Goal: Task Accomplishment & Management: Use online tool/utility

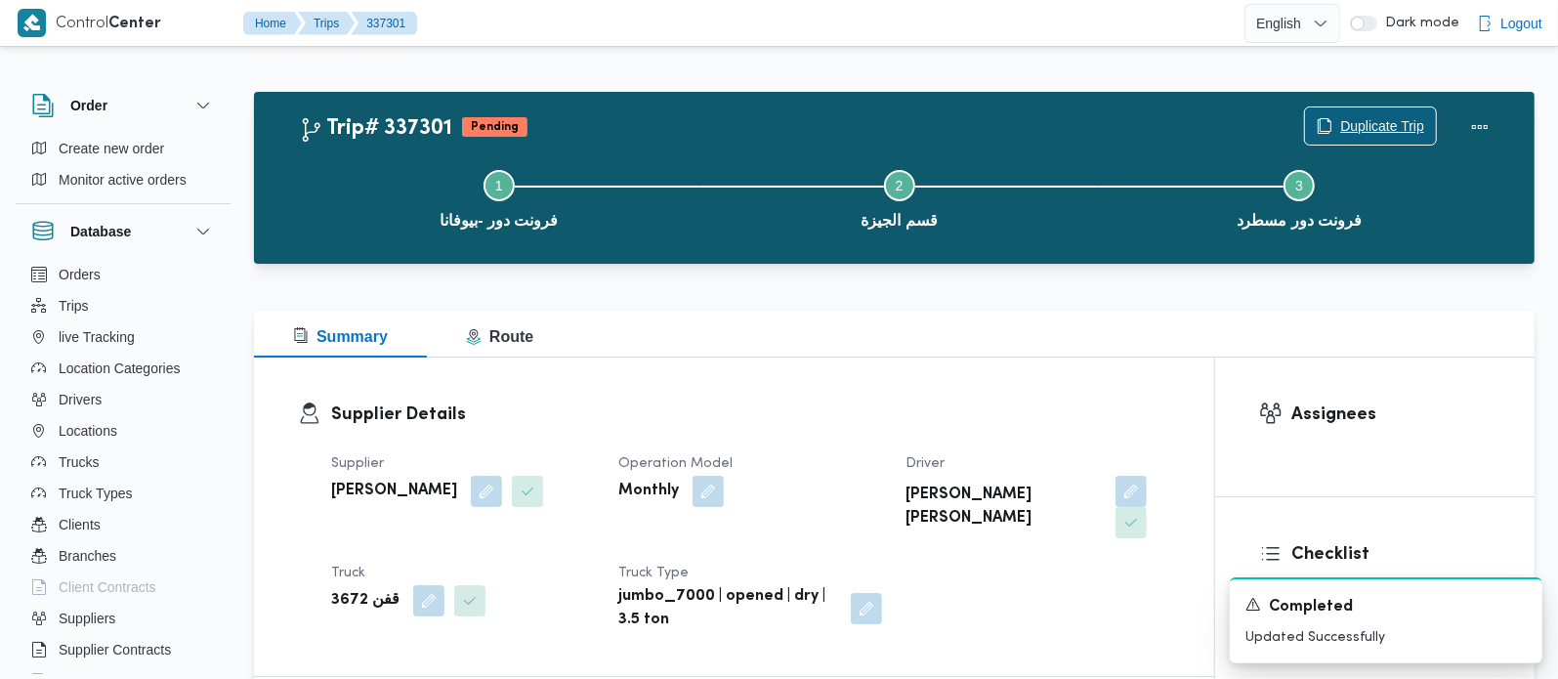
click at [1340, 118] on span "Duplicate Trip" at bounding box center [1382, 125] width 84 height 23
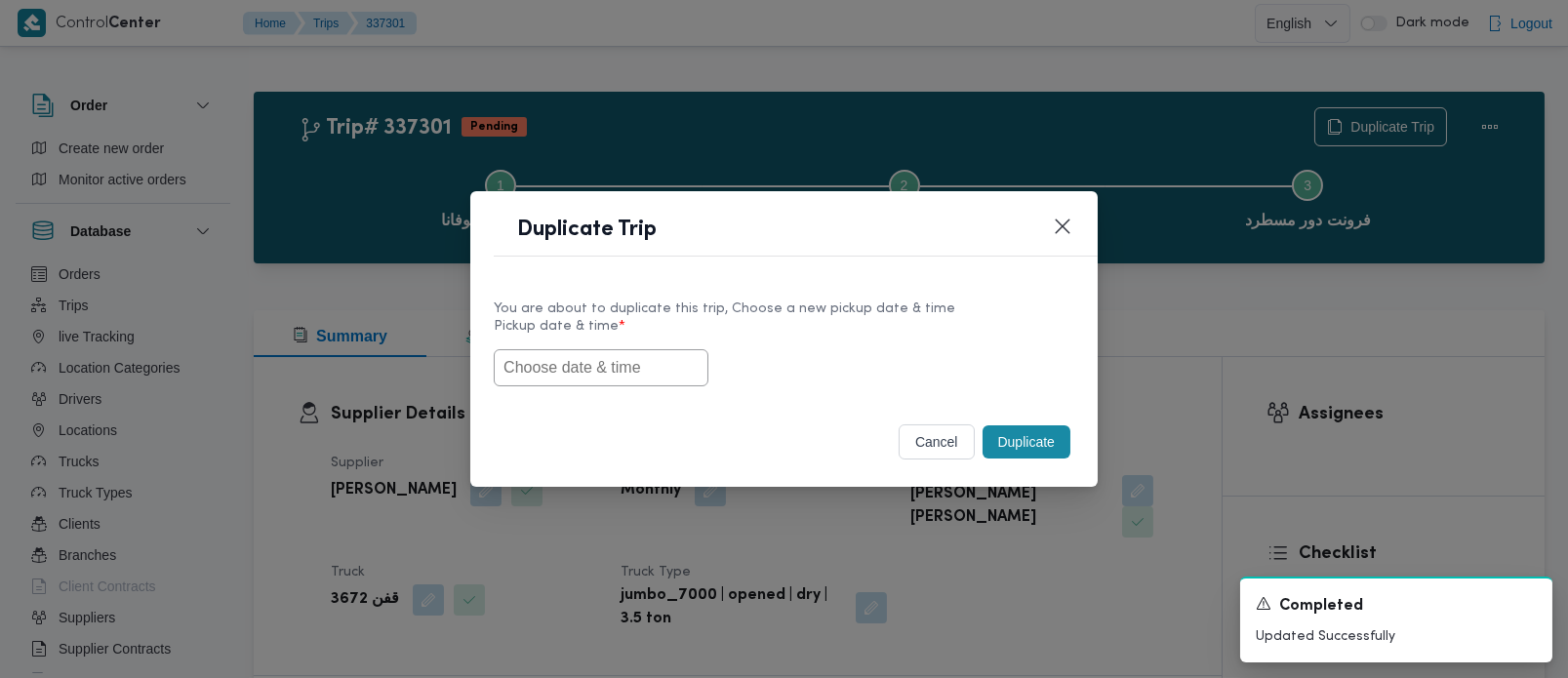
click at [915, 433] on button "cancel" at bounding box center [937, 441] width 76 height 35
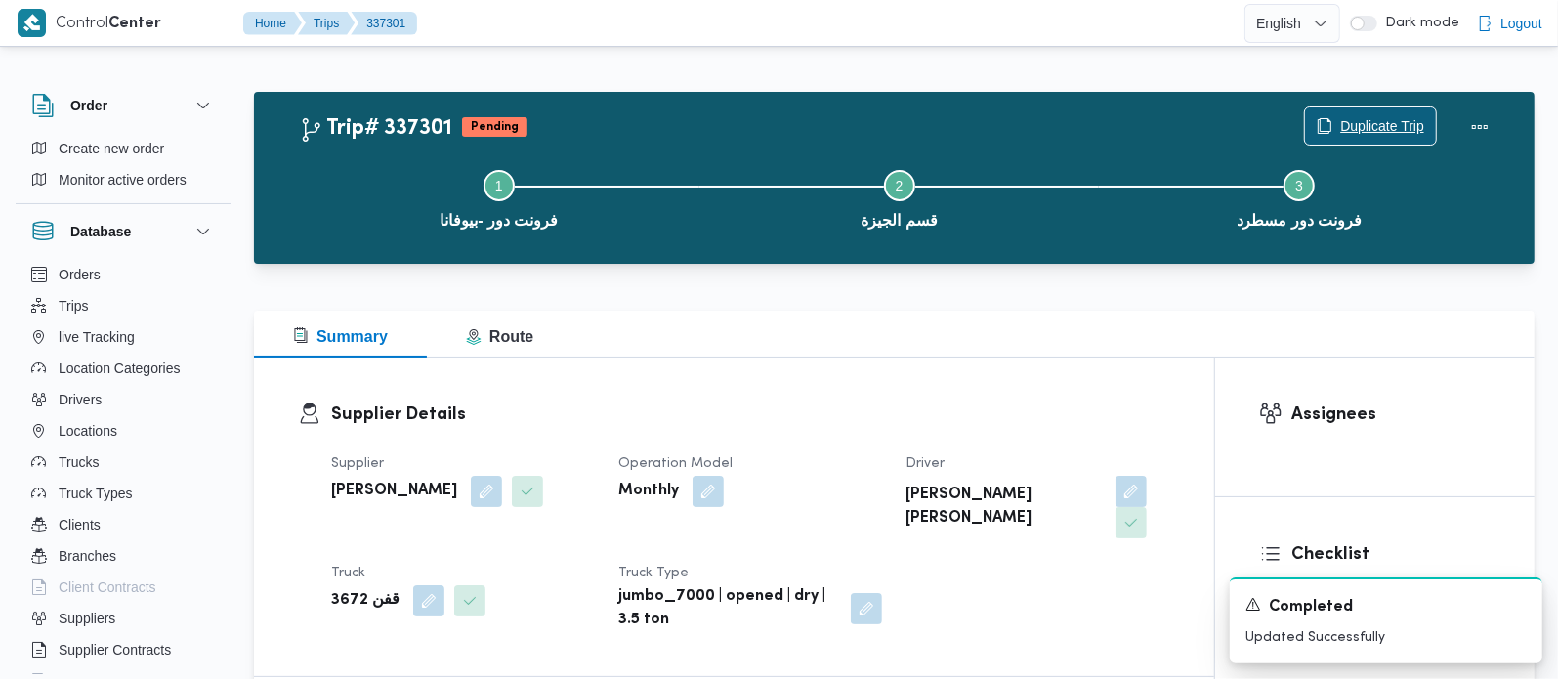
click at [1373, 118] on span "Duplicate Trip" at bounding box center [1382, 125] width 84 height 23
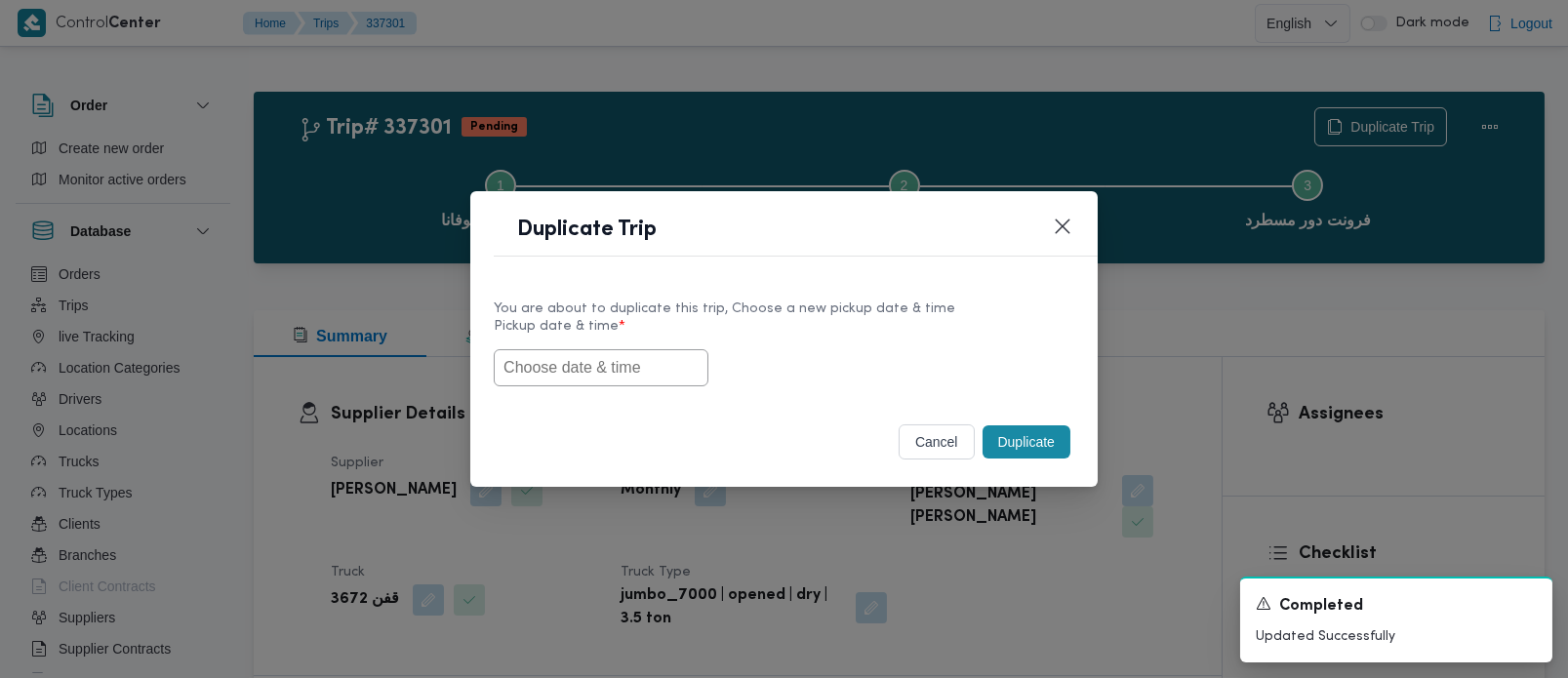
click at [628, 366] on input "text" at bounding box center [600, 367] width 215 height 37
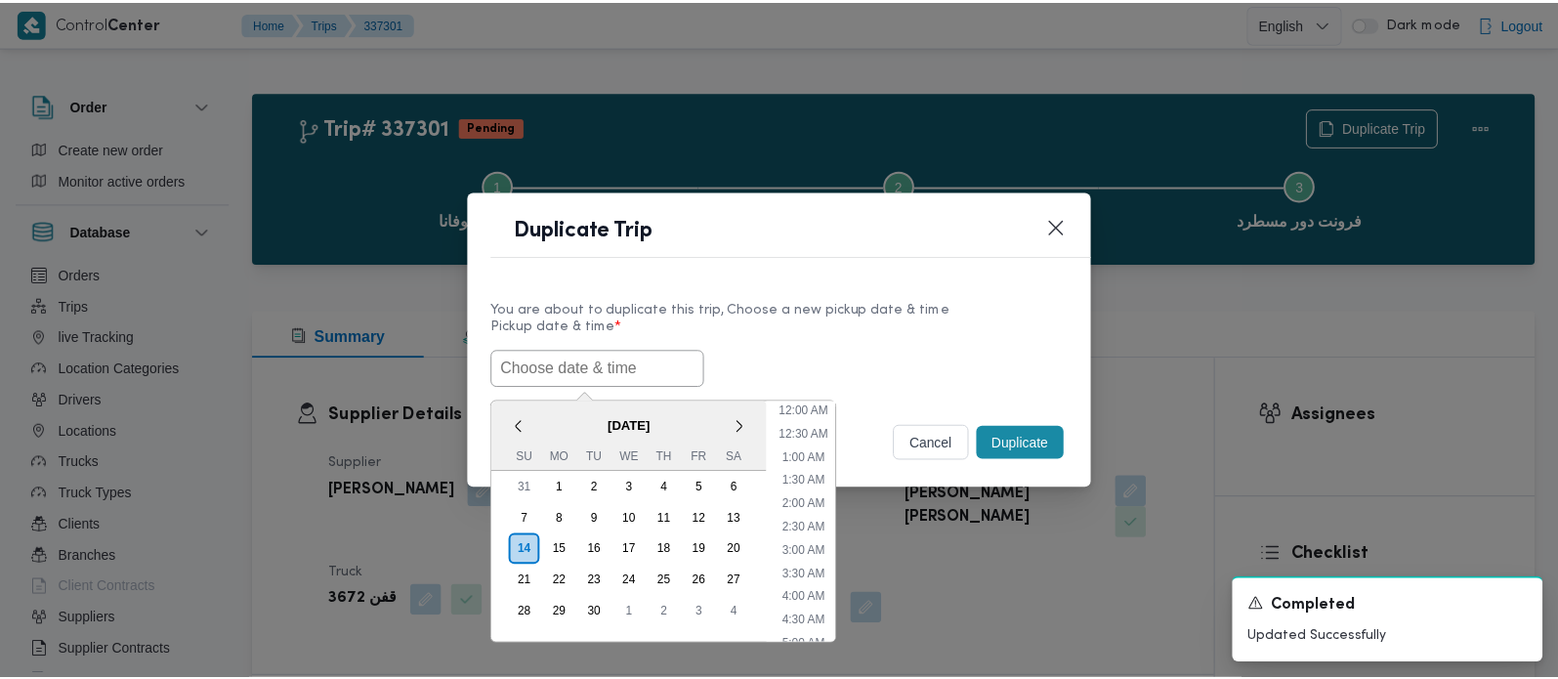
scroll to position [548, 0]
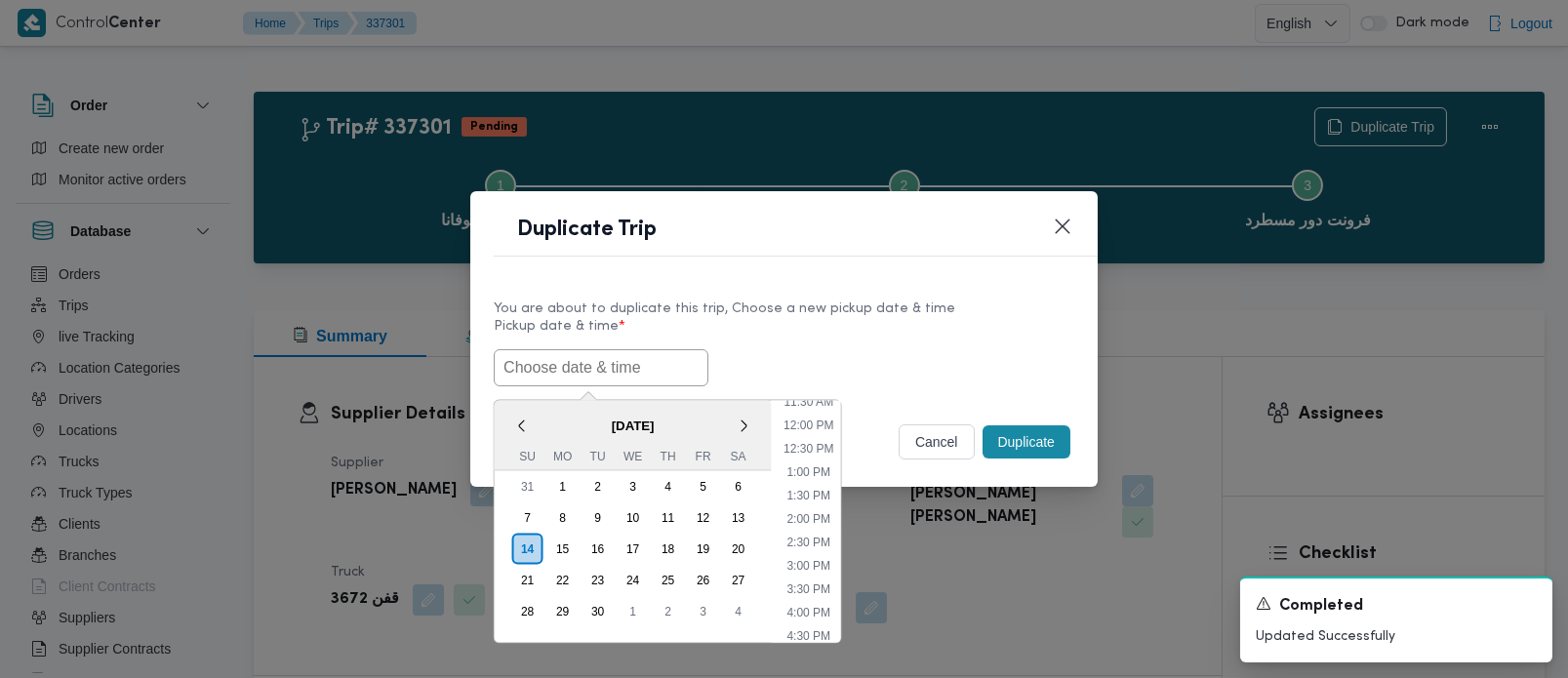
paste input "[DATE] 7:00AM"
type input "[DATE] 7:00AM"
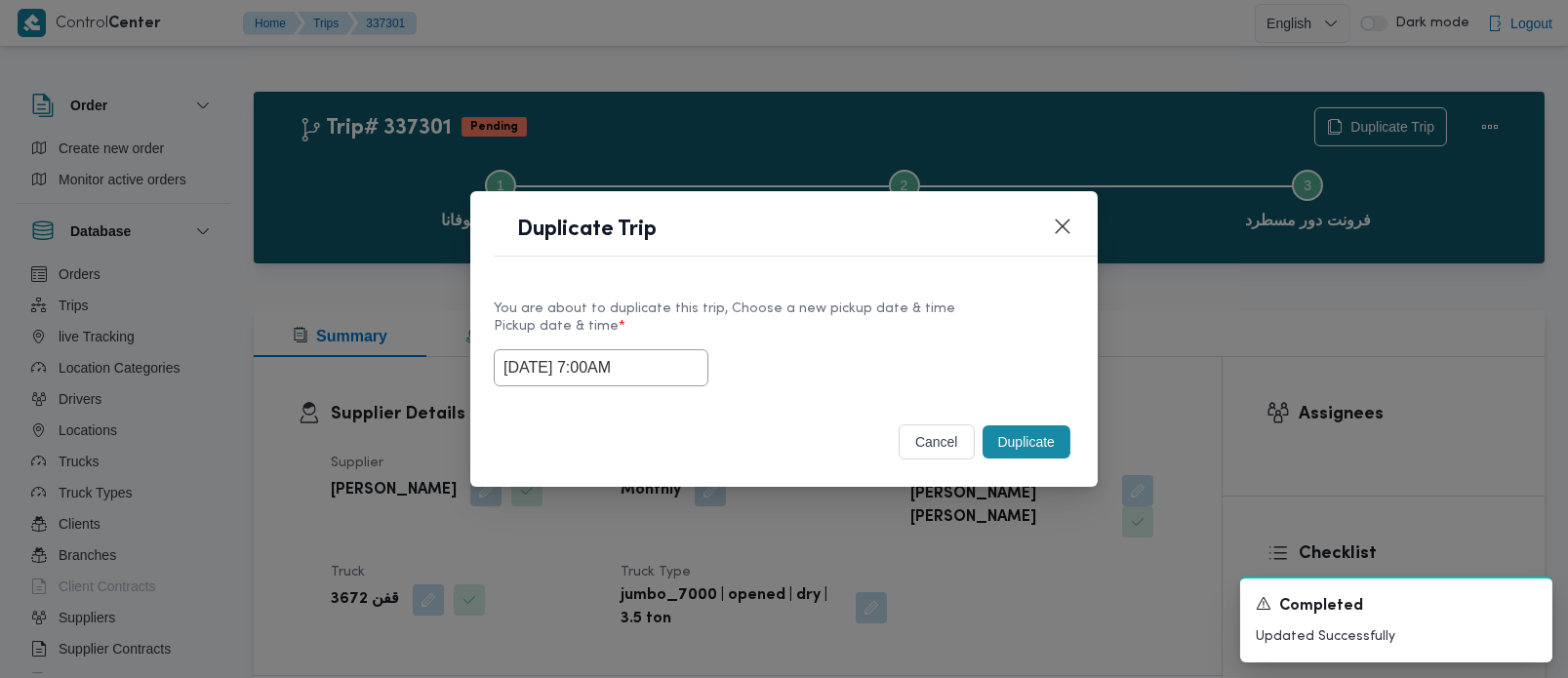
click at [741, 321] on label "Pickup date & time *" at bounding box center [783, 334] width 580 height 30
click at [1018, 436] on button "Duplicate" at bounding box center [1027, 441] width 88 height 33
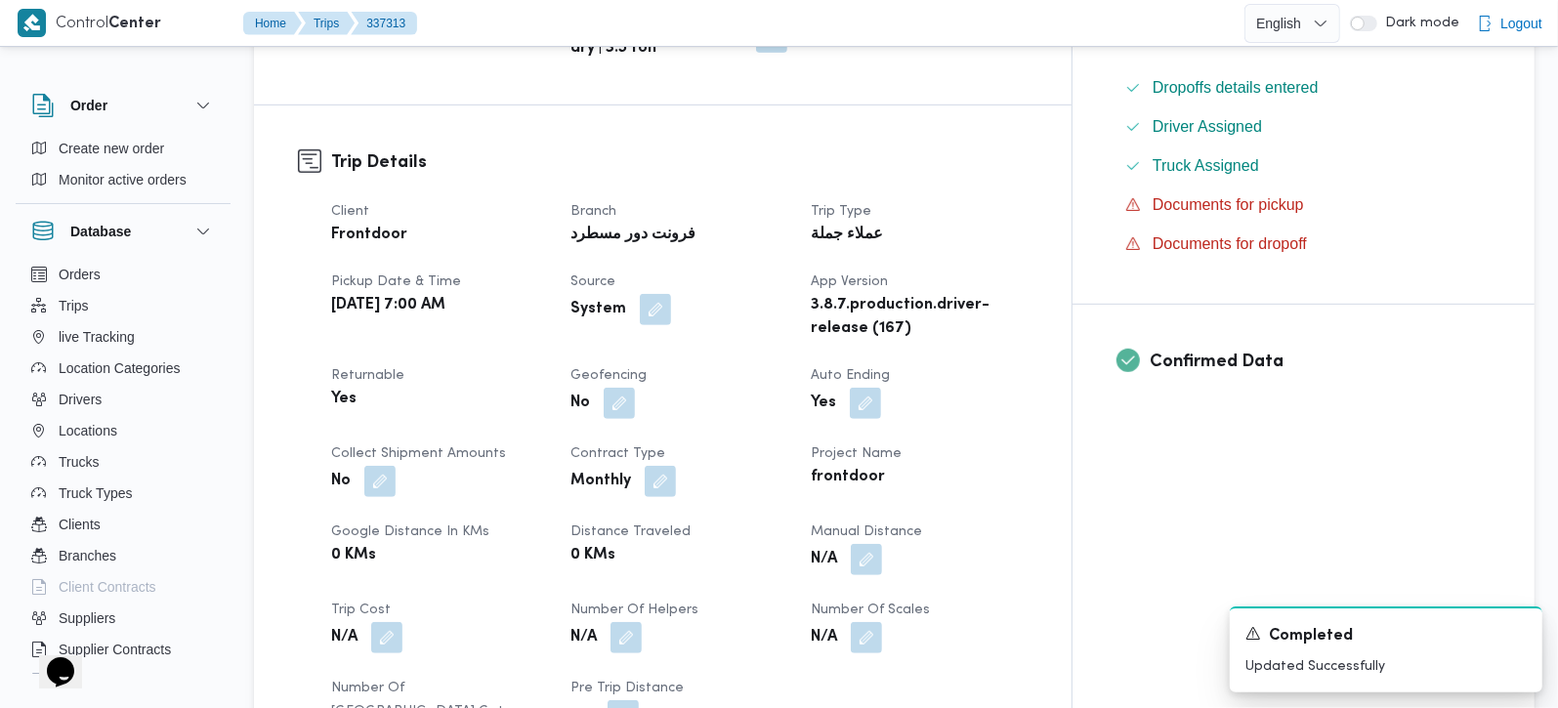
scroll to position [919, 0]
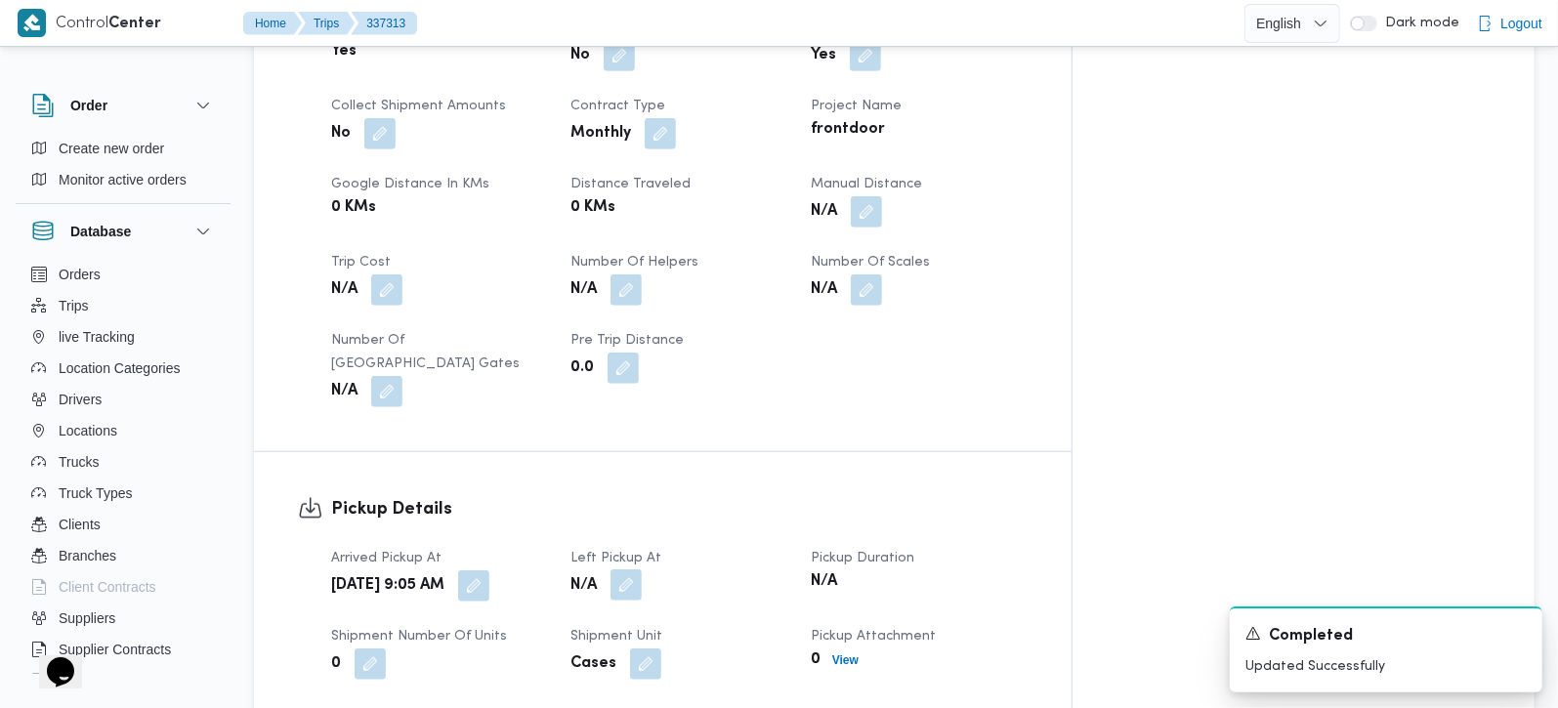
click at [642, 570] on button "button" at bounding box center [626, 585] width 31 height 31
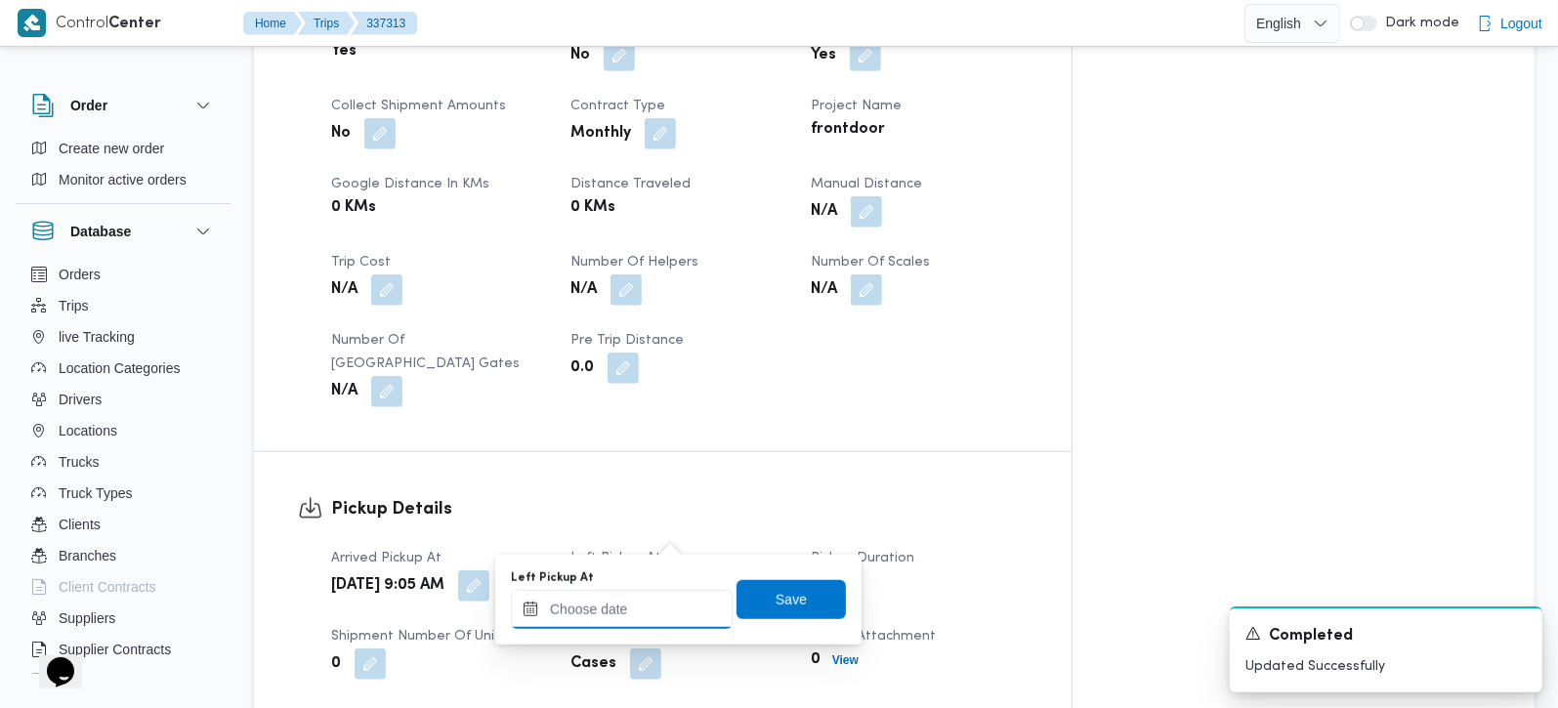
click at [640, 593] on input "Left Pickup At" at bounding box center [622, 609] width 222 height 39
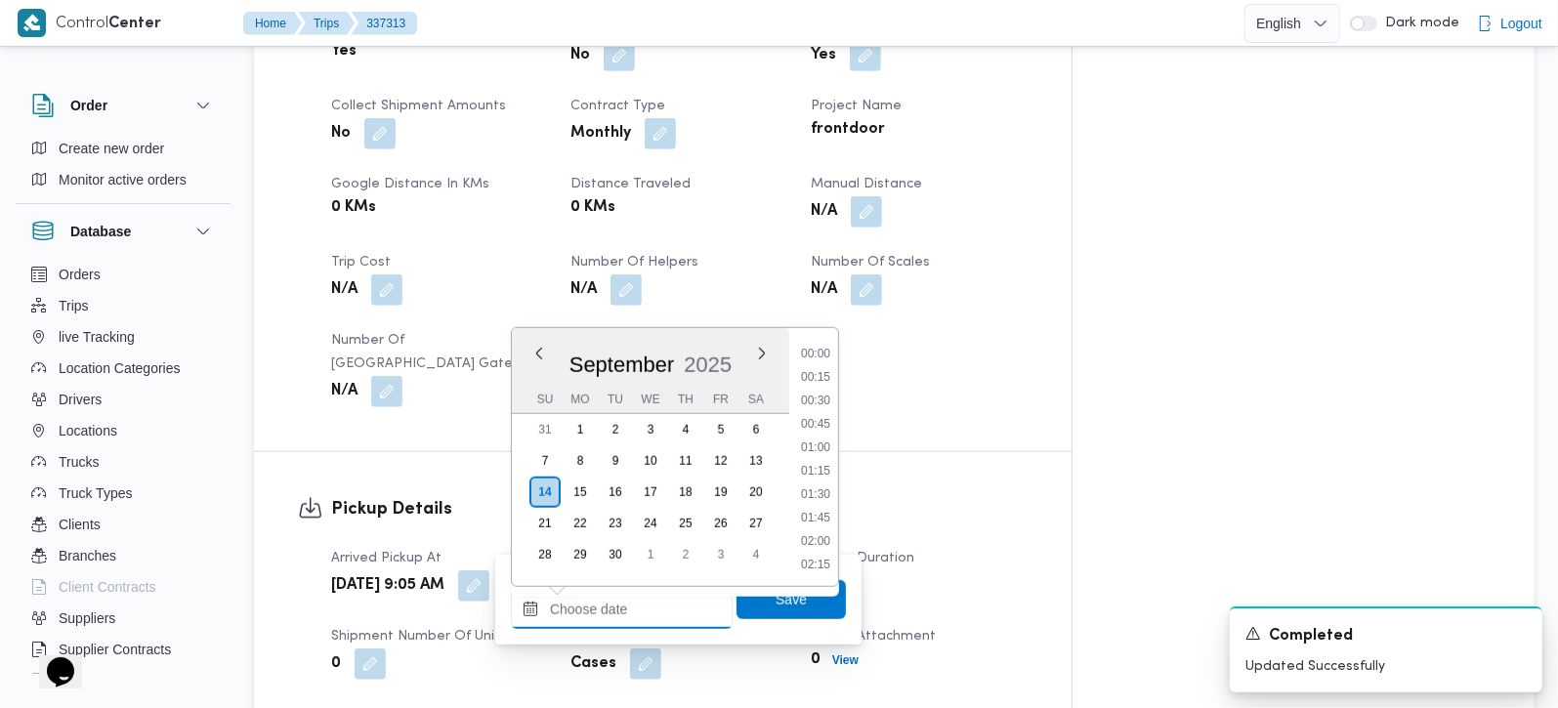
scroll to position [1195, 0]
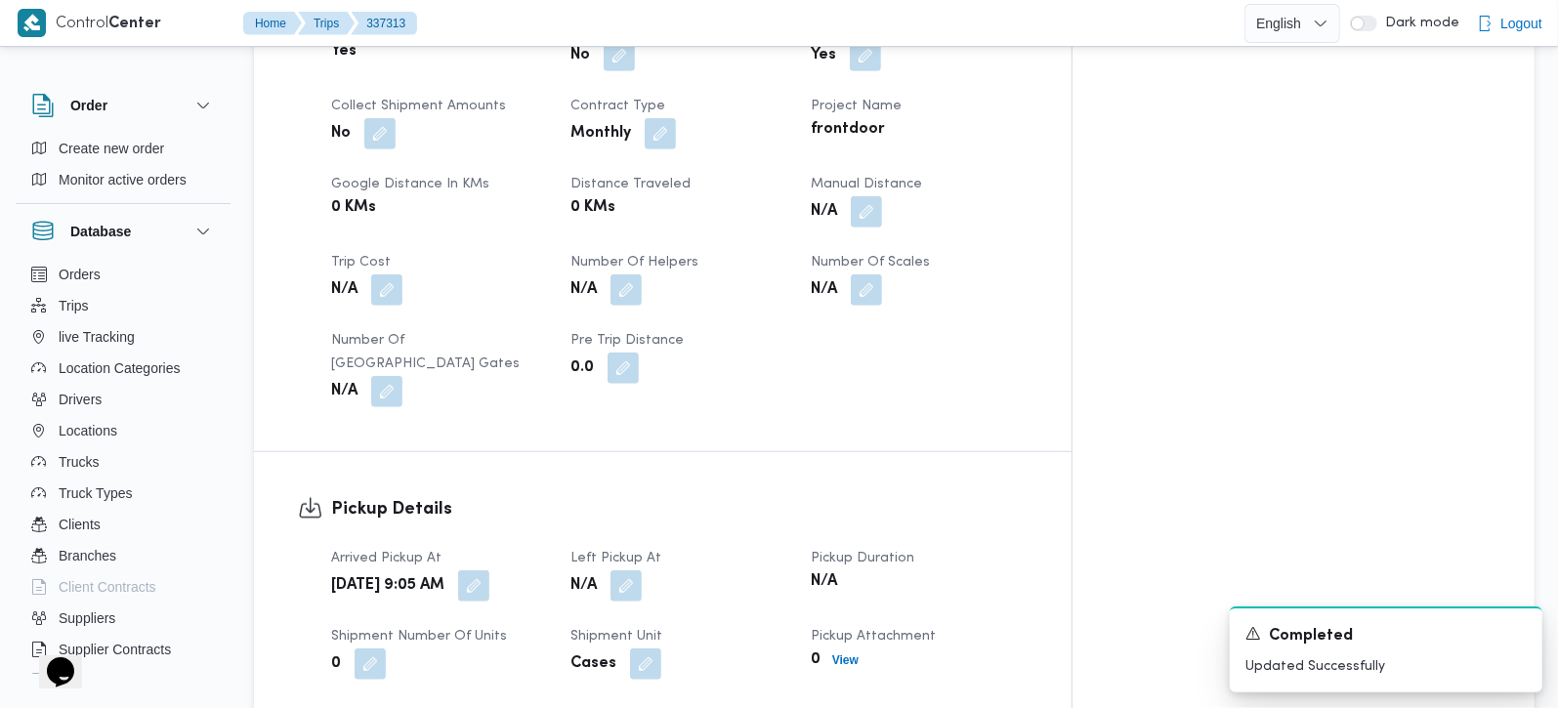
click at [915, 383] on div "Trip Details Client Frontdoor Branch فرونت دور مسطرد Trip Type عملاء جملة Picku…" at bounding box center [663, 105] width 818 height 694
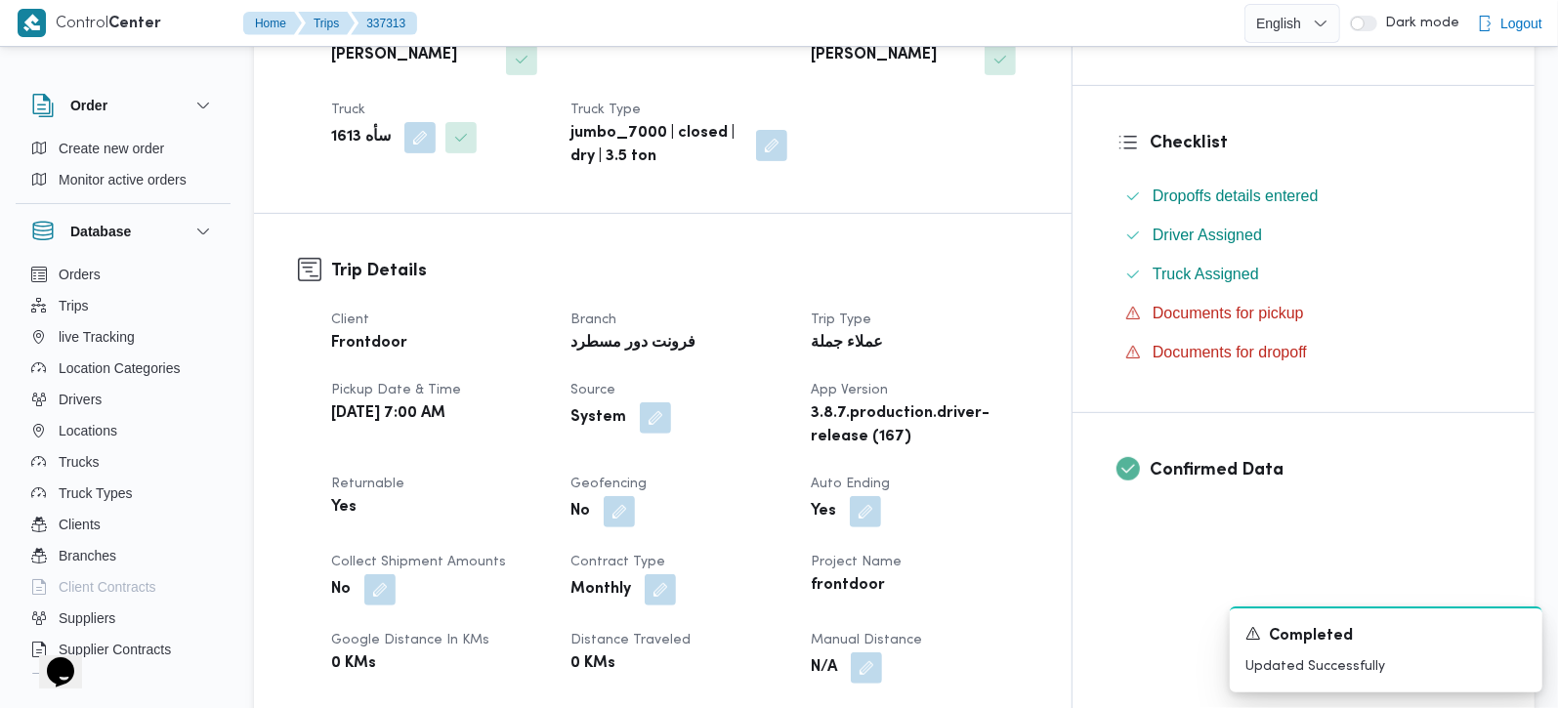
scroll to position [0, 0]
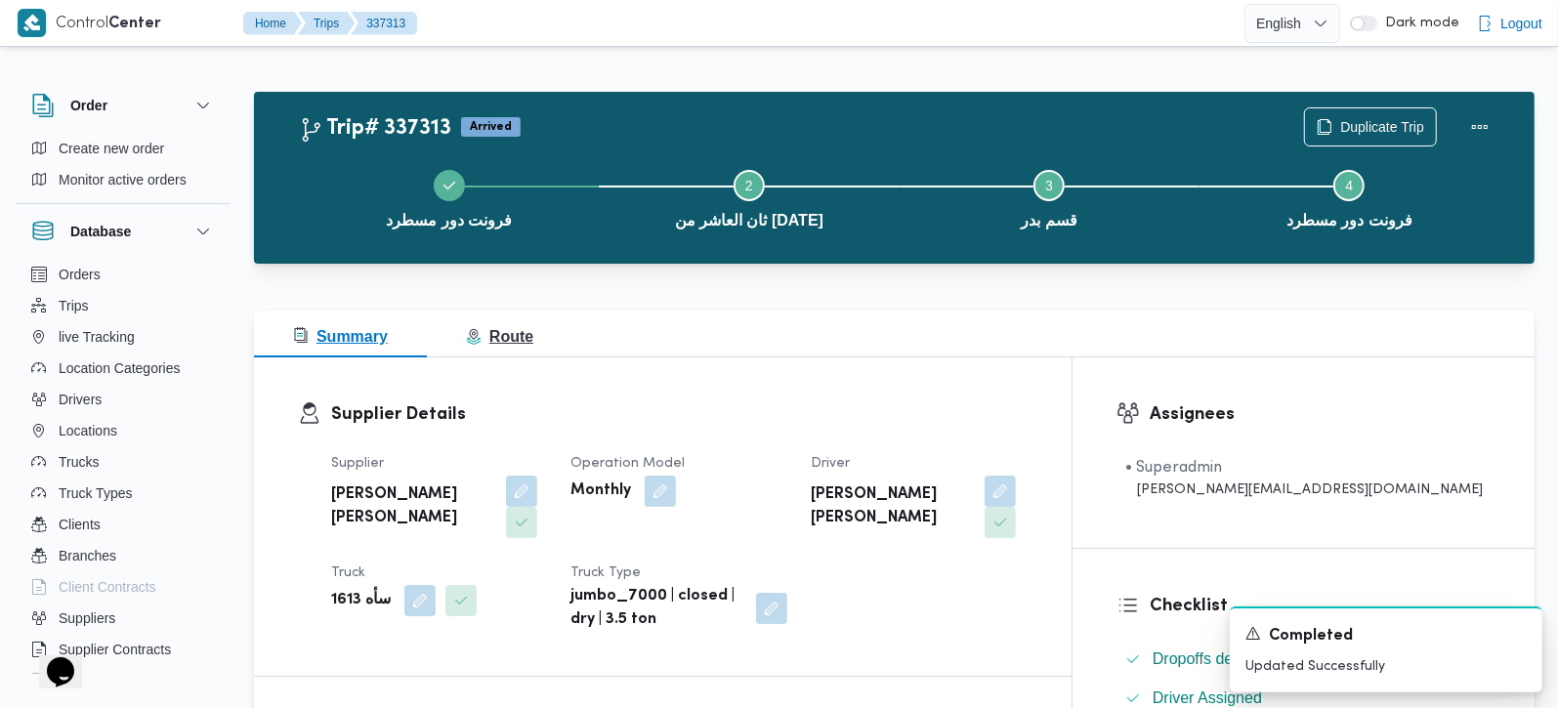
click at [509, 337] on span "Route" at bounding box center [499, 336] width 67 height 17
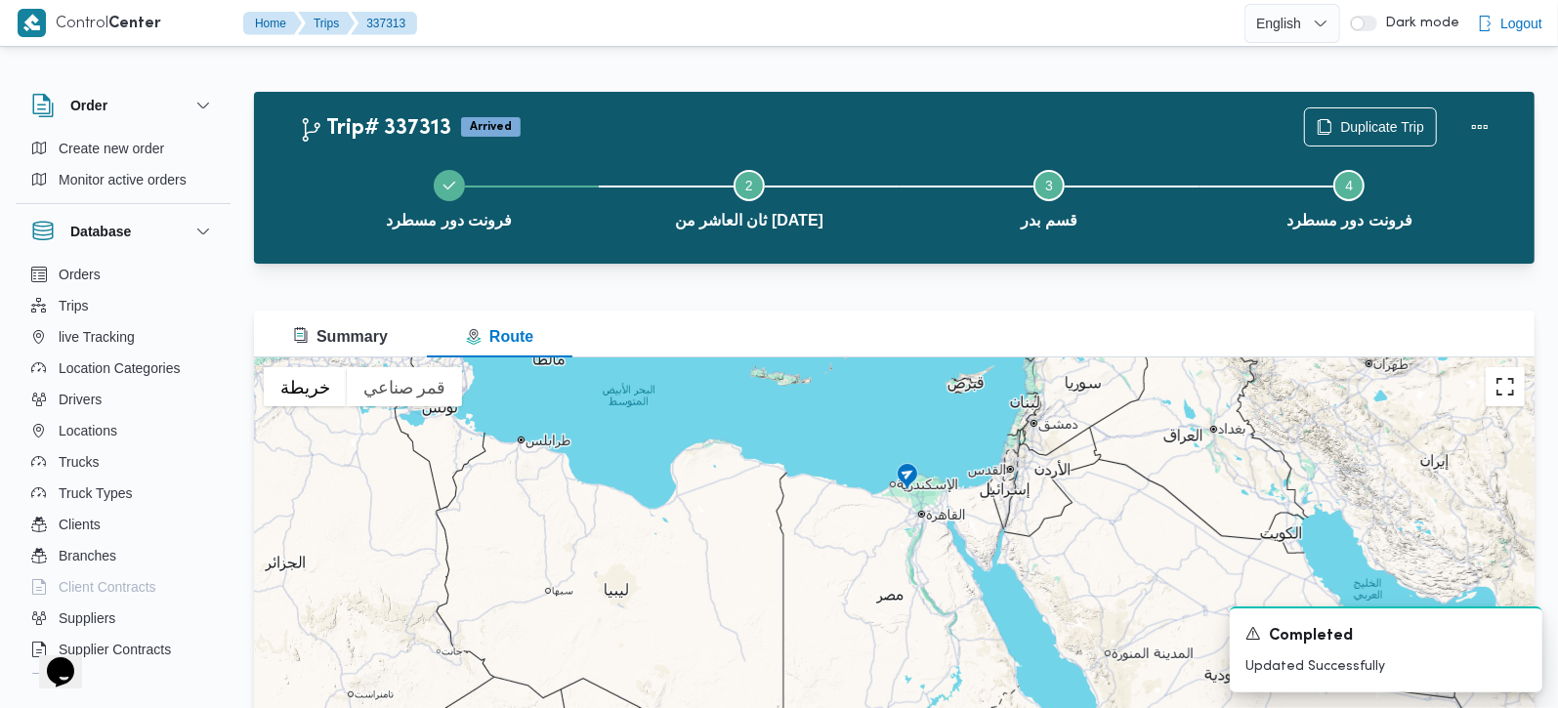
click at [1502, 385] on button "تبديل إلى العرض ملء الشاشة" at bounding box center [1505, 386] width 39 height 39
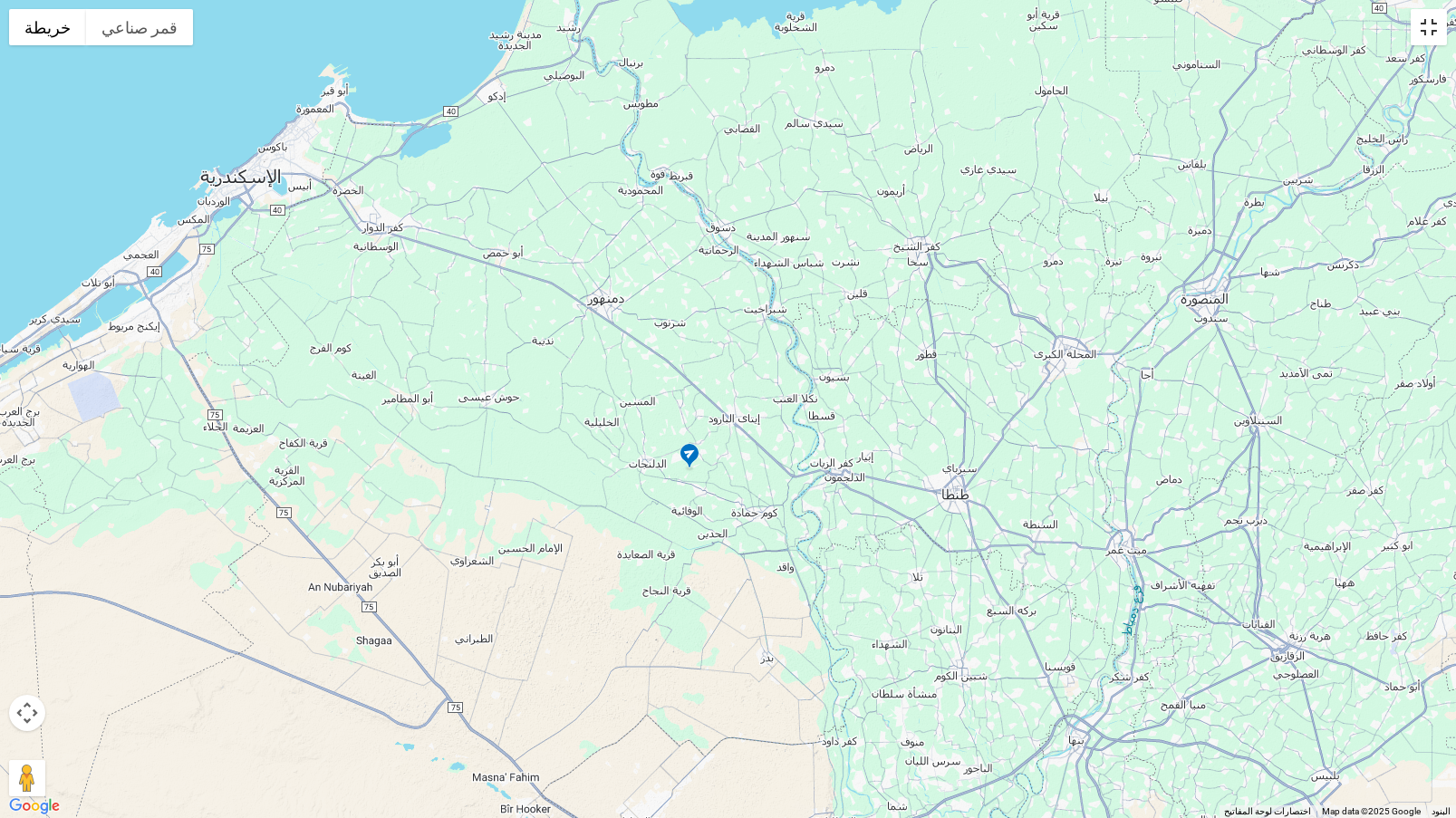
click at [1436, 24] on button "تبديل إلى العرض ملء الشاشة" at bounding box center [1428, 27] width 36 height 36
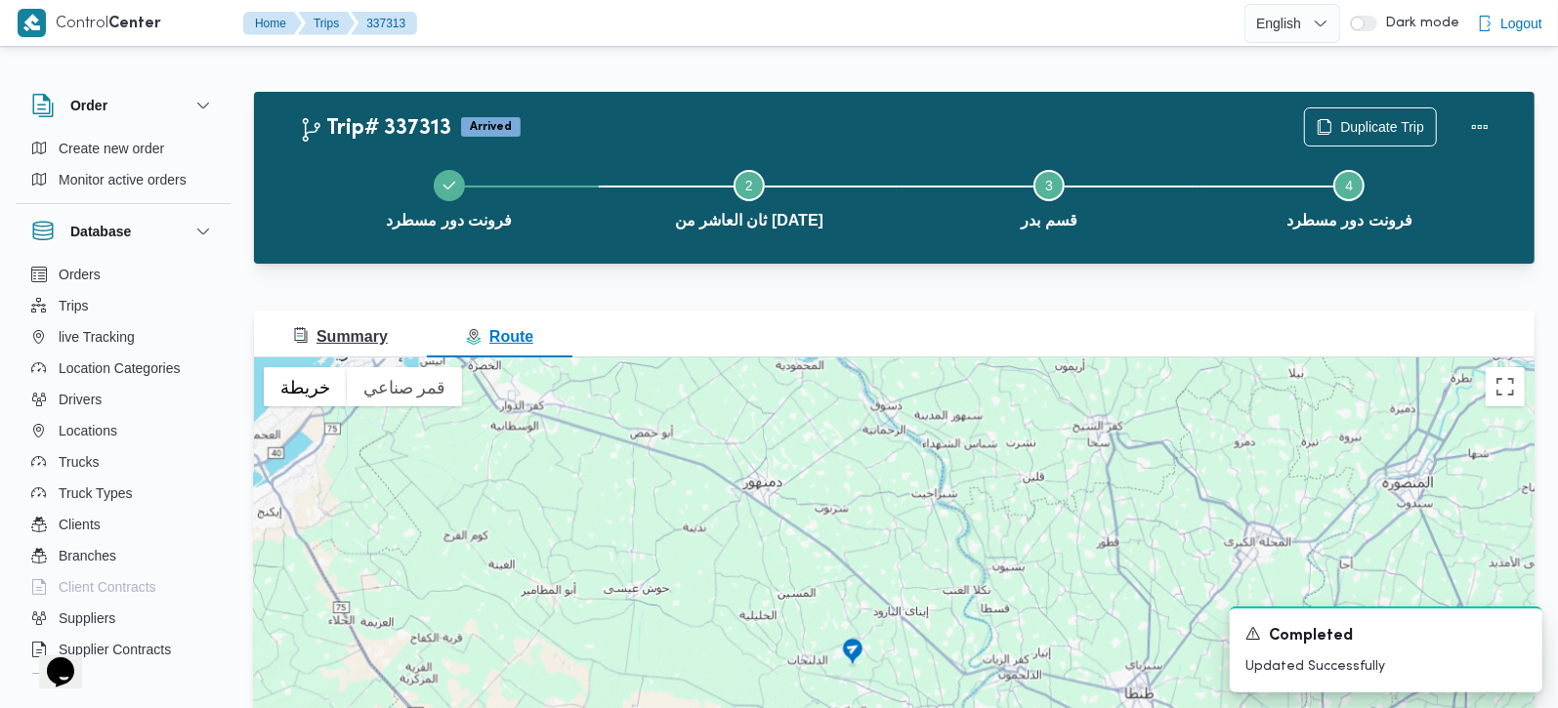
click at [387, 335] on button "Summary" at bounding box center [340, 334] width 173 height 47
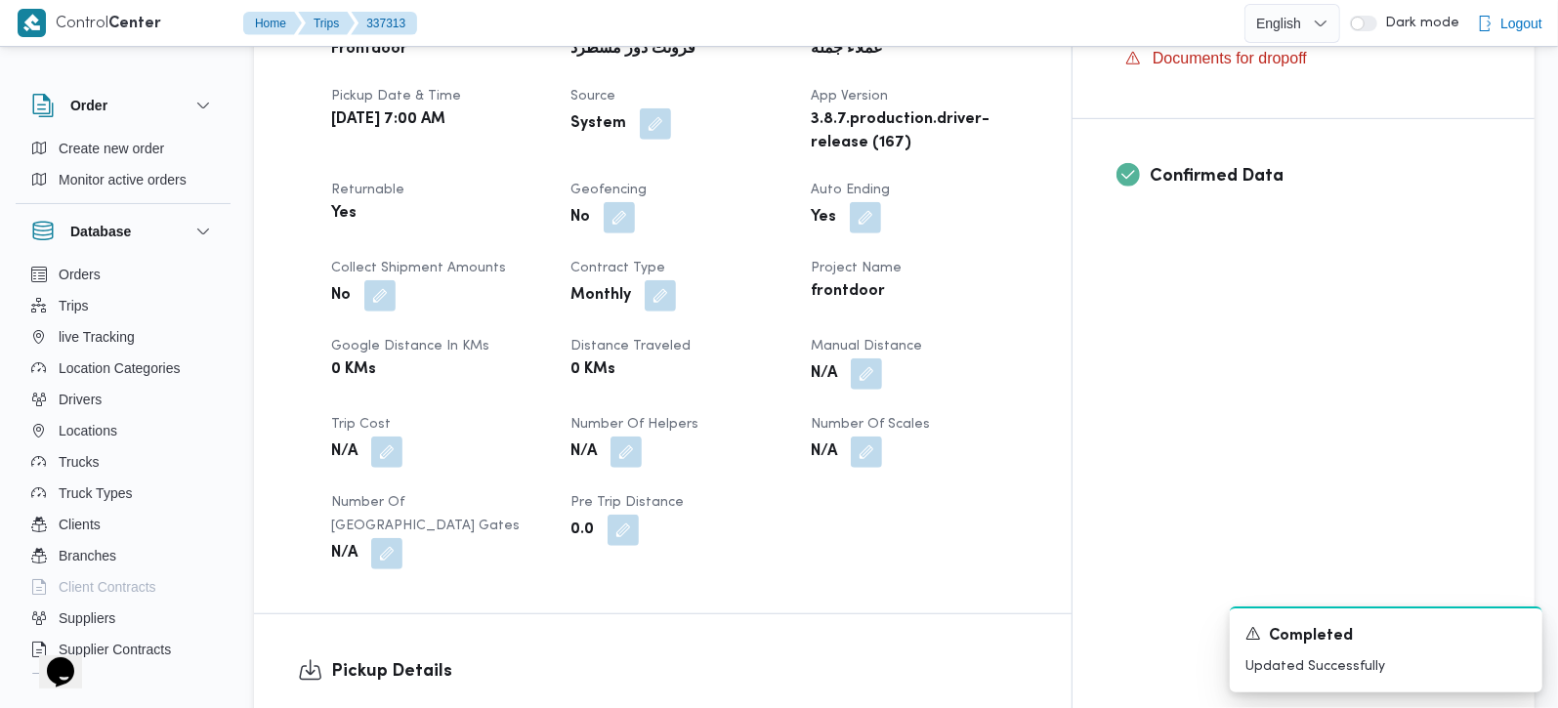
scroll to position [1034, 0]
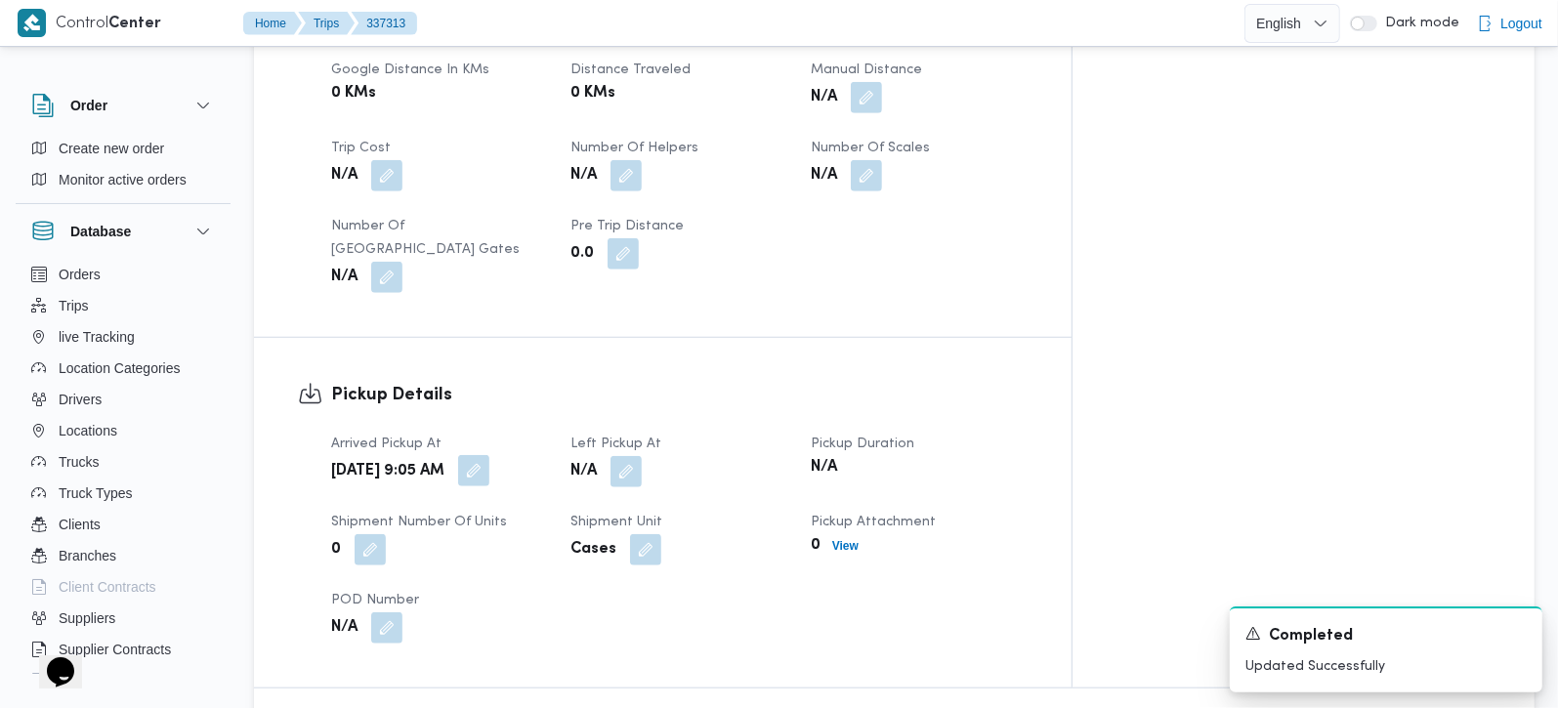
click at [489, 455] on button "button" at bounding box center [473, 470] width 31 height 31
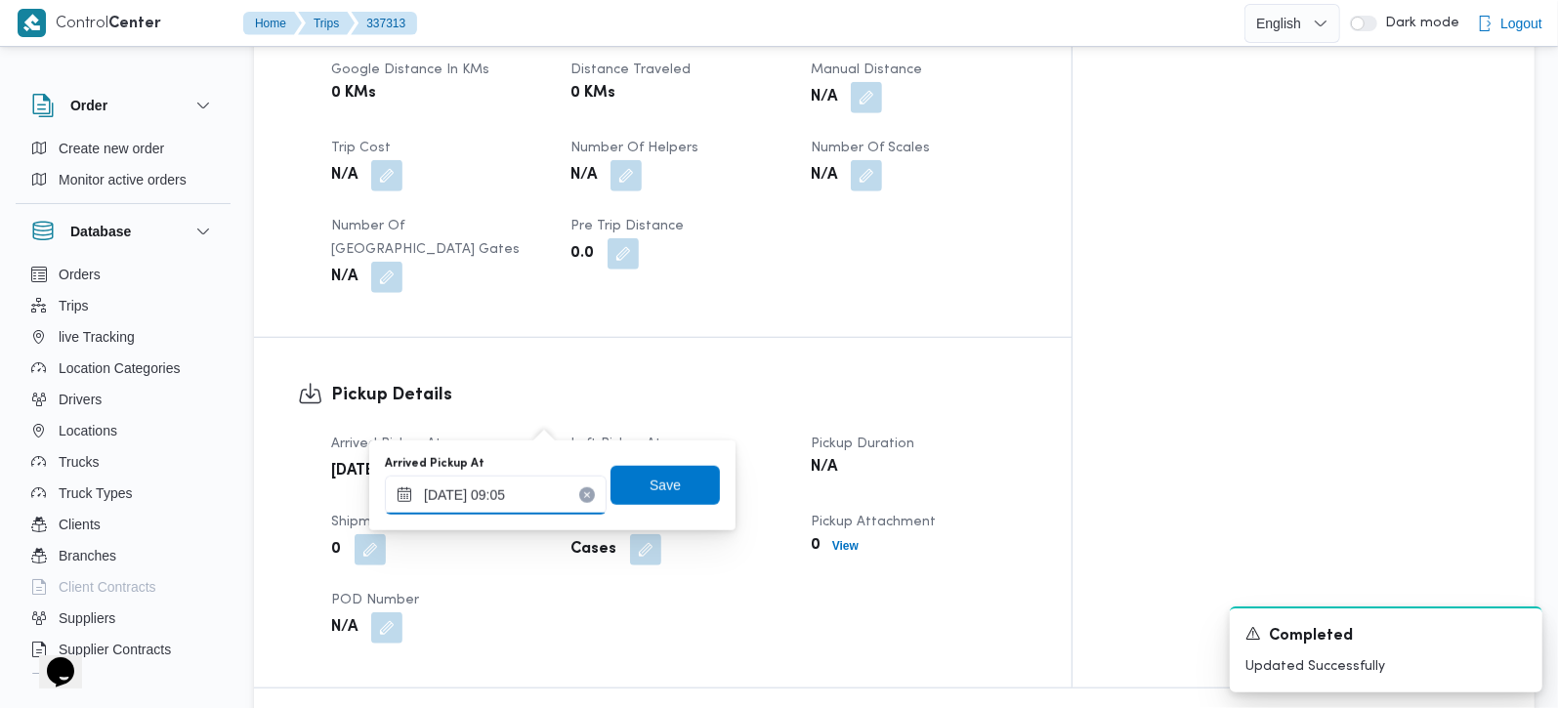
click at [518, 487] on input "14/09/2025 09:05" at bounding box center [496, 495] width 222 height 39
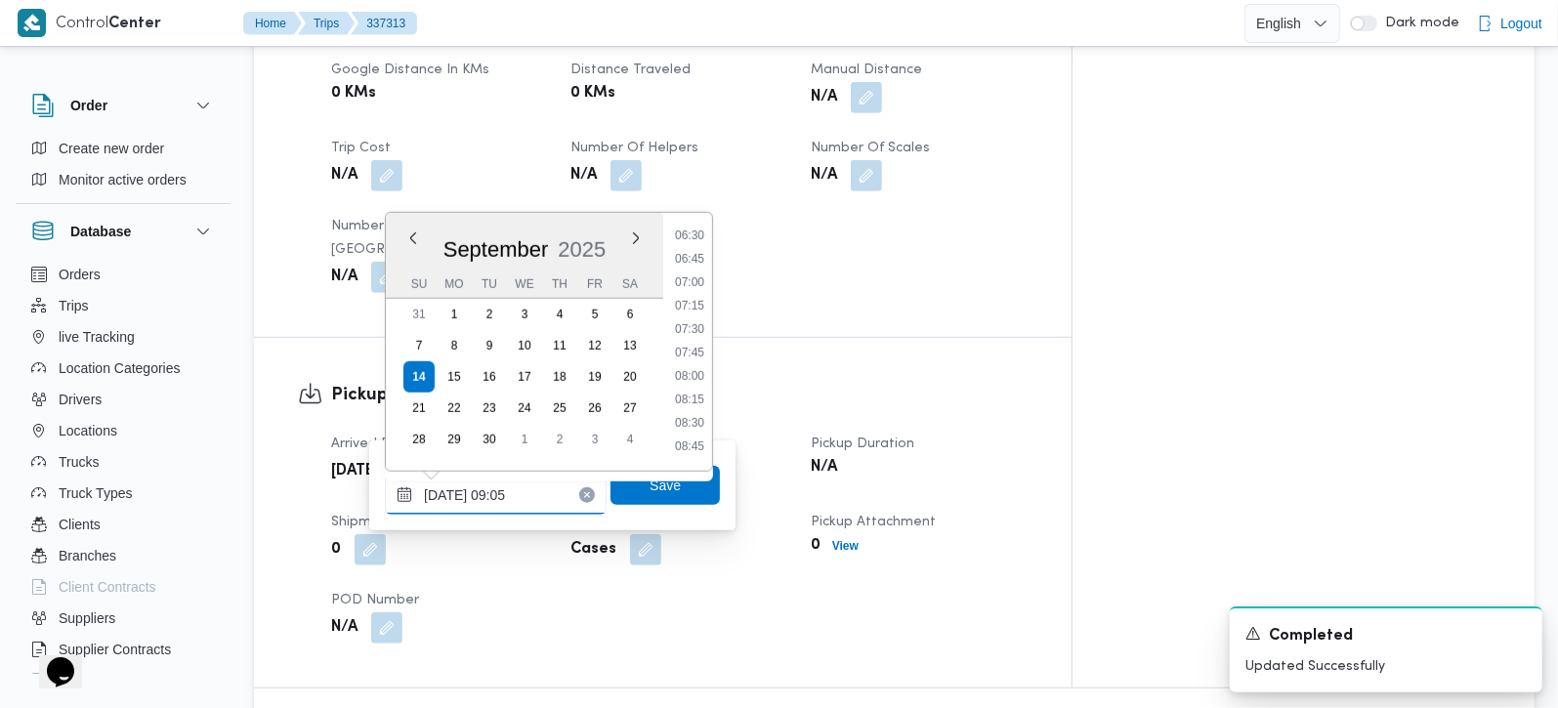
scroll to position [611, 0]
click at [692, 335] on li "07:30" at bounding box center [689, 331] width 45 height 20
type input "14/09/2025 07:30"
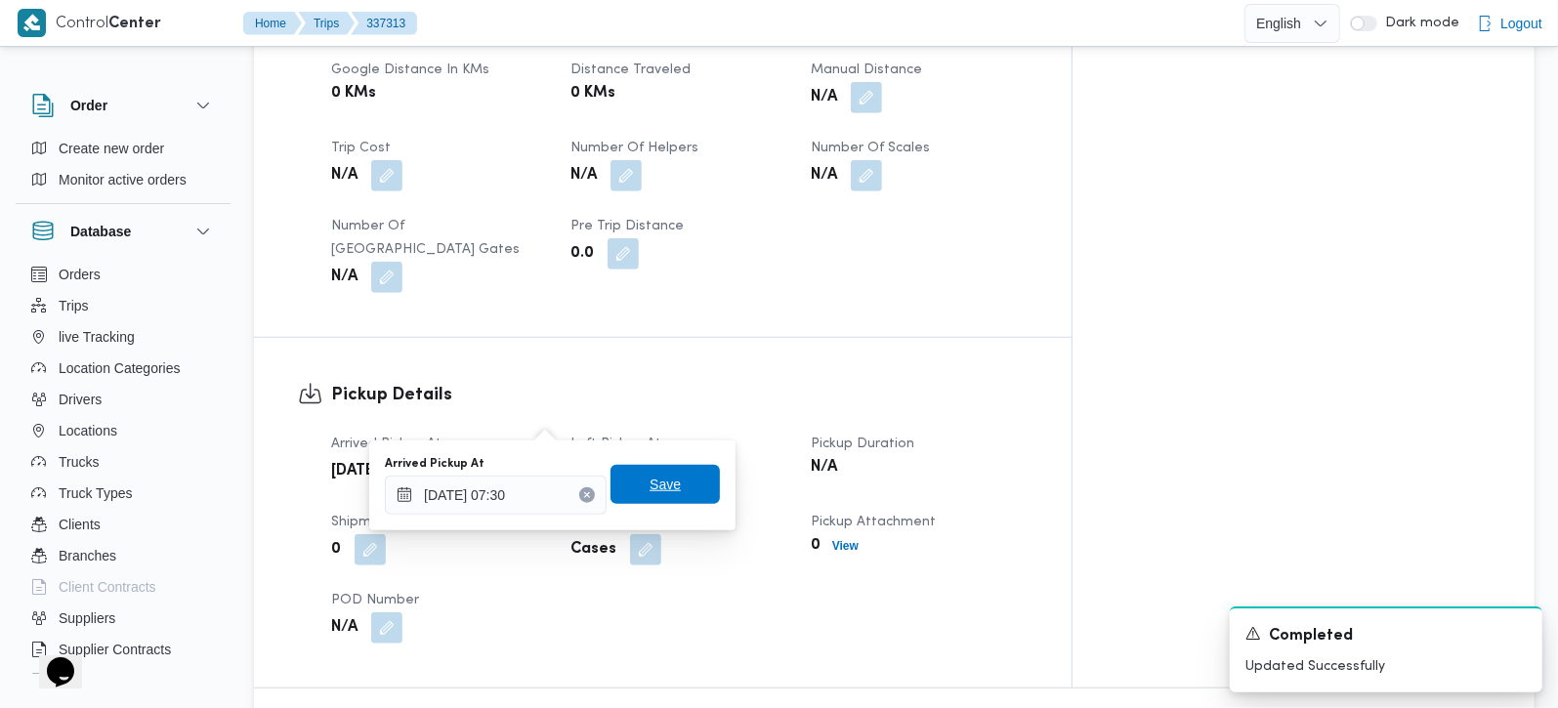
click at [654, 472] on span "Save" at bounding box center [665, 484] width 109 height 39
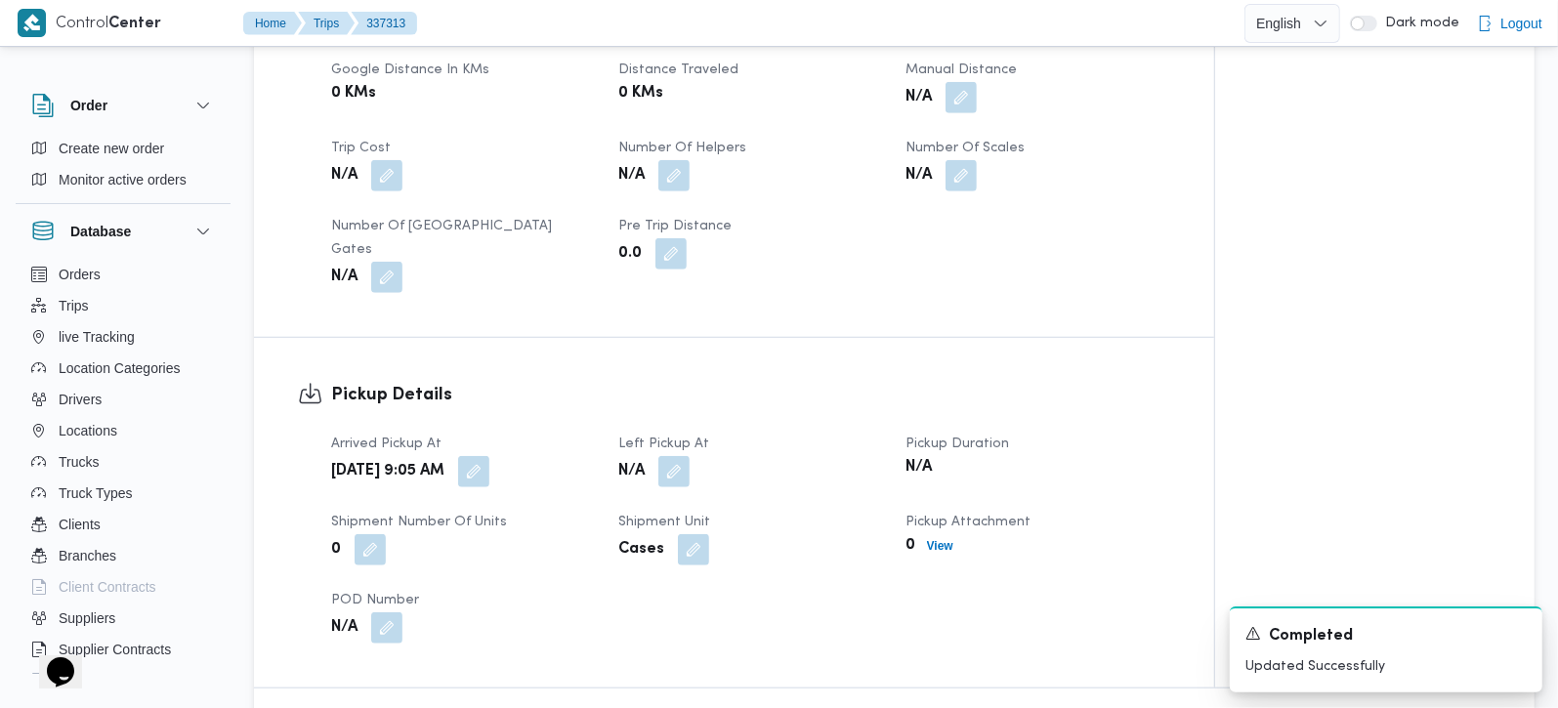
click at [679, 434] on div "Arrived Pickup At Sun, Sep 14, 2025 9:05 AM Left Pickup At N/A Pickup Duration …" at bounding box center [750, 538] width 863 height 234
click at [671, 455] on button "button" at bounding box center [673, 470] width 31 height 31
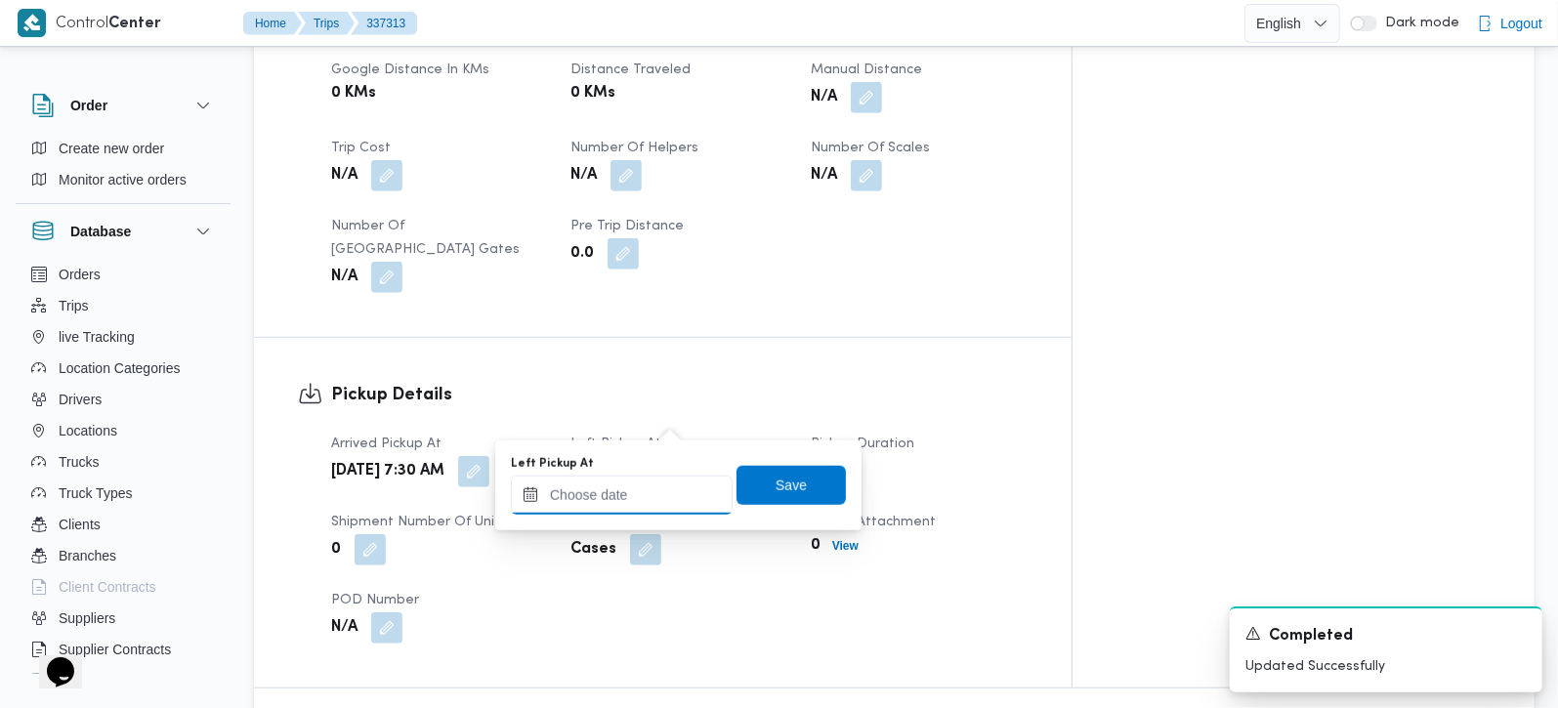
drag, startPoint x: 671, startPoint y: 421, endPoint x: 686, endPoint y: 476, distance: 56.6
click at [657, 498] on input "Left Pickup At" at bounding box center [622, 495] width 222 height 39
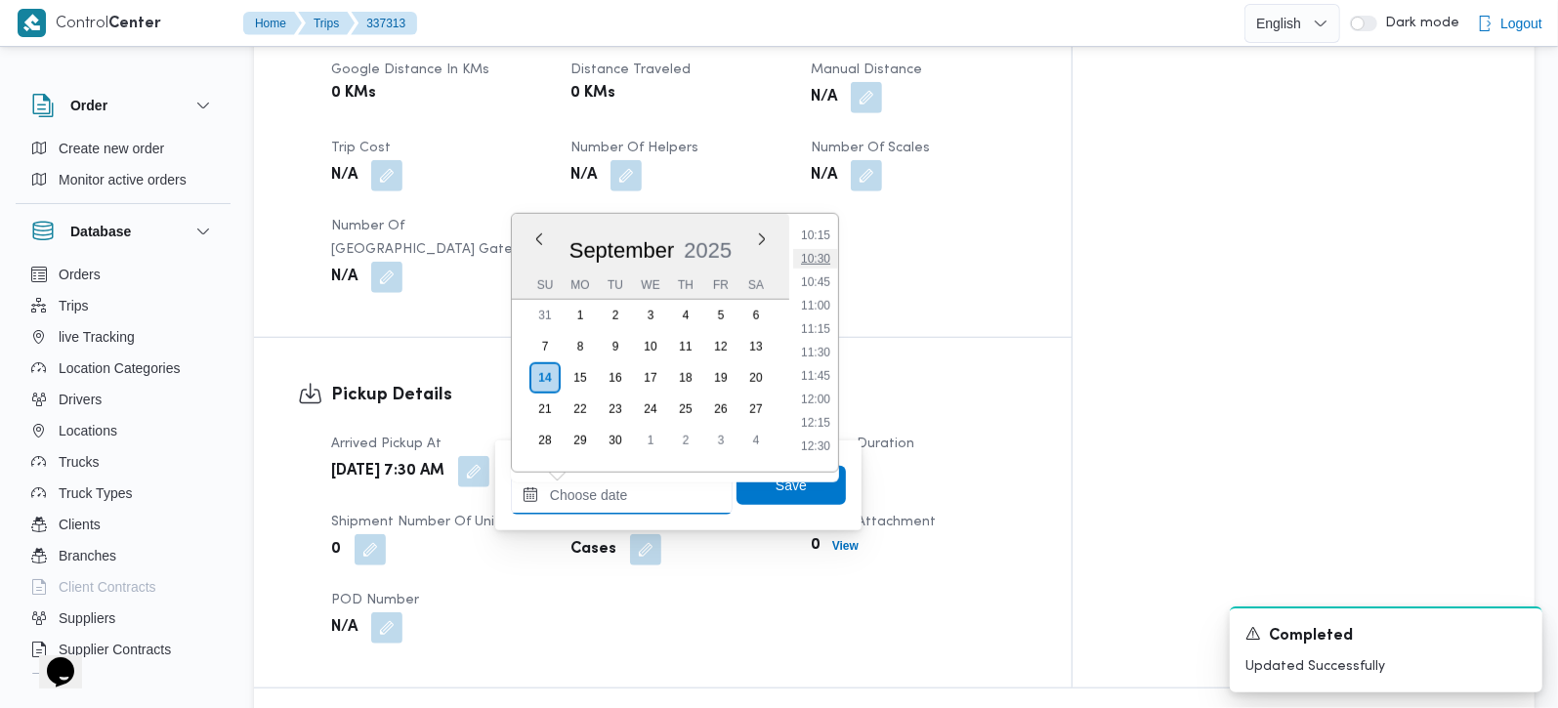
scroll to position [850, 0]
click at [822, 288] on ul "00:00 00:15 00:30 00:45 01:00 01:15 01:30 01:45 02:00 02:15 02:30 02:45 03:00 0…" at bounding box center [815, 343] width 45 height 227
click at [823, 295] on li "08:30" at bounding box center [815, 302] width 45 height 20
type input "14/09/2025 08:30"
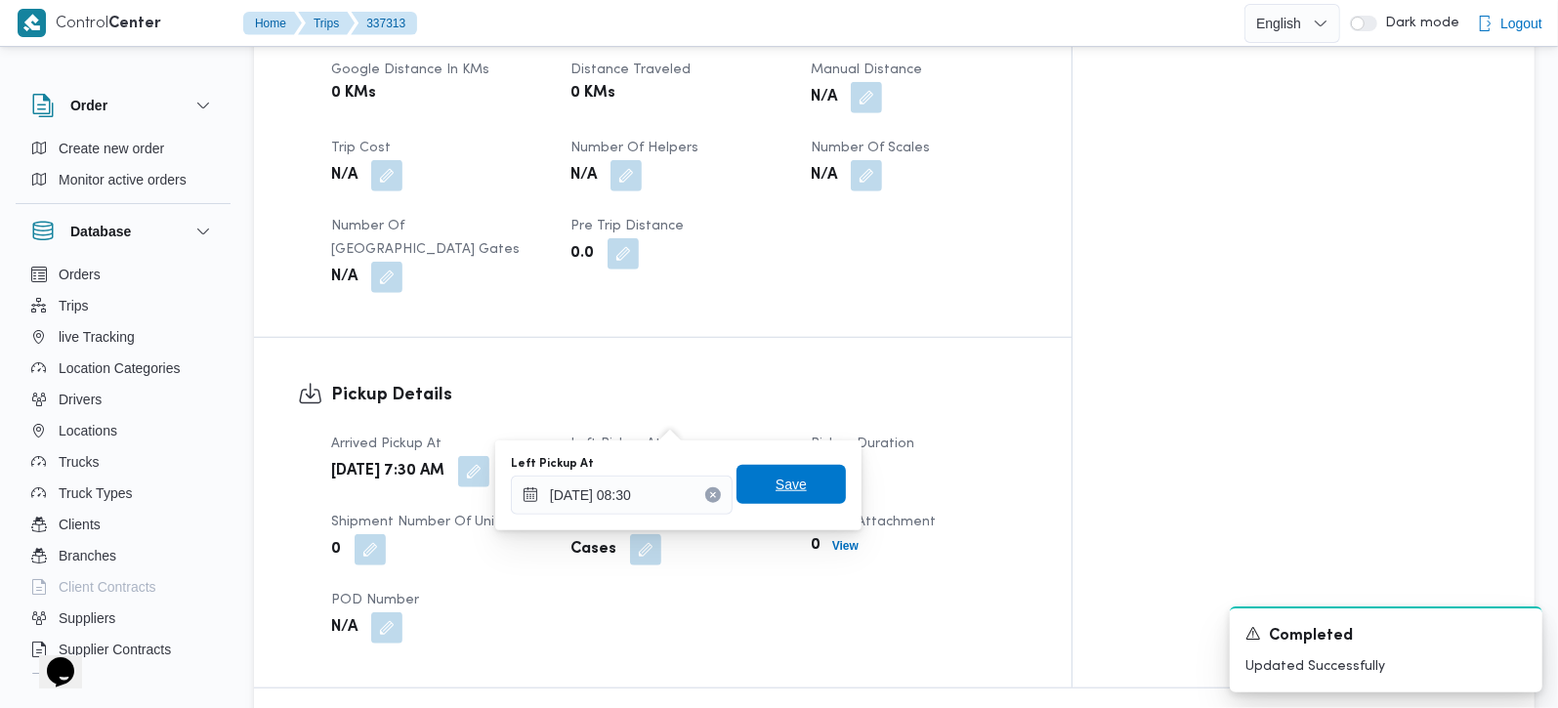
click at [786, 474] on span "Save" at bounding box center [791, 484] width 31 height 23
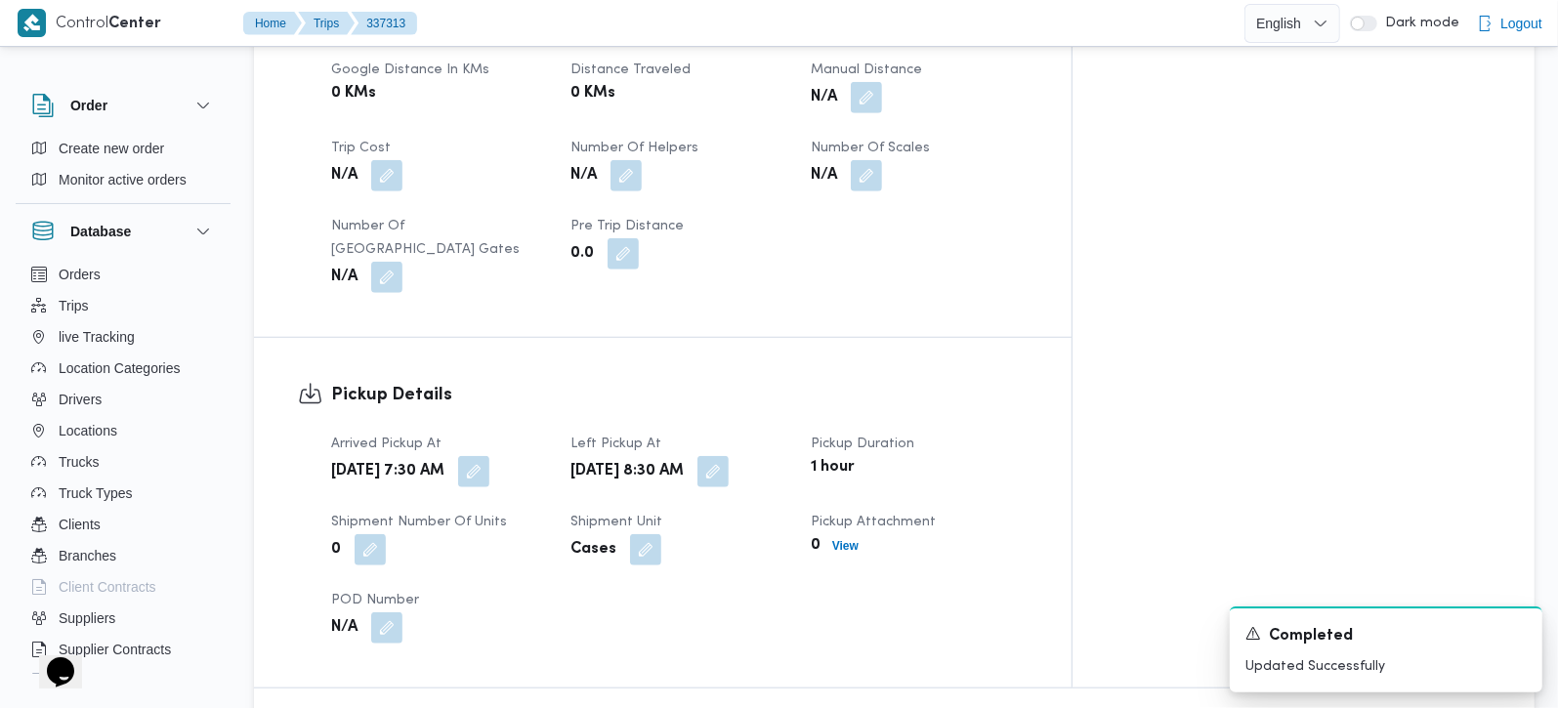
scroll to position [344, 0]
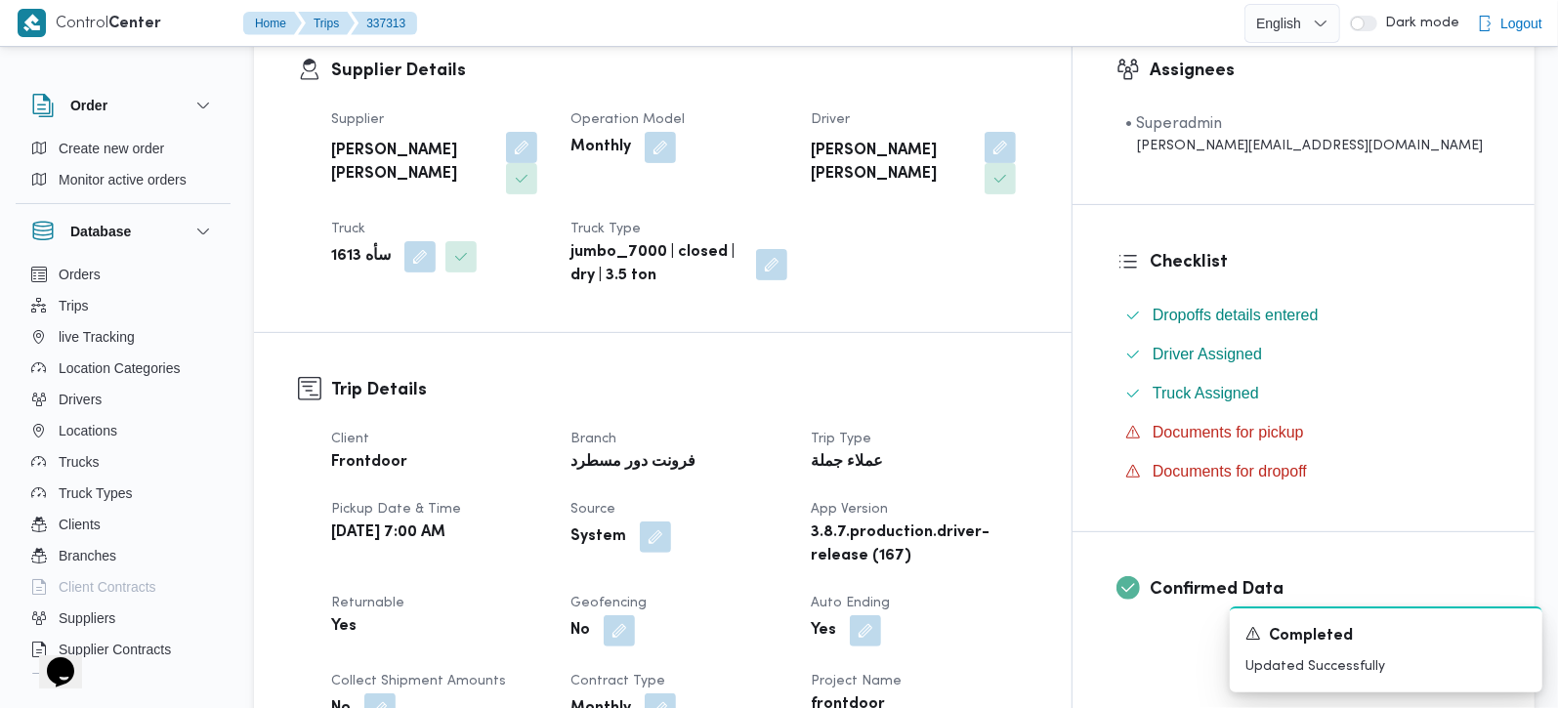
click at [347, 245] on b "سأه 1613" at bounding box center [361, 256] width 60 height 23
copy div "سأه 1613"
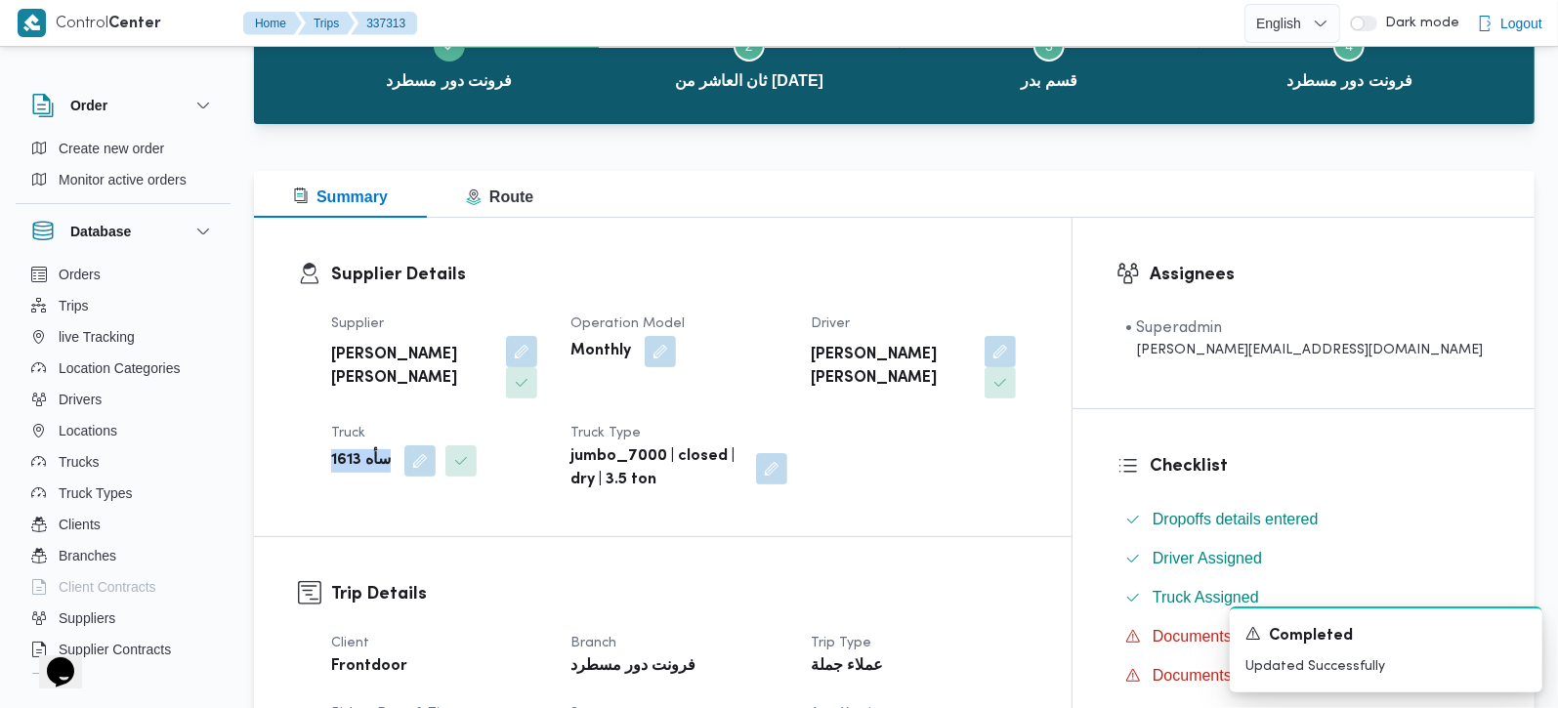
scroll to position [0, 0]
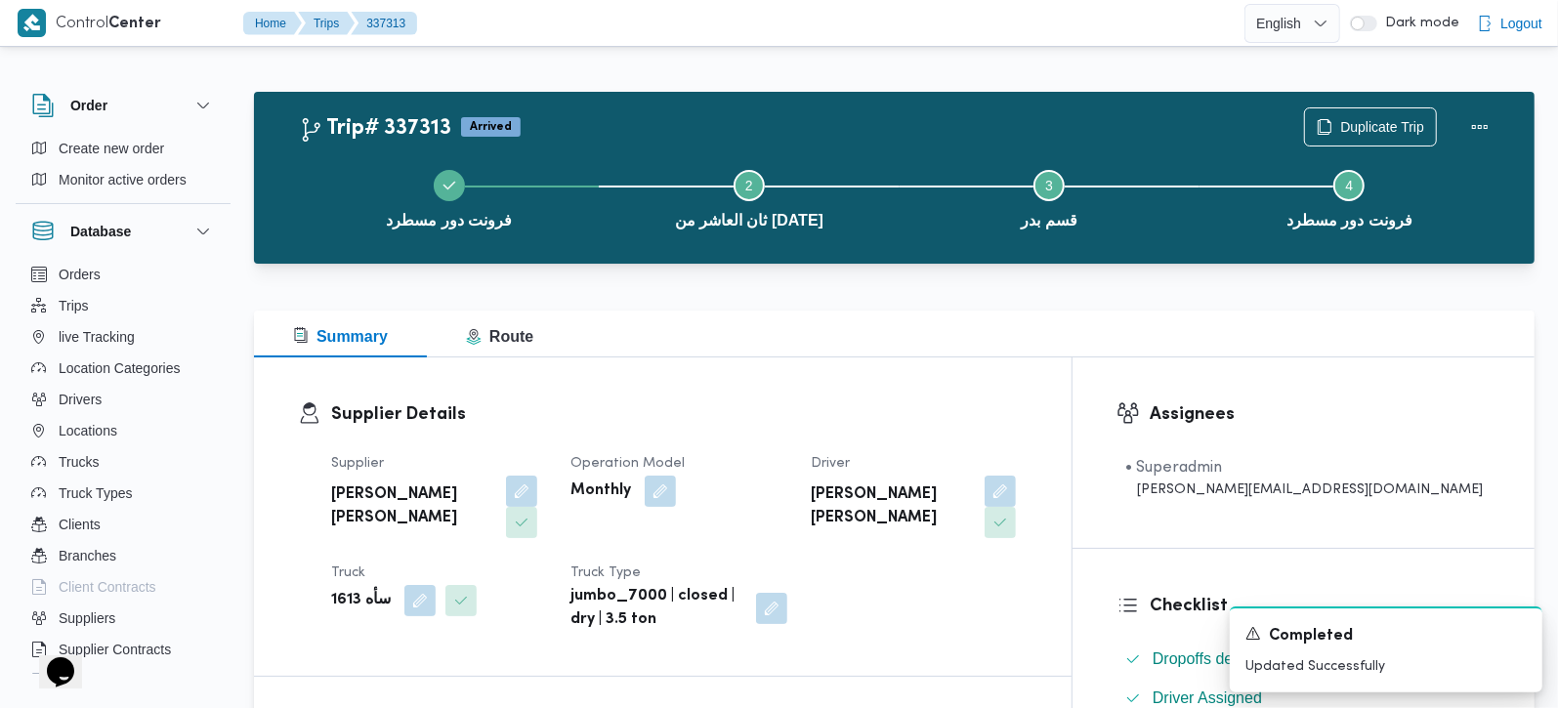
click at [933, 490] on b "محمود محمد محمود فرج" at bounding box center [891, 507] width 161 height 47
copy div "محمود محمد محمود فرج"
click at [791, 395] on div "Supplier Details Supplier محمد هاني محمد جوده محمود Operation Model Monthly Dri…" at bounding box center [663, 517] width 818 height 318
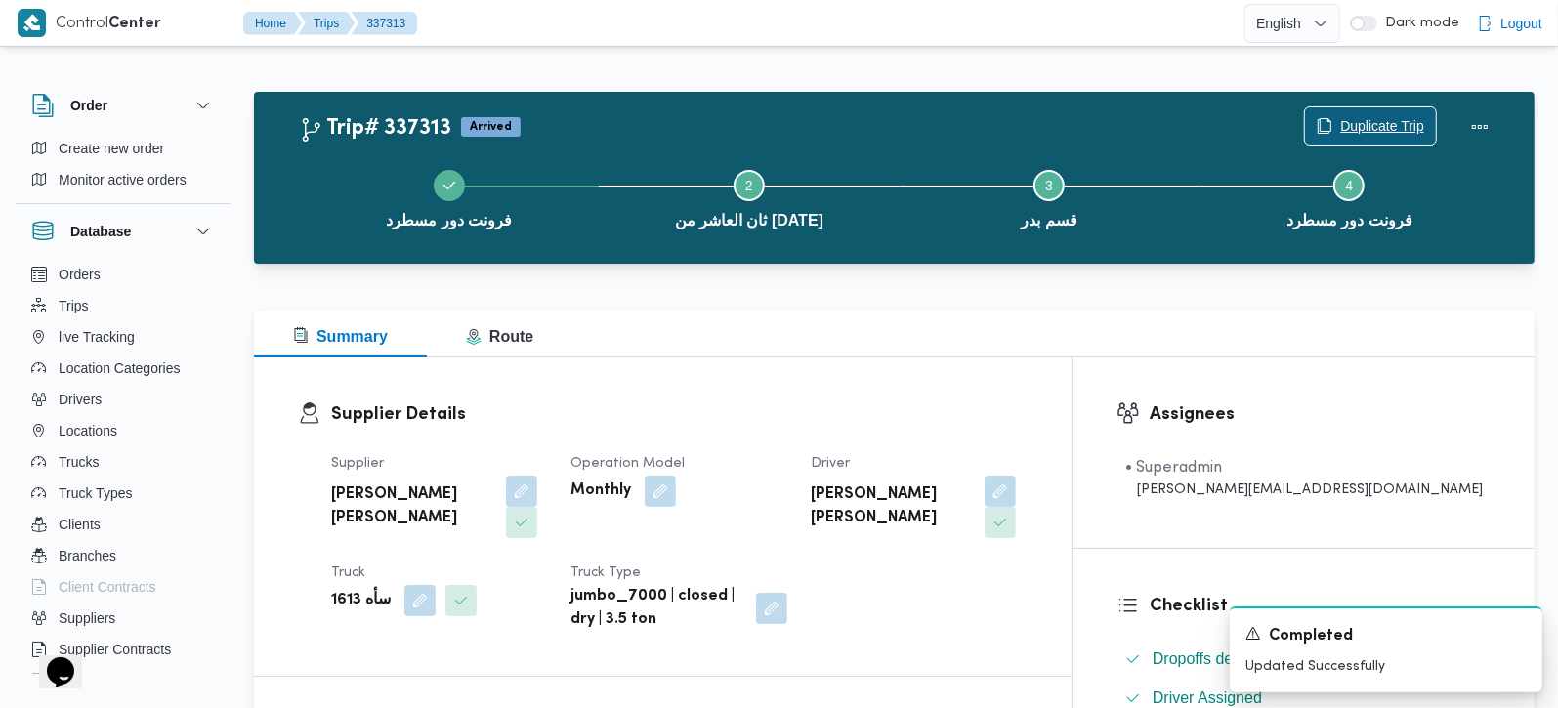
click at [1392, 116] on span "Duplicate Trip" at bounding box center [1382, 125] width 84 height 23
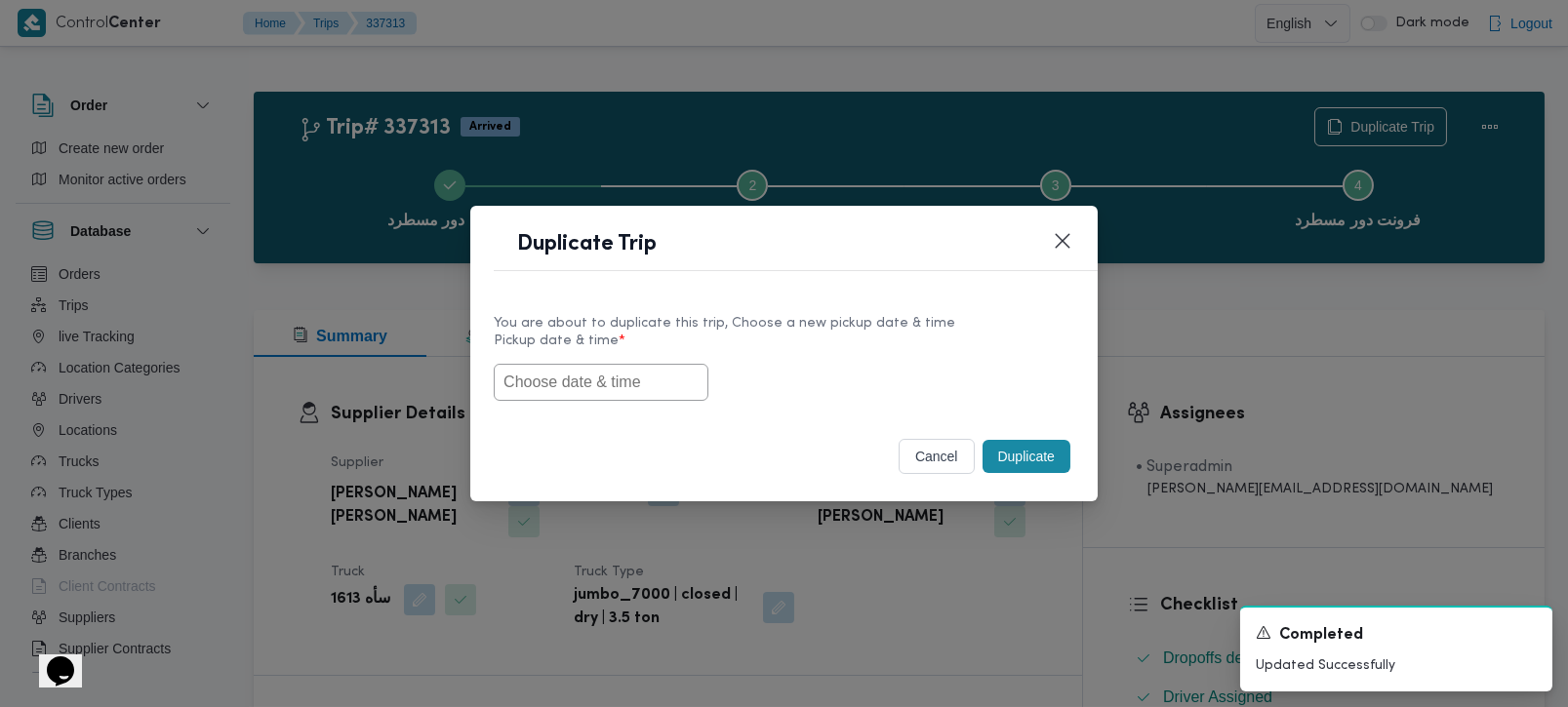
click at [634, 387] on input "text" at bounding box center [600, 381] width 215 height 37
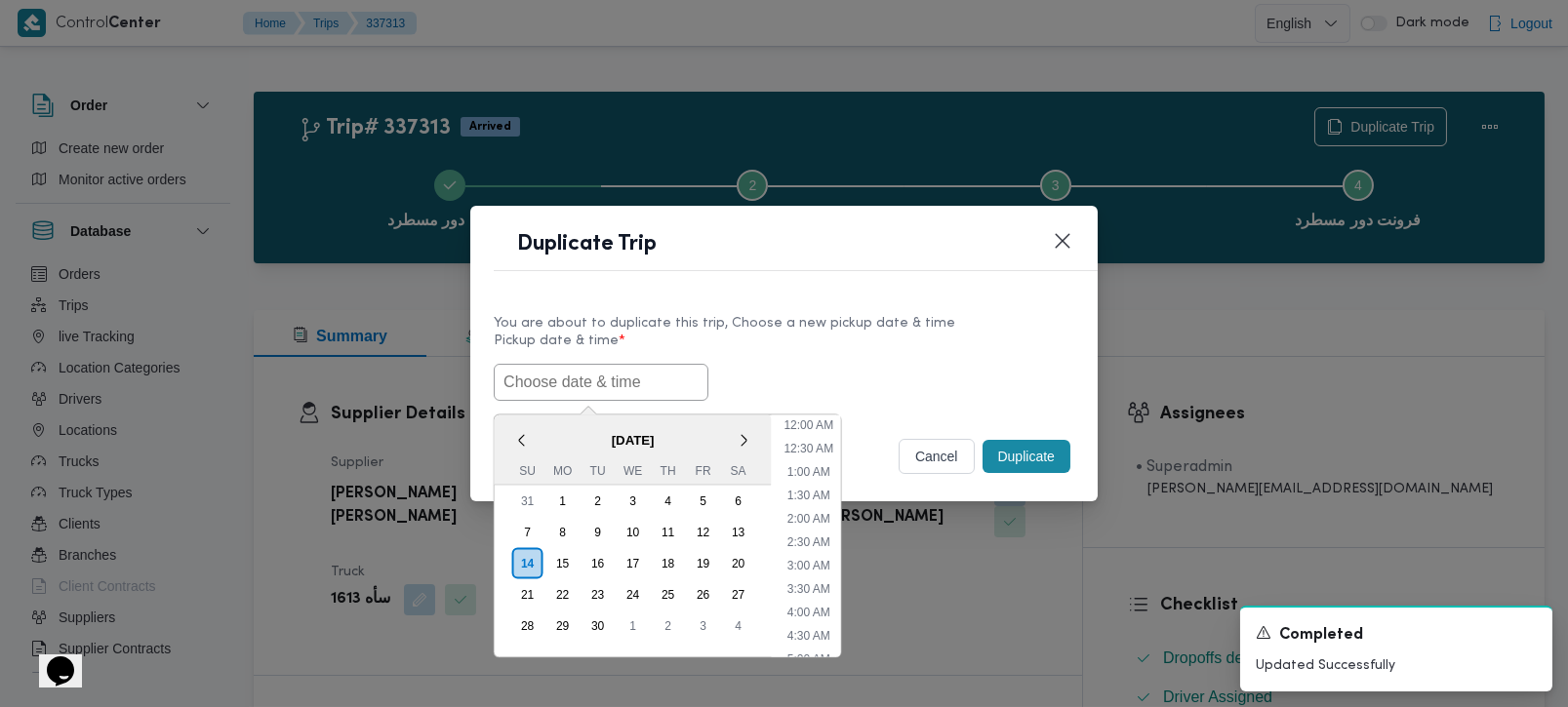
paste input "محمود محمد محمود فرج"
type input "محمود محمد محمود فرج"
click at [792, 341] on label "Pickup date & time *" at bounding box center [783, 349] width 580 height 30
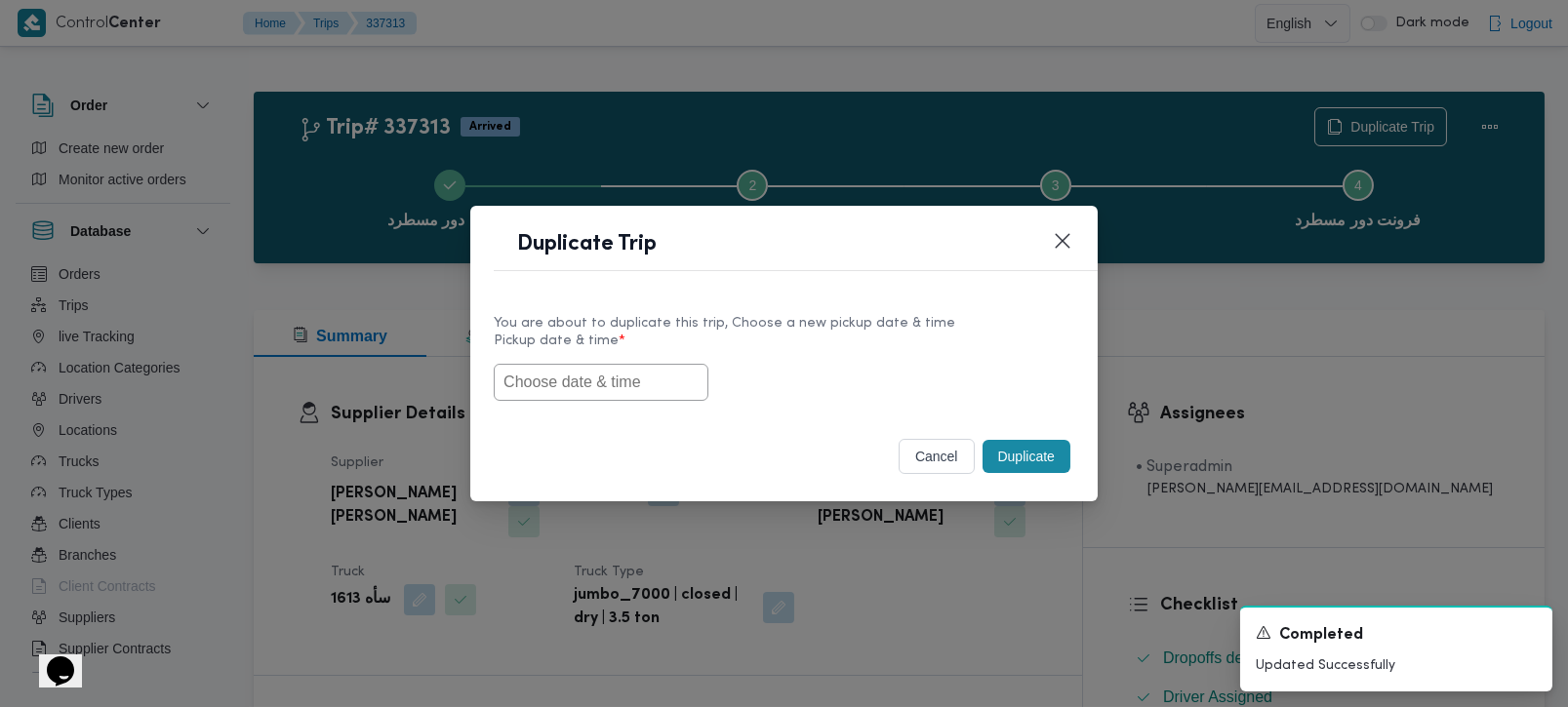
click at [653, 365] on input "text" at bounding box center [600, 381] width 215 height 37
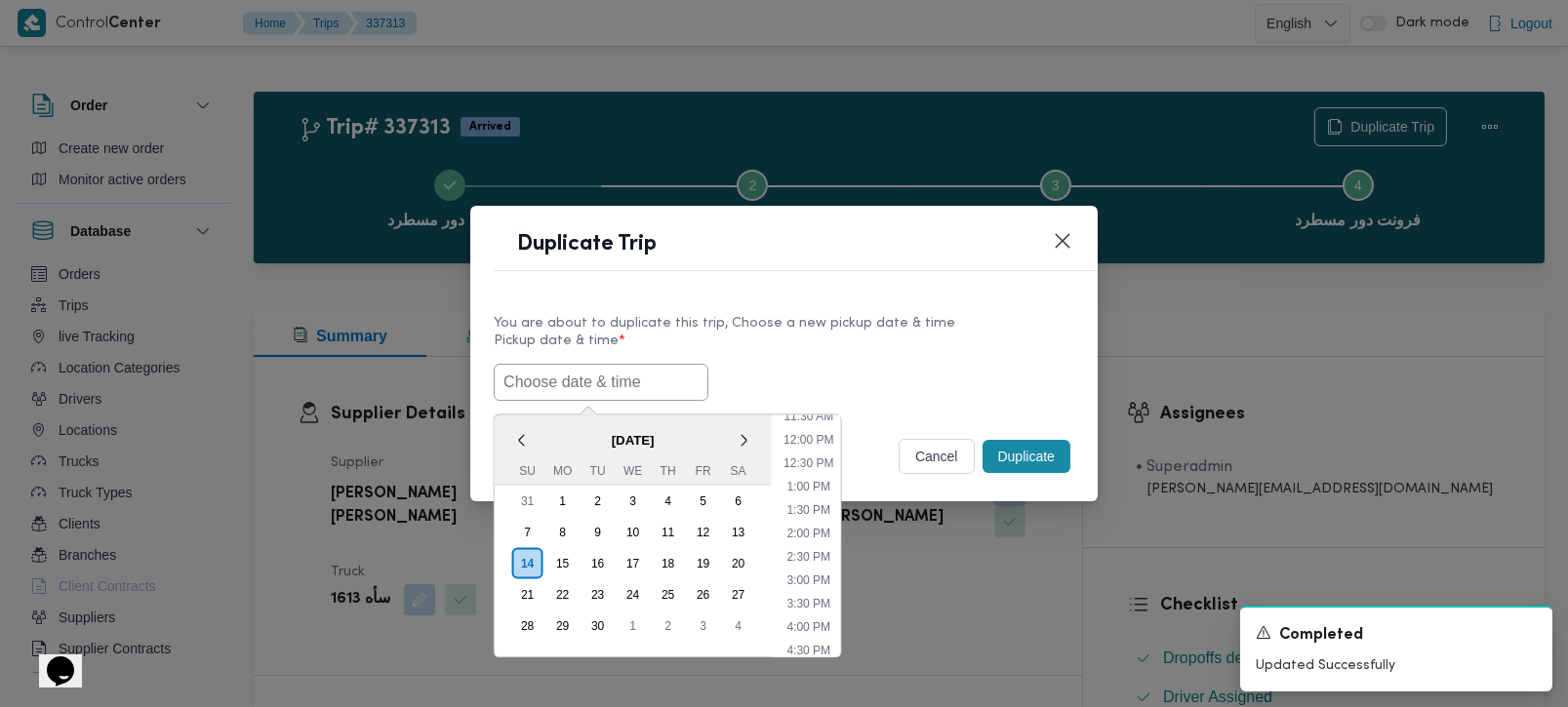
click at [555, 414] on div "< September 2025 > Su Mo Tu We Th Fr Sa" at bounding box center [632, 449] width 277 height 70
click at [563, 560] on div "15" at bounding box center [561, 562] width 37 height 37
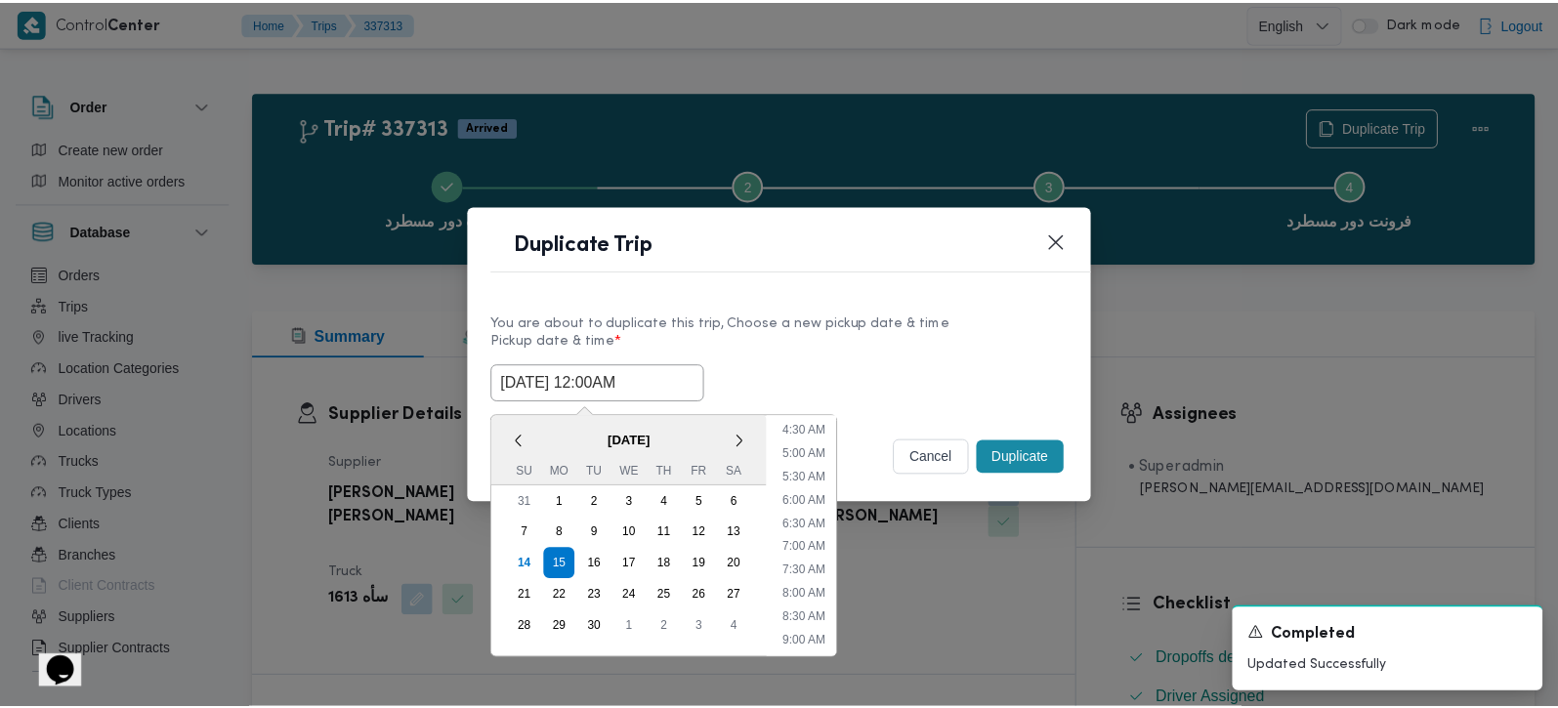
scroll to position [230, 0]
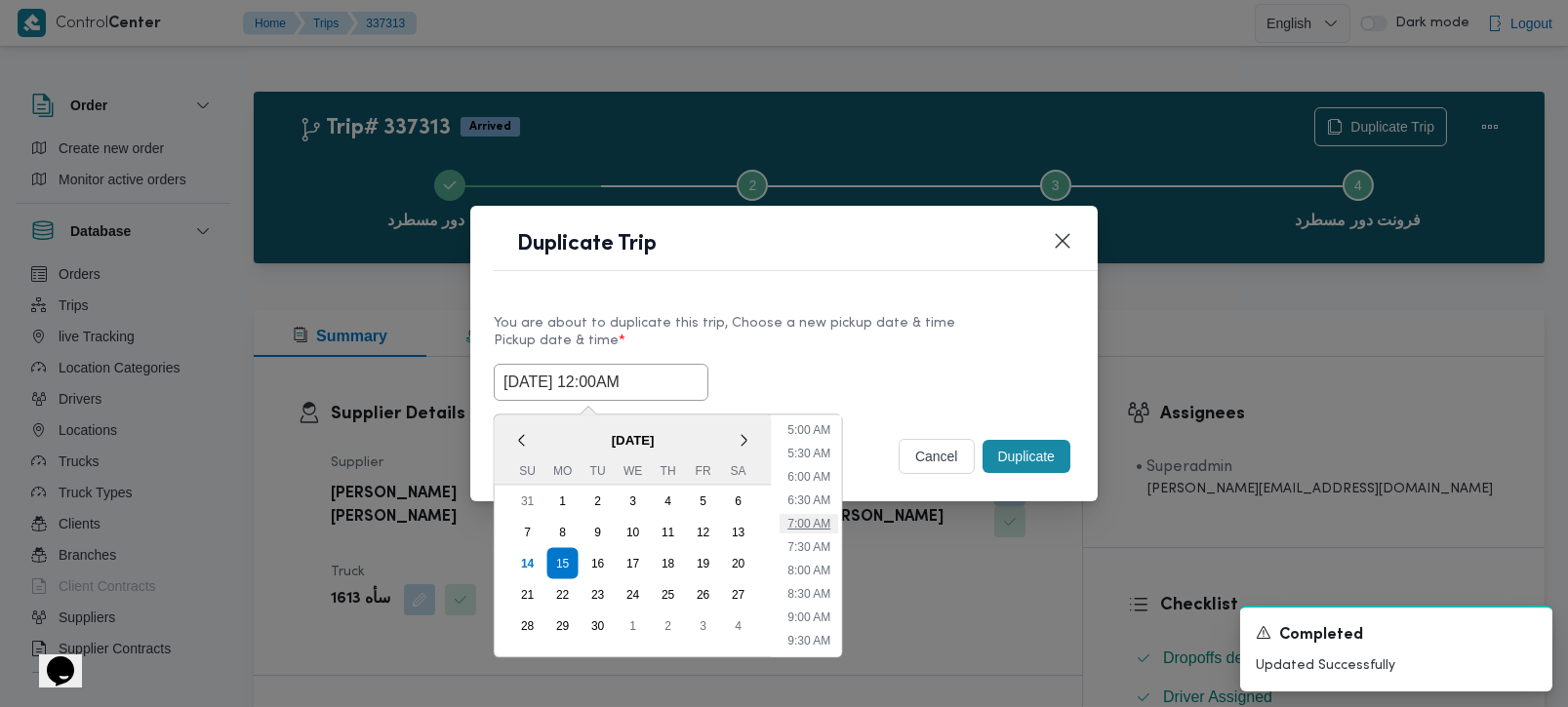
click at [815, 522] on li "7:00 AM" at bounding box center [809, 523] width 59 height 20
type input "15/09/2025 7:00AM"
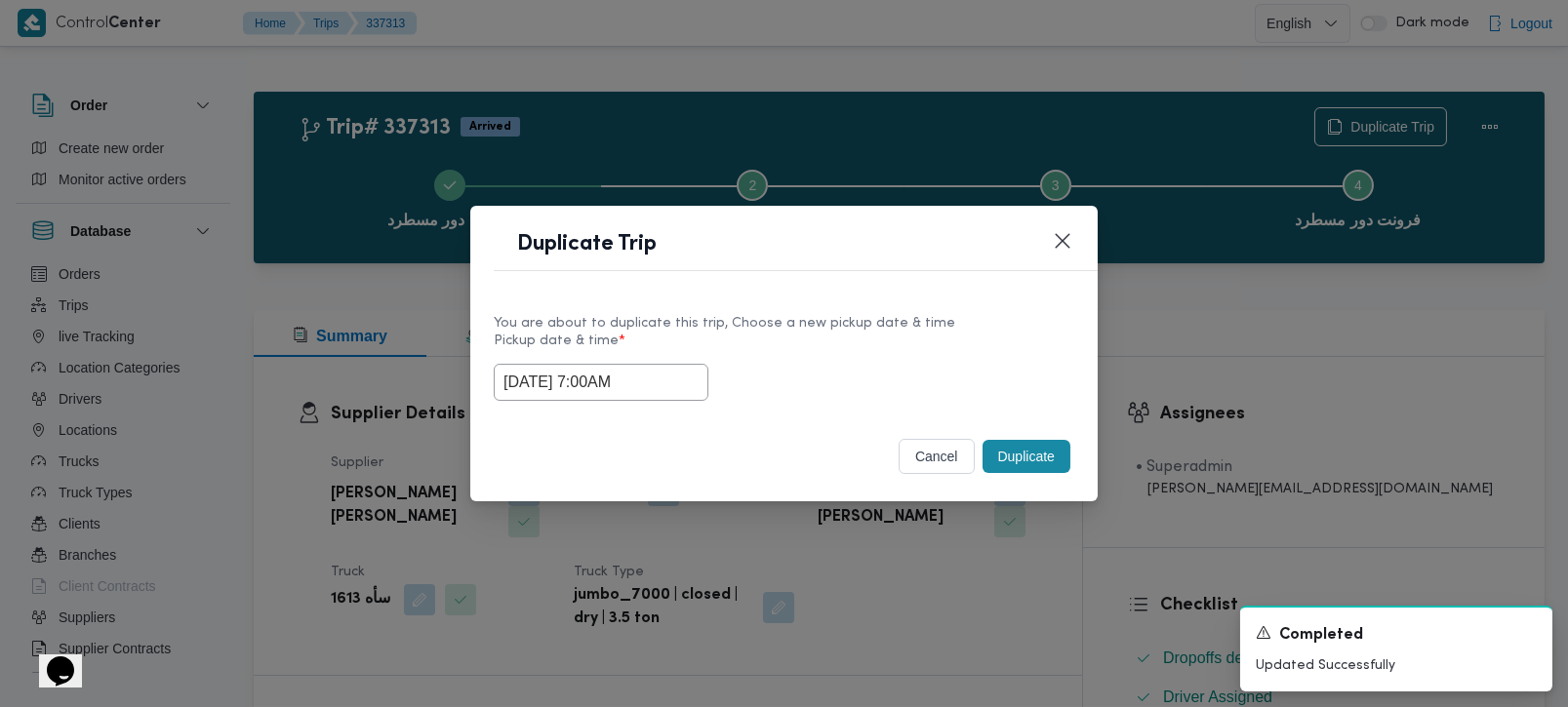
drag, startPoint x: 649, startPoint y: 384, endPoint x: 424, endPoint y: 393, distance: 225.2
click at [424, 393] on div "Duplicate Trip You are about to duplicate this trip, Choose a new pickup date &…" at bounding box center [784, 354] width 1568 height 707
click at [1058, 458] on button "Duplicate" at bounding box center [1027, 456] width 88 height 33
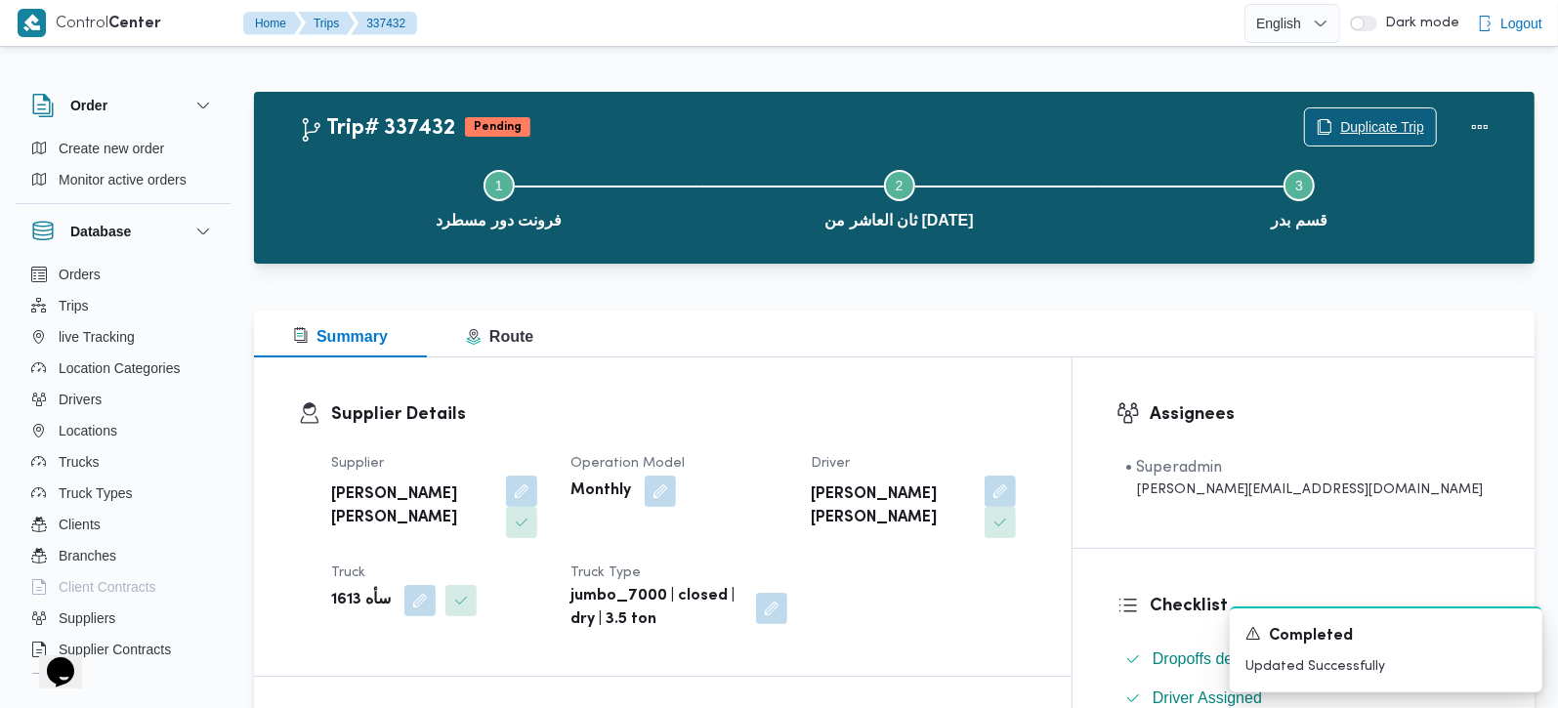
scroll to position [230, 0]
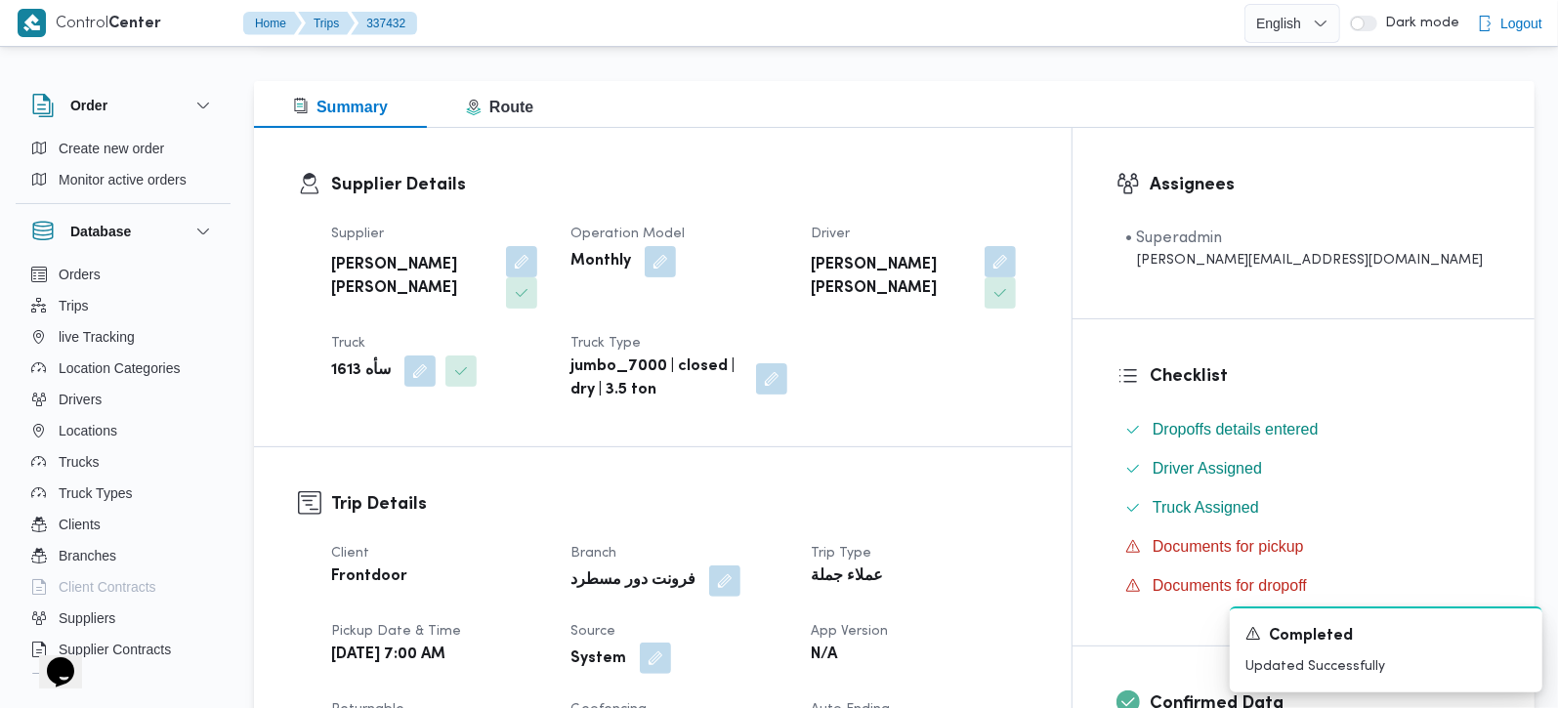
click at [671, 643] on button "button" at bounding box center [655, 658] width 31 height 31
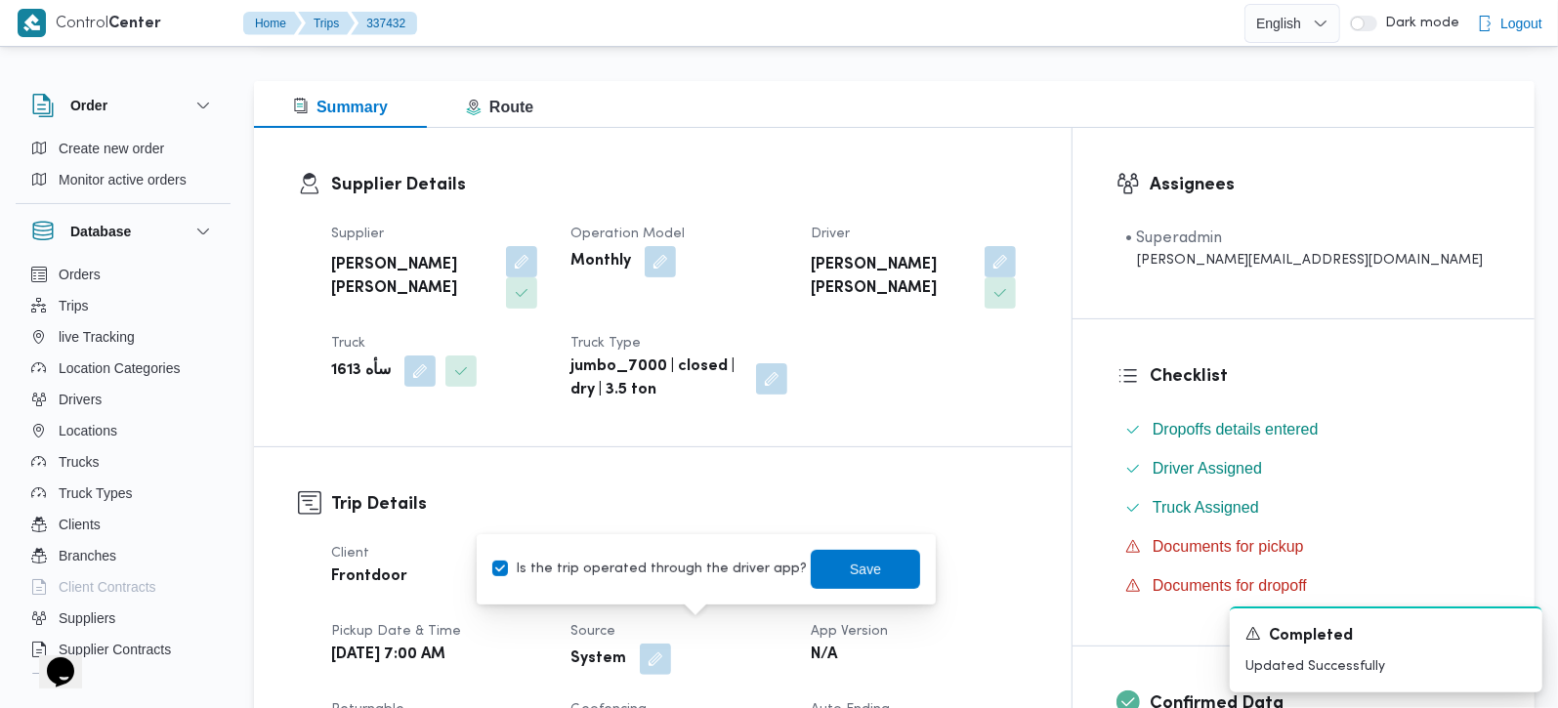
click at [661, 563] on label "Is the trip operated through the driver app?" at bounding box center [649, 569] width 315 height 23
checkbox input "false"
click at [830, 582] on span "Save" at bounding box center [865, 568] width 109 height 39
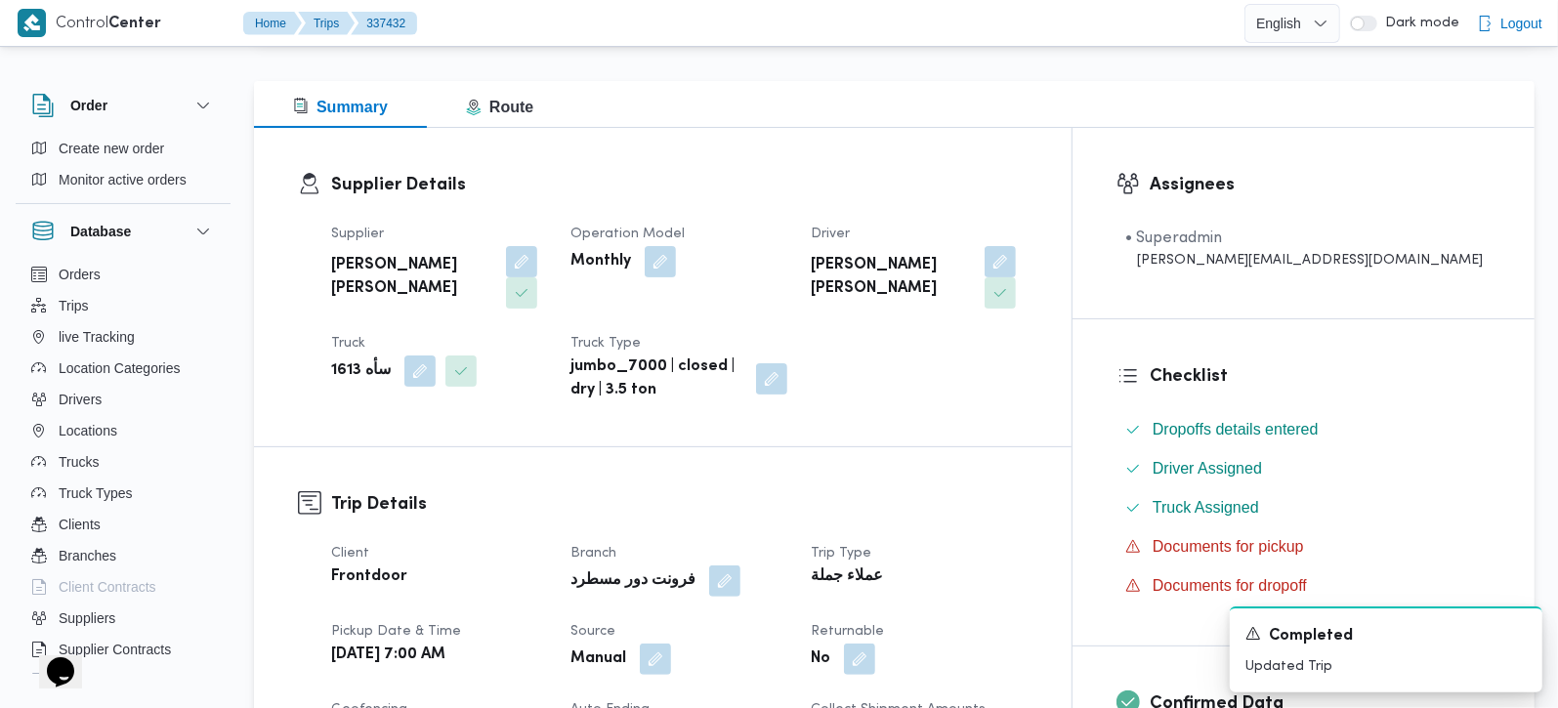
scroll to position [0, 0]
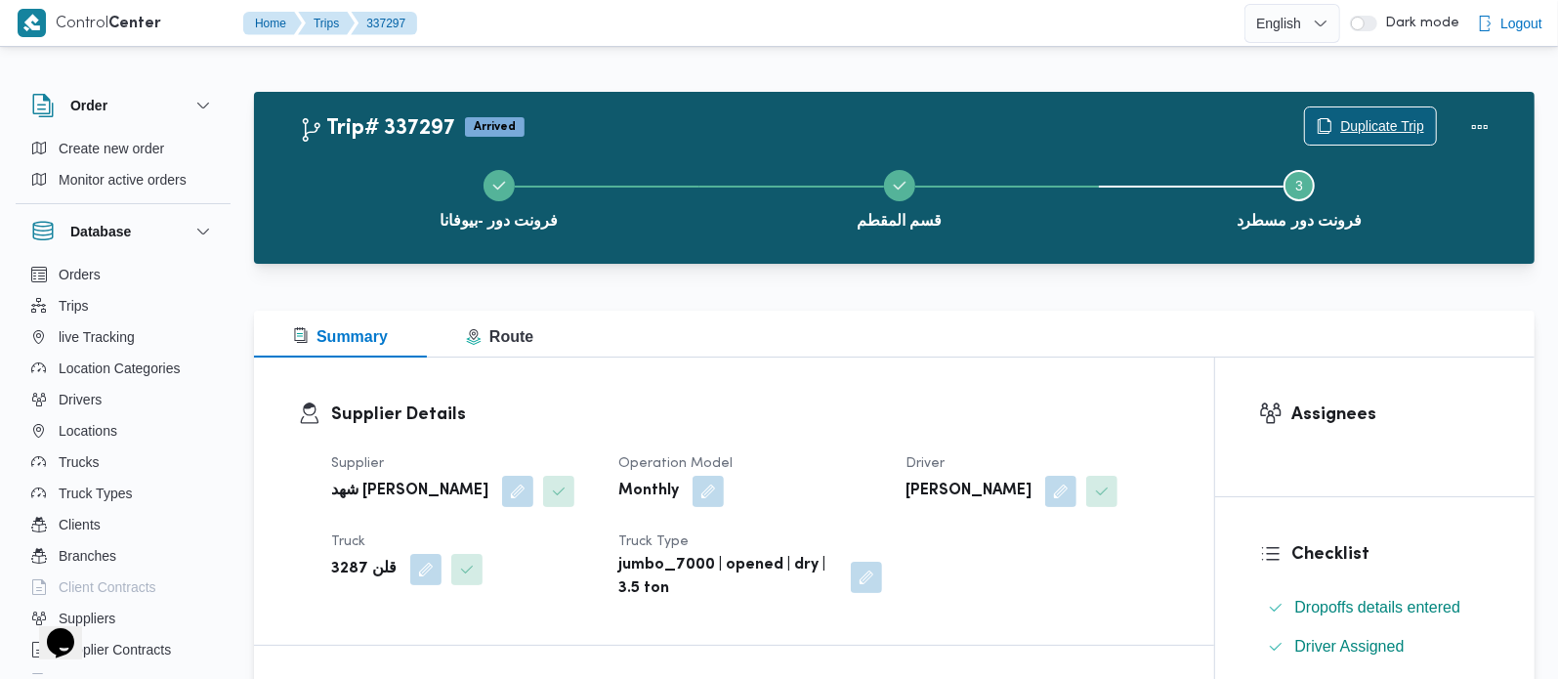
click at [1328, 126] on icon "button" at bounding box center [1325, 126] width 16 height 16
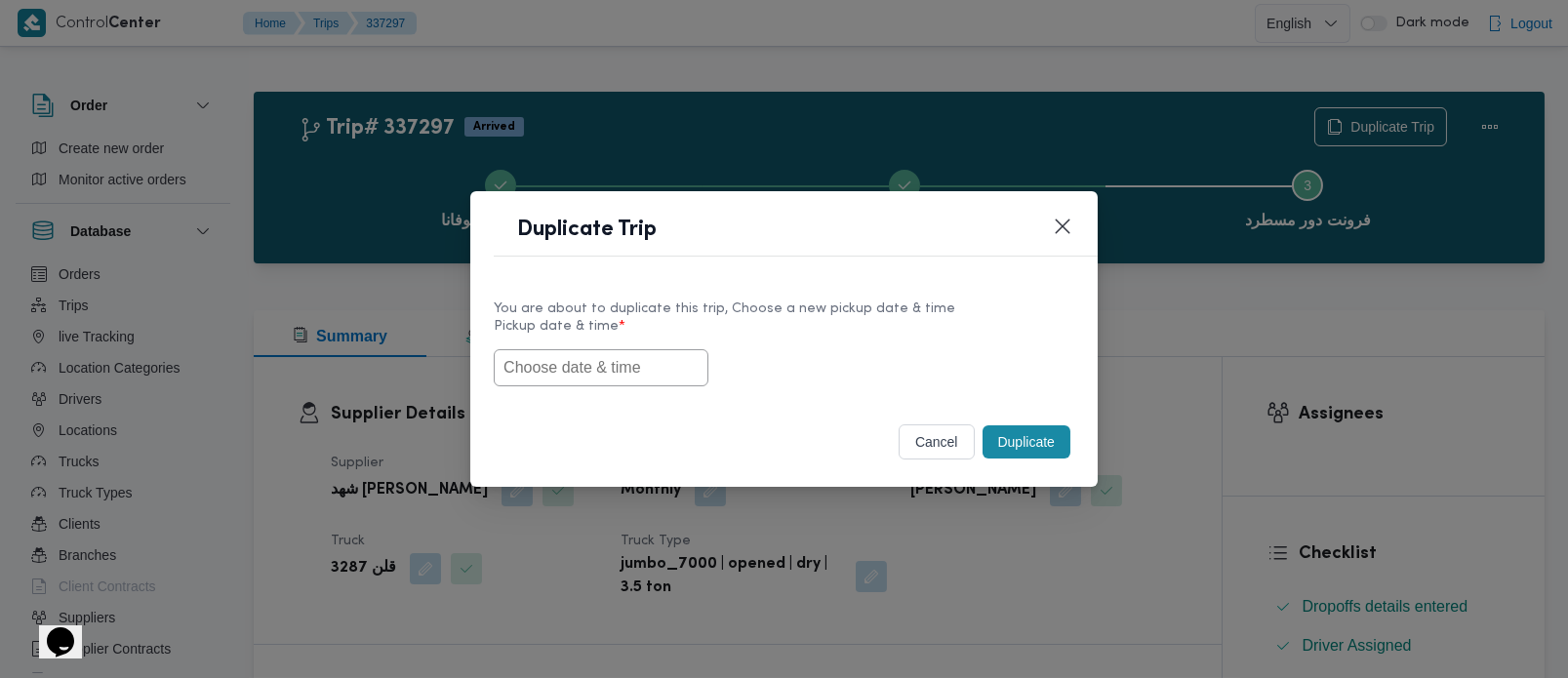
click at [594, 343] on label "Pickup date & time *" at bounding box center [783, 334] width 580 height 30
click at [593, 361] on input "text" at bounding box center [600, 367] width 215 height 37
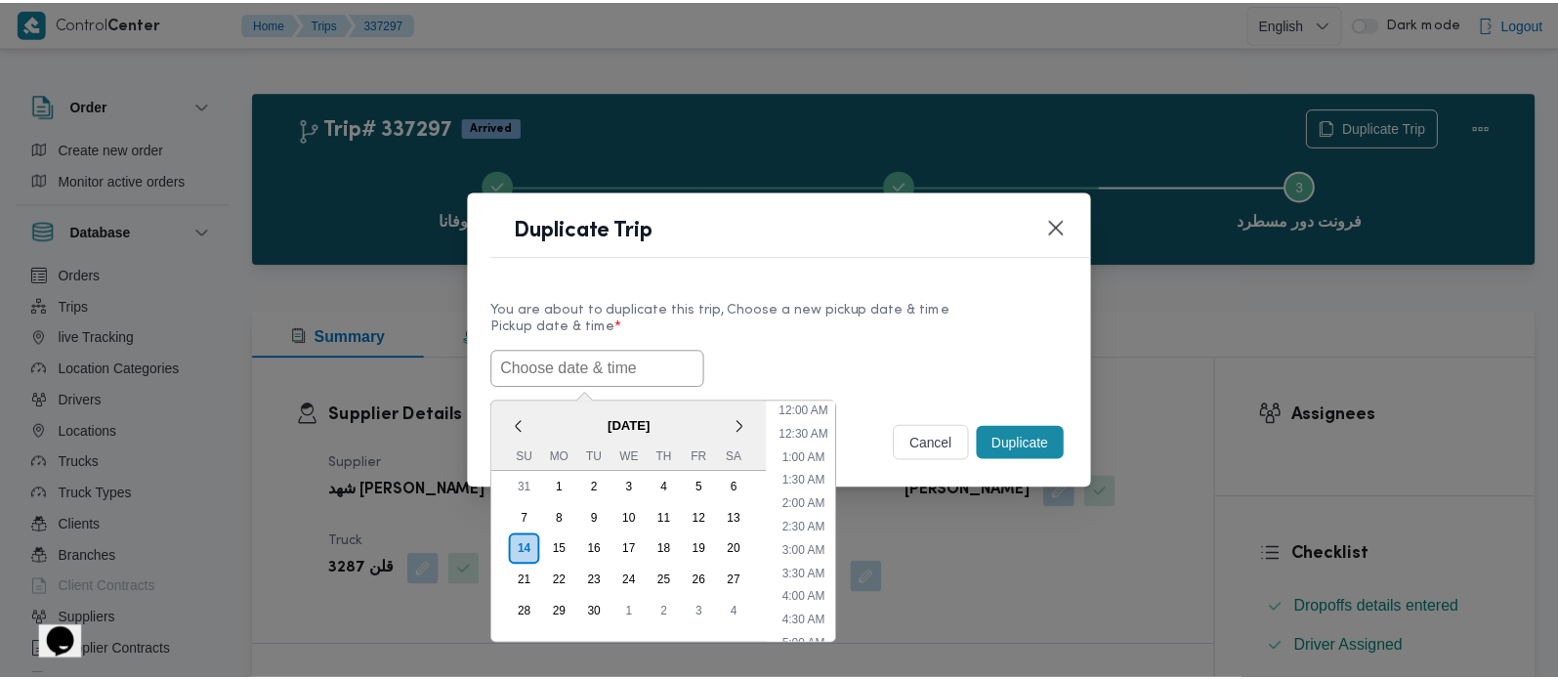
scroll to position [548, 0]
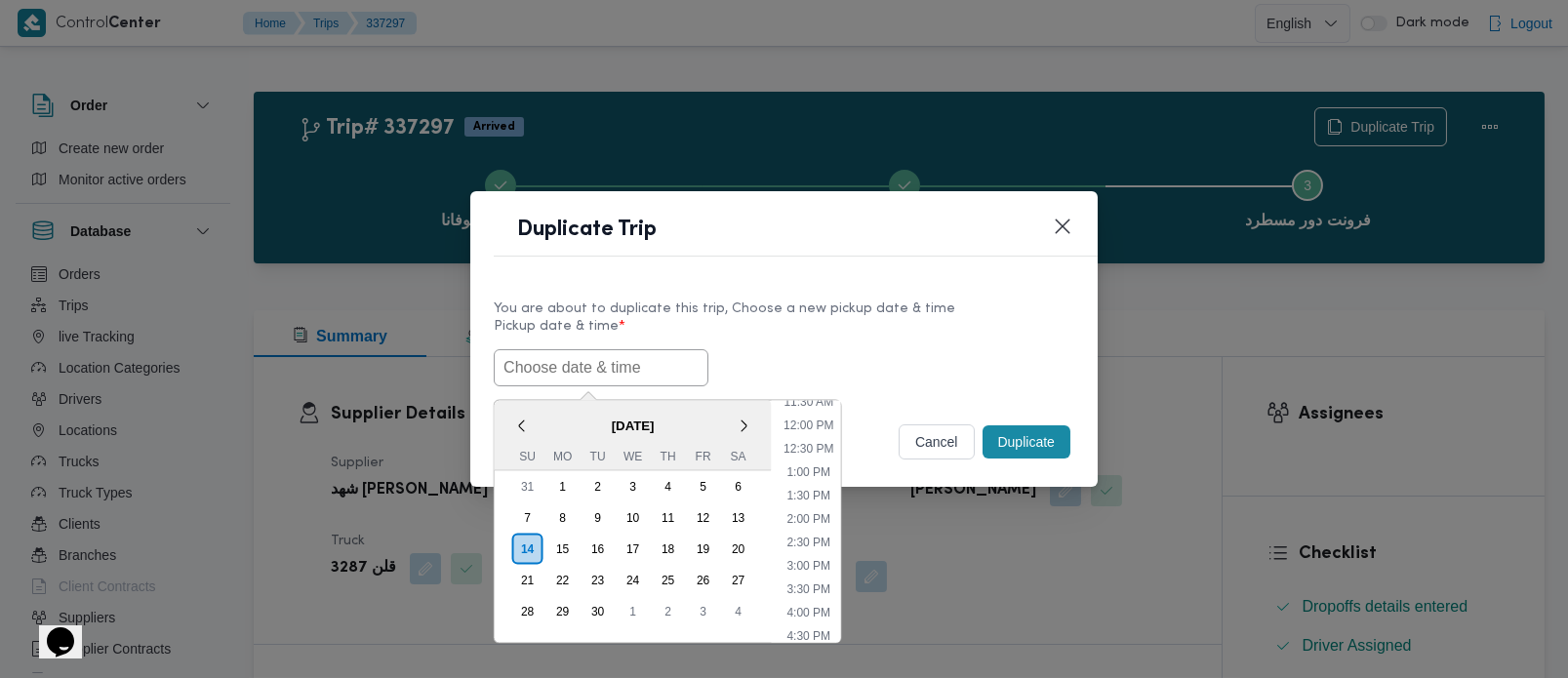
paste input "[DATE] 7:00AM"
type input "[DATE] 7:00AM"
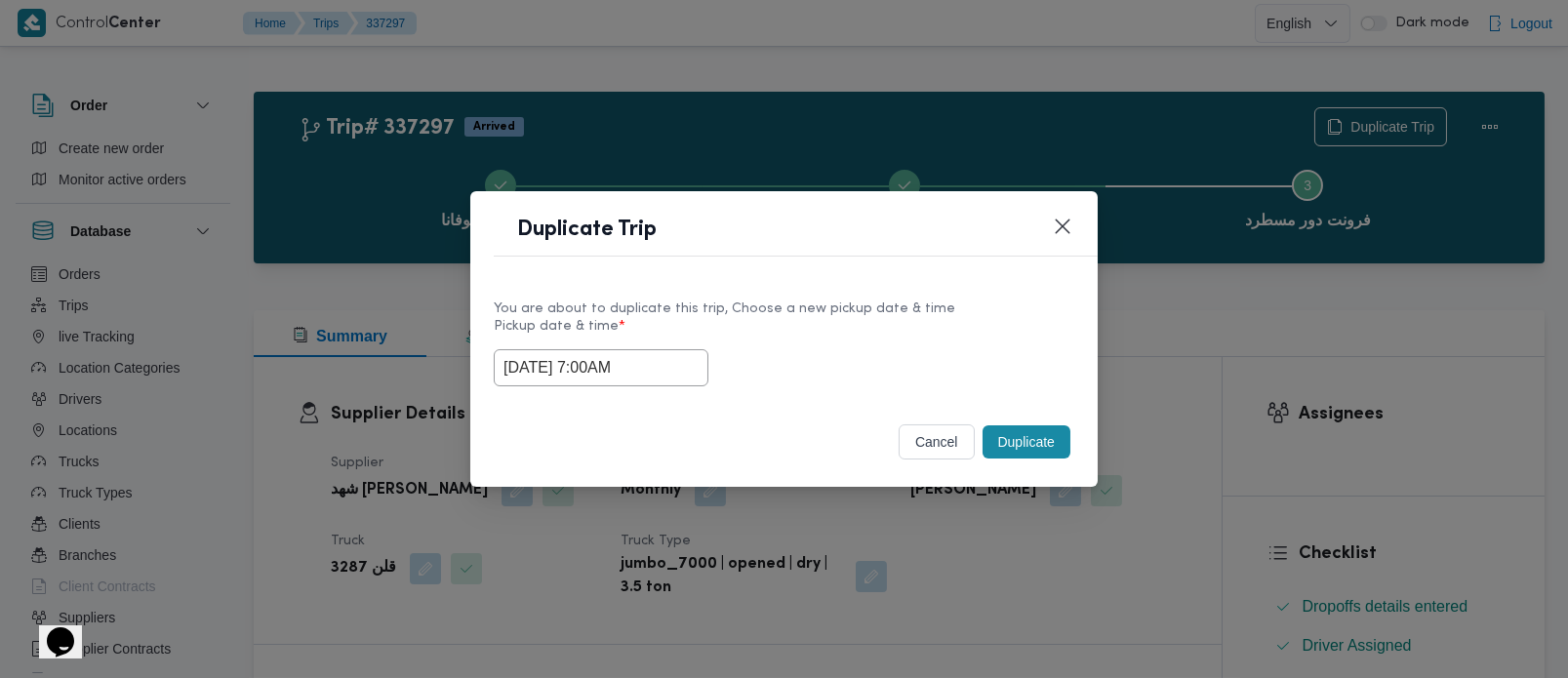
click at [812, 326] on label "Pickup date & time *" at bounding box center [783, 334] width 580 height 30
click at [1003, 431] on button "Duplicate" at bounding box center [1027, 441] width 88 height 33
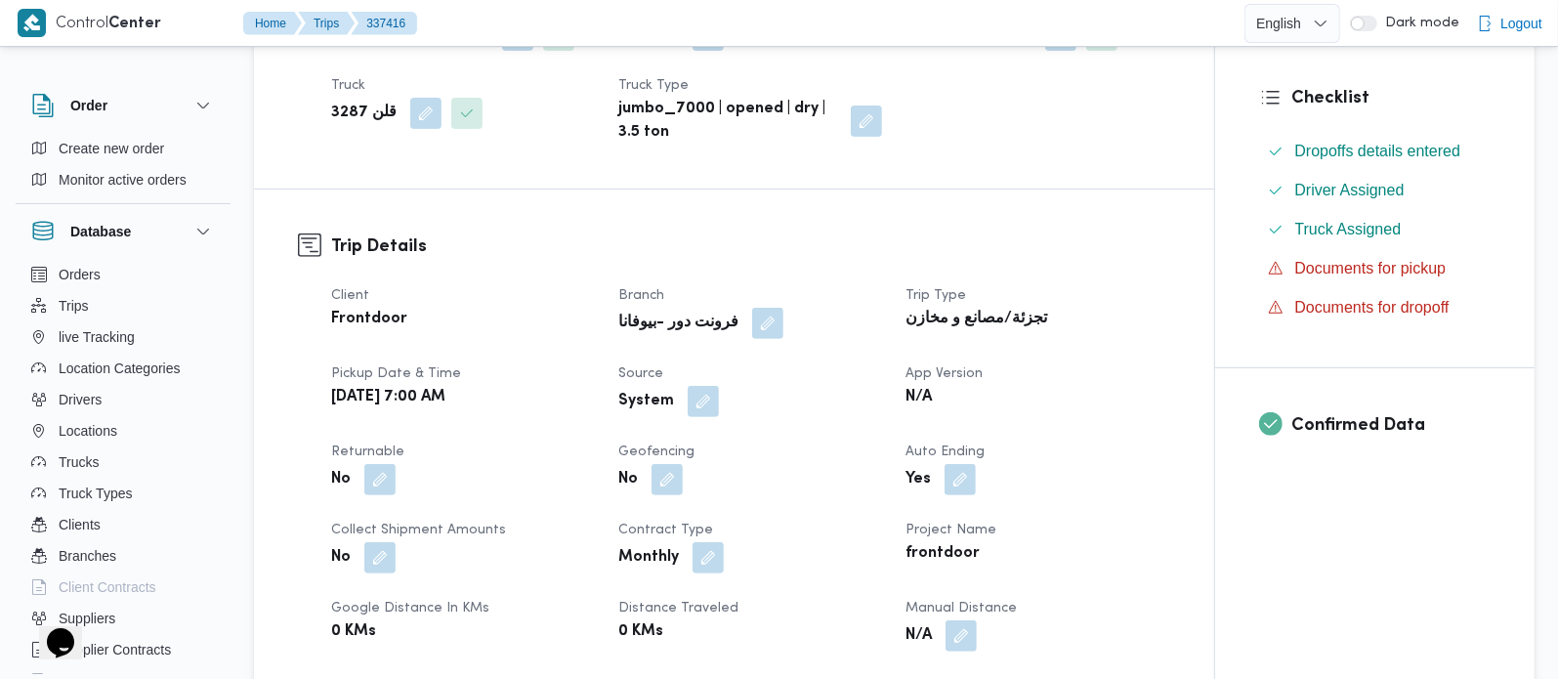
scroll to position [459, 0]
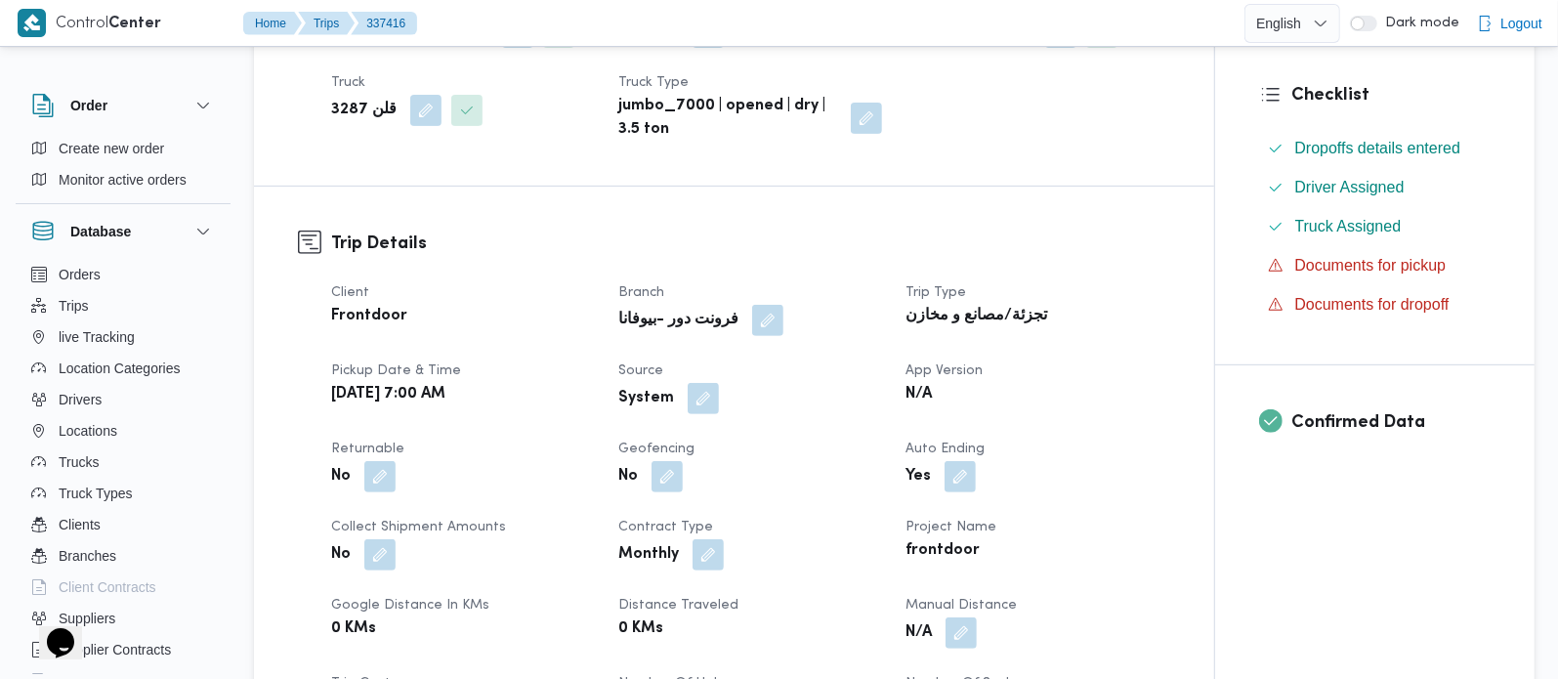
click at [712, 450] on div "Client Frontdoor Branch فرونت دور -بيوفانا Trip Type تجزئة/مصانع و مخازن Pickup…" at bounding box center [750, 555] width 863 height 571
click at [700, 413] on button "button" at bounding box center [703, 397] width 31 height 31
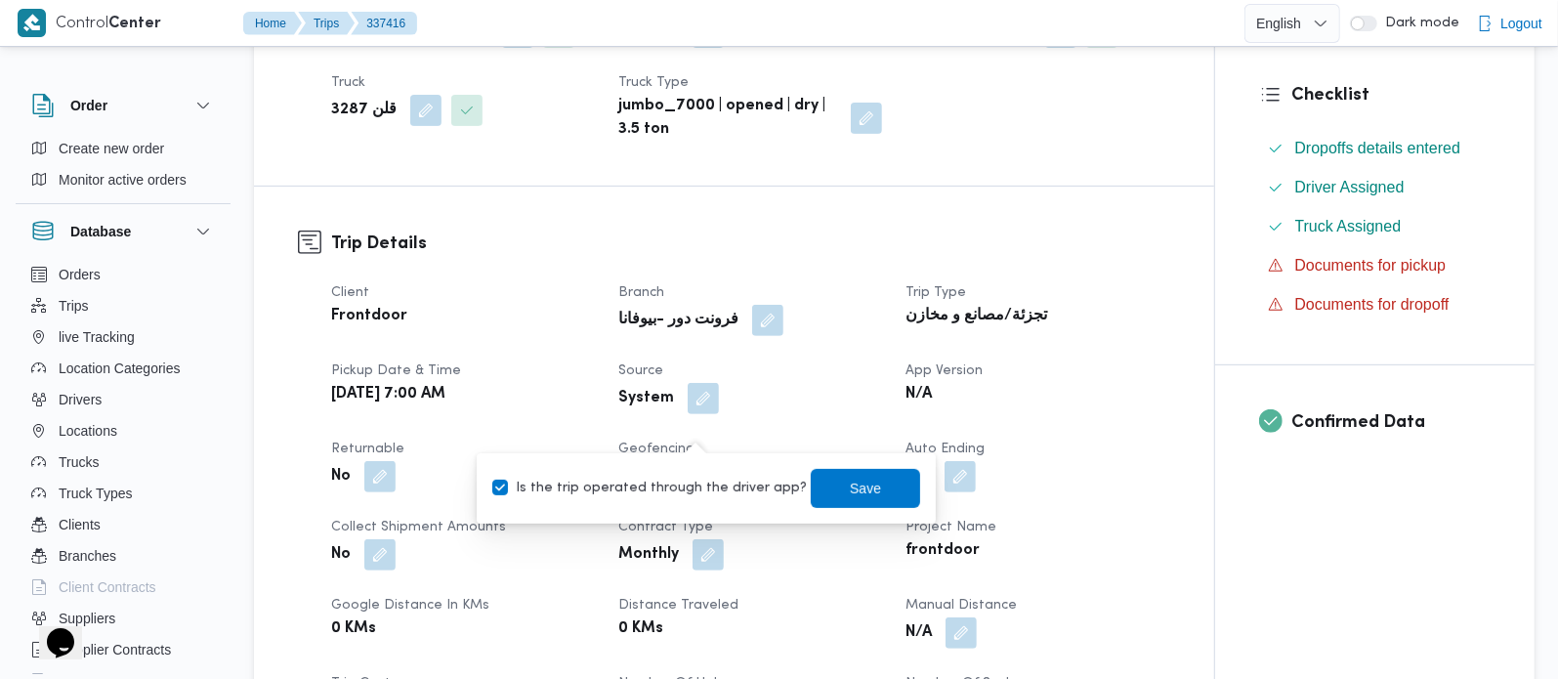
click at [673, 485] on label "Is the trip operated through the driver app?" at bounding box center [649, 488] width 315 height 23
checkbox input "false"
click at [816, 493] on span "Save" at bounding box center [865, 487] width 109 height 39
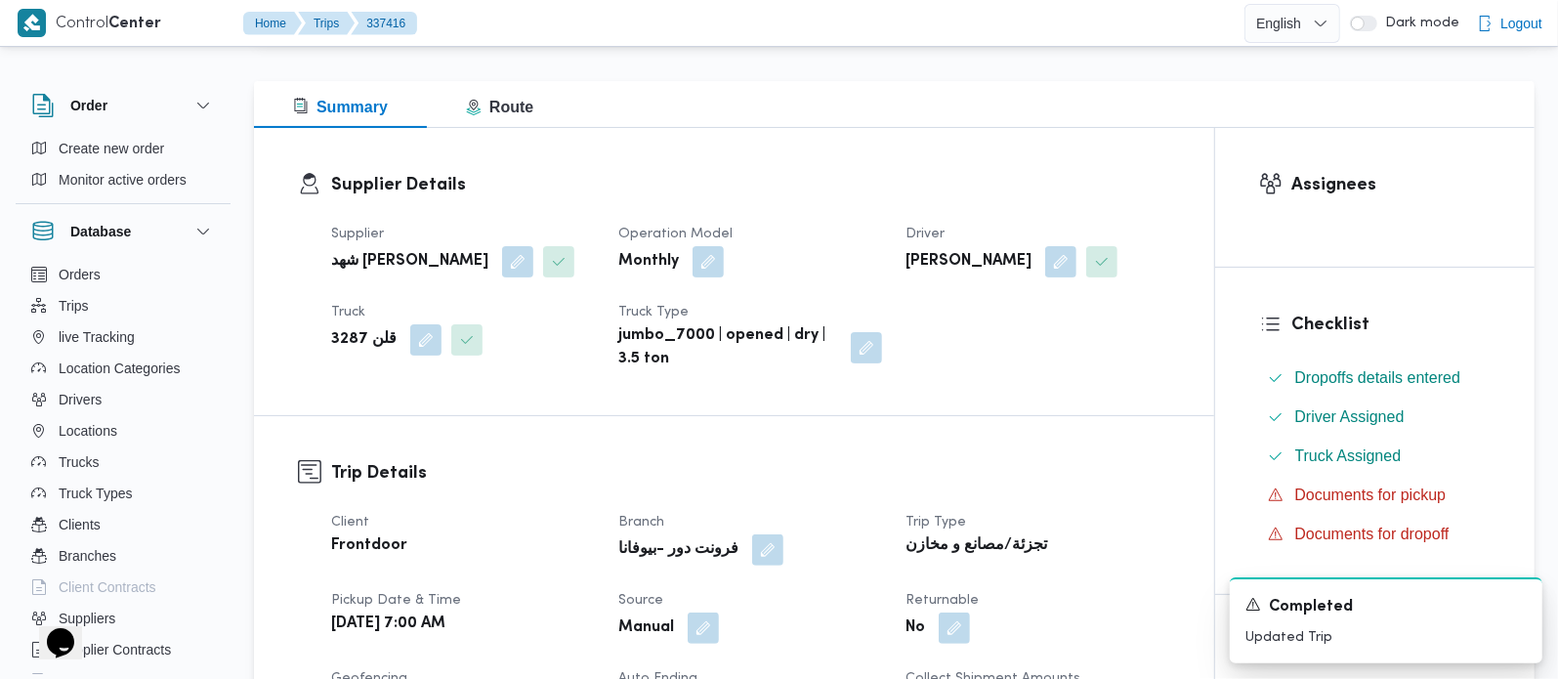
scroll to position [0, 0]
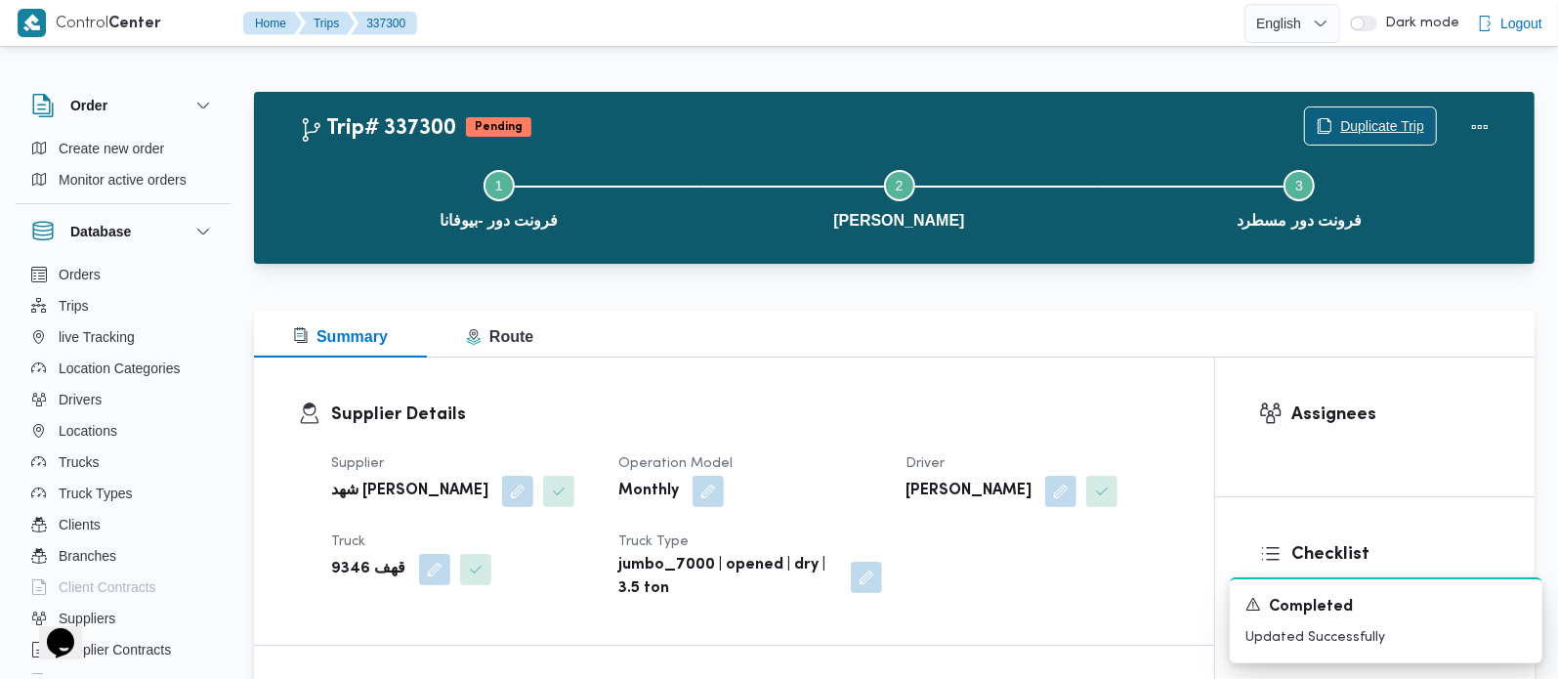
click at [1340, 126] on span "Duplicate Trip" at bounding box center [1382, 125] width 84 height 23
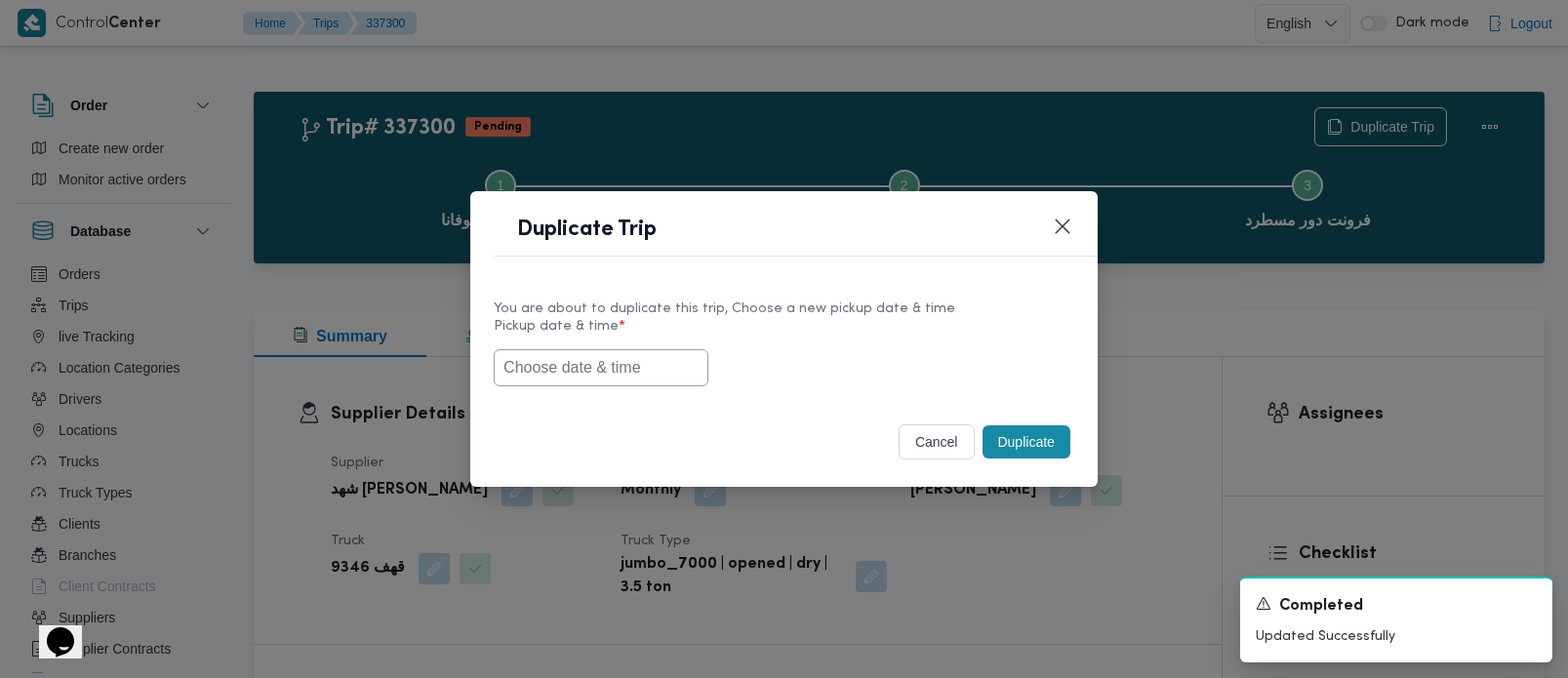
click at [582, 365] on input "text" at bounding box center [600, 367] width 215 height 37
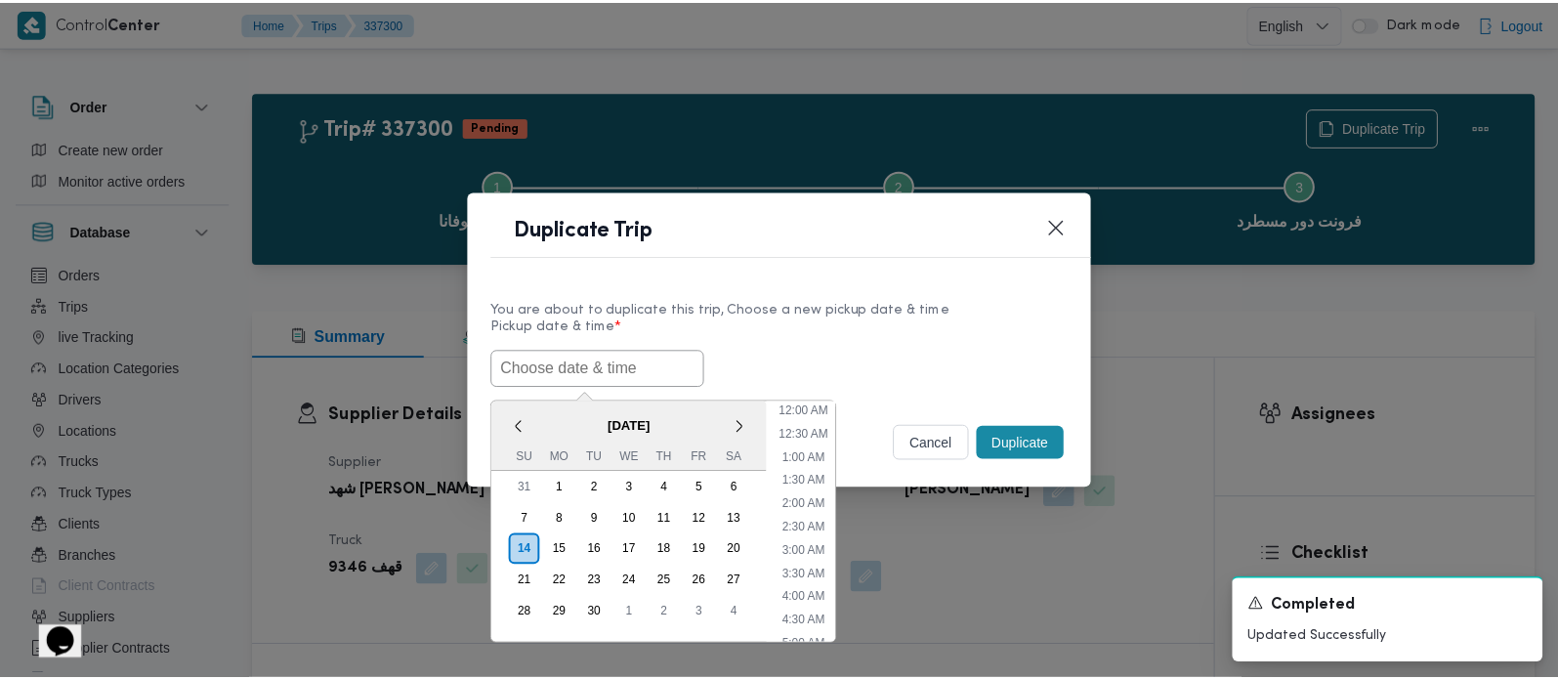
scroll to position [548, 0]
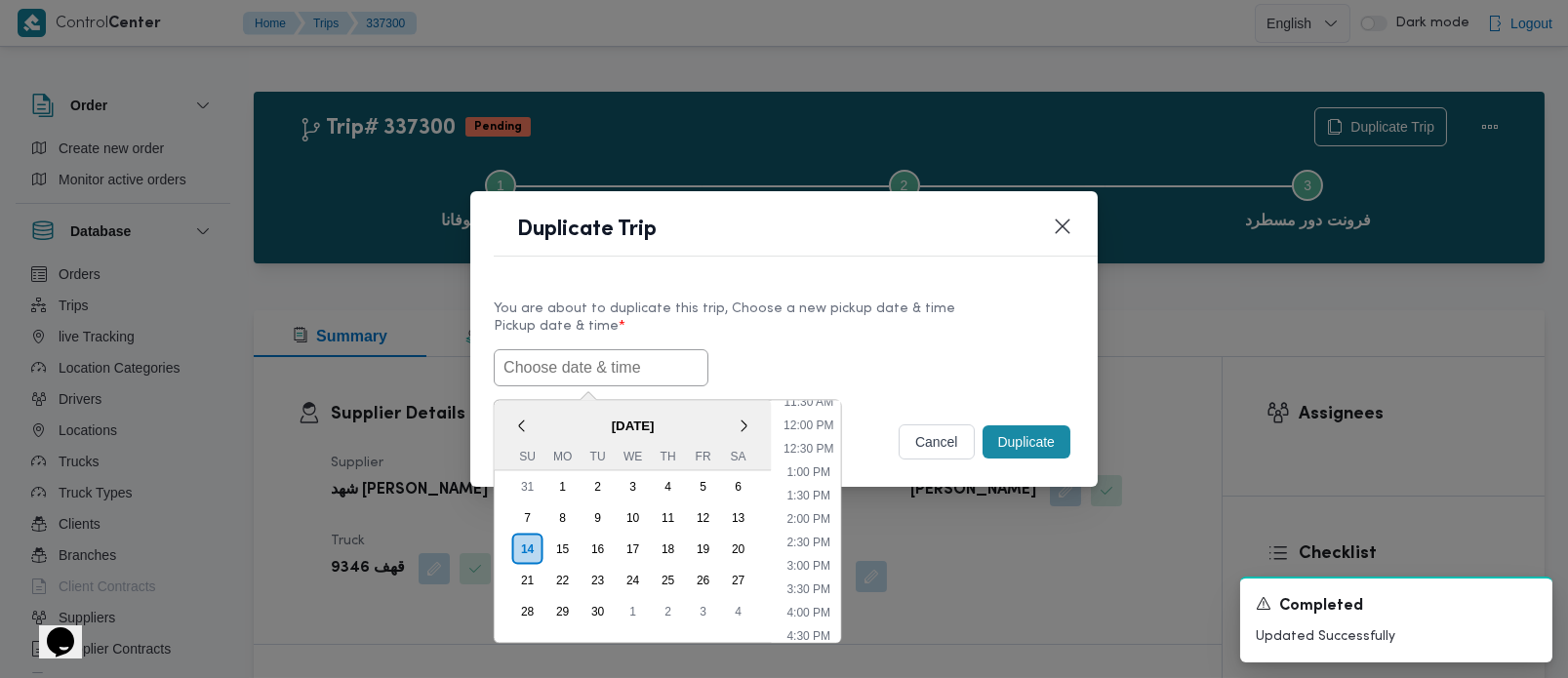
paste input "[DATE] 7:00AM"
type input "[DATE] 7:00AM"
click at [853, 319] on label "Pickup date & time *" at bounding box center [783, 334] width 580 height 30
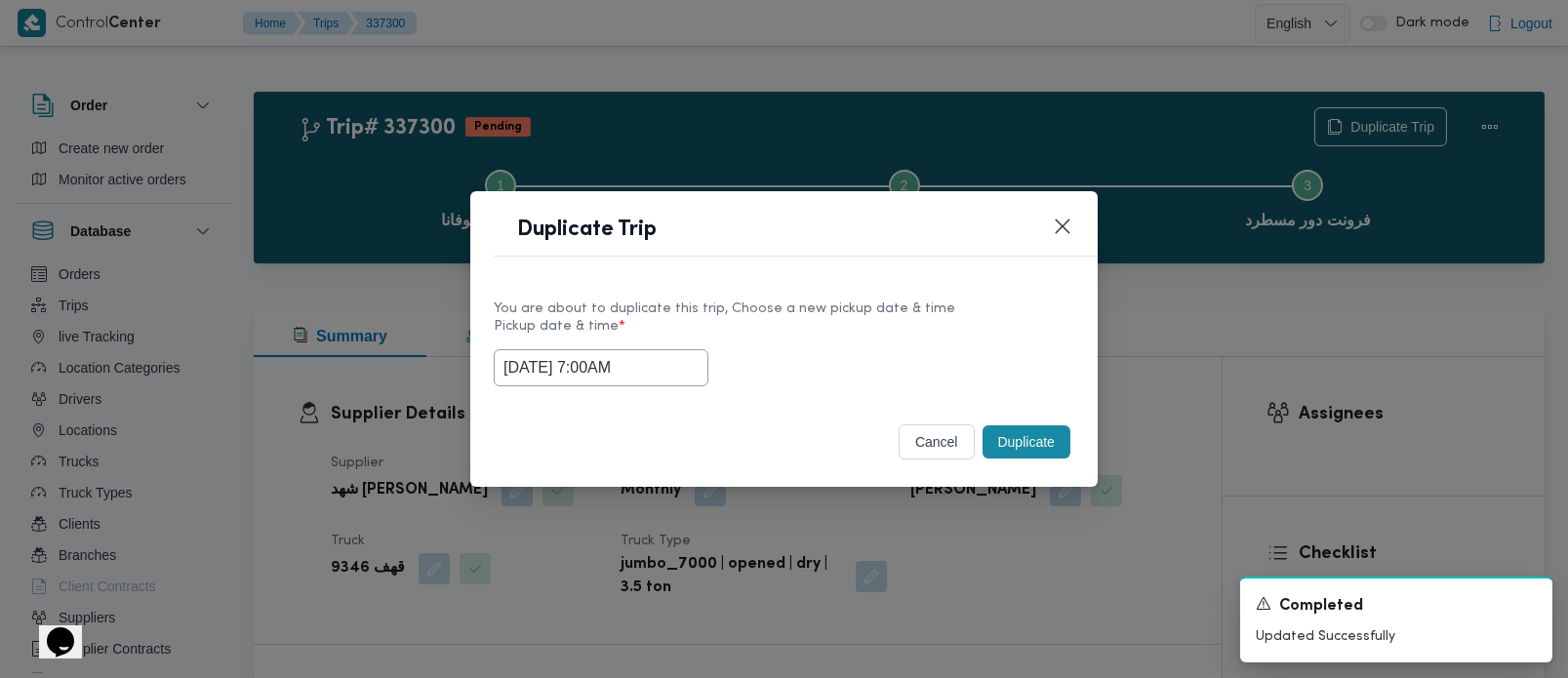
click at [1069, 443] on button "Duplicate" at bounding box center [1027, 441] width 88 height 33
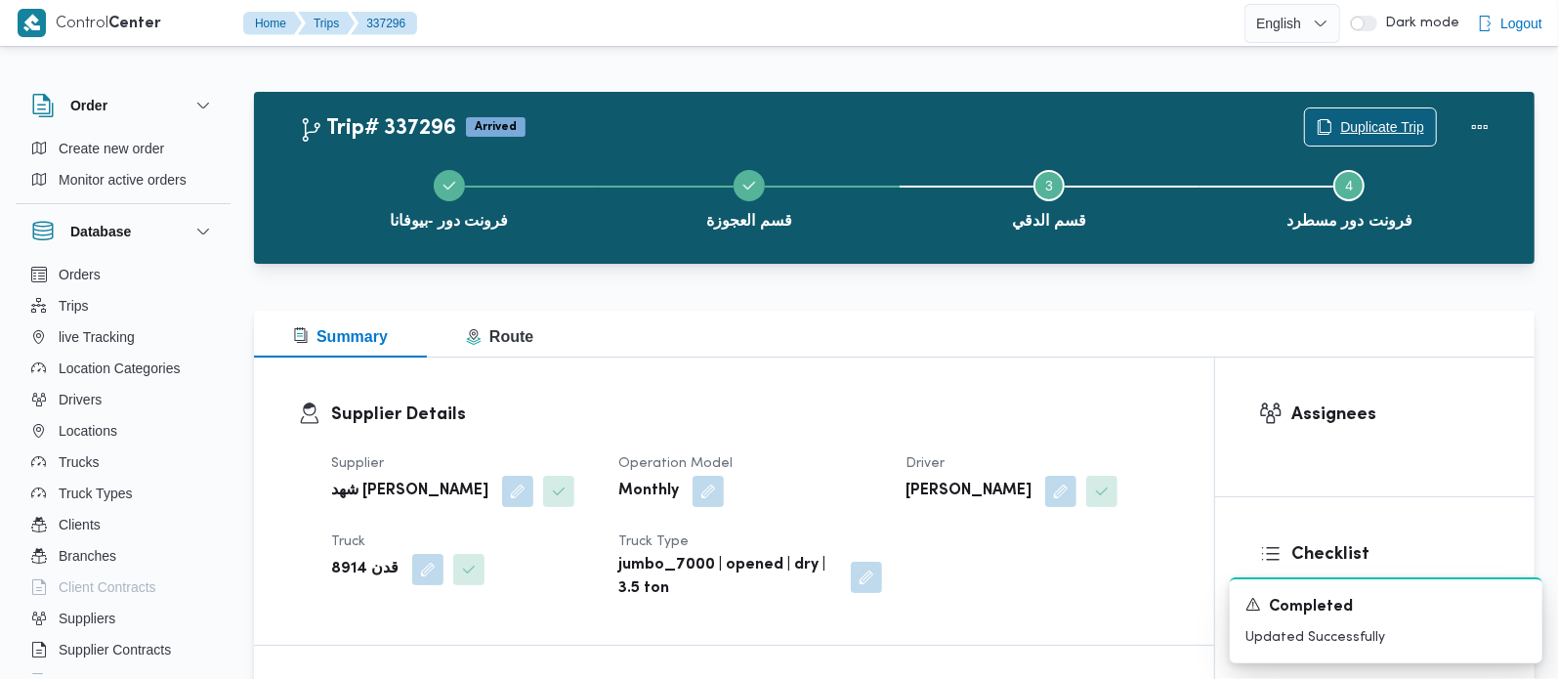
click at [1363, 127] on span "Duplicate Trip" at bounding box center [1382, 126] width 84 height 23
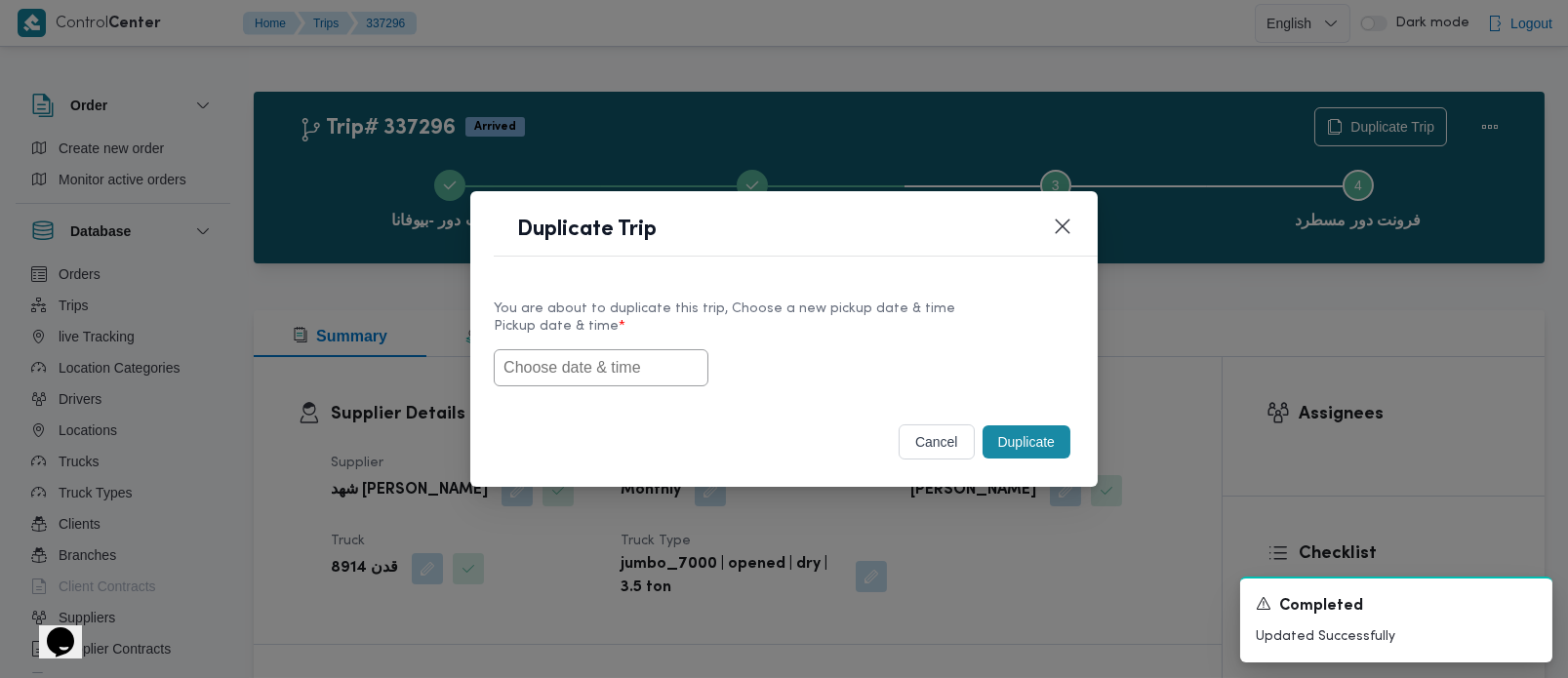
click at [569, 369] on input "text" at bounding box center [600, 367] width 215 height 37
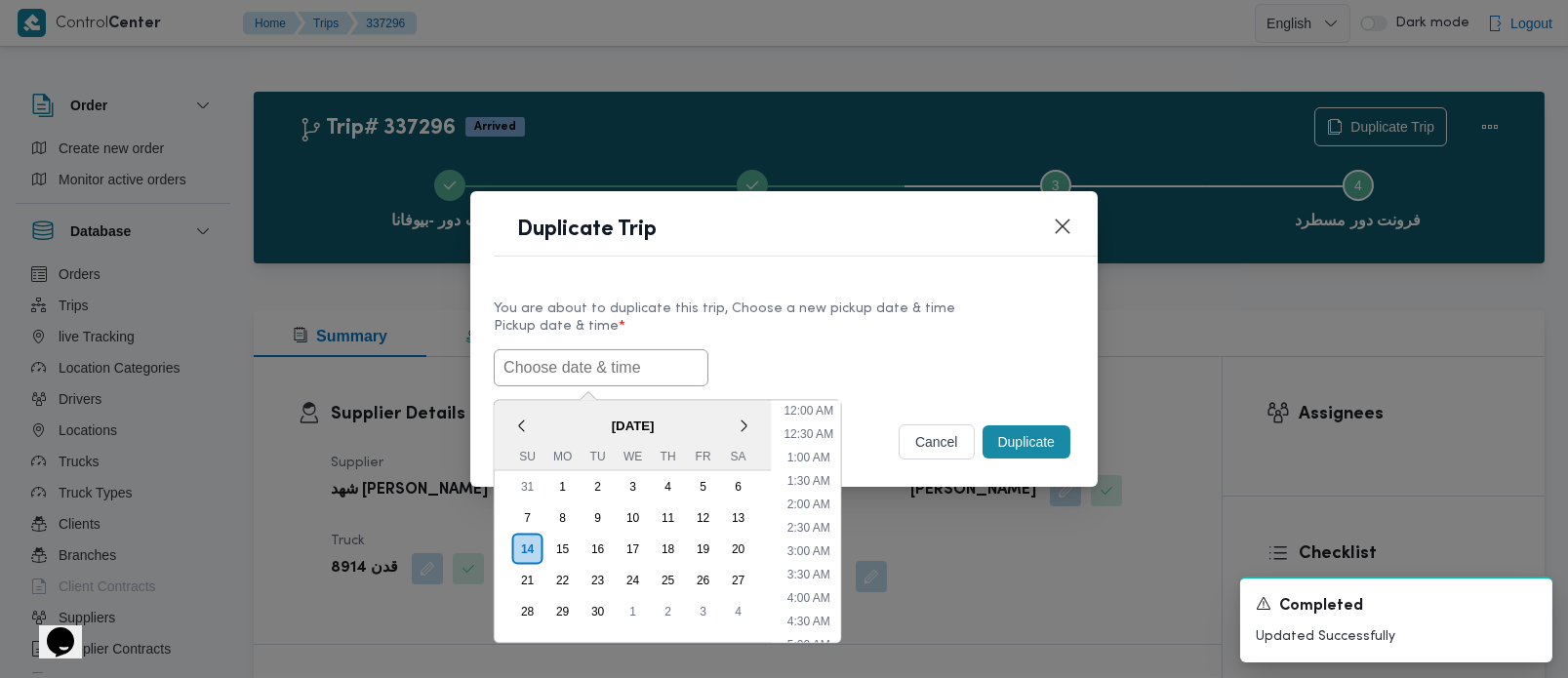
scroll to position [547, 0]
click at [553, 400] on div "< September 2025 > Su Mo Tu We Th Fr Sa" at bounding box center [632, 435] width 277 height 70
click at [564, 538] on div "15" at bounding box center [561, 547] width 37 height 37
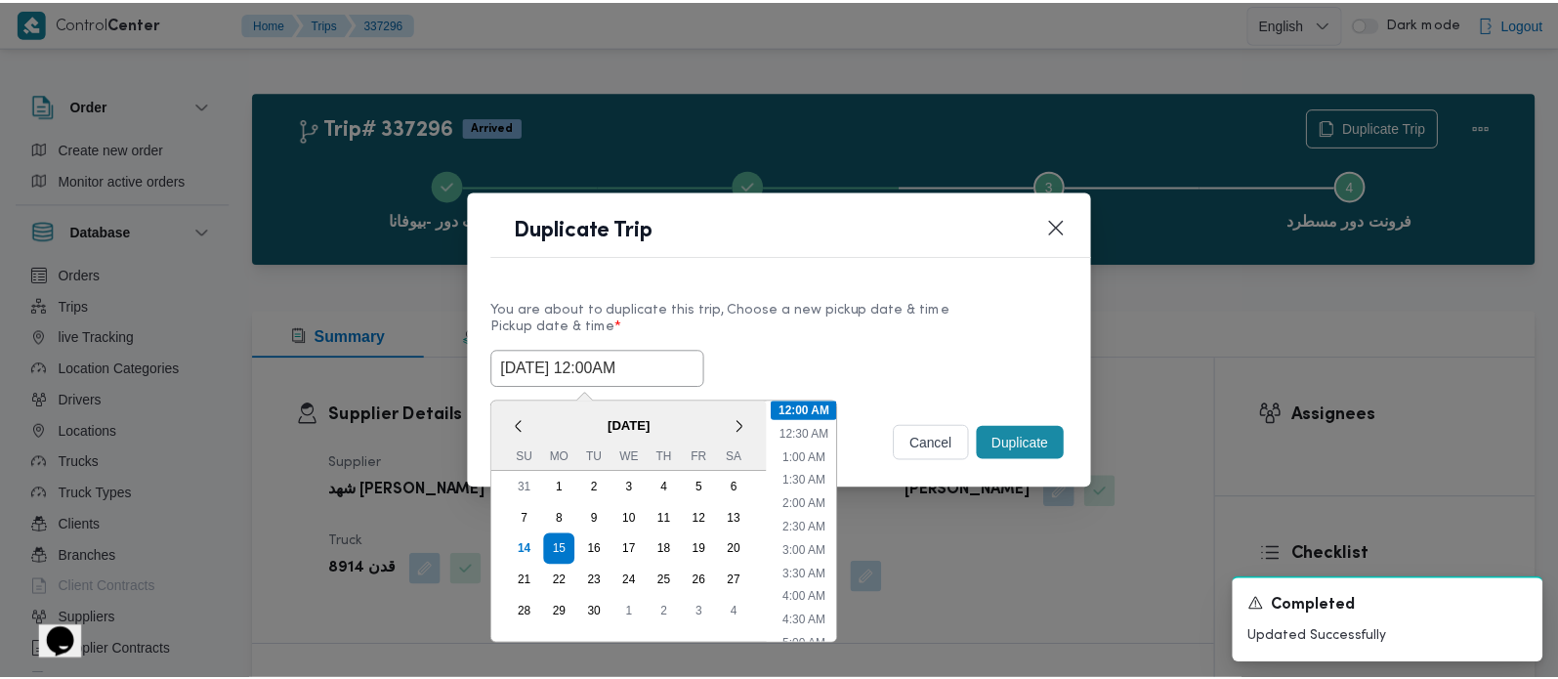
scroll to position [114, 0]
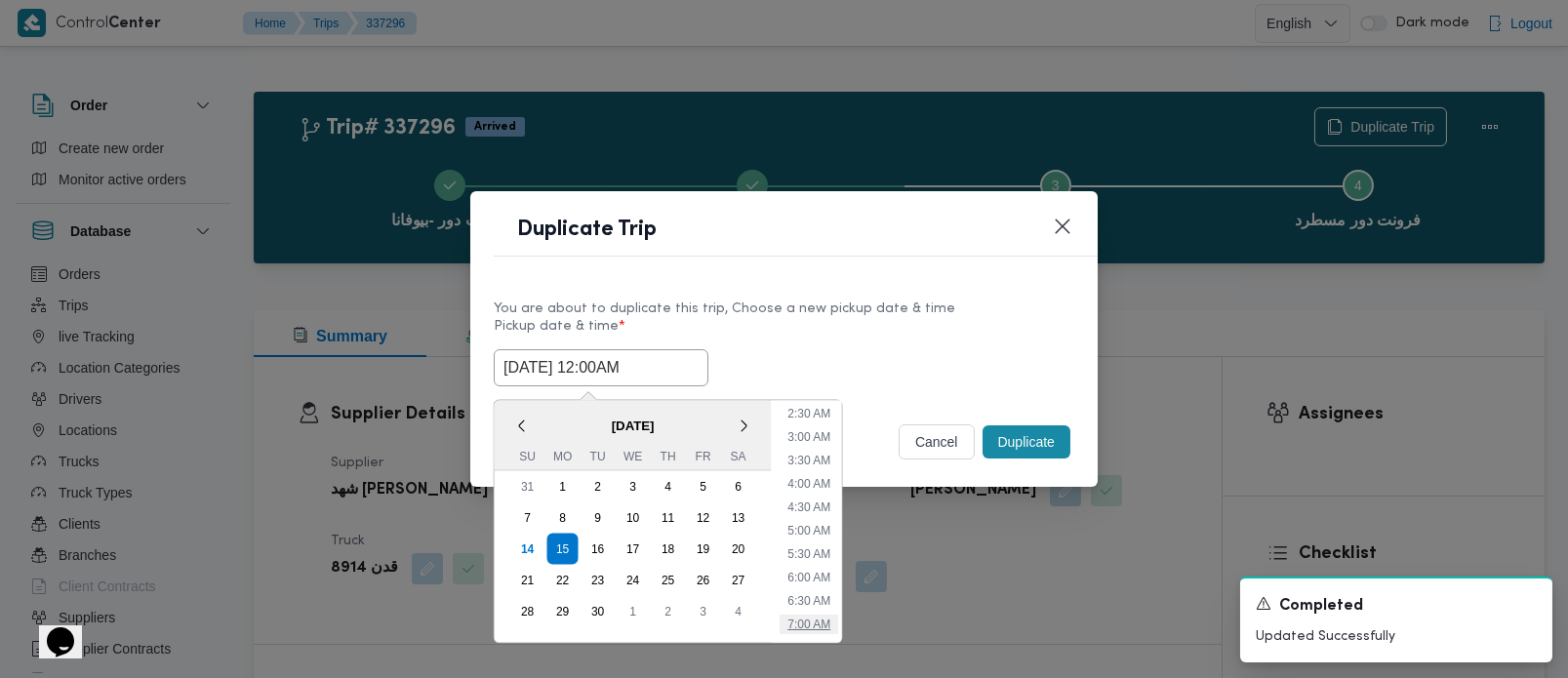
click at [814, 614] on li "7:00 AM" at bounding box center [809, 624] width 59 height 20
type input "[DATE] 7:00AM"
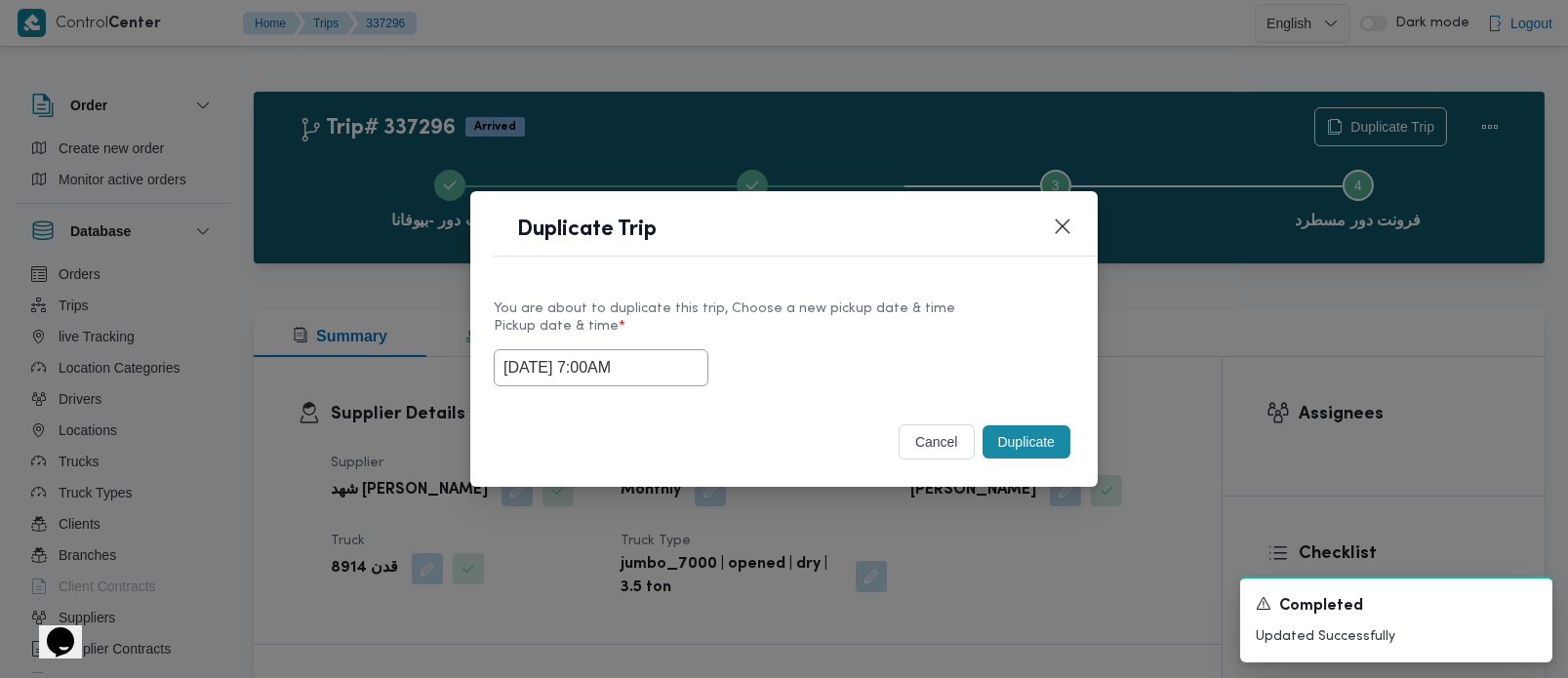
drag, startPoint x: 643, startPoint y: 372, endPoint x: 369, endPoint y: 372, distance: 274.0
click at [392, 372] on div "Duplicate Trip You are about to duplicate this trip, Choose a new pickup date &…" at bounding box center [784, 339] width 1568 height 678
click at [808, 339] on label "Pickup date & time *" at bounding box center [783, 334] width 580 height 30
click at [1031, 430] on button "Duplicate" at bounding box center [1027, 441] width 88 height 33
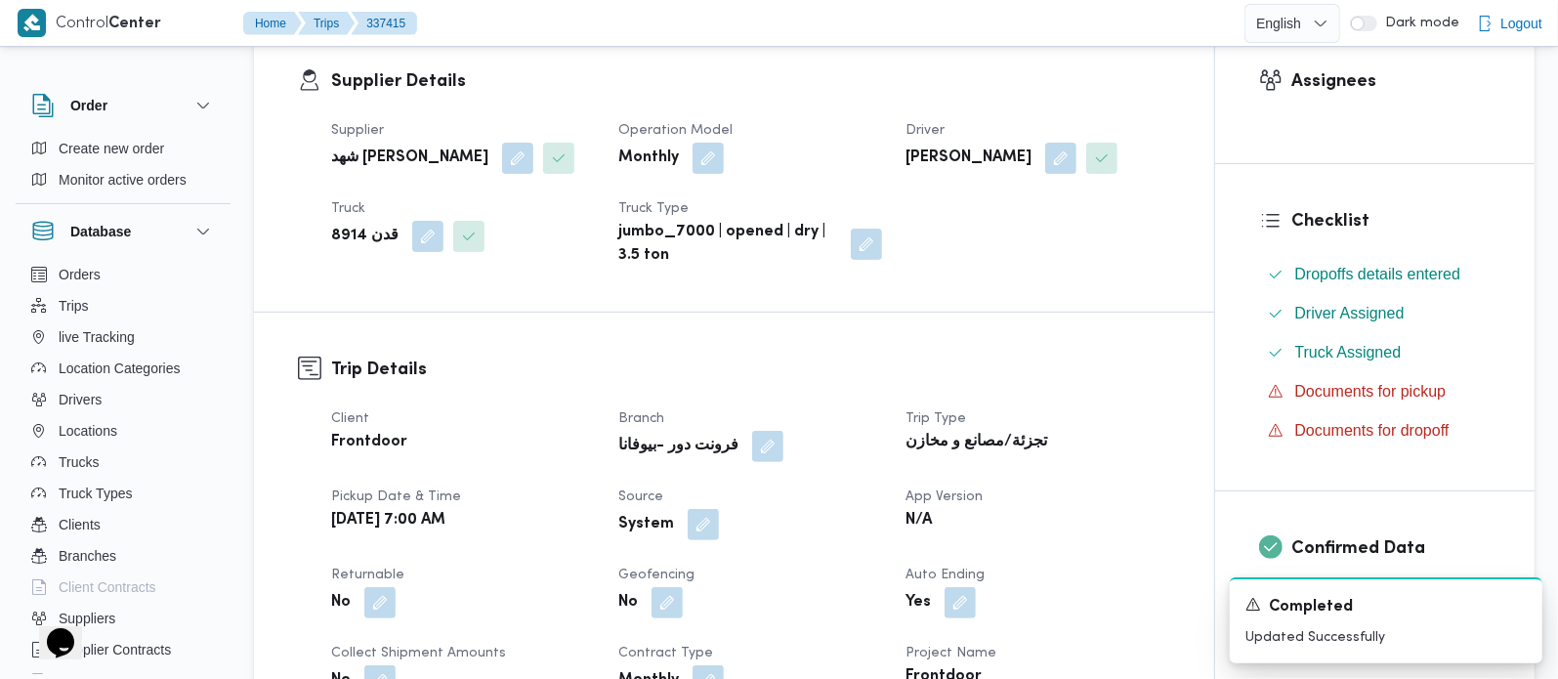
scroll to position [459, 0]
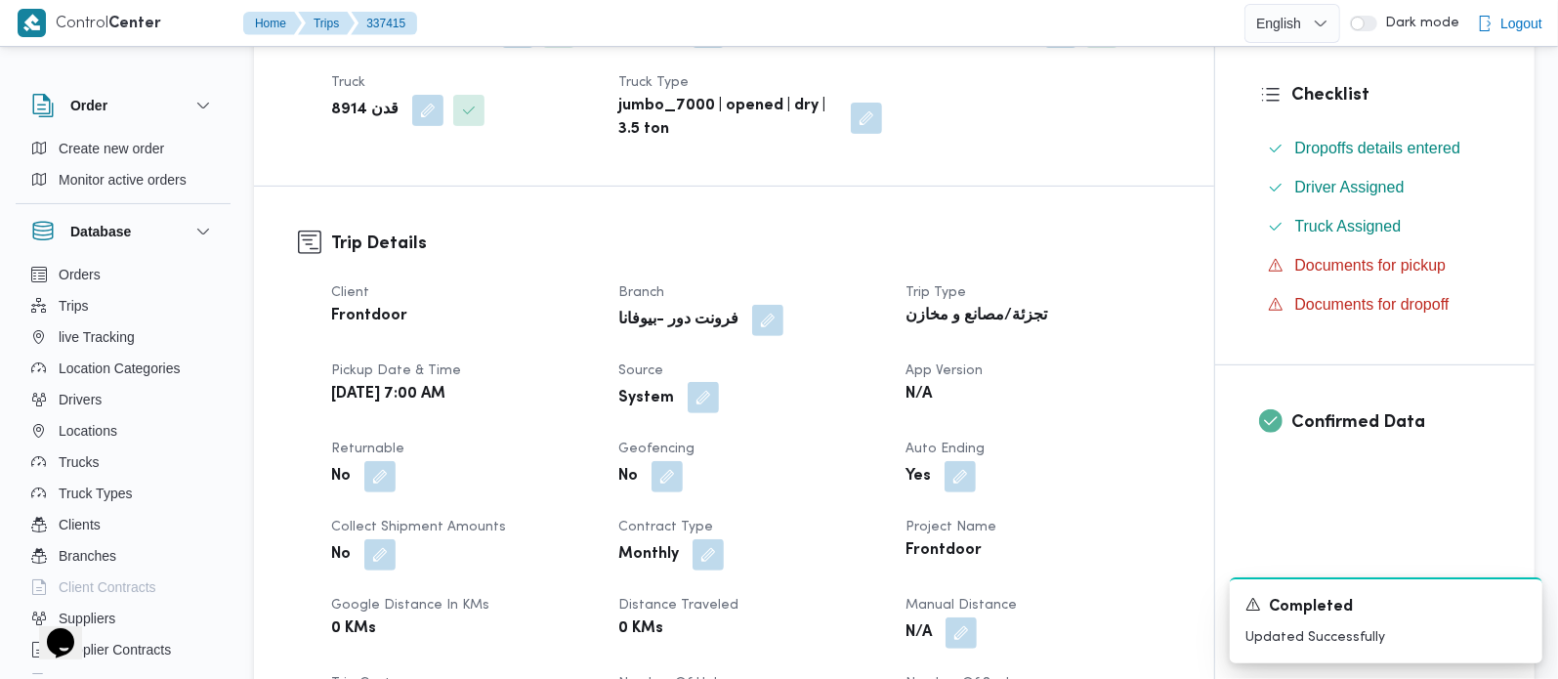
click at [702, 413] on button "button" at bounding box center [703, 397] width 31 height 31
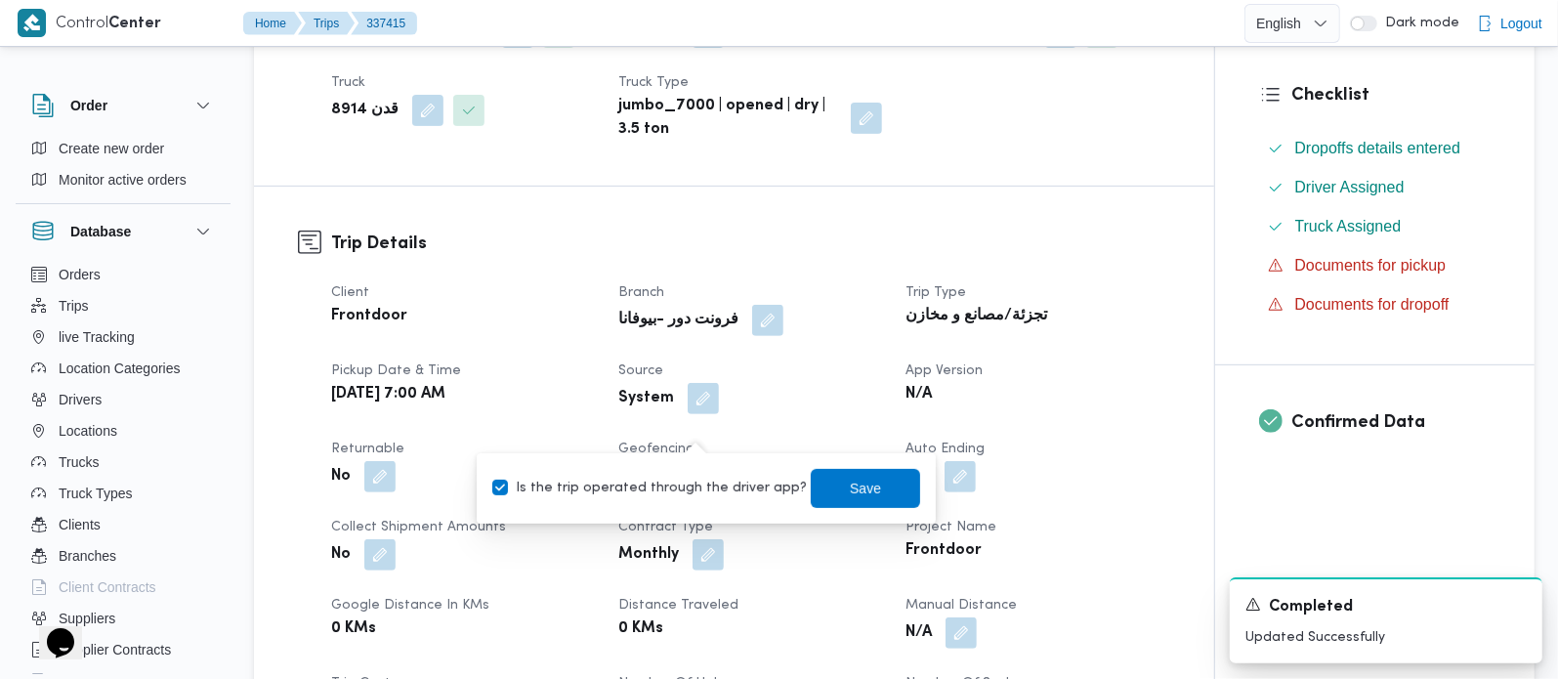
click at [695, 492] on label "Is the trip operated through the driver app?" at bounding box center [649, 488] width 315 height 23
checkbox input "false"
click at [850, 485] on span "Save" at bounding box center [865, 487] width 31 height 23
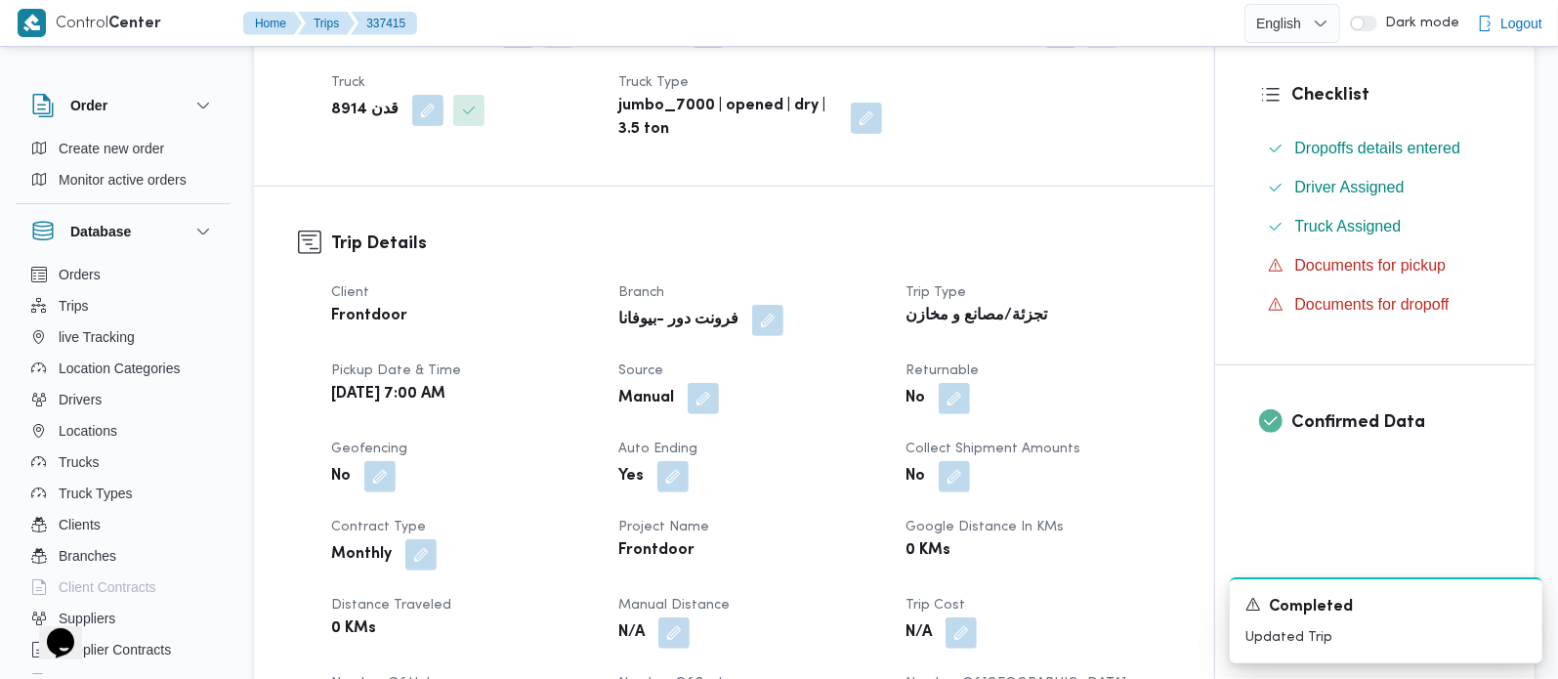
scroll to position [0, 0]
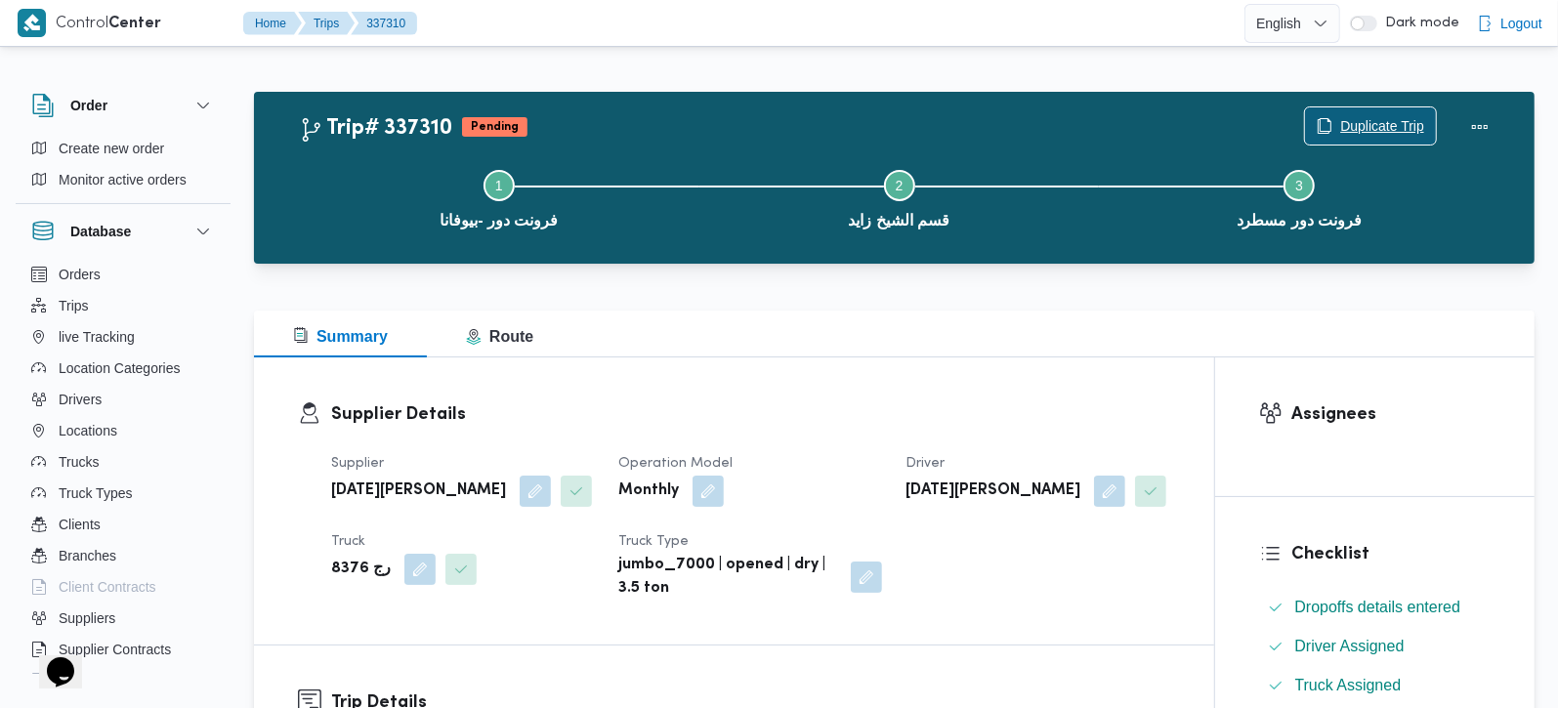
click at [1364, 115] on span "Duplicate Trip" at bounding box center [1382, 125] width 84 height 23
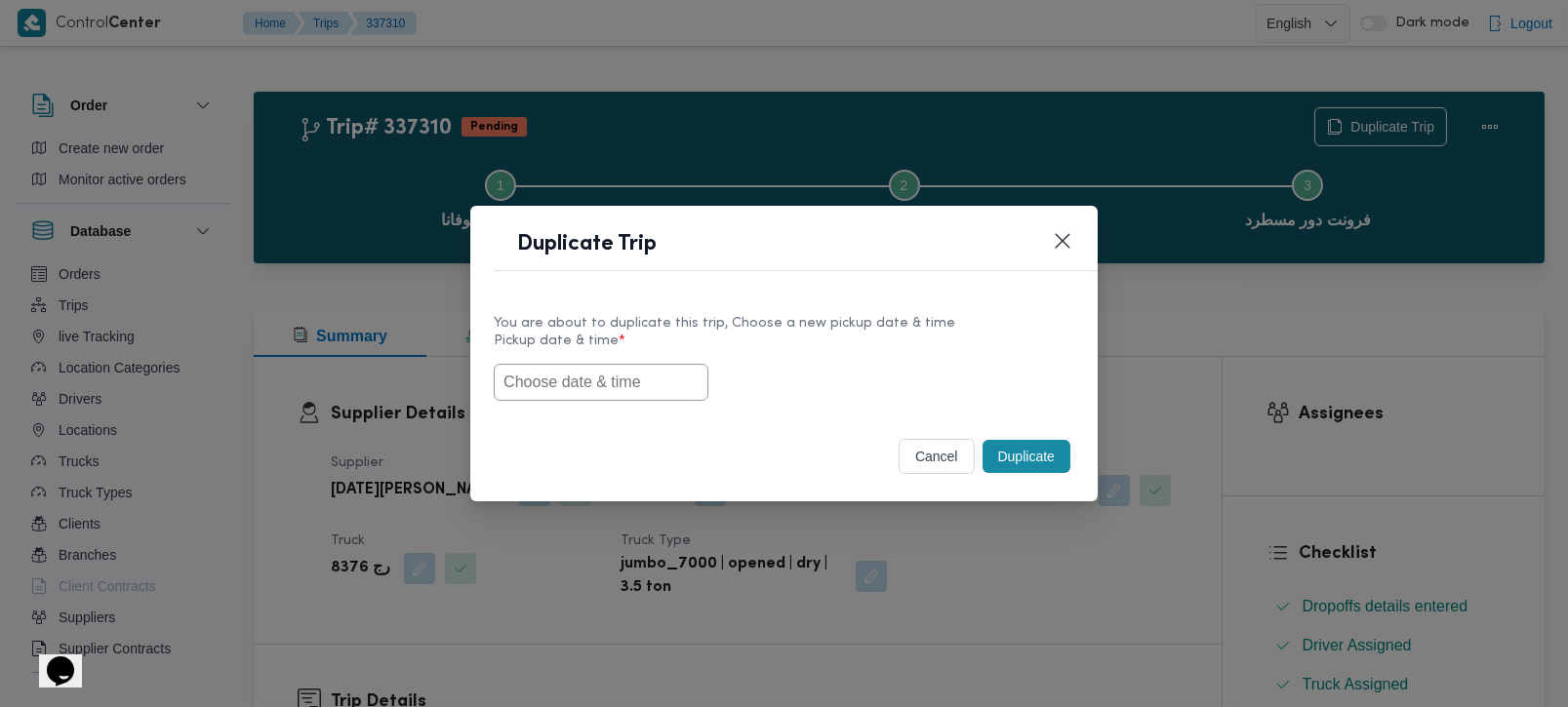
click at [592, 363] on input "text" at bounding box center [600, 381] width 215 height 37
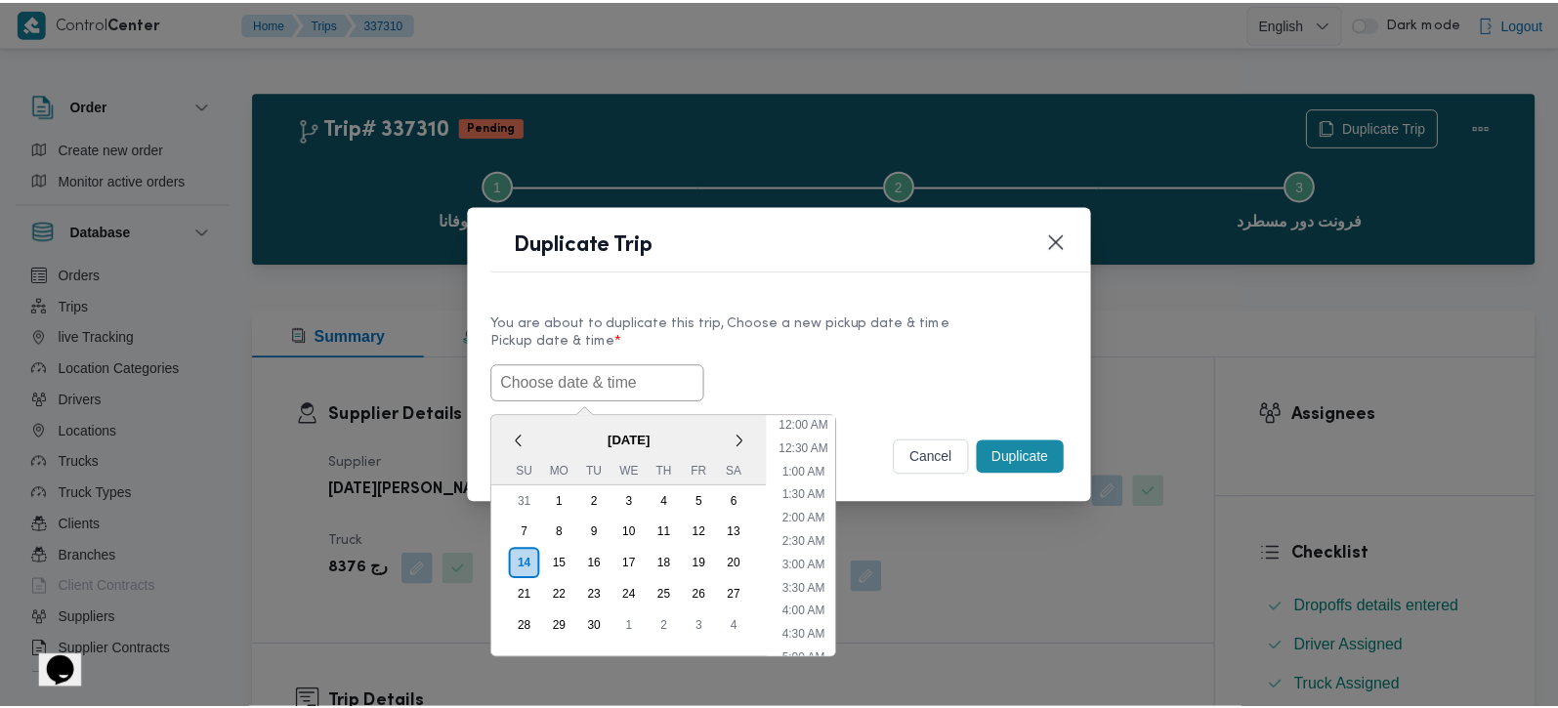
scroll to position [548, 0]
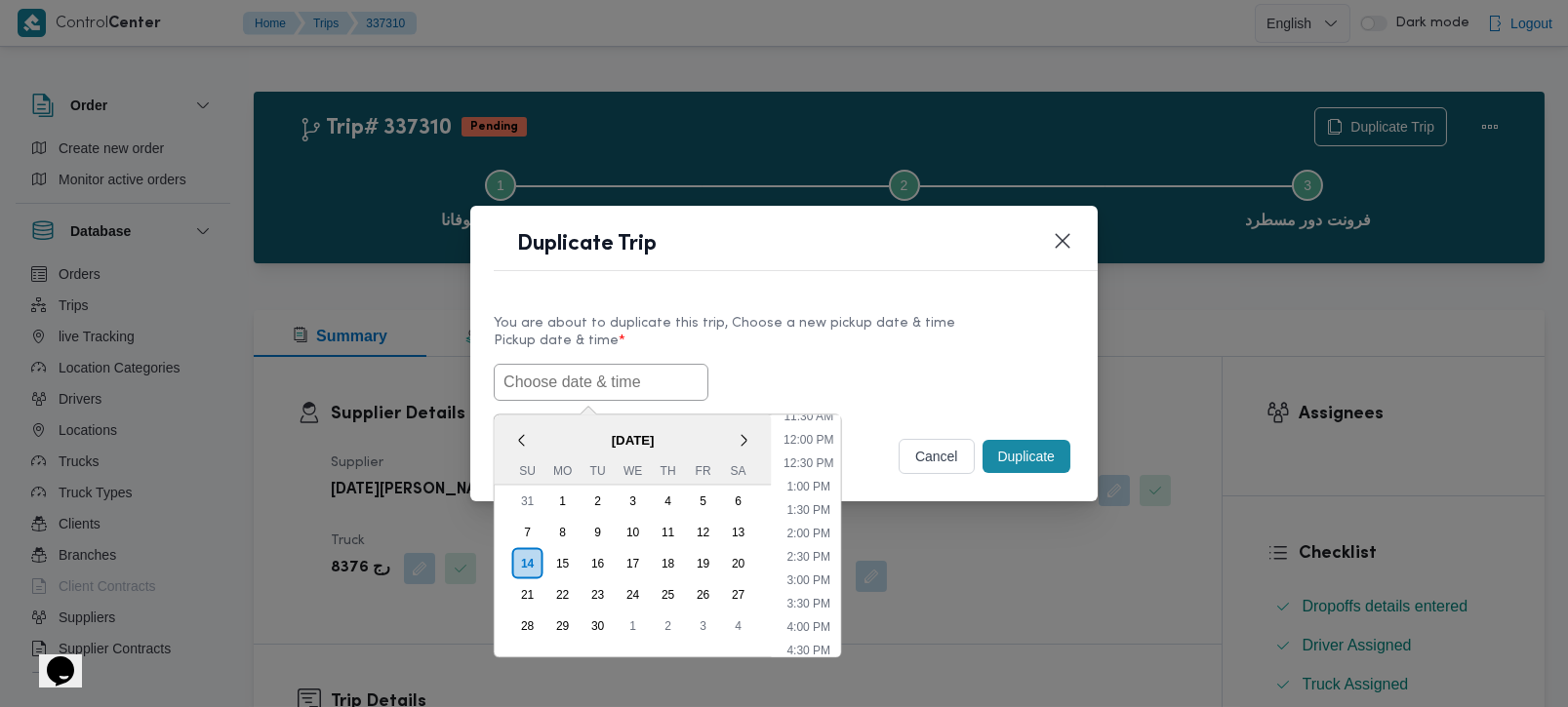
paste input "[DATE] 7:00AM"
type input "[DATE] 7:00AM"
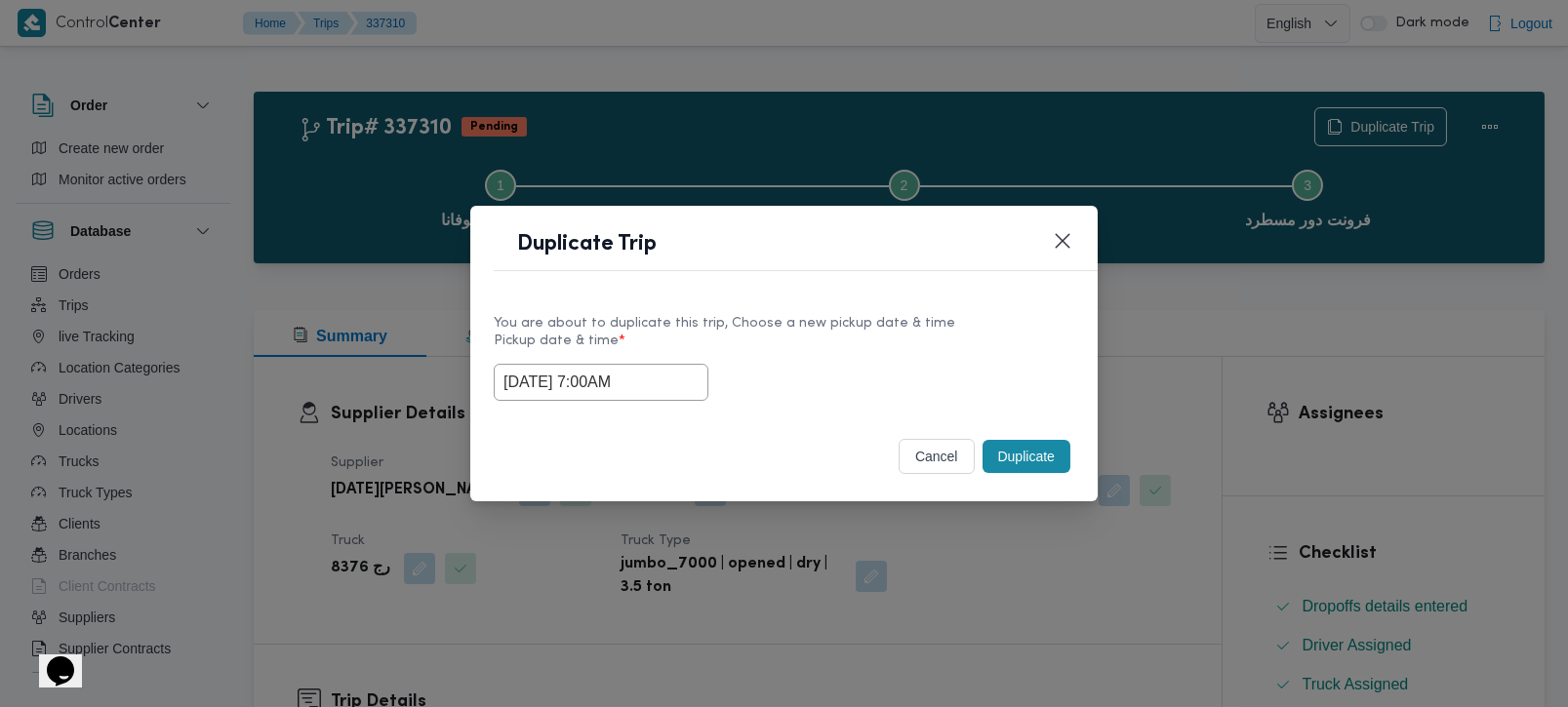
click at [828, 335] on label "Pickup date & time *" at bounding box center [783, 349] width 580 height 30
click at [1012, 457] on button "Duplicate" at bounding box center [1027, 456] width 88 height 33
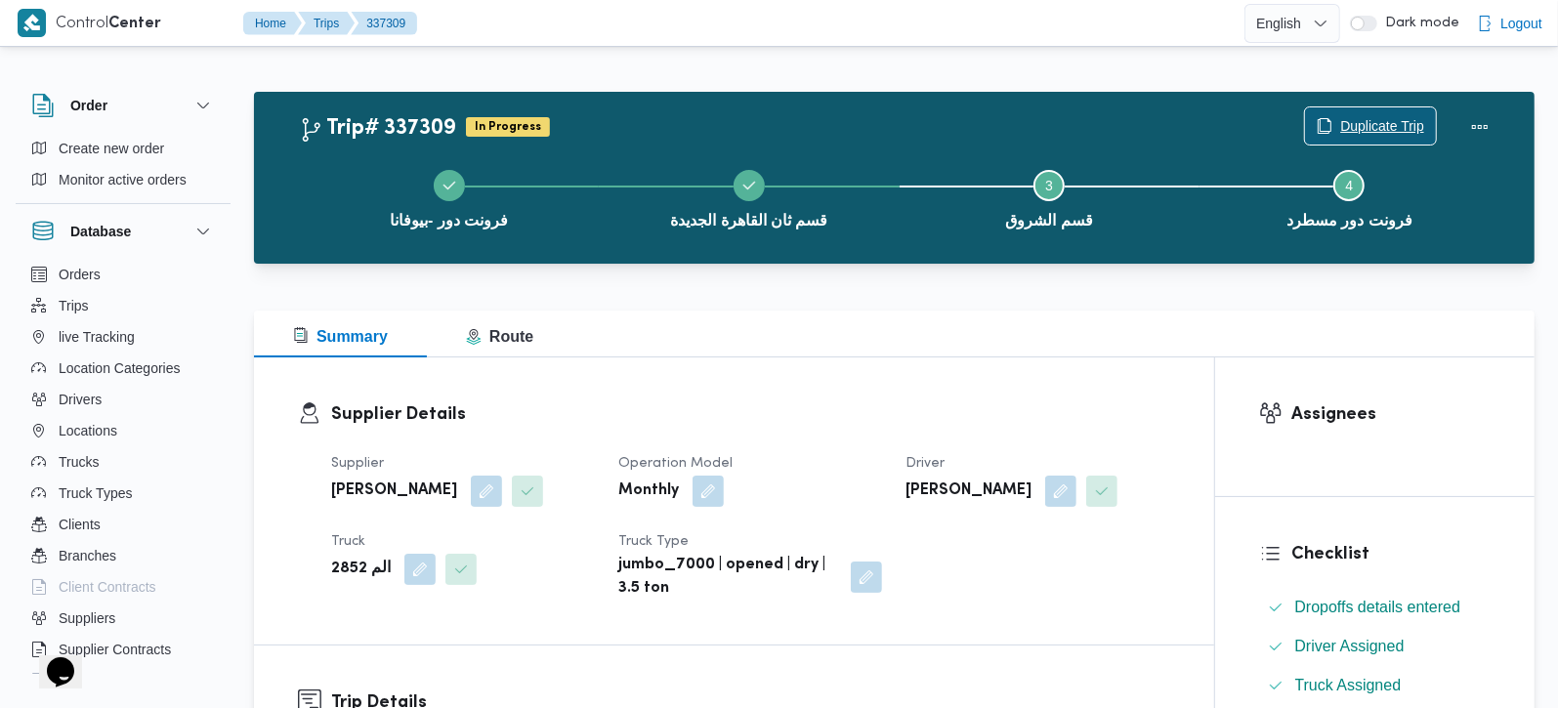
click at [1330, 124] on icon "button" at bounding box center [1326, 125] width 12 height 14
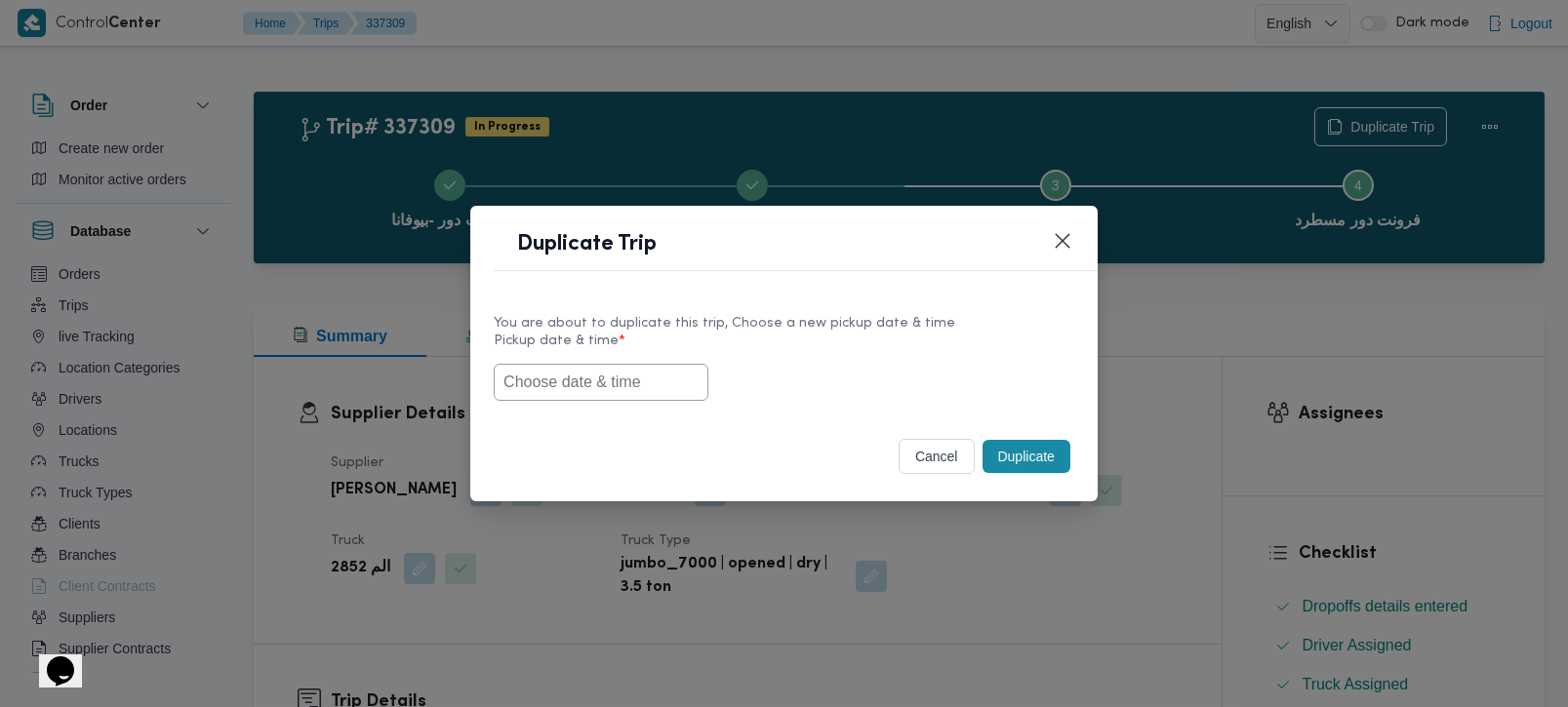
click at [589, 391] on input "text" at bounding box center [600, 381] width 215 height 37
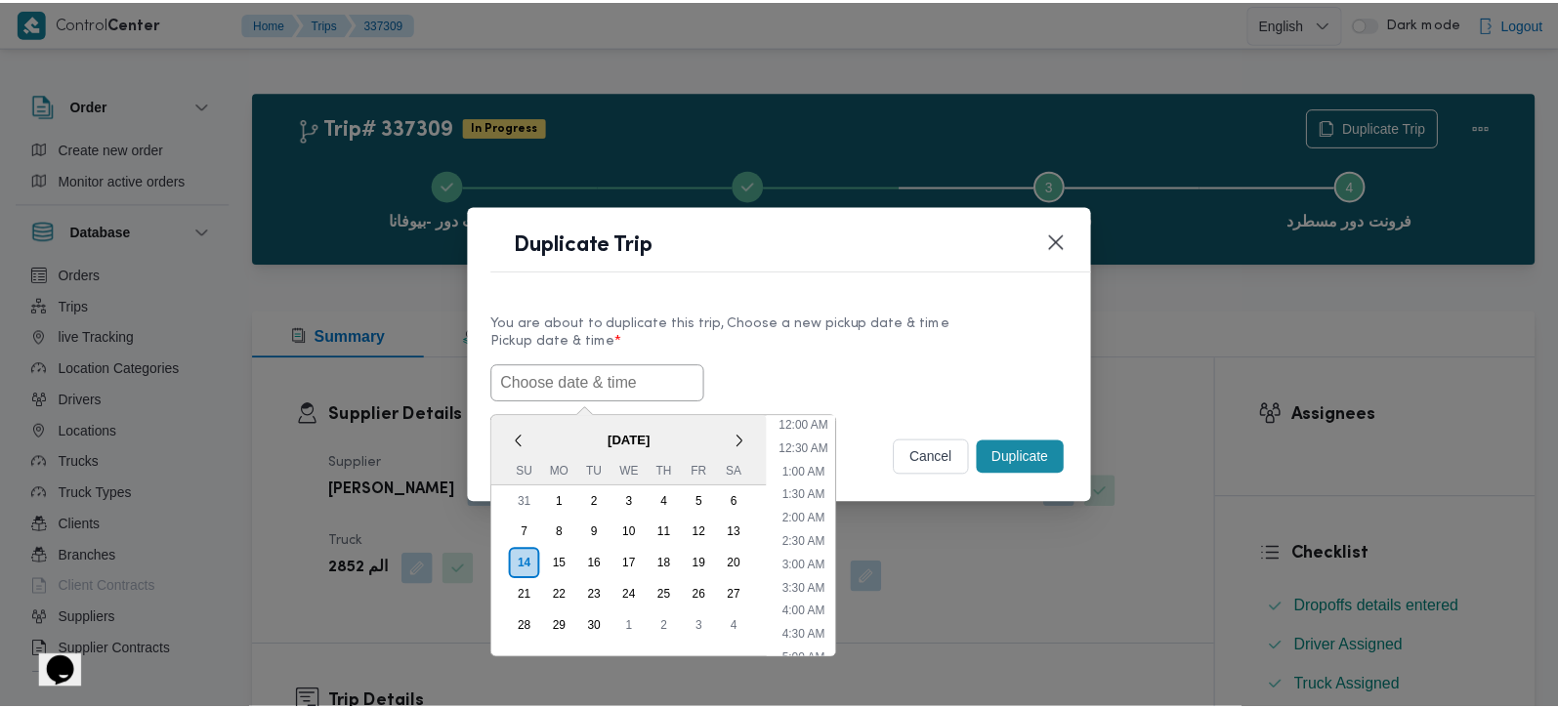
scroll to position [548, 0]
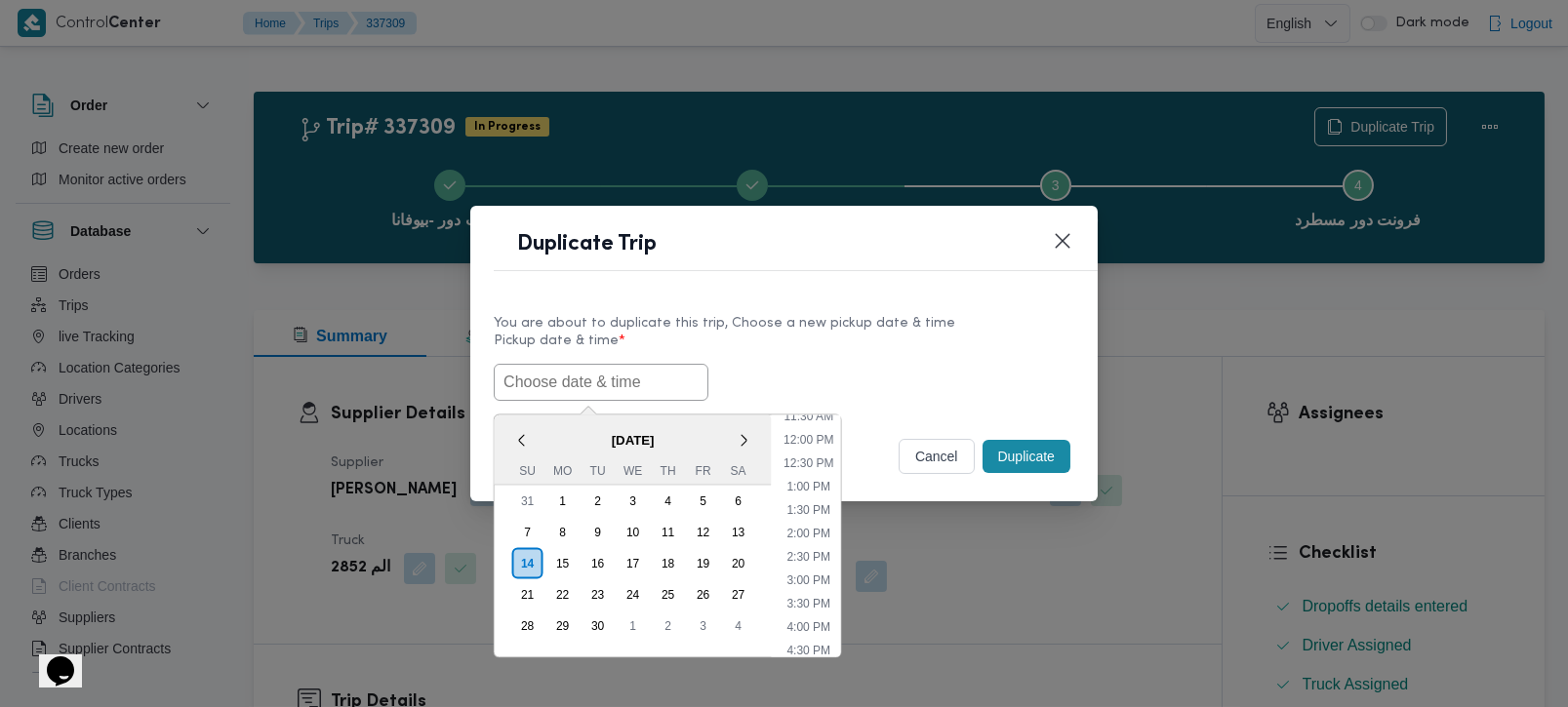
paste input "[DATE] 7:00AM"
type input "[DATE] 7:00AM"
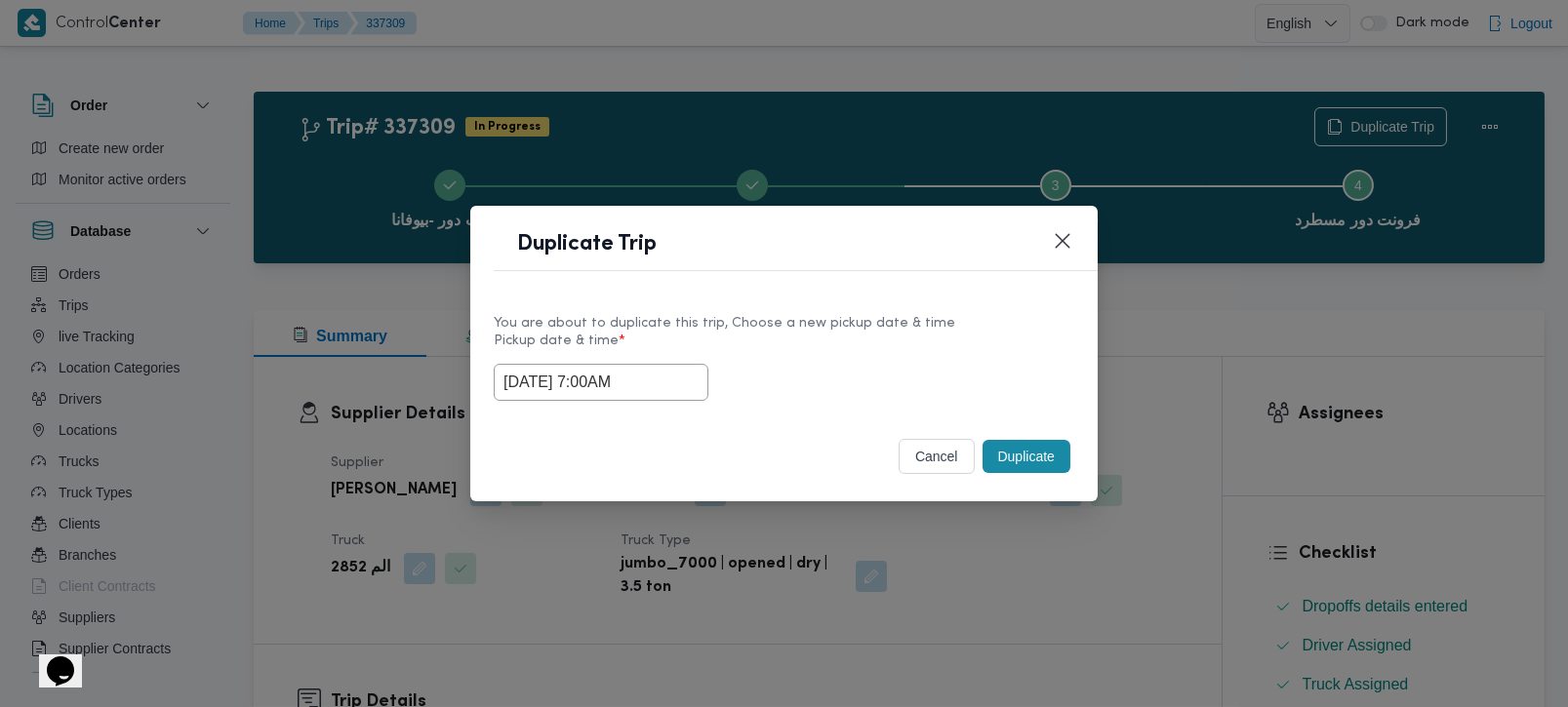
click at [867, 337] on label "Pickup date & time *" at bounding box center [783, 349] width 580 height 30
click at [1025, 453] on button "Duplicate" at bounding box center [1027, 456] width 88 height 33
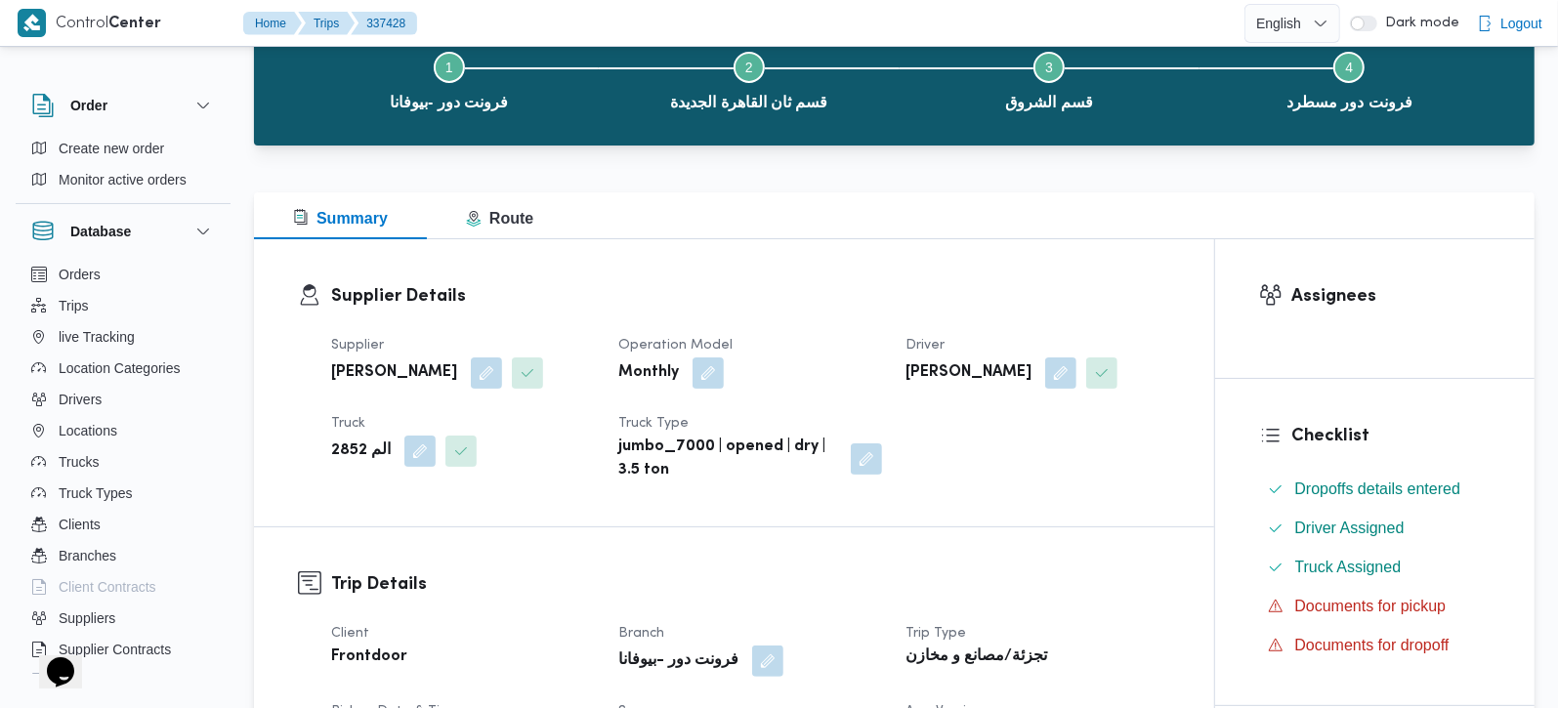
scroll to position [344, 0]
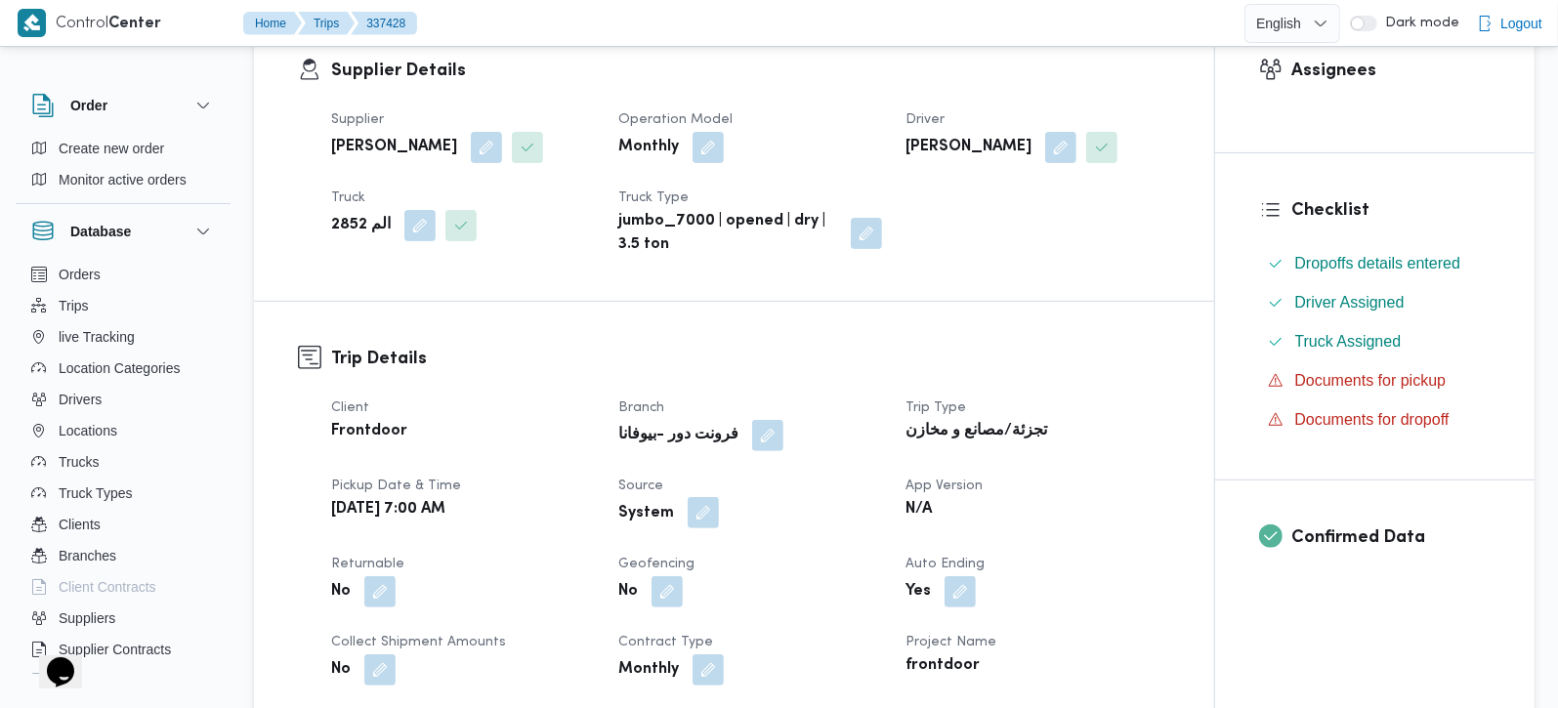
click at [706, 513] on button "button" at bounding box center [703, 512] width 31 height 31
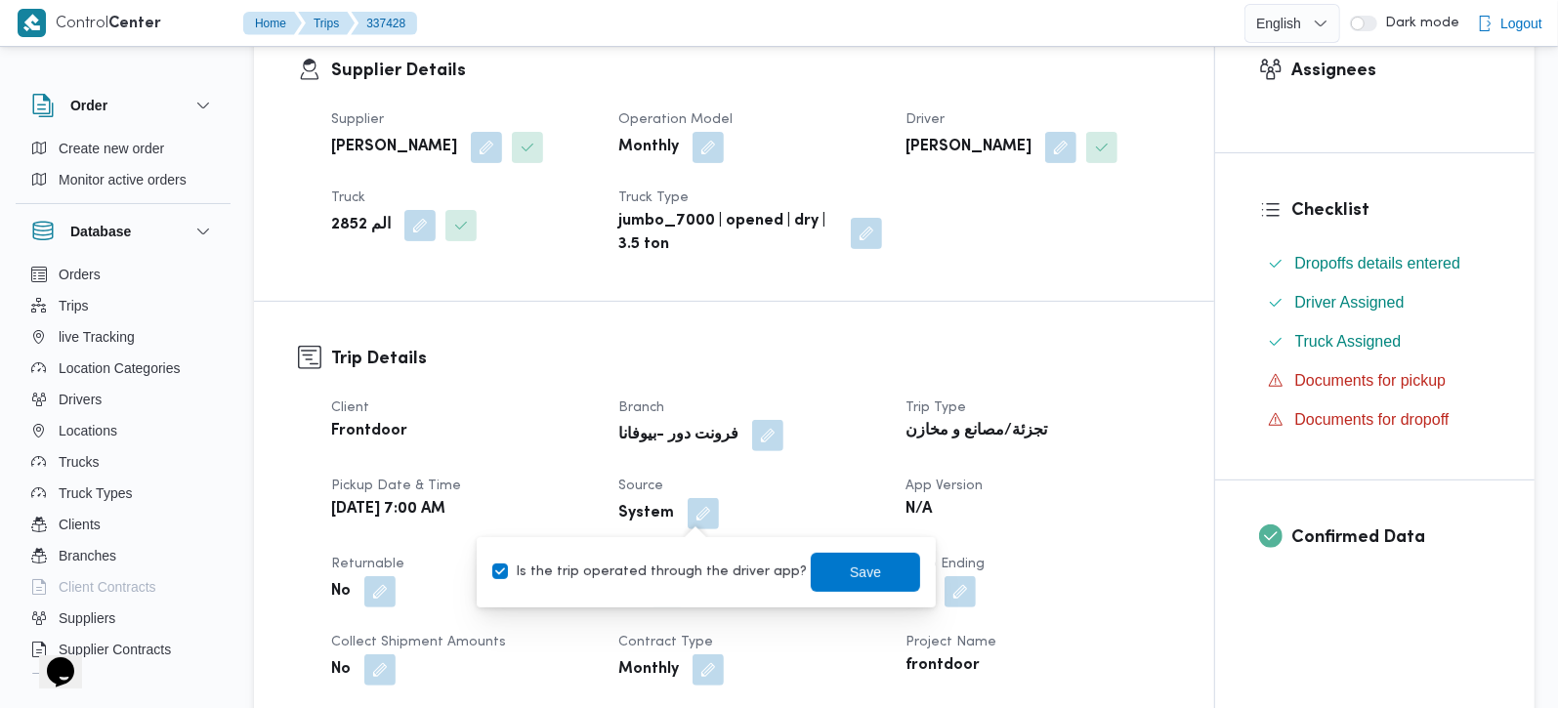
click at [691, 563] on label "Is the trip operated through the driver app?" at bounding box center [649, 572] width 315 height 23
checkbox input "false"
click at [854, 563] on span "Save" at bounding box center [865, 571] width 31 height 23
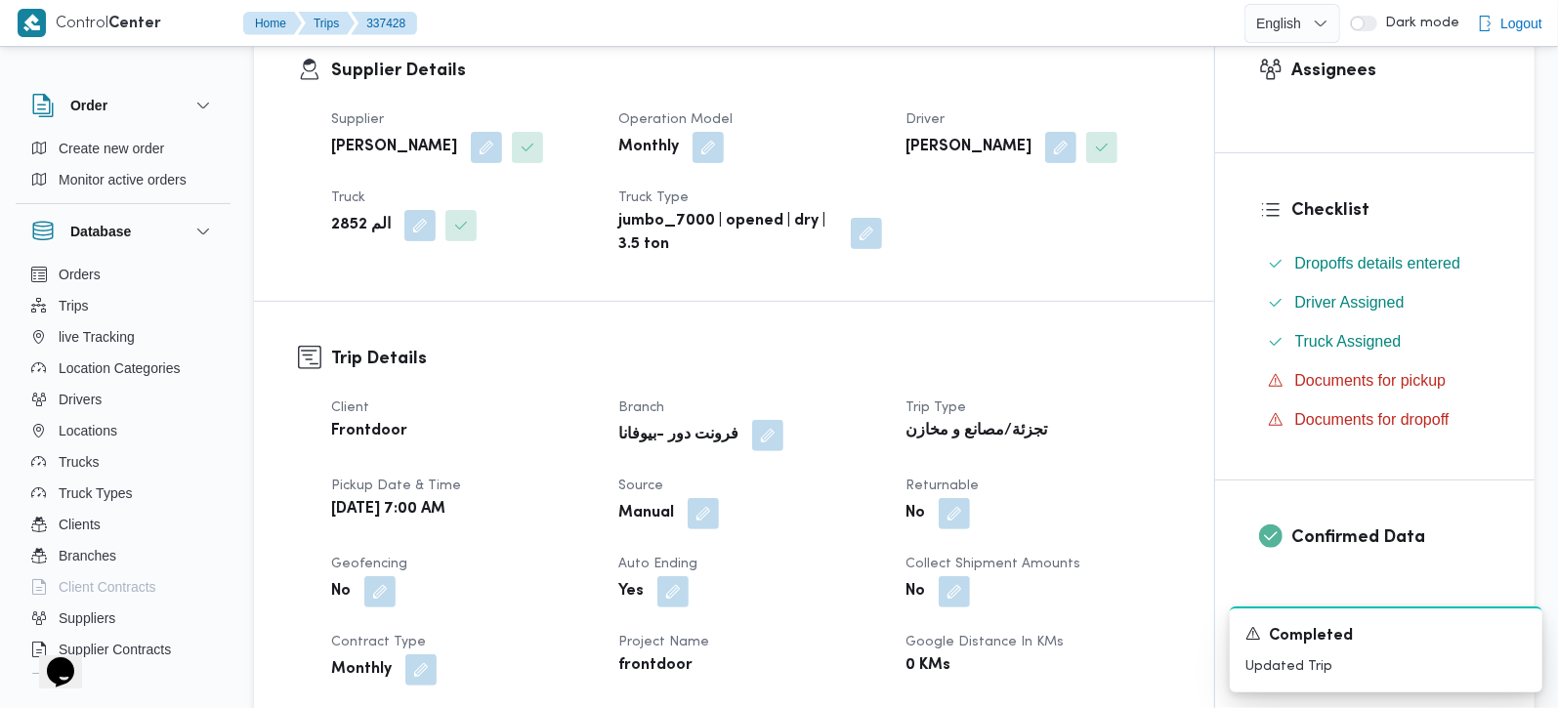
scroll to position [0, 0]
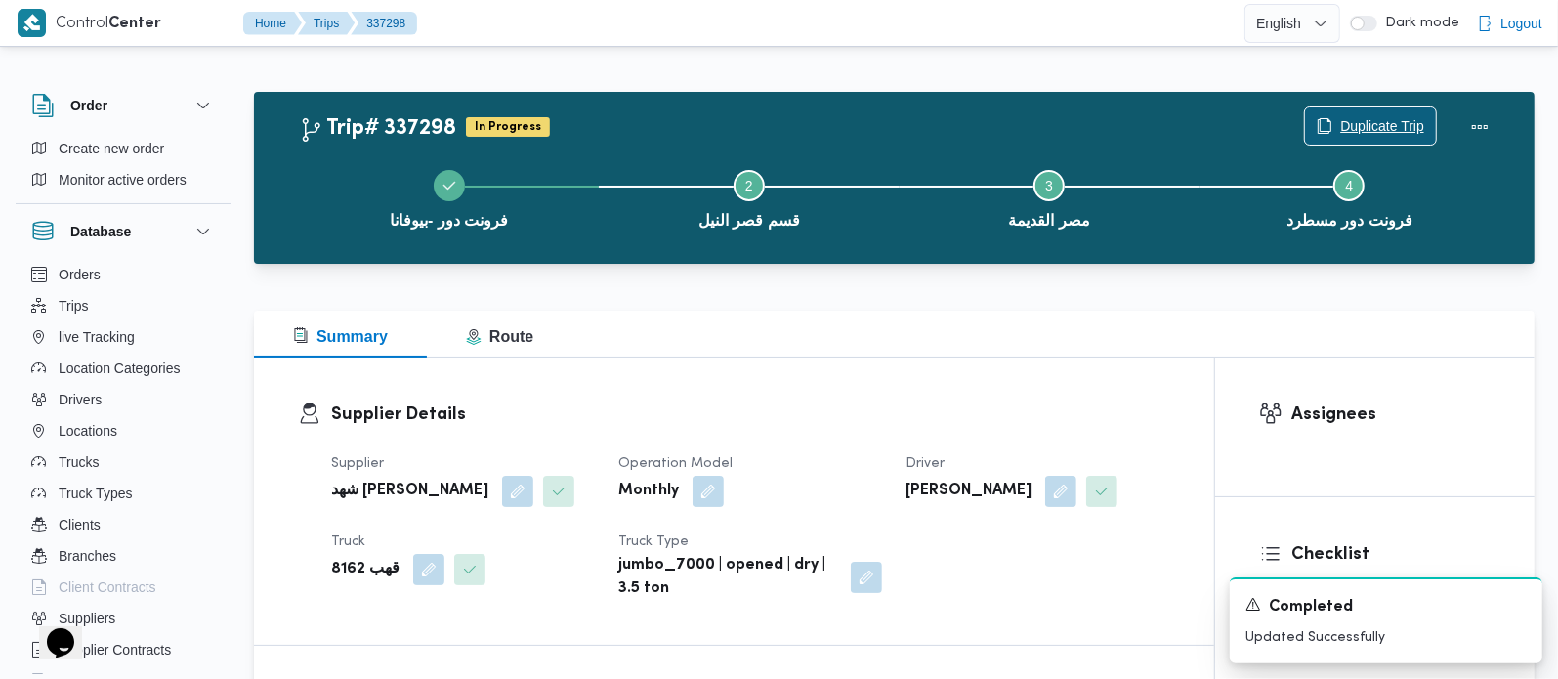
click at [1359, 124] on span "Duplicate Trip" at bounding box center [1382, 125] width 84 height 23
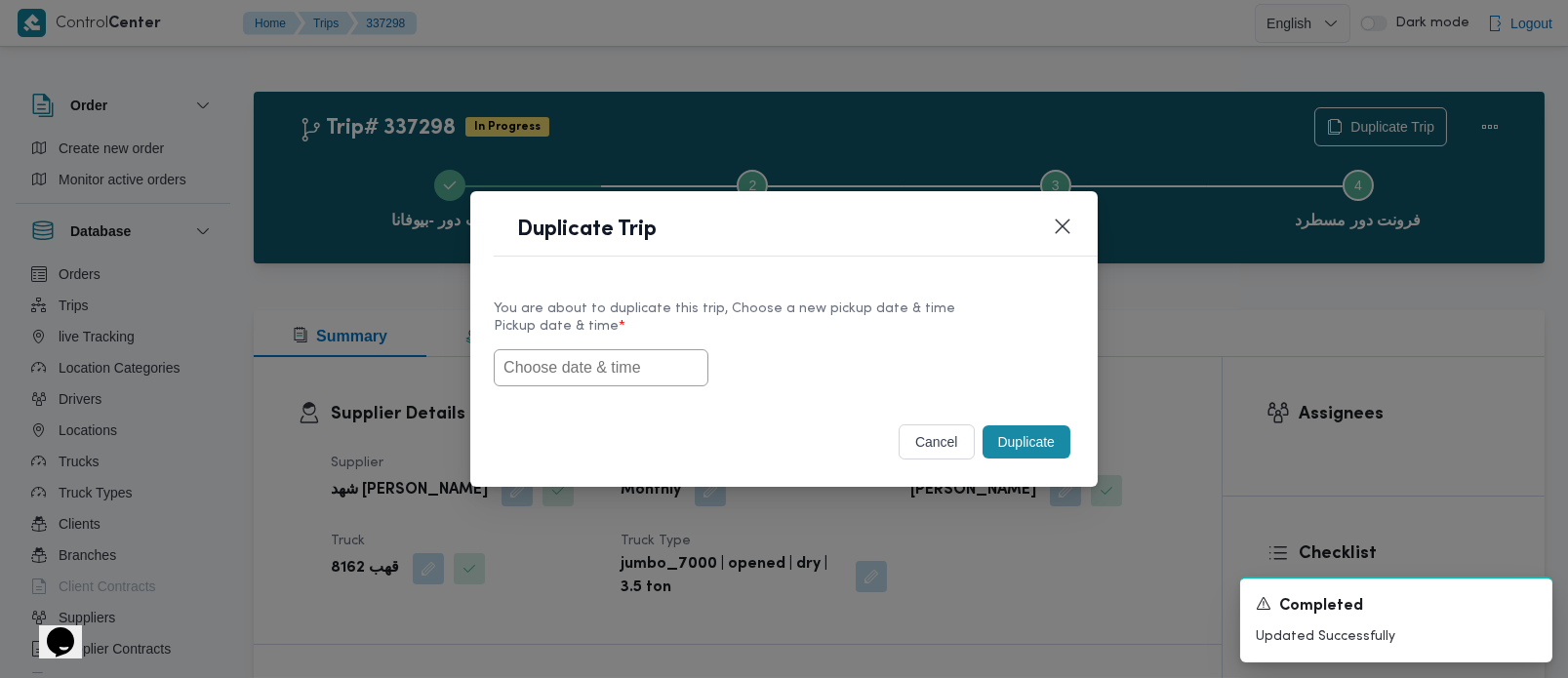
click at [625, 360] on input "text" at bounding box center [600, 367] width 215 height 37
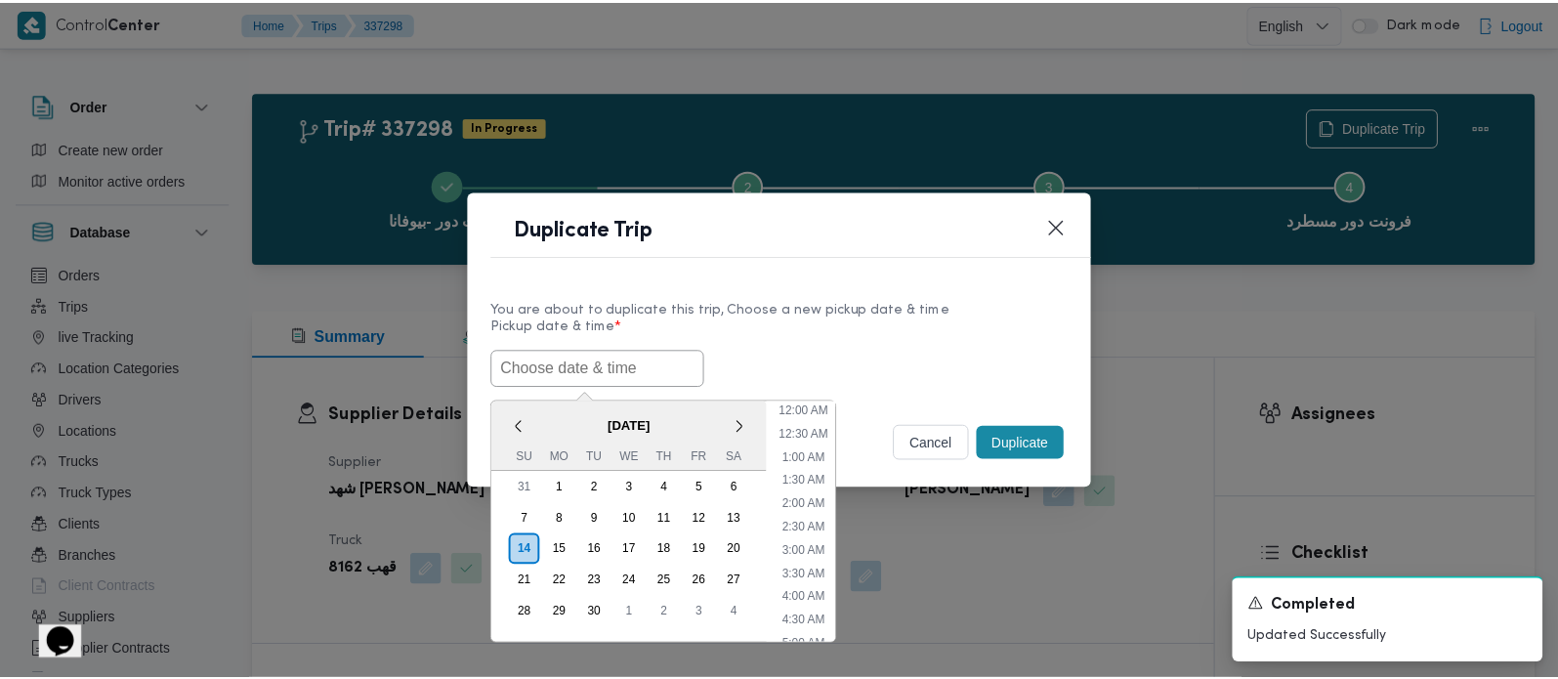
scroll to position [548, 0]
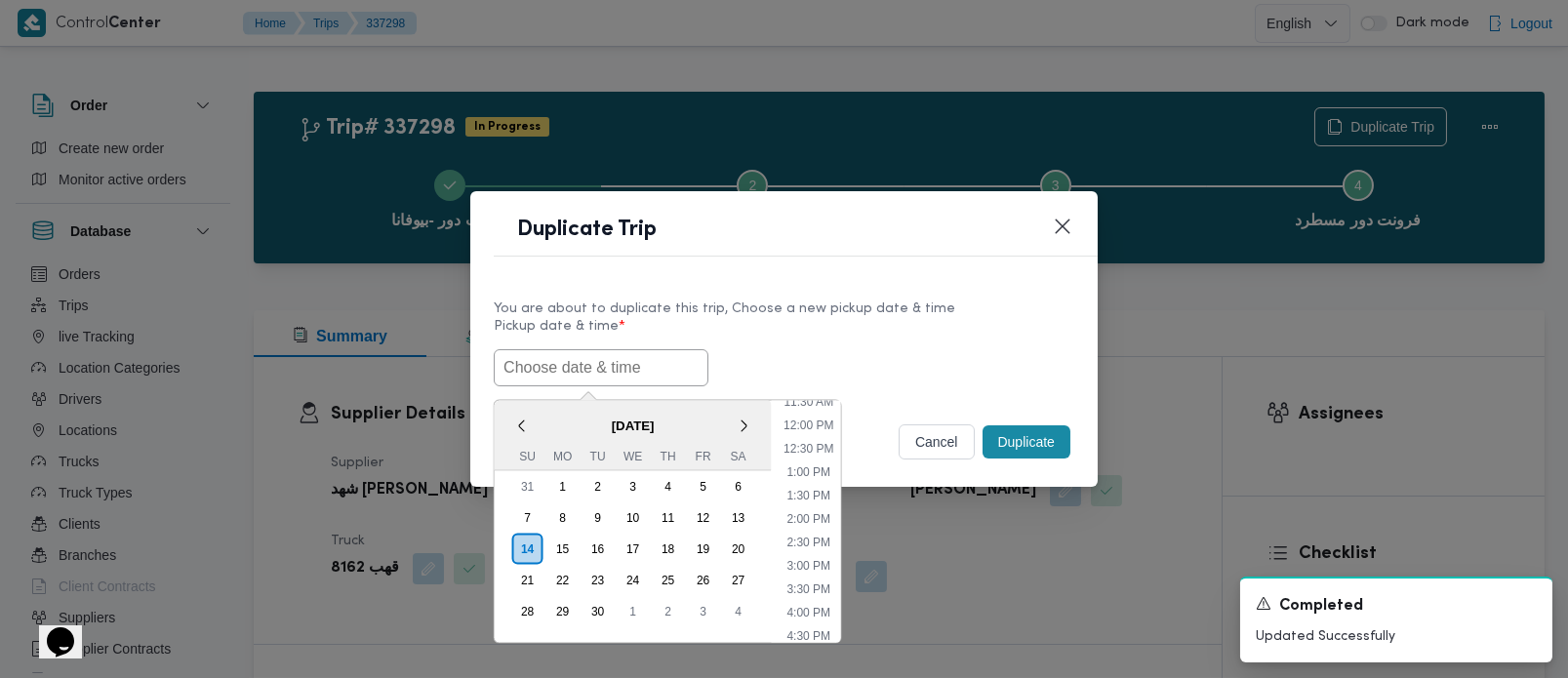
paste input "[DATE] 7:00AM"
type input "[DATE] 7:00AM"
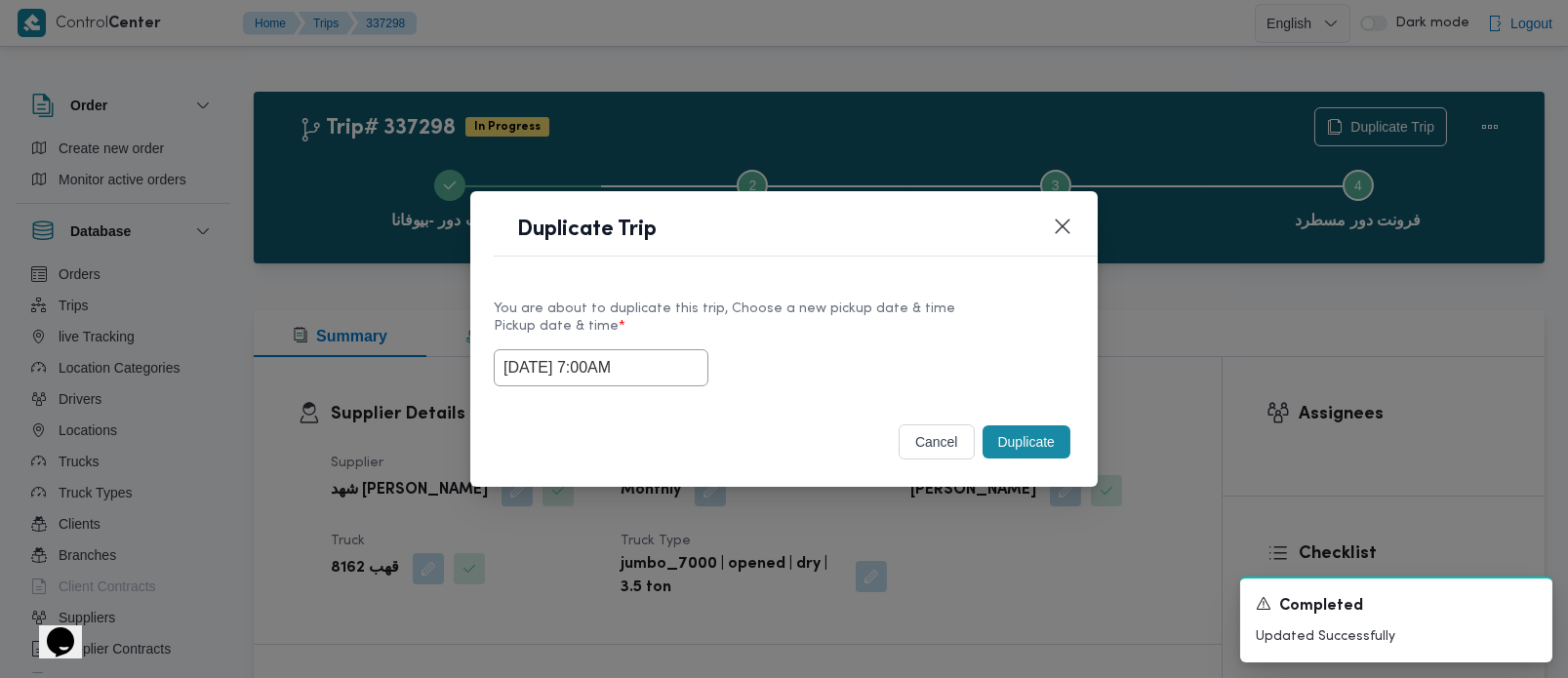
click at [809, 339] on label "Pickup date & time *" at bounding box center [783, 334] width 580 height 30
click at [993, 428] on button "Duplicate" at bounding box center [1027, 441] width 88 height 33
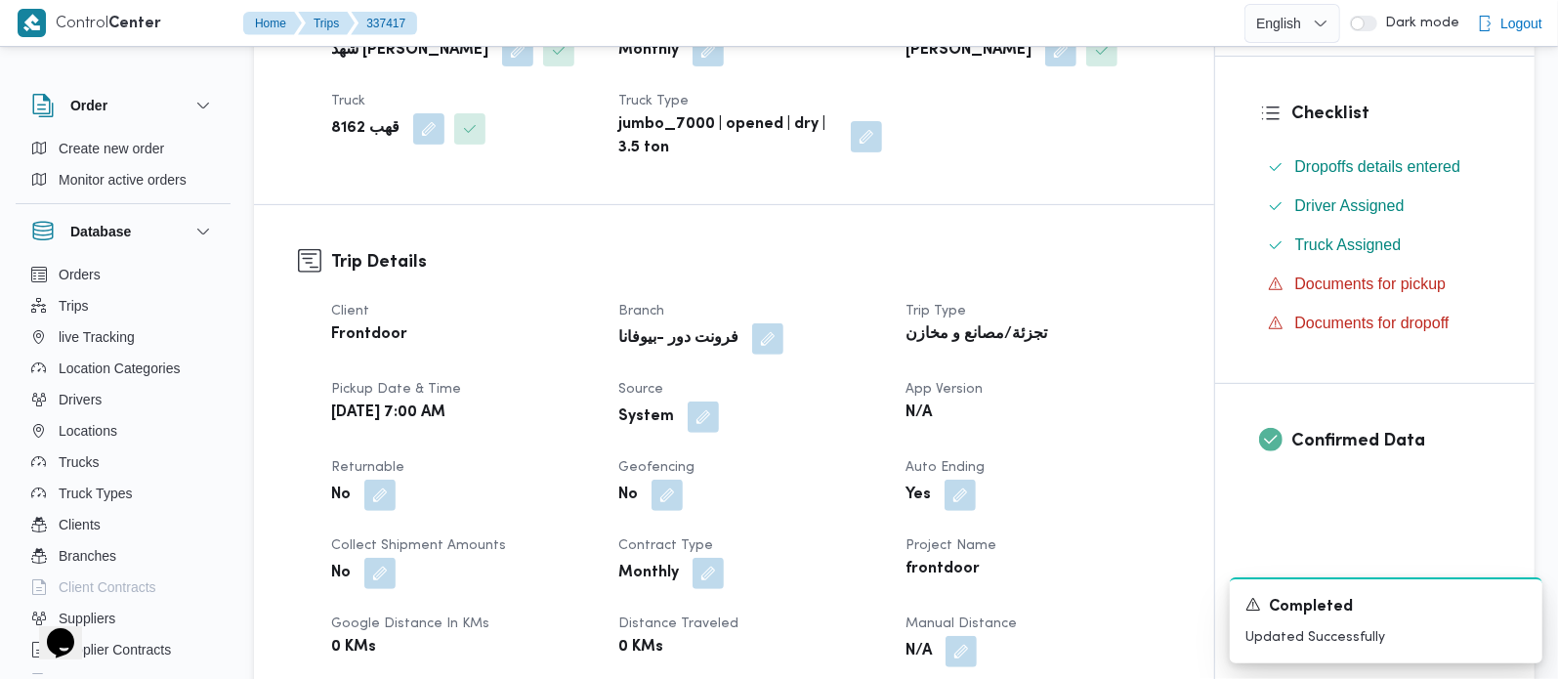
scroll to position [459, 0]
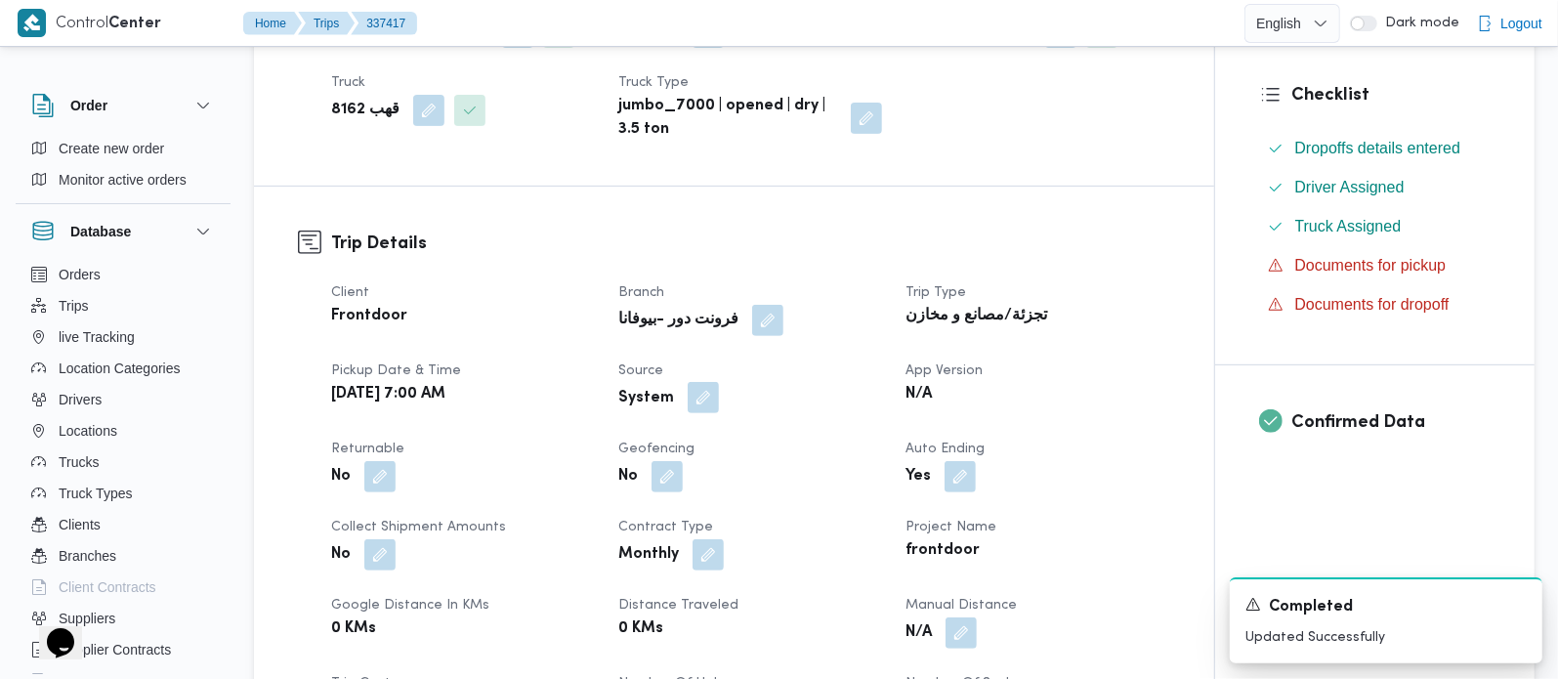
click at [701, 413] on button "button" at bounding box center [703, 397] width 31 height 31
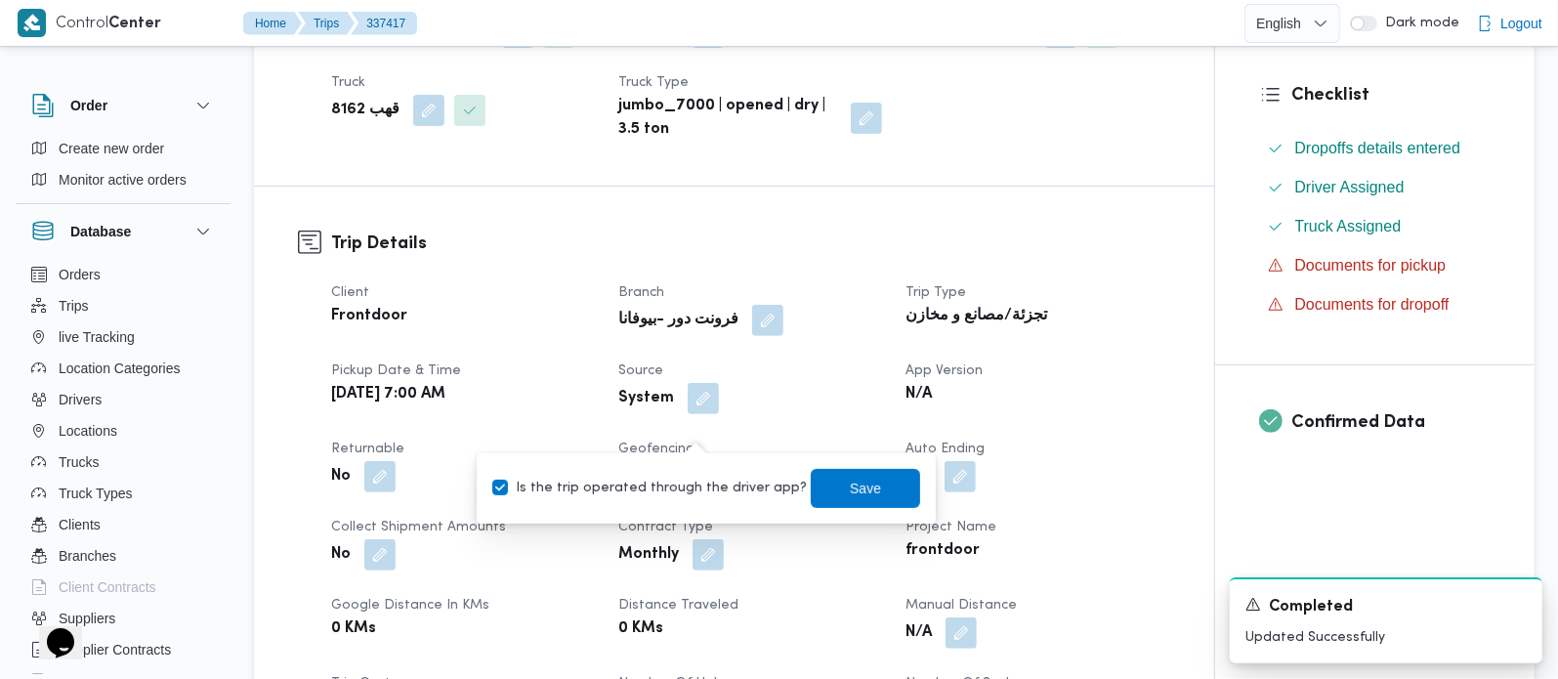
click at [678, 498] on label "Is the trip operated through the driver app?" at bounding box center [649, 488] width 315 height 23
checkbox input "false"
click at [827, 493] on span "Save" at bounding box center [865, 487] width 109 height 39
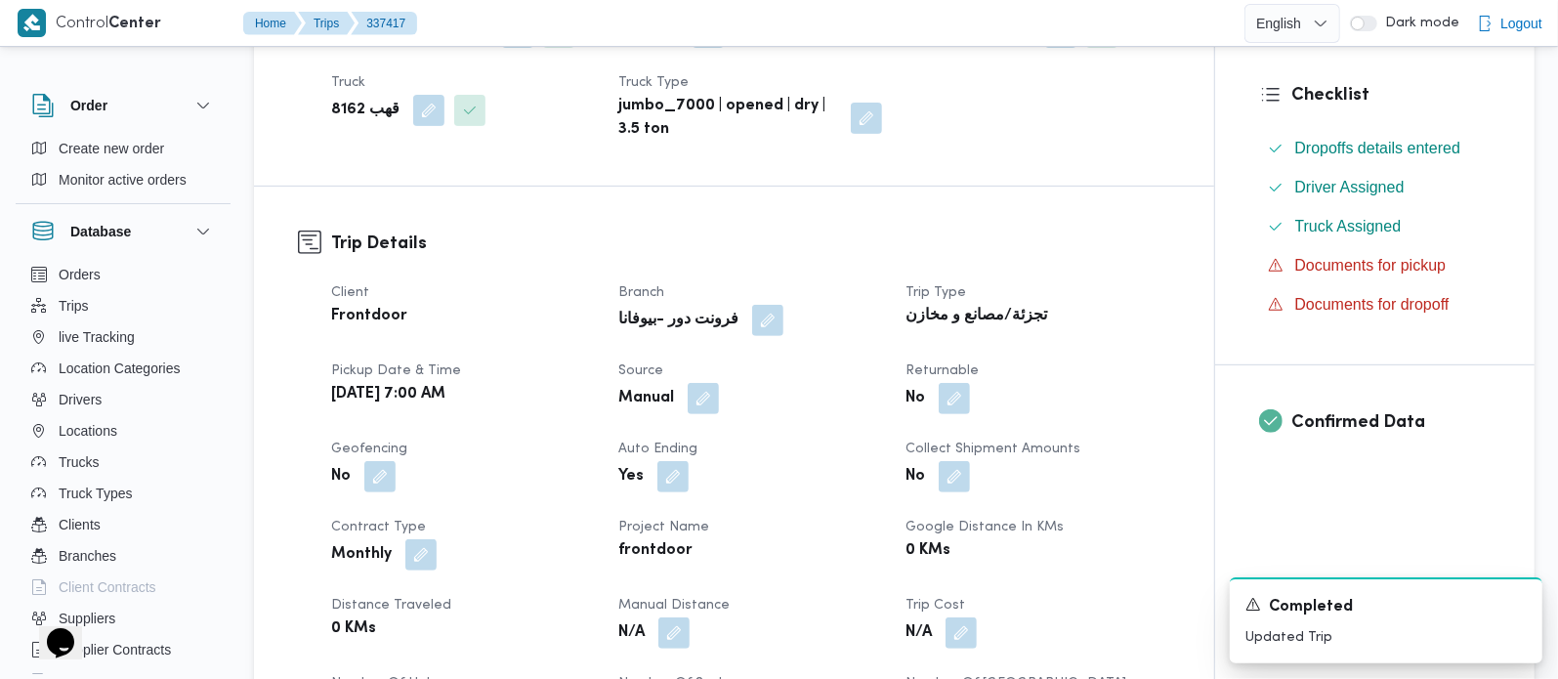
scroll to position [0, 0]
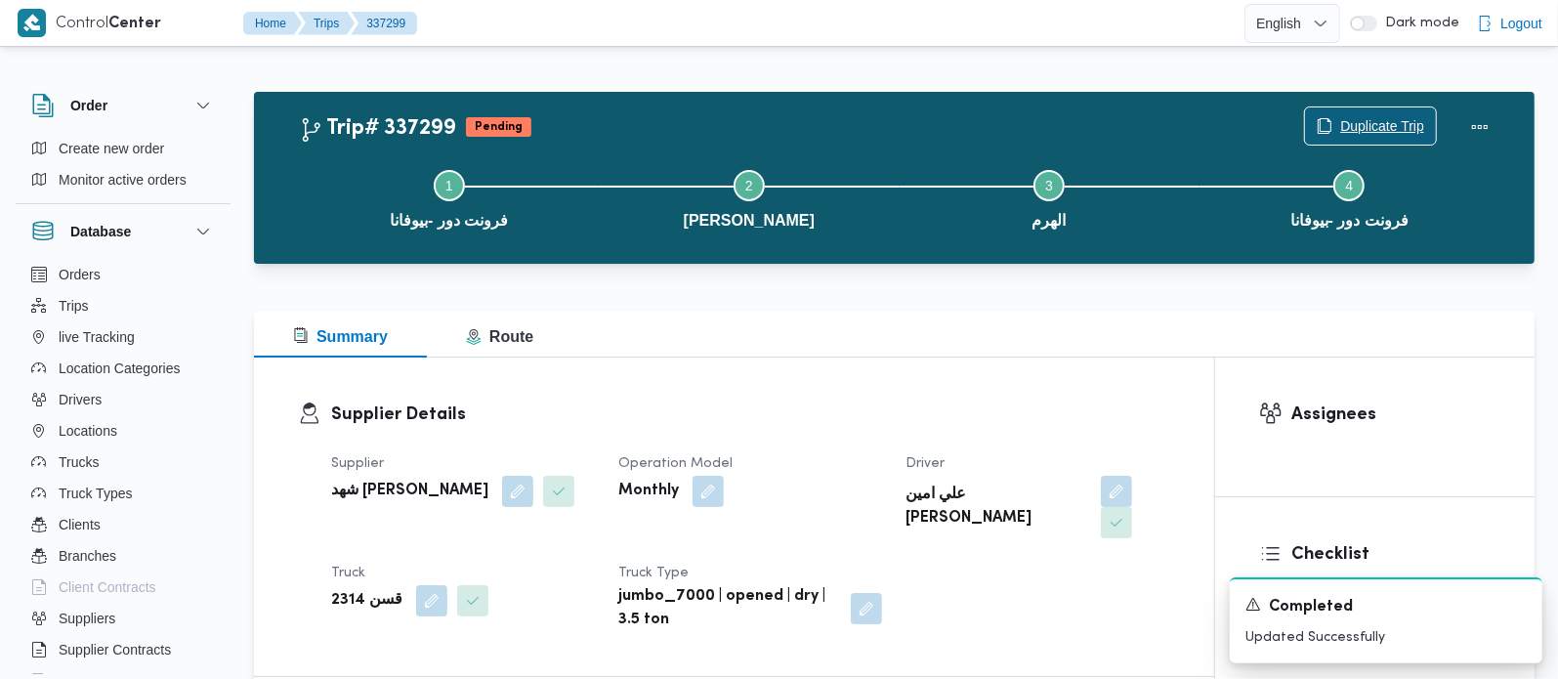
click at [1353, 124] on span "Duplicate Trip" at bounding box center [1382, 125] width 84 height 23
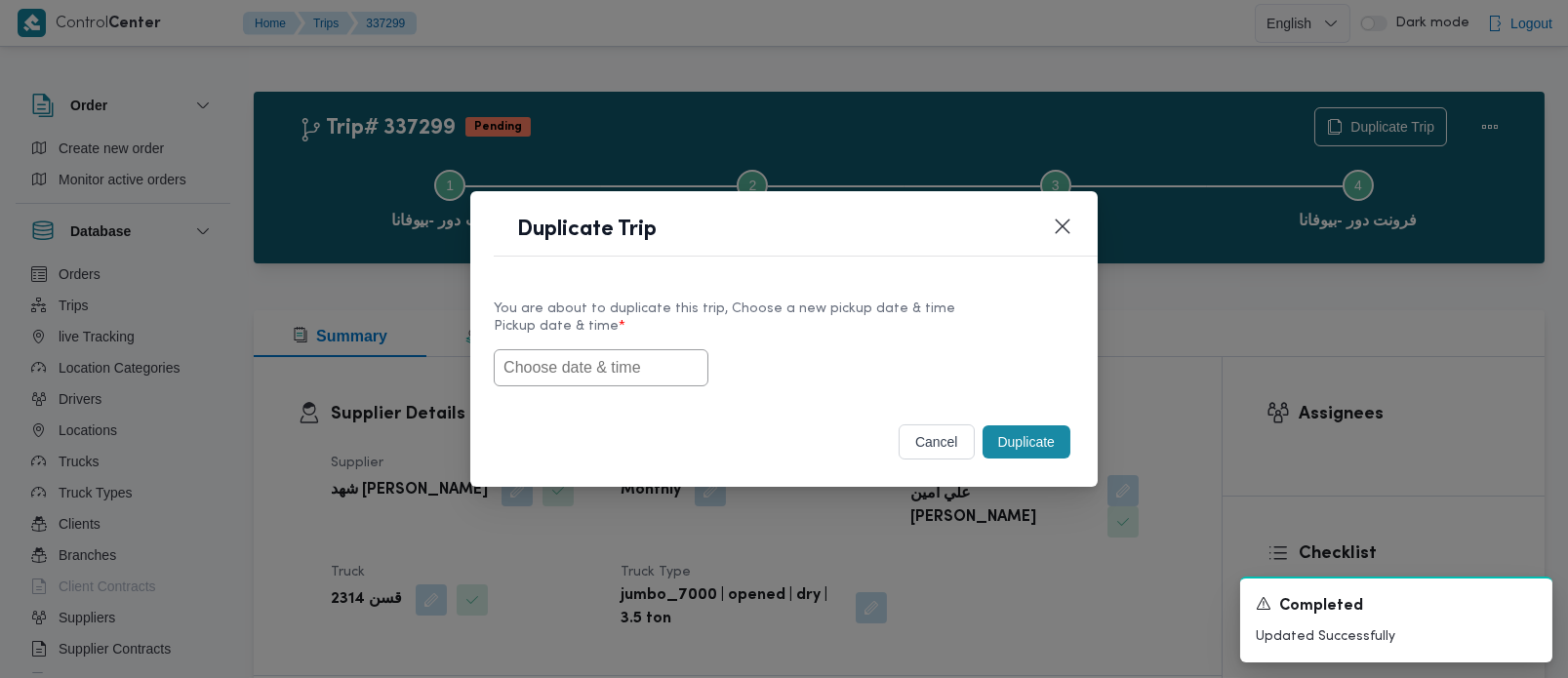
click at [562, 362] on input "text" at bounding box center [600, 367] width 215 height 37
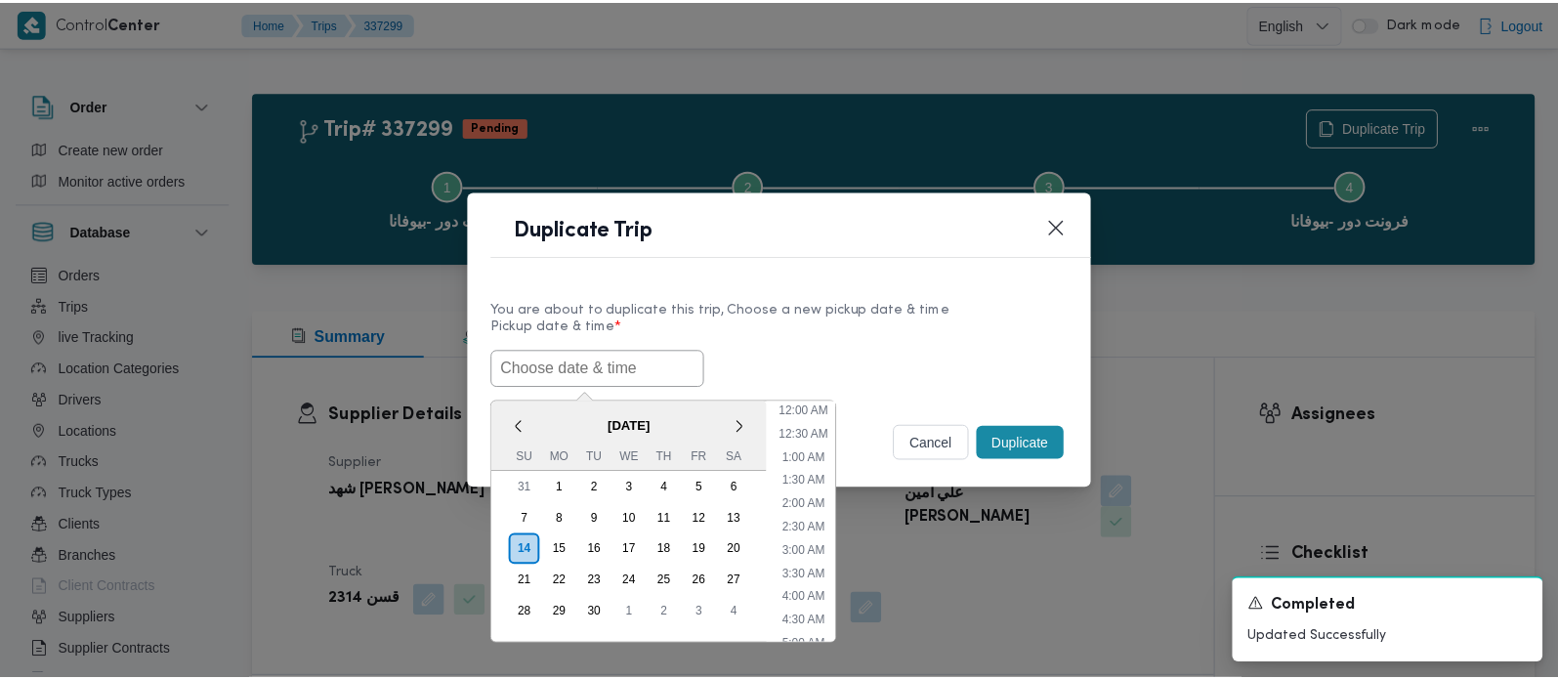
scroll to position [548, 0]
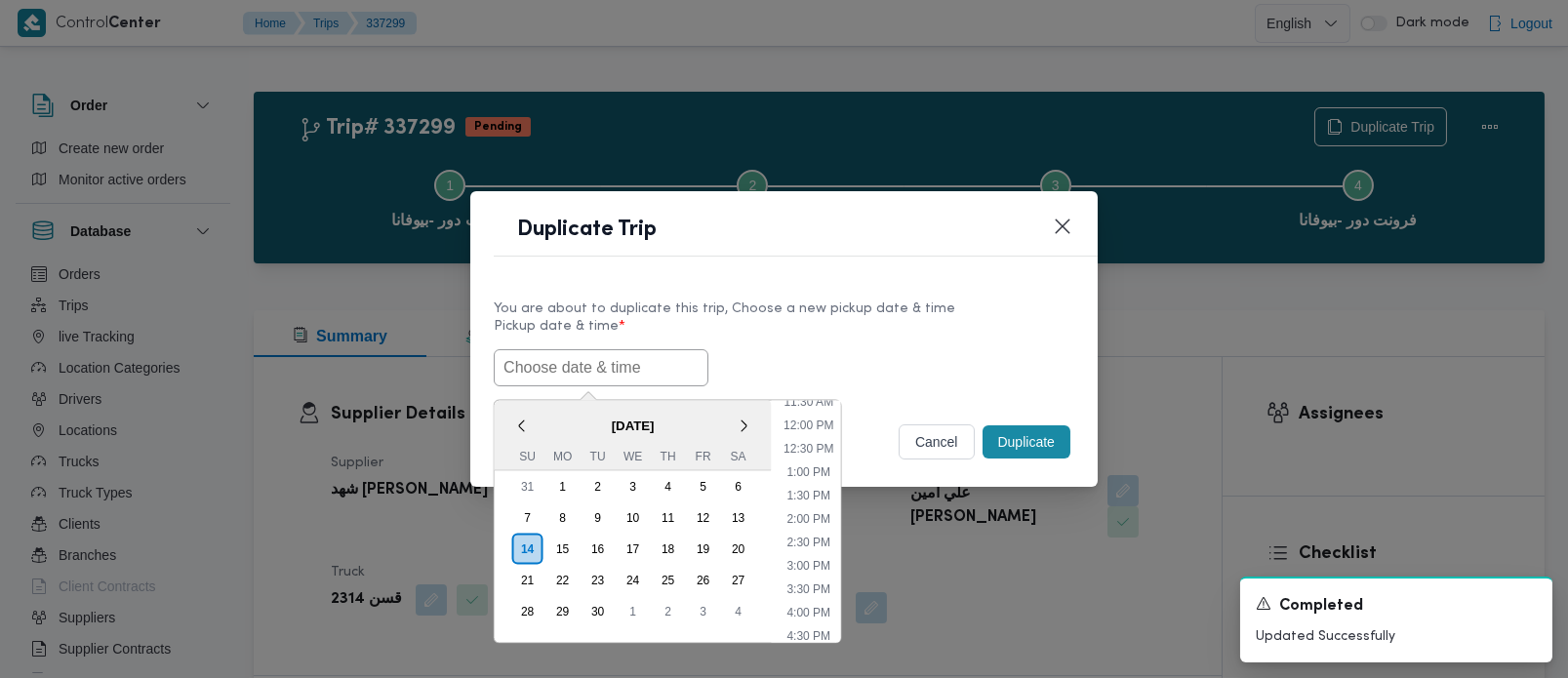
paste input "[DATE] 7:00AM"
type input "[DATE] 7:00AM"
click at [854, 358] on div "[DATE] 7:00AM < [DATE] > Su Mo Tu We Th Fr Sa 31 1 2 3 4 5 6 7 8 9 10 11 12 13 …" at bounding box center [783, 367] width 580 height 37
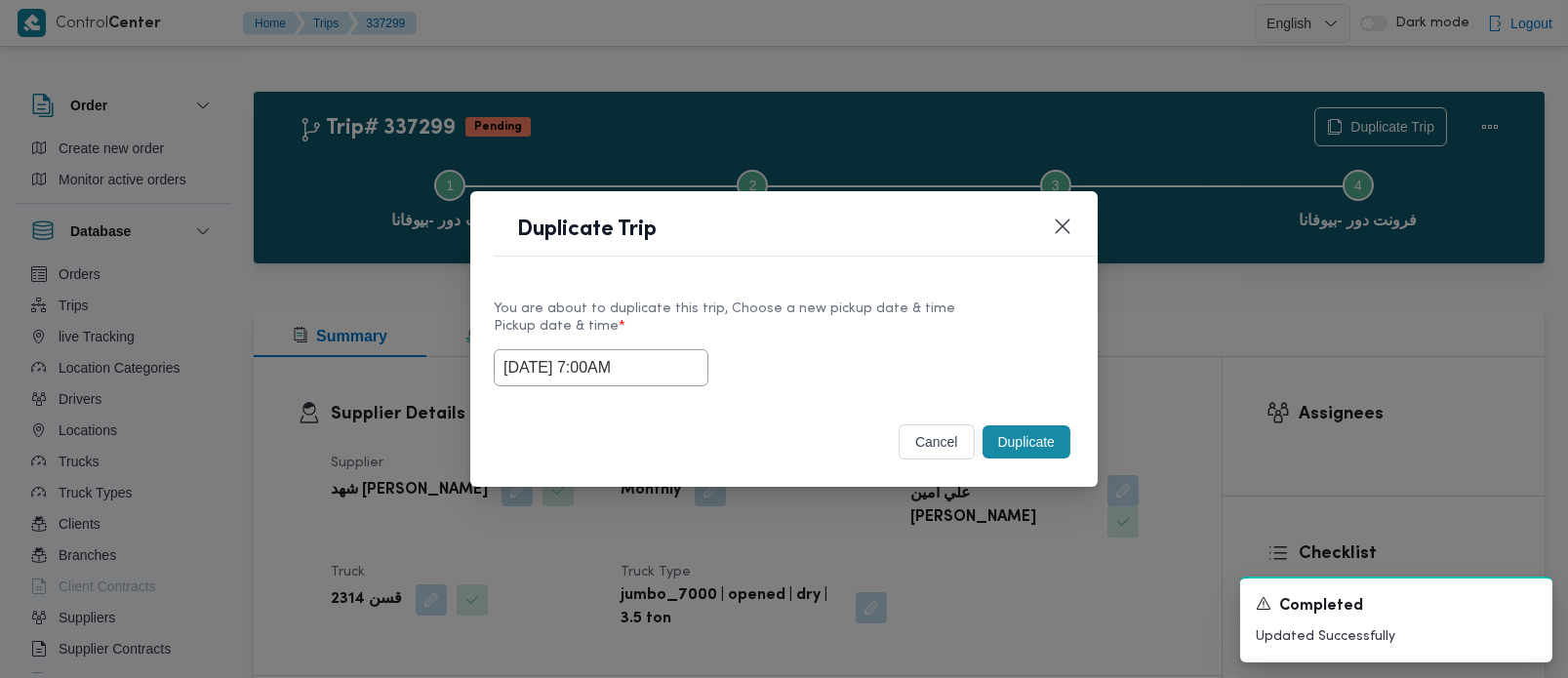
click at [1016, 433] on button "Duplicate" at bounding box center [1027, 441] width 88 height 33
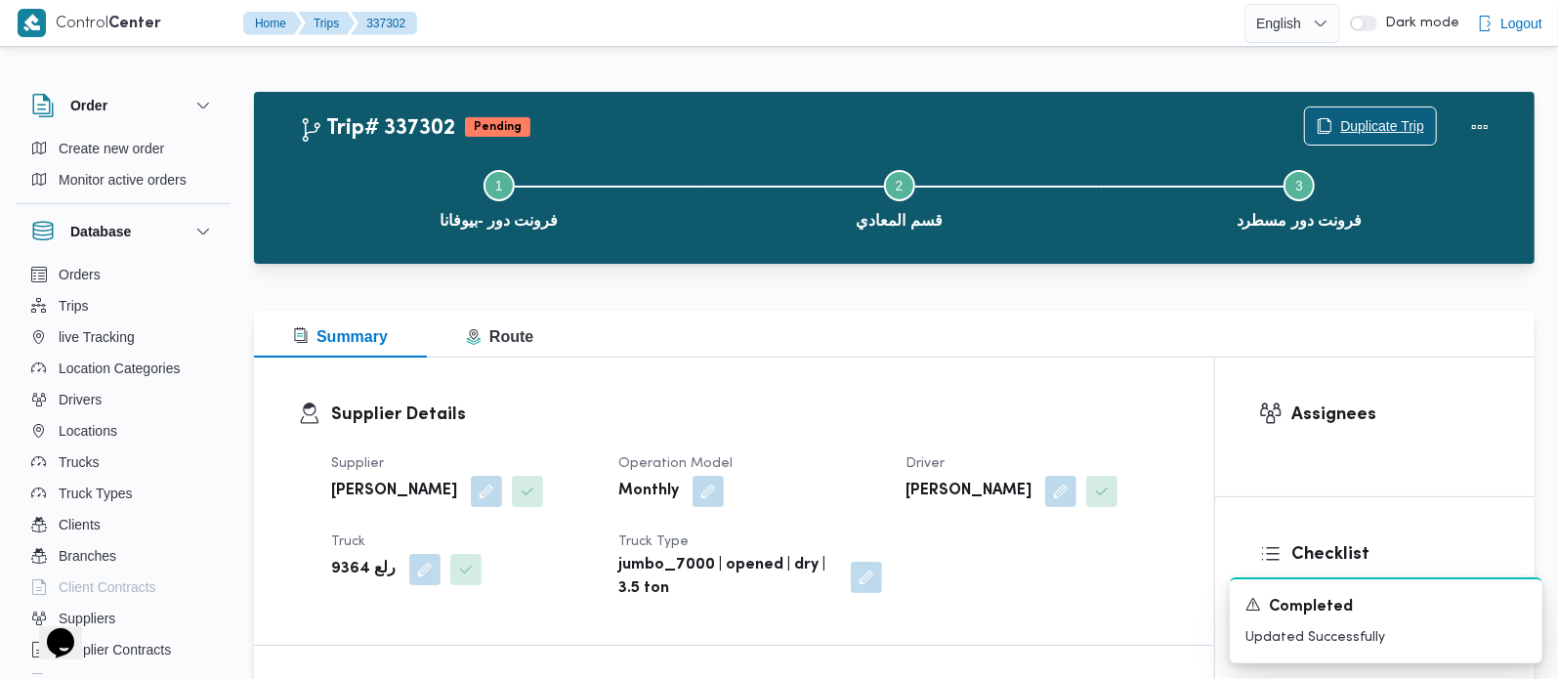
click at [1378, 116] on span "Duplicate Trip" at bounding box center [1382, 125] width 84 height 23
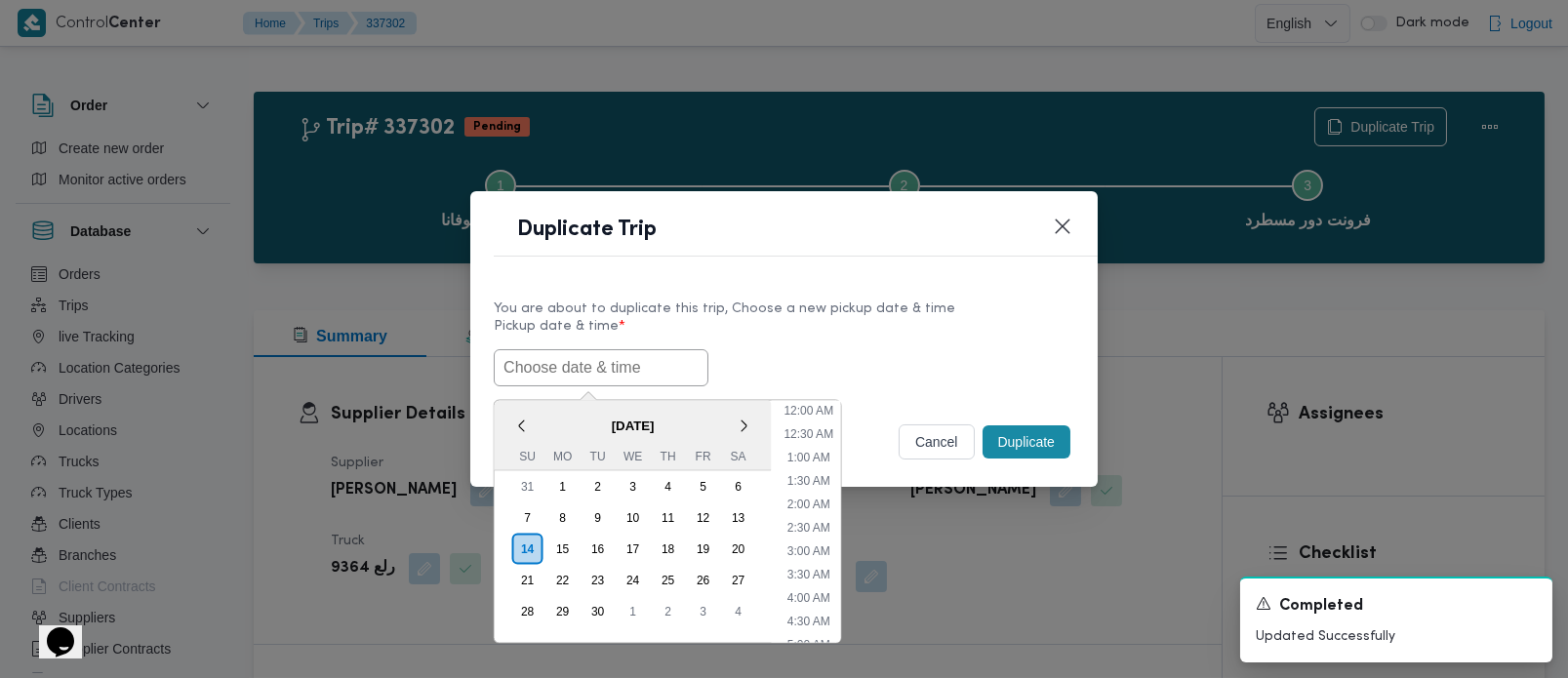
click at [570, 352] on input "text" at bounding box center [600, 367] width 215 height 37
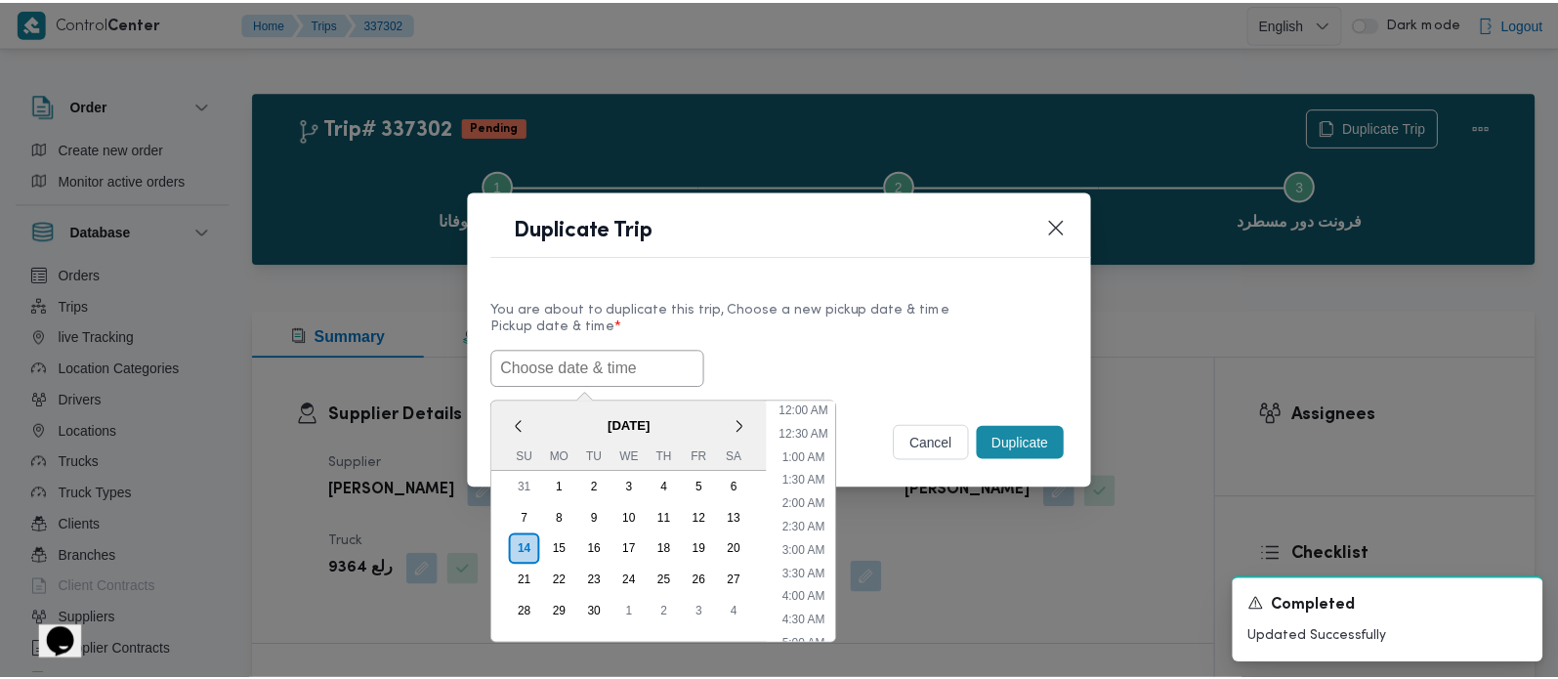
scroll to position [548, 0]
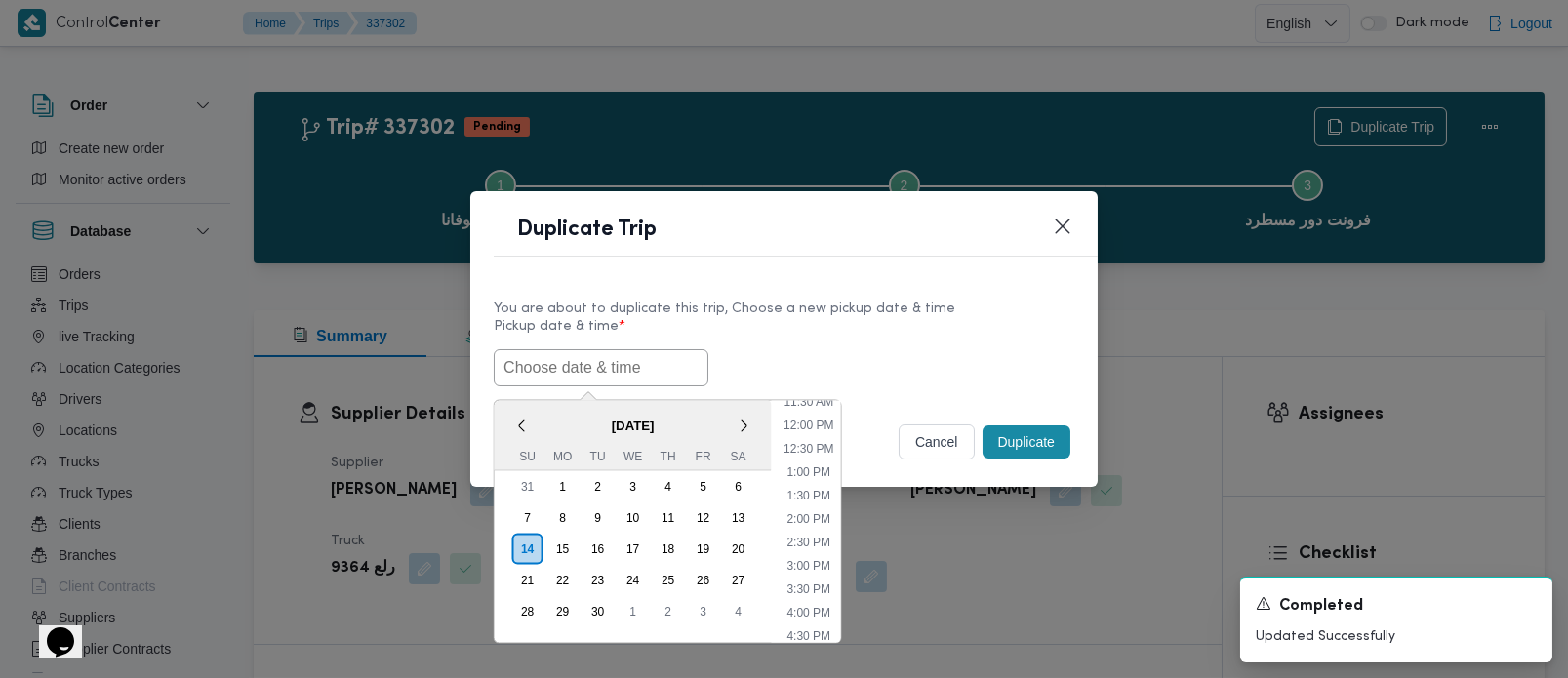
paste input "[DATE] 7:00AM"
type input "[DATE] 7:00AM"
click at [759, 340] on label "Pickup date & time *" at bounding box center [783, 334] width 580 height 30
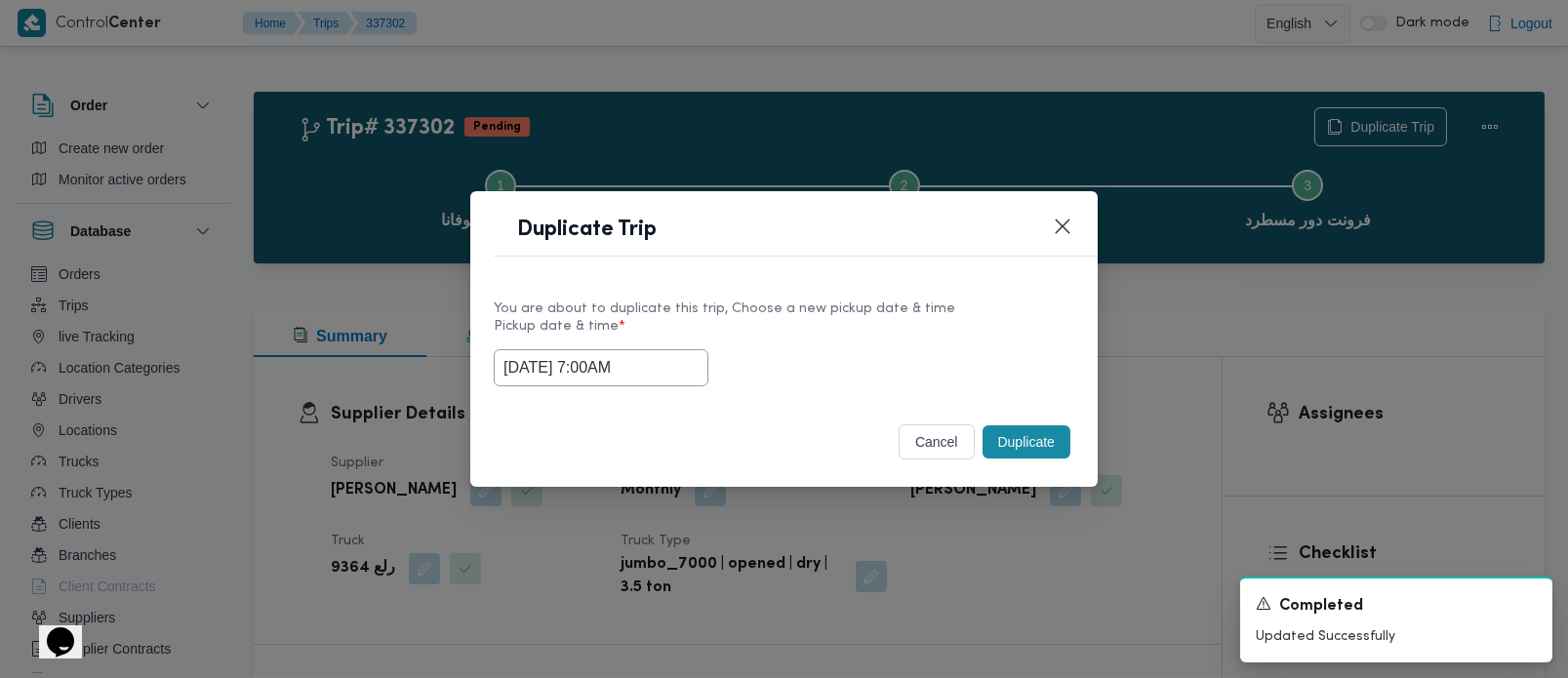
click at [971, 437] on button "cancel" at bounding box center [937, 441] width 76 height 35
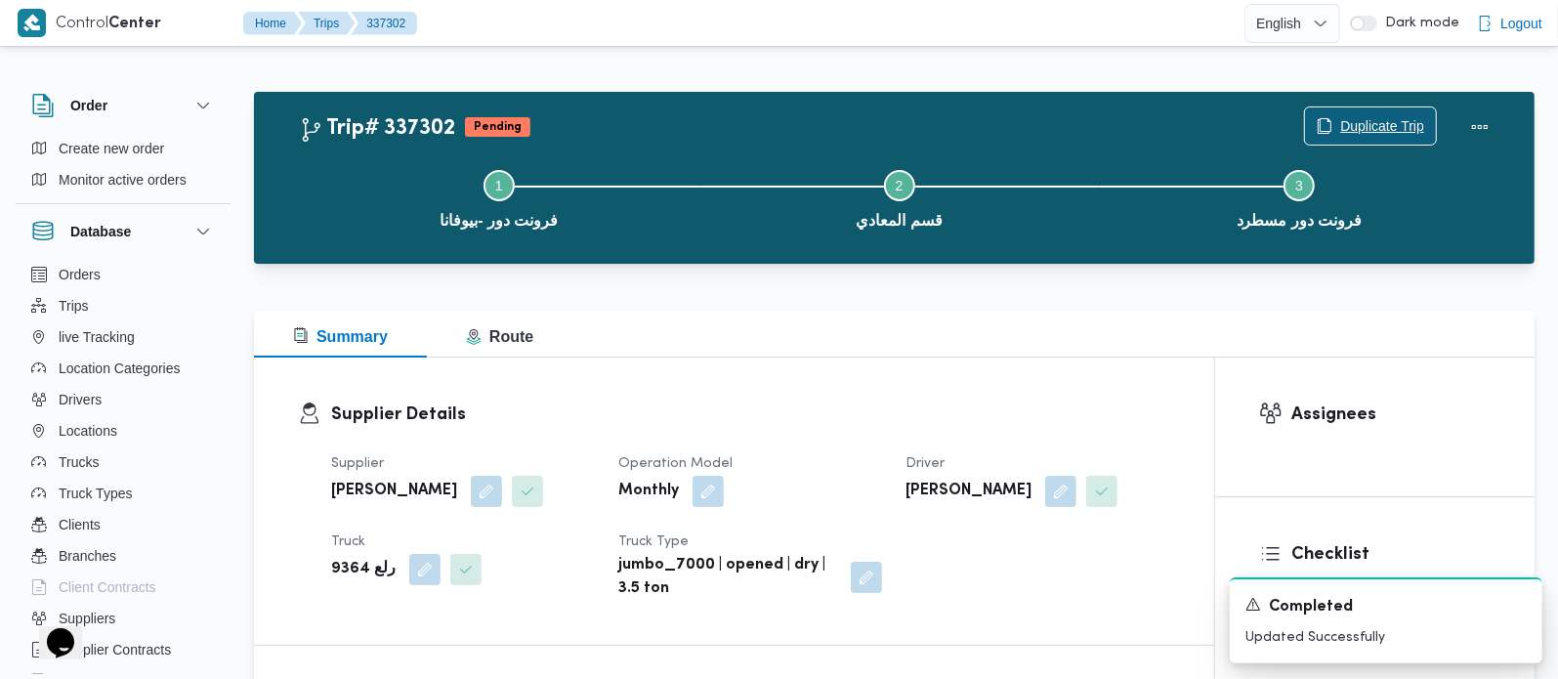
click at [1420, 118] on span "Duplicate Trip" at bounding box center [1382, 125] width 84 height 23
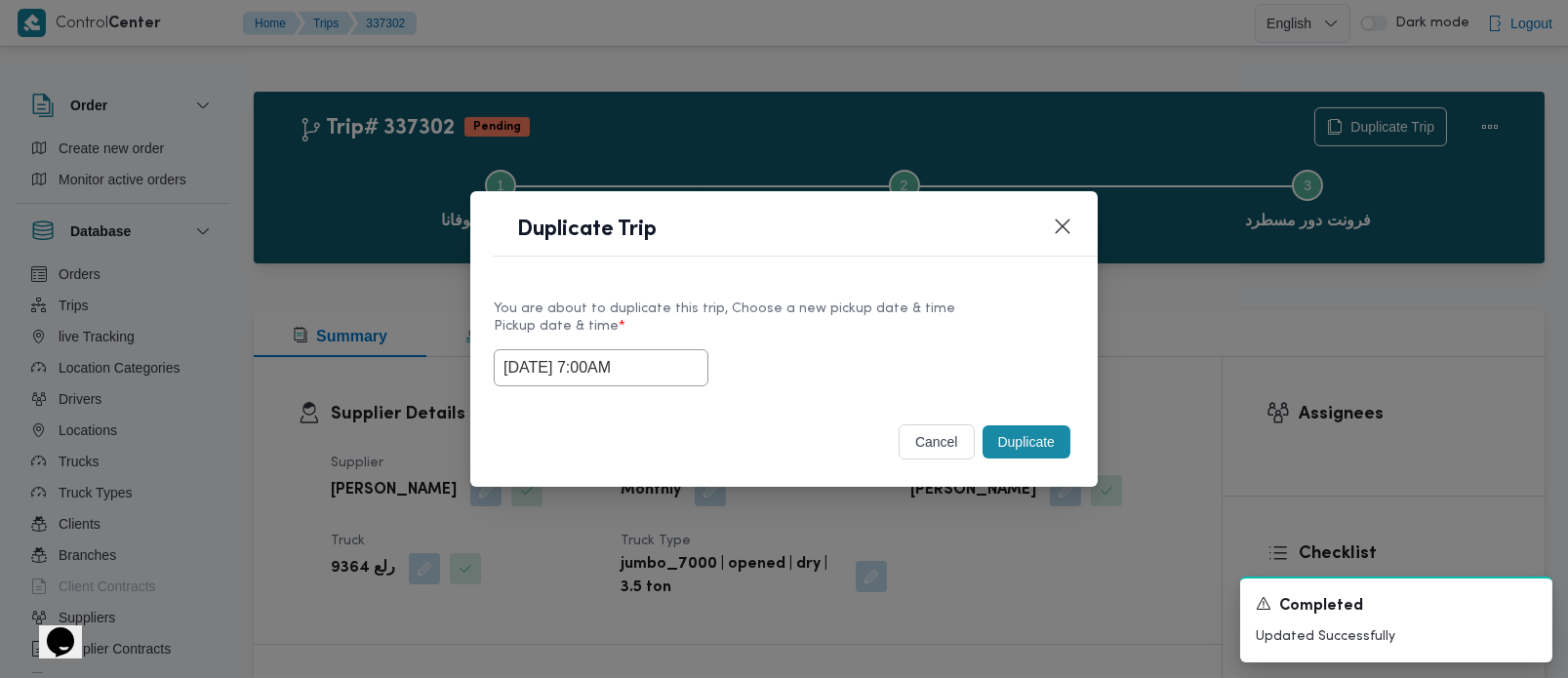
click at [1032, 432] on button "Duplicate" at bounding box center [1027, 441] width 88 height 33
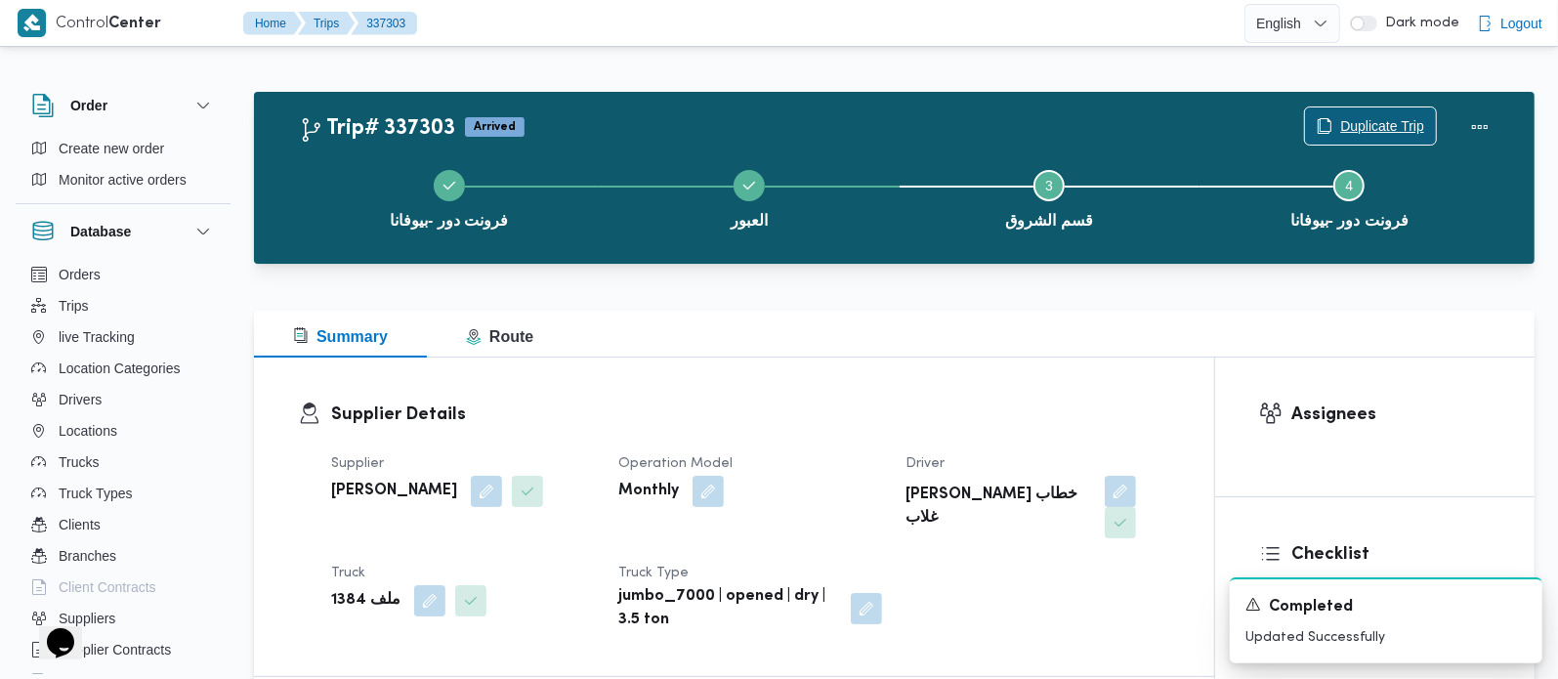
click at [1362, 127] on span "Duplicate Trip" at bounding box center [1382, 125] width 84 height 23
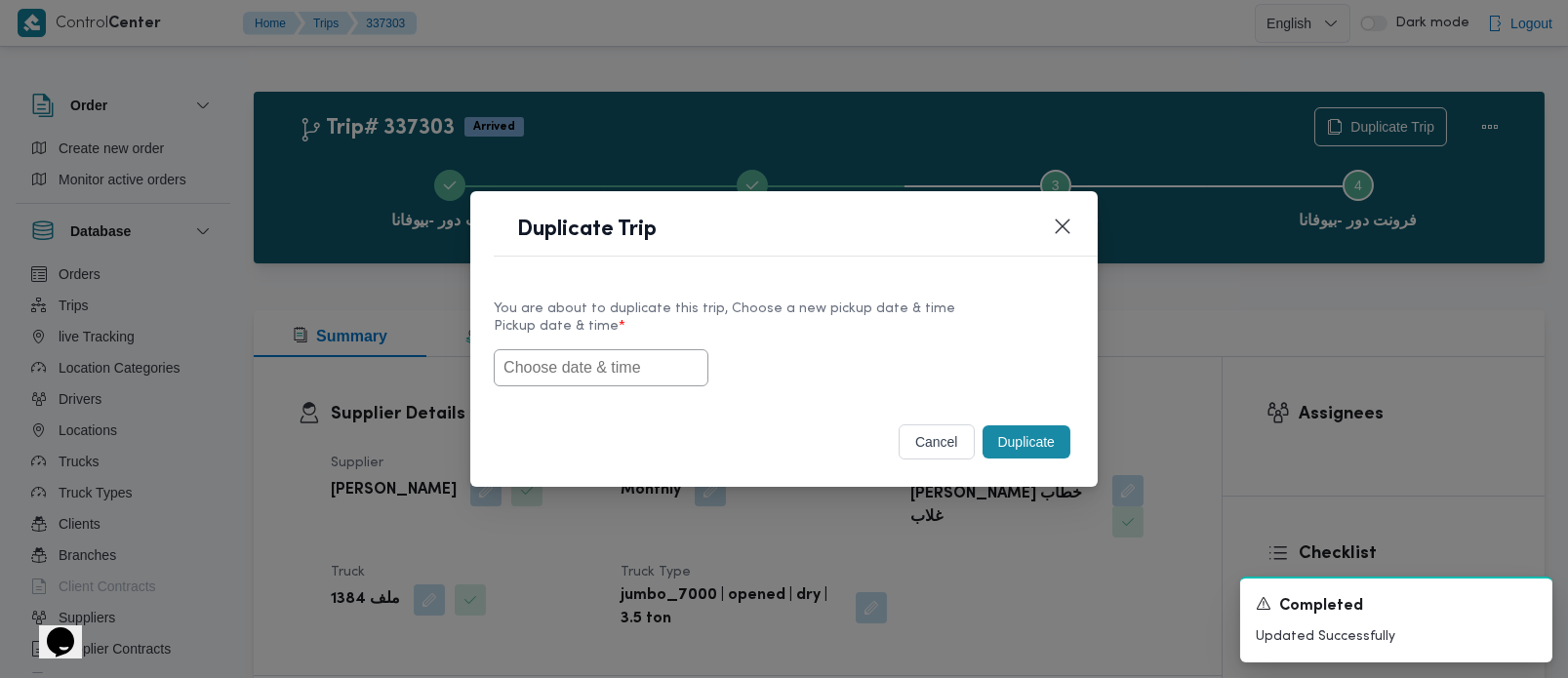
click at [590, 356] on input "text" at bounding box center [600, 367] width 215 height 37
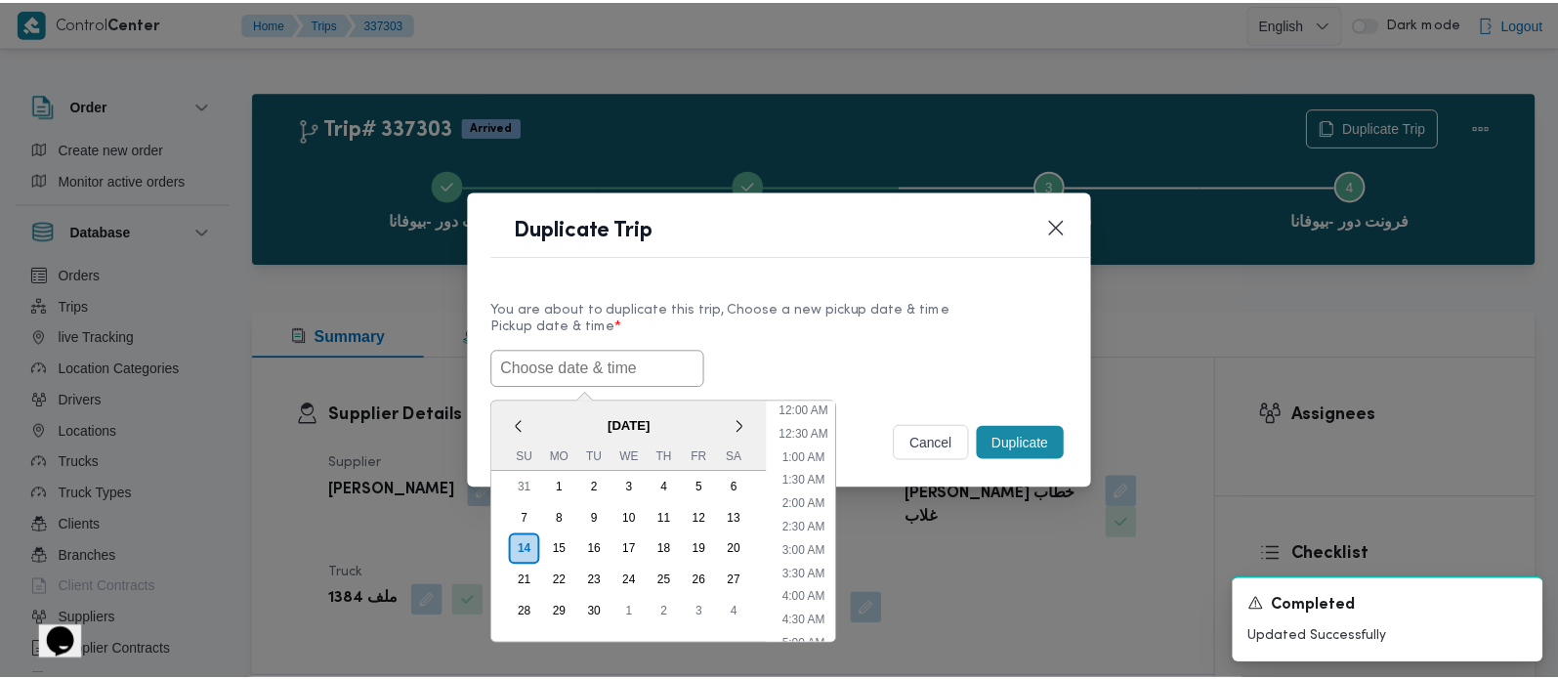
scroll to position [548, 0]
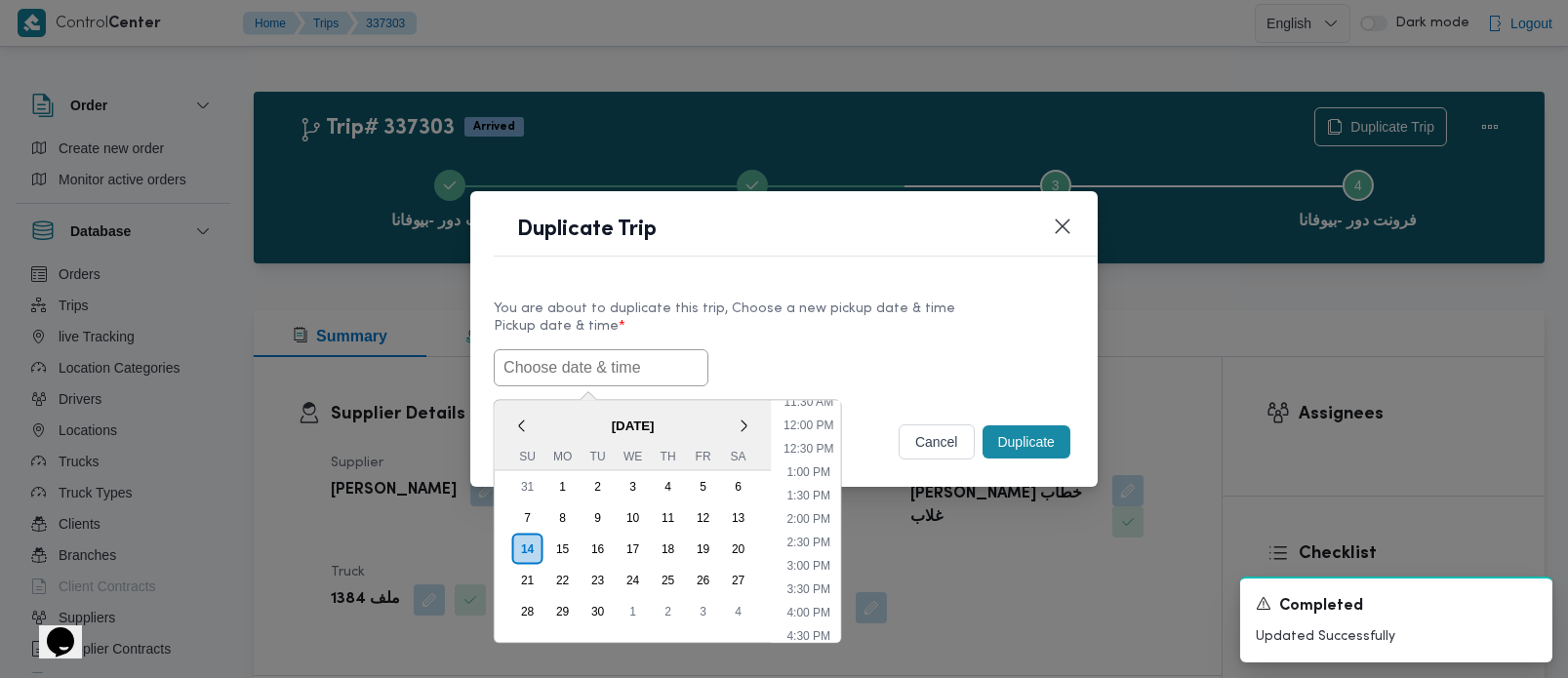
paste input "[DATE] 7:00AM"
type input "[DATE] 7:00AM"
click at [880, 336] on label "Pickup date & time *" at bounding box center [783, 334] width 580 height 30
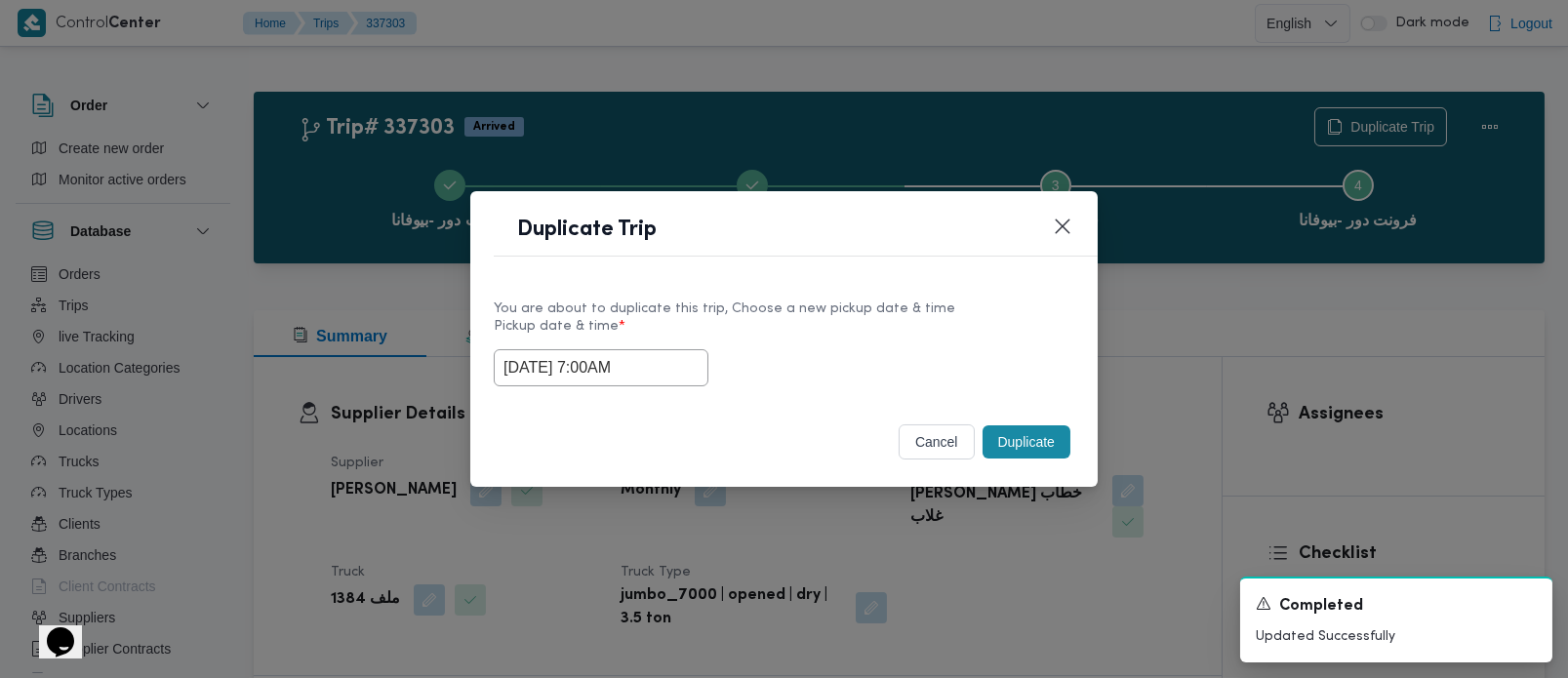
click at [1041, 428] on button "Duplicate" at bounding box center [1027, 441] width 88 height 33
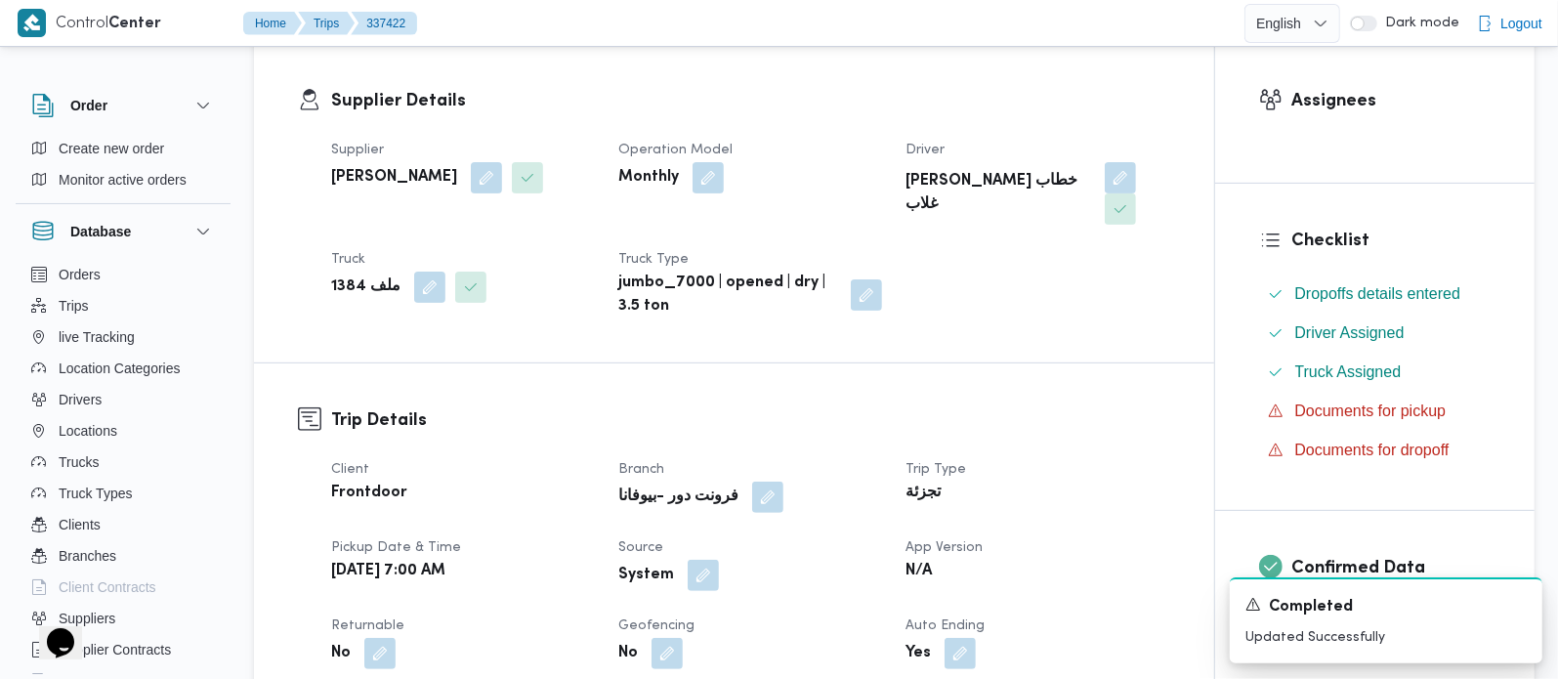
scroll to position [344, 0]
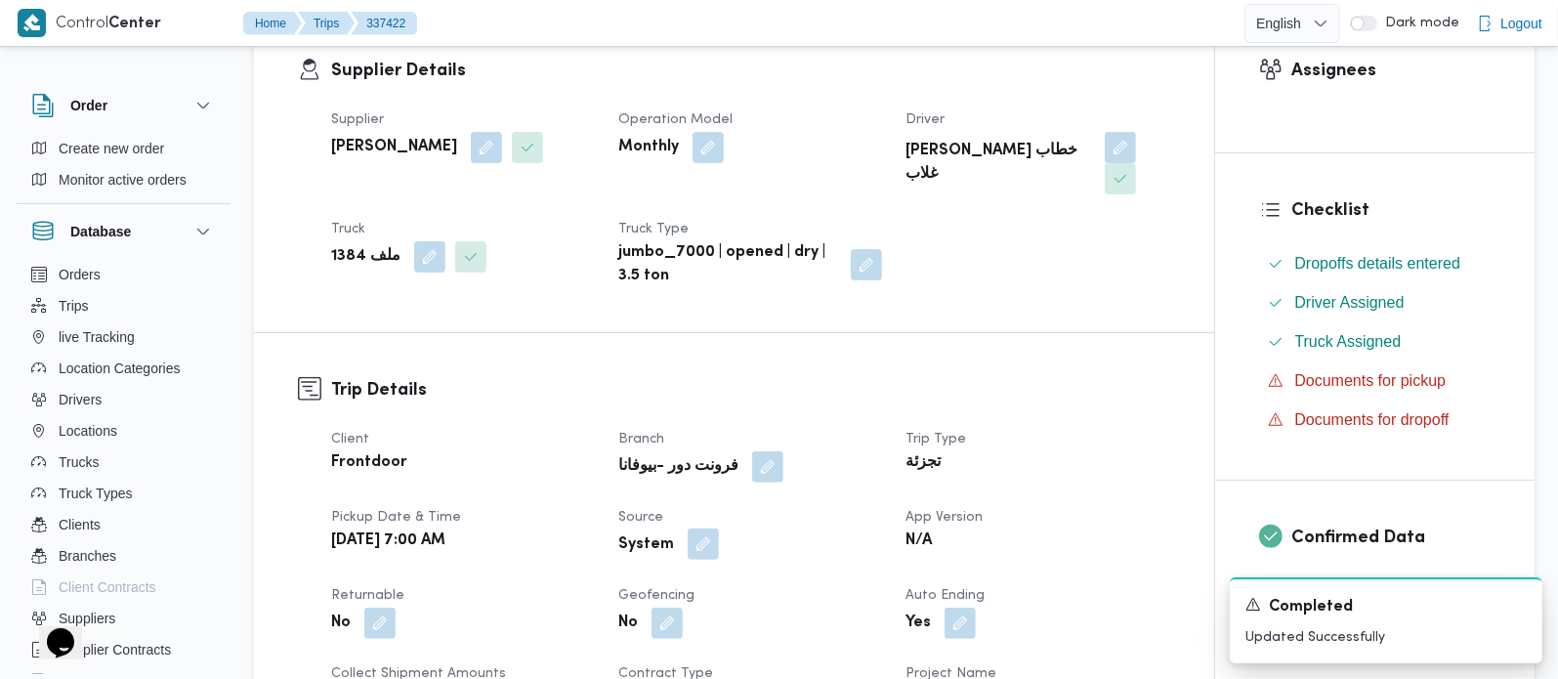
click at [704, 529] on button "button" at bounding box center [703, 544] width 31 height 31
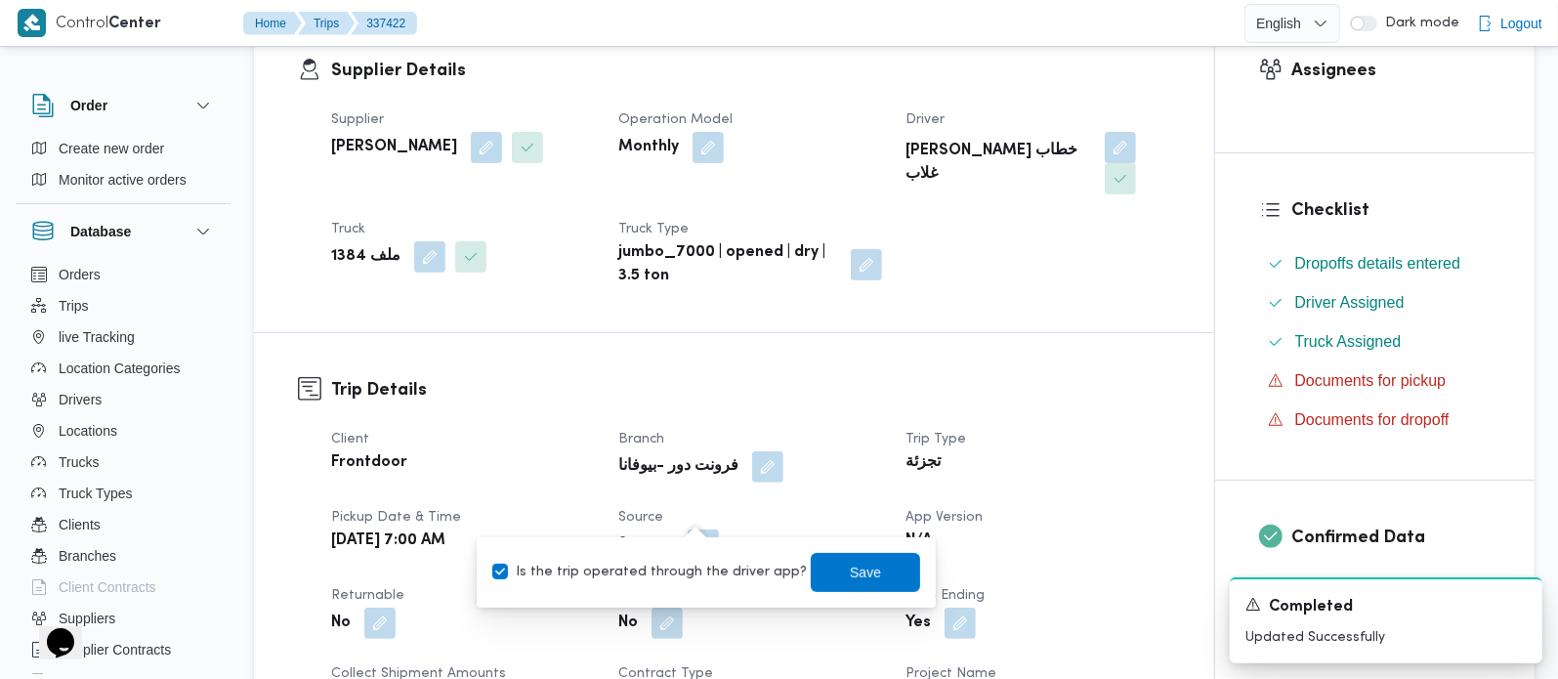
click at [685, 580] on label "Is the trip operated through the driver app?" at bounding box center [649, 572] width 315 height 23
checkbox input "false"
click at [851, 578] on span "Save" at bounding box center [865, 571] width 31 height 23
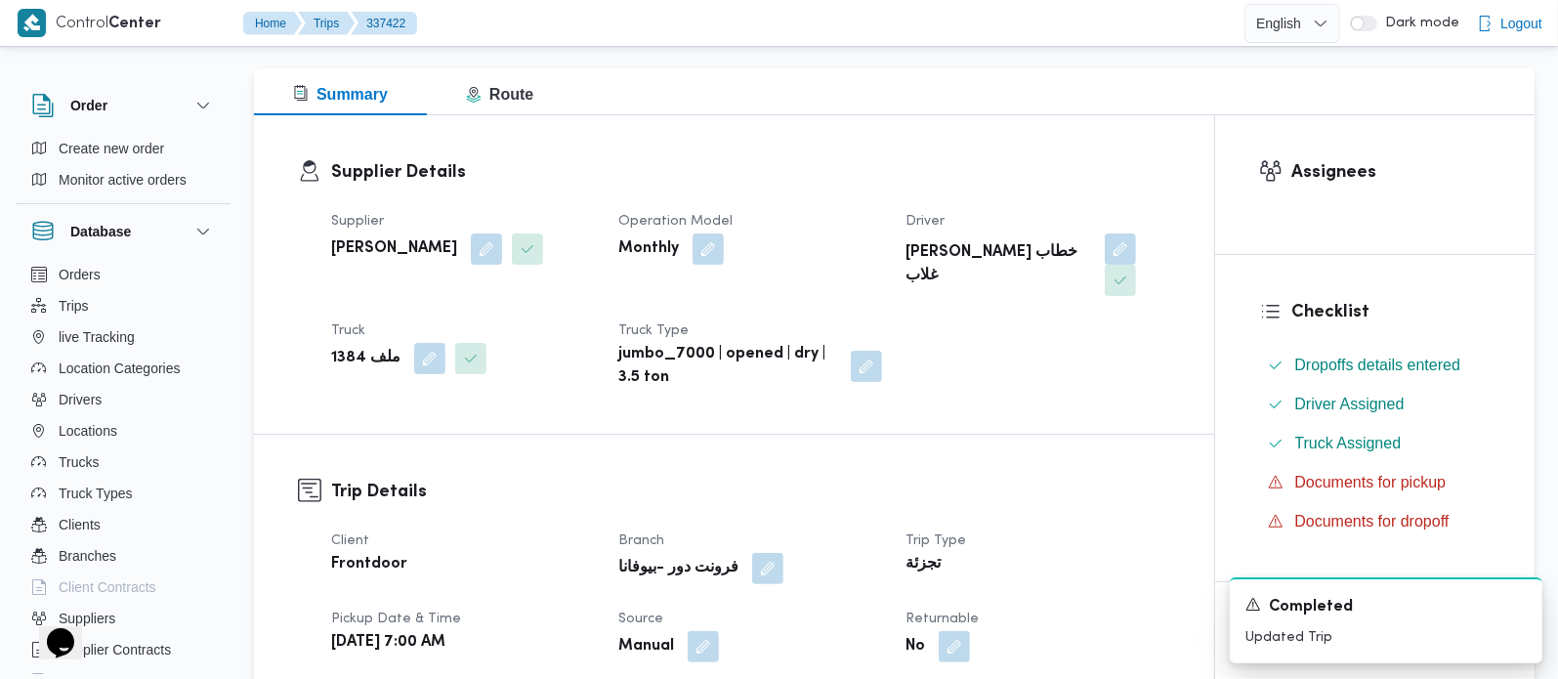
scroll to position [0, 0]
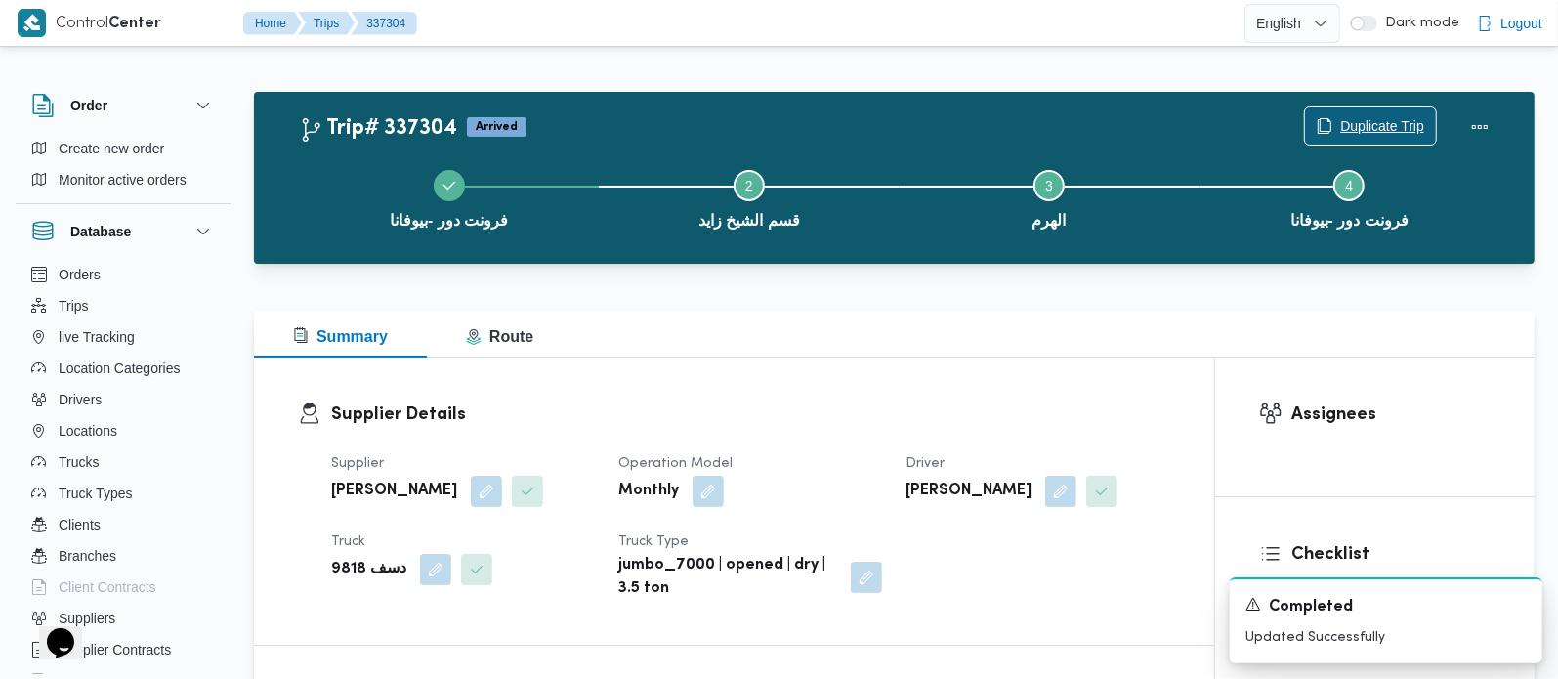
click at [1395, 108] on span "Duplicate Trip" at bounding box center [1370, 125] width 131 height 37
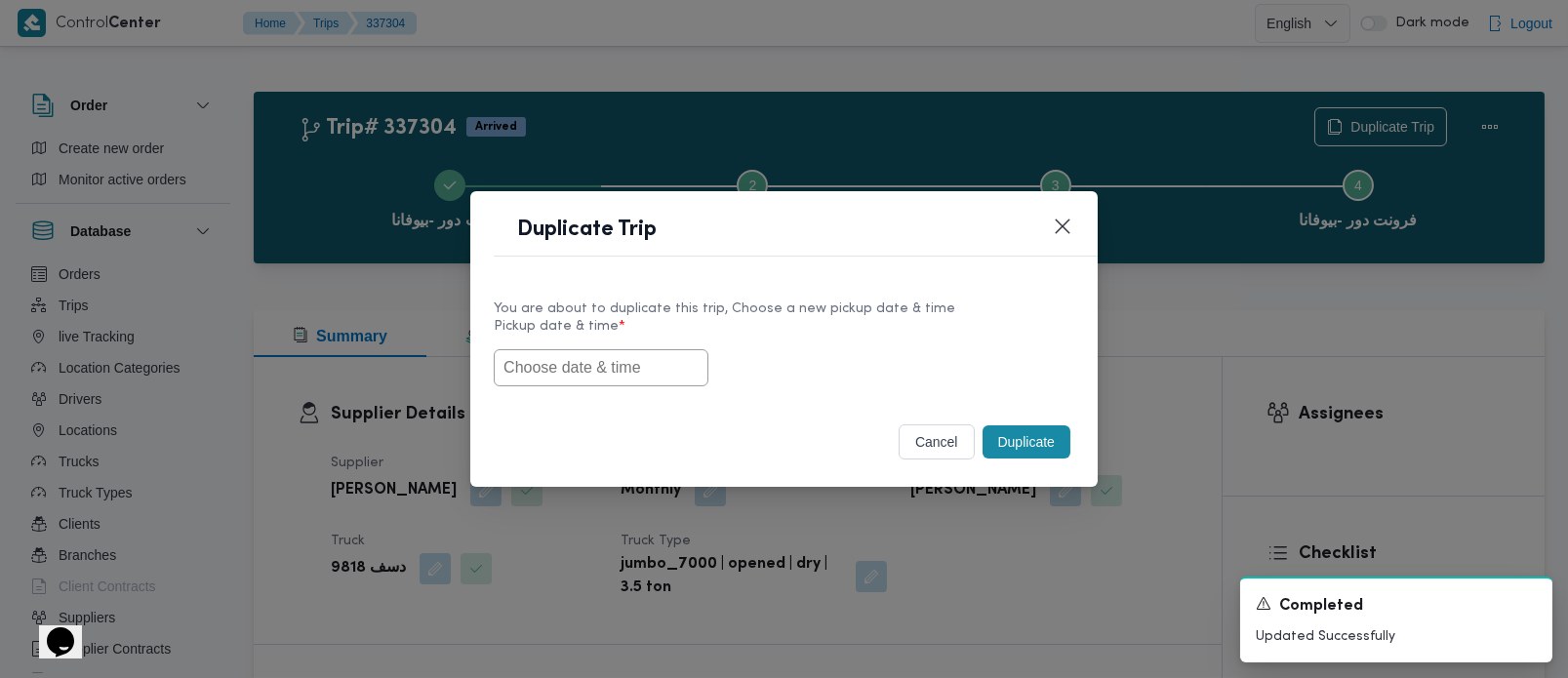
click at [545, 380] on input "text" at bounding box center [600, 367] width 215 height 37
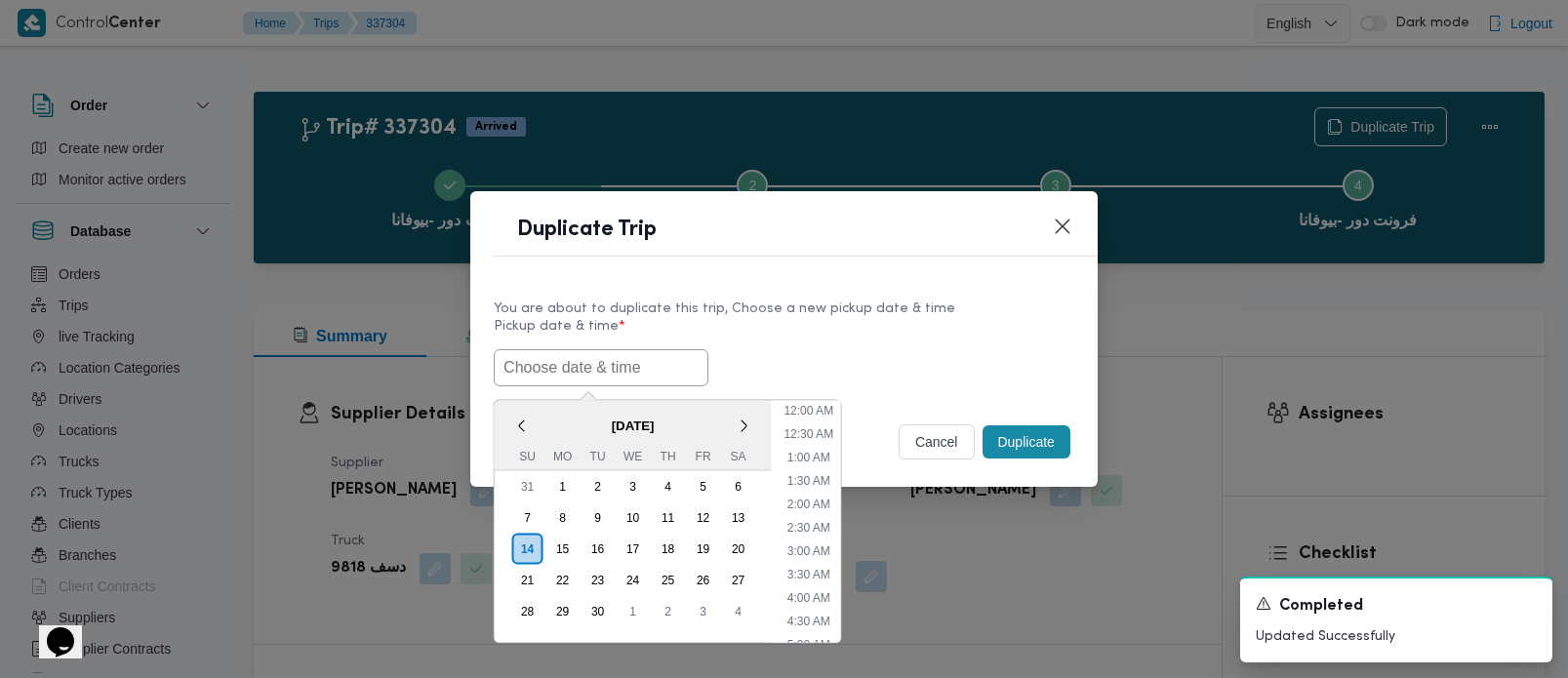
paste input "[DATE] 7:00AM"
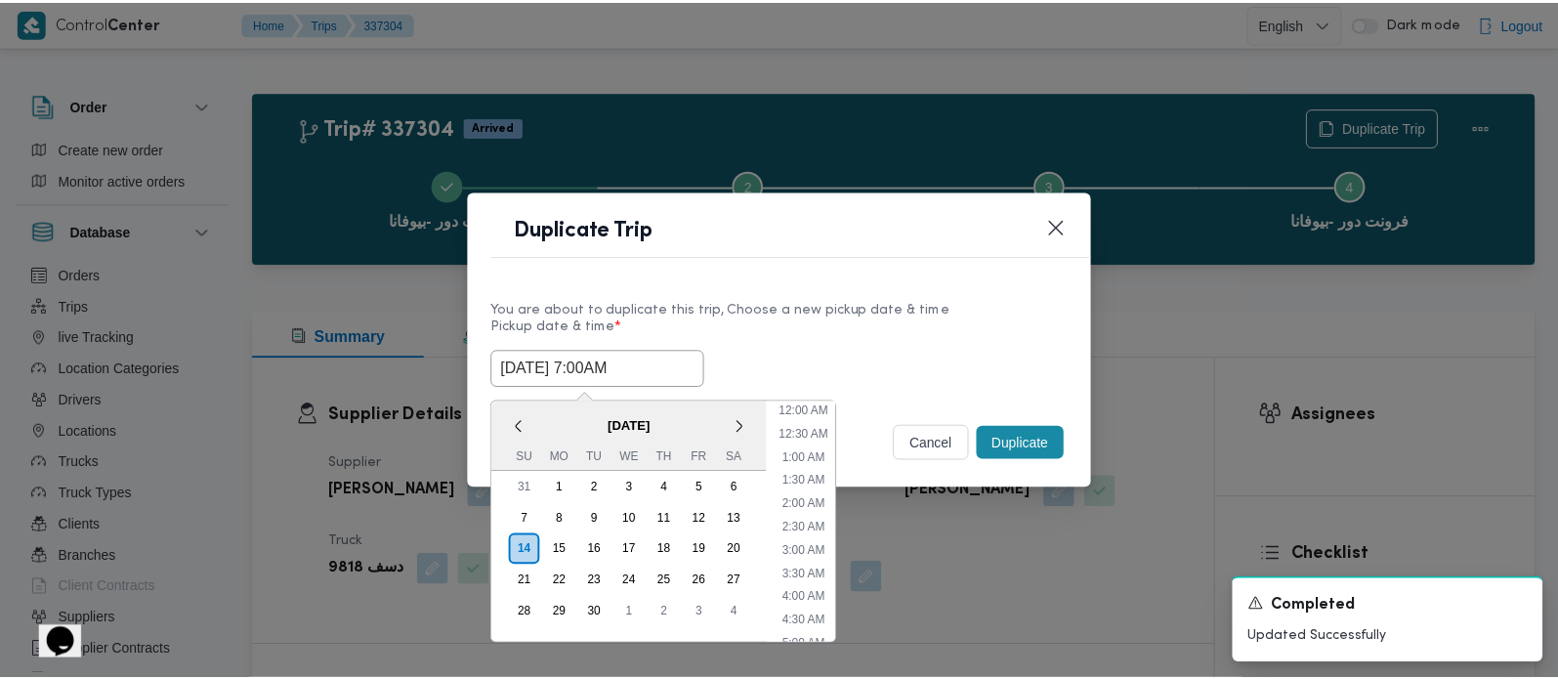
scroll to position [548, 0]
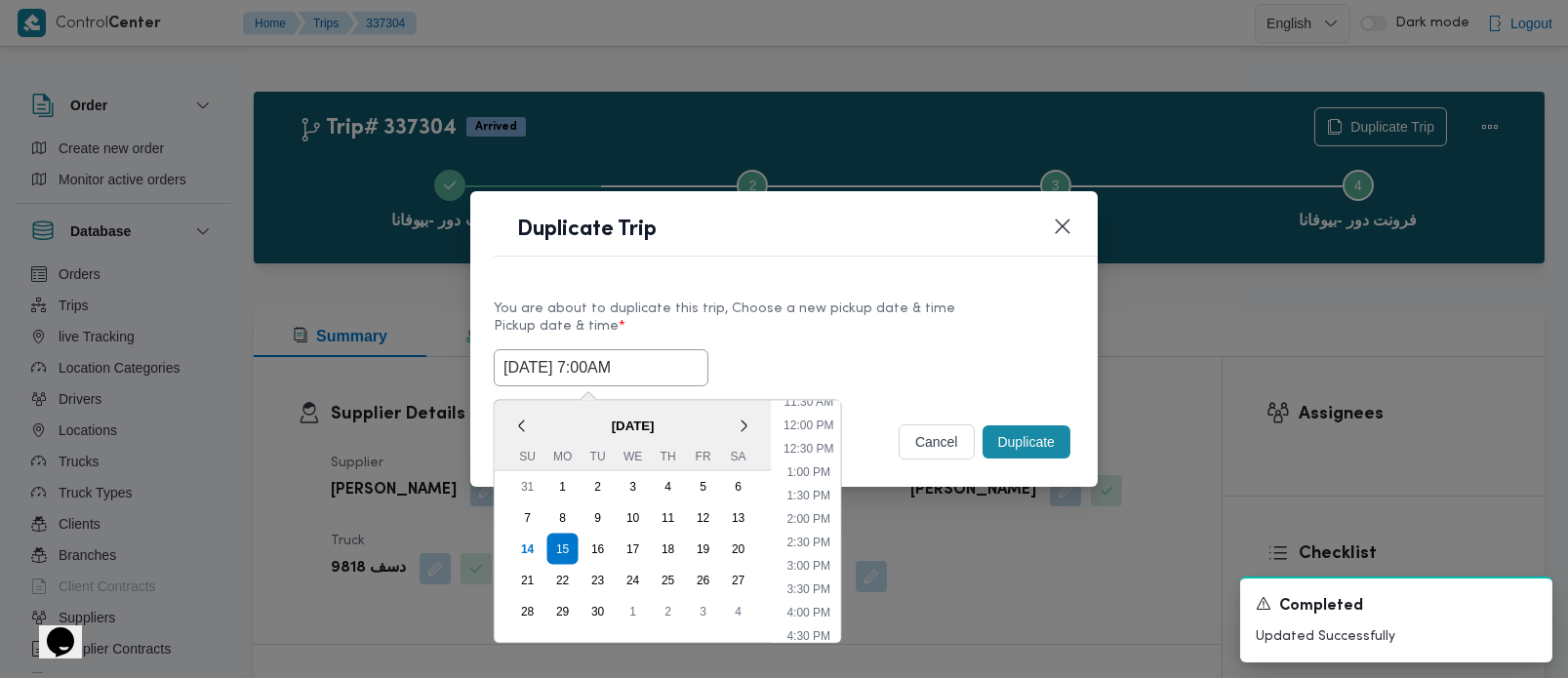
type input "[DATE] 7:00AM"
click at [888, 365] on div "[DATE] 7:00AM < [DATE] > Su Mo Tu We Th Fr Sa 31 1 2 3 4 5 6 7 8 9 10 11 12 13 …" at bounding box center [783, 367] width 580 height 37
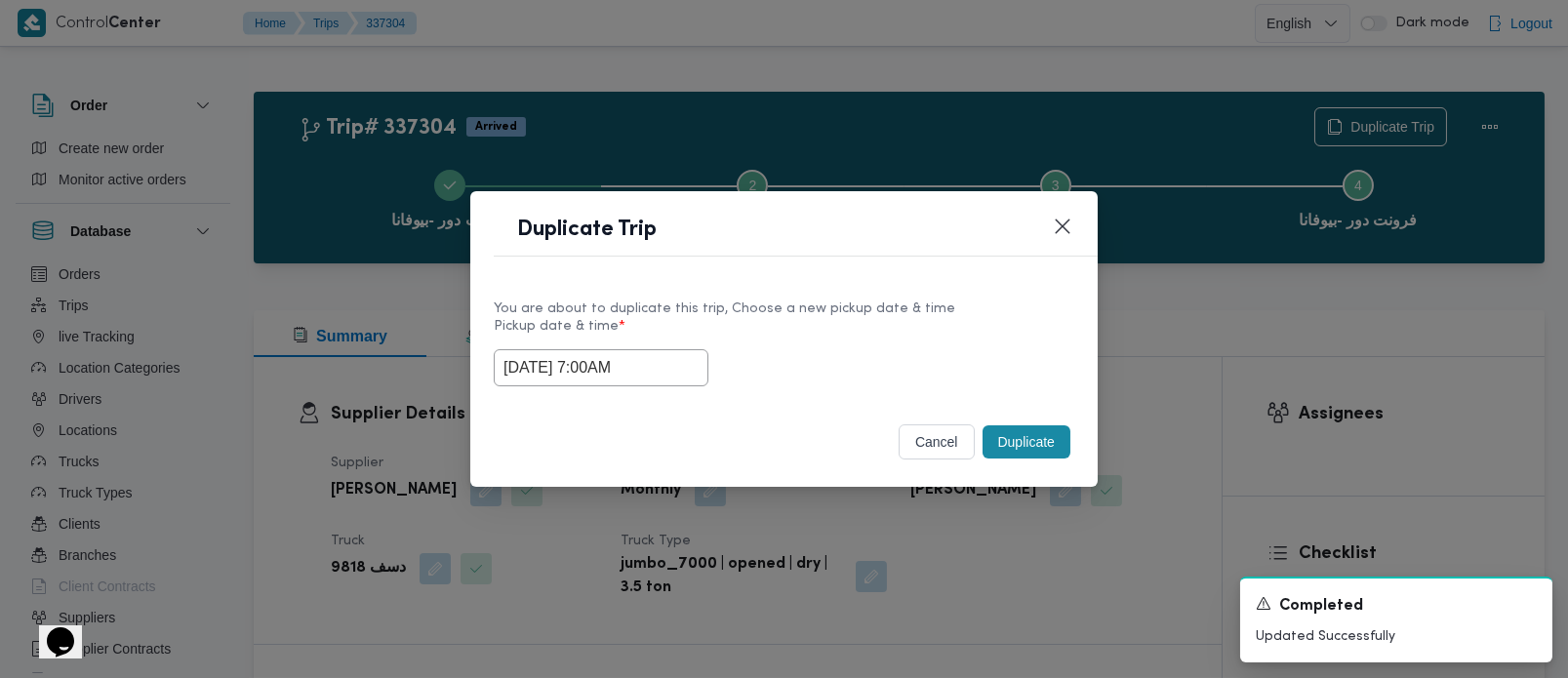
click at [1046, 443] on button "Duplicate" at bounding box center [1027, 441] width 88 height 33
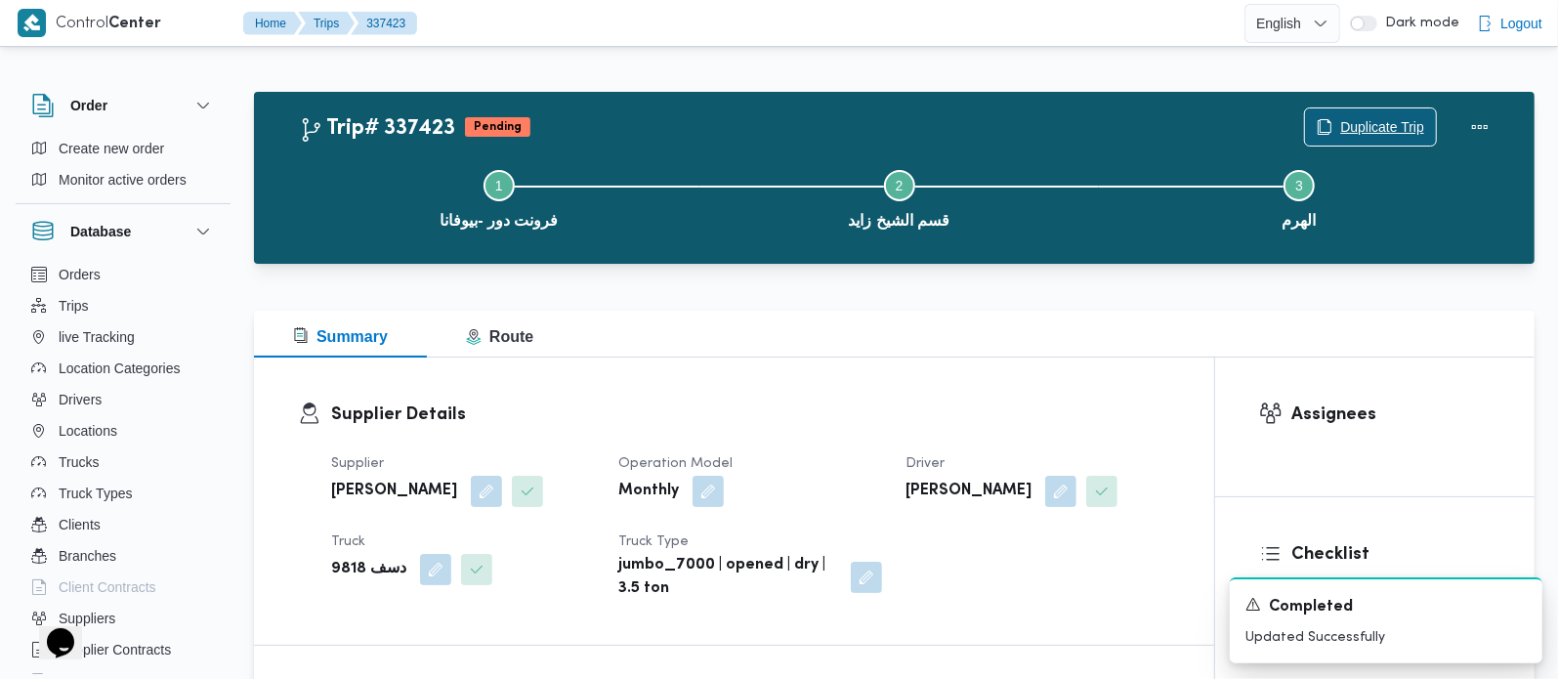
scroll to position [574, 0]
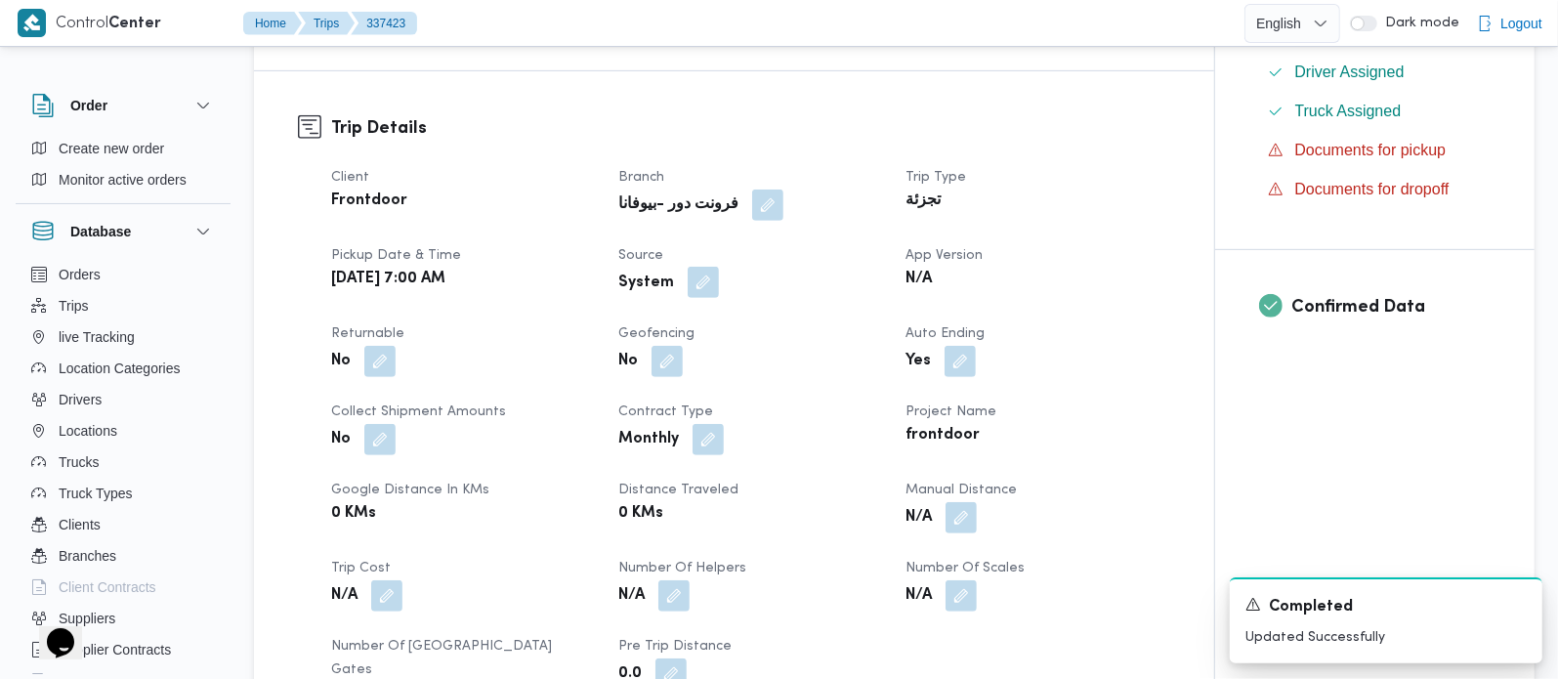
click at [714, 282] on button "button" at bounding box center [703, 282] width 31 height 31
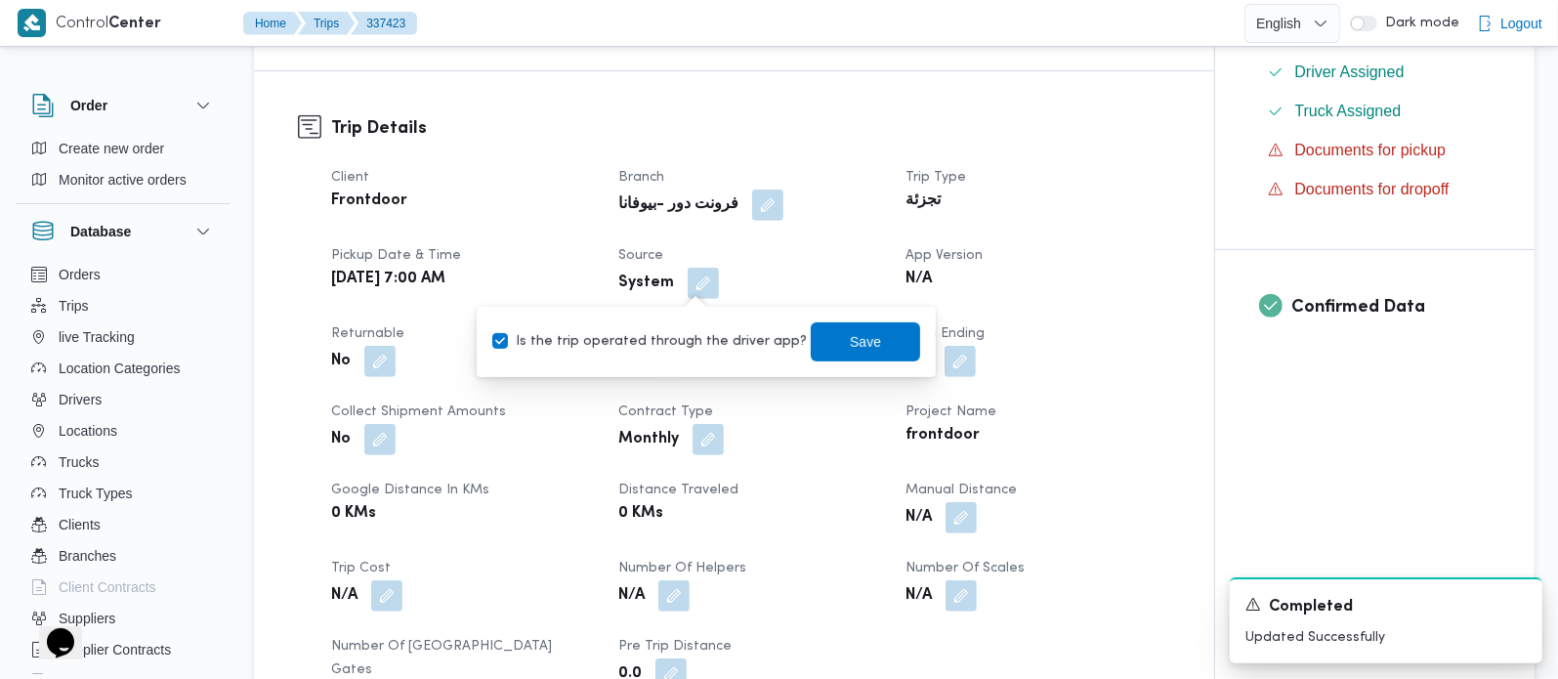
click at [681, 367] on div "You are in a dialog. To close this dialog, hit escape. Is the trip operated thr…" at bounding box center [706, 342] width 459 height 70
click at [687, 357] on div "Is the trip operated through the driver app? Save" at bounding box center [706, 341] width 432 height 43
click at [695, 347] on label "Is the trip operated through the driver app?" at bounding box center [649, 341] width 315 height 23
checkbox input "false"
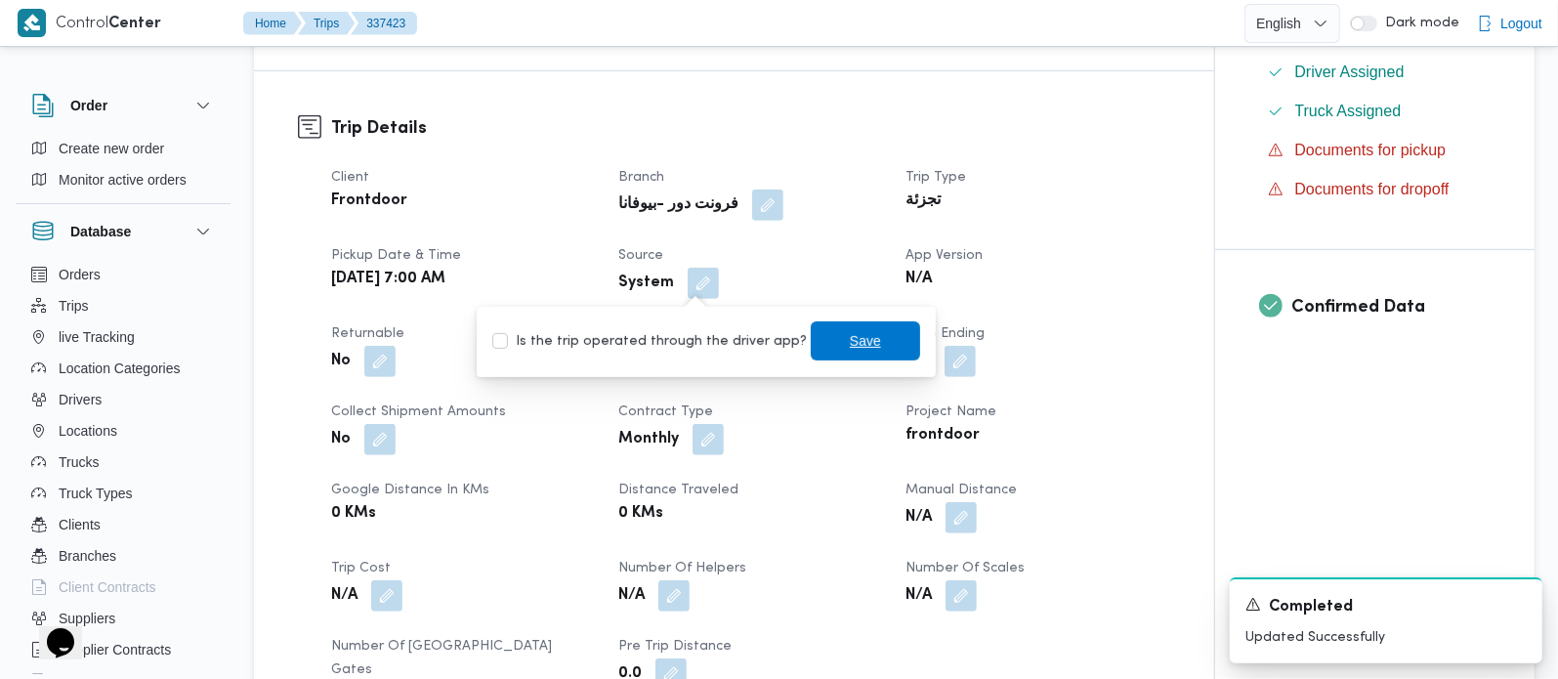
click at [855, 339] on span "Save" at bounding box center [865, 340] width 31 height 23
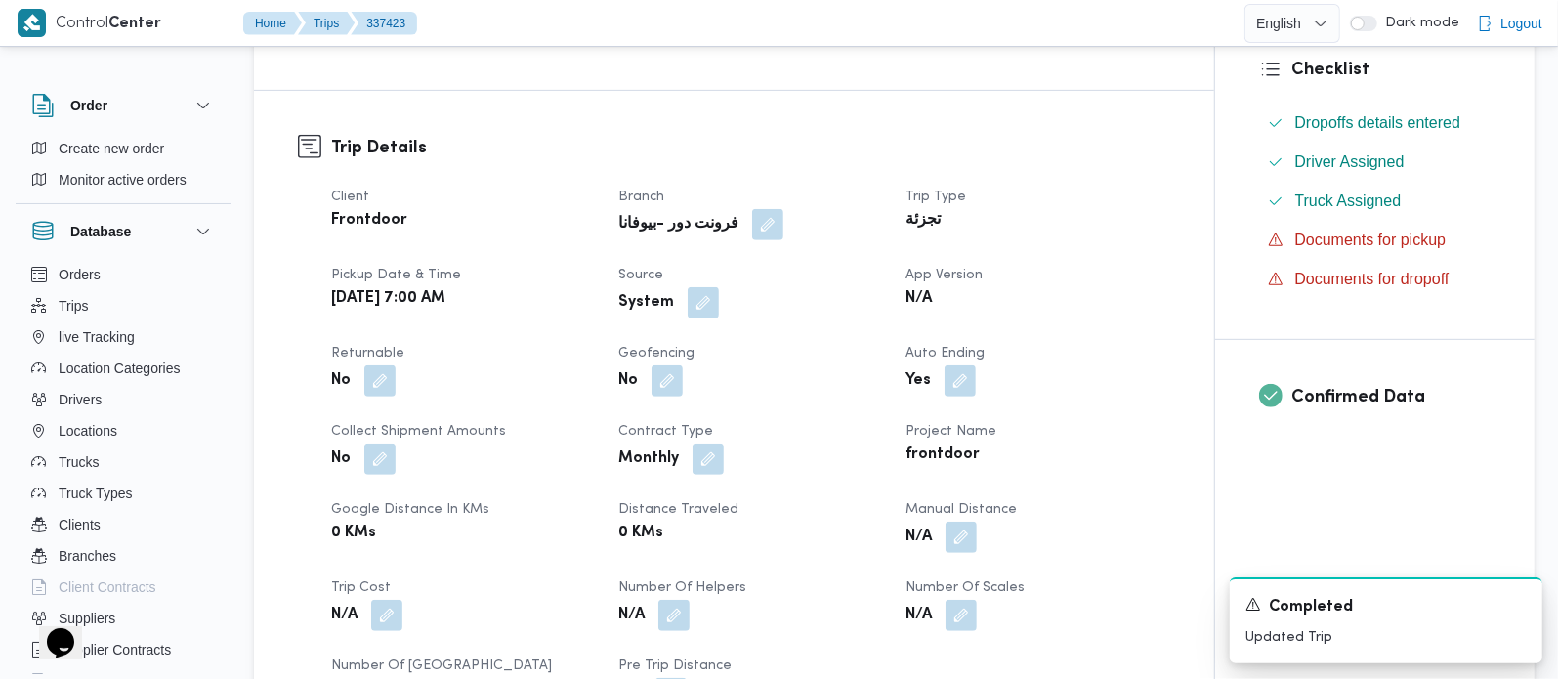
scroll to position [0, 0]
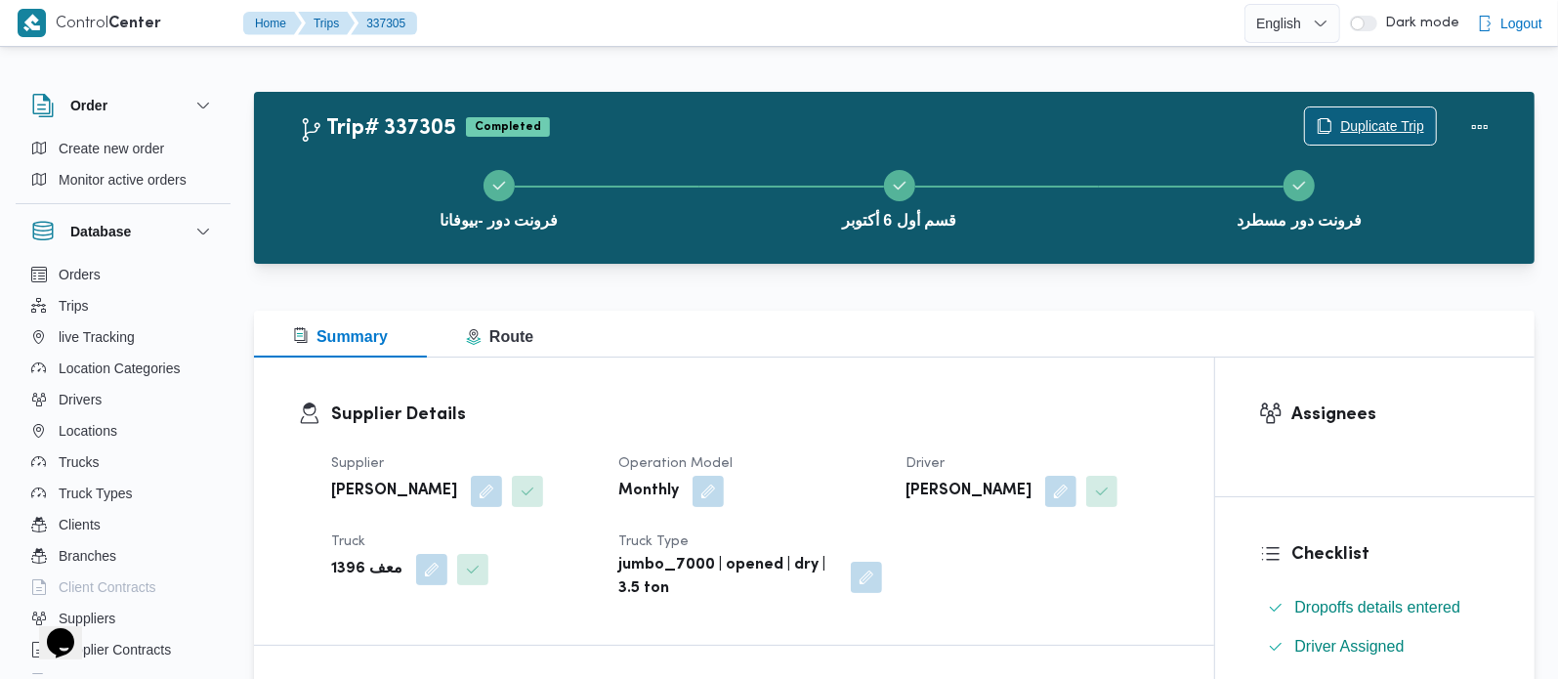
click at [1369, 125] on span "Duplicate Trip" at bounding box center [1382, 125] width 84 height 23
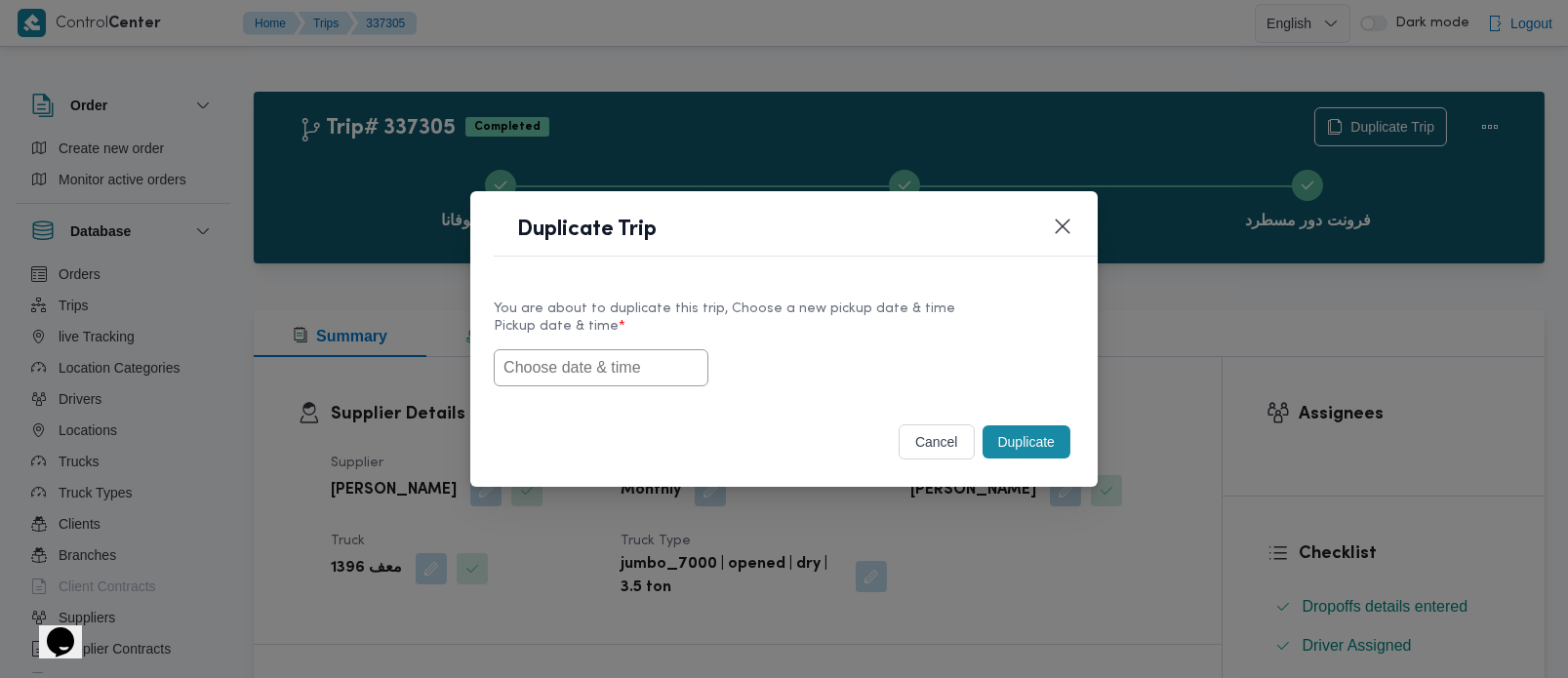
click at [612, 361] on input "text" at bounding box center [600, 367] width 215 height 37
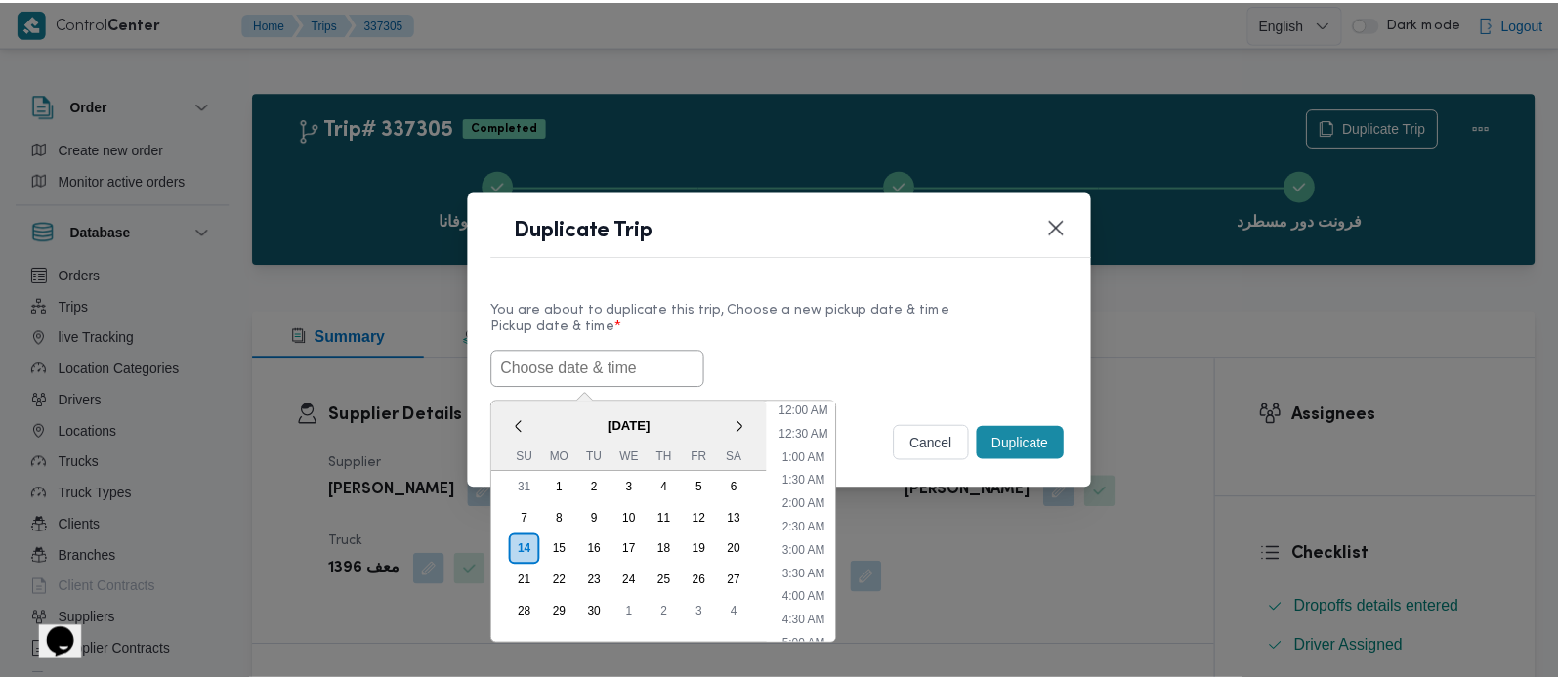
scroll to position [548, 0]
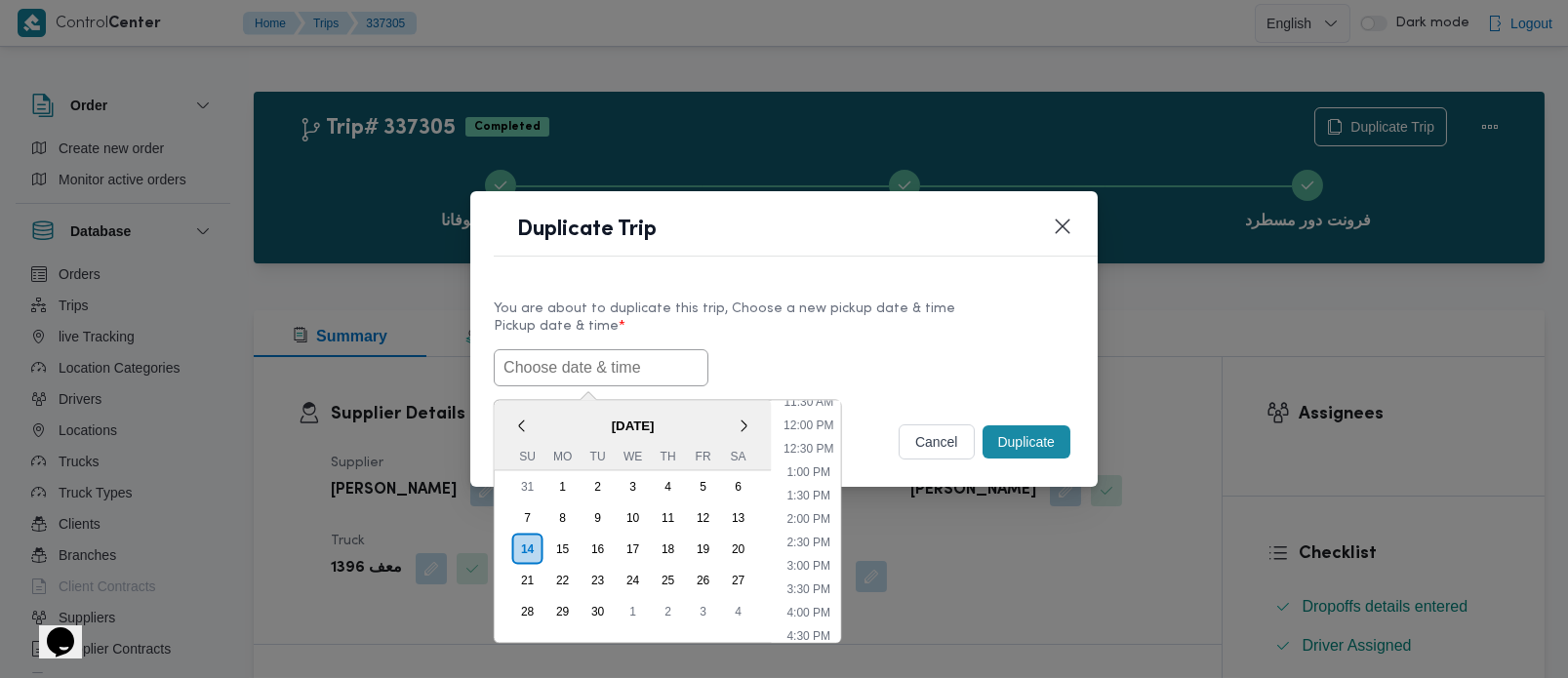
paste input "[DATE] 7:00AM"
type input "[DATE] 7:00AM"
drag, startPoint x: 807, startPoint y: 334, endPoint x: 1010, endPoint y: 440, distance: 229.0
click at [807, 334] on label "Pickup date & time *" at bounding box center [783, 334] width 580 height 30
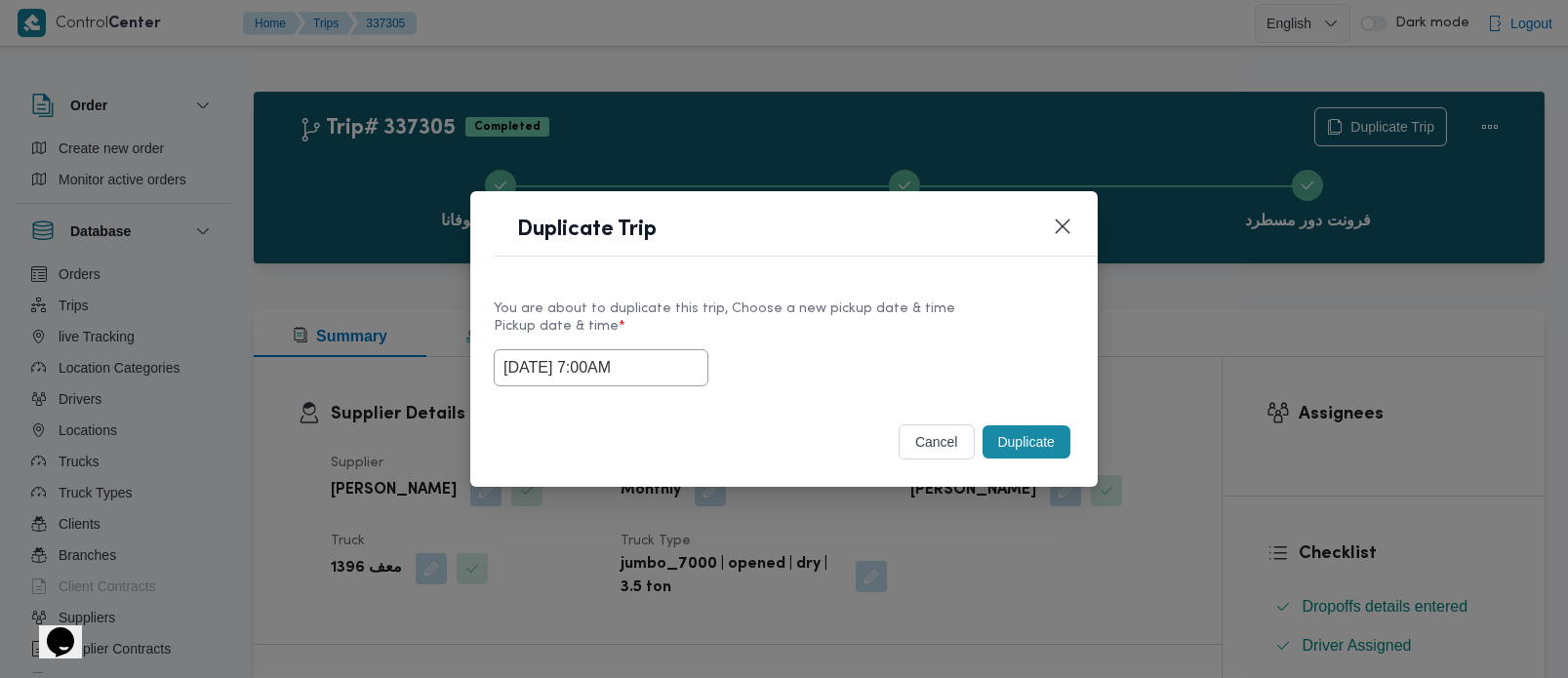
click at [1049, 452] on button "Duplicate" at bounding box center [1027, 441] width 88 height 33
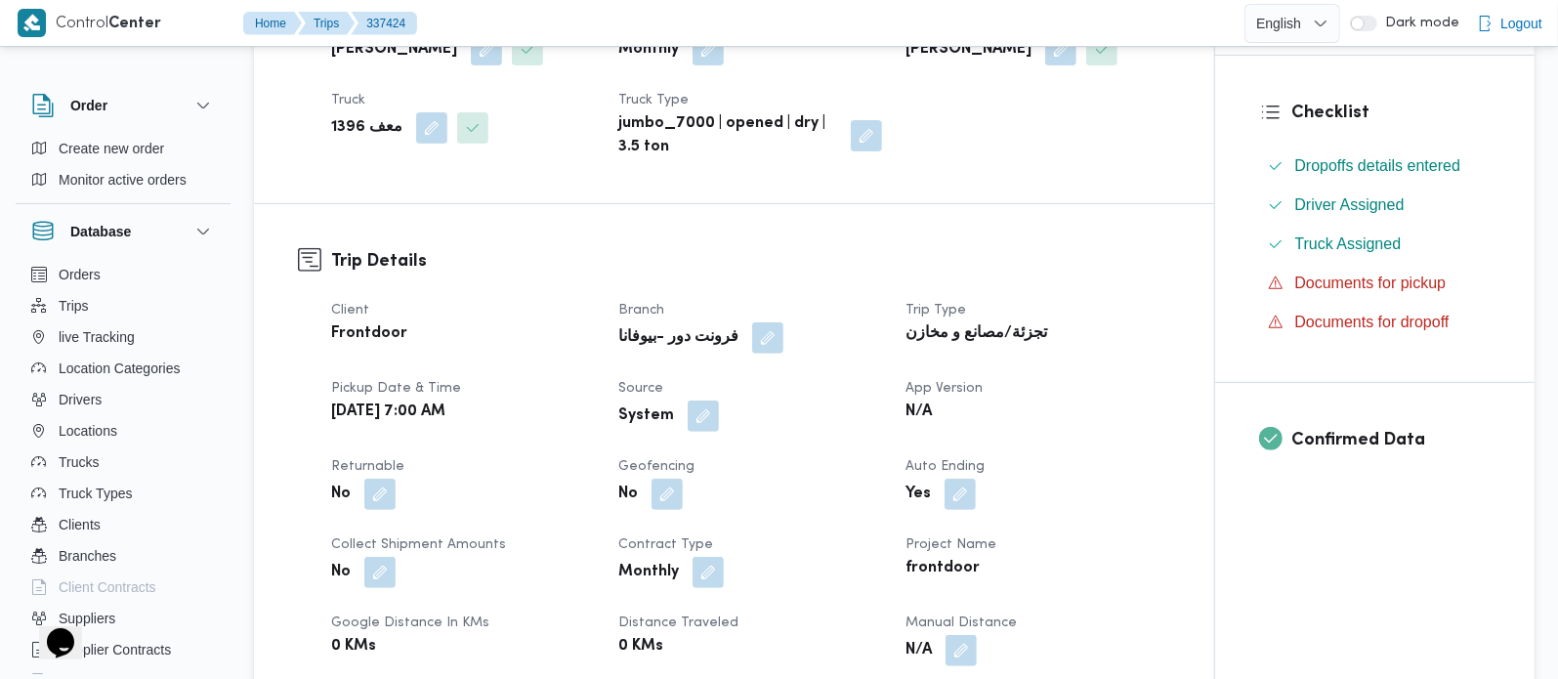
scroll to position [459, 0]
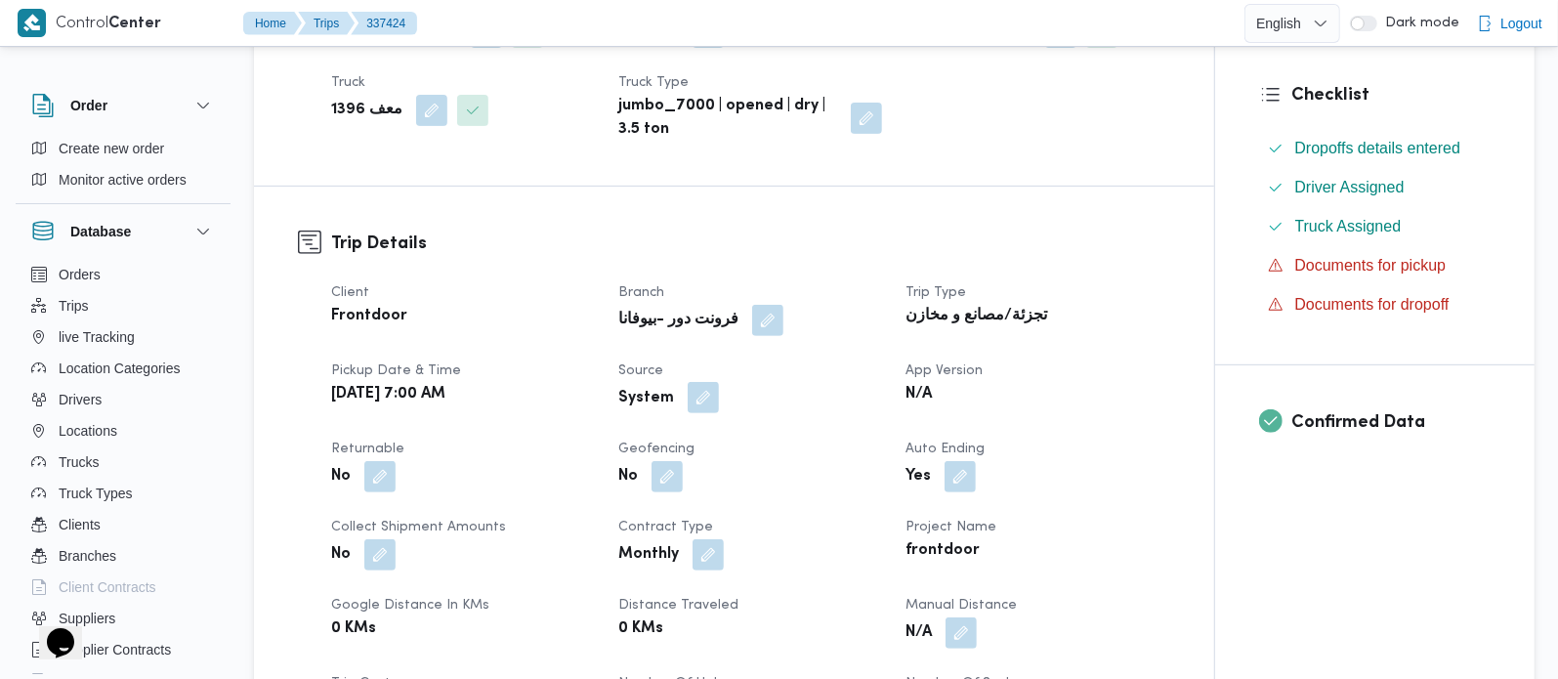
click at [691, 389] on button "button" at bounding box center [703, 397] width 31 height 31
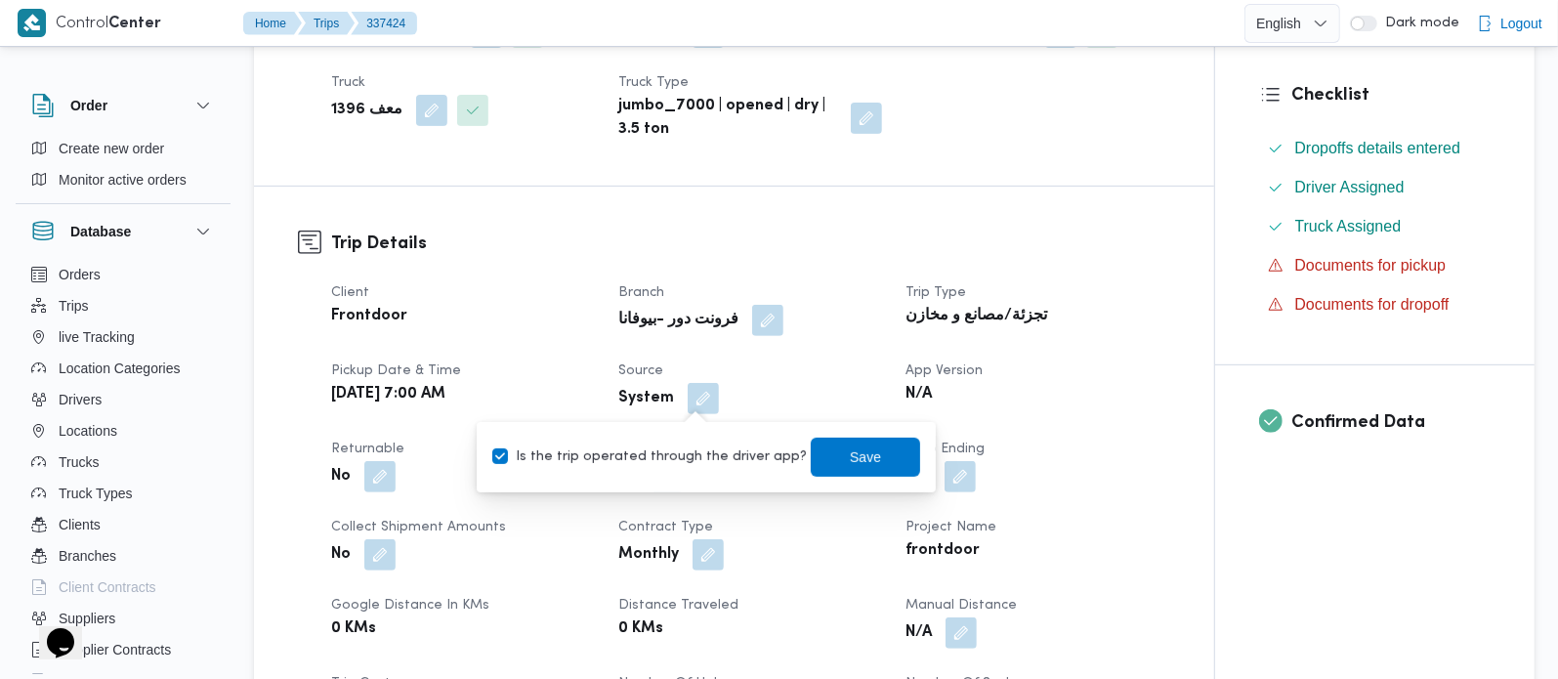
click at [667, 458] on label "Is the trip operated through the driver app?" at bounding box center [649, 456] width 315 height 23
checkbox input "false"
click at [862, 463] on span "Save" at bounding box center [865, 456] width 109 height 39
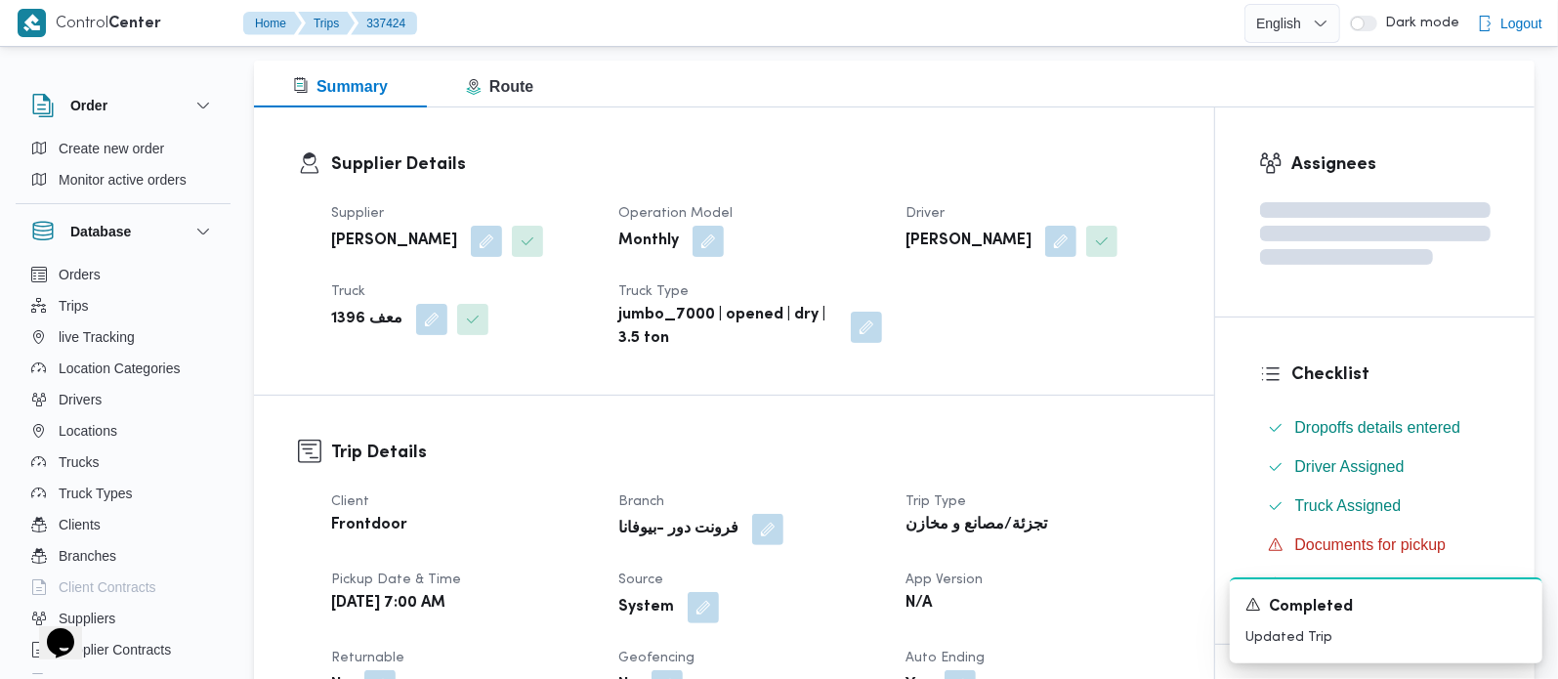
scroll to position [0, 0]
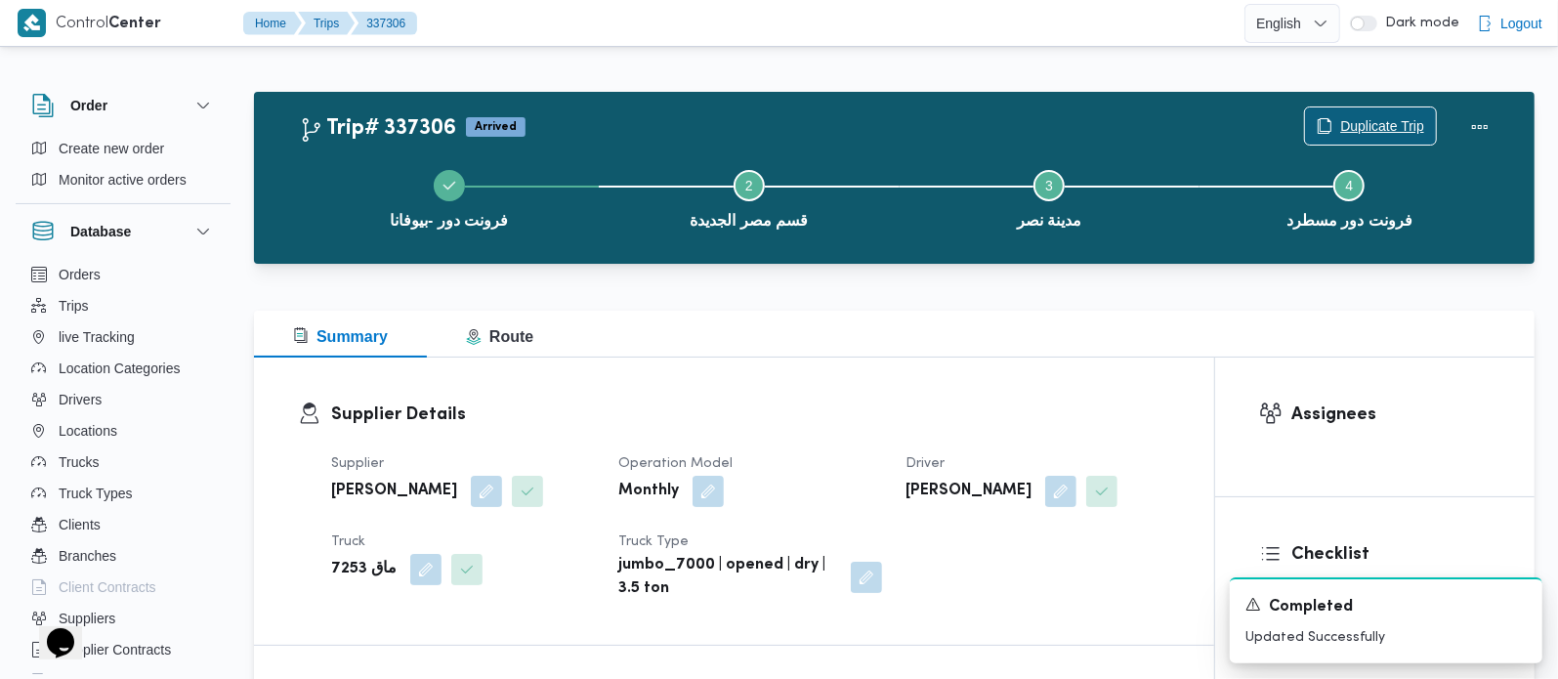
click at [1356, 115] on span "Duplicate Trip" at bounding box center [1382, 125] width 84 height 23
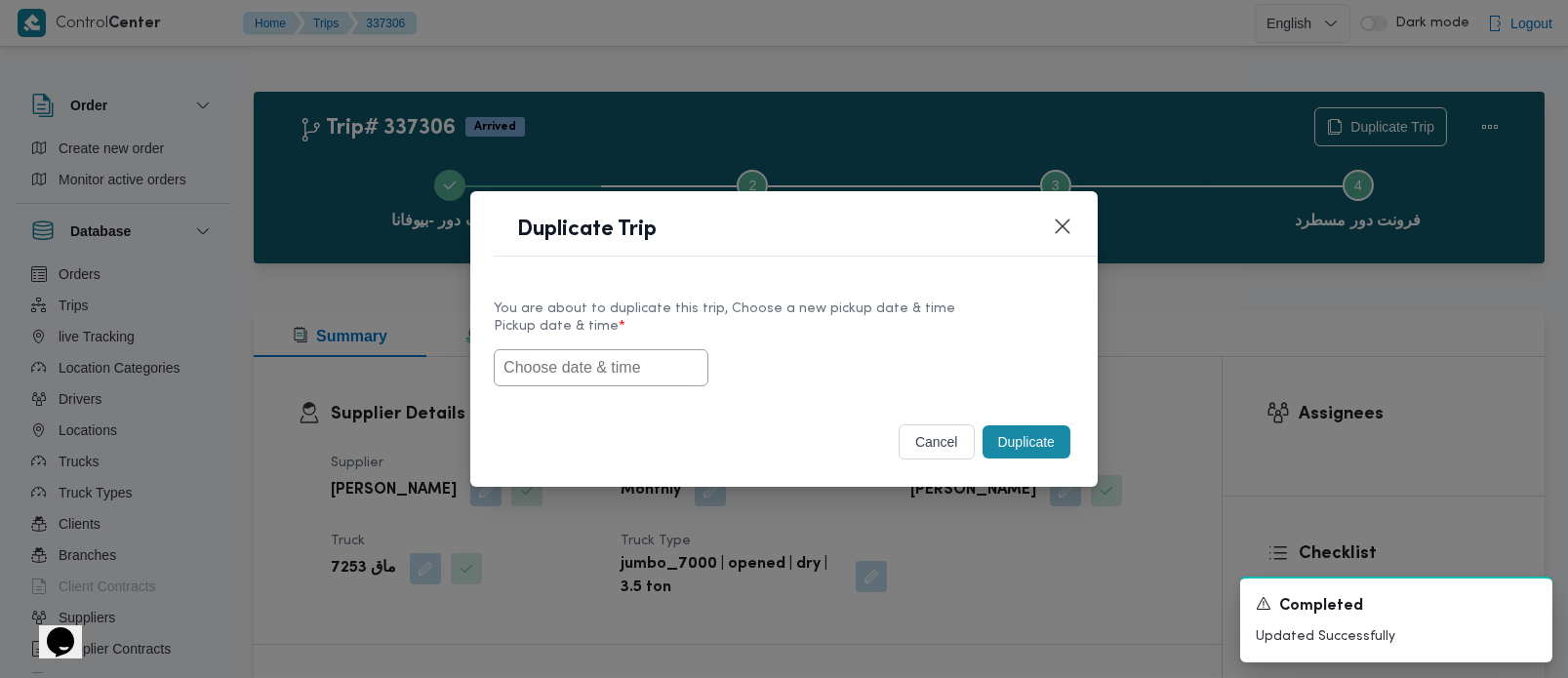
click at [639, 354] on input "text" at bounding box center [600, 367] width 215 height 37
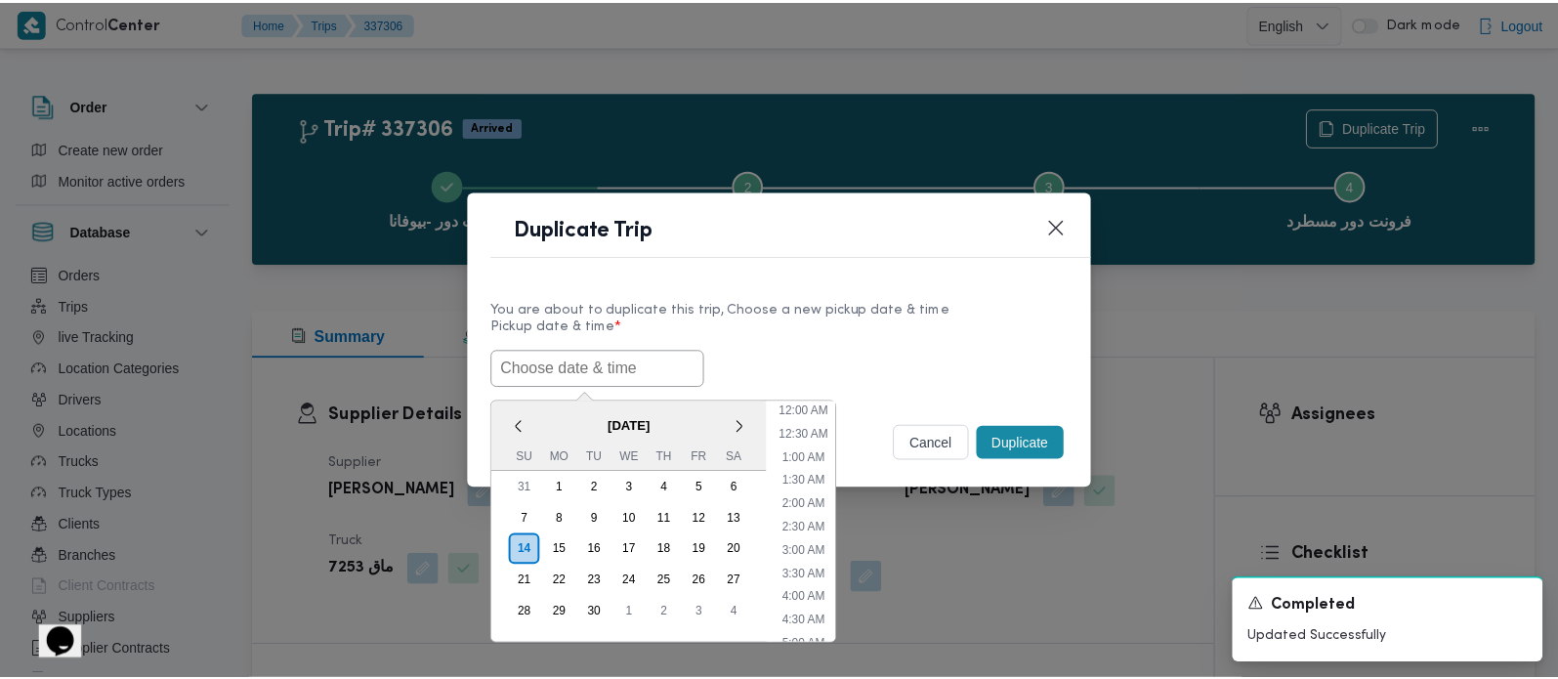
scroll to position [548, 0]
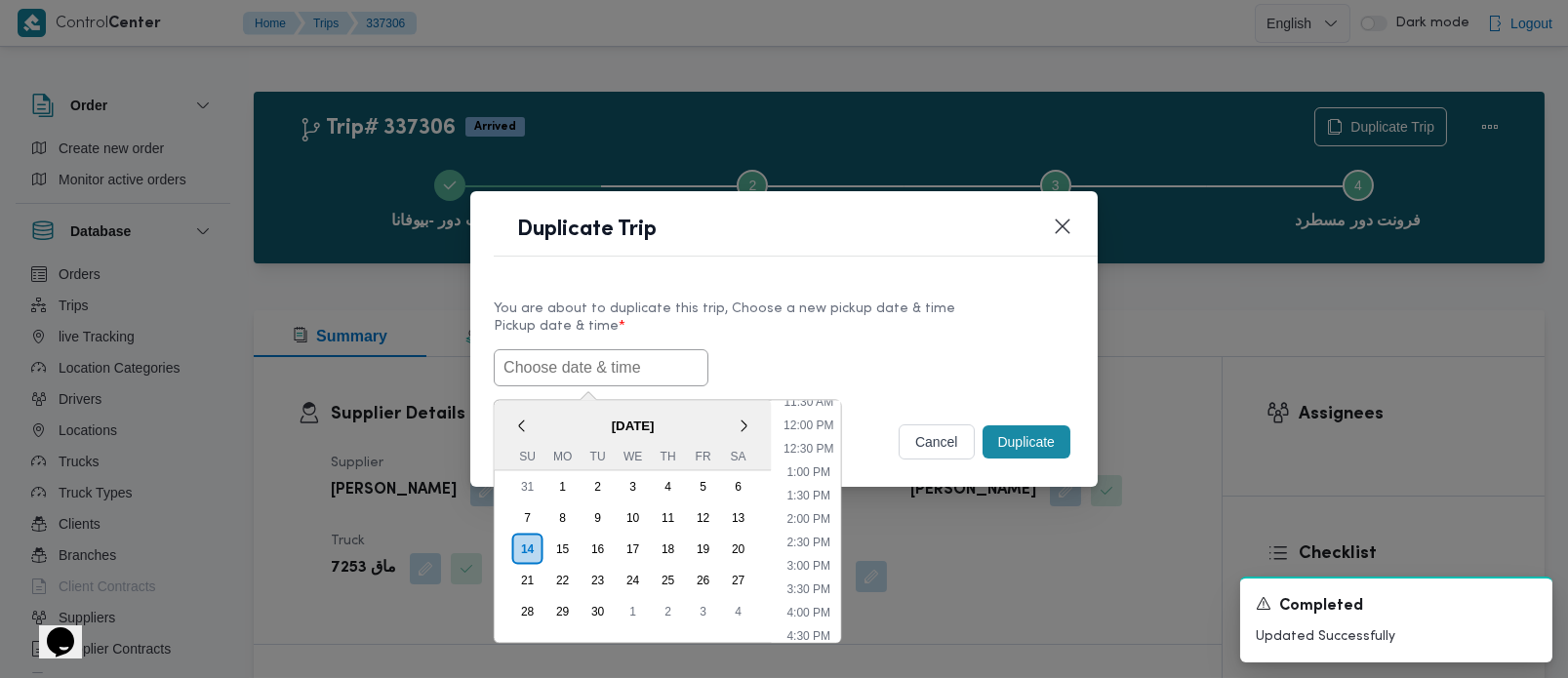
paste input "[DATE] 7:00AM"
type input "[DATE] 7:00AM"
click at [855, 334] on label "Pickup date & time *" at bounding box center [783, 334] width 580 height 30
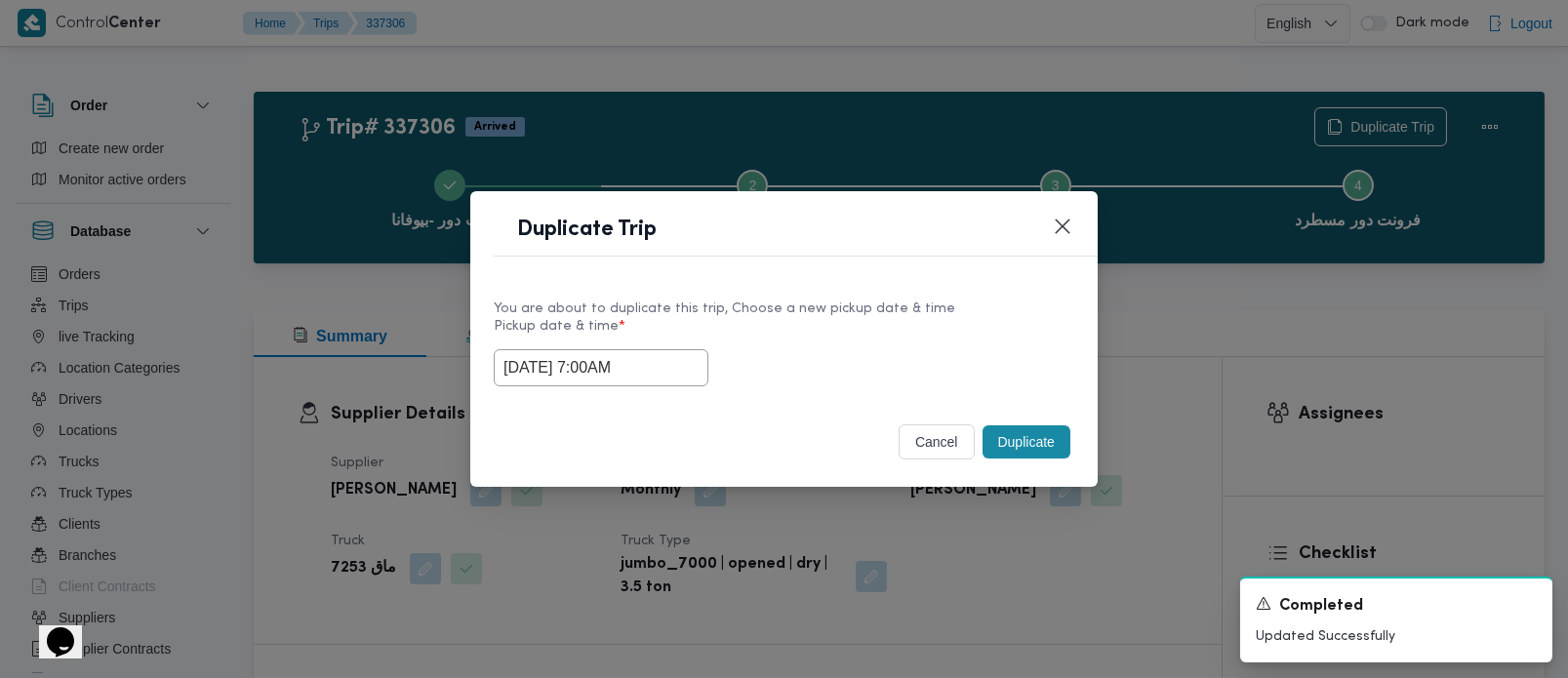
click at [1010, 438] on button "Duplicate" at bounding box center [1027, 441] width 88 height 33
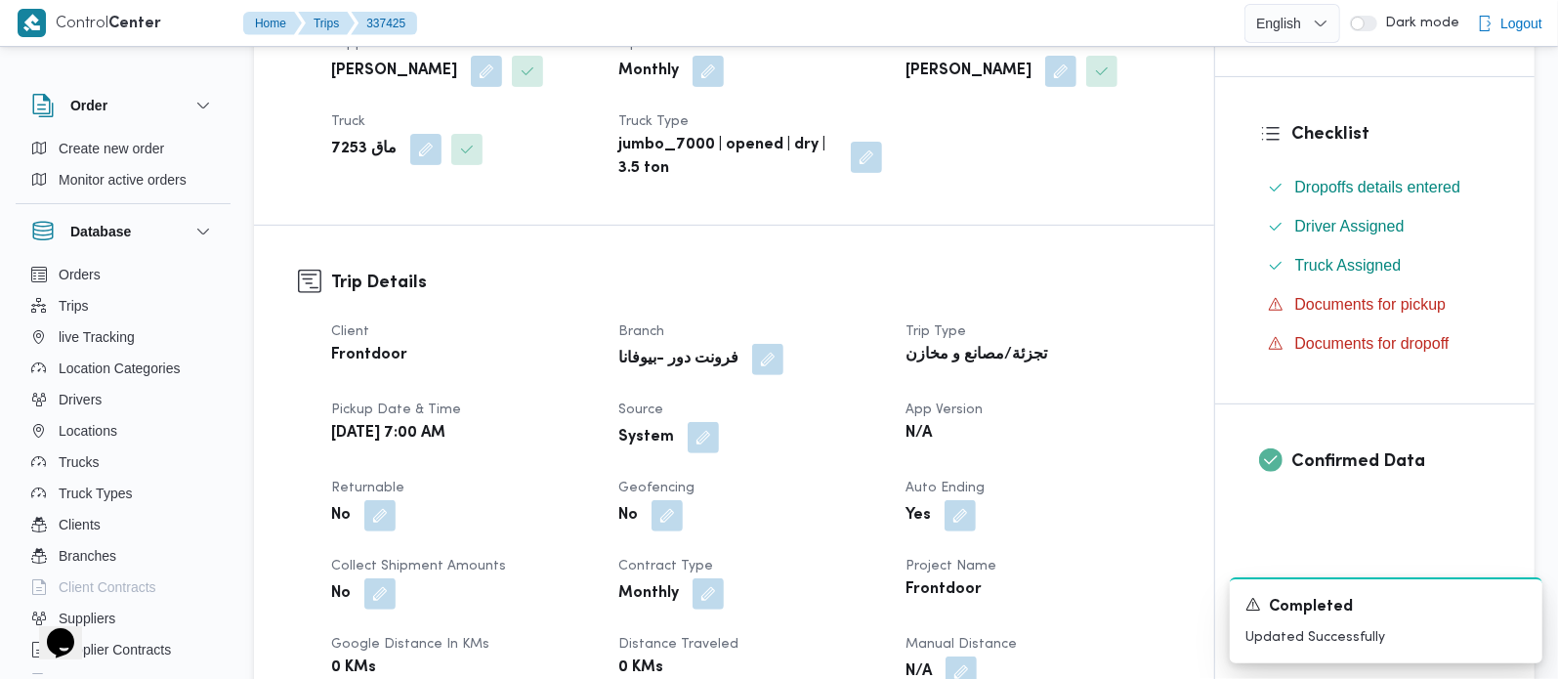
scroll to position [459, 0]
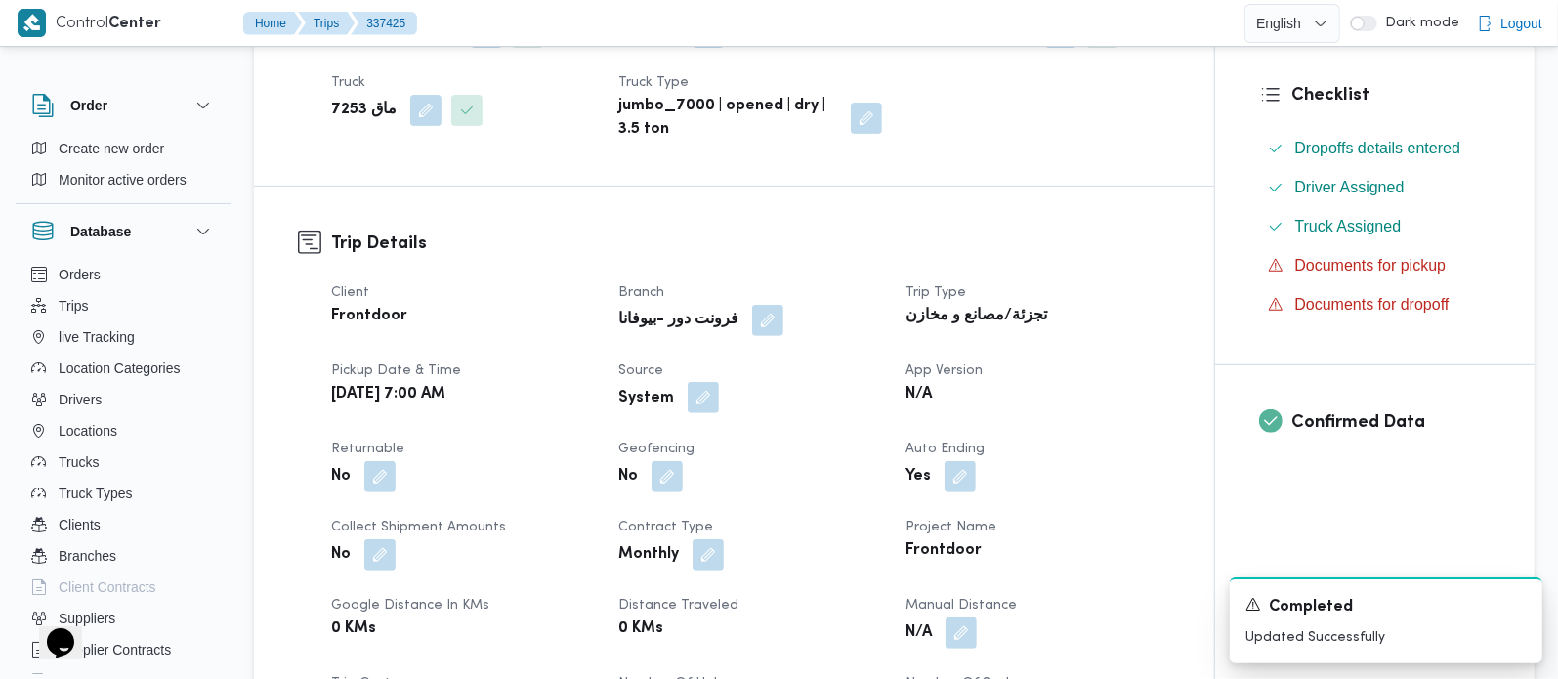
click at [699, 409] on button "button" at bounding box center [703, 397] width 31 height 31
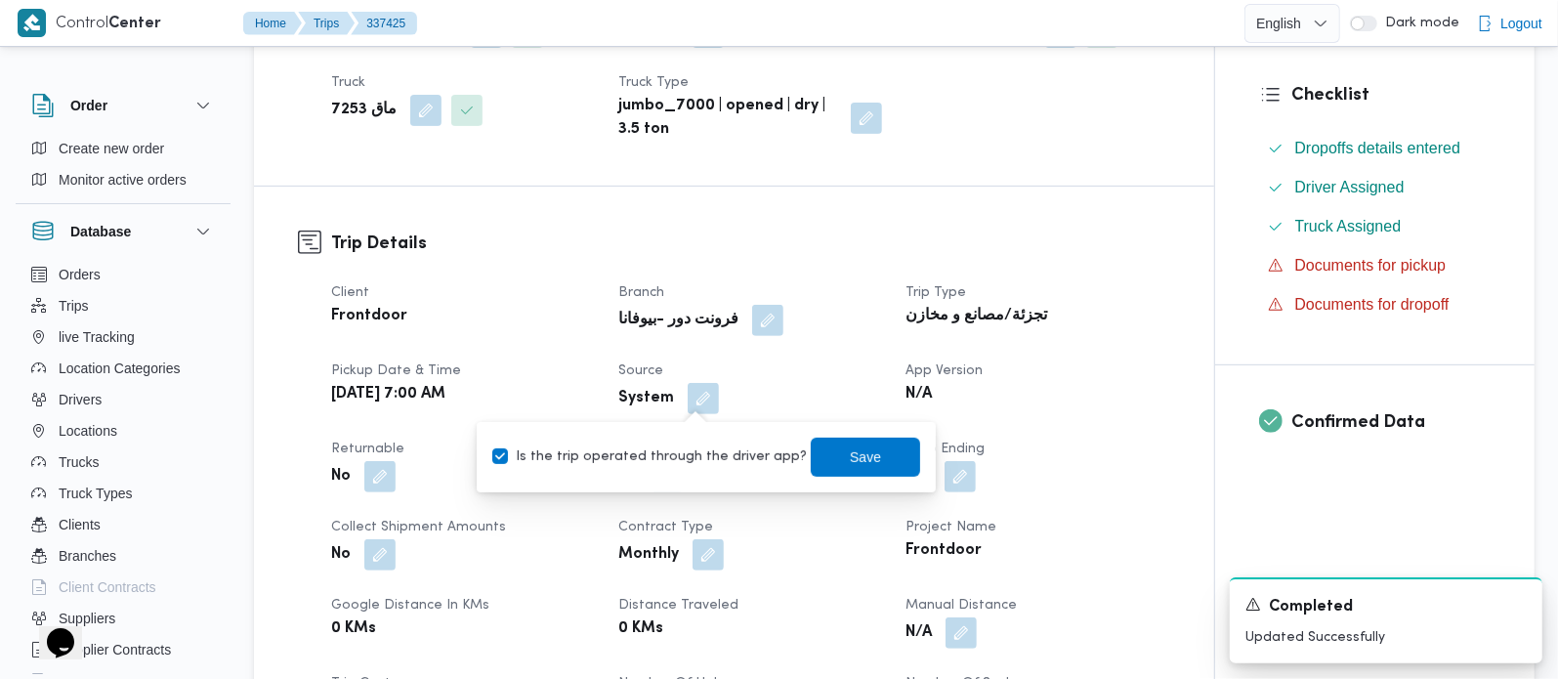
click at [694, 471] on div "Is the trip operated through the driver app? Save" at bounding box center [706, 457] width 432 height 43
click at [722, 451] on label "Is the trip operated through the driver app?" at bounding box center [649, 456] width 315 height 23
checkbox input "false"
click at [850, 457] on span "Save" at bounding box center [865, 456] width 31 height 23
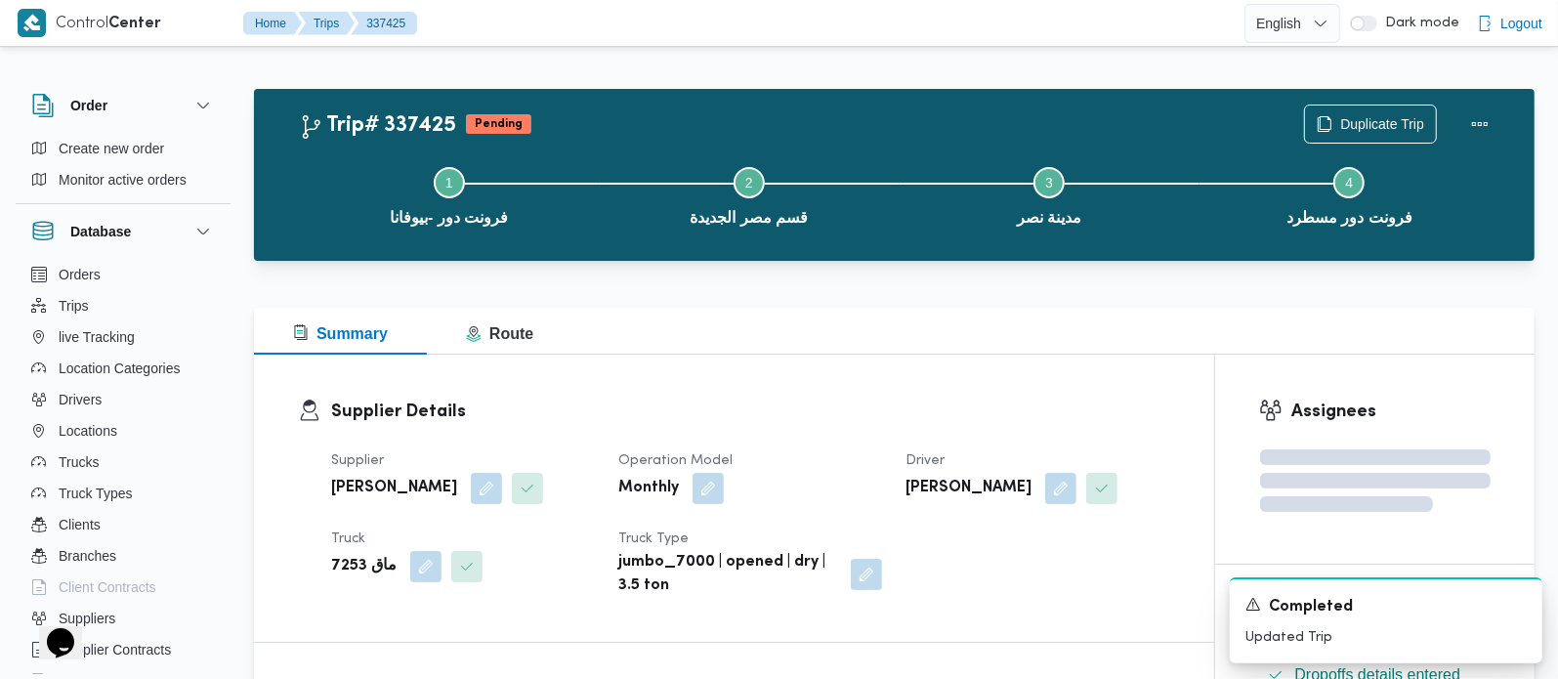
scroll to position [0, 0]
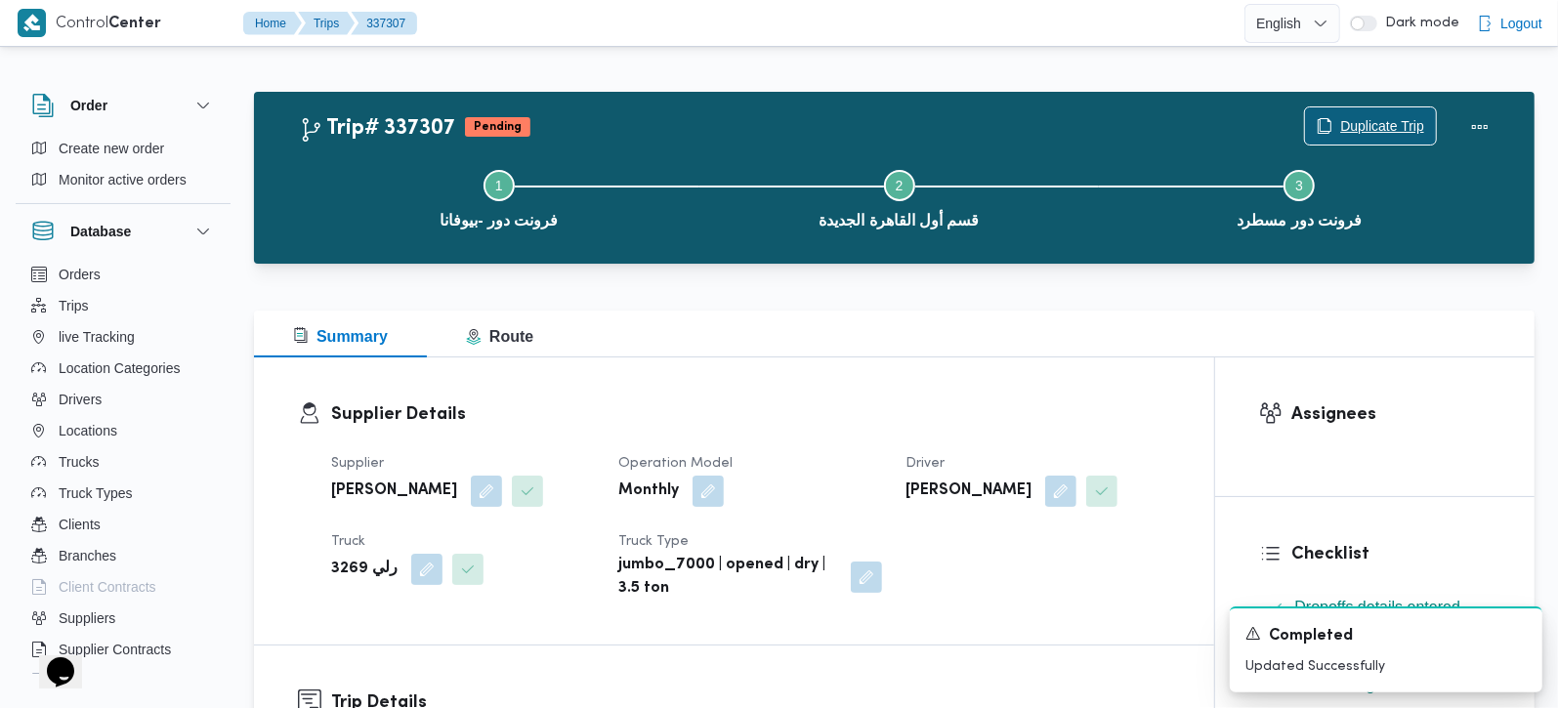
click at [1391, 133] on span "Duplicate Trip" at bounding box center [1382, 125] width 84 height 23
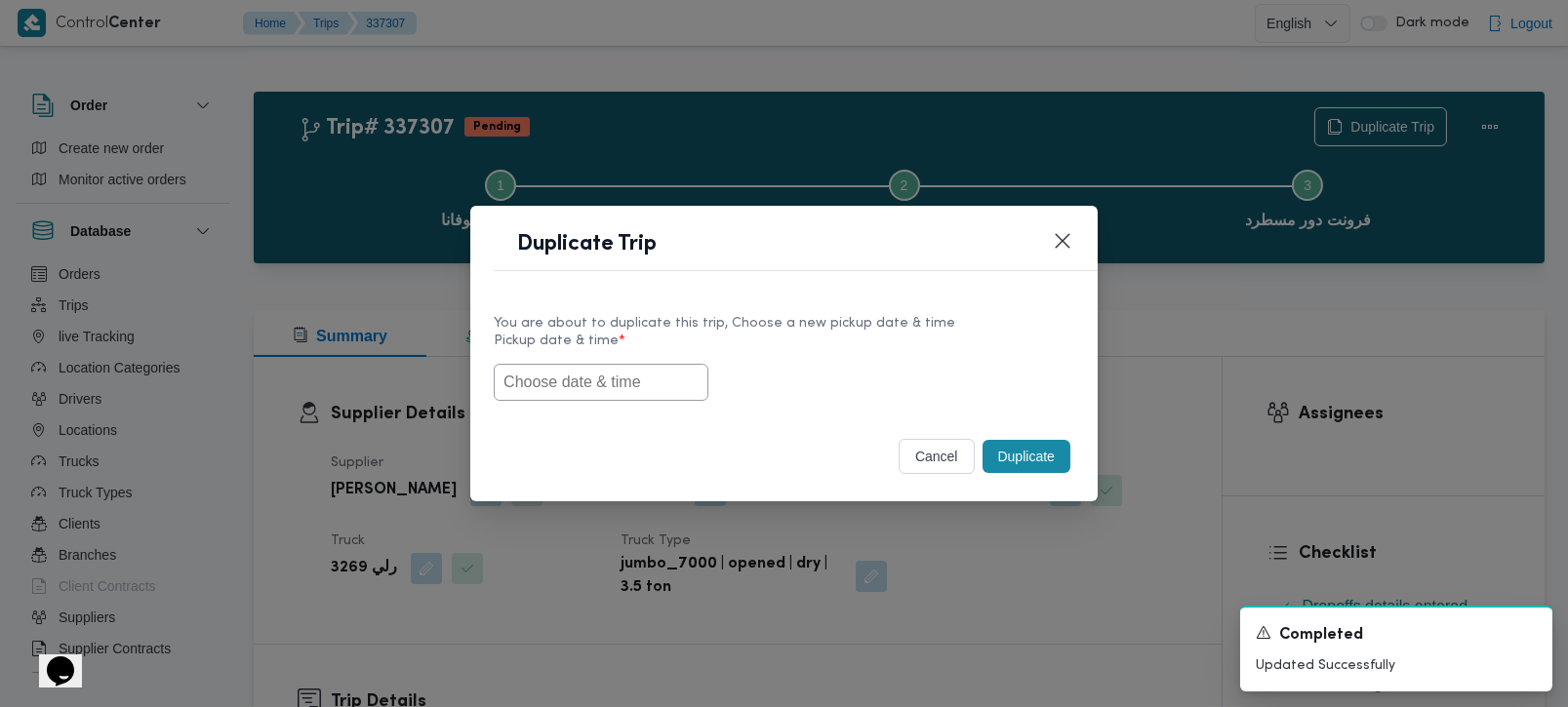
click at [680, 382] on input "text" at bounding box center [600, 381] width 215 height 37
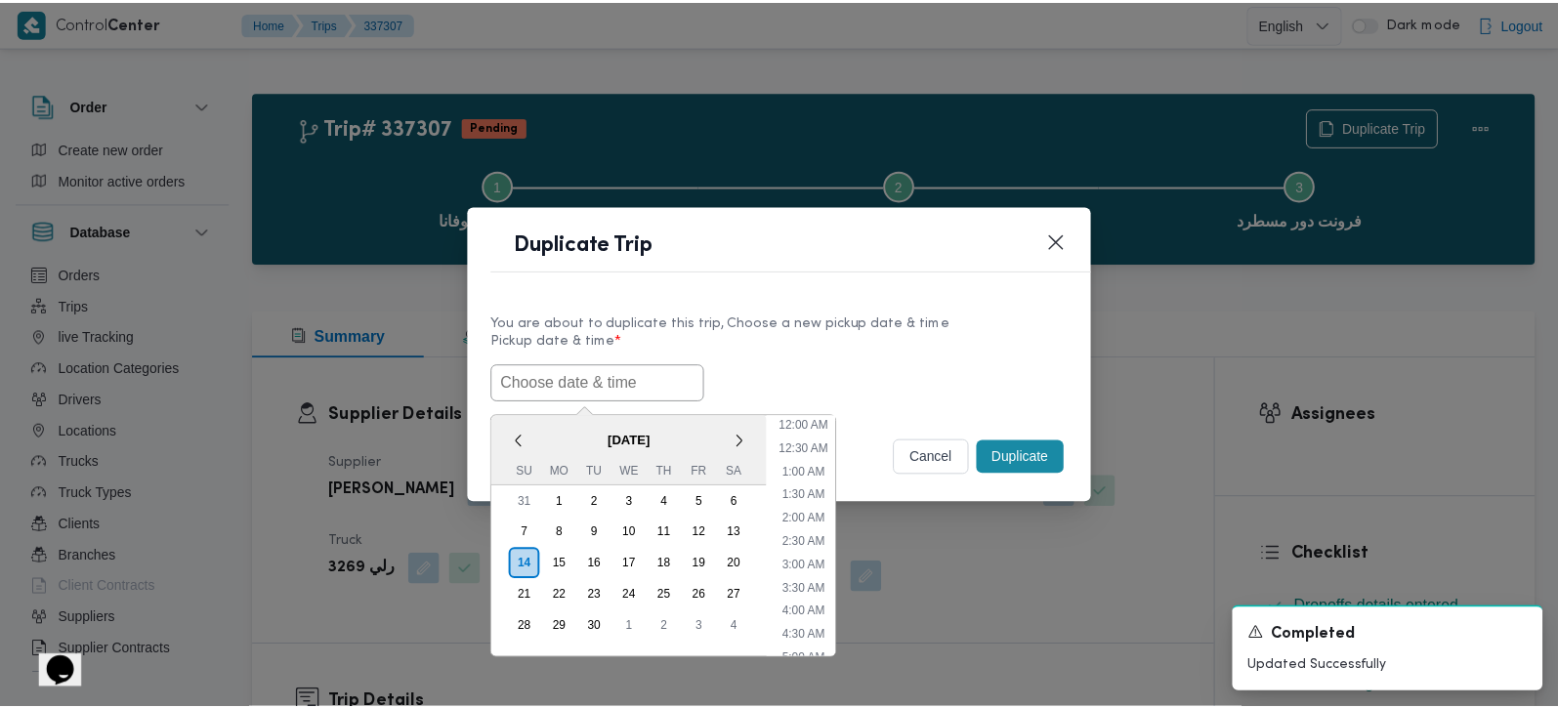
scroll to position [548, 0]
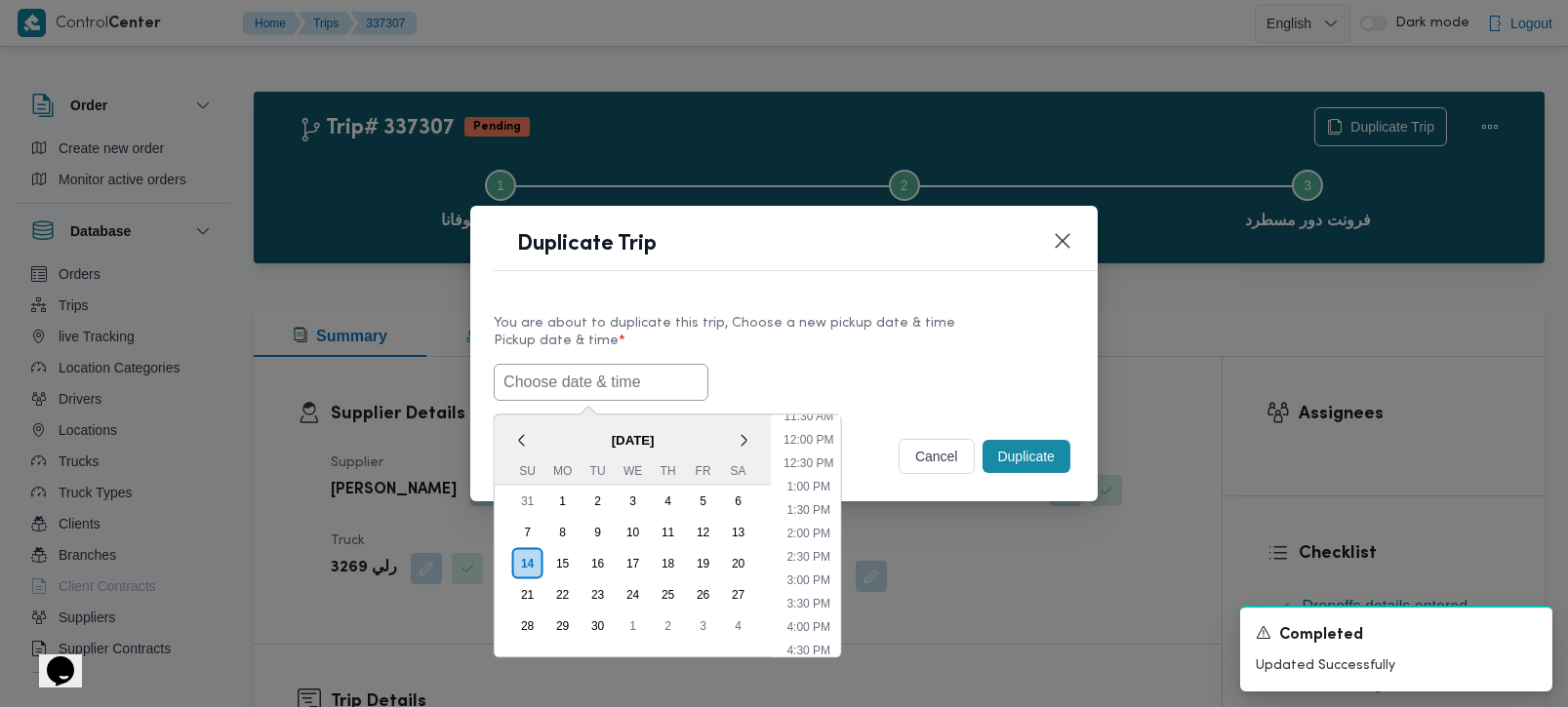
paste input "[DATE] 7:00AM"
type input "[DATE] 7:00AM"
click at [803, 373] on div "[DATE] 7:00AM < [DATE] > Su Mo Tu We Th Fr Sa 31 1 2 3 4 5 6 7 8 9 10 11 12 13 …" at bounding box center [783, 381] width 580 height 37
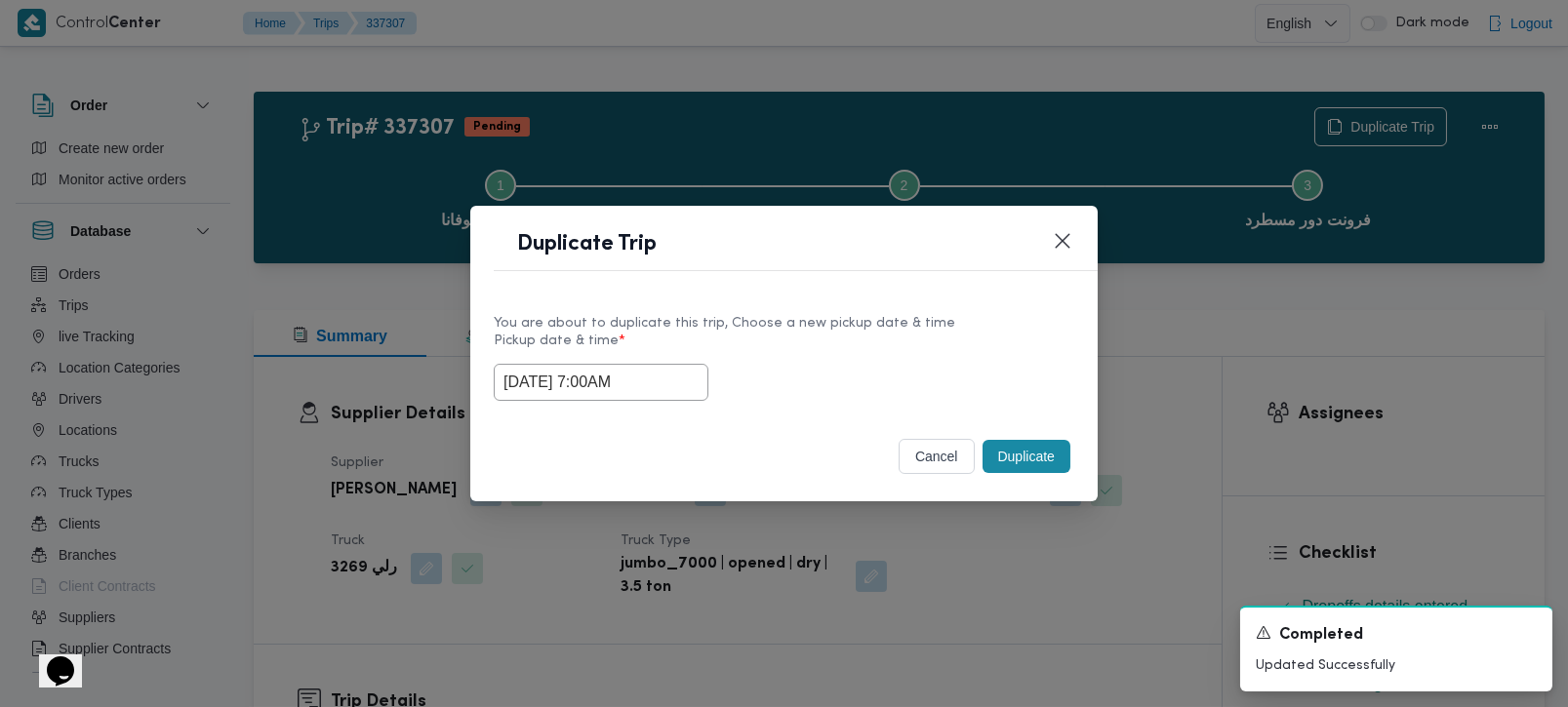
click at [1017, 450] on button "Duplicate" at bounding box center [1027, 456] width 88 height 33
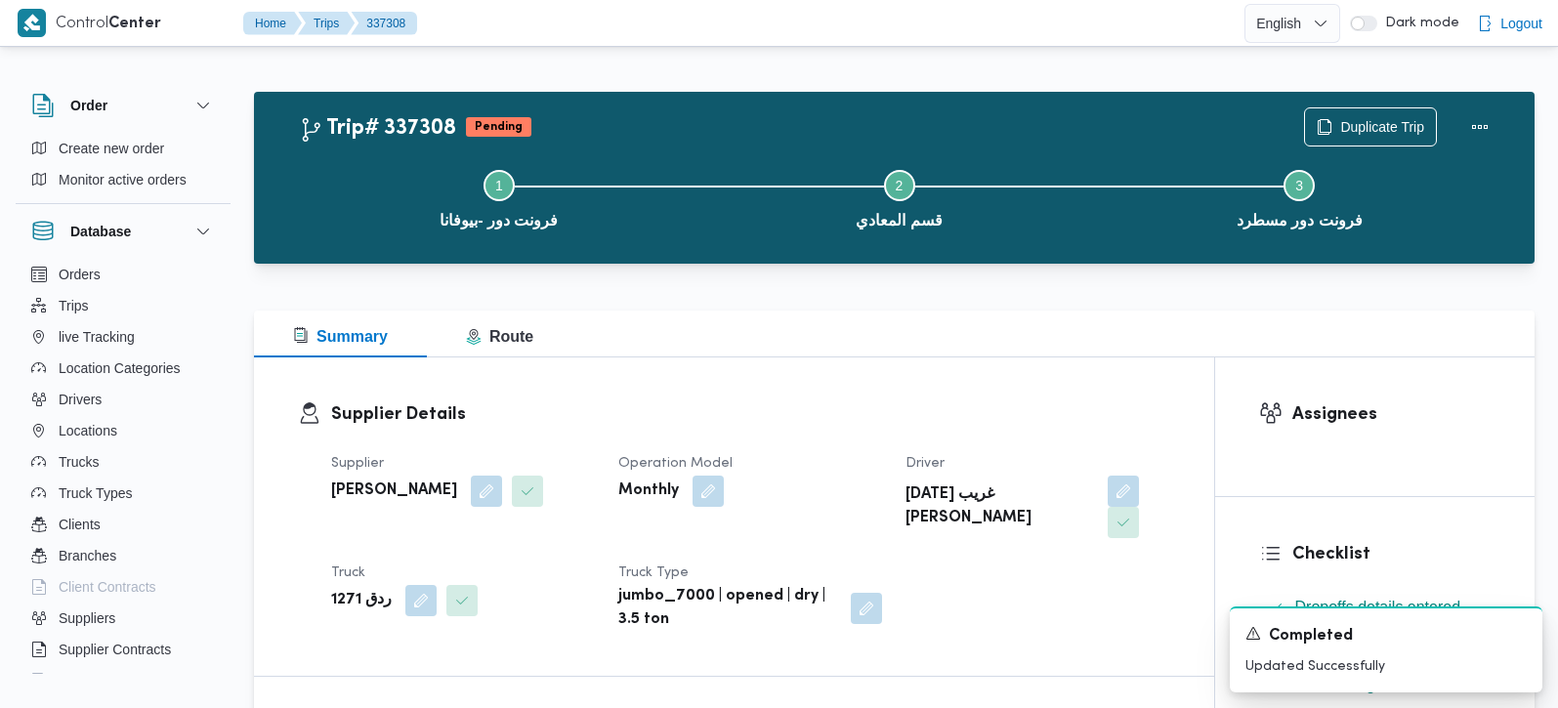
click at [1340, 129] on span "Duplicate Trip" at bounding box center [1382, 126] width 84 height 23
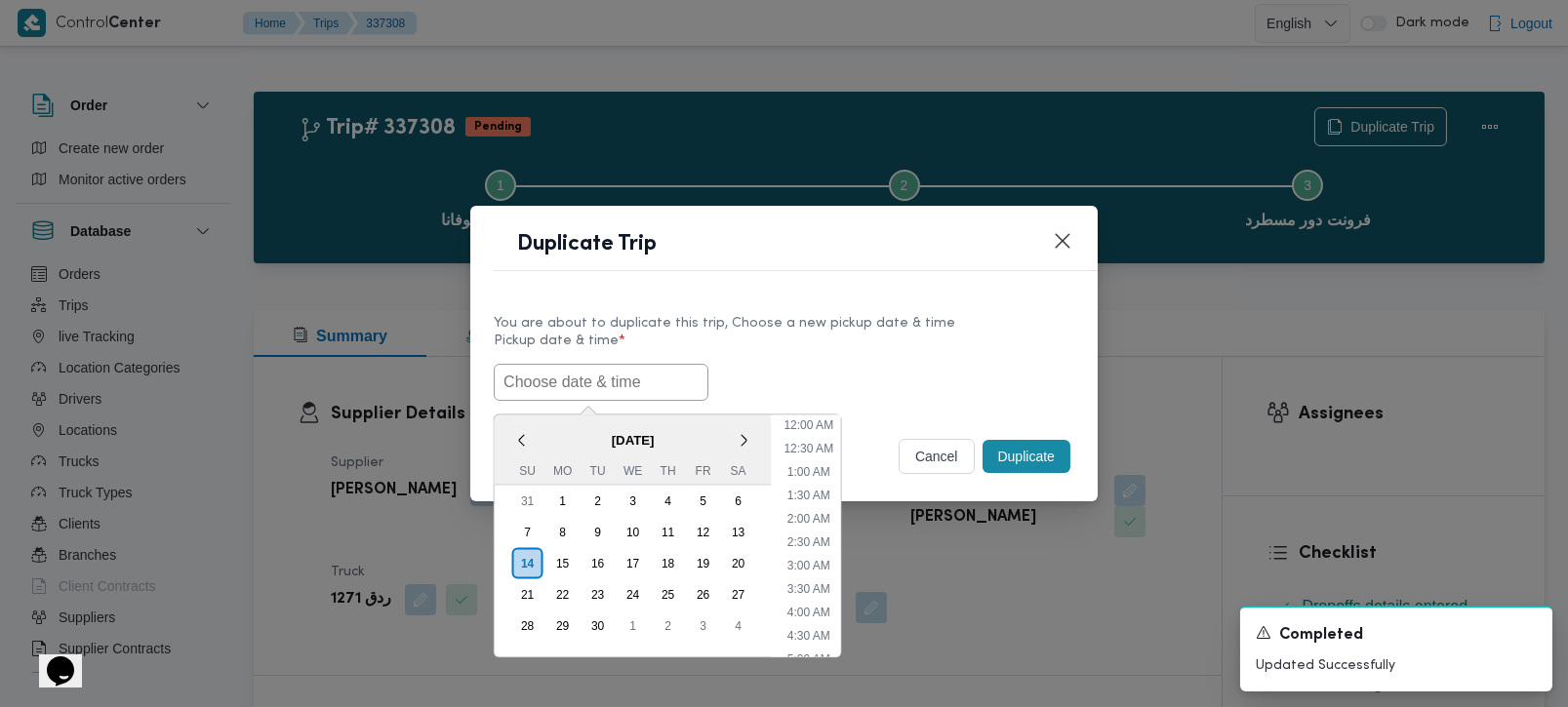
click at [664, 374] on input "text" at bounding box center [600, 381] width 215 height 37
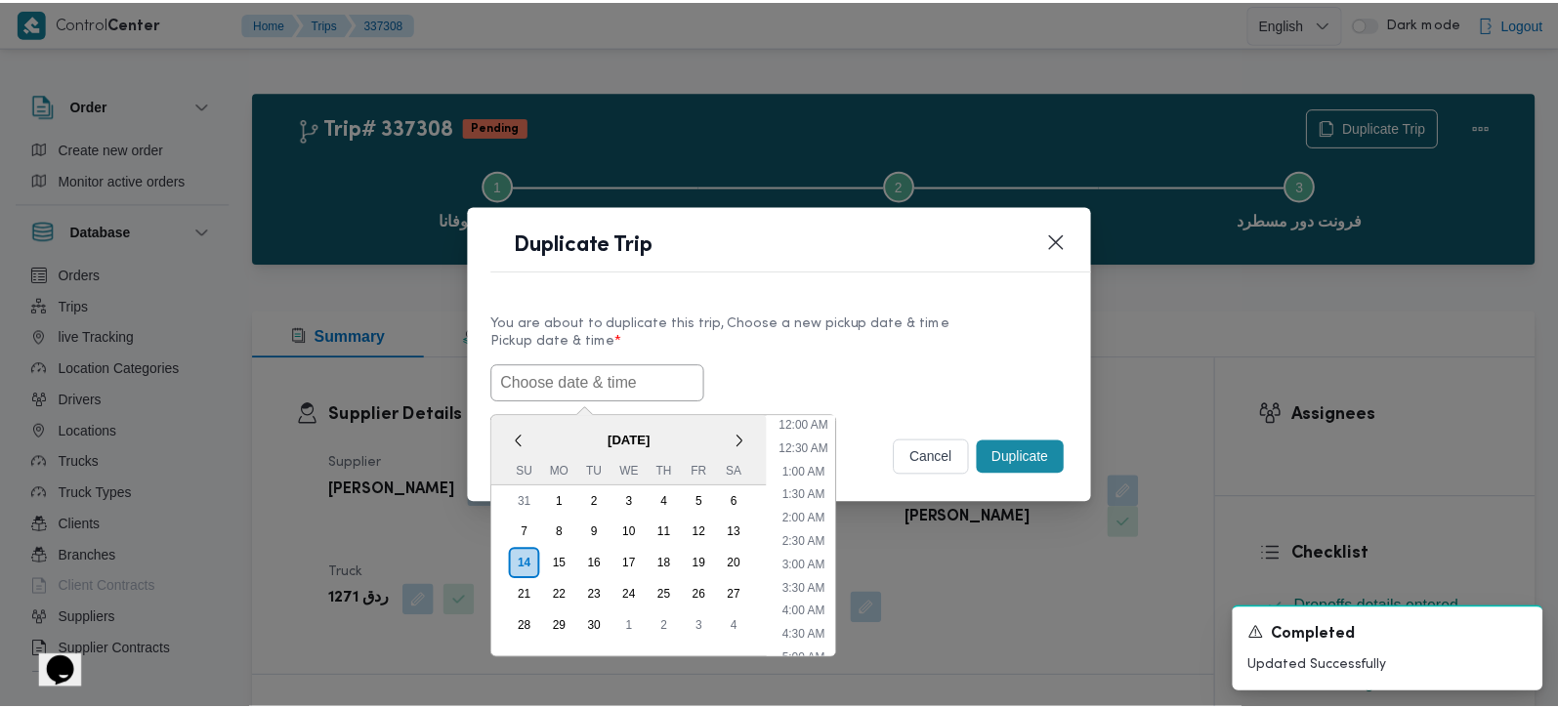
scroll to position [548, 0]
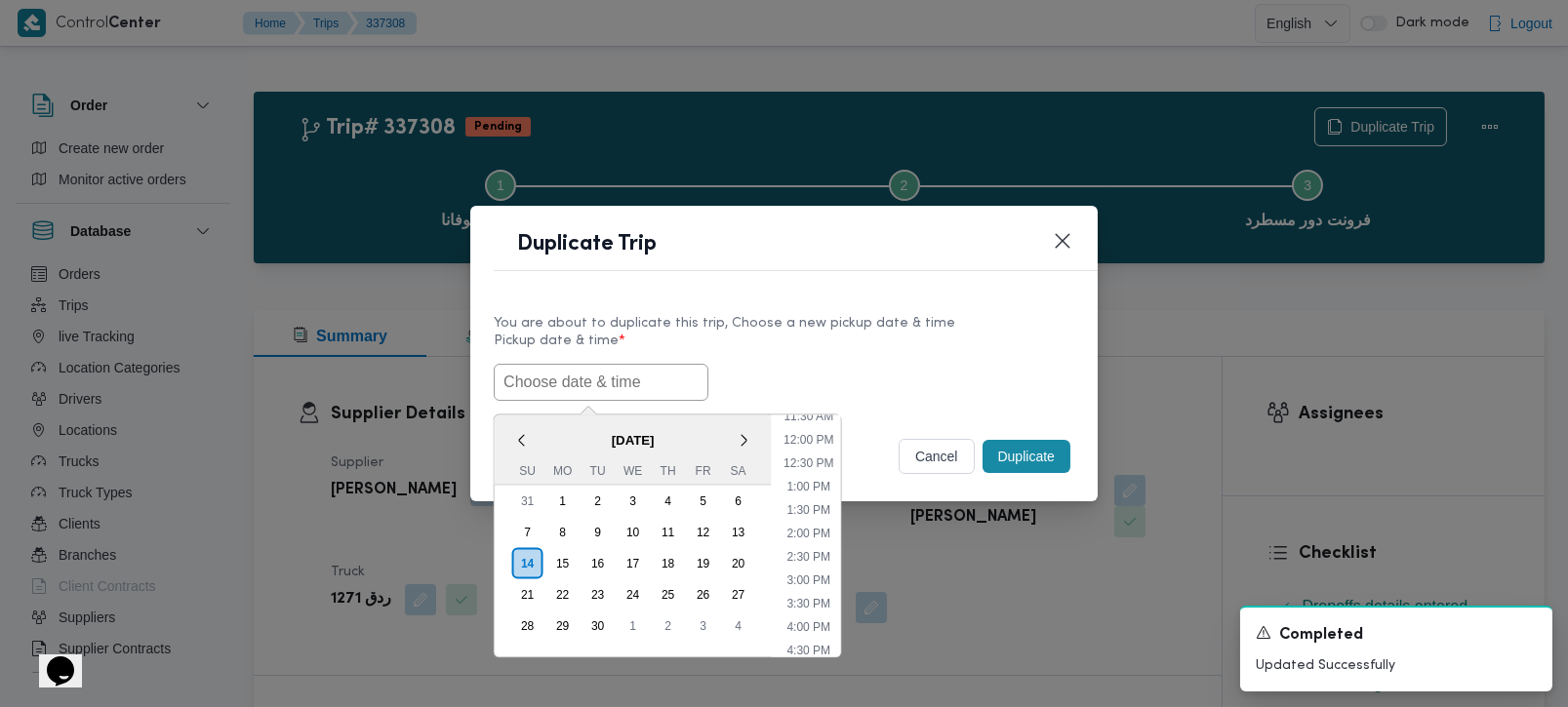
paste input "[DATE] 7:00AM"
type input "[DATE] 7:00AM"
click at [870, 351] on label "Pickup date & time *" at bounding box center [783, 349] width 580 height 30
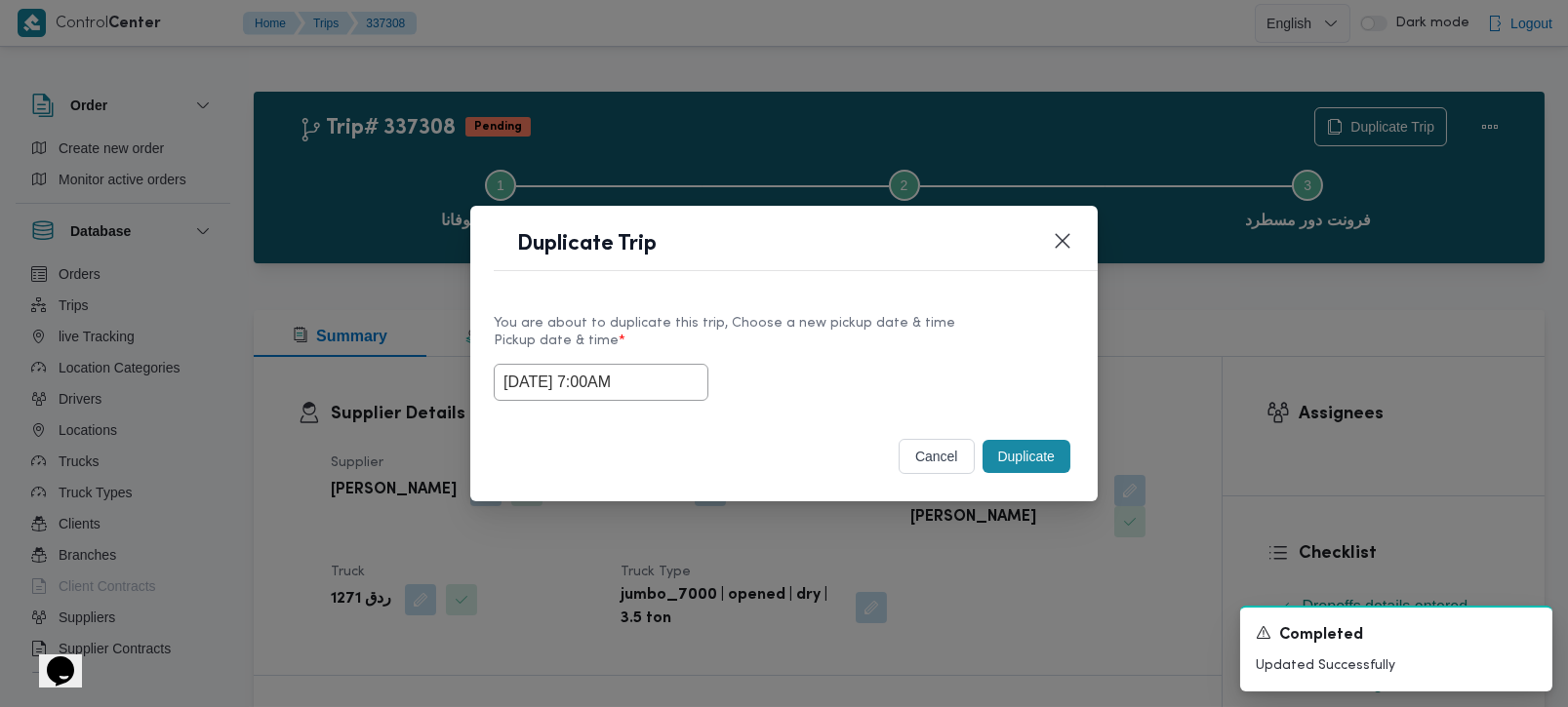
click at [1044, 458] on button "Duplicate" at bounding box center [1027, 456] width 88 height 33
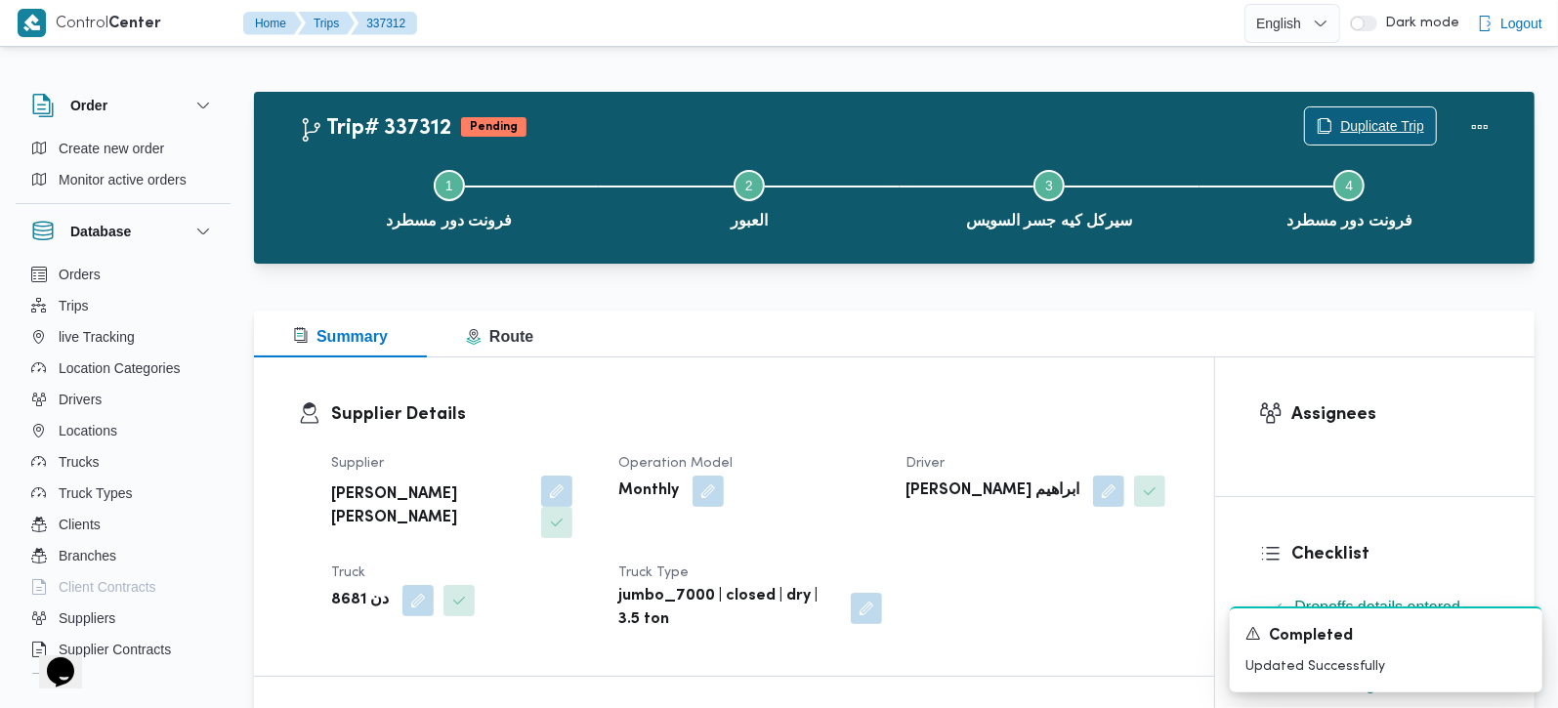
click at [1402, 113] on span "Duplicate Trip" at bounding box center [1370, 125] width 131 height 37
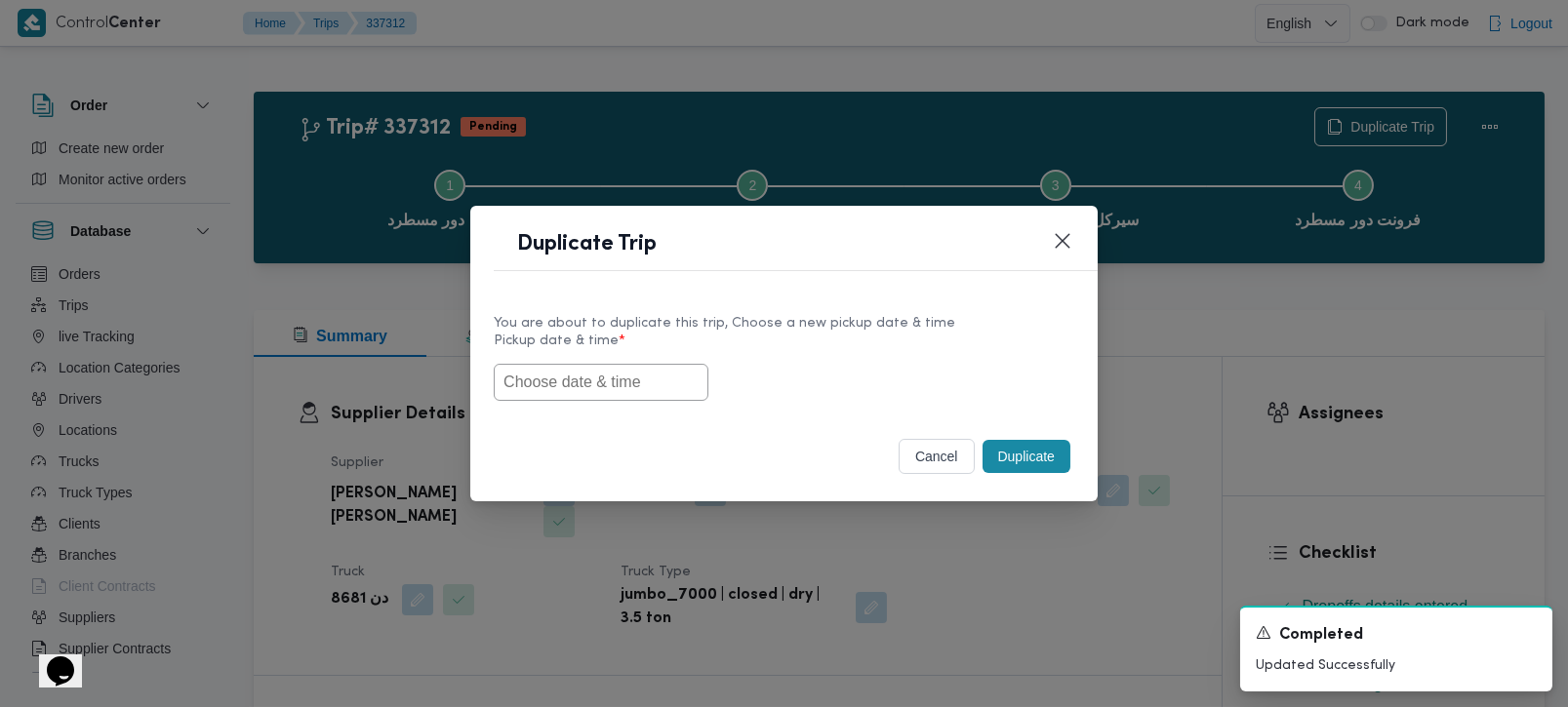
click at [645, 386] on input "text" at bounding box center [600, 381] width 215 height 37
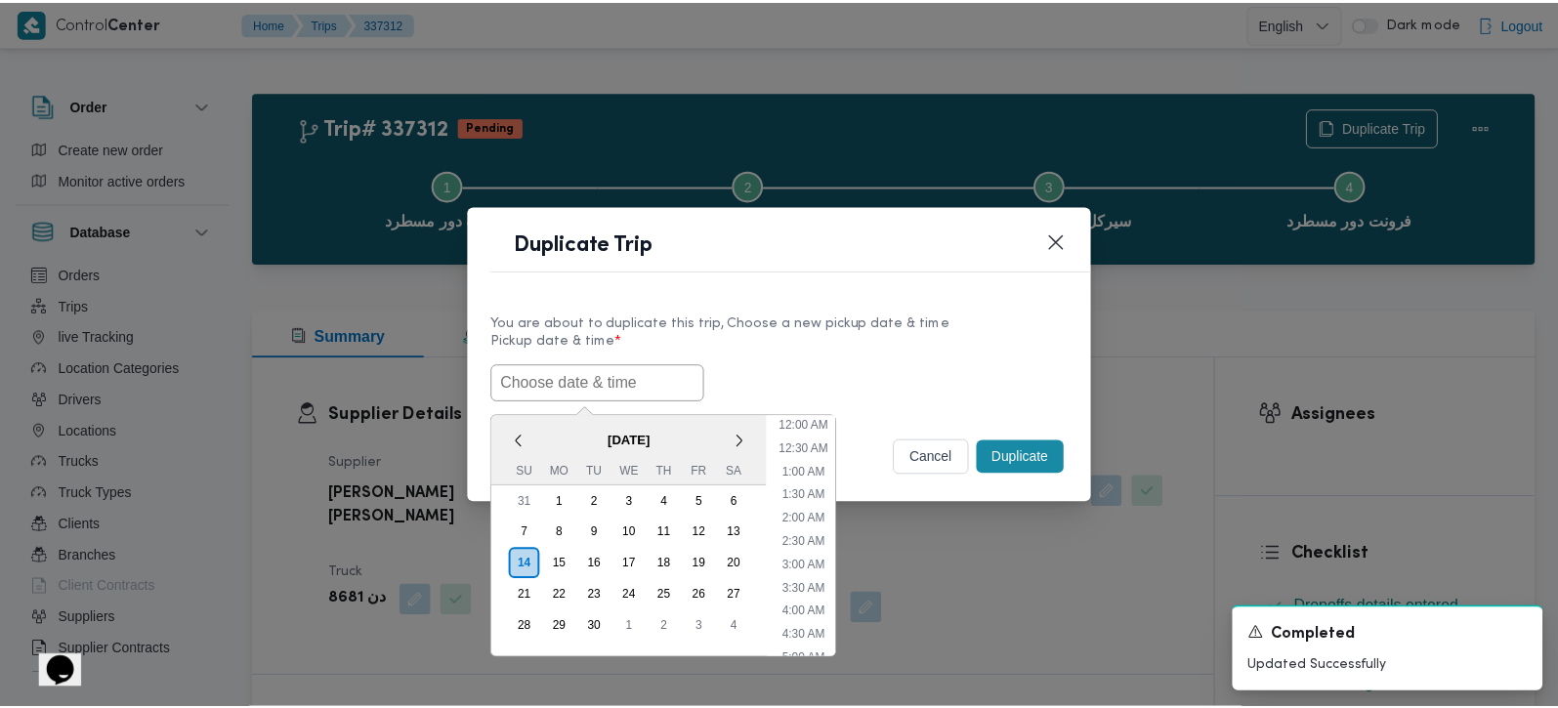
scroll to position [548, 0]
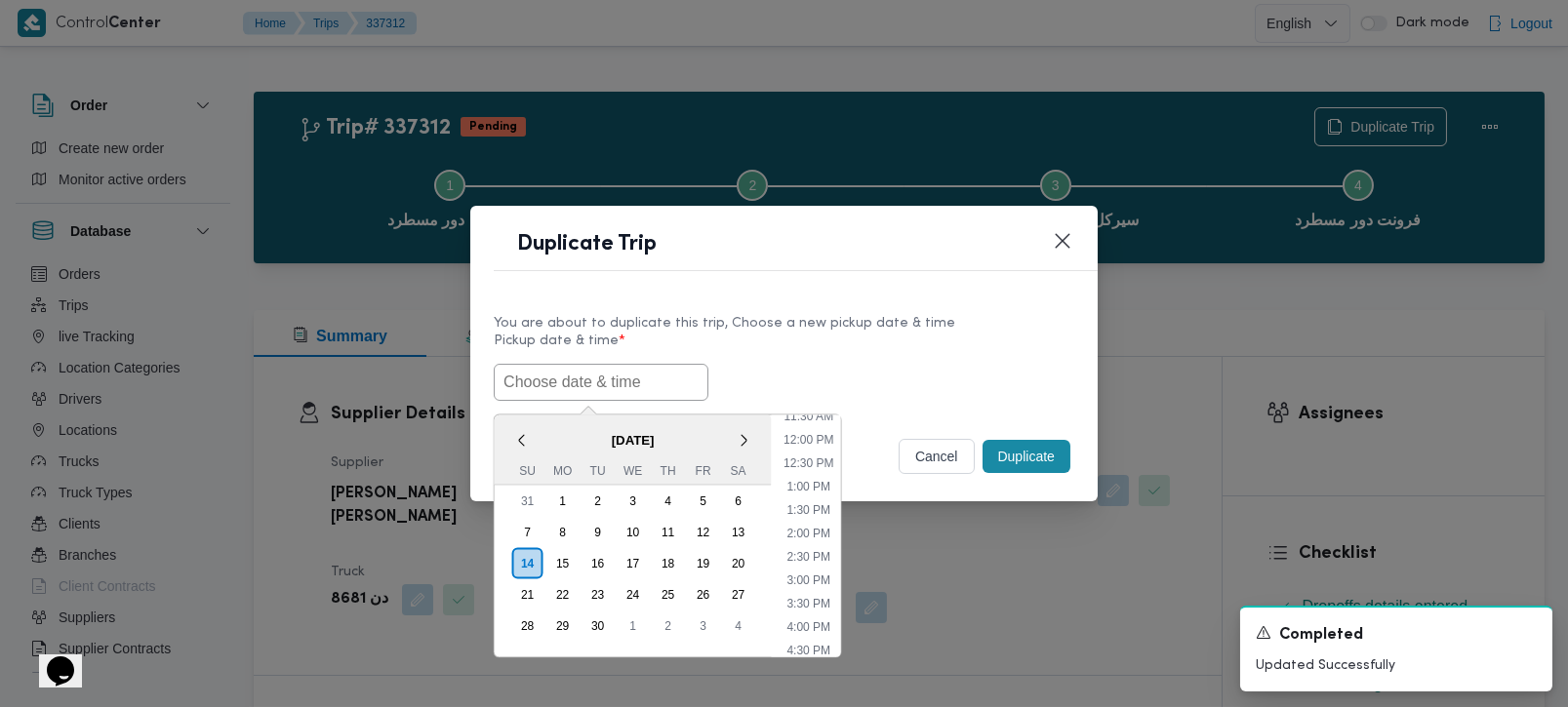
paste input "[DATE] 7:00AM"
type input "[DATE] 7:00AM"
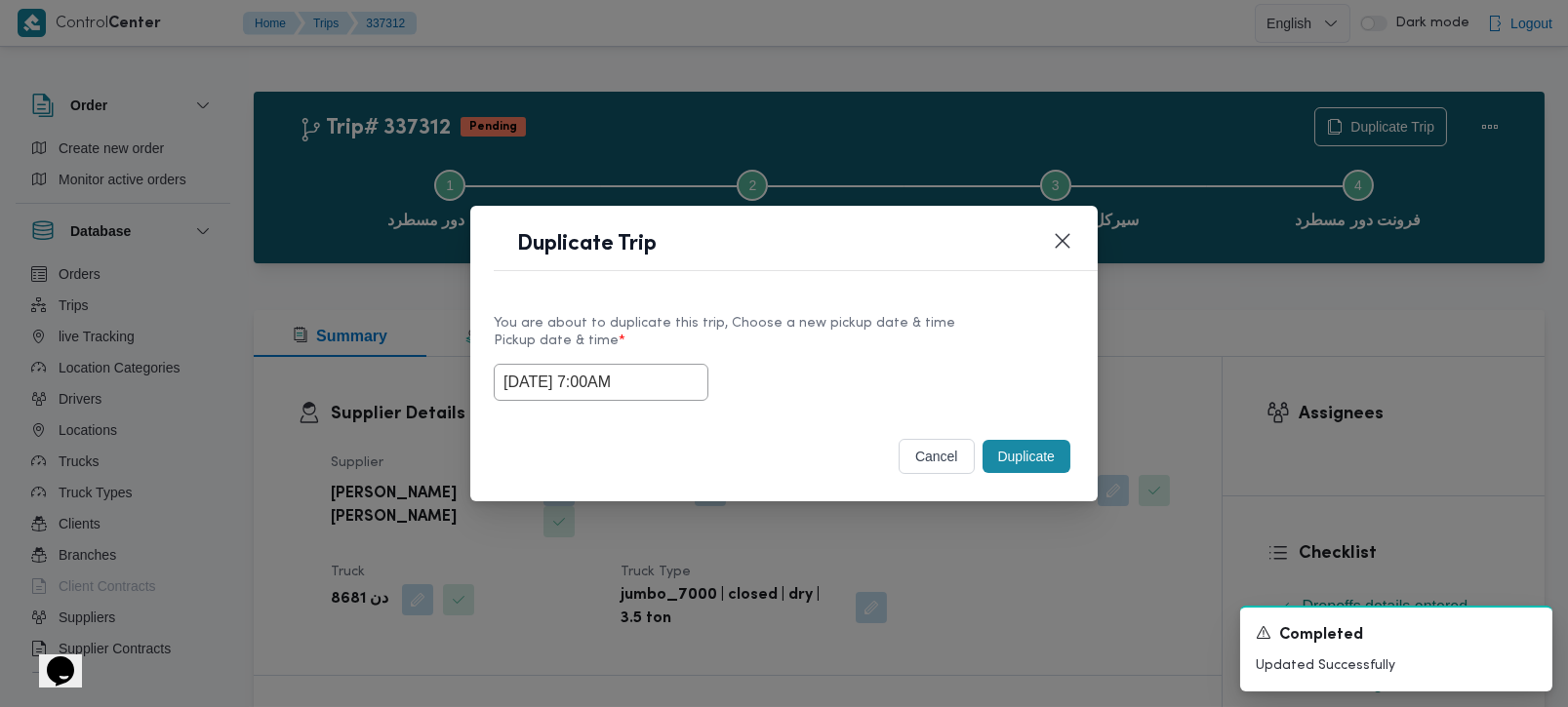
click at [858, 346] on label "Pickup date & time *" at bounding box center [783, 349] width 580 height 30
click at [1023, 439] on div "Duplicate" at bounding box center [1027, 456] width 96 height 41
click at [1032, 445] on button "Duplicate" at bounding box center [1027, 456] width 88 height 33
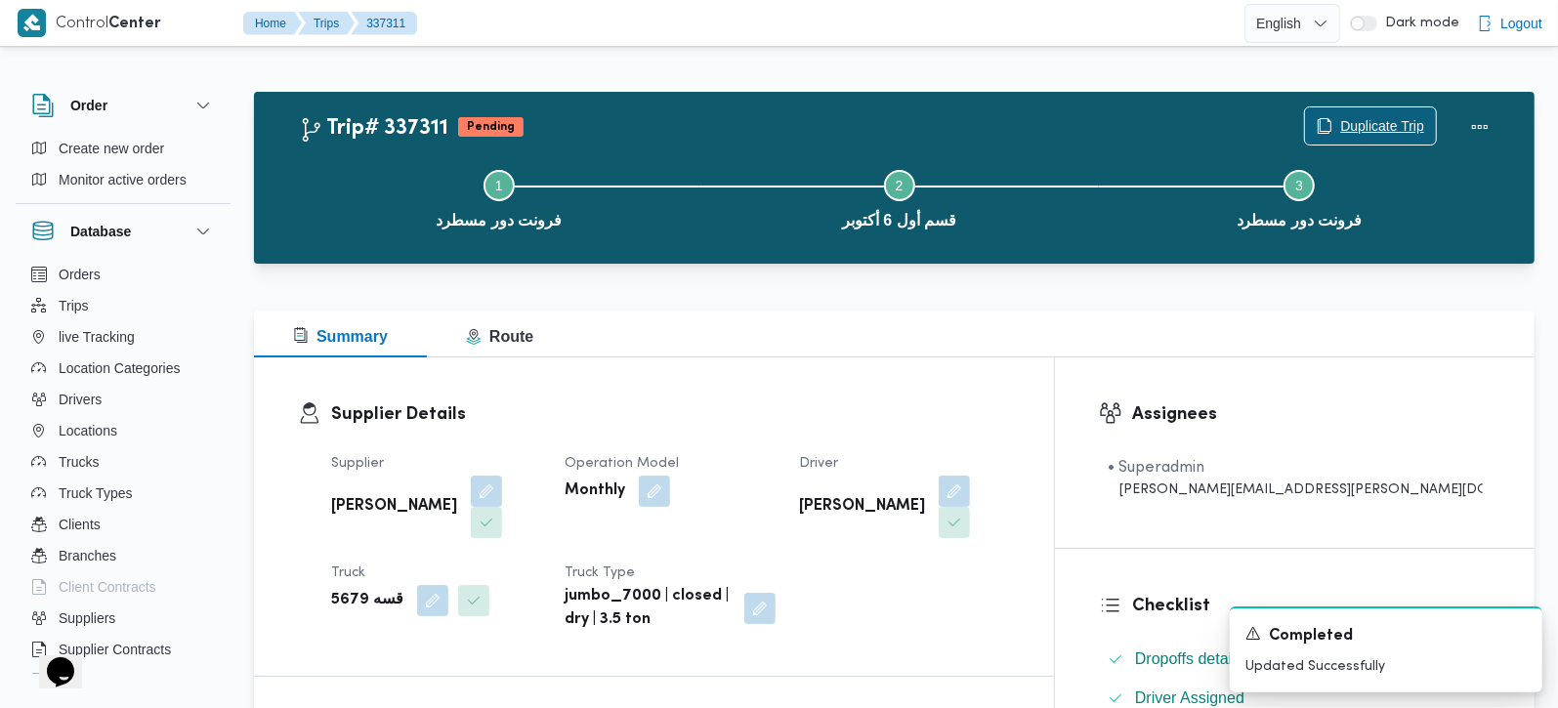
click at [1362, 112] on span "Duplicate Trip" at bounding box center [1370, 125] width 131 height 37
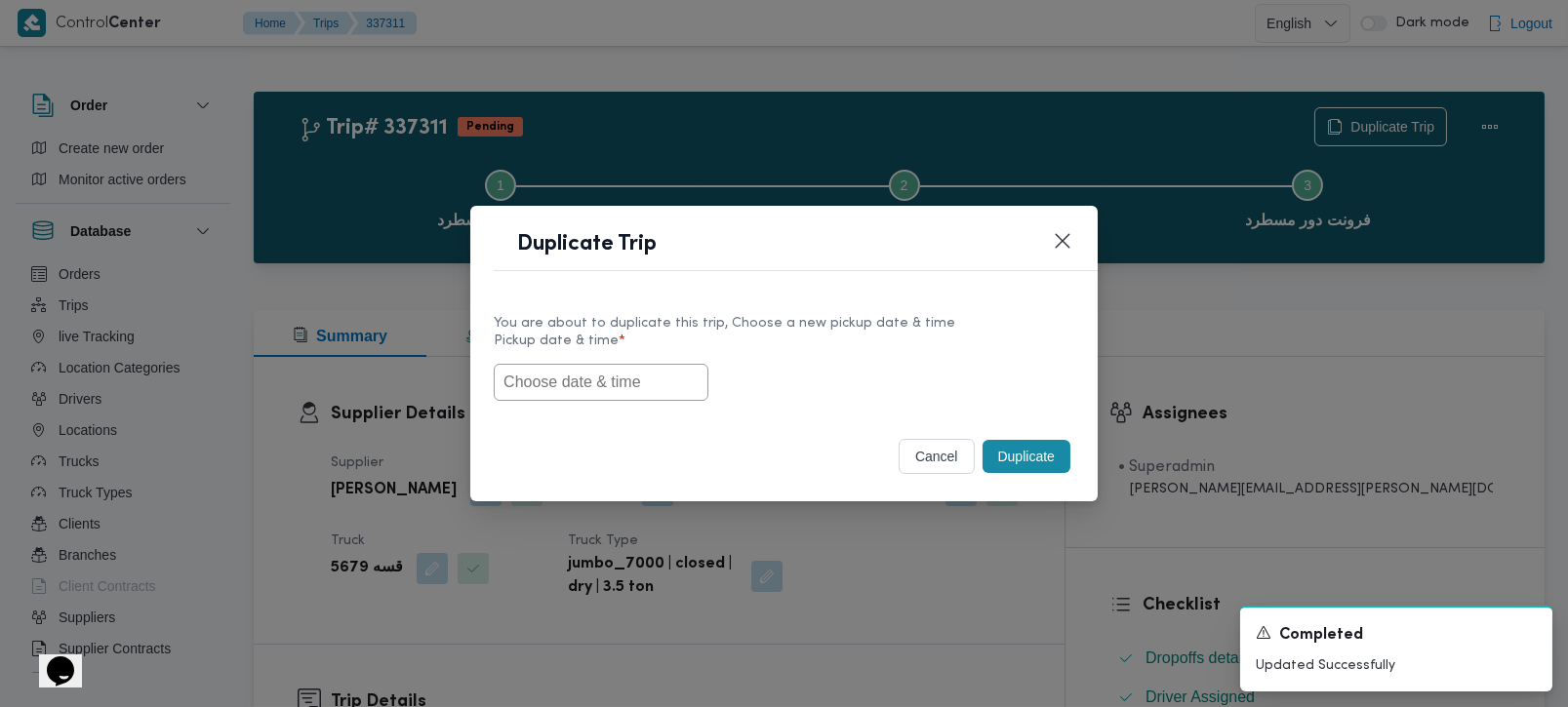
click at [616, 374] on input "text" at bounding box center [600, 381] width 215 height 37
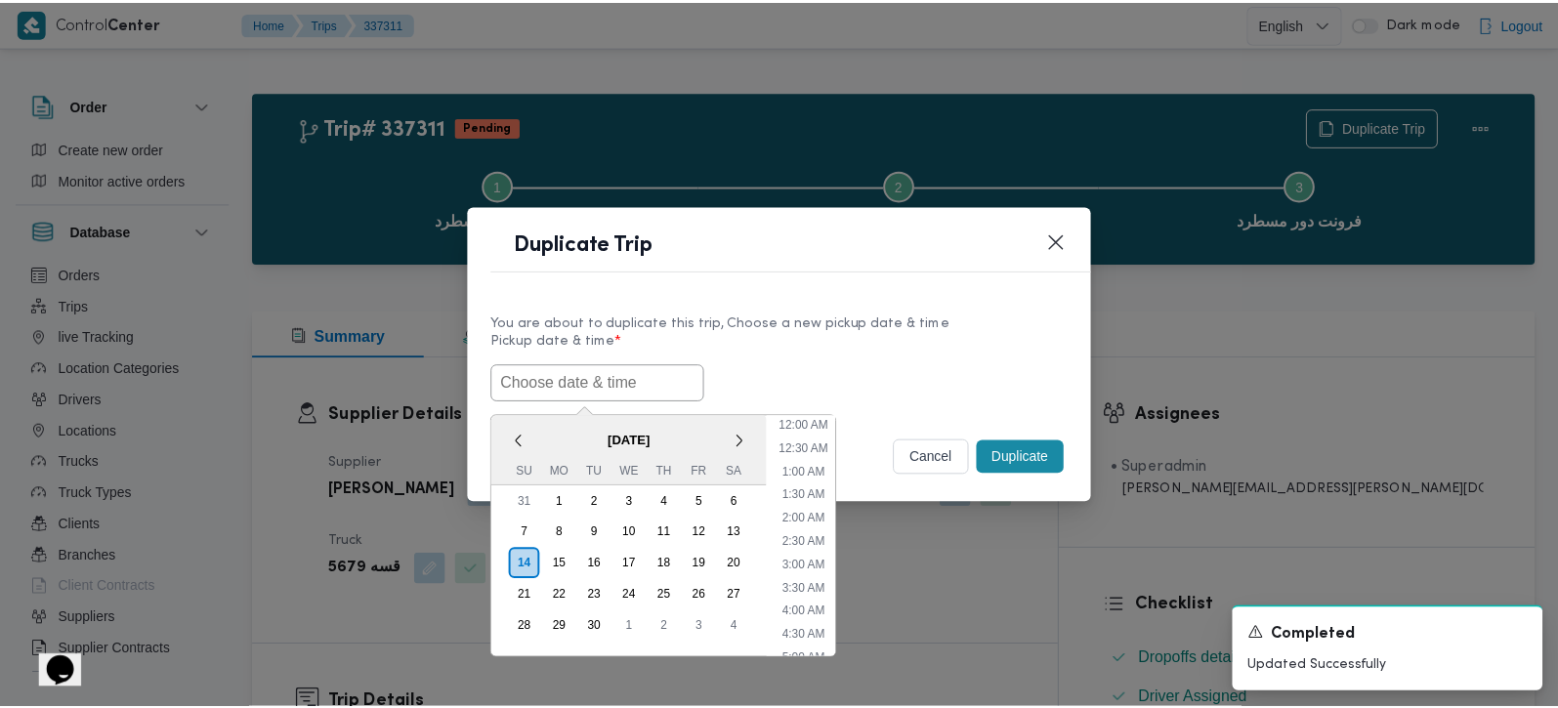
scroll to position [548, 0]
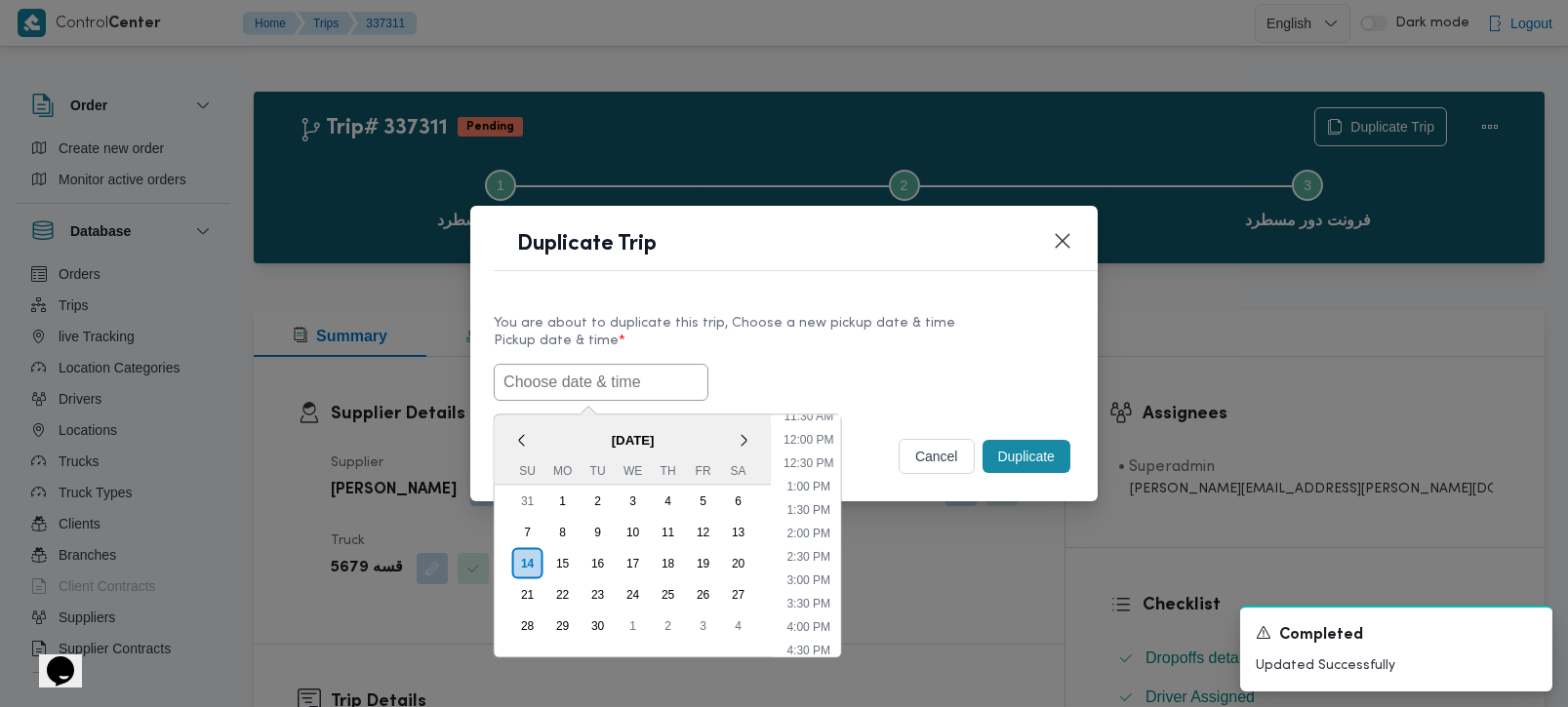
paste input "[DATE] 7:00AM"
type input "[DATE] 7:00AM"
click at [835, 340] on label "Pickup date & time *" at bounding box center [783, 349] width 580 height 30
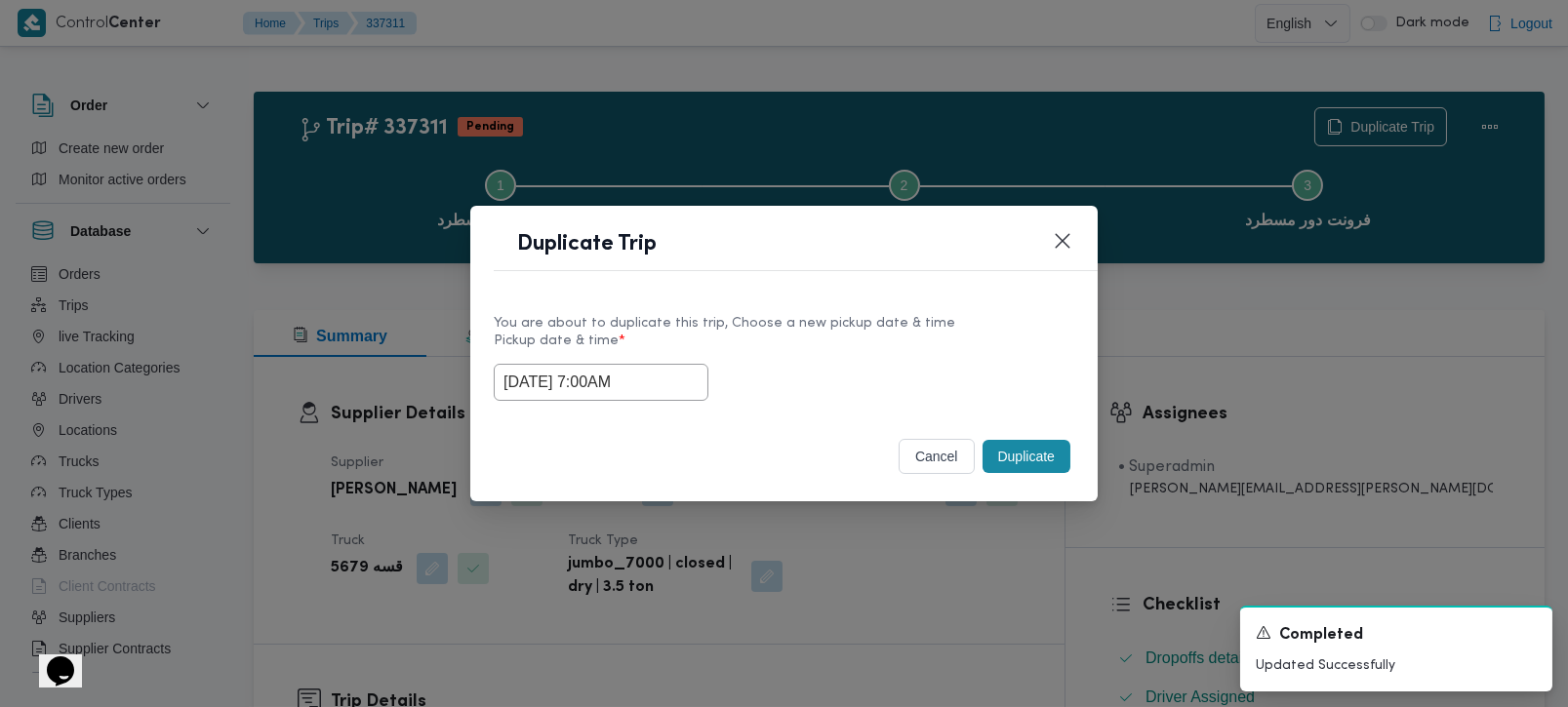
click at [1043, 447] on button "Duplicate" at bounding box center [1027, 456] width 88 height 33
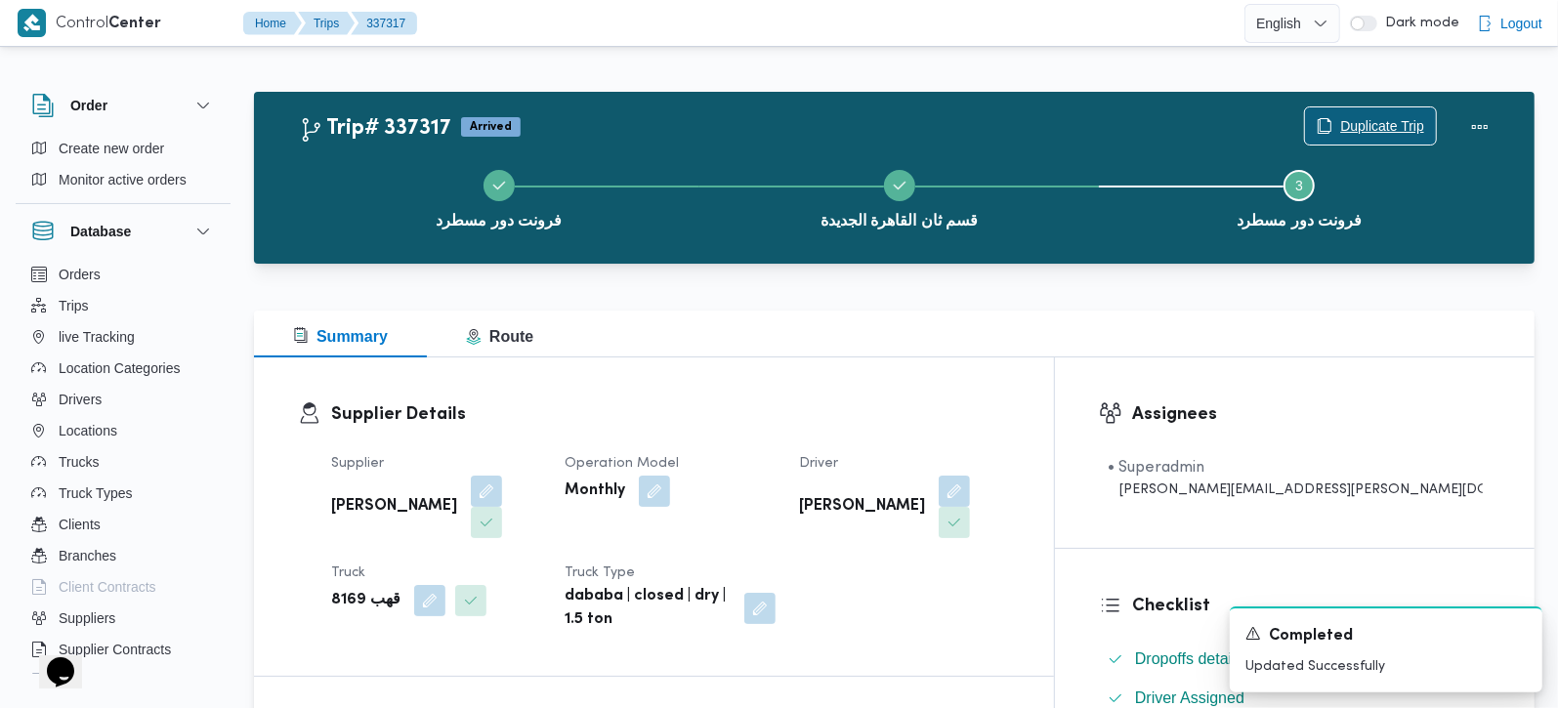
click at [1383, 122] on span "Duplicate Trip" at bounding box center [1382, 125] width 84 height 23
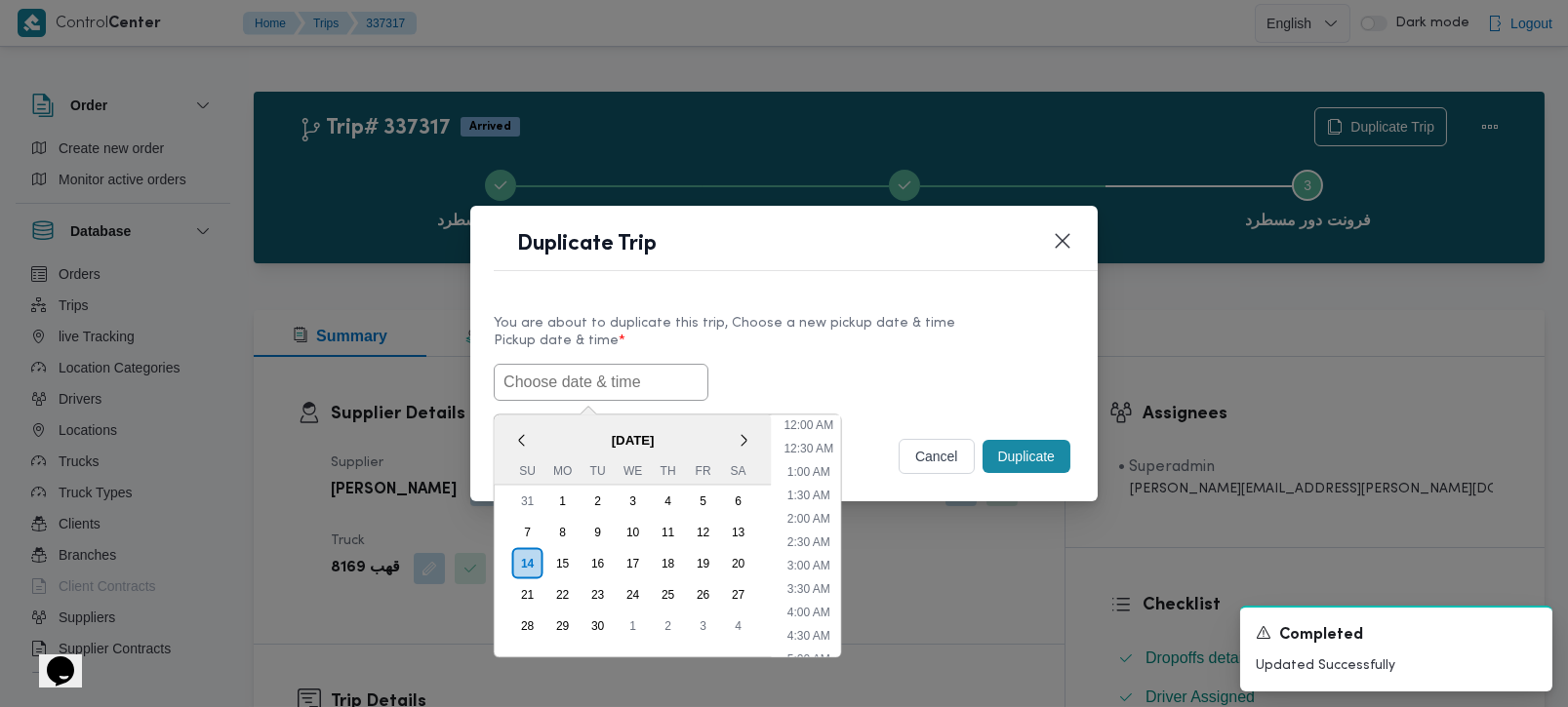
click at [548, 392] on input "text" at bounding box center [600, 381] width 215 height 37
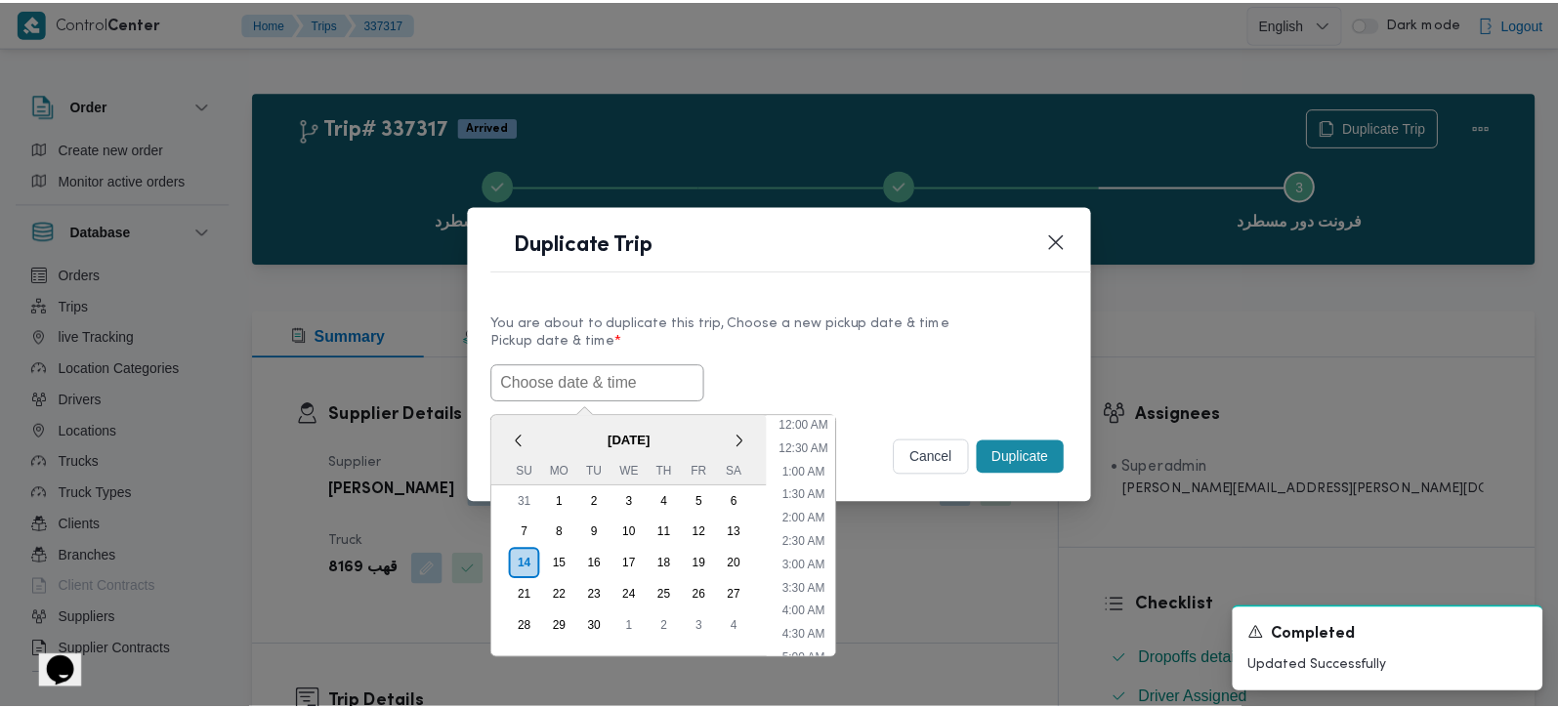
scroll to position [548, 0]
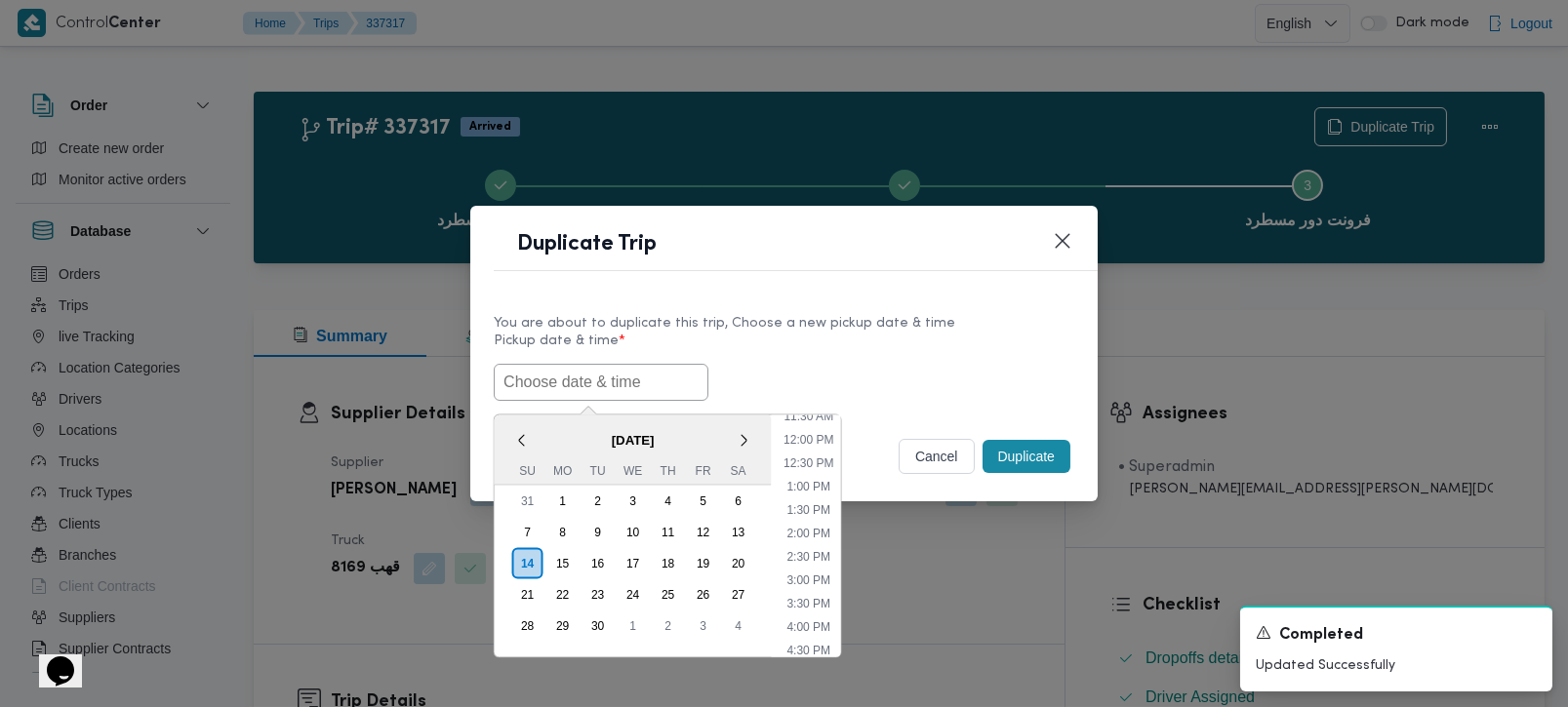
paste input "15/09/2025 7:00AM"
type input "15/09/2025 7:00AM"
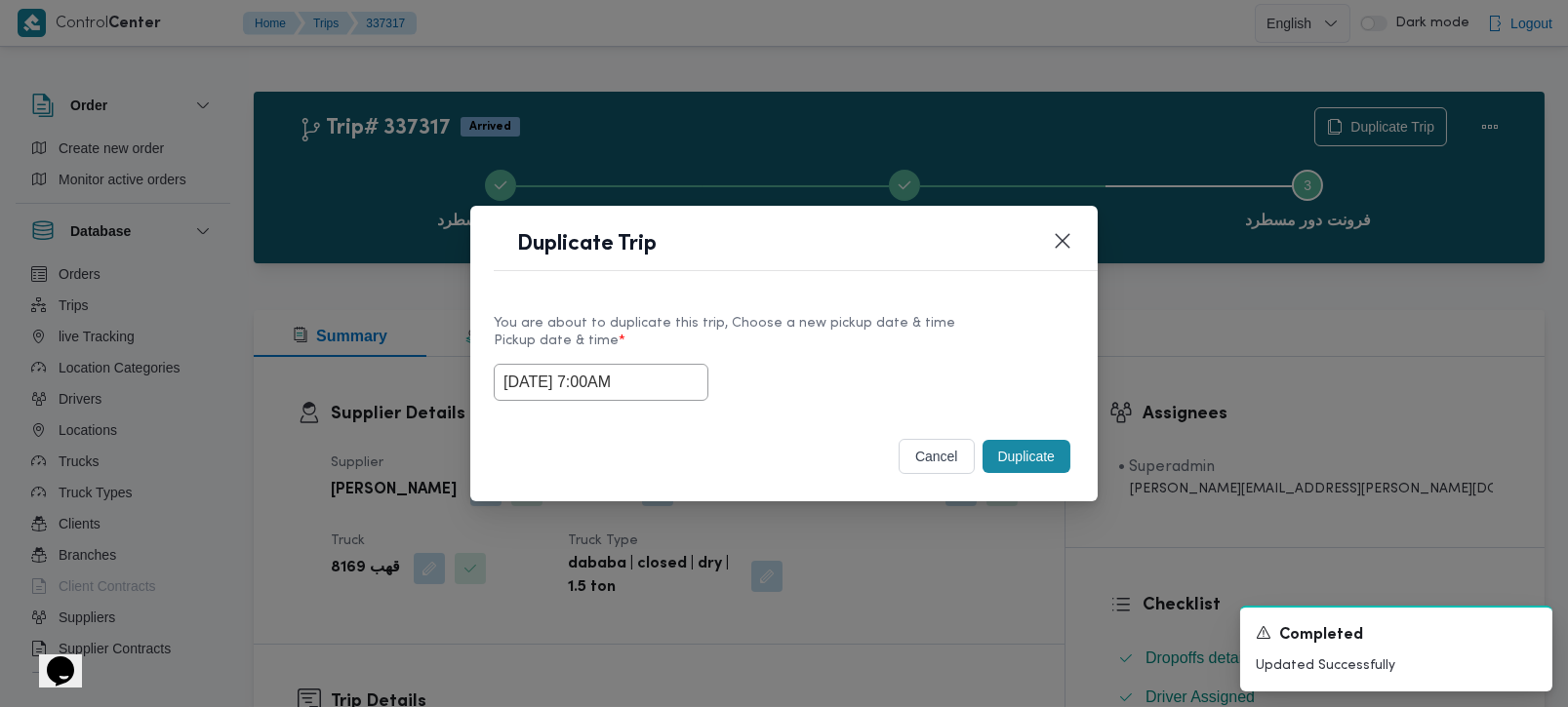
click at [837, 337] on label "Pickup date & time *" at bounding box center [783, 349] width 580 height 30
click at [983, 447] on button "Duplicate" at bounding box center [1027, 456] width 88 height 33
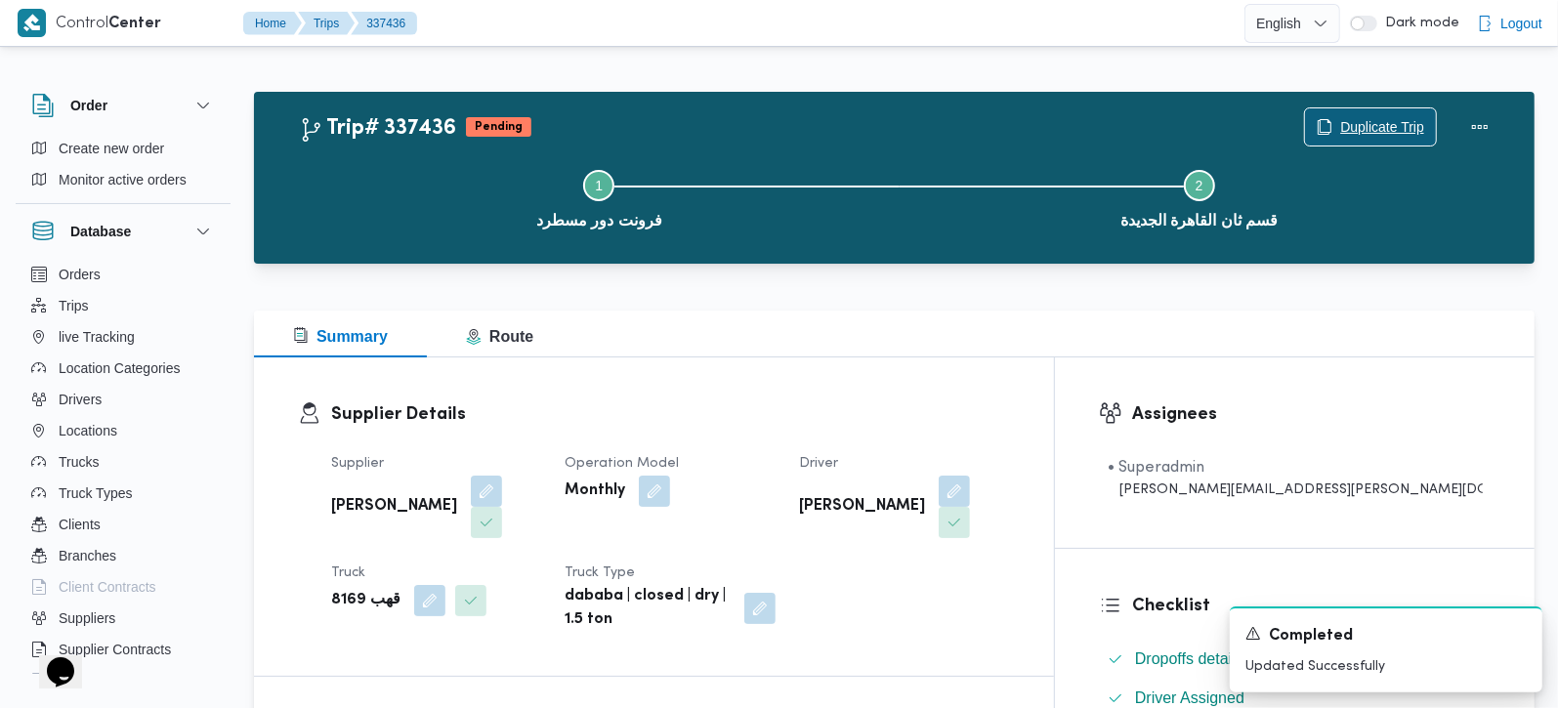
scroll to position [344, 0]
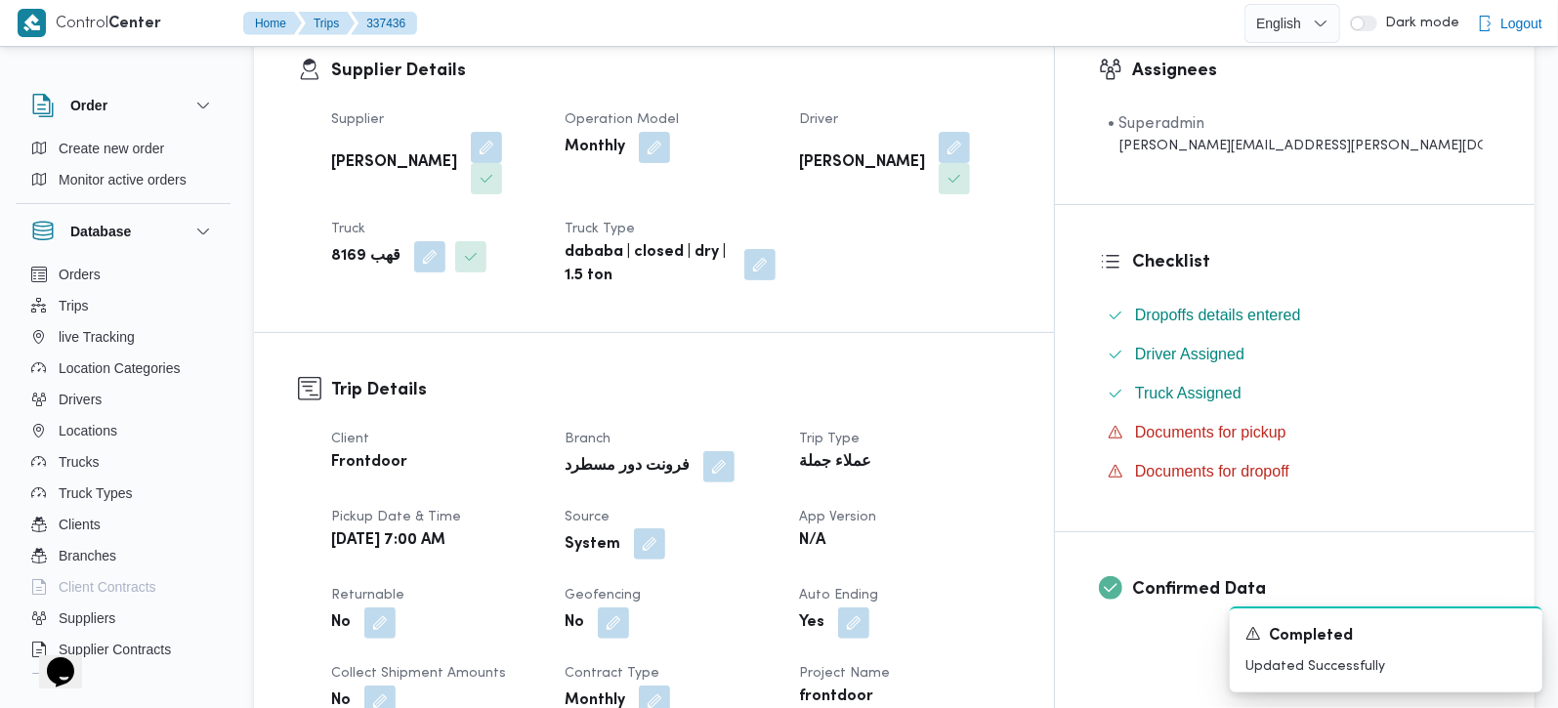
click at [665, 529] on button "button" at bounding box center [649, 544] width 31 height 31
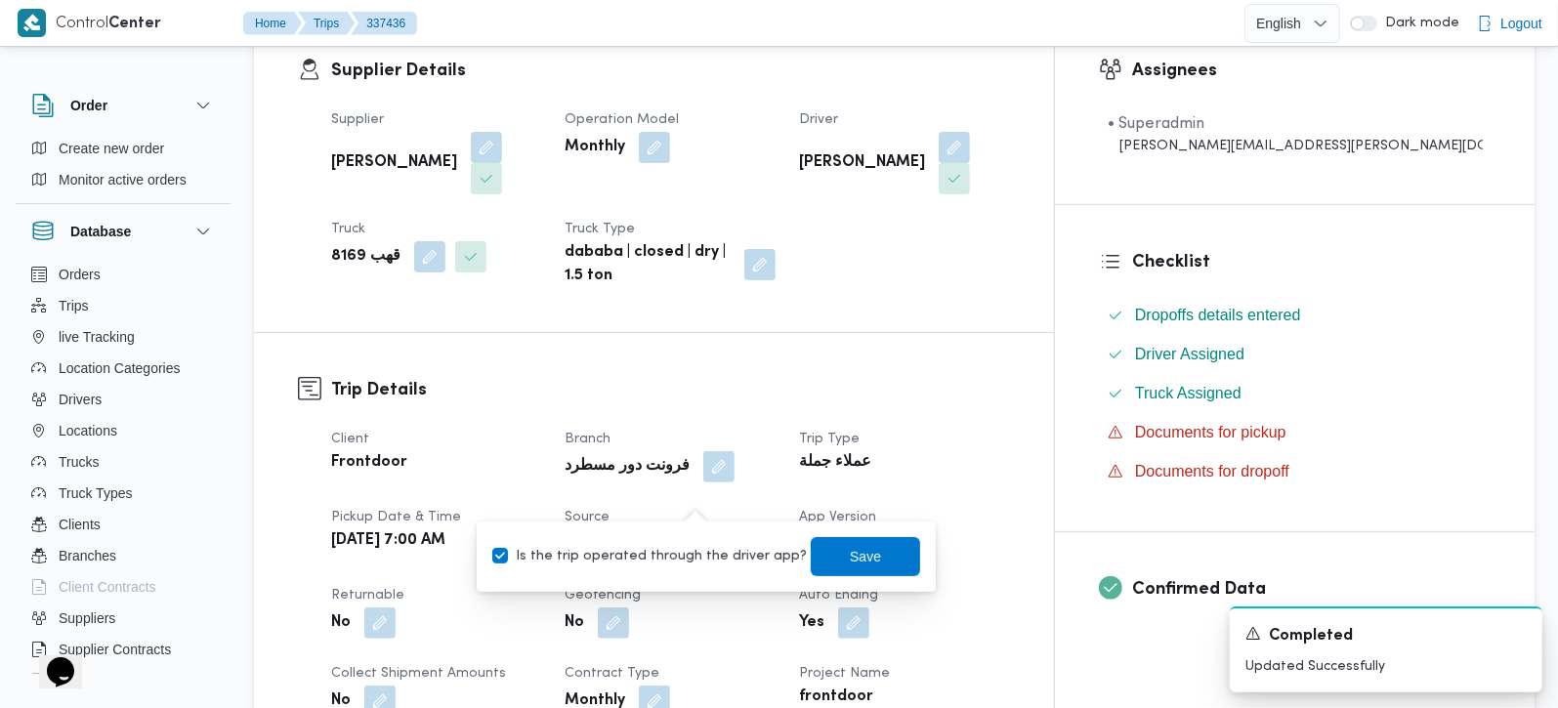
click at [662, 564] on label "Is the trip operated through the driver app?" at bounding box center [649, 556] width 315 height 23
checkbox input "false"
click at [869, 535] on div "Is the trip operated through the driver app? Save" at bounding box center [706, 556] width 432 height 43
click at [867, 543] on span "Save" at bounding box center [865, 555] width 109 height 39
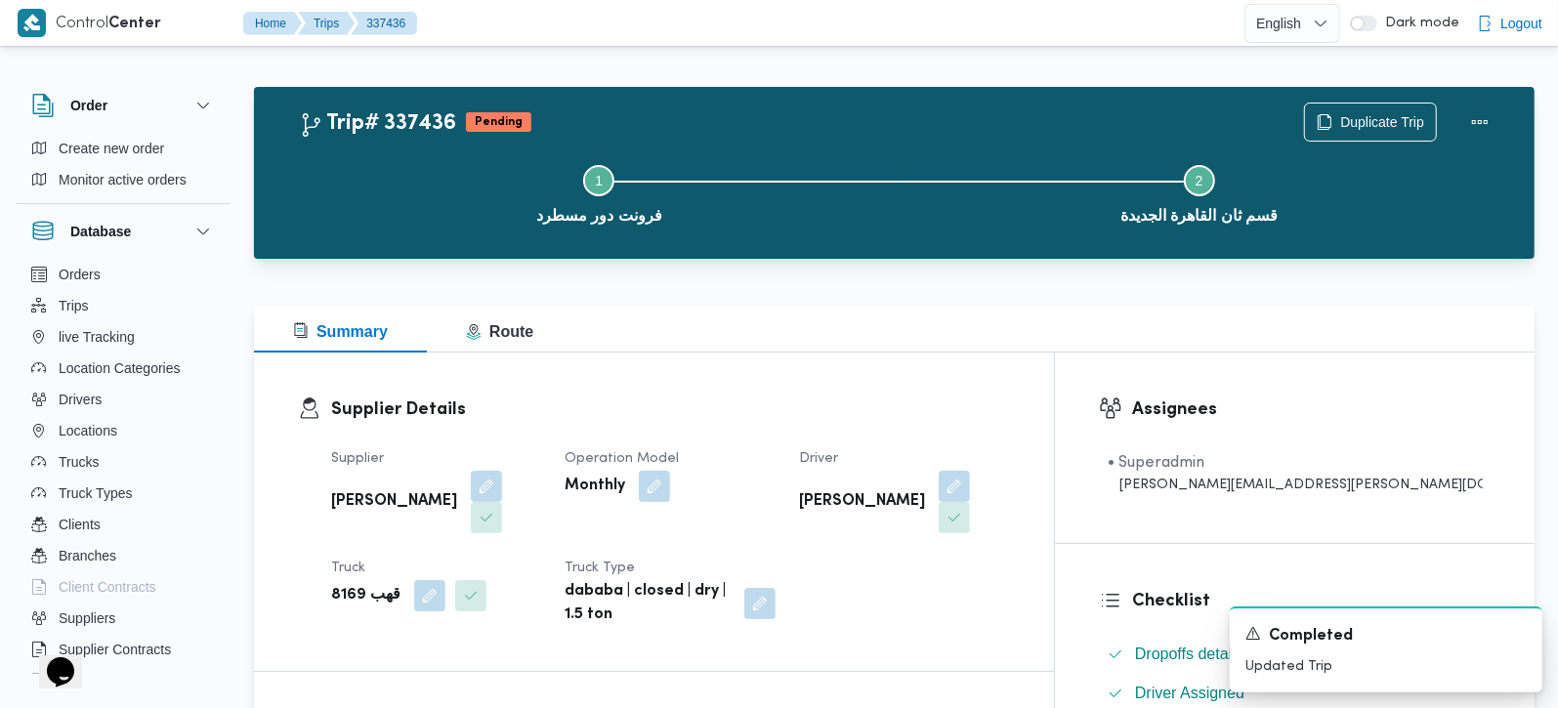
scroll to position [0, 0]
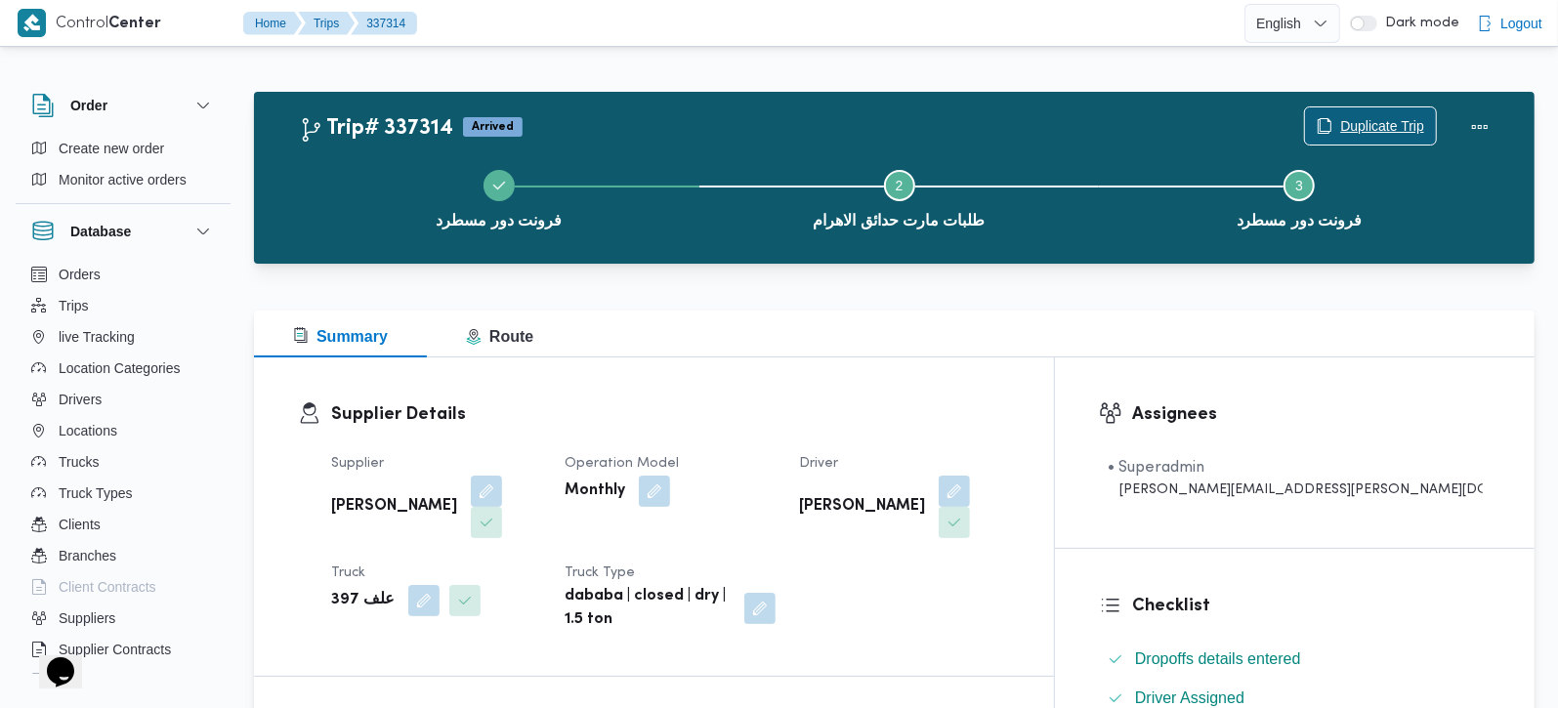
click at [1340, 127] on span "Duplicate Trip" at bounding box center [1382, 125] width 84 height 23
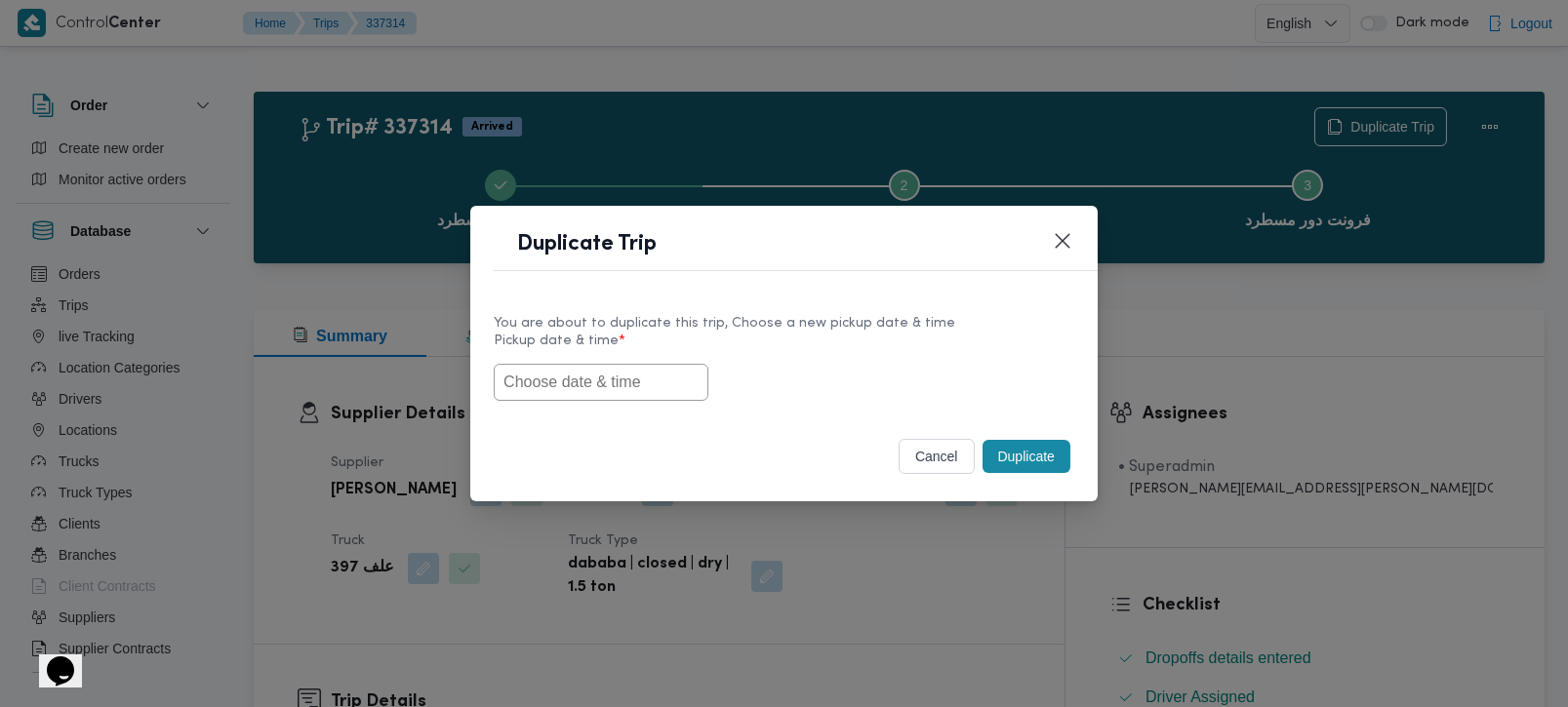
click at [674, 373] on input "text" at bounding box center [600, 381] width 215 height 37
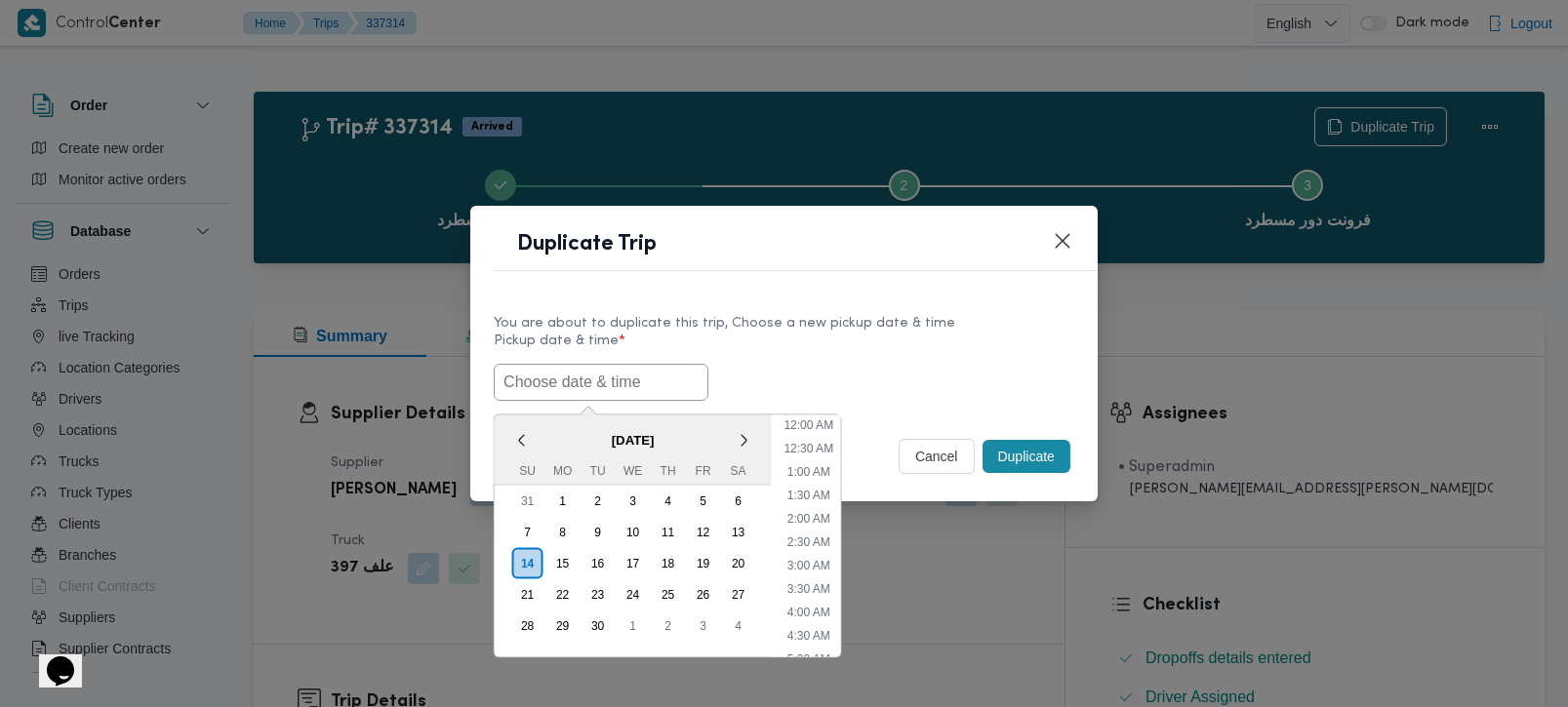
paste input "15/09/2025 7:00AM"
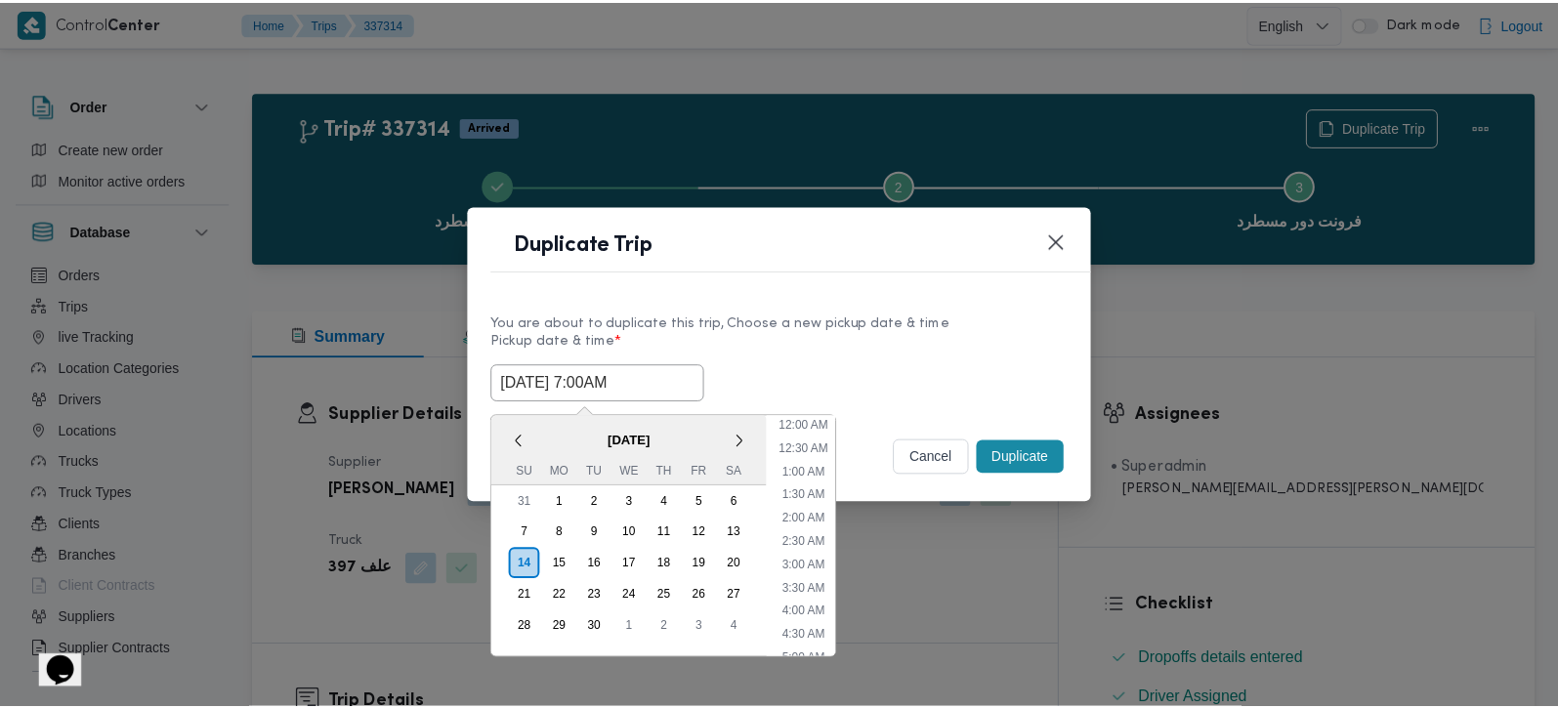
scroll to position [548, 0]
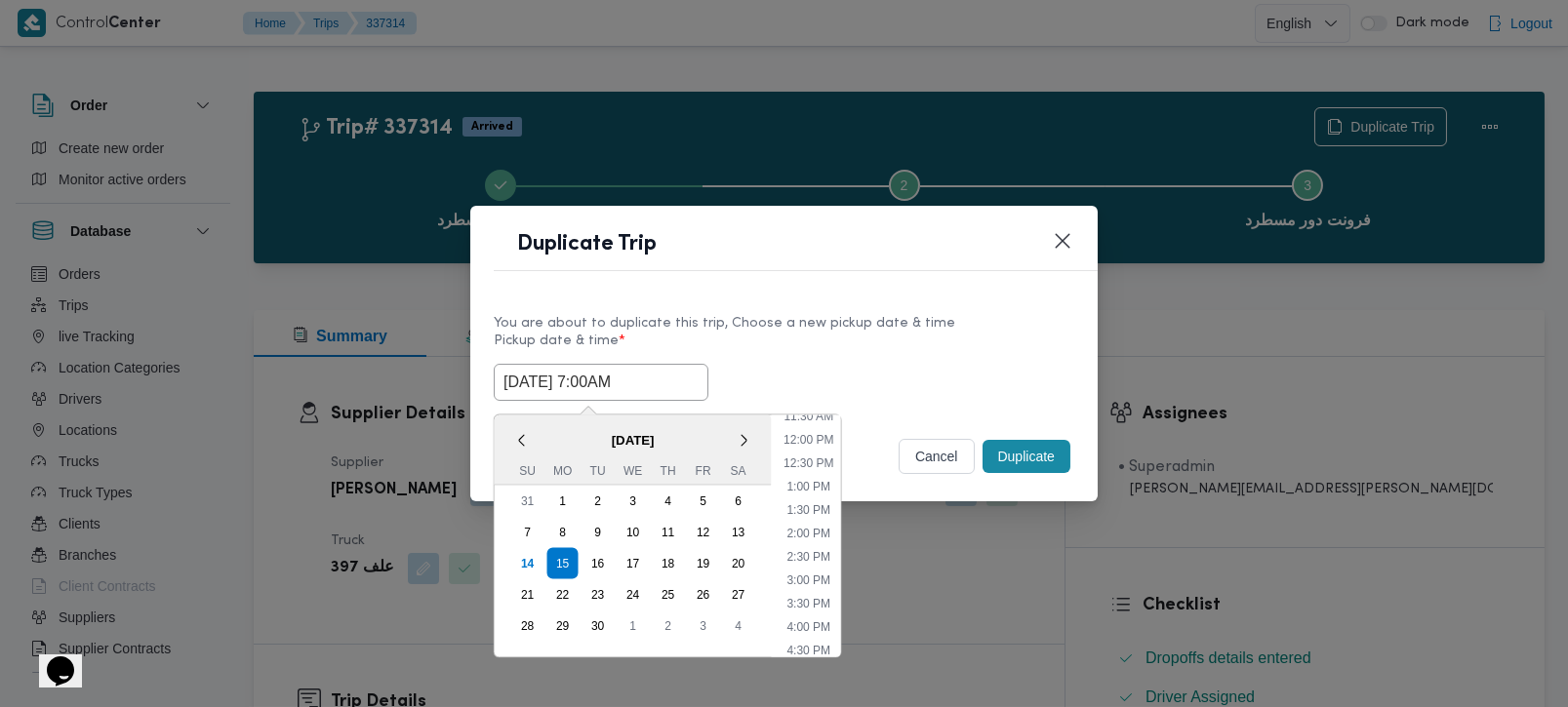
type input "15/09/2025 7:00AM"
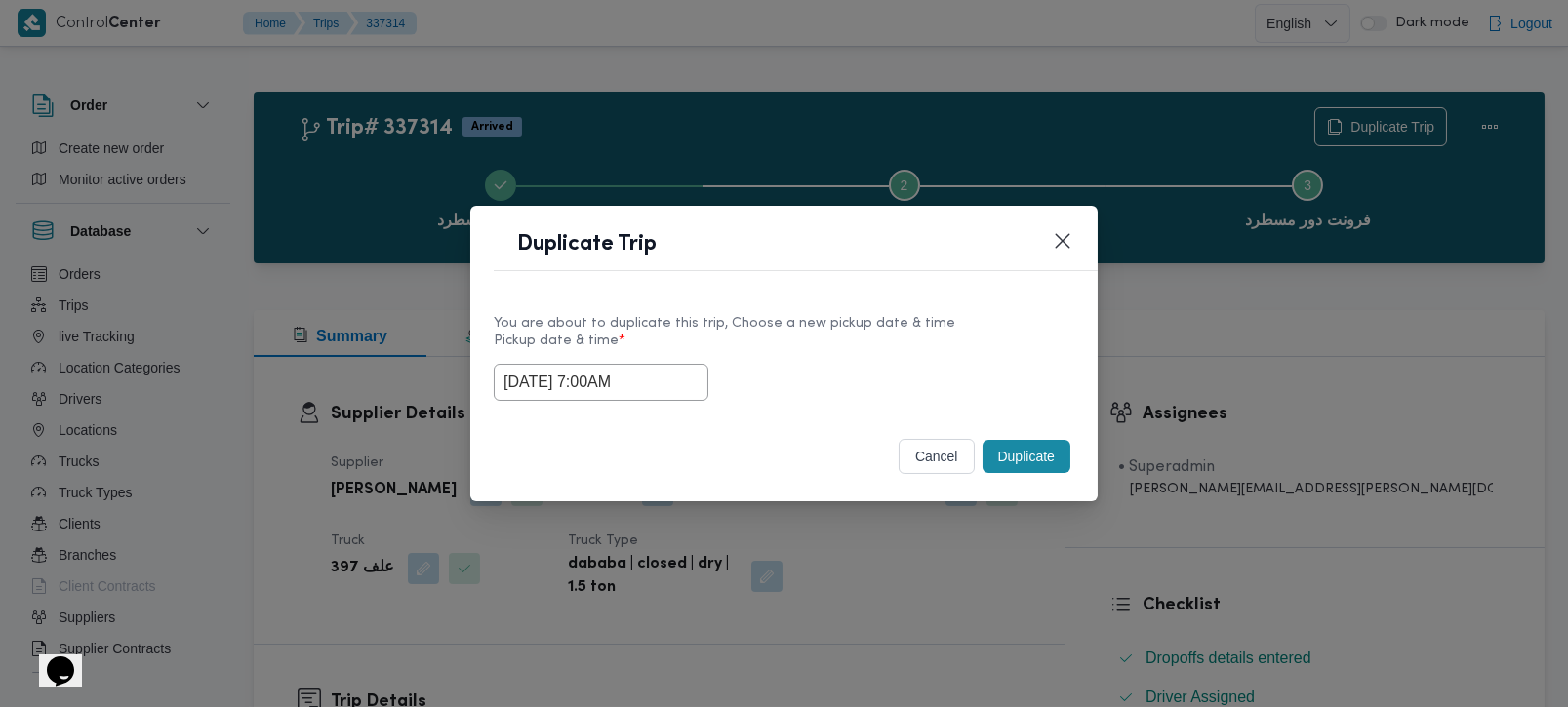
click at [819, 334] on label "Pickup date & time *" at bounding box center [783, 349] width 580 height 30
click at [1016, 450] on button "Duplicate" at bounding box center [1027, 456] width 88 height 33
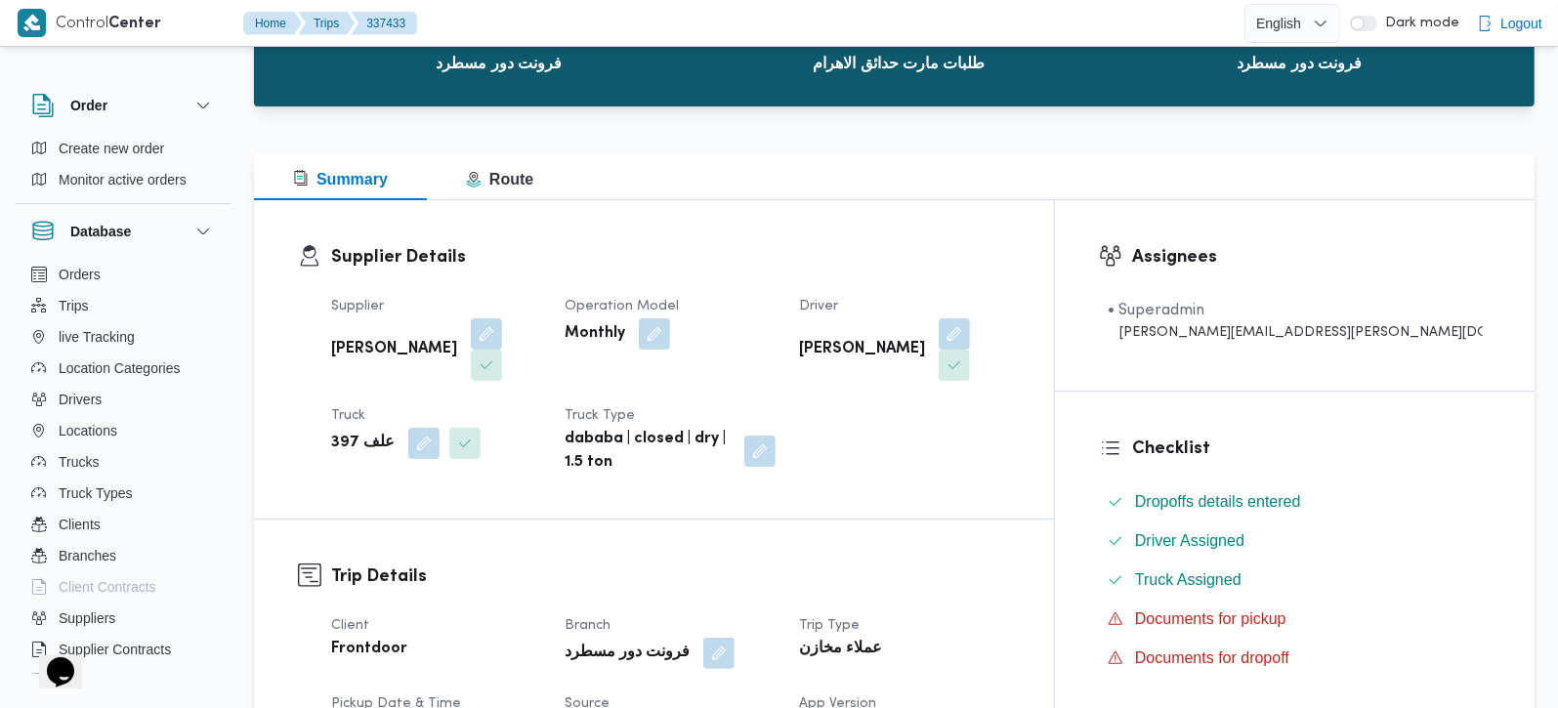
scroll to position [344, 0]
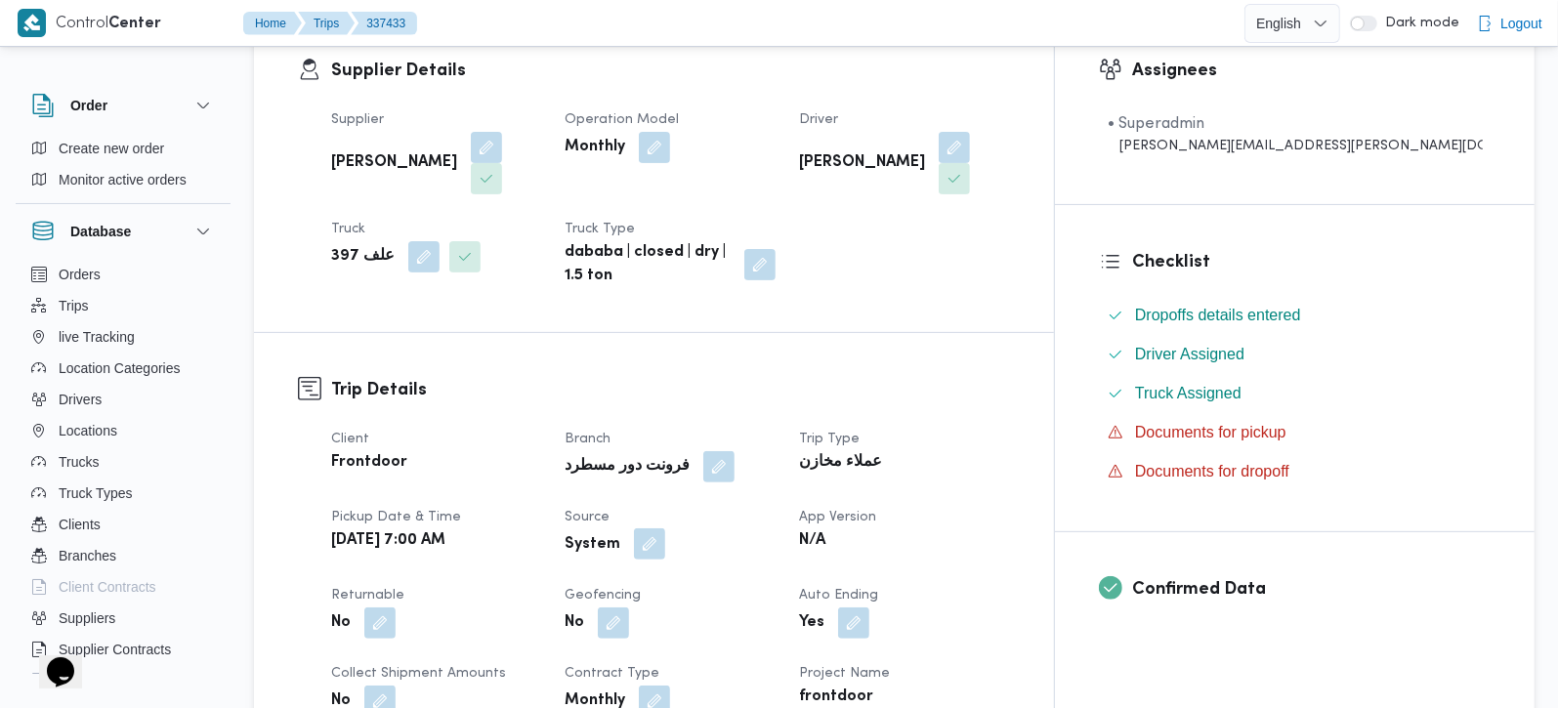
click at [665, 529] on button "button" at bounding box center [649, 544] width 31 height 31
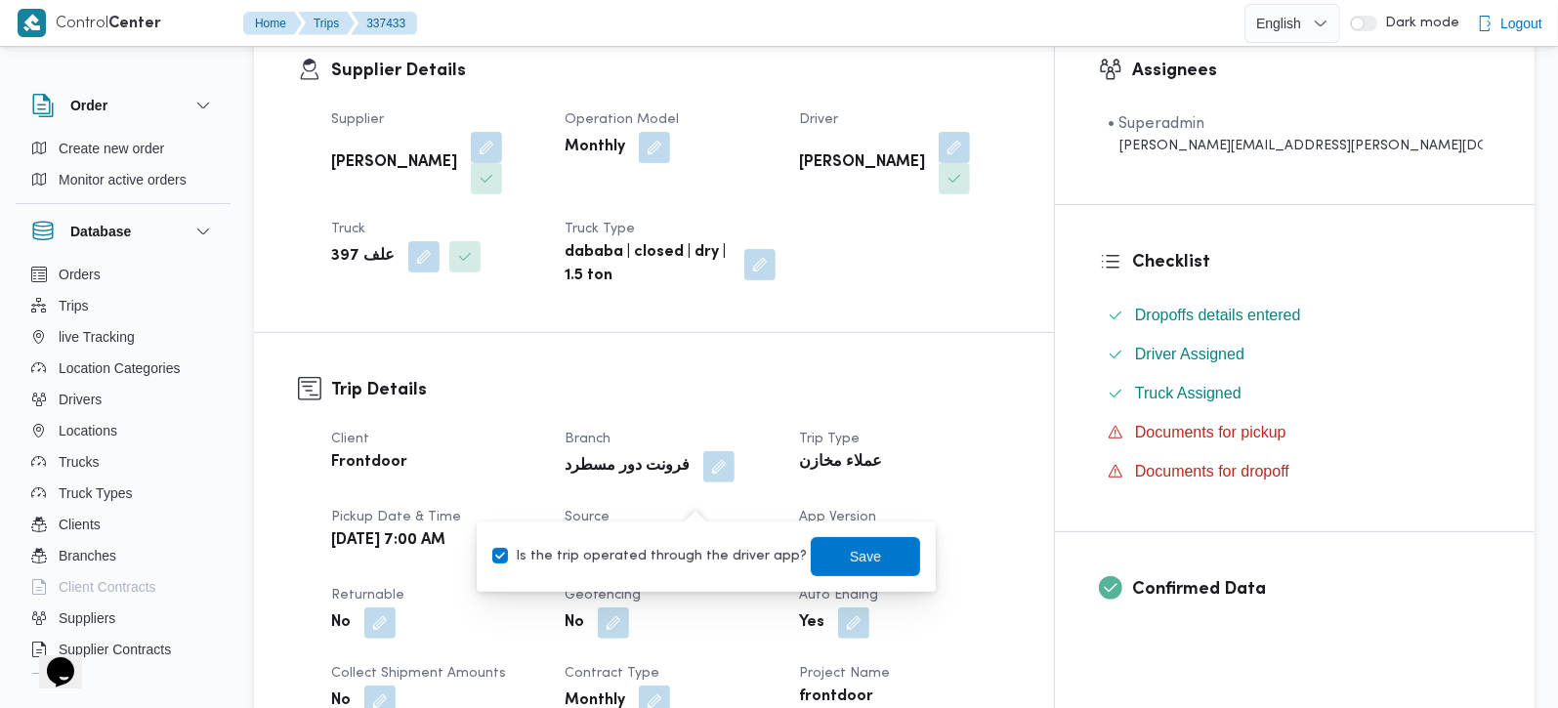
click at [701, 554] on label "Is the trip operated through the driver app?" at bounding box center [649, 556] width 315 height 23
checkbox input "false"
click at [827, 552] on span "Save" at bounding box center [865, 555] width 109 height 39
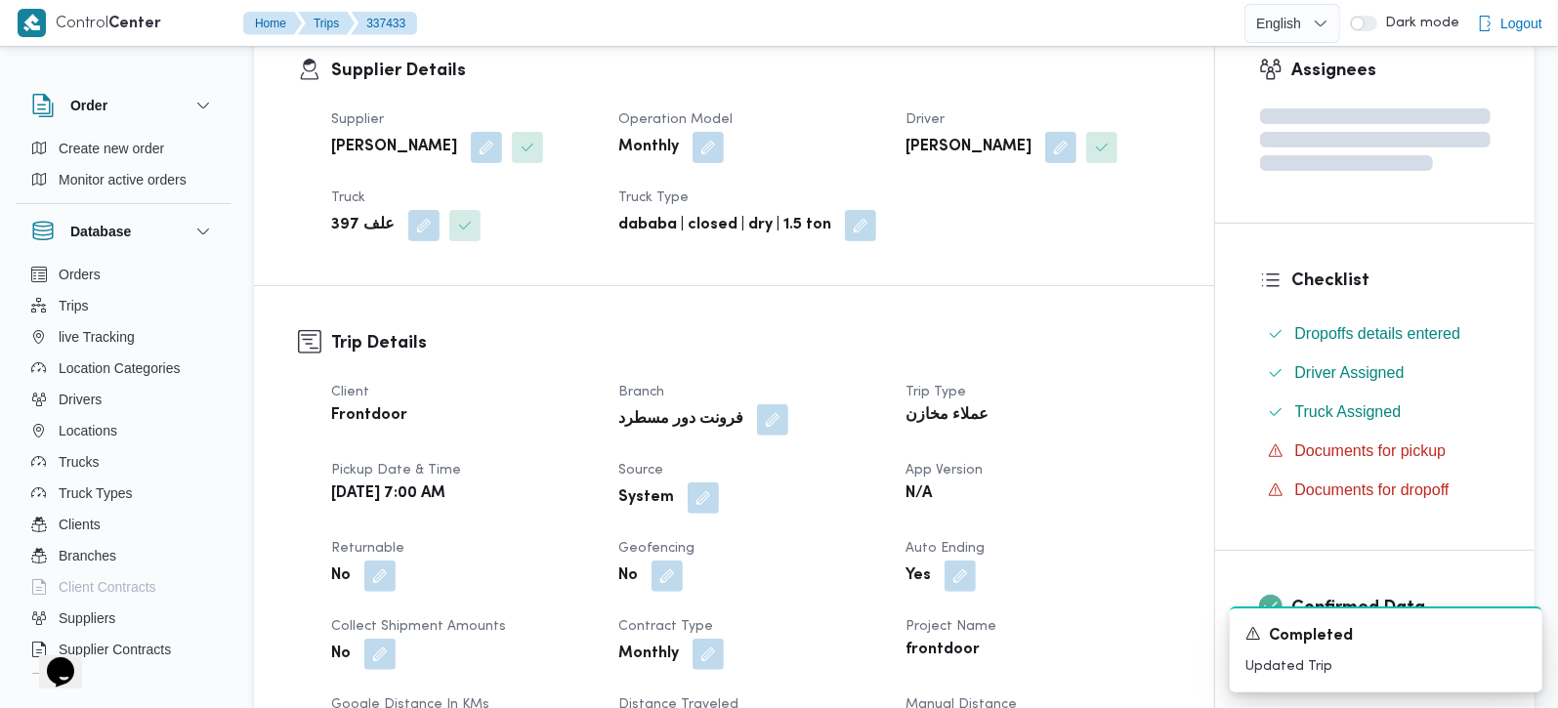
scroll to position [0, 0]
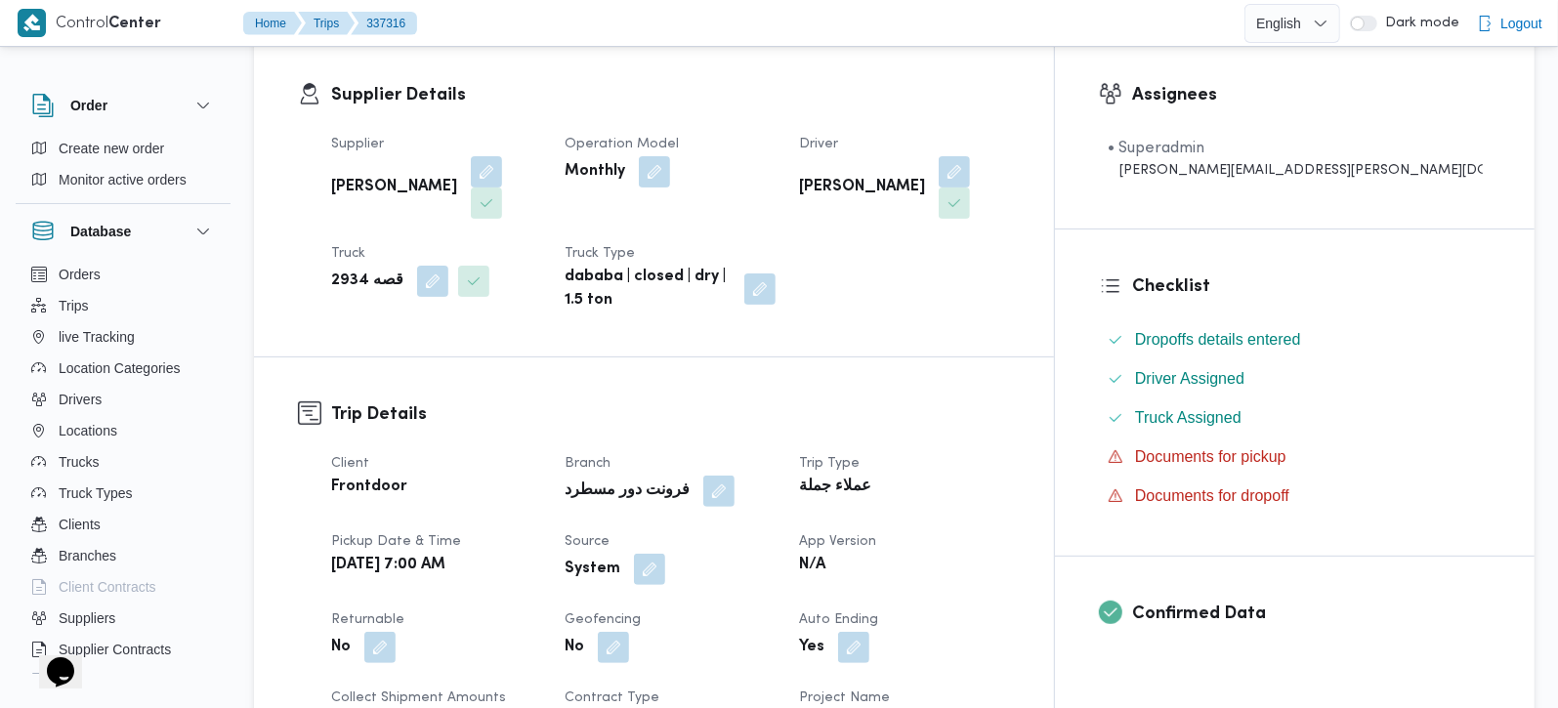
scroll to position [344, 0]
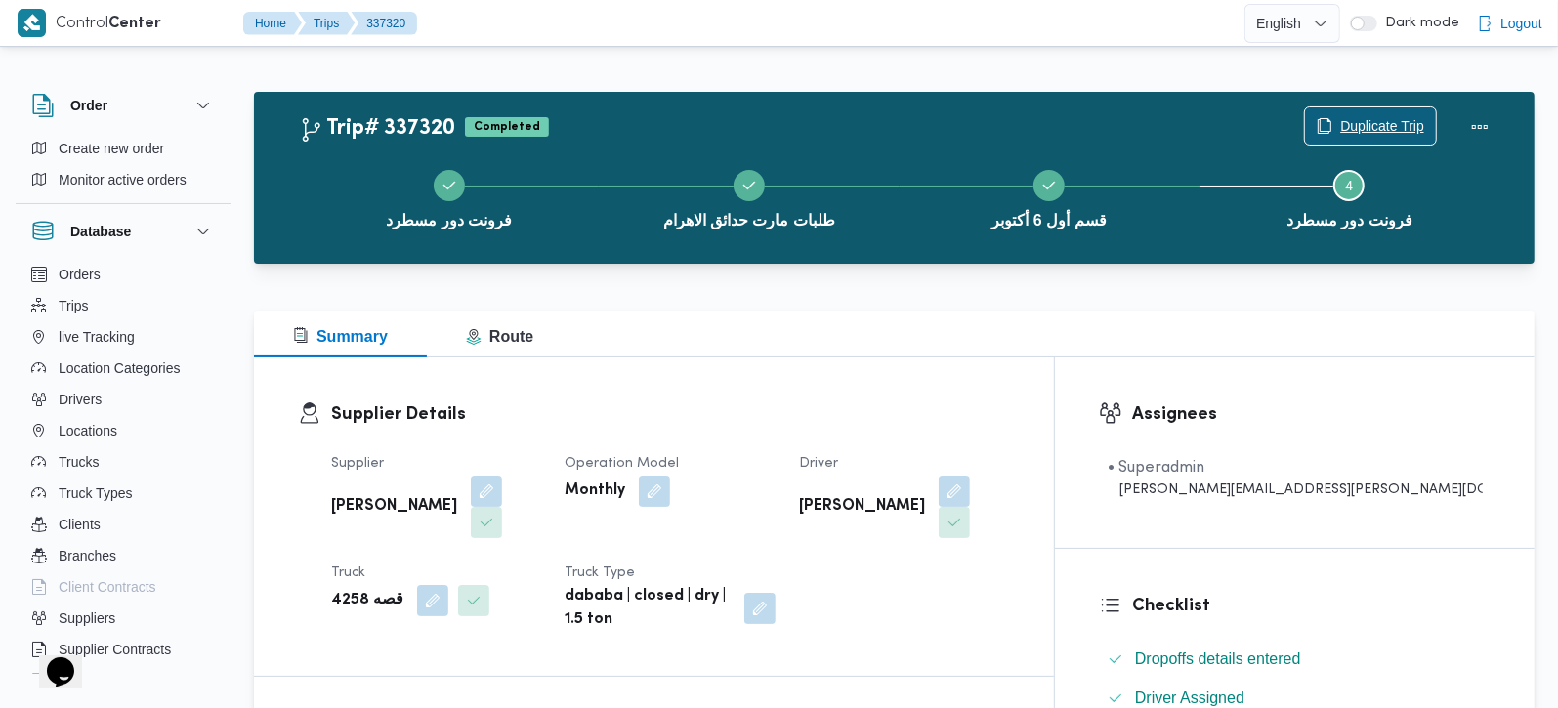
click at [1367, 131] on span "Duplicate Trip" at bounding box center [1382, 125] width 84 height 23
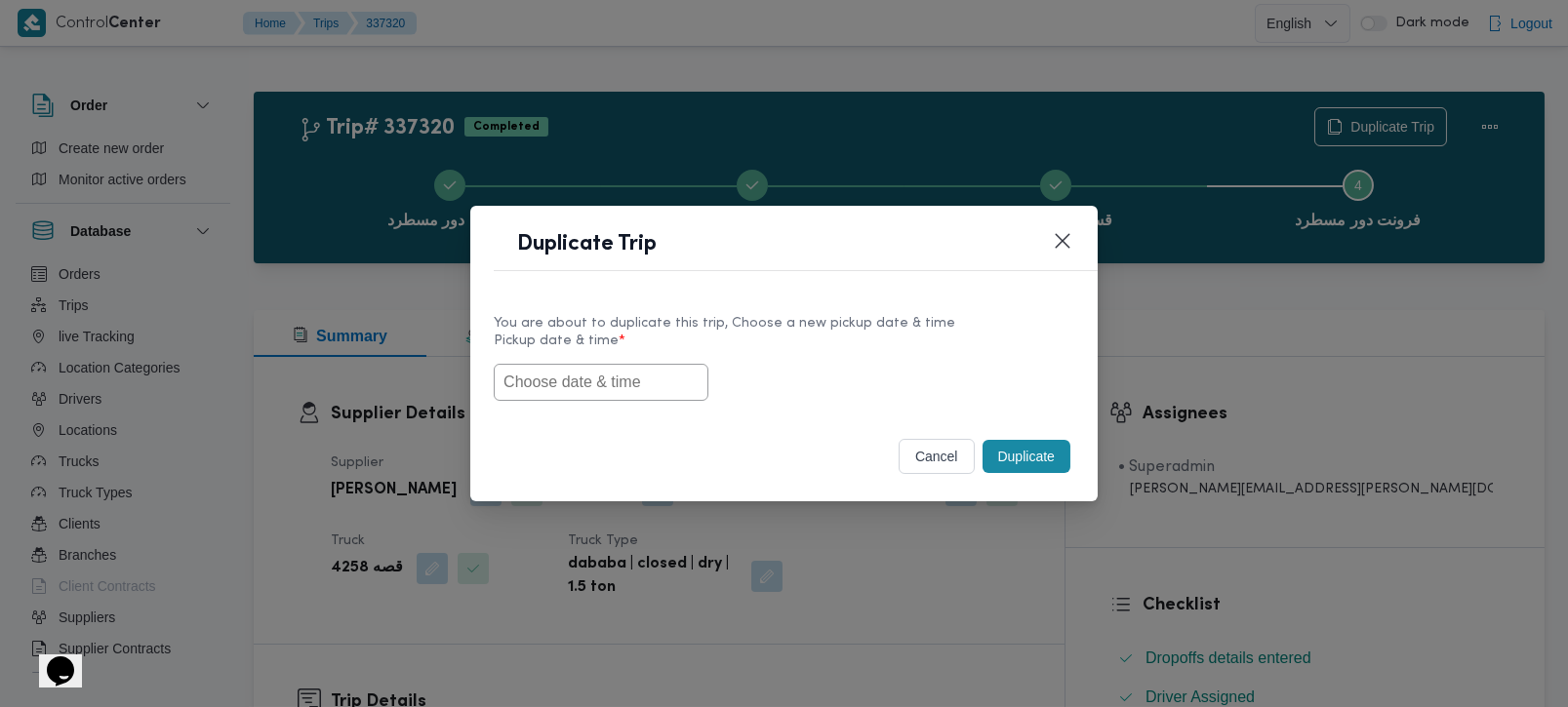
click at [628, 391] on input "text" at bounding box center [600, 381] width 215 height 37
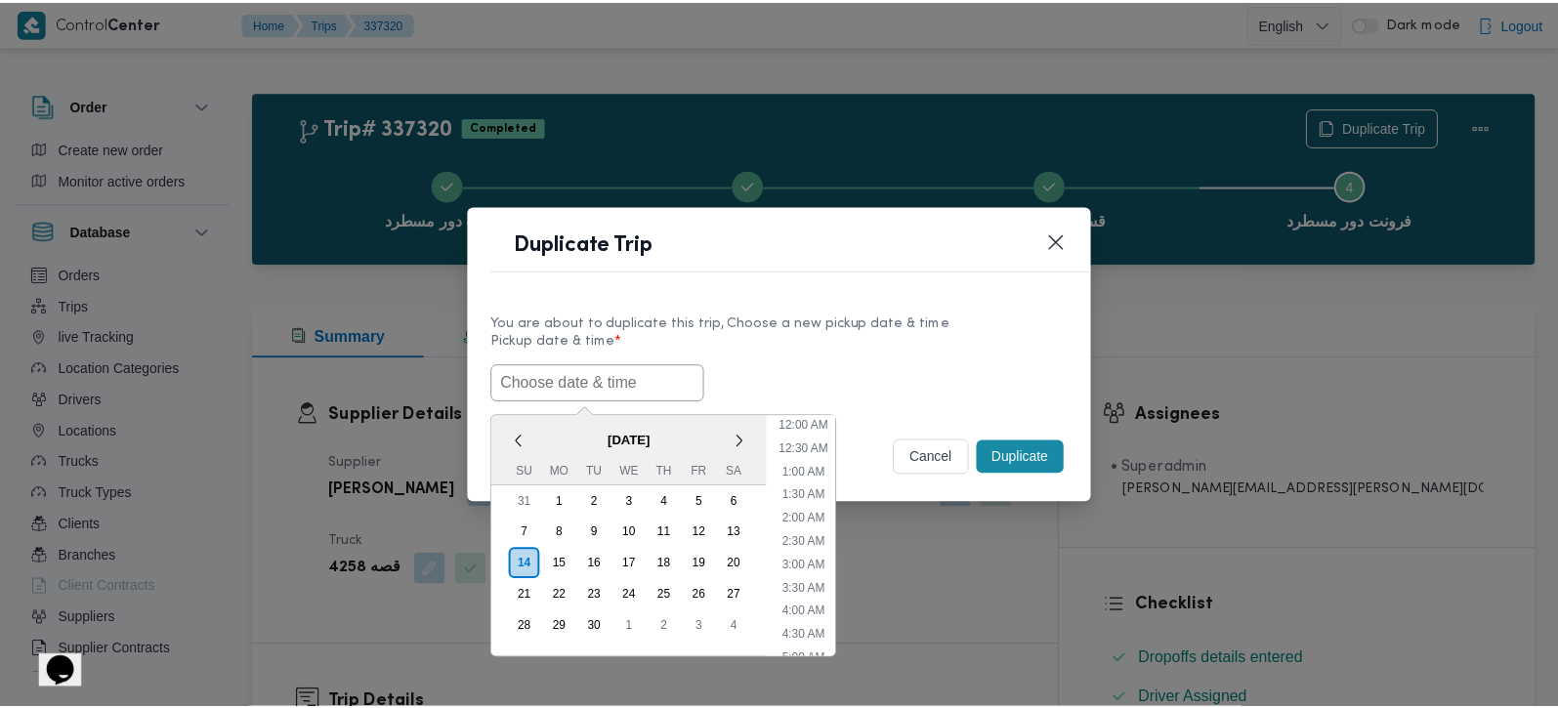
scroll to position [548, 0]
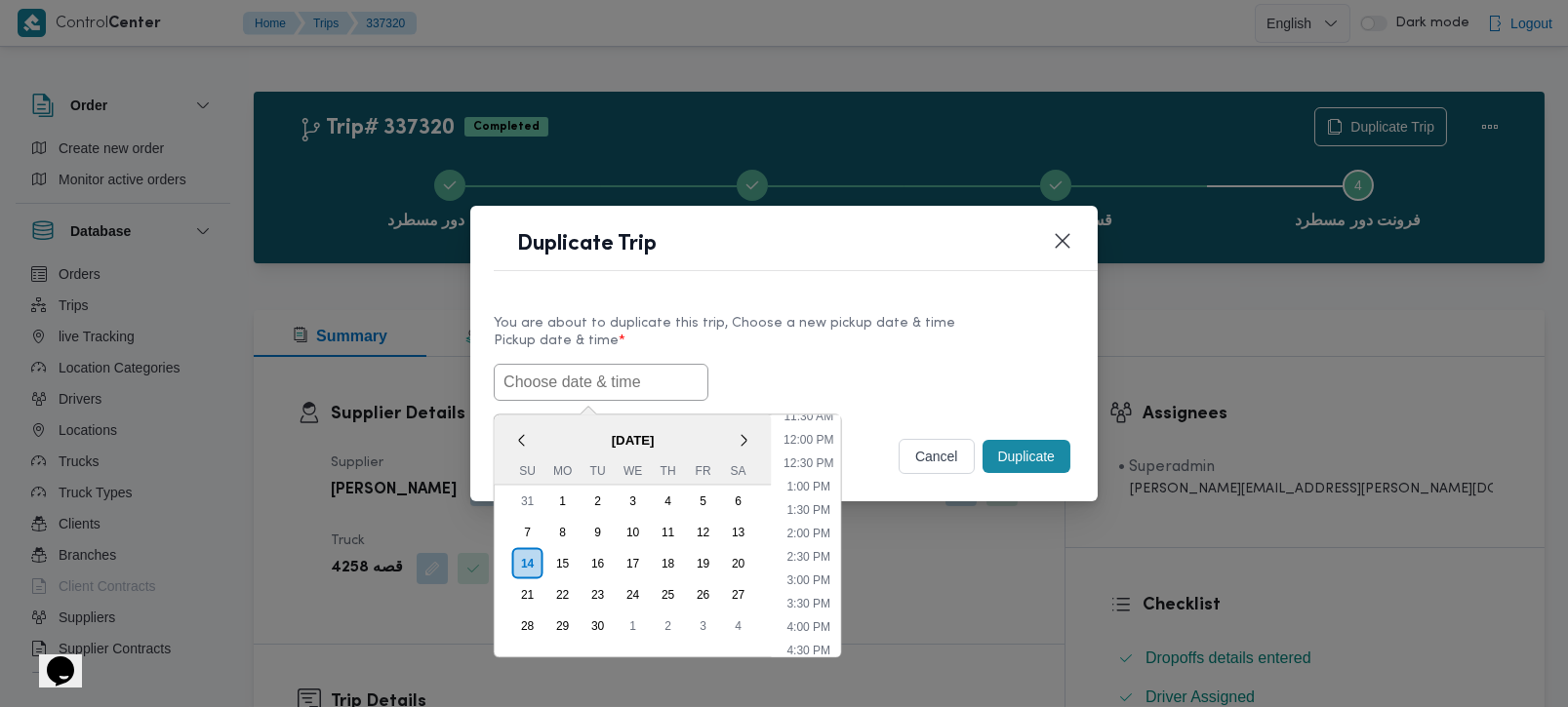
paste input "[DATE] 7:00AM"
type input "[DATE] 7:00AM"
click at [836, 363] on div "[DATE] 7:00AM < [DATE] > Su Mo Tu We Th Fr Sa 31 1 2 3 4 5 6 7 8 9 10 11 12 13 …" at bounding box center [783, 381] width 580 height 37
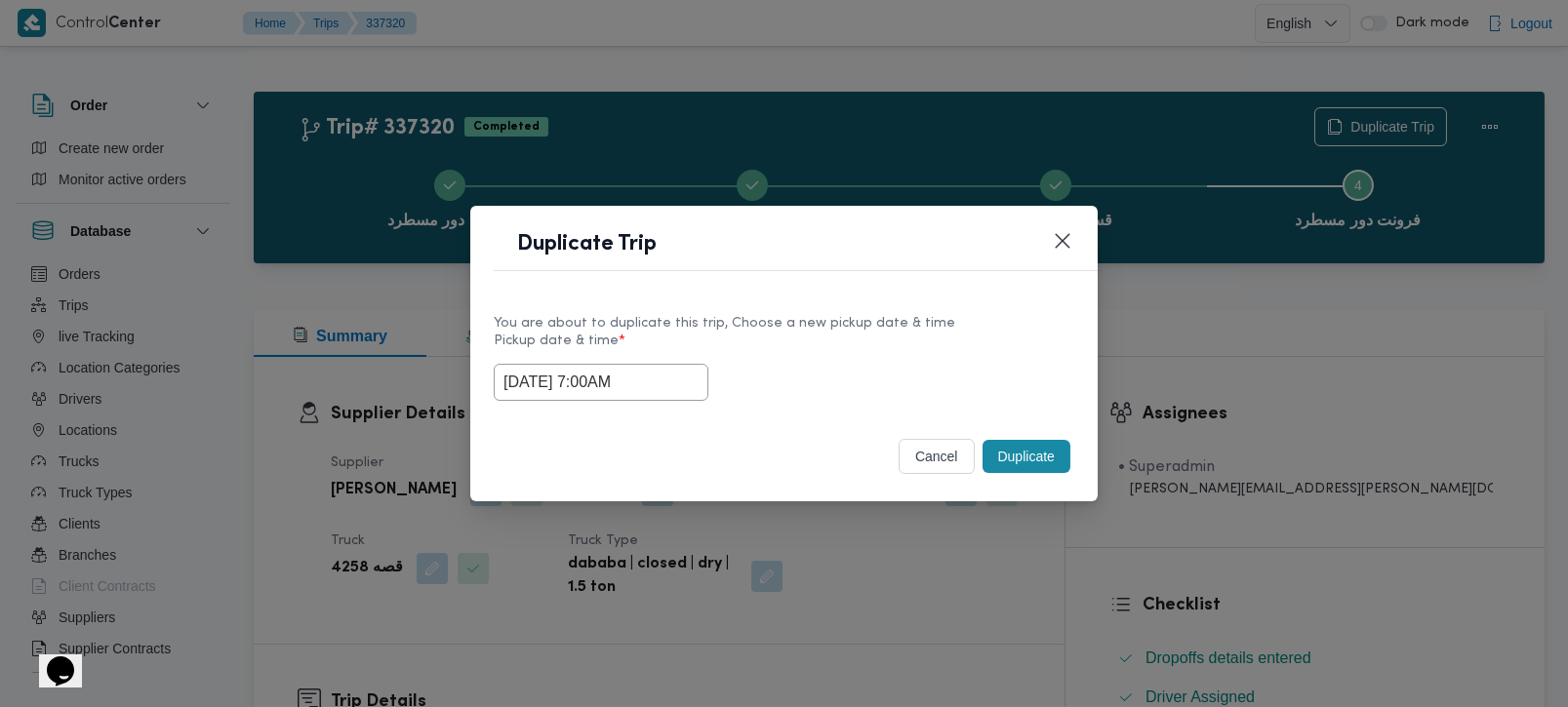
click at [1038, 458] on button "Duplicate" at bounding box center [1027, 456] width 88 height 33
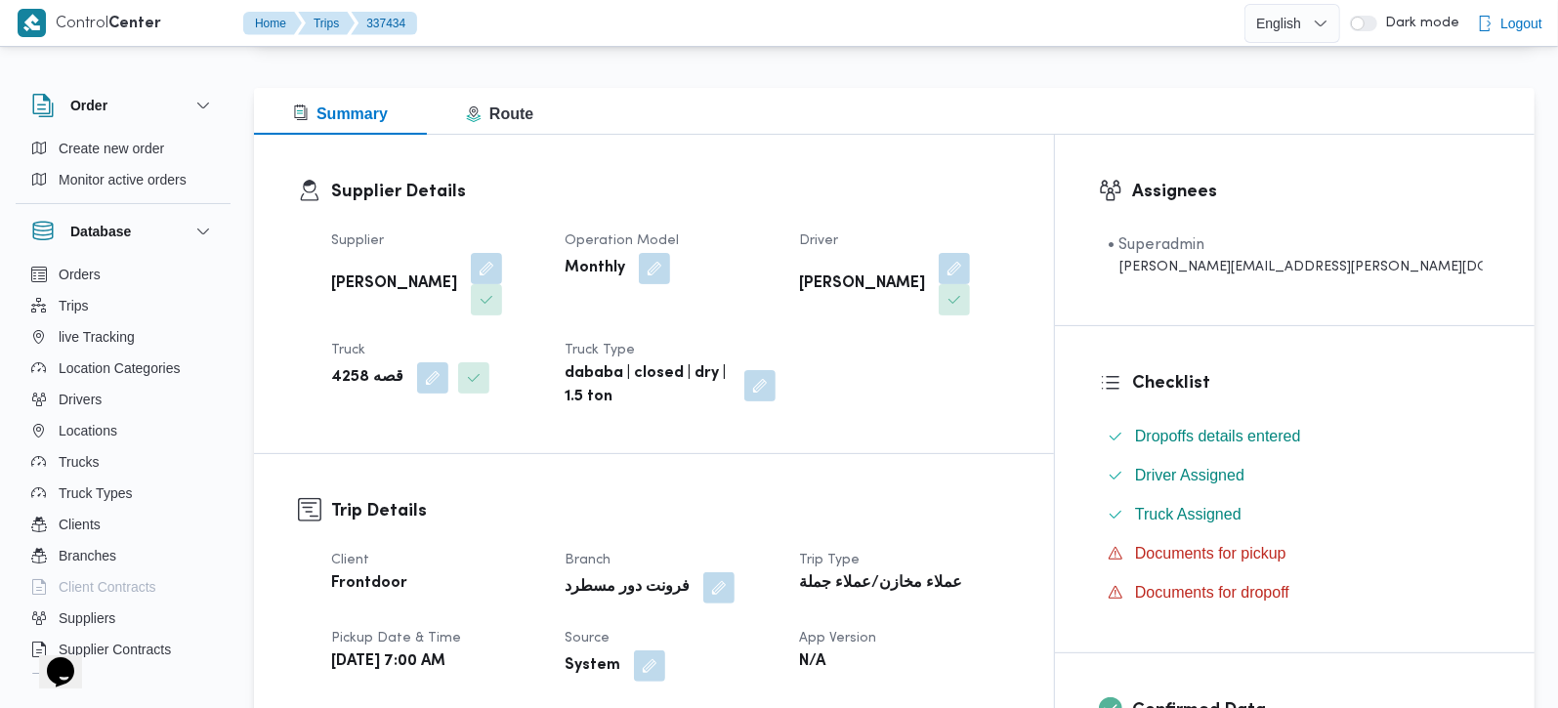
scroll to position [230, 0]
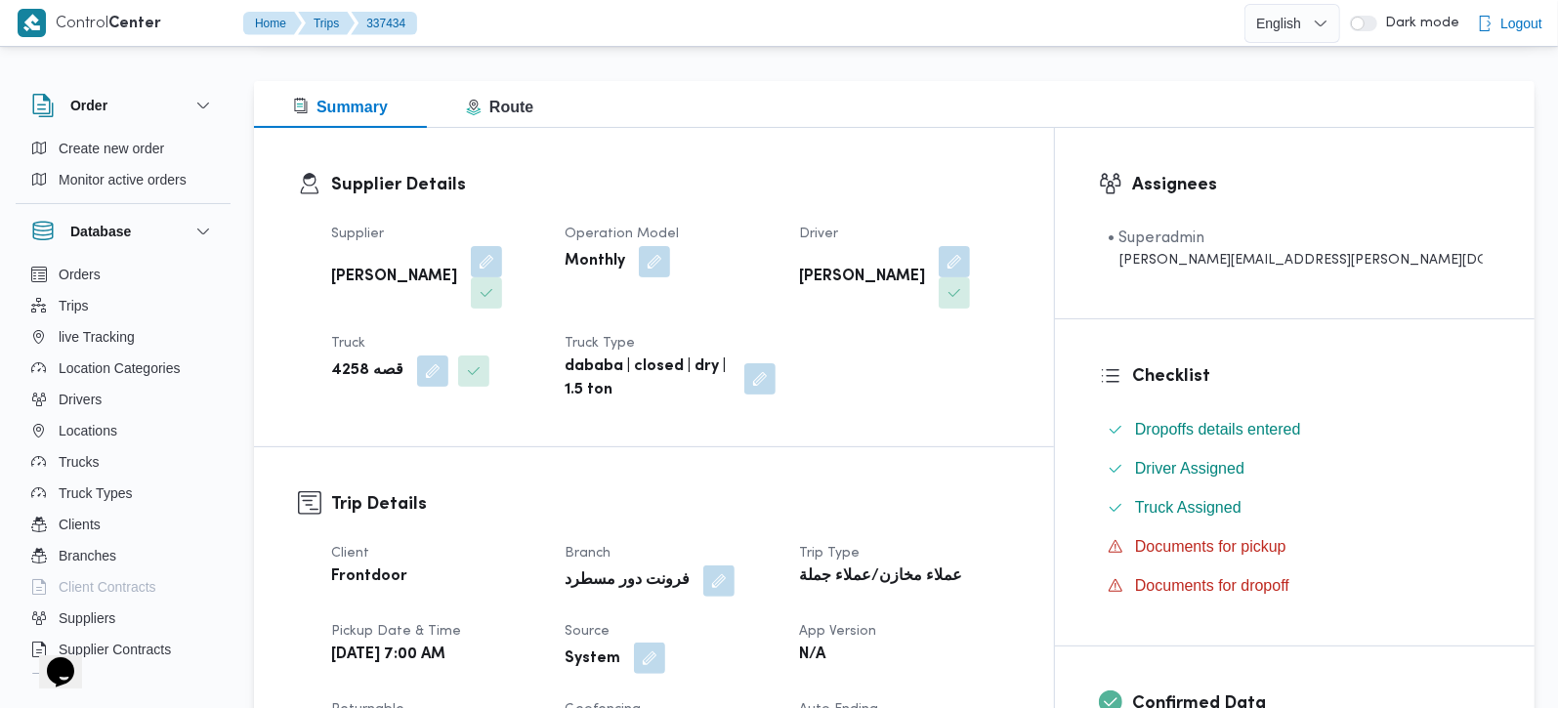
drag, startPoint x: 699, startPoint y: 610, endPoint x: 686, endPoint y: 602, distance: 14.9
click at [665, 643] on button "button" at bounding box center [649, 658] width 31 height 31
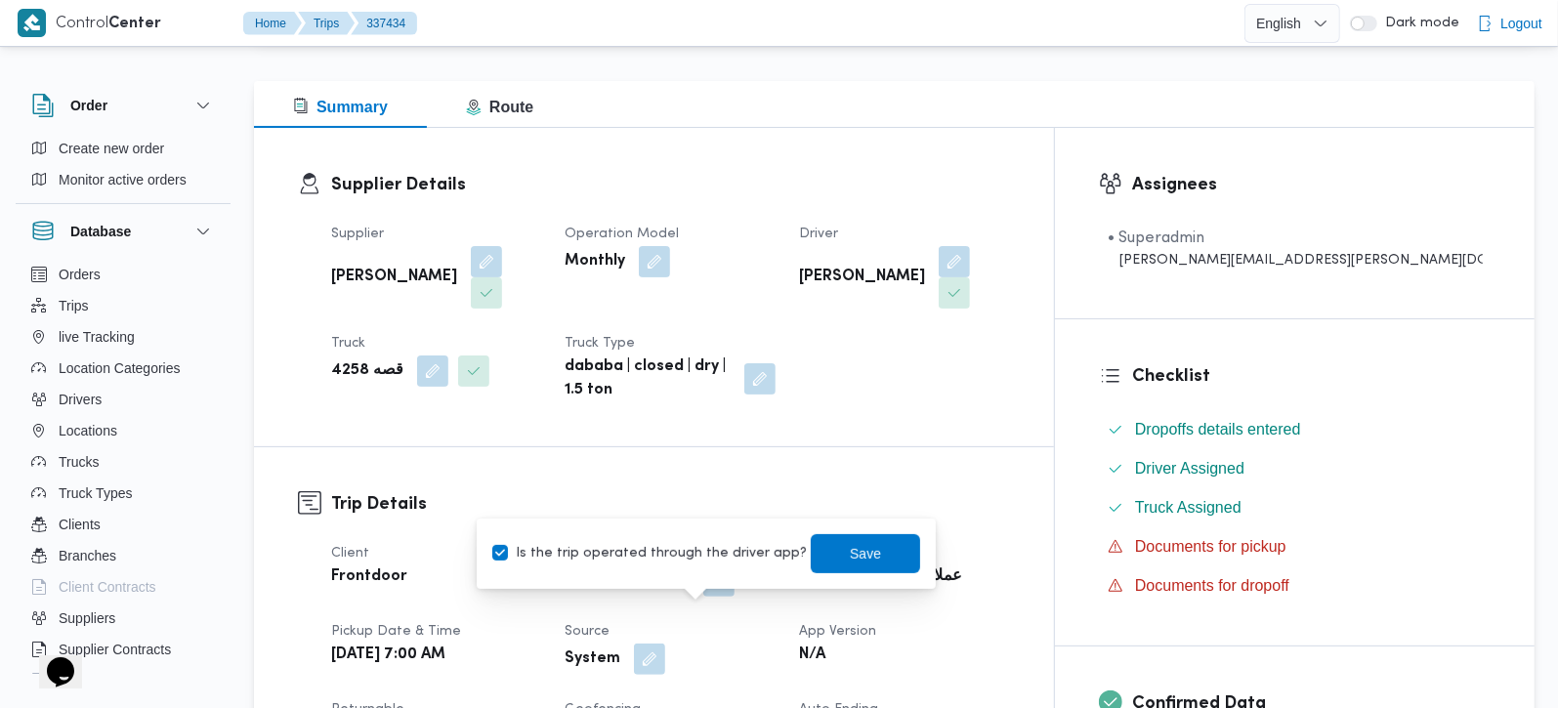
click at [660, 549] on label "Is the trip operated through the driver app?" at bounding box center [649, 553] width 315 height 23
checkbox input "false"
click at [813, 548] on span "Save" at bounding box center [865, 552] width 109 height 39
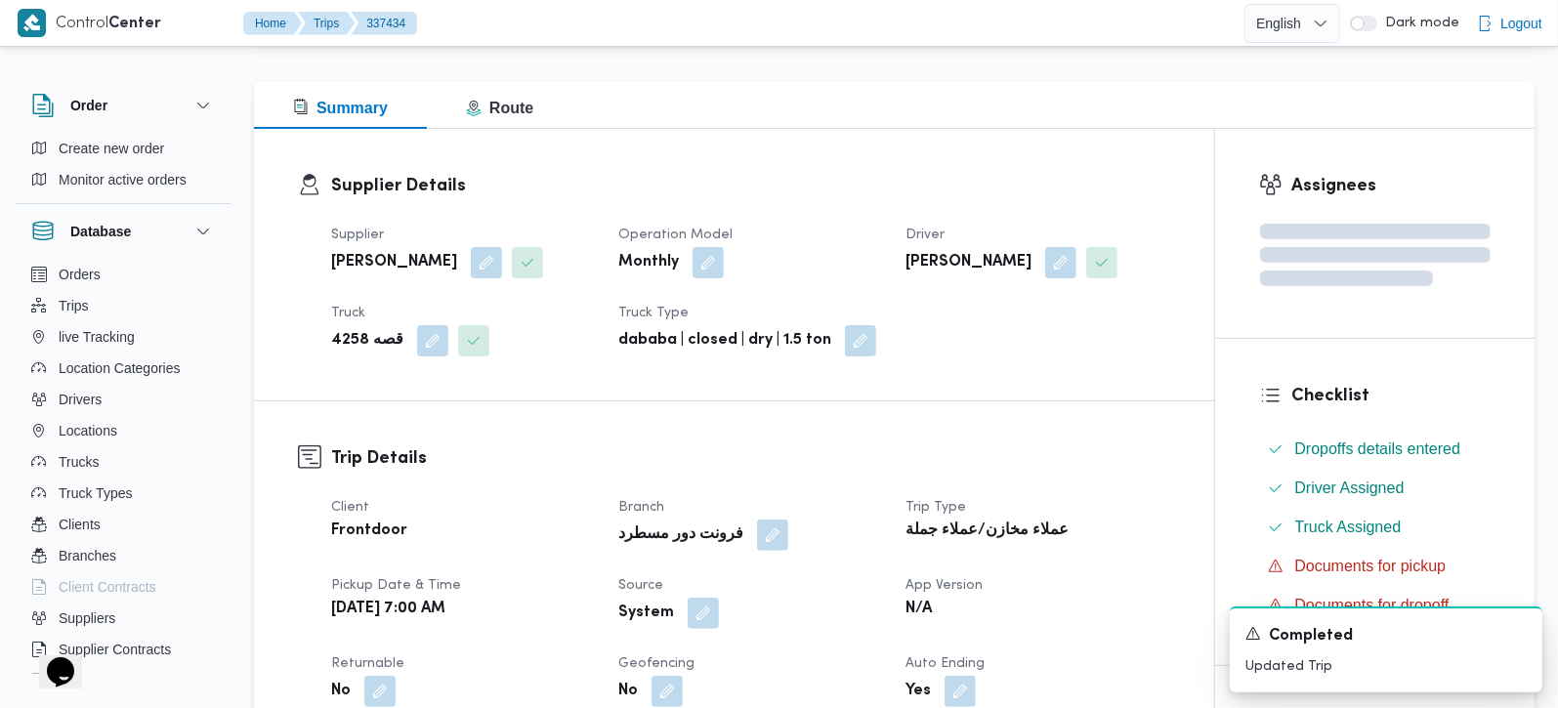
scroll to position [0, 0]
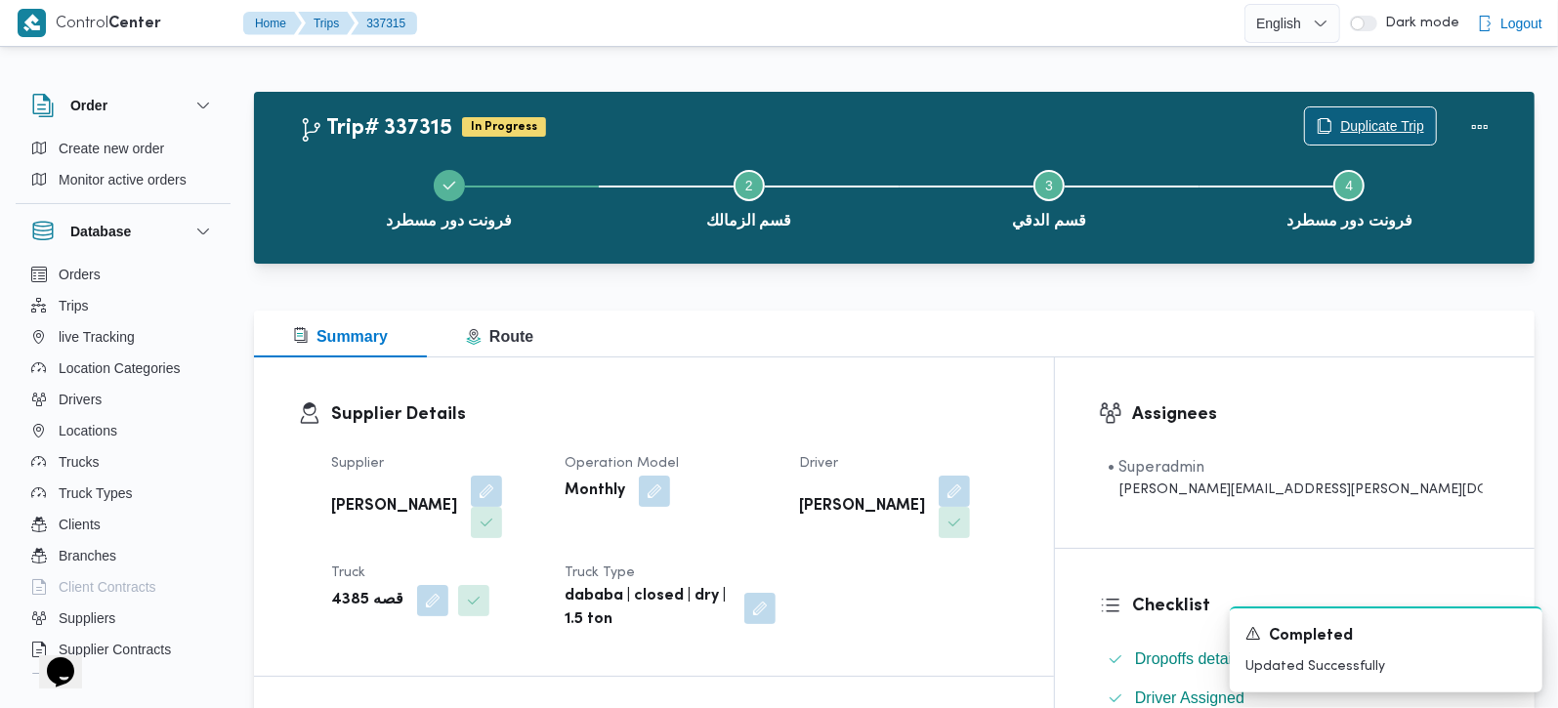
click at [1396, 121] on span "Duplicate Trip" at bounding box center [1382, 125] width 84 height 23
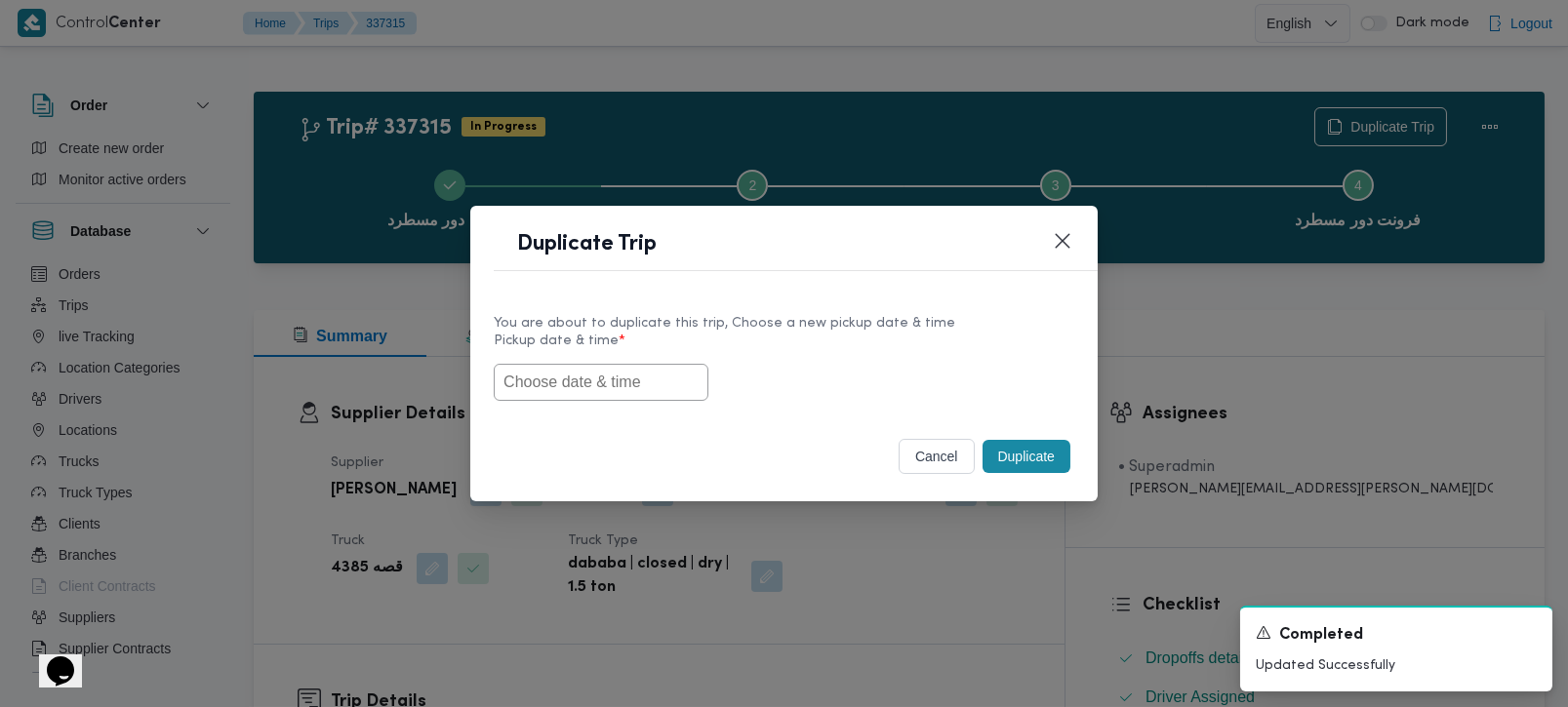
click at [586, 386] on input "text" at bounding box center [600, 381] width 215 height 37
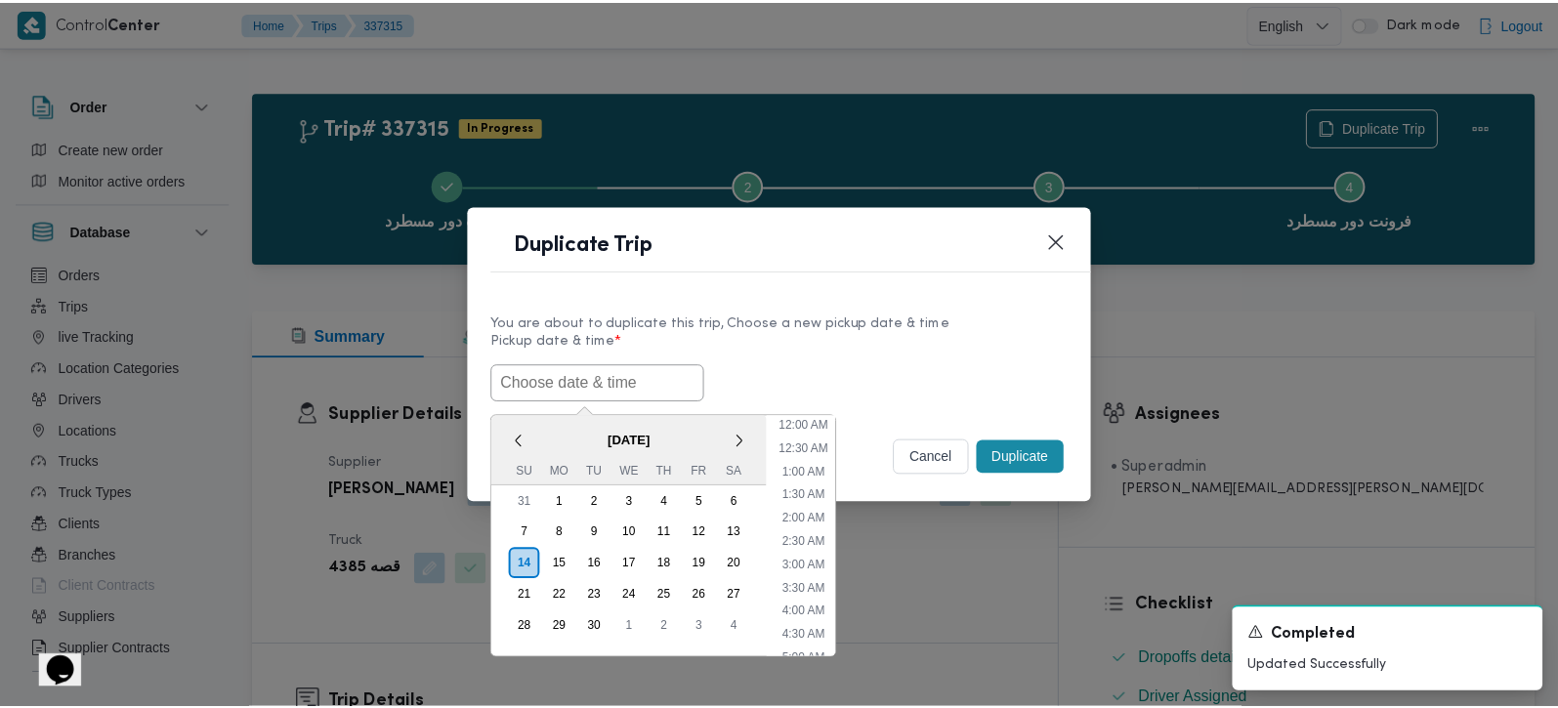
scroll to position [548, 0]
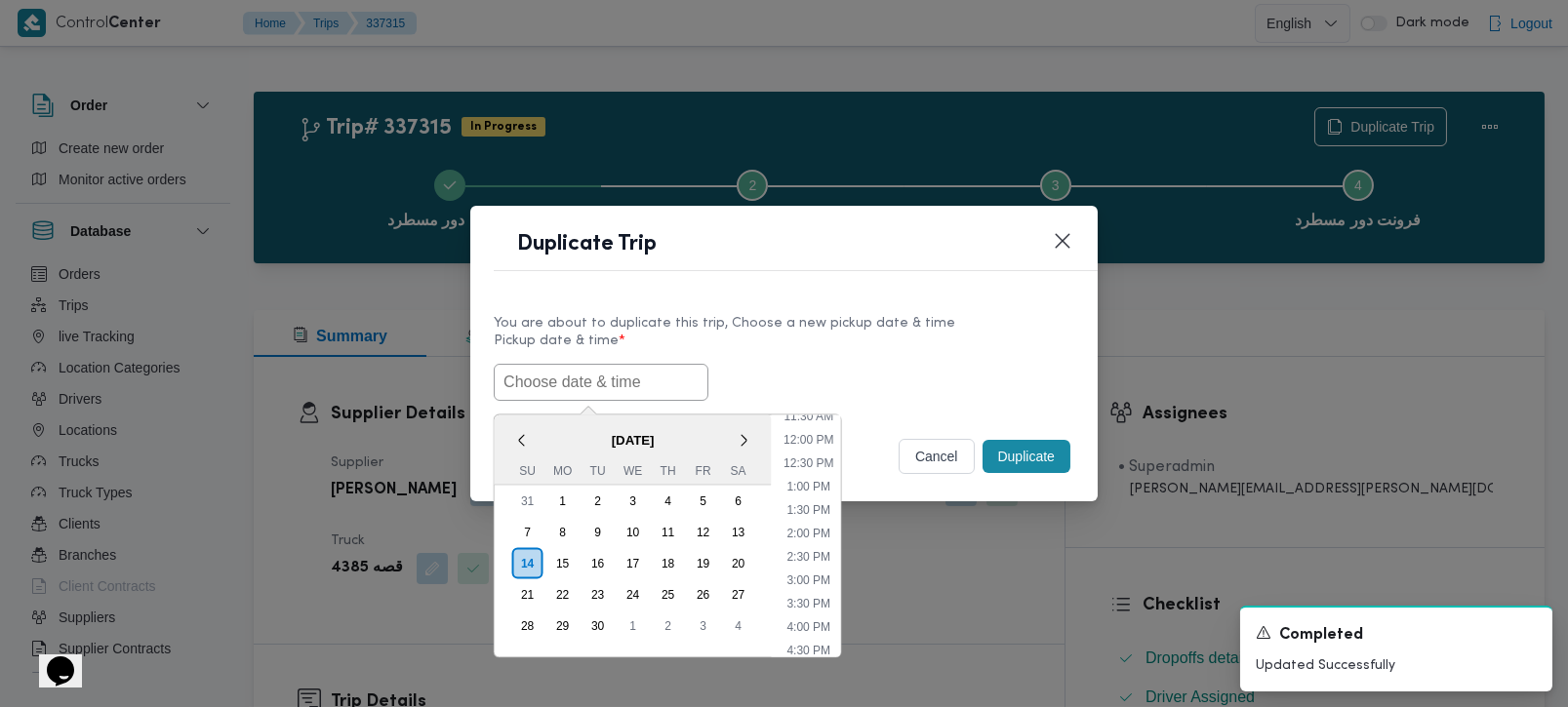
paste input "[DATE] 7:00AM"
type input "[DATE] 7:00AM"
click at [830, 328] on div "You are about to duplicate this trip, Choose a new pickup date & time" at bounding box center [783, 324] width 580 height 21
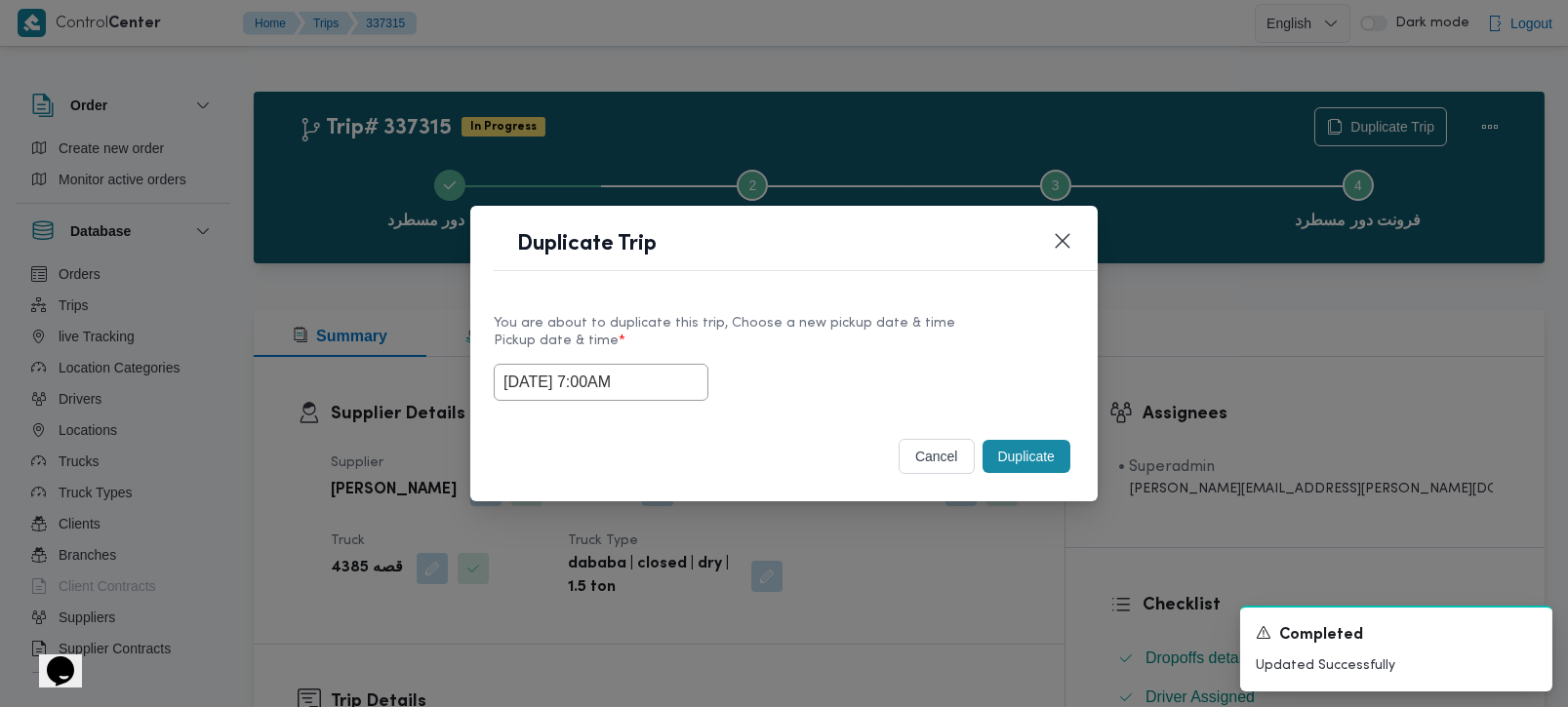
click at [1014, 452] on button "Duplicate" at bounding box center [1027, 456] width 88 height 33
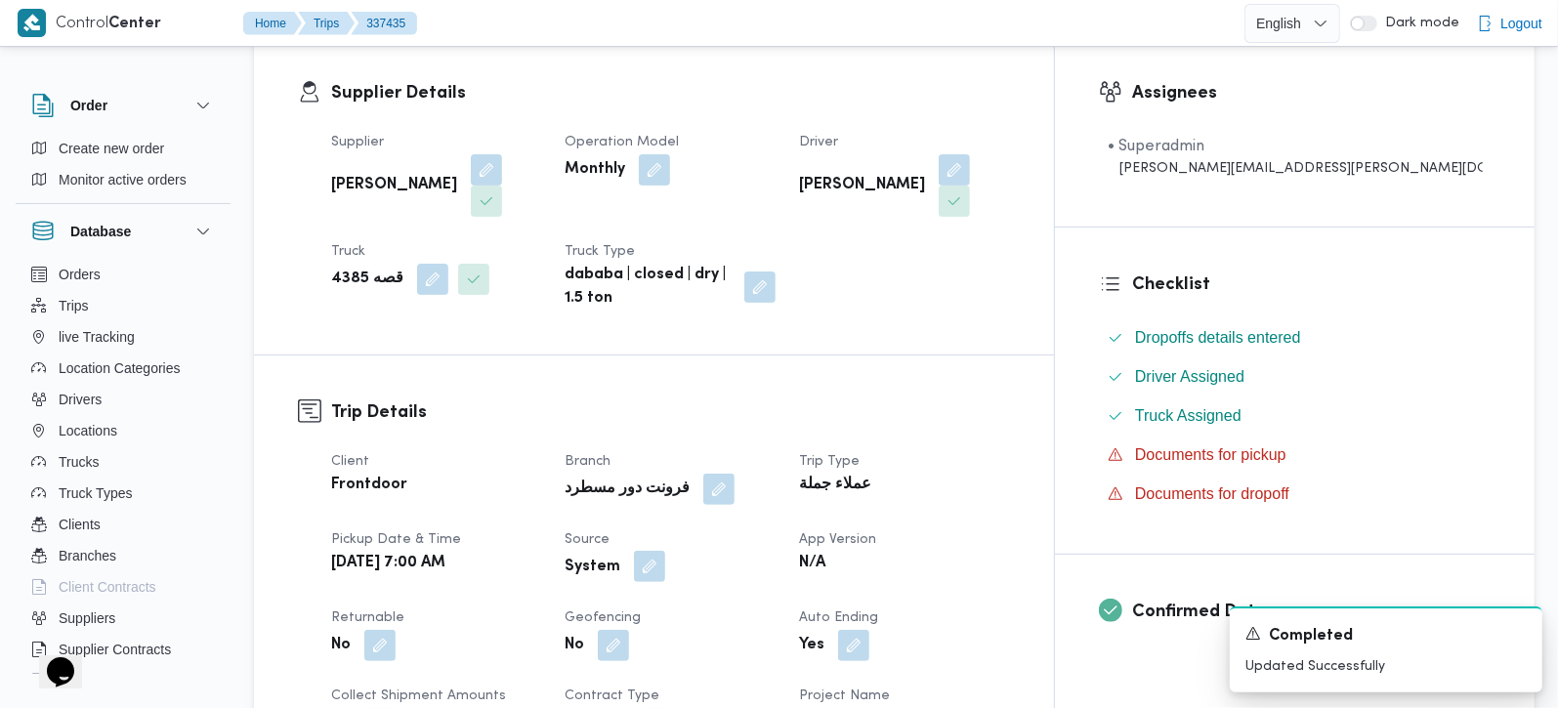
scroll to position [459, 0]
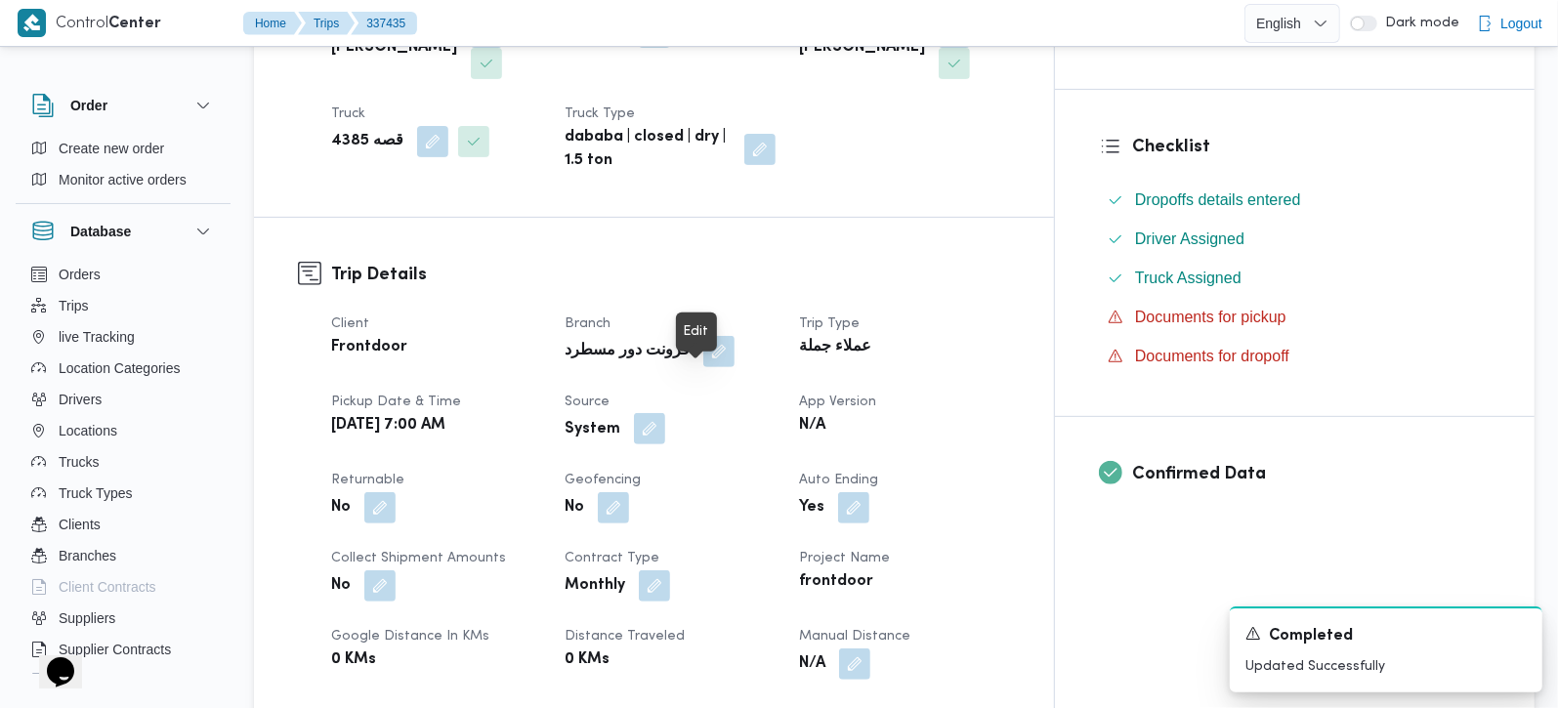
click at [665, 413] on button "button" at bounding box center [649, 428] width 31 height 31
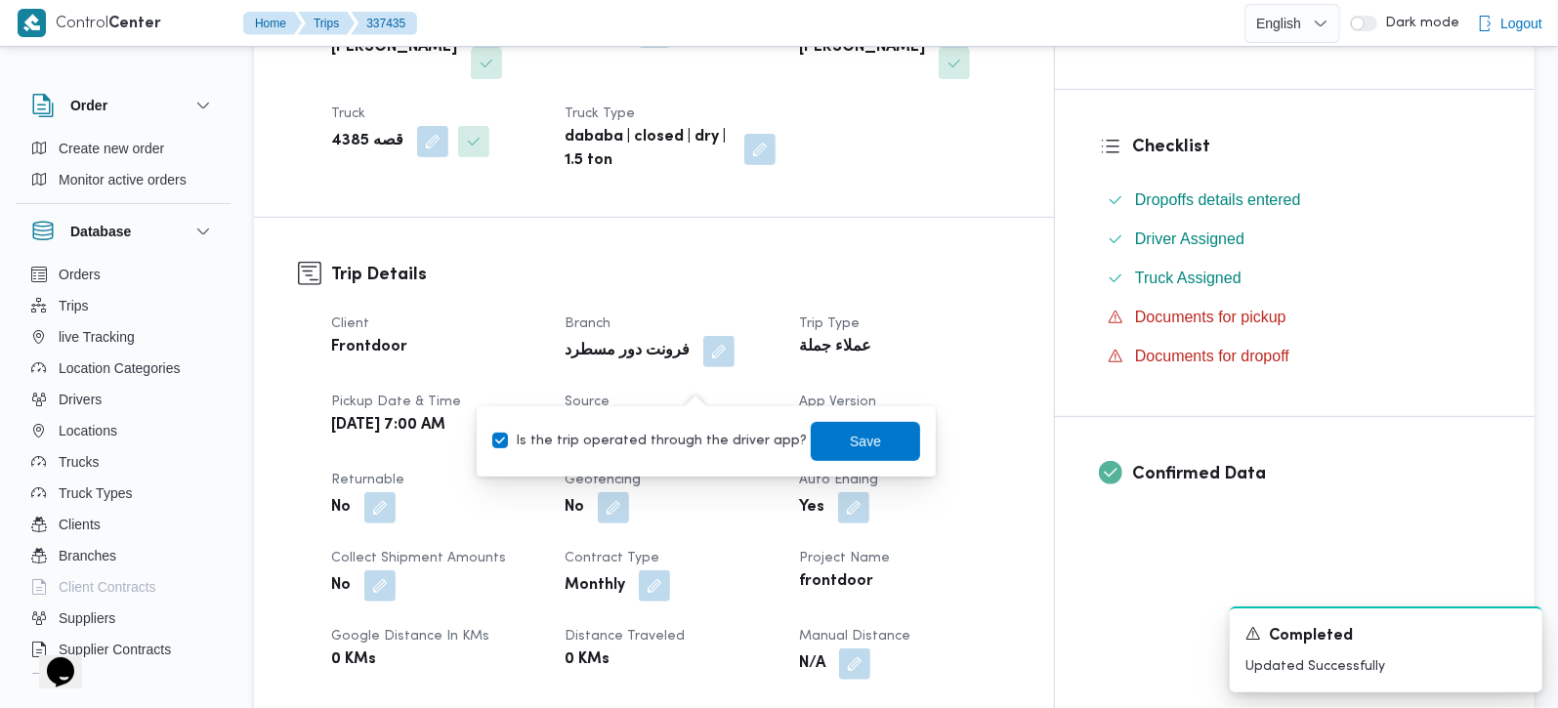
click at [676, 437] on label "Is the trip operated through the driver app?" at bounding box center [649, 441] width 315 height 23
checkbox input "false"
click at [856, 438] on span "Save" at bounding box center [865, 440] width 31 height 23
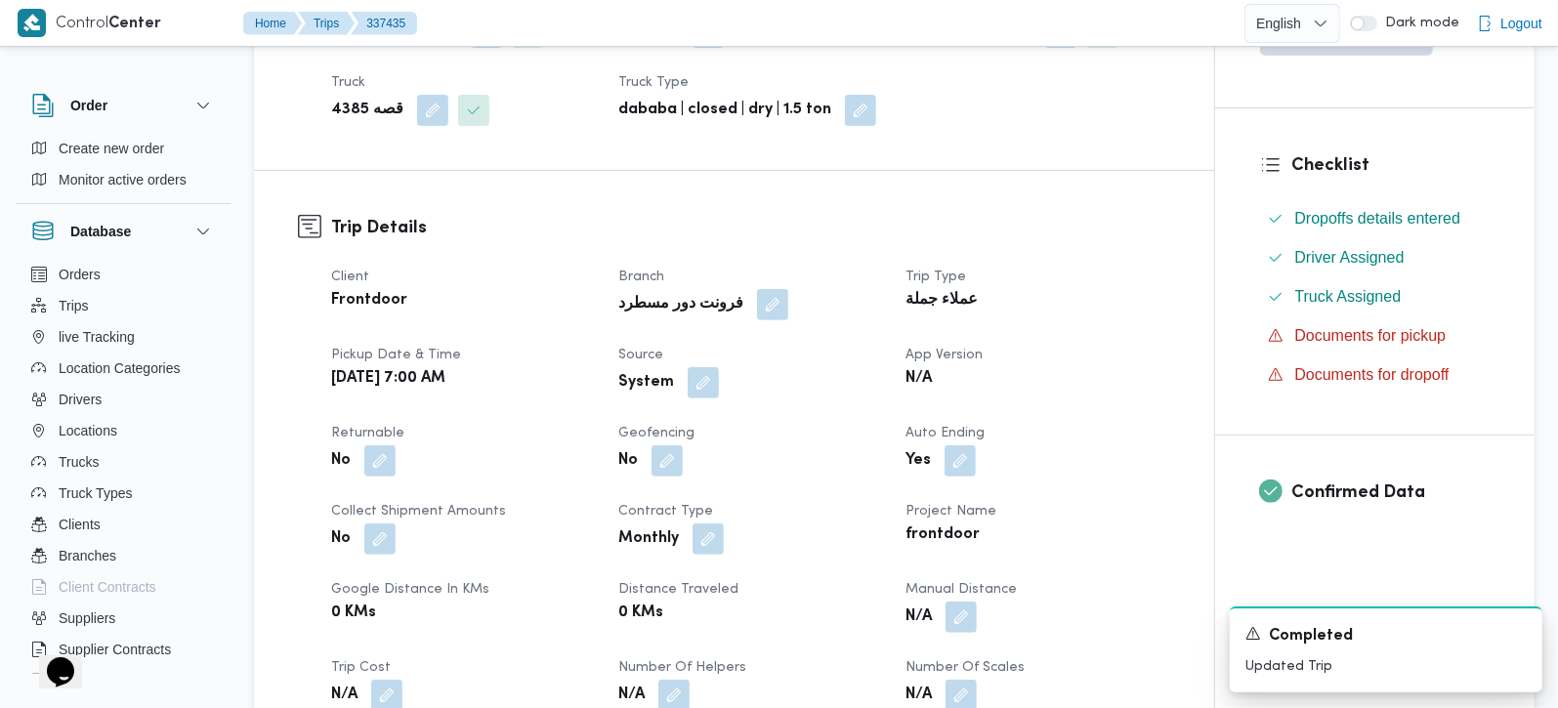
scroll to position [114, 0]
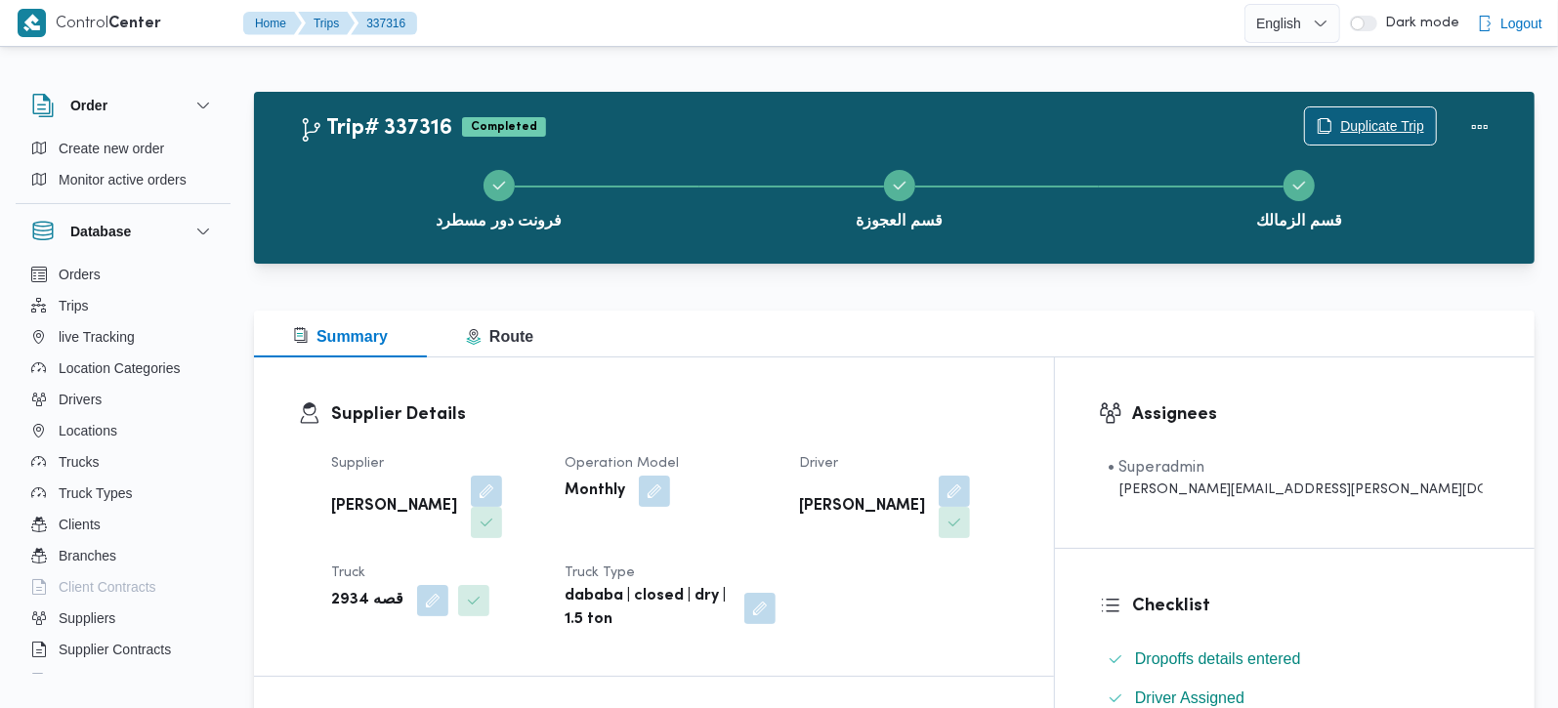
click at [1373, 135] on span "Duplicate Trip" at bounding box center [1382, 125] width 84 height 23
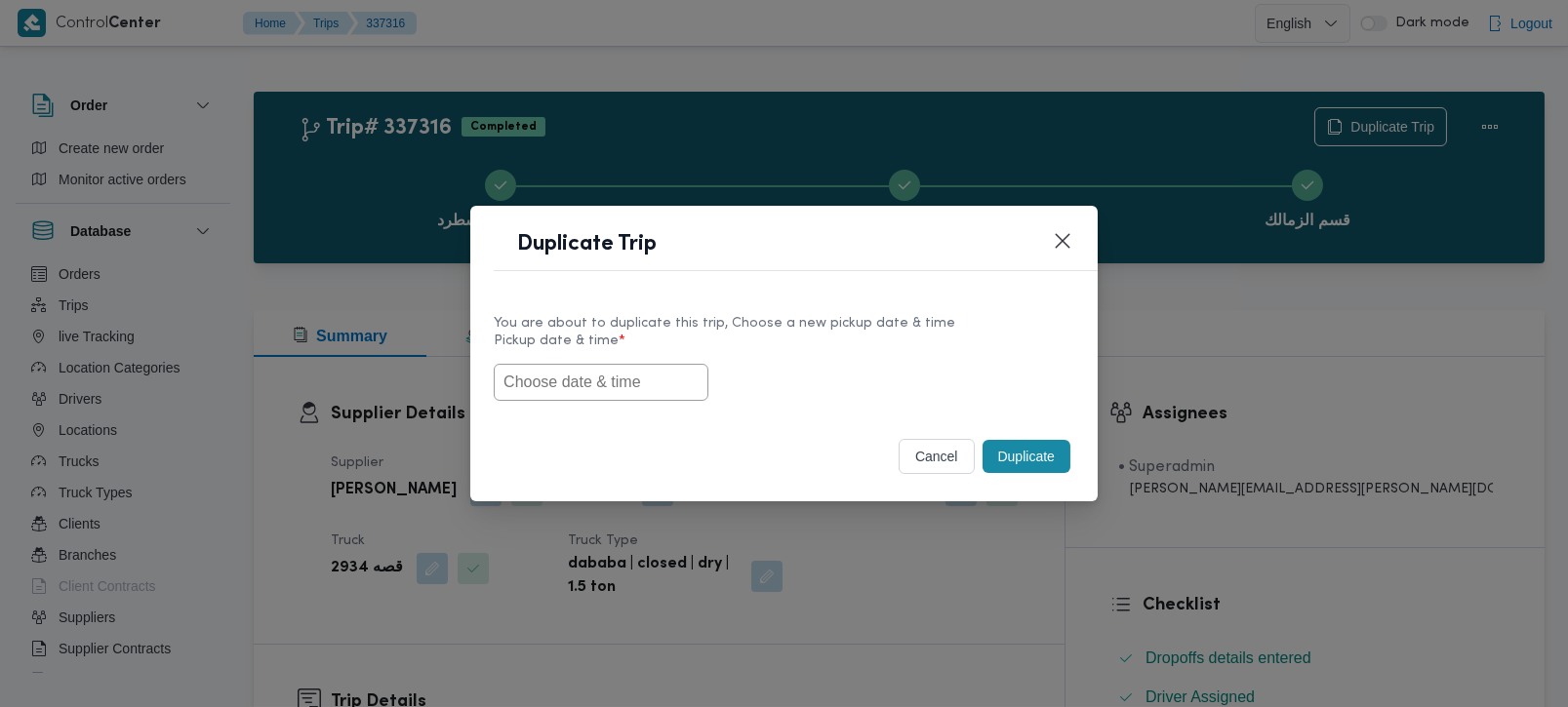
click at [623, 388] on input "text" at bounding box center [600, 381] width 215 height 37
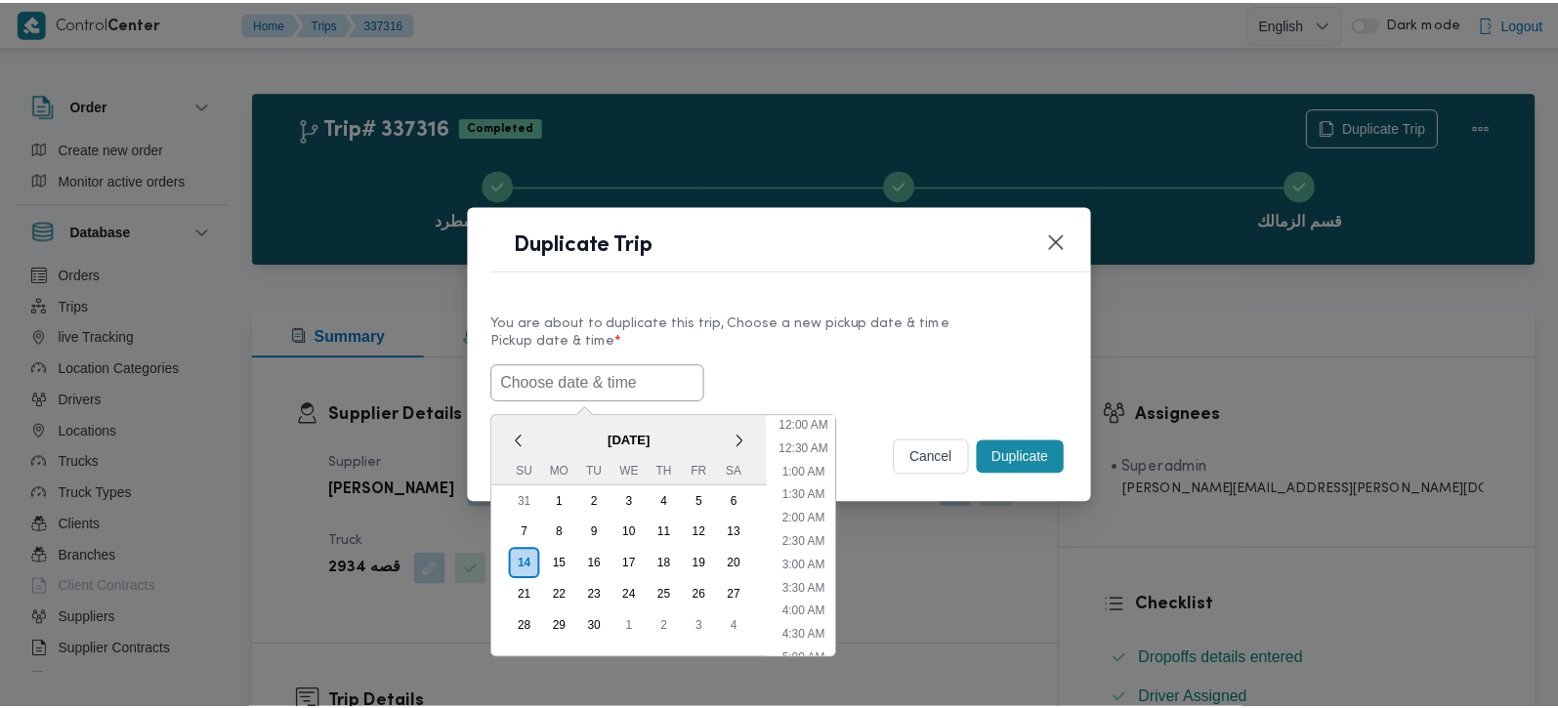
scroll to position [548, 0]
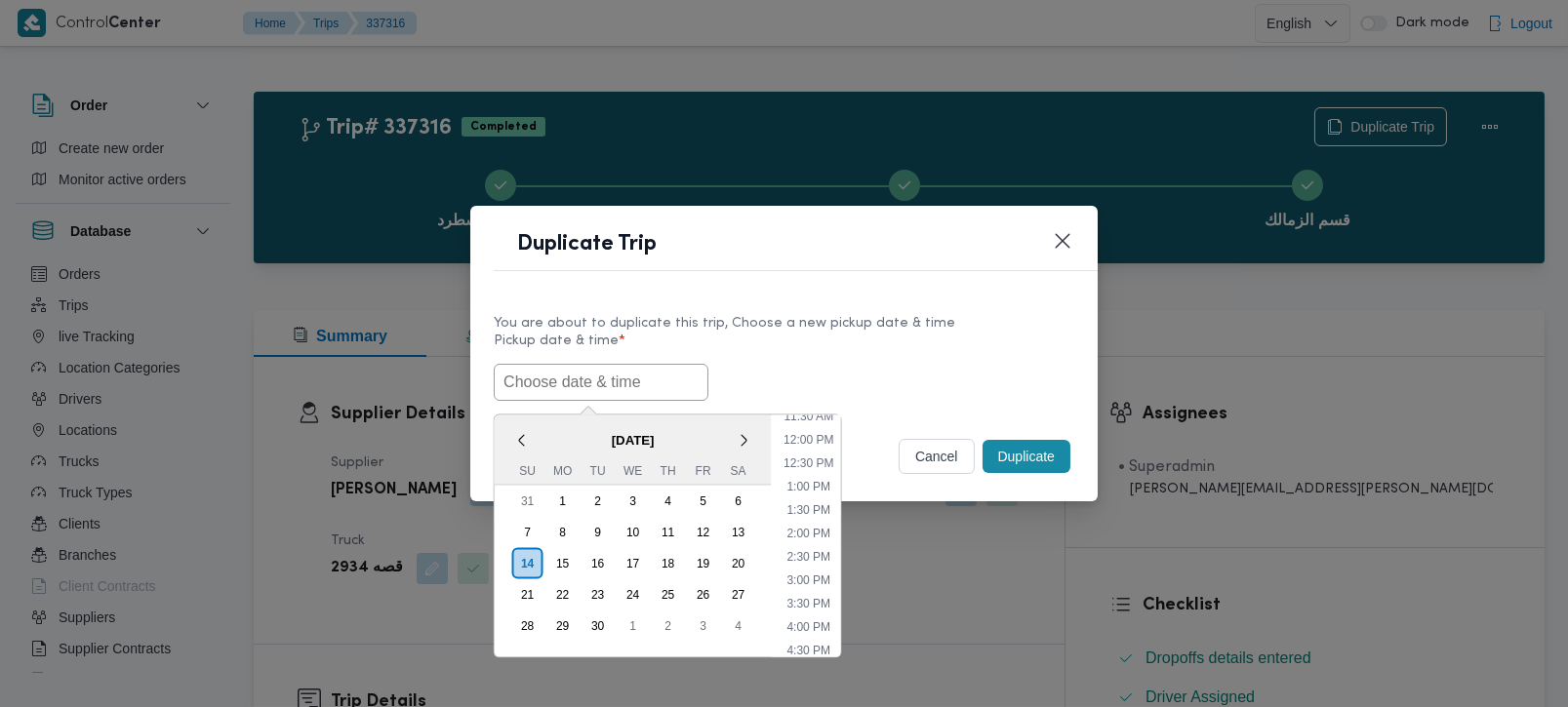
paste input "[DATE] 7:00AM"
type input "[DATE] 7:00AM"
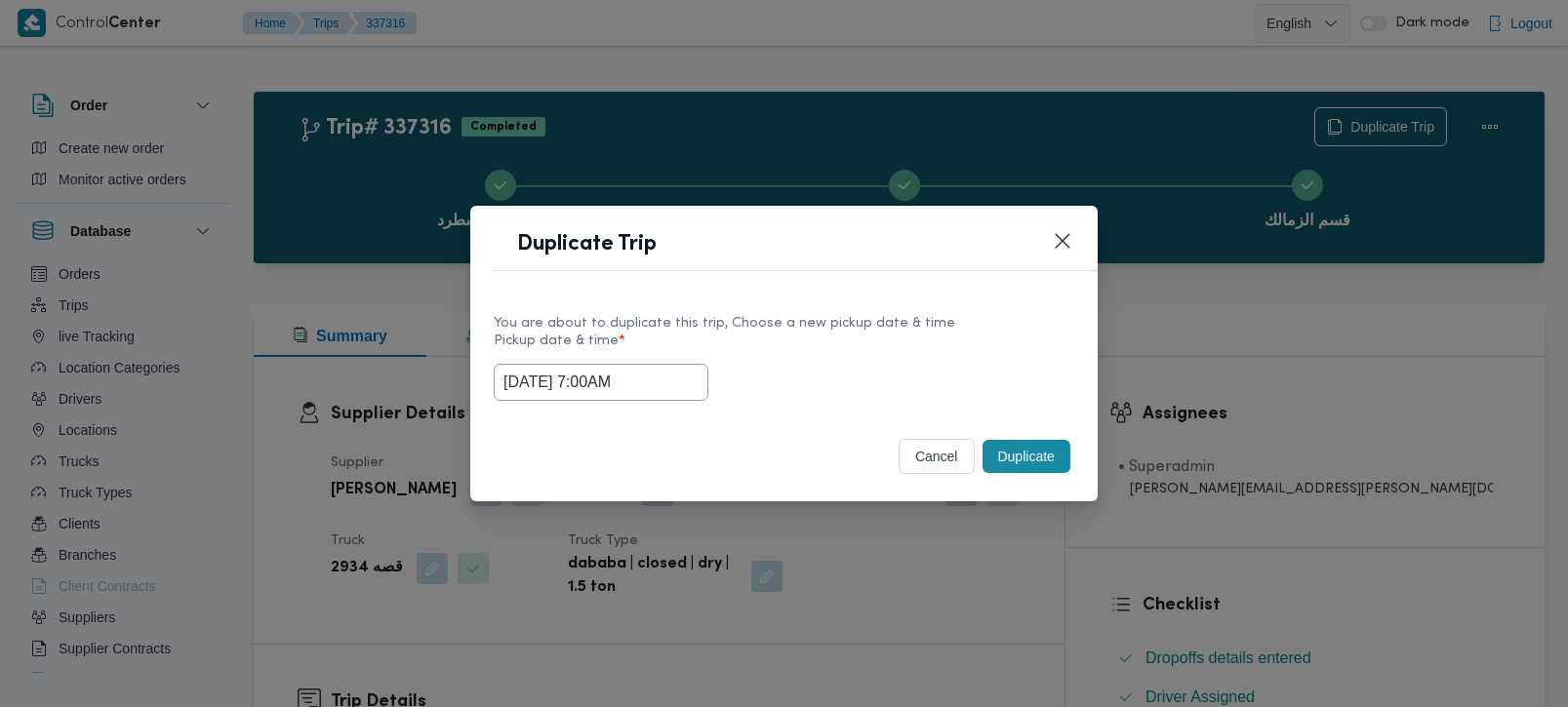
click at [738, 354] on label "Pickup date & time *" at bounding box center [783, 349] width 580 height 30
click at [1007, 457] on button "Duplicate" at bounding box center [1027, 456] width 88 height 33
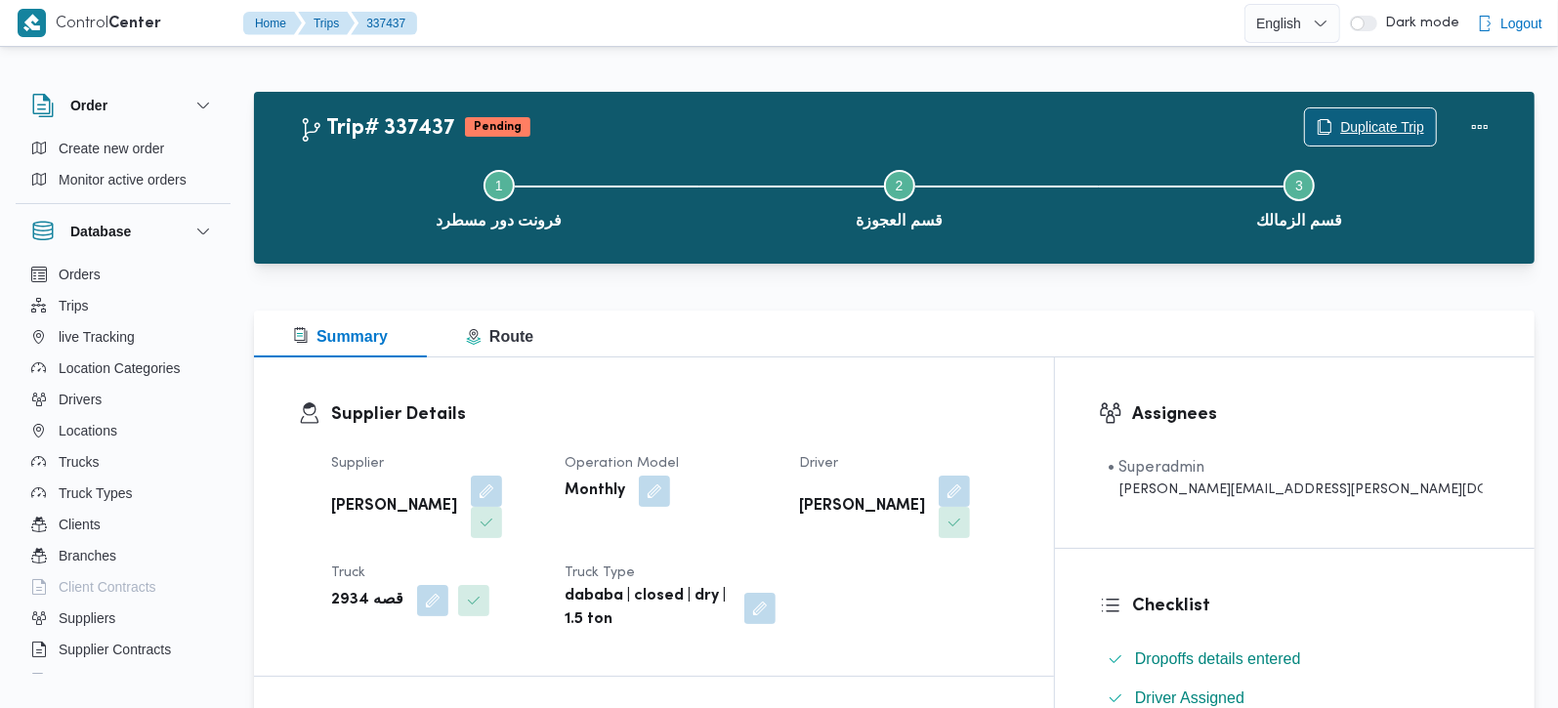
scroll to position [344, 0]
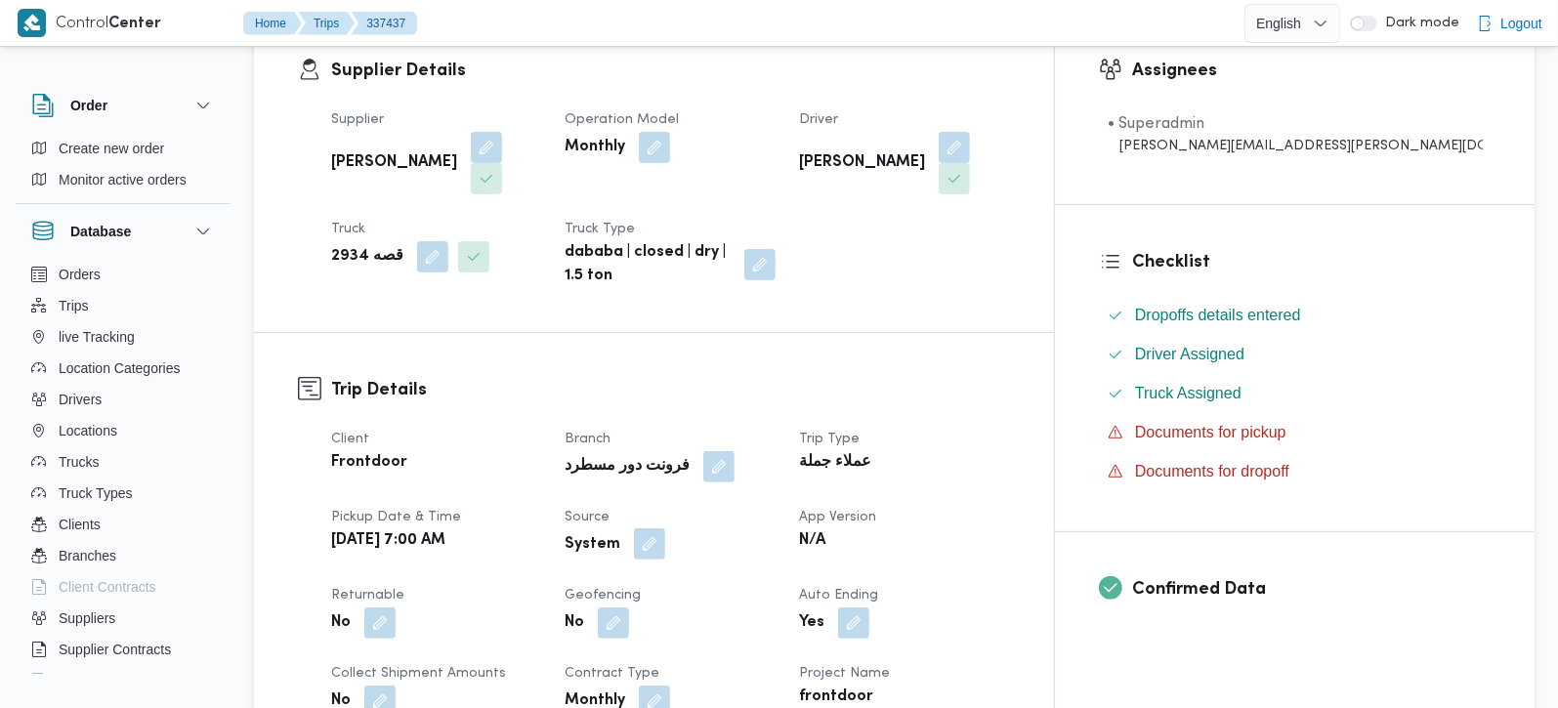
click at [665, 529] on button "button" at bounding box center [649, 544] width 31 height 31
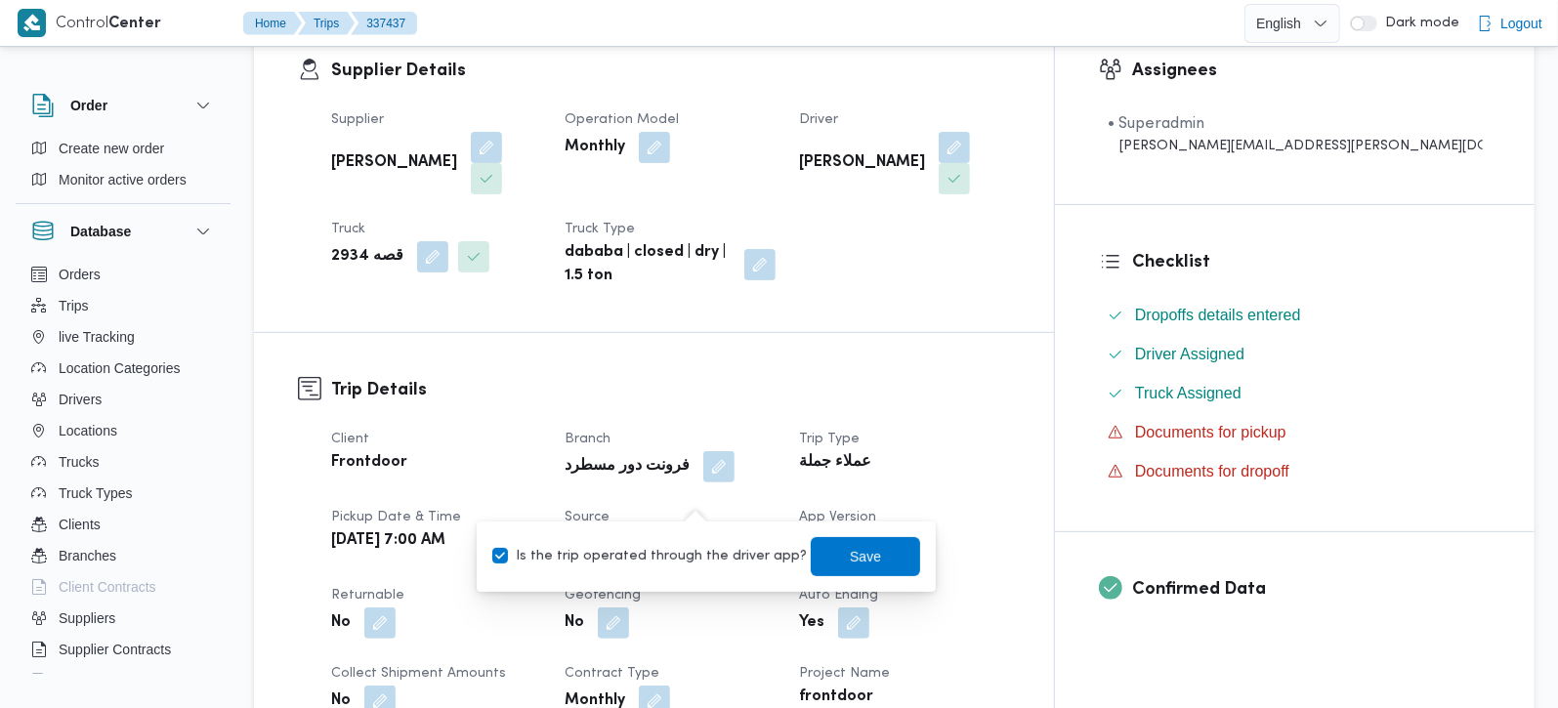
click at [699, 550] on label "Is the trip operated through the driver app?" at bounding box center [649, 556] width 315 height 23
checkbox input "false"
click at [850, 550] on span "Save" at bounding box center [865, 555] width 31 height 23
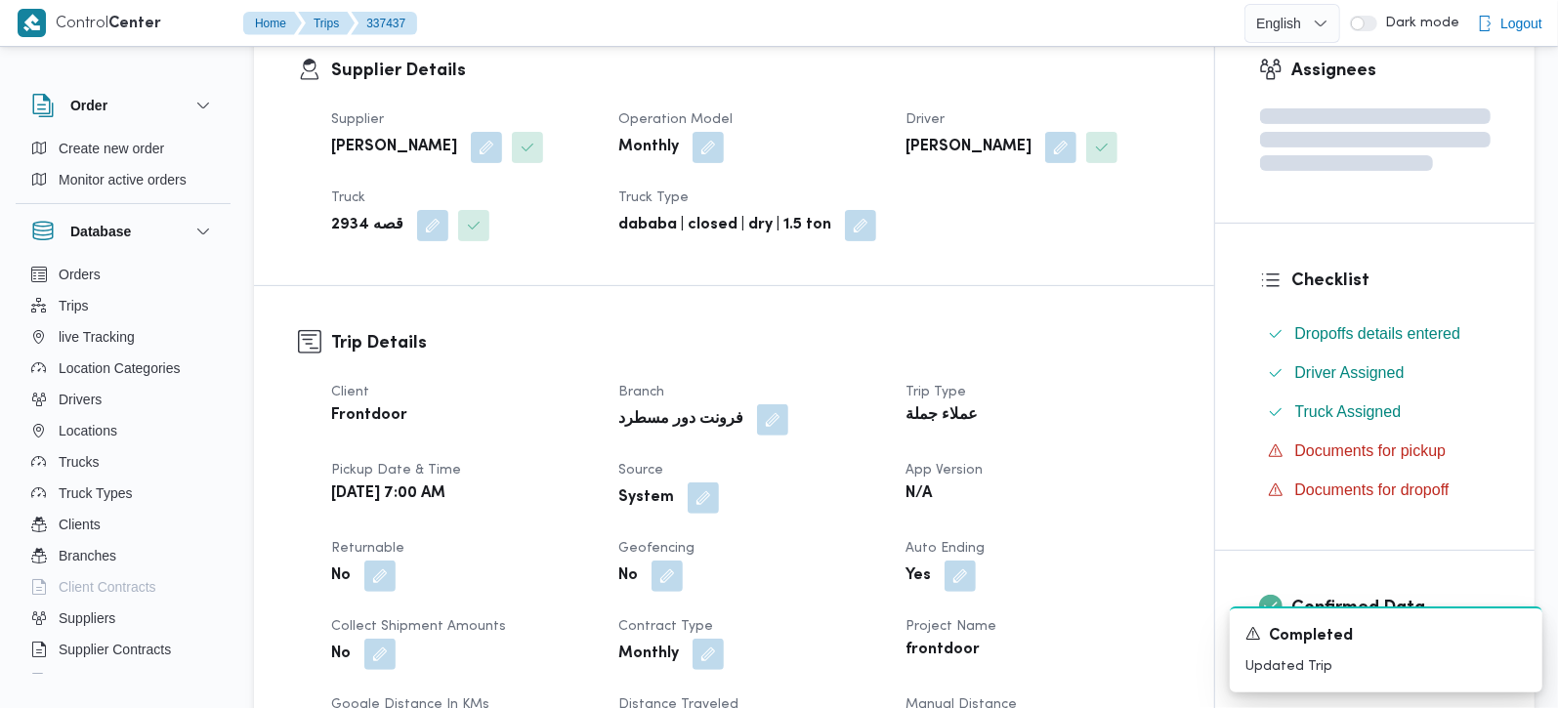
scroll to position [0, 0]
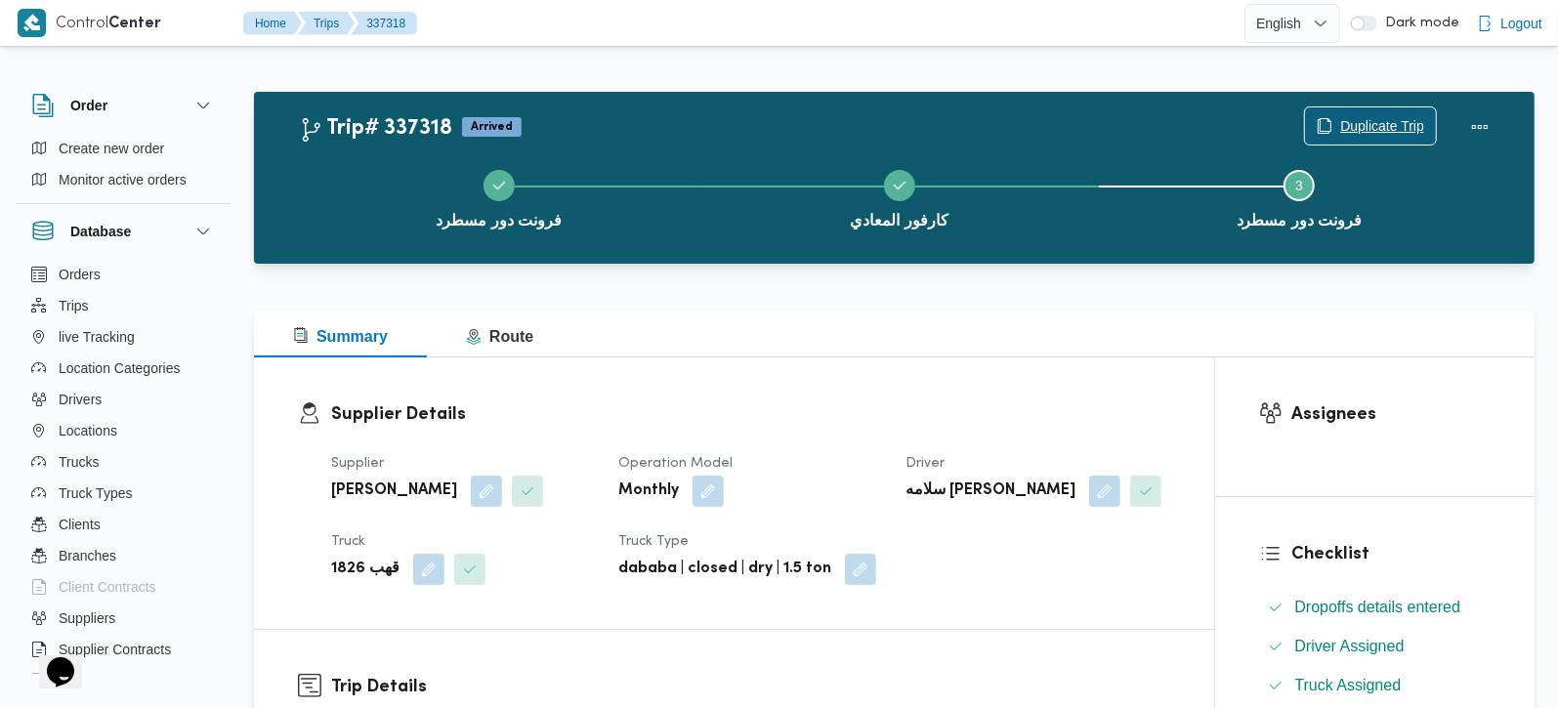
click at [1340, 120] on span "Duplicate Trip" at bounding box center [1382, 125] width 84 height 23
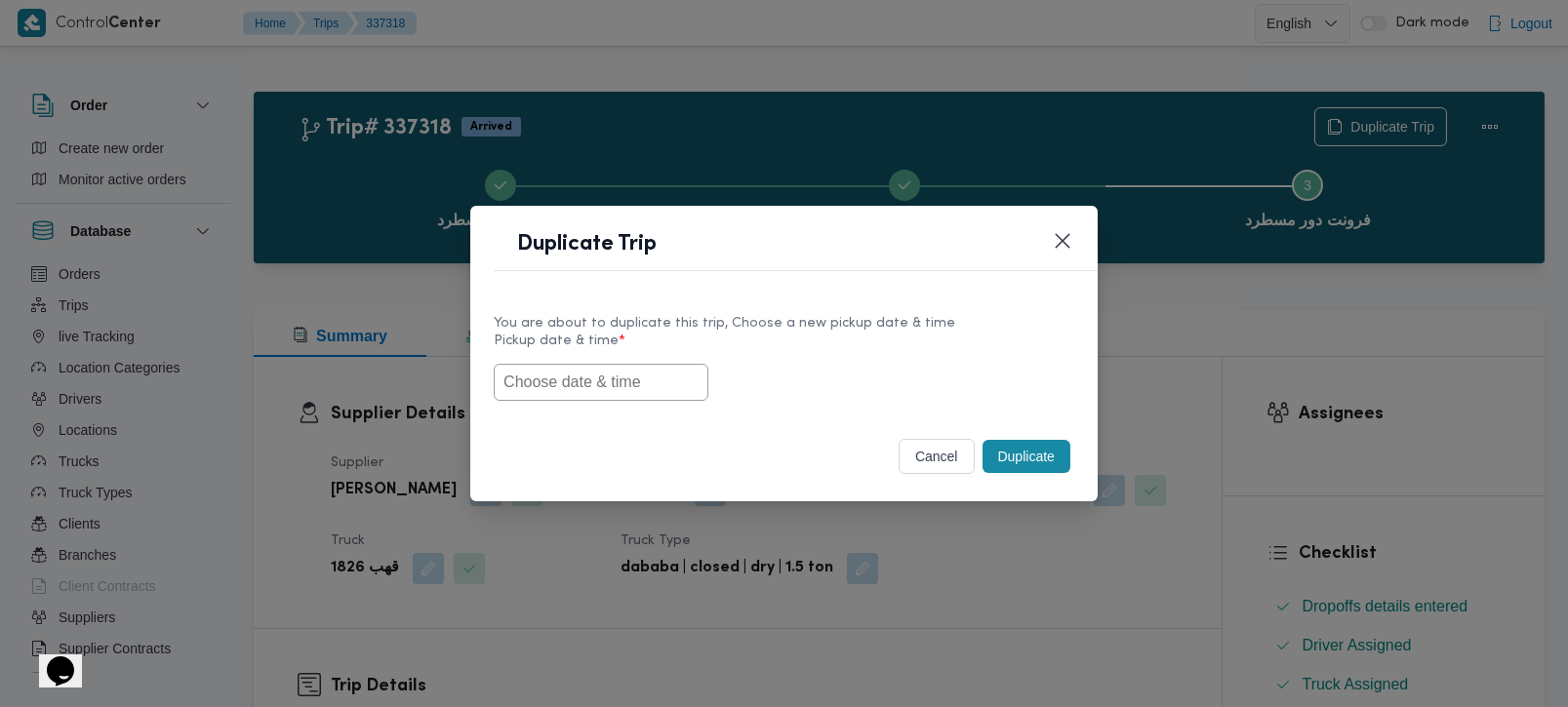
click at [568, 365] on input "text" at bounding box center [600, 381] width 215 height 37
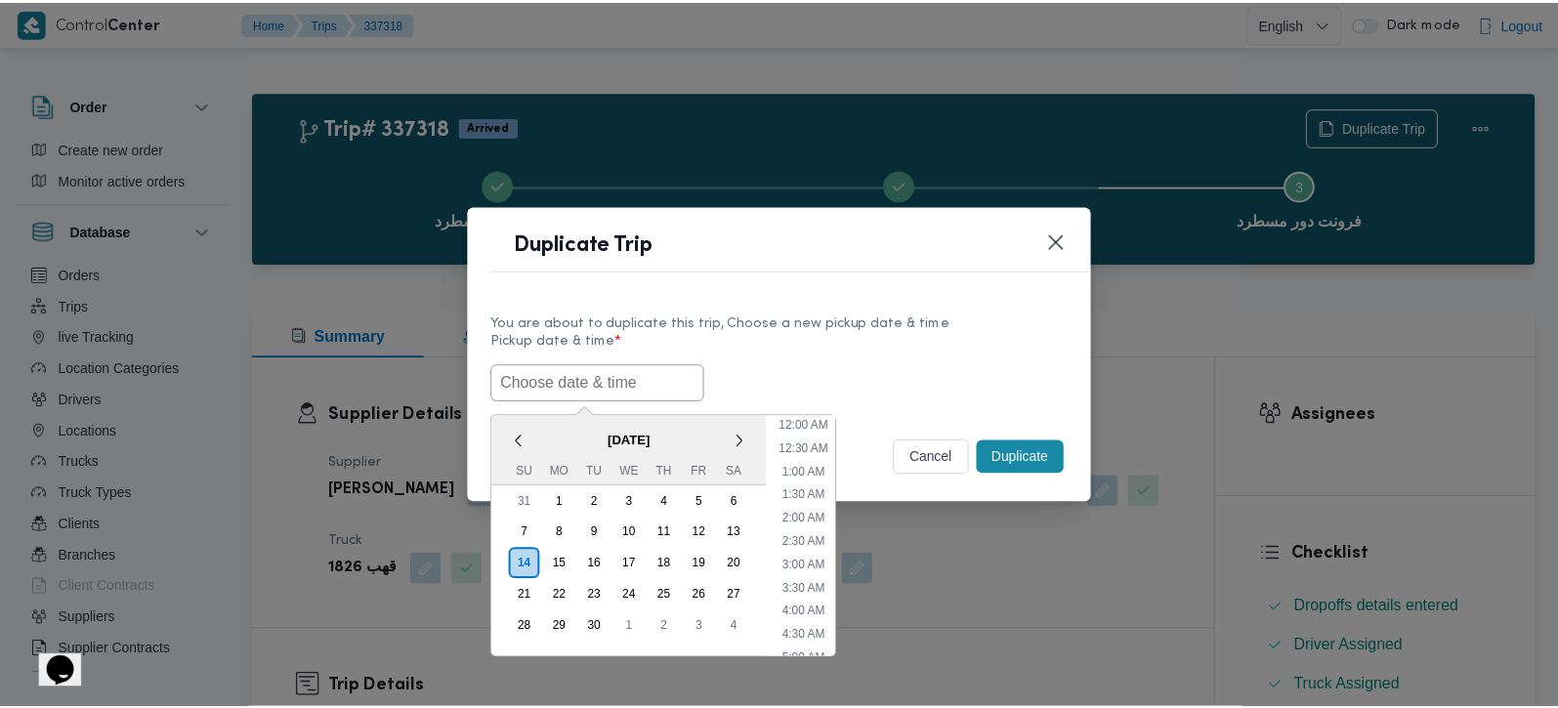
scroll to position [548, 0]
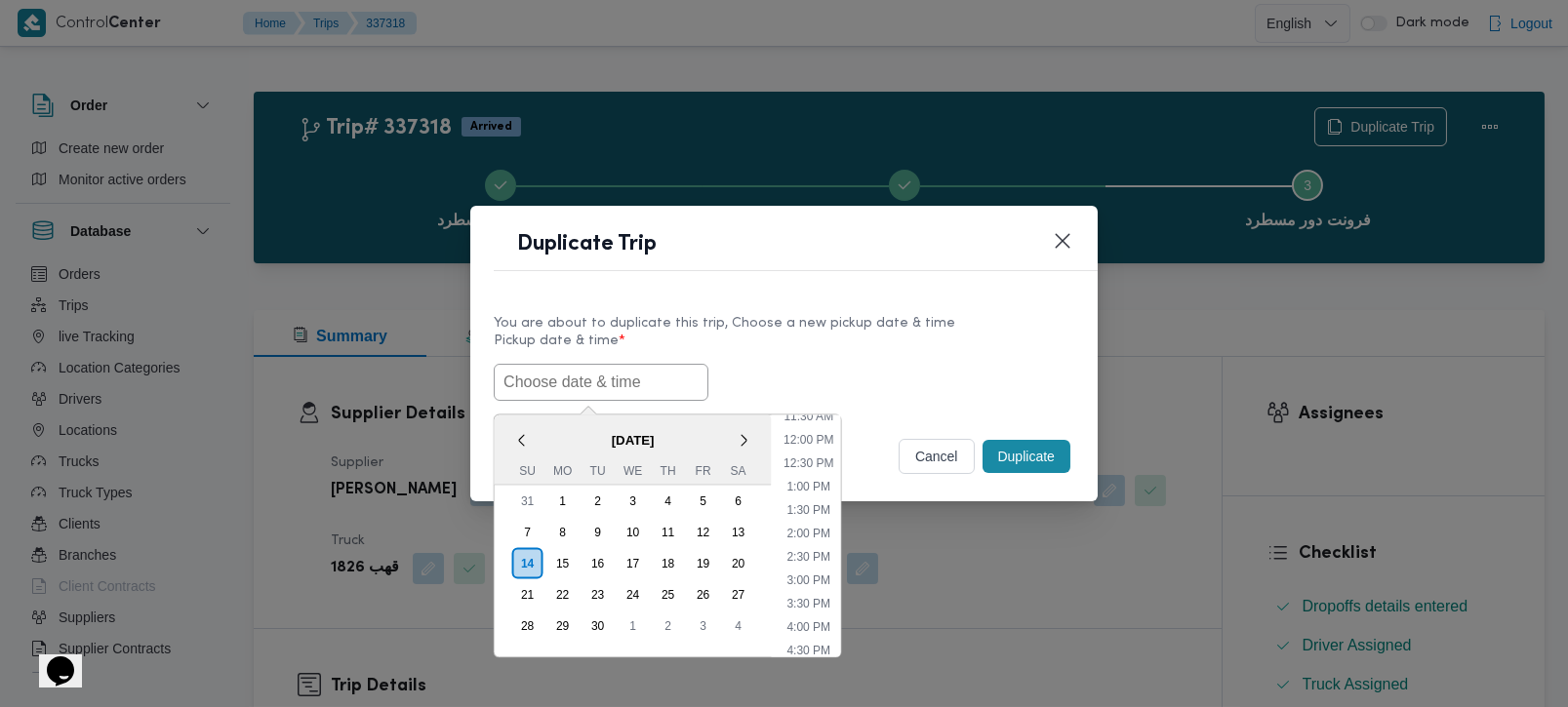
paste input "[DATE] 7:00AM"
type input "[DATE] 7:00AM"
click at [797, 329] on div "You are about to duplicate this trip, Choose a new pickup date & time" at bounding box center [783, 324] width 580 height 21
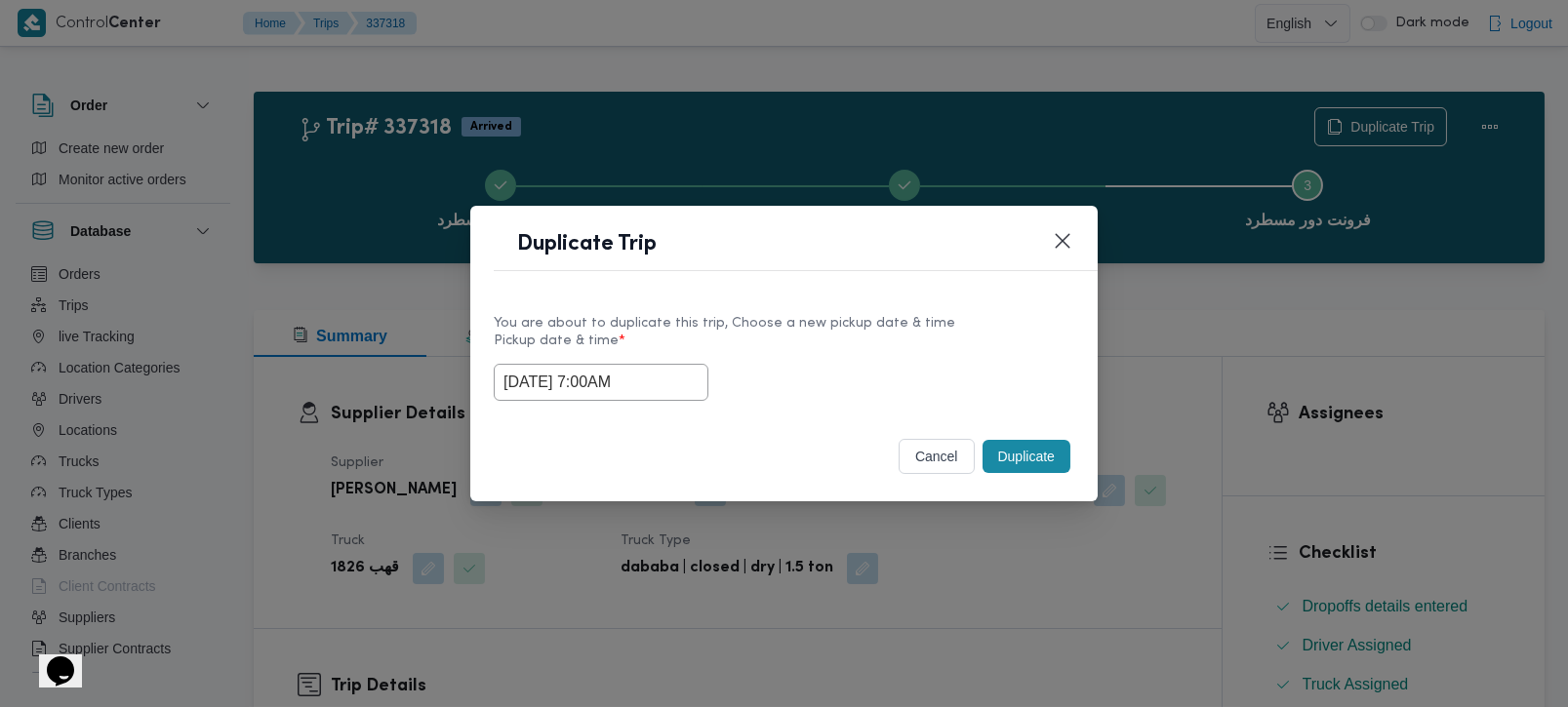
click at [1018, 451] on button "Duplicate" at bounding box center [1027, 456] width 88 height 33
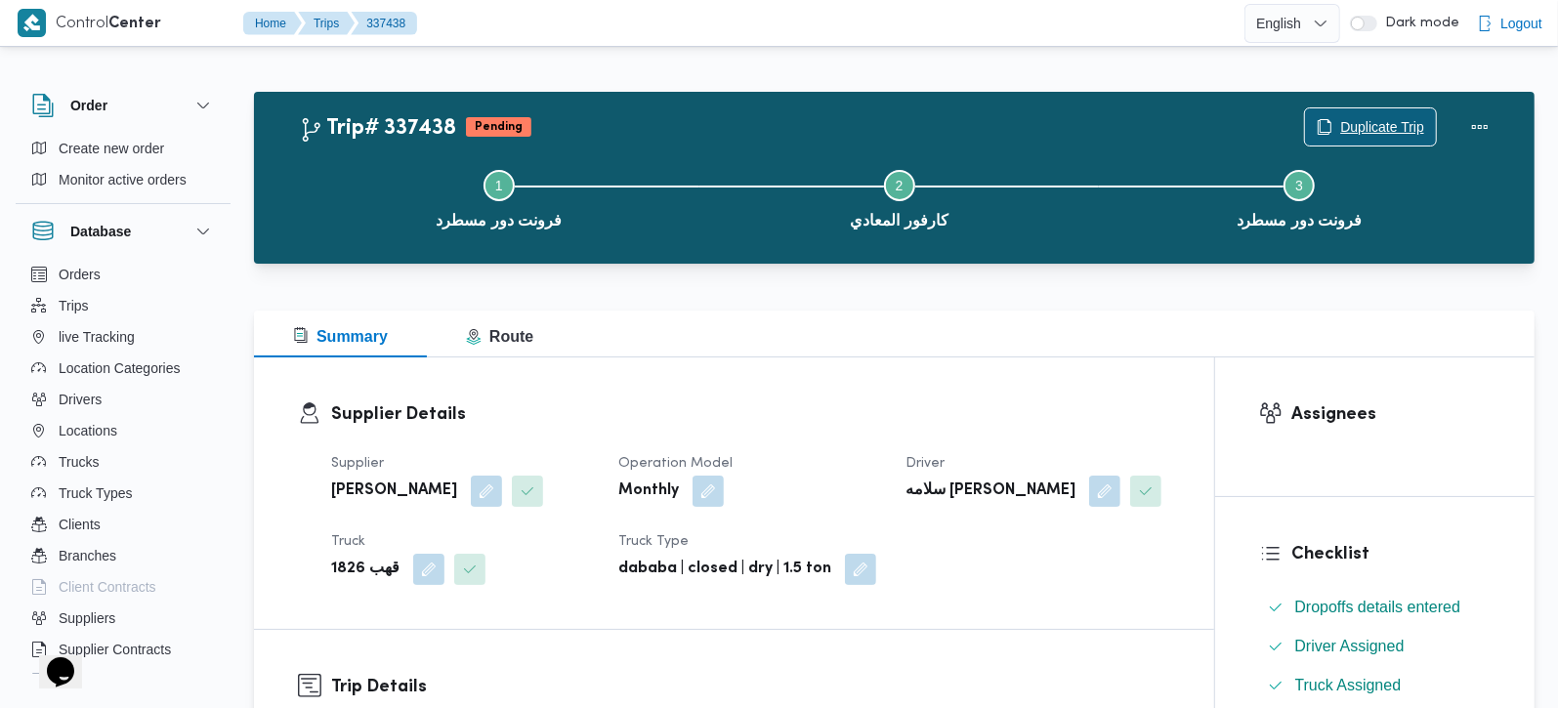
scroll to position [344, 0]
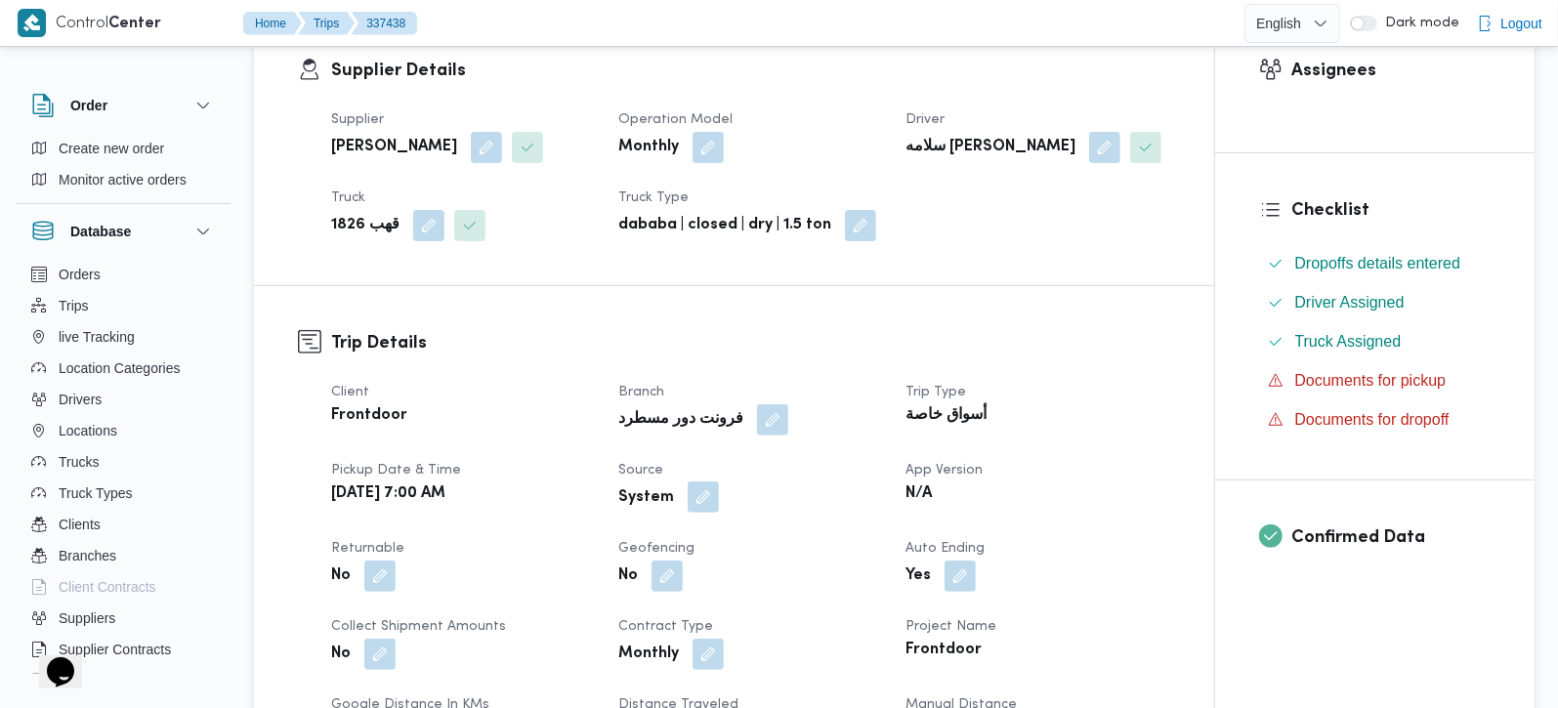
click at [695, 509] on button "button" at bounding box center [703, 497] width 31 height 31
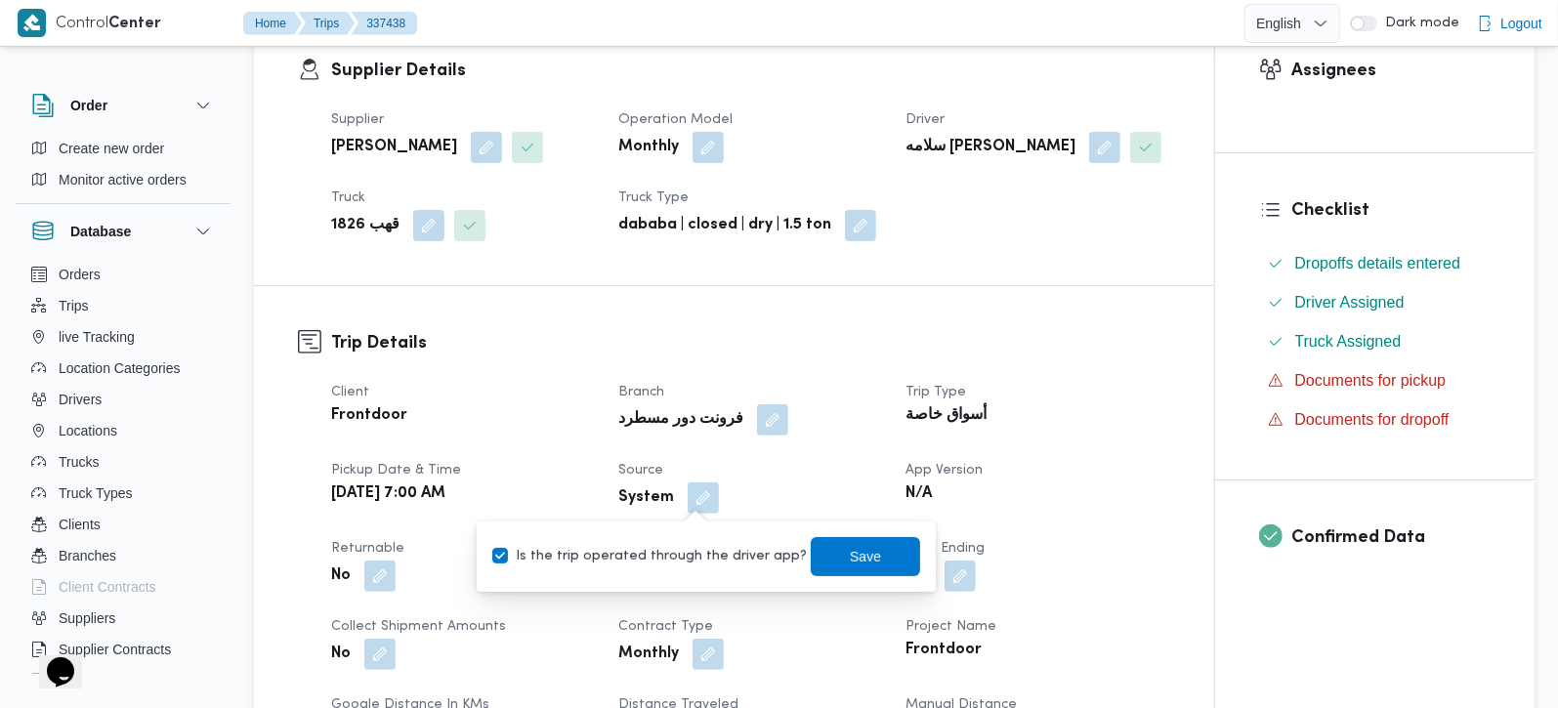
click at [686, 561] on label "Is the trip operated through the driver app?" at bounding box center [649, 556] width 315 height 23
checkbox input "false"
click at [850, 555] on span "Save" at bounding box center [865, 555] width 31 height 23
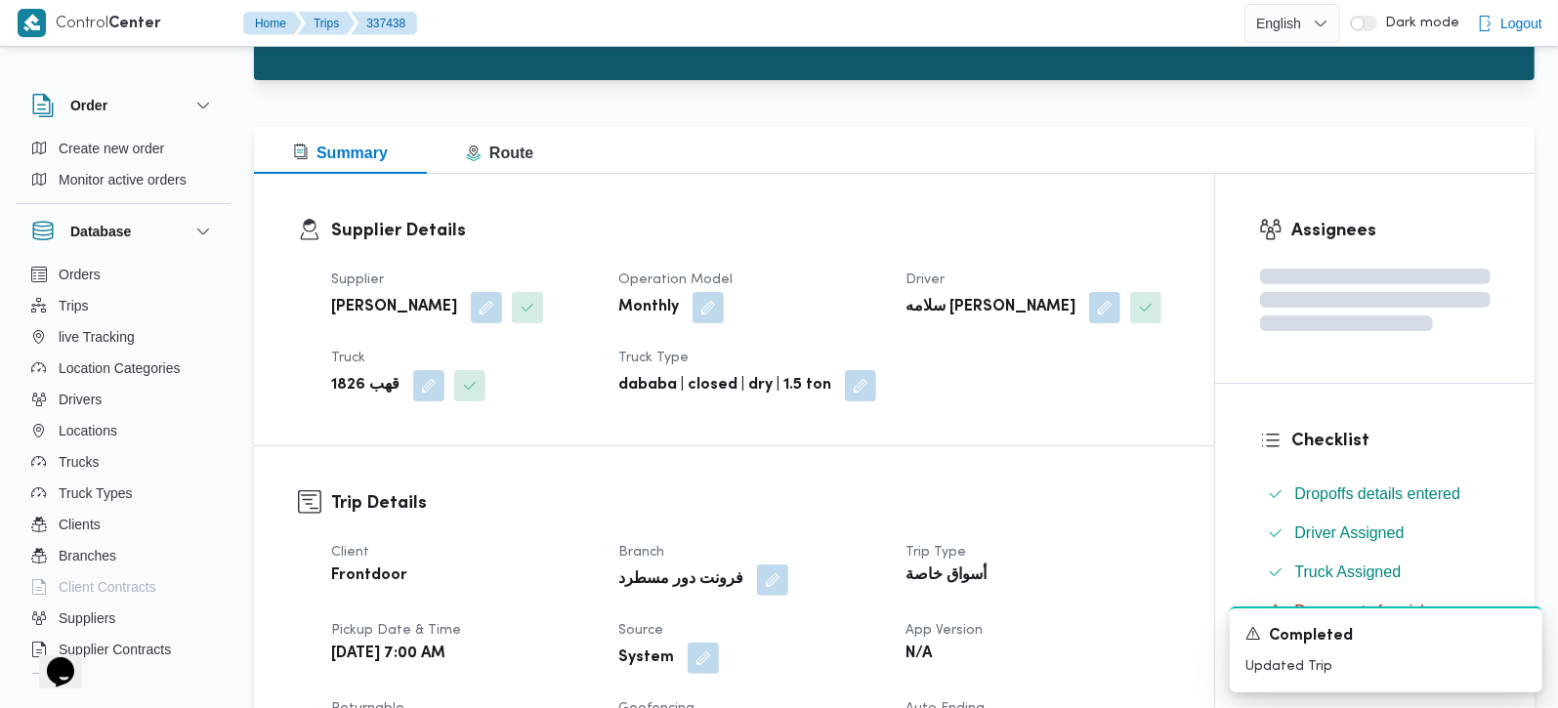
scroll to position [0, 0]
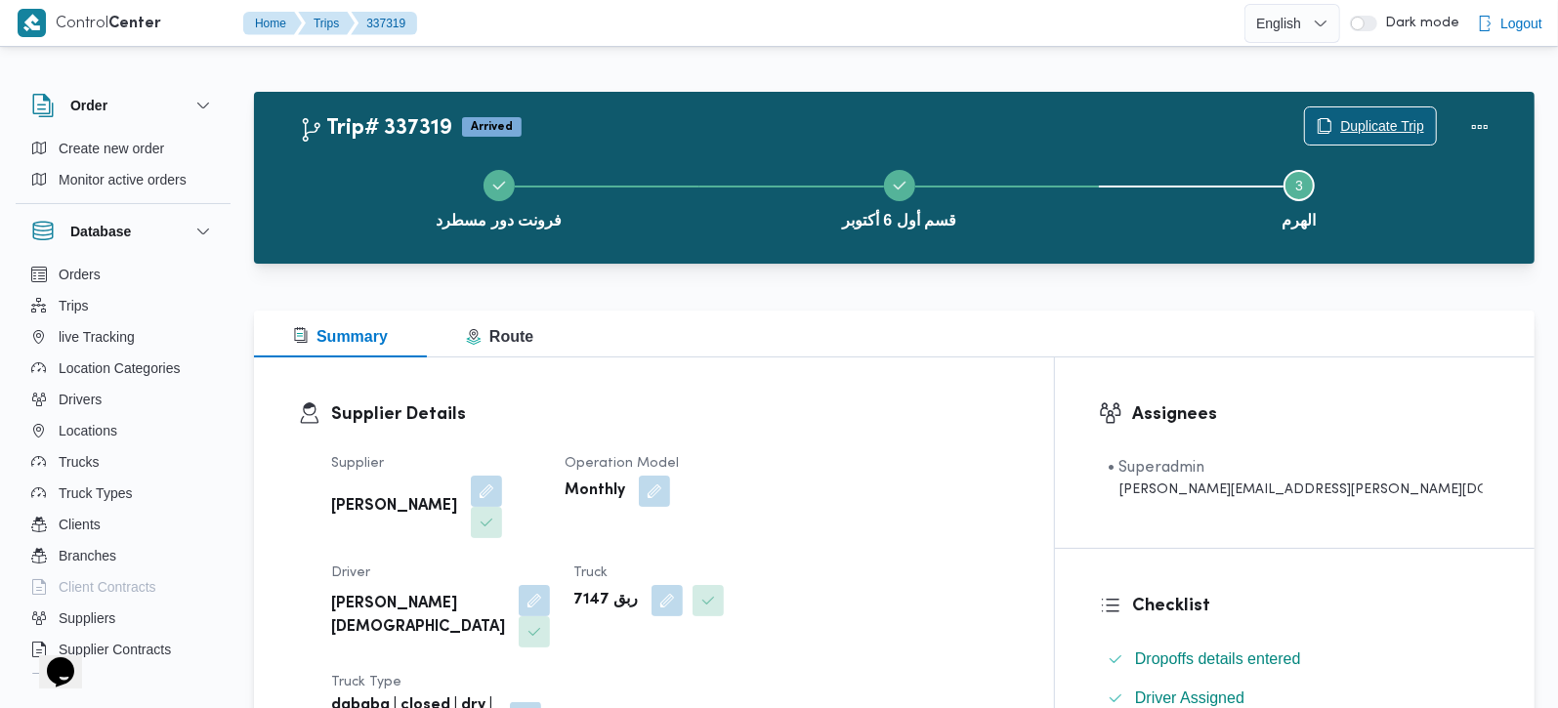
click at [1335, 133] on span "Duplicate Trip" at bounding box center [1370, 125] width 131 height 37
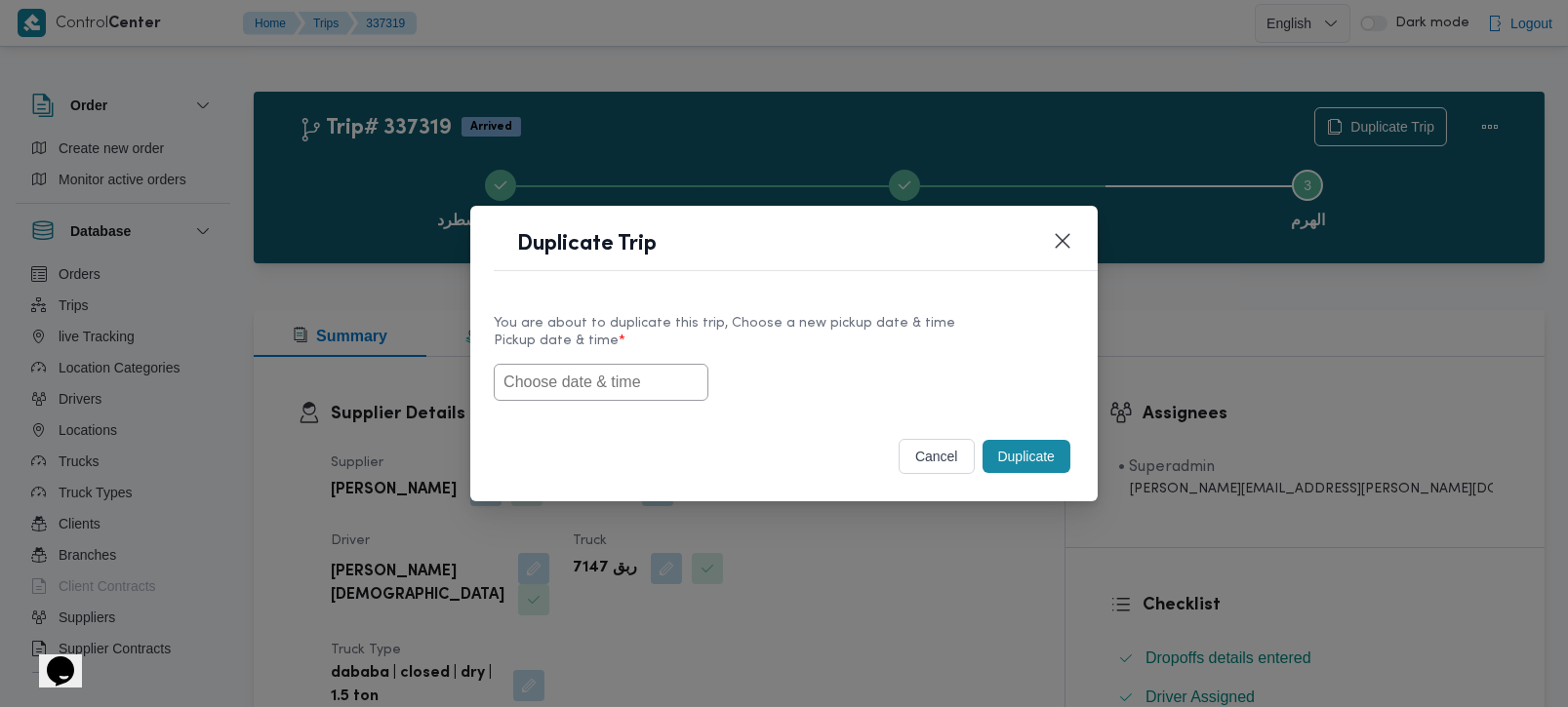
click at [612, 373] on input "text" at bounding box center [600, 381] width 215 height 37
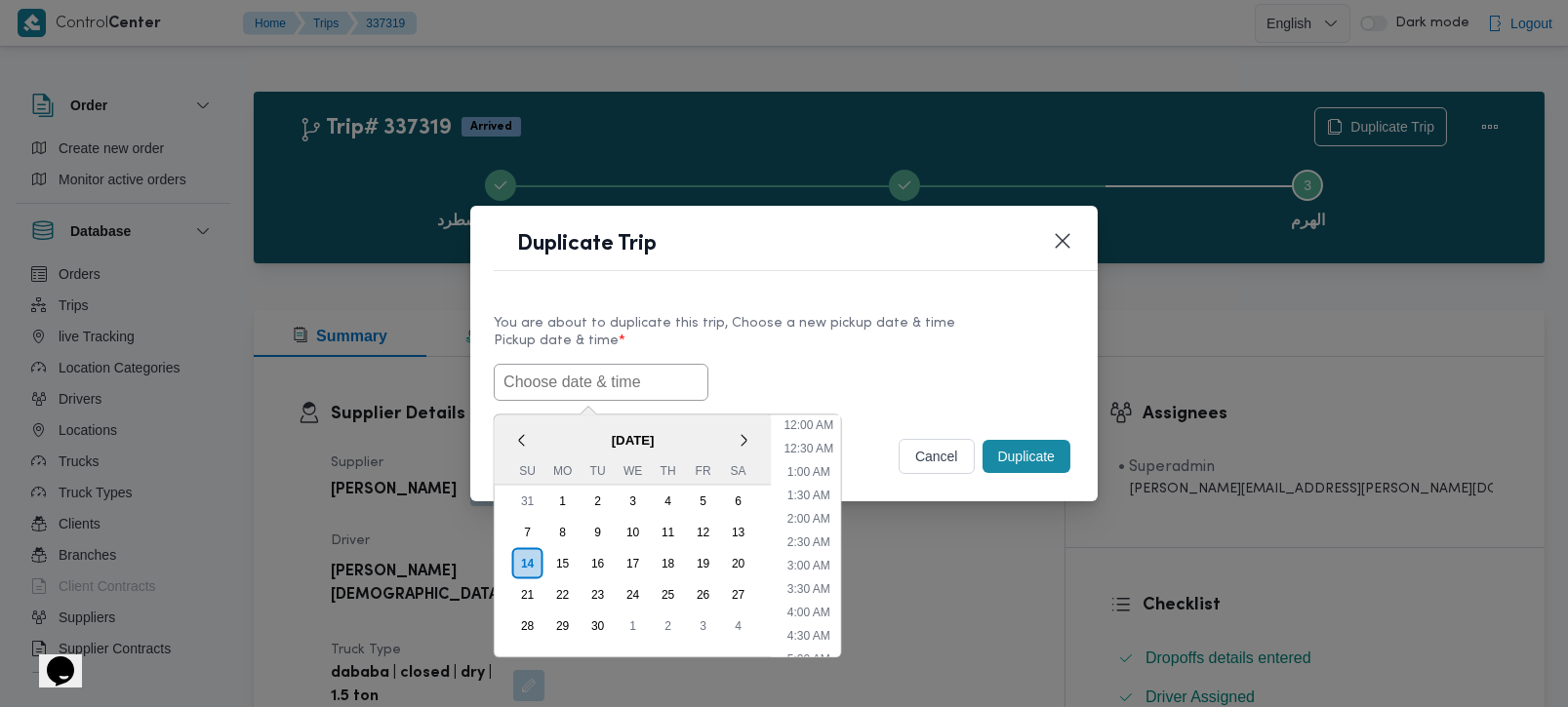
scroll to position [547, 0]
paste input "[DATE] 7:00AM"
type input "[DATE] 7:00AM"
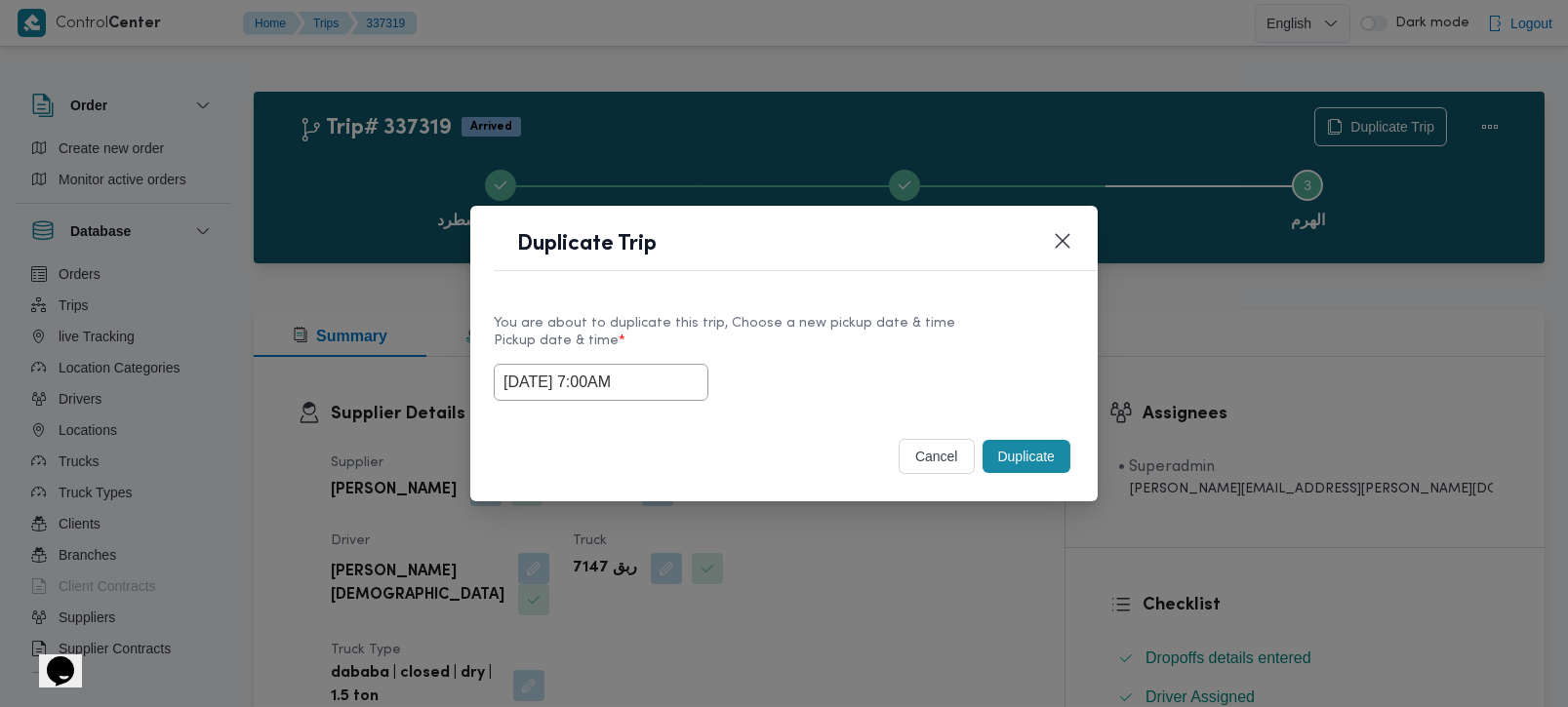
drag, startPoint x: 821, startPoint y: 337, endPoint x: 991, endPoint y: 451, distance: 204.7
click at [821, 337] on label "Pickup date & time *" at bounding box center [783, 349] width 580 height 30
click at [1036, 467] on button "Duplicate" at bounding box center [1027, 456] width 88 height 33
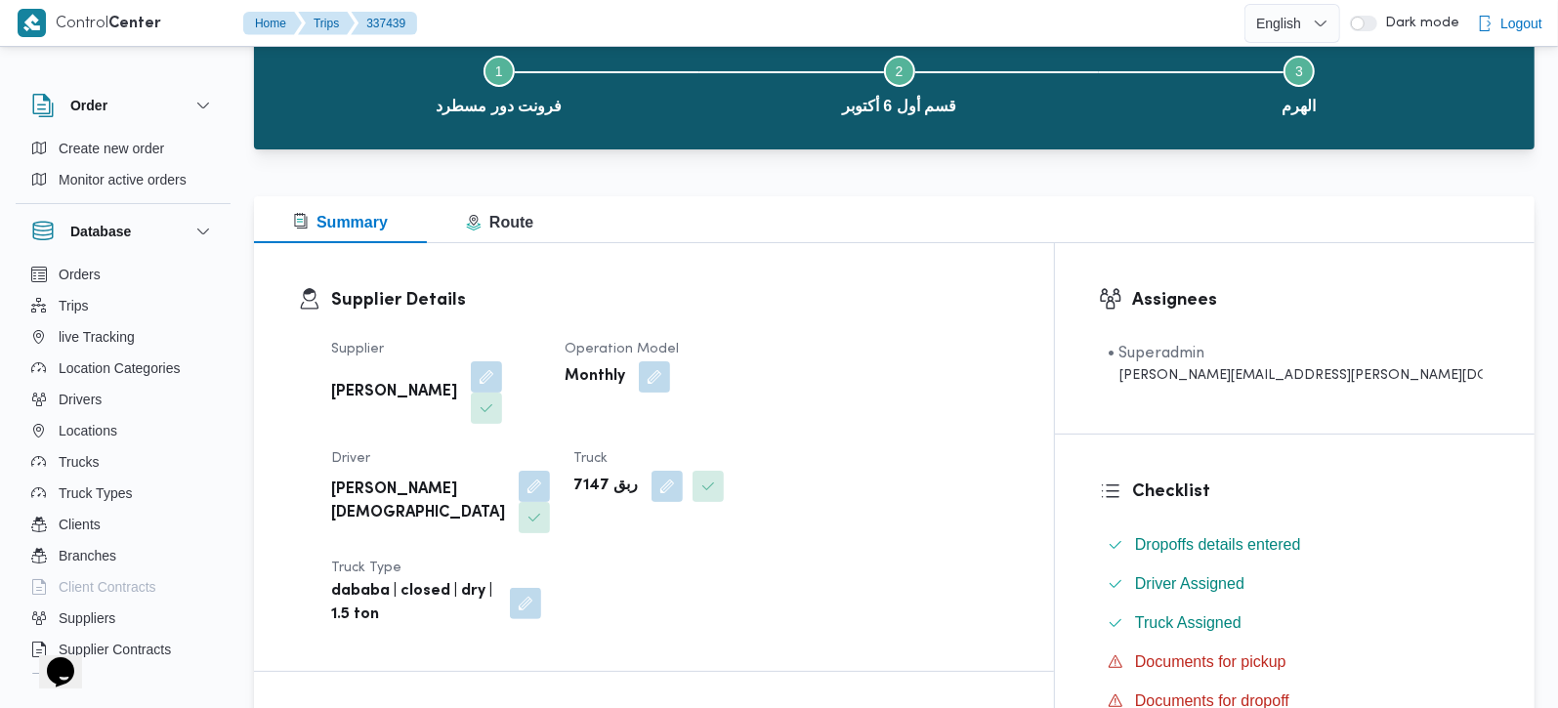
scroll to position [344, 0]
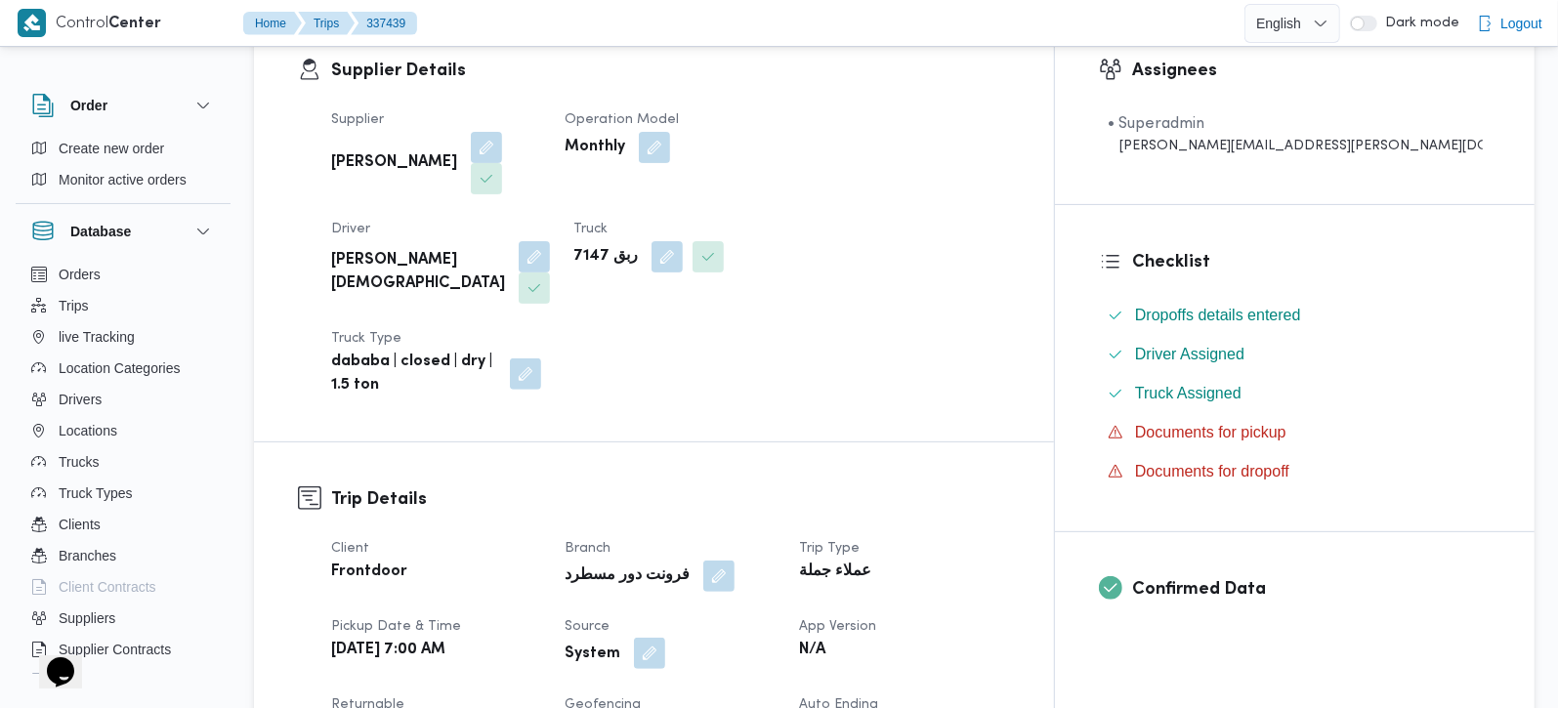
click at [665, 638] on button "button" at bounding box center [649, 653] width 31 height 31
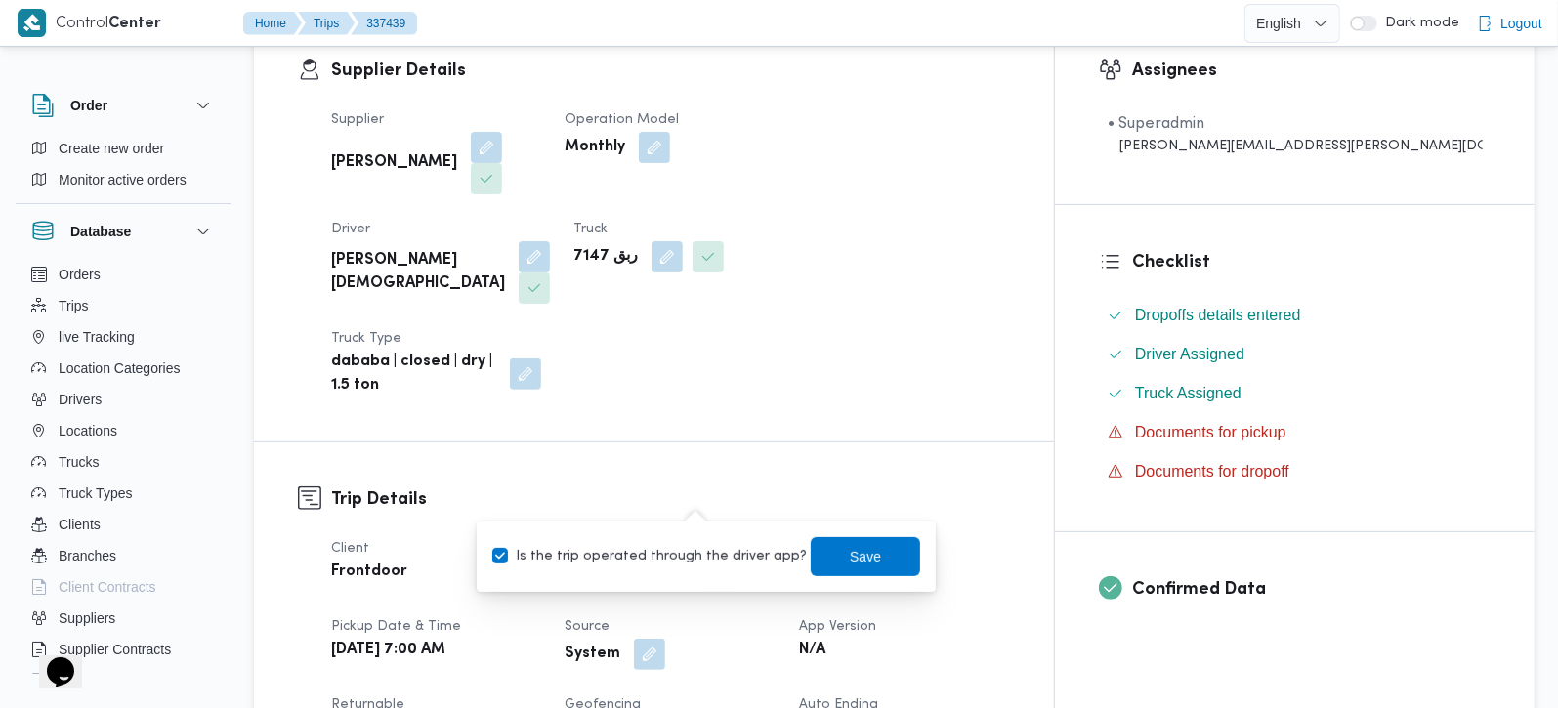
click at [689, 551] on label "Is the trip operated through the driver app?" at bounding box center [649, 556] width 315 height 23
checkbox input "false"
click at [811, 552] on span "Save" at bounding box center [865, 555] width 109 height 39
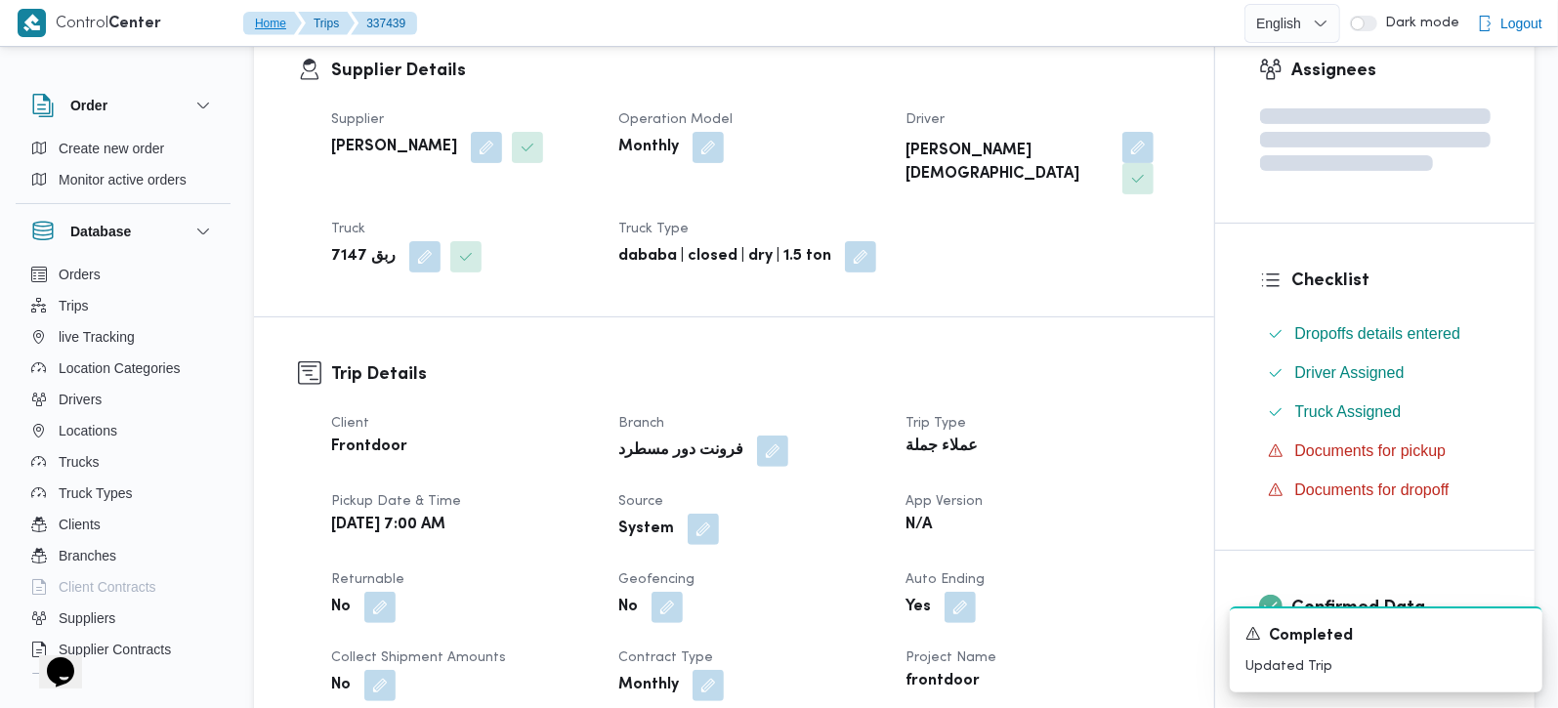
scroll to position [0, 0]
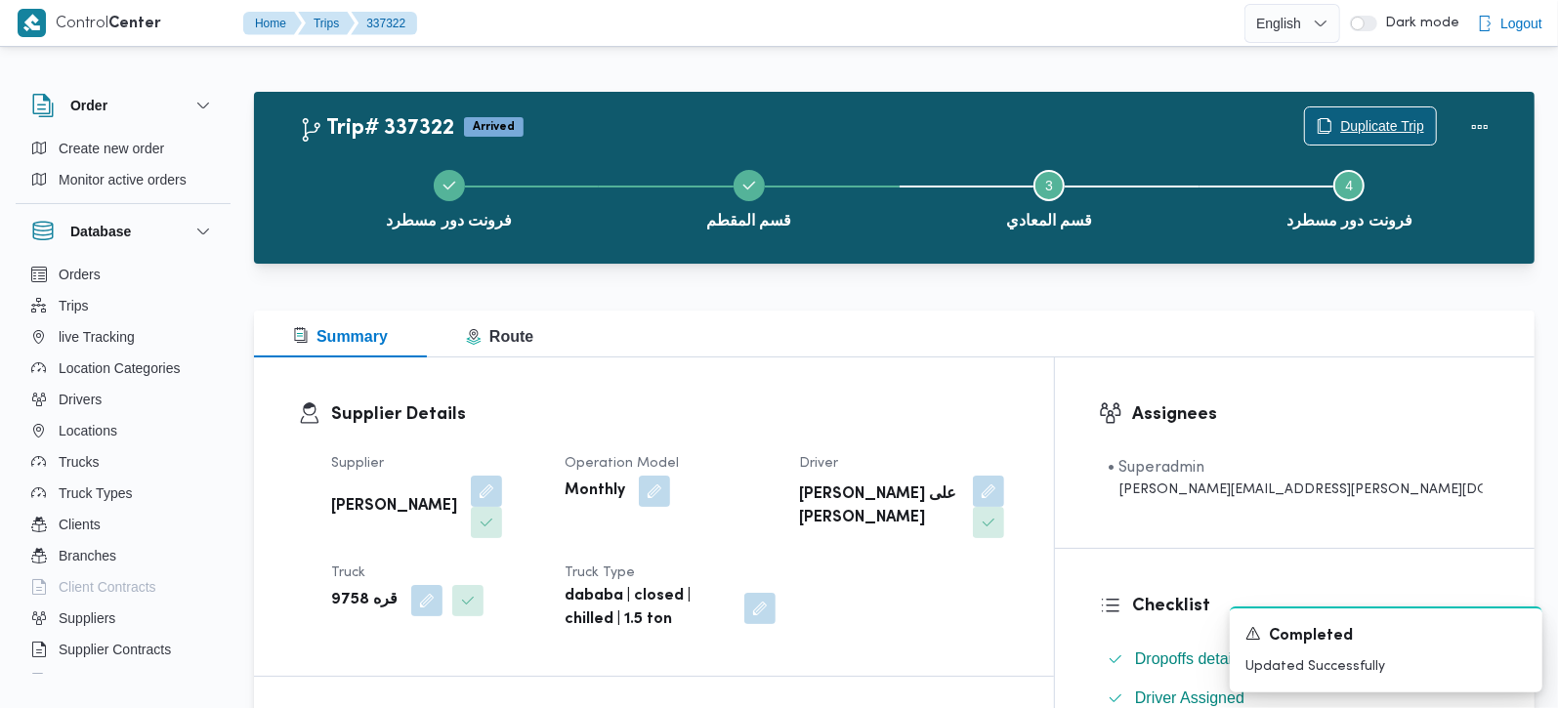
click at [1375, 122] on span "Duplicate Trip" at bounding box center [1382, 125] width 84 height 23
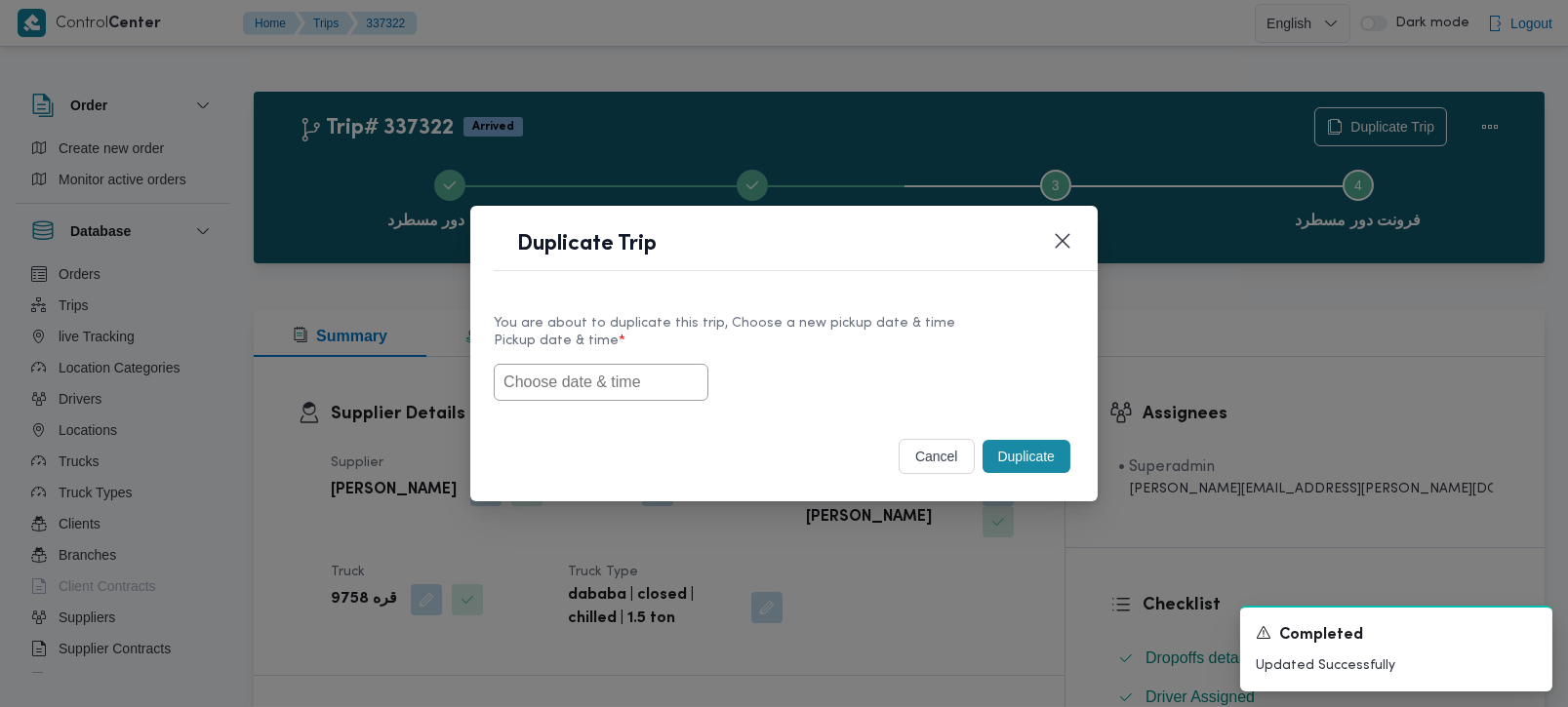
click at [612, 374] on input "text" at bounding box center [600, 381] width 215 height 37
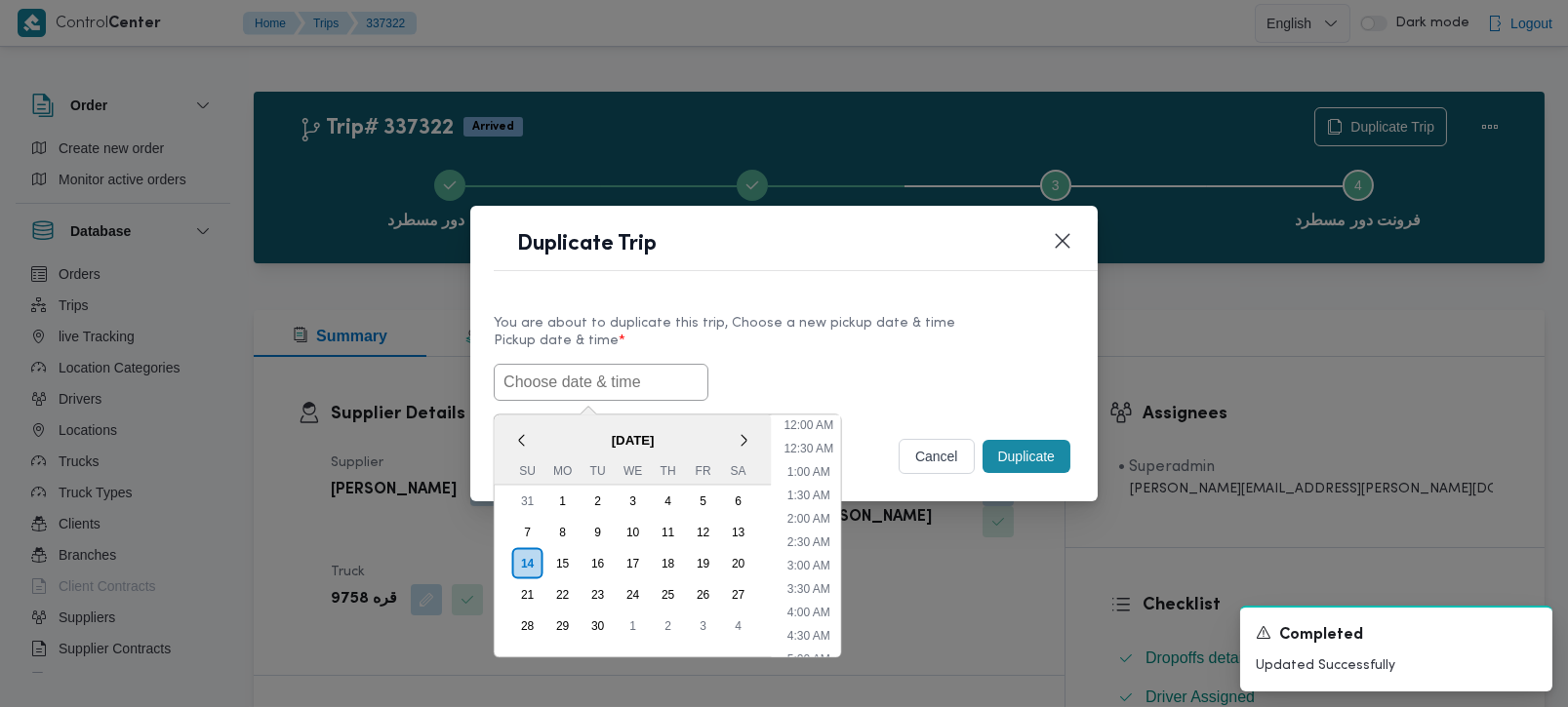
scroll to position [547, 0]
paste input "[DATE] 7:00AM"
type input "[DATE] 7:00AM"
click at [808, 348] on label "Pickup date & time *" at bounding box center [783, 349] width 580 height 30
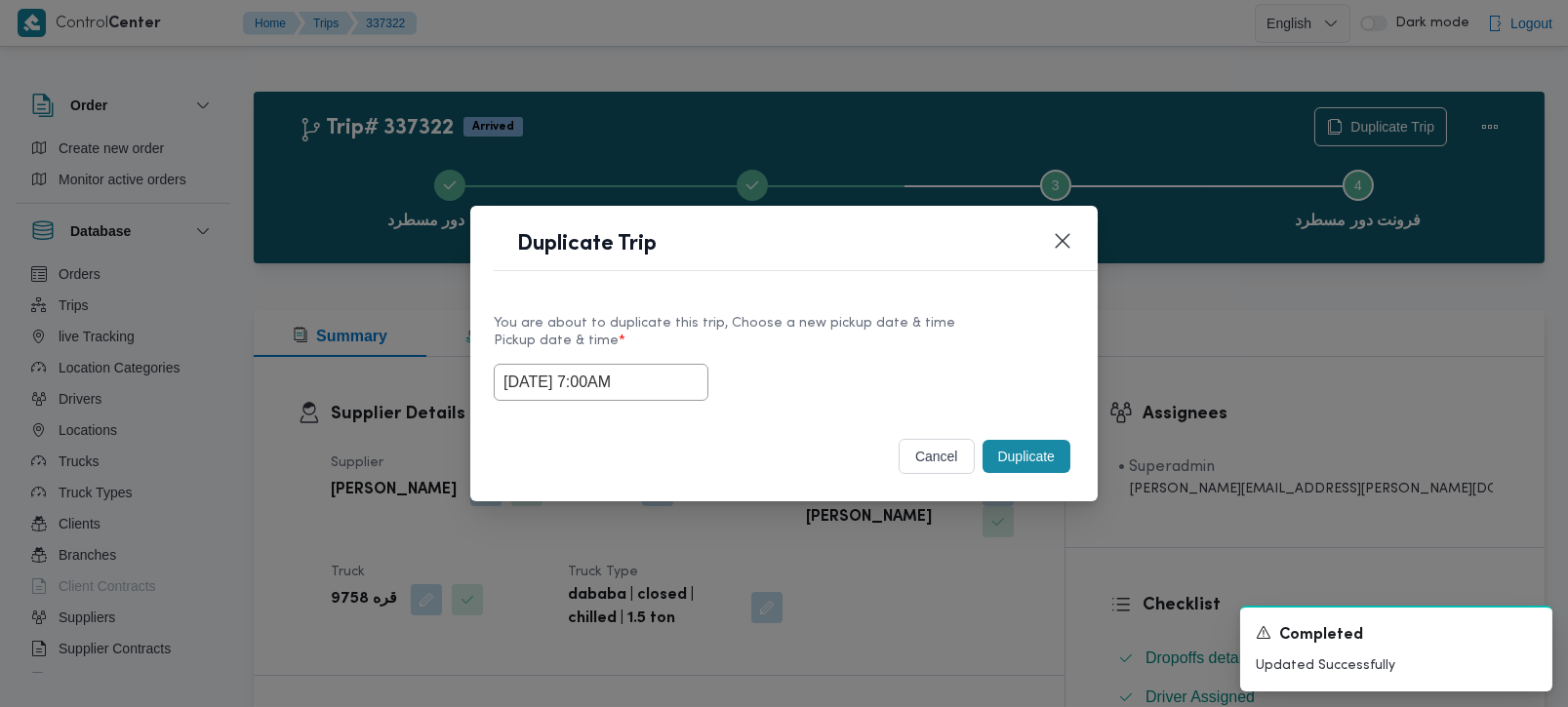
click at [1027, 449] on button "Duplicate" at bounding box center [1027, 456] width 88 height 33
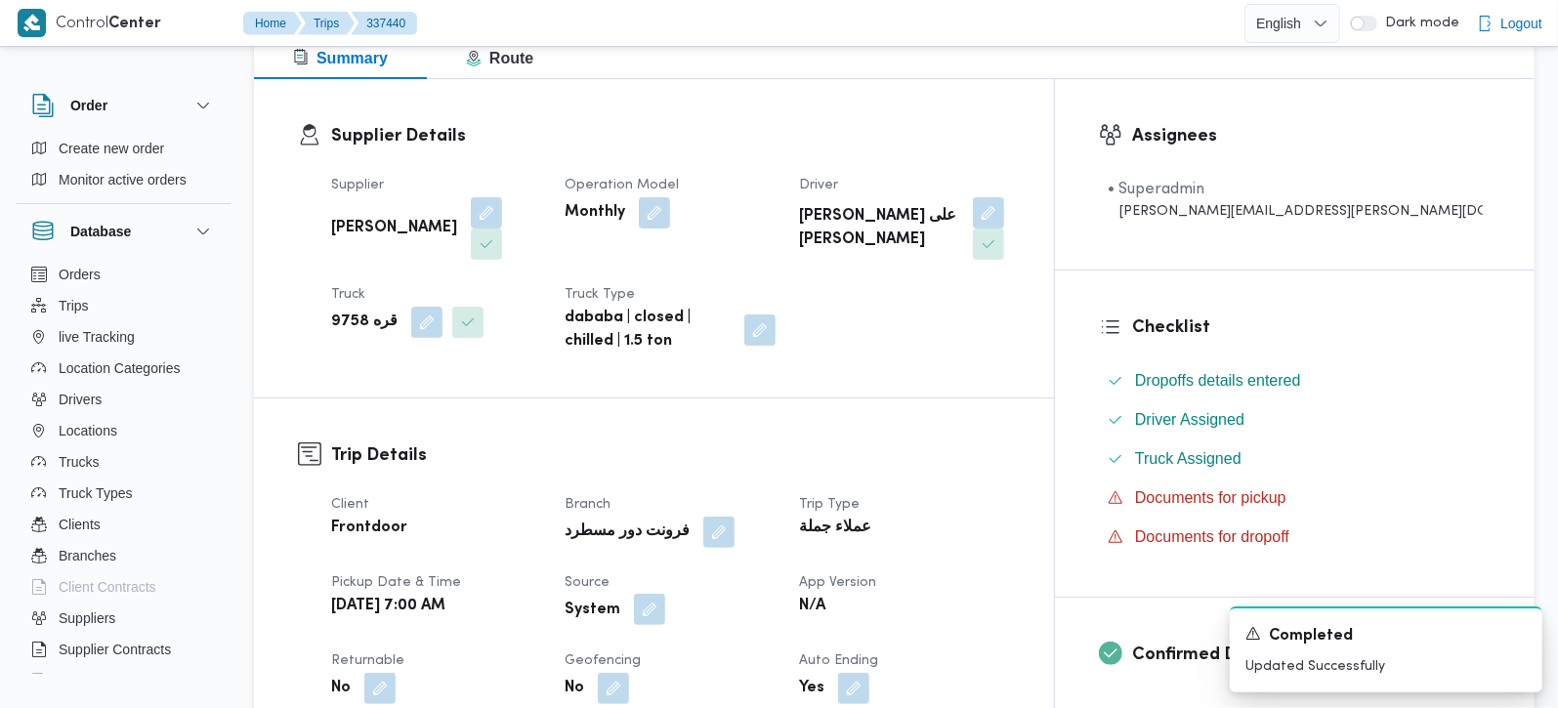
scroll to position [459, 0]
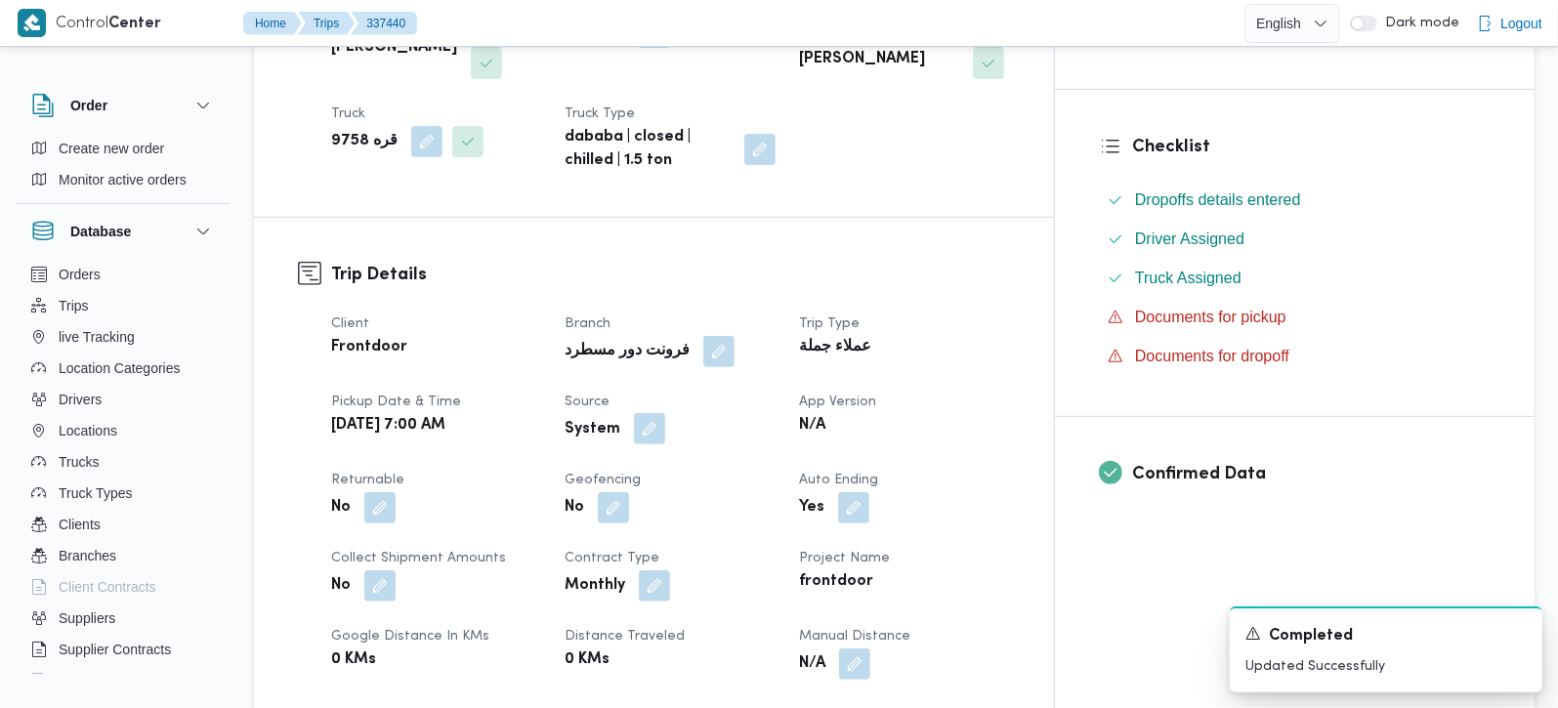
click at [665, 413] on button "button" at bounding box center [649, 428] width 31 height 31
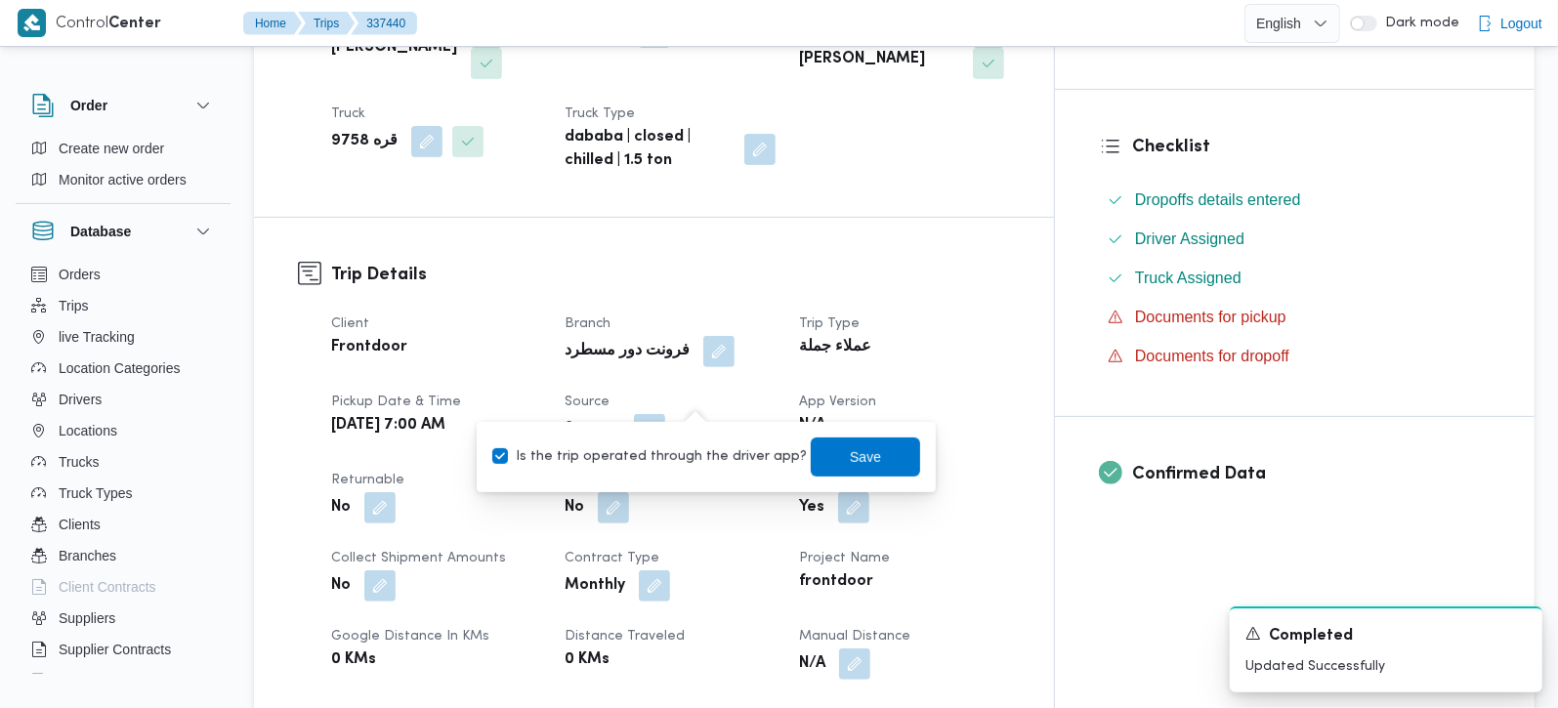
click at [668, 448] on label "Is the trip operated through the driver app?" at bounding box center [649, 456] width 315 height 23
checkbox input "false"
click at [850, 445] on span "Save" at bounding box center [865, 456] width 31 height 23
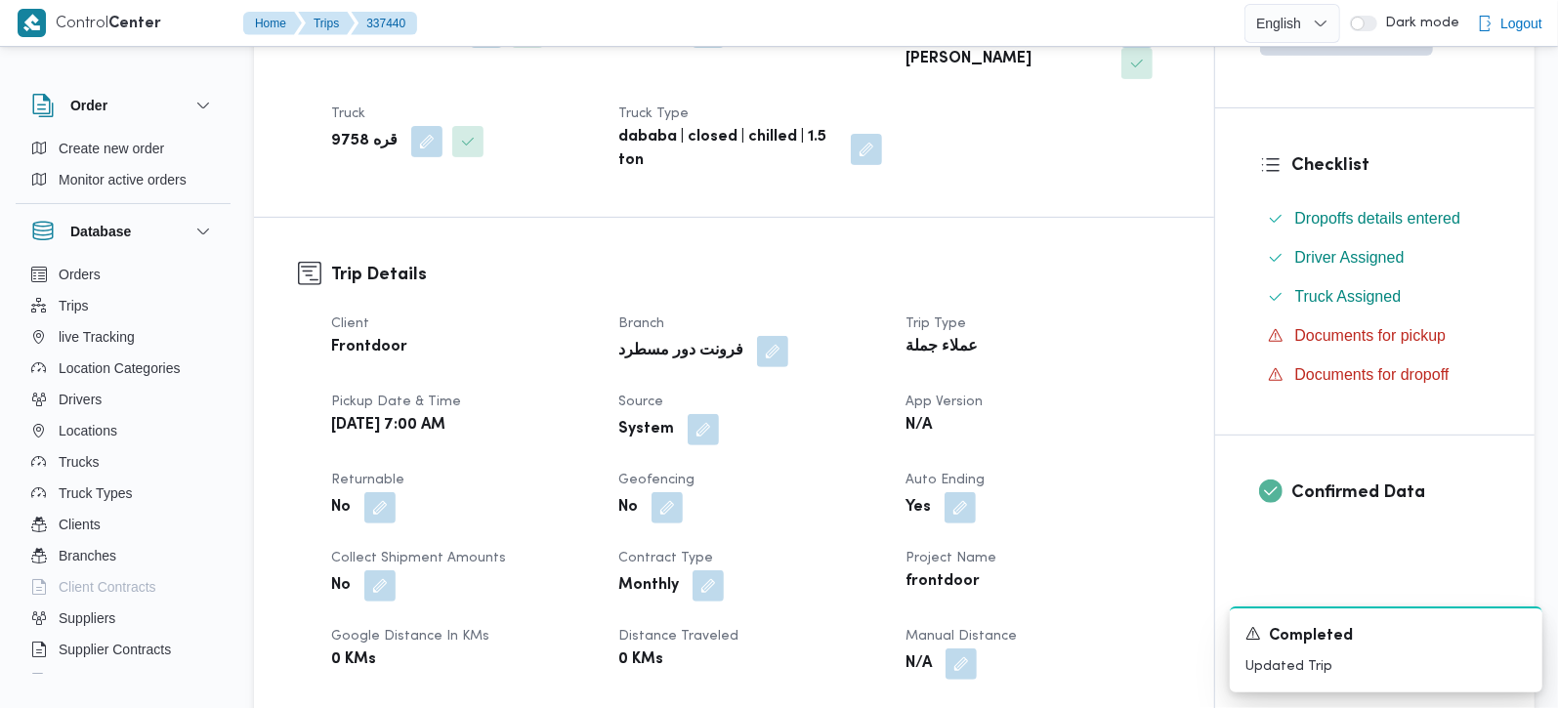
scroll to position [0, 0]
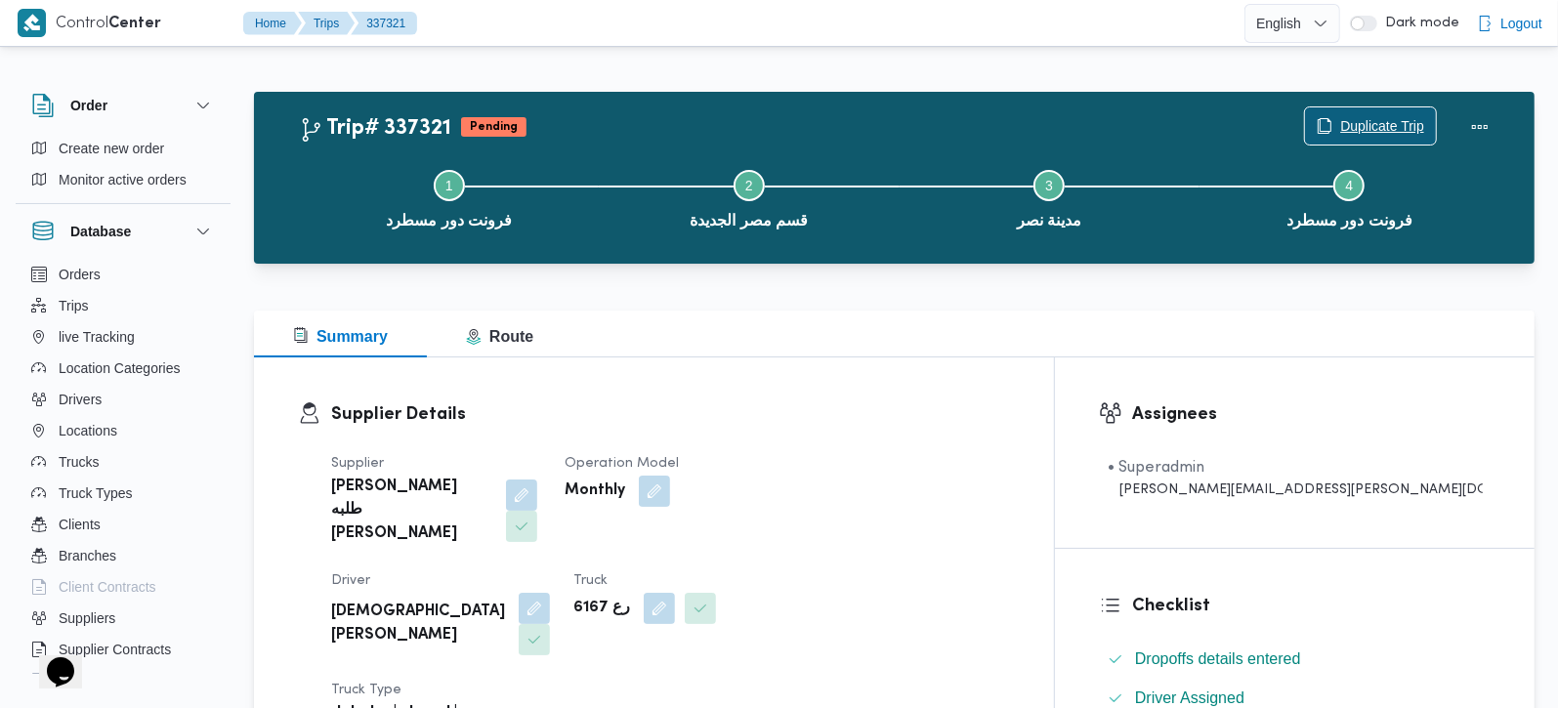
click at [1376, 112] on span "Duplicate Trip" at bounding box center [1370, 125] width 131 height 37
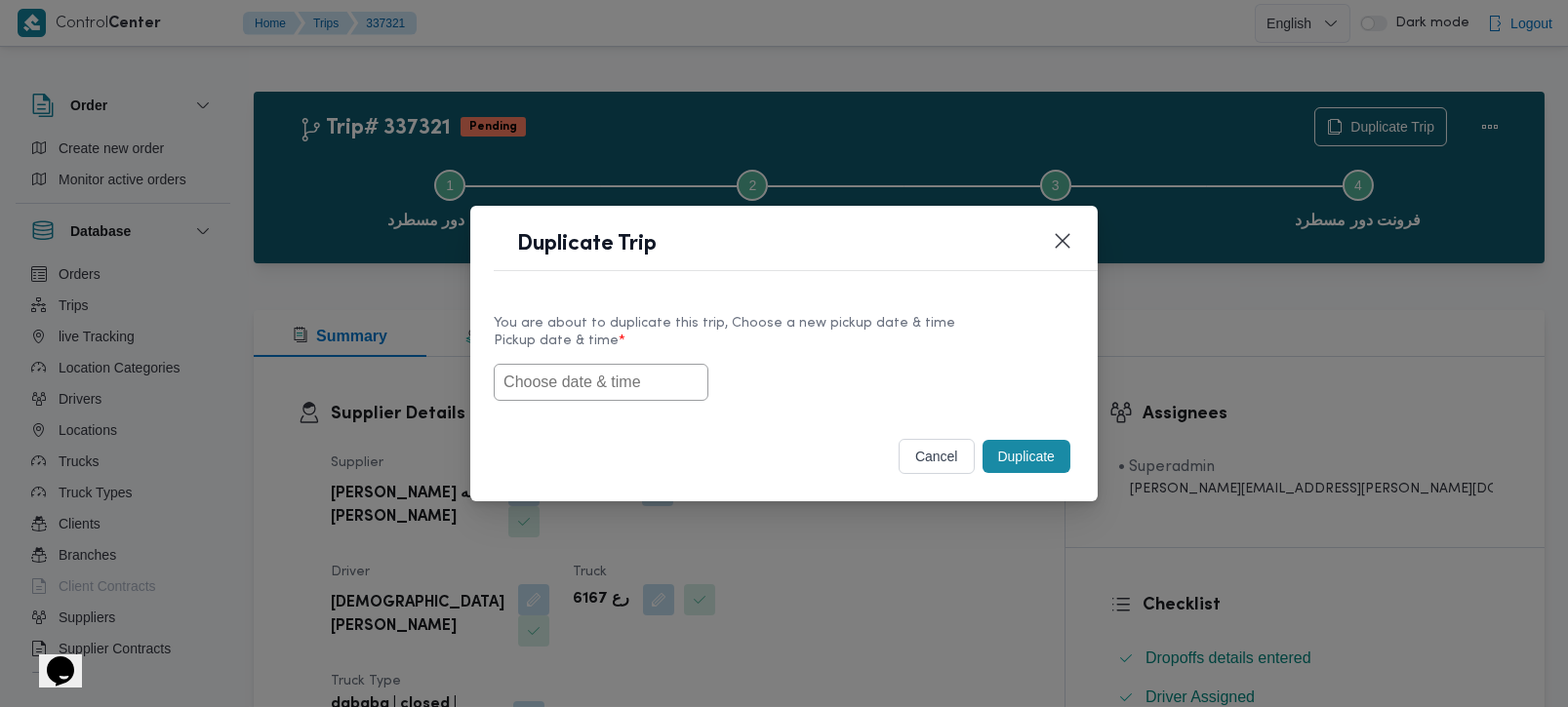
click at [564, 382] on input "text" at bounding box center [600, 381] width 215 height 37
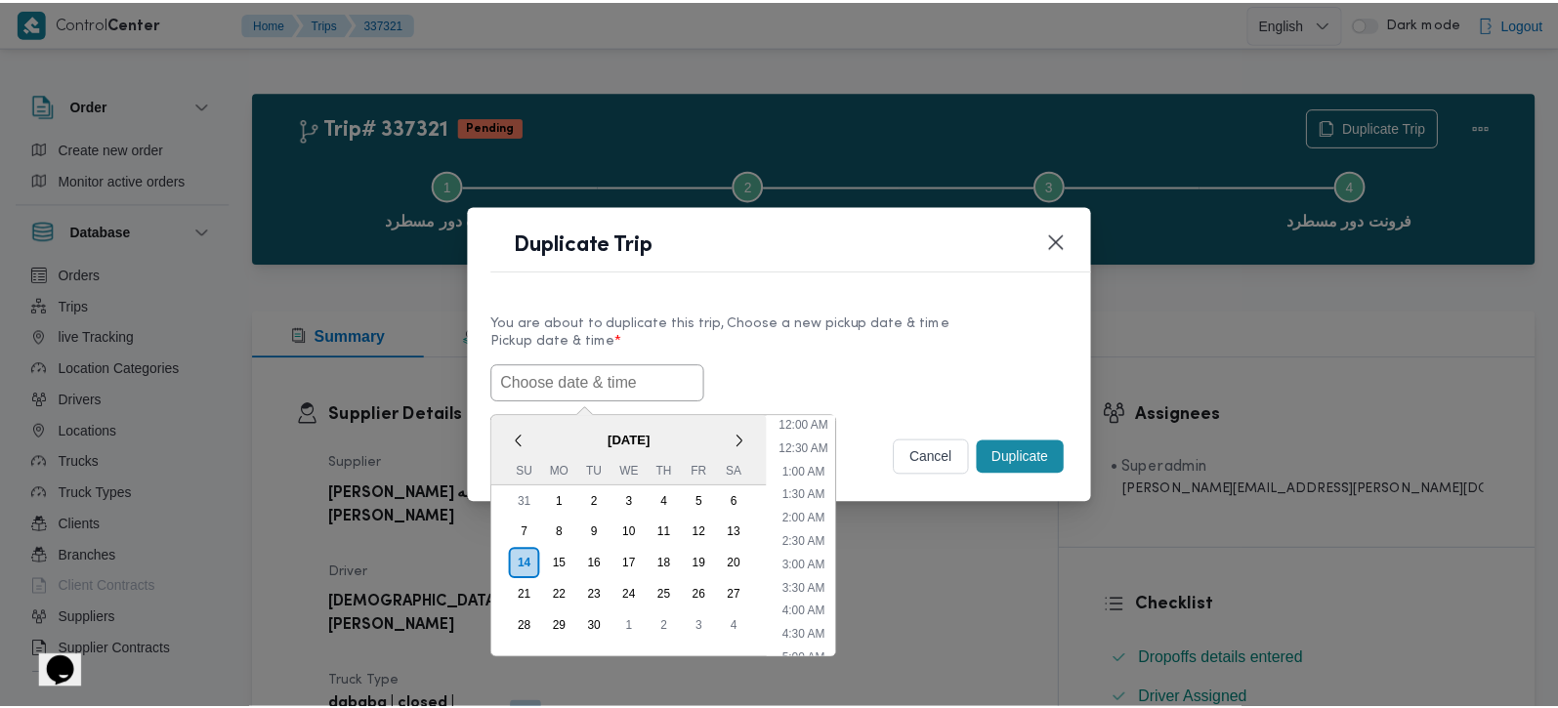
scroll to position [548, 0]
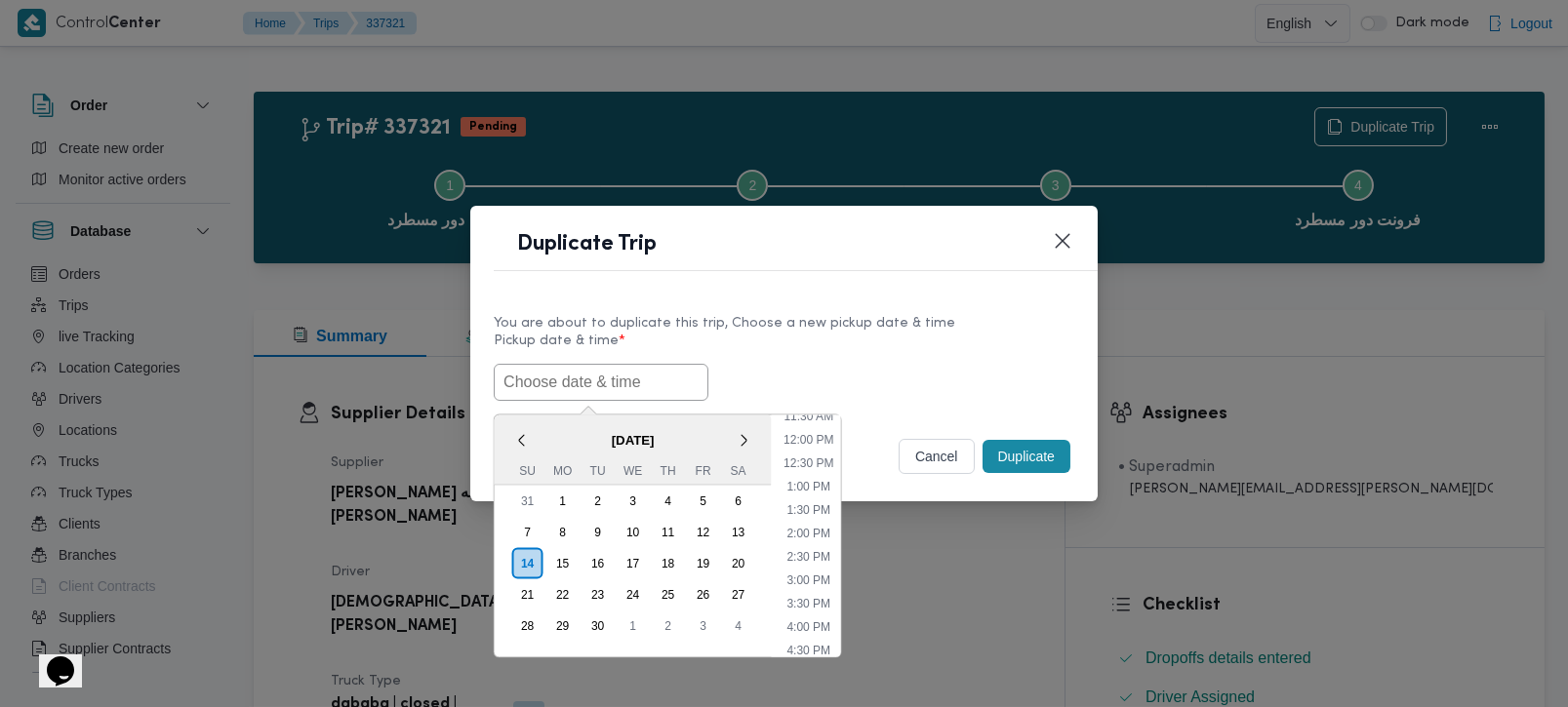
paste input "[DATE] 7:00AM"
type input "[DATE] 7:00AM"
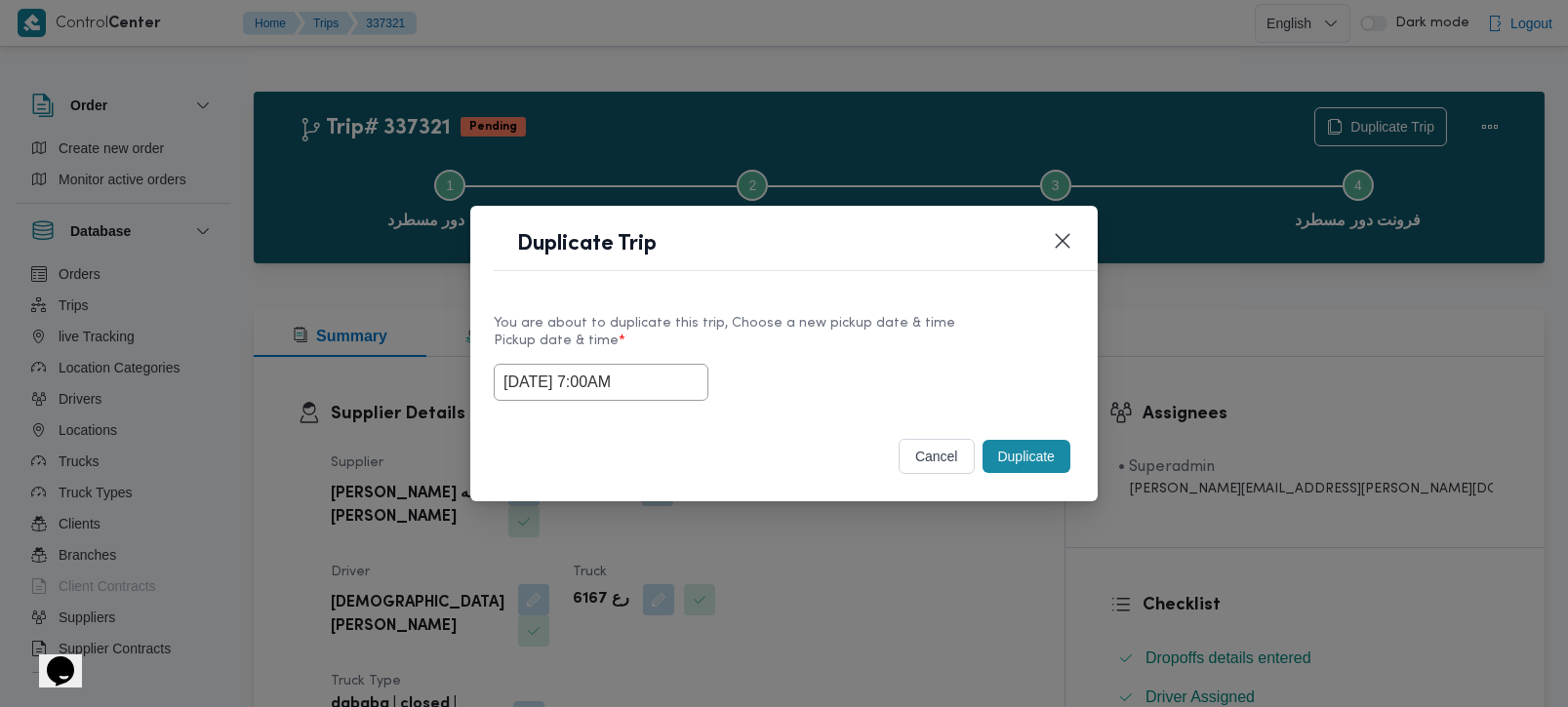
drag, startPoint x: 819, startPoint y: 344, endPoint x: 965, endPoint y: 434, distance: 171.5
click at [822, 344] on label "Pickup date & time *" at bounding box center [783, 349] width 580 height 30
click at [1012, 450] on button "Duplicate" at bounding box center [1027, 456] width 88 height 33
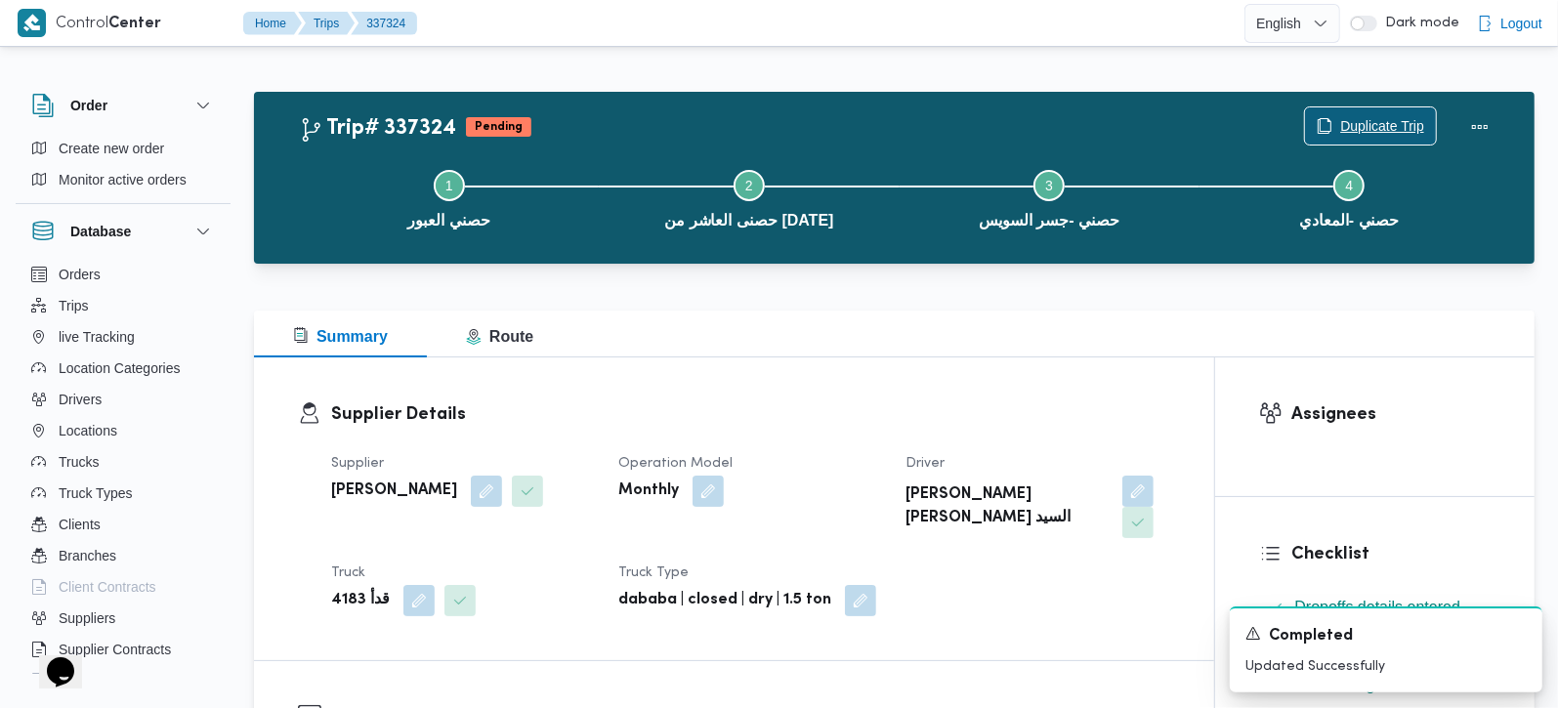
click at [1405, 125] on span "Duplicate Trip" at bounding box center [1382, 125] width 84 height 23
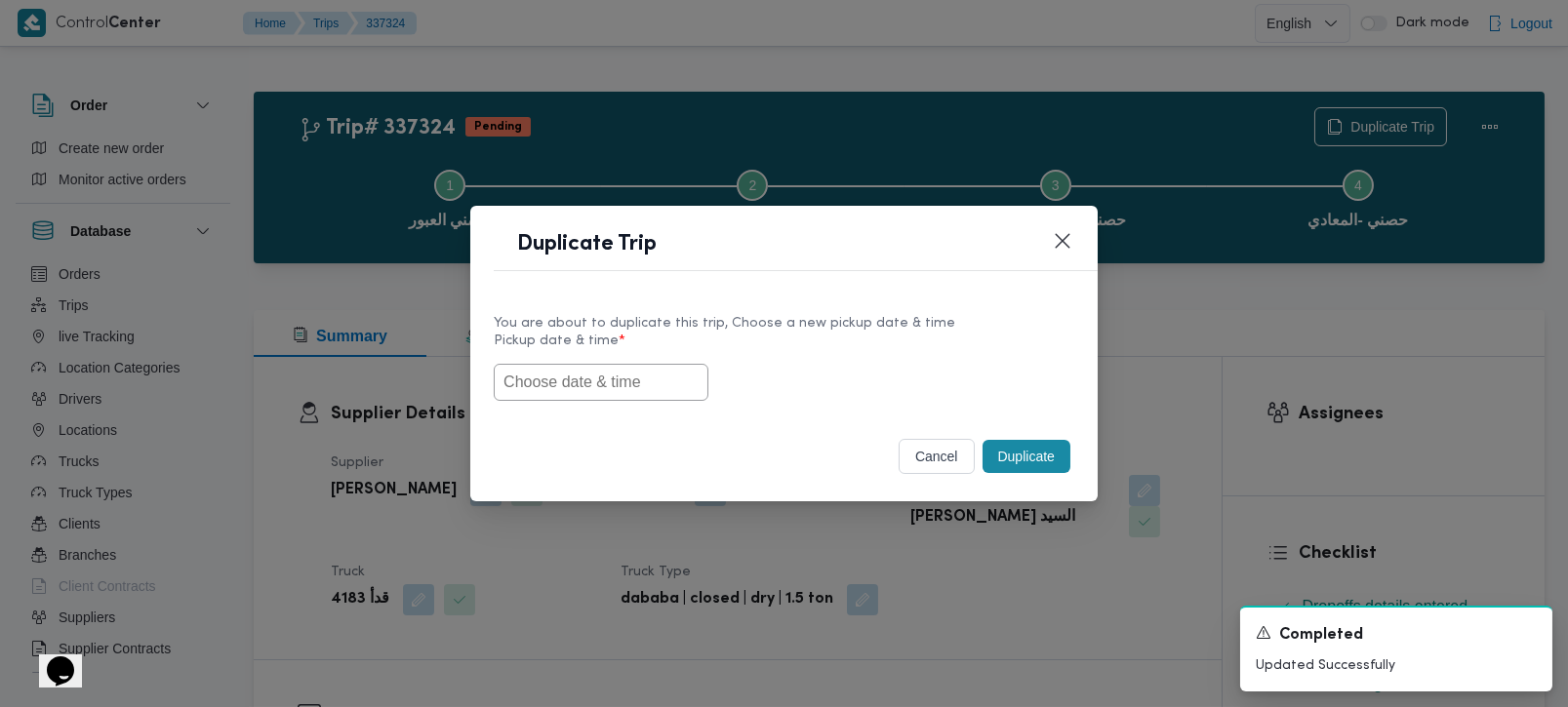
click at [657, 389] on input "text" at bounding box center [600, 381] width 215 height 37
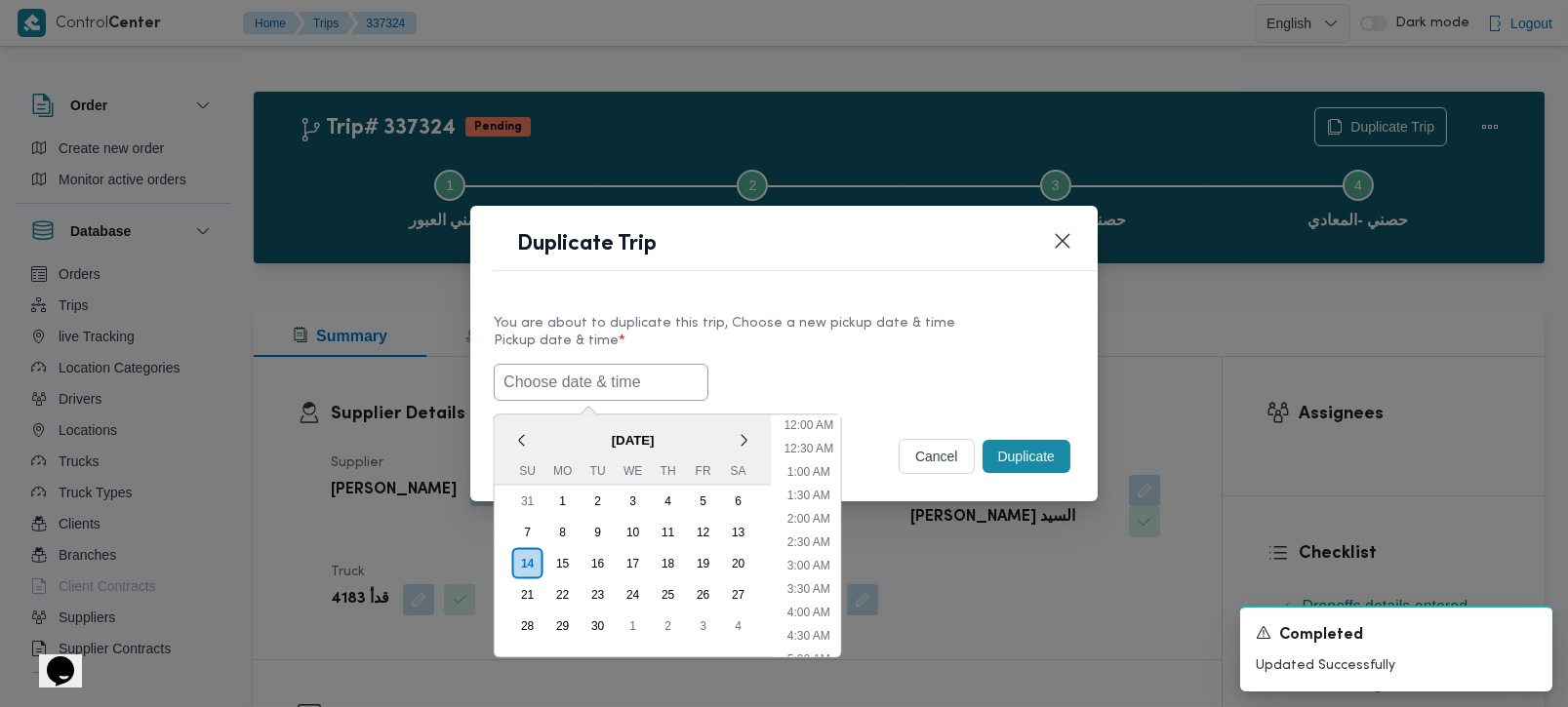
paste input "15/09/2025 9:00AM"
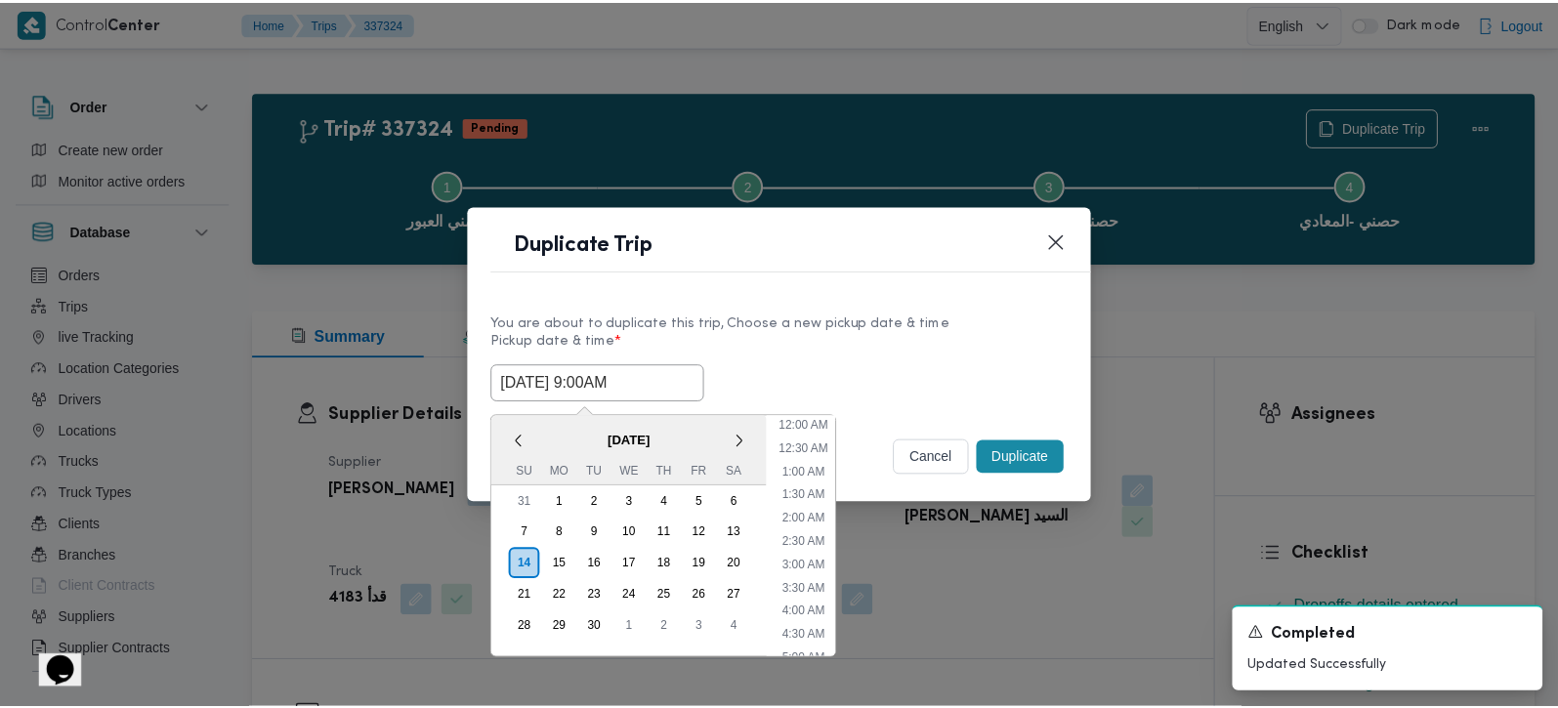
scroll to position [548, 0]
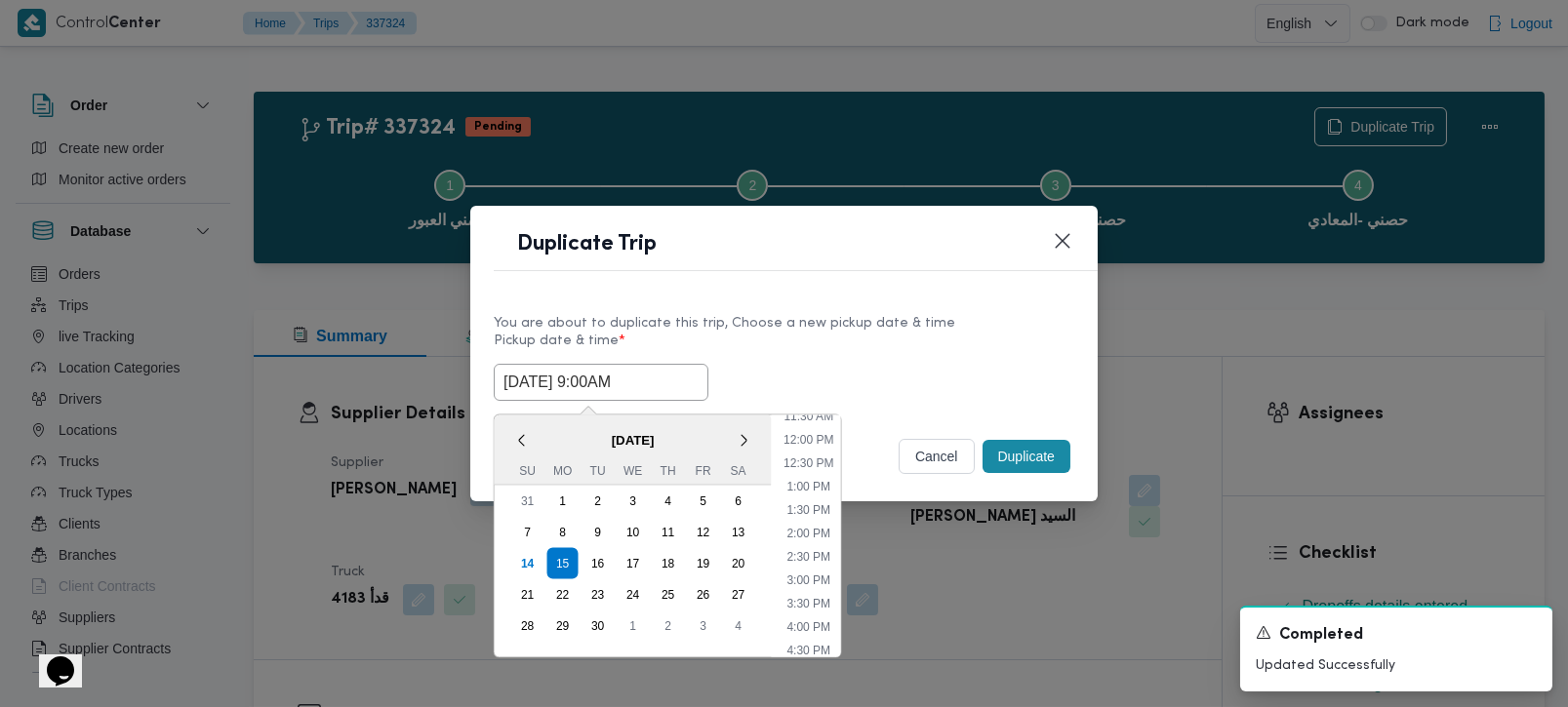
type input "15/09/2025 9:00AM"
drag, startPoint x: 823, startPoint y: 350, endPoint x: 854, endPoint y: 358, distance: 32.0
click at [823, 350] on label "Pickup date & time *" at bounding box center [783, 349] width 580 height 30
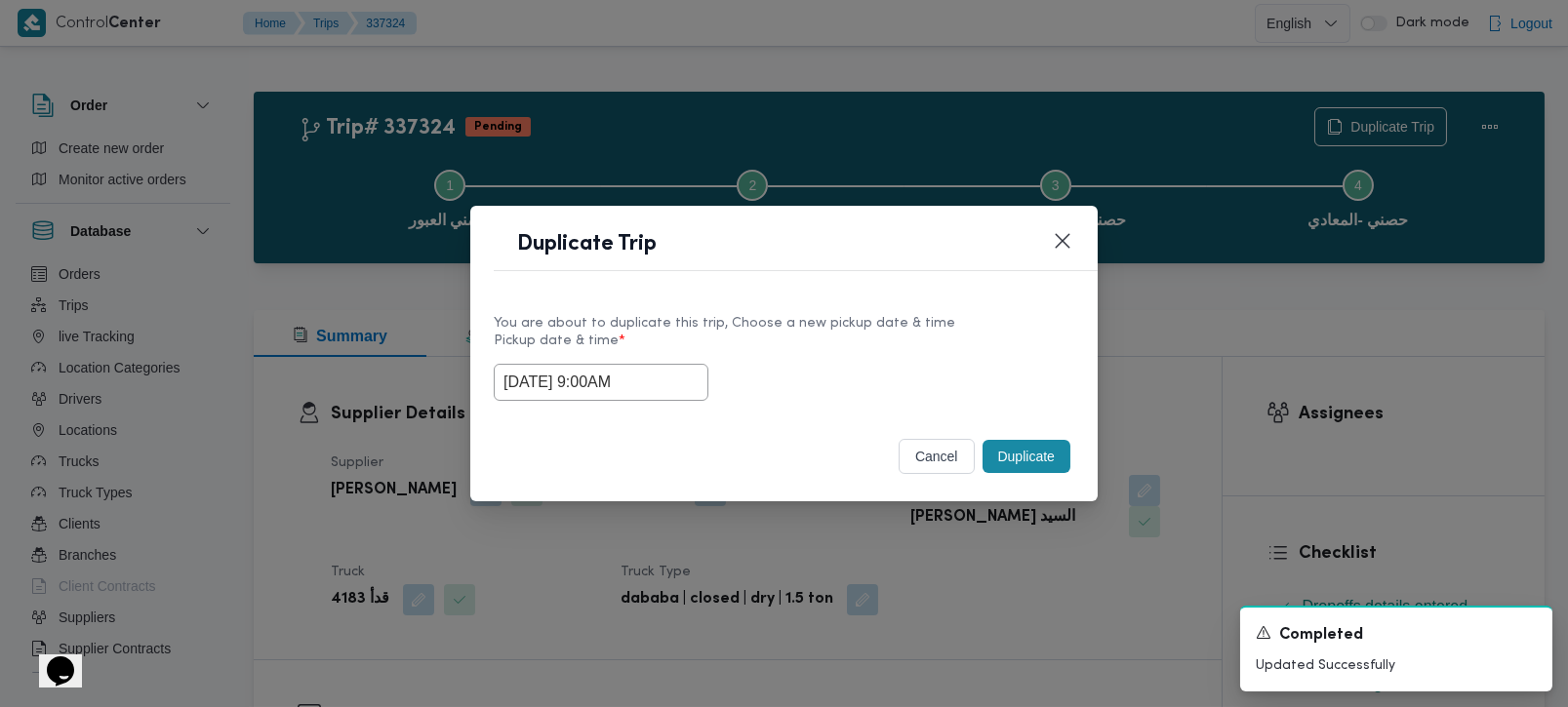
click at [1055, 467] on button "Duplicate" at bounding box center [1027, 456] width 88 height 33
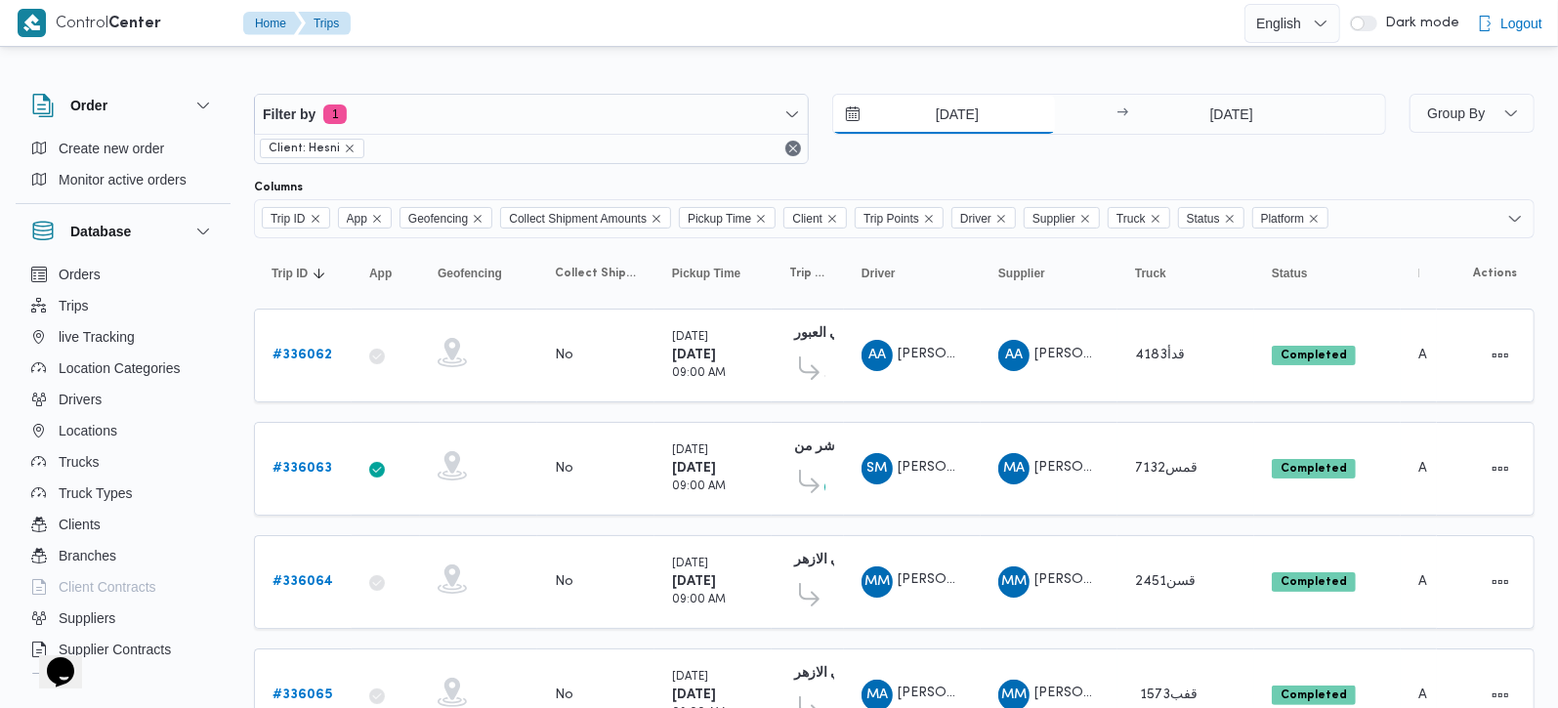
click at [947, 118] on input "[DATE]" at bounding box center [944, 114] width 222 height 39
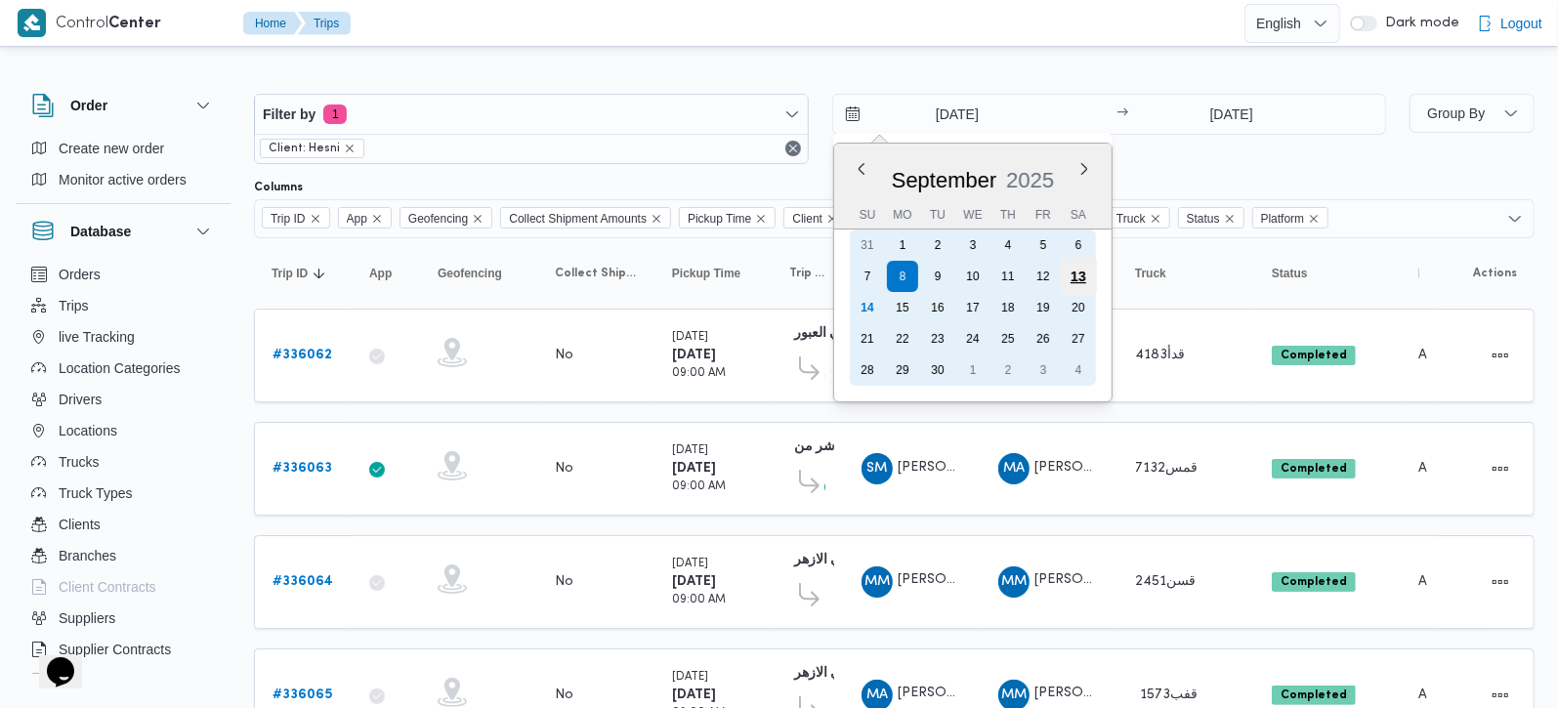
click at [1081, 278] on div "13" at bounding box center [1077, 276] width 37 height 37
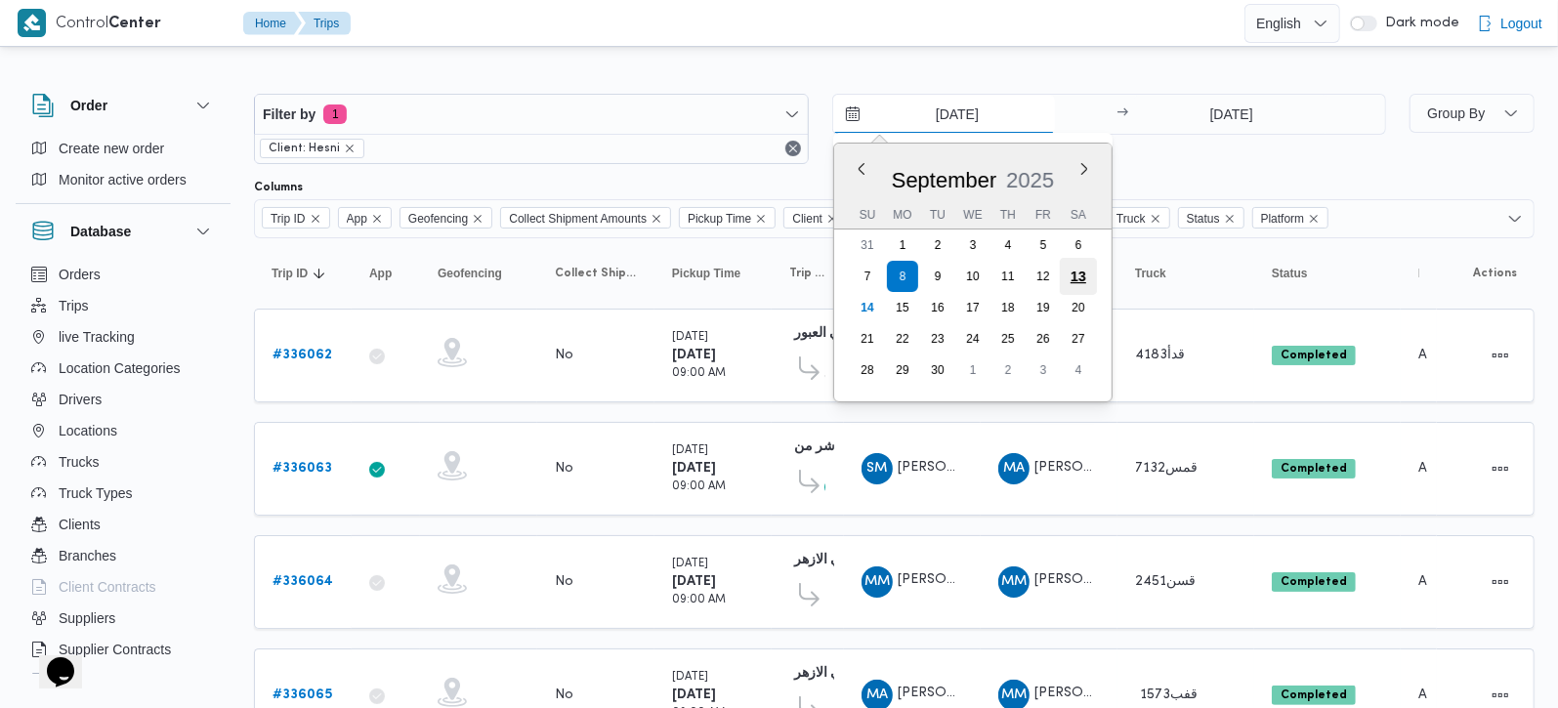
type input "[DATE]"
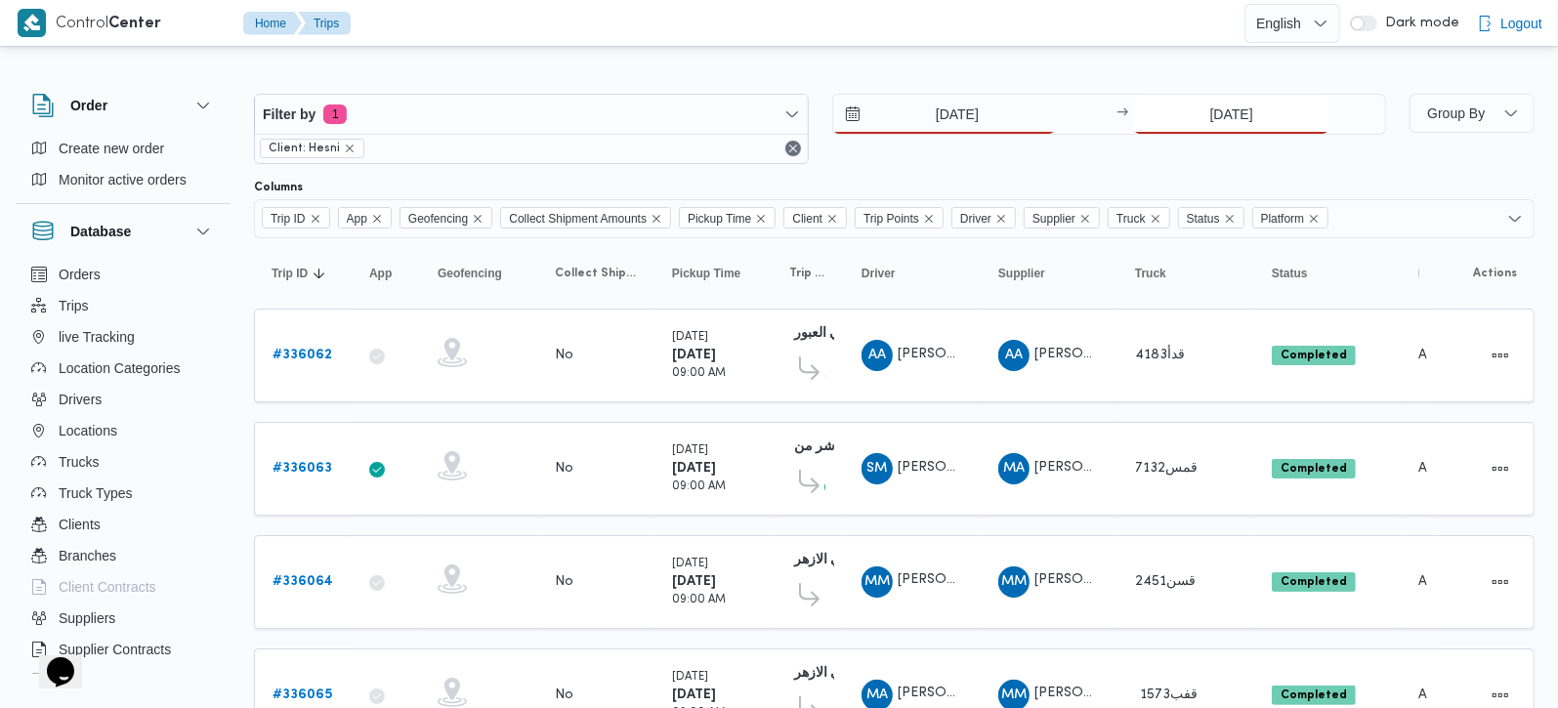
click at [1235, 107] on input "[DATE]" at bounding box center [1231, 114] width 194 height 39
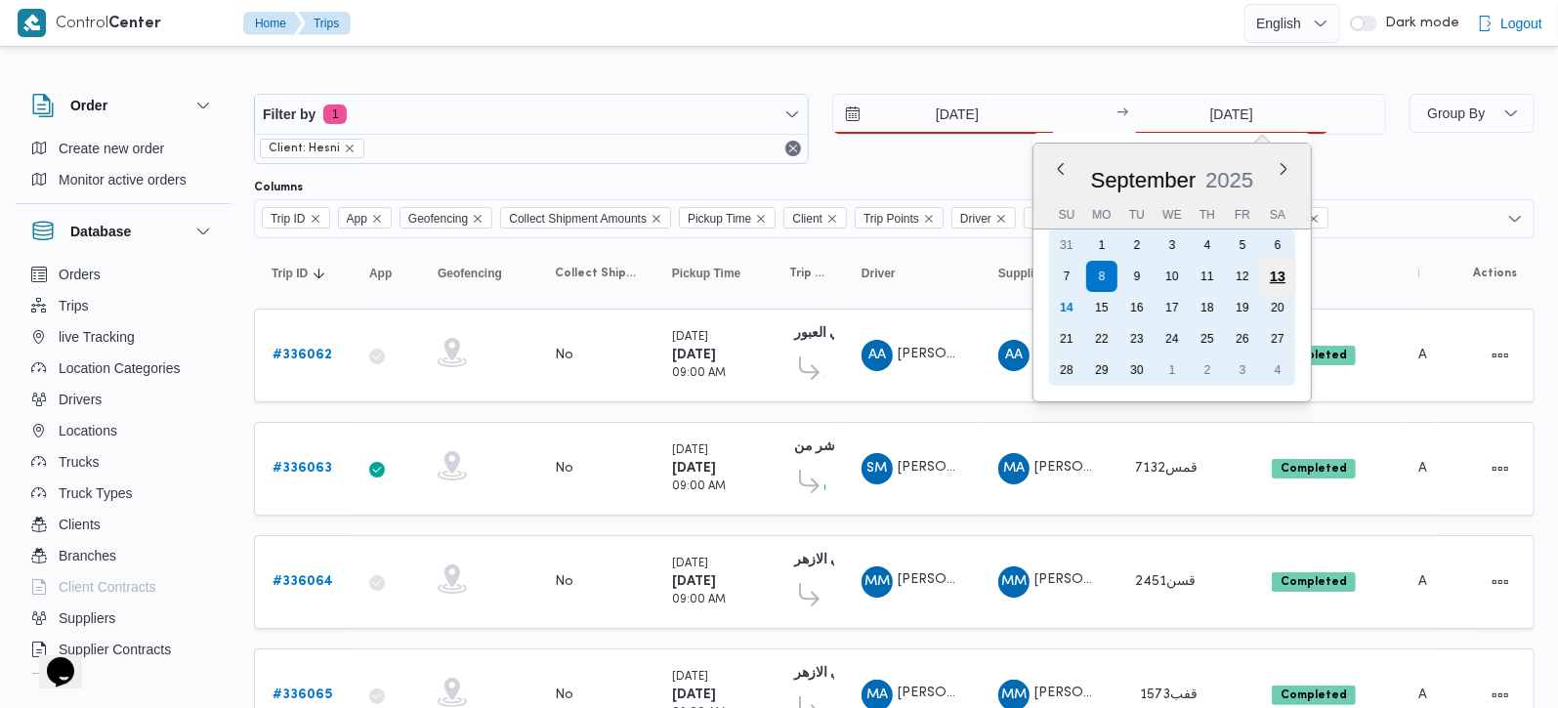
click at [1278, 280] on div "13" at bounding box center [1277, 276] width 37 height 37
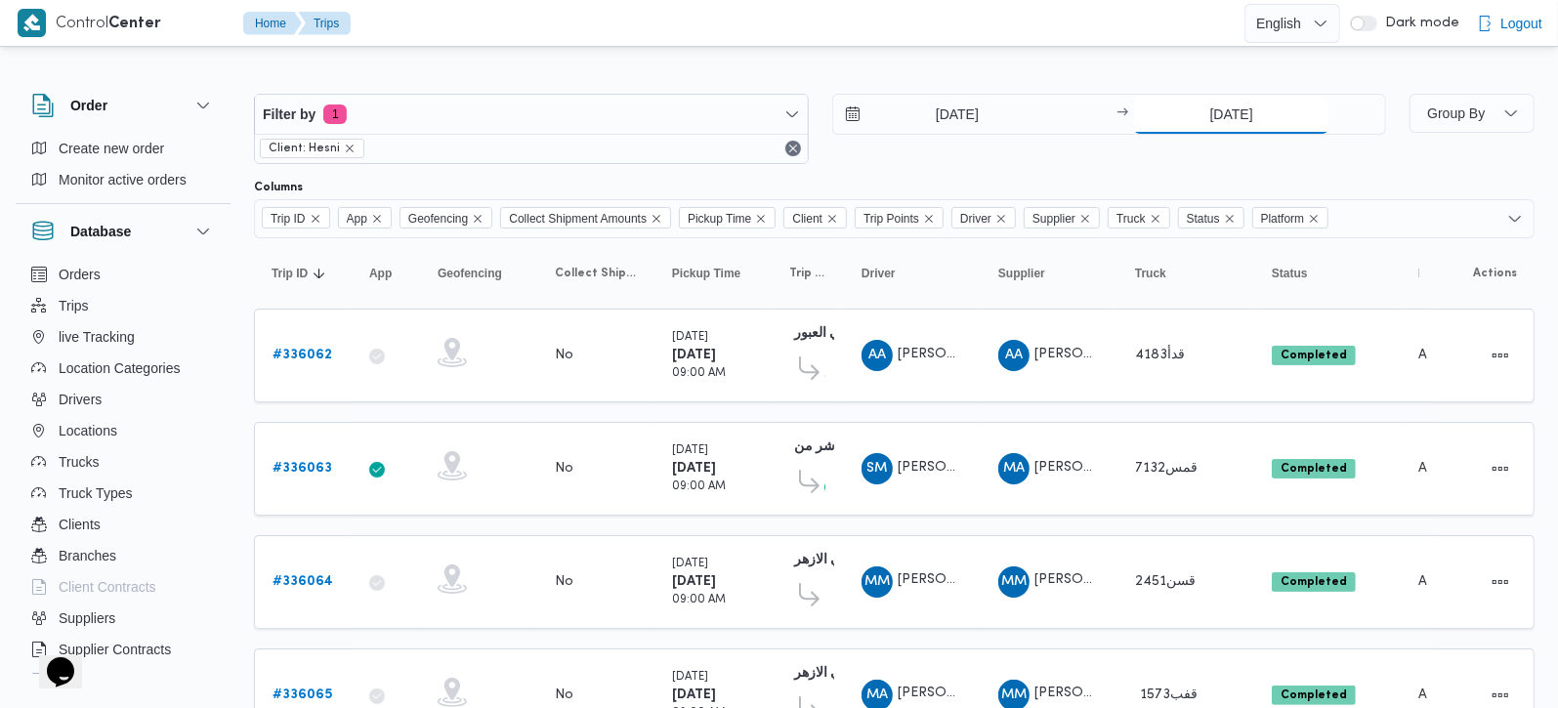
type input "[DATE]"
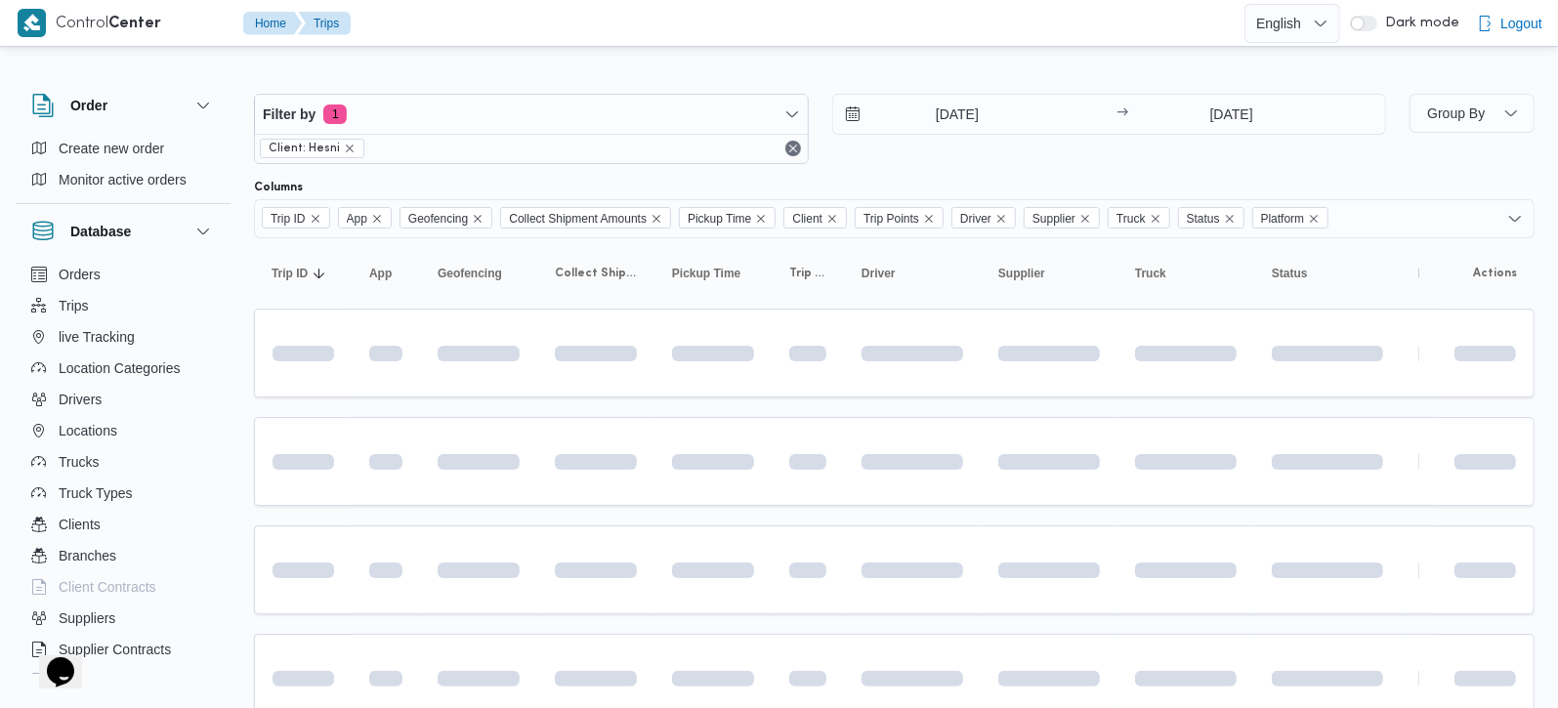
click at [959, 68] on div at bounding box center [894, 78] width 1281 height 31
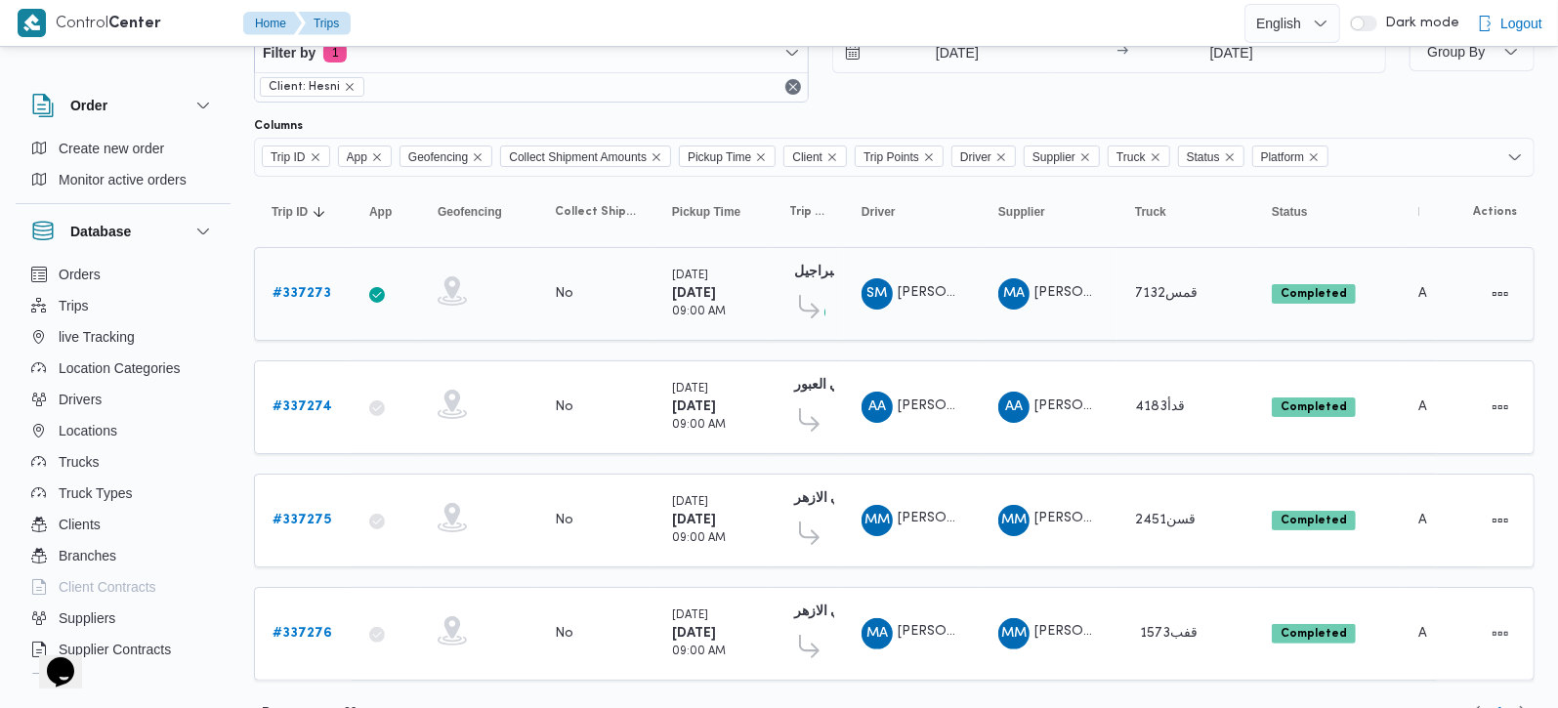
scroll to position [93, 0]
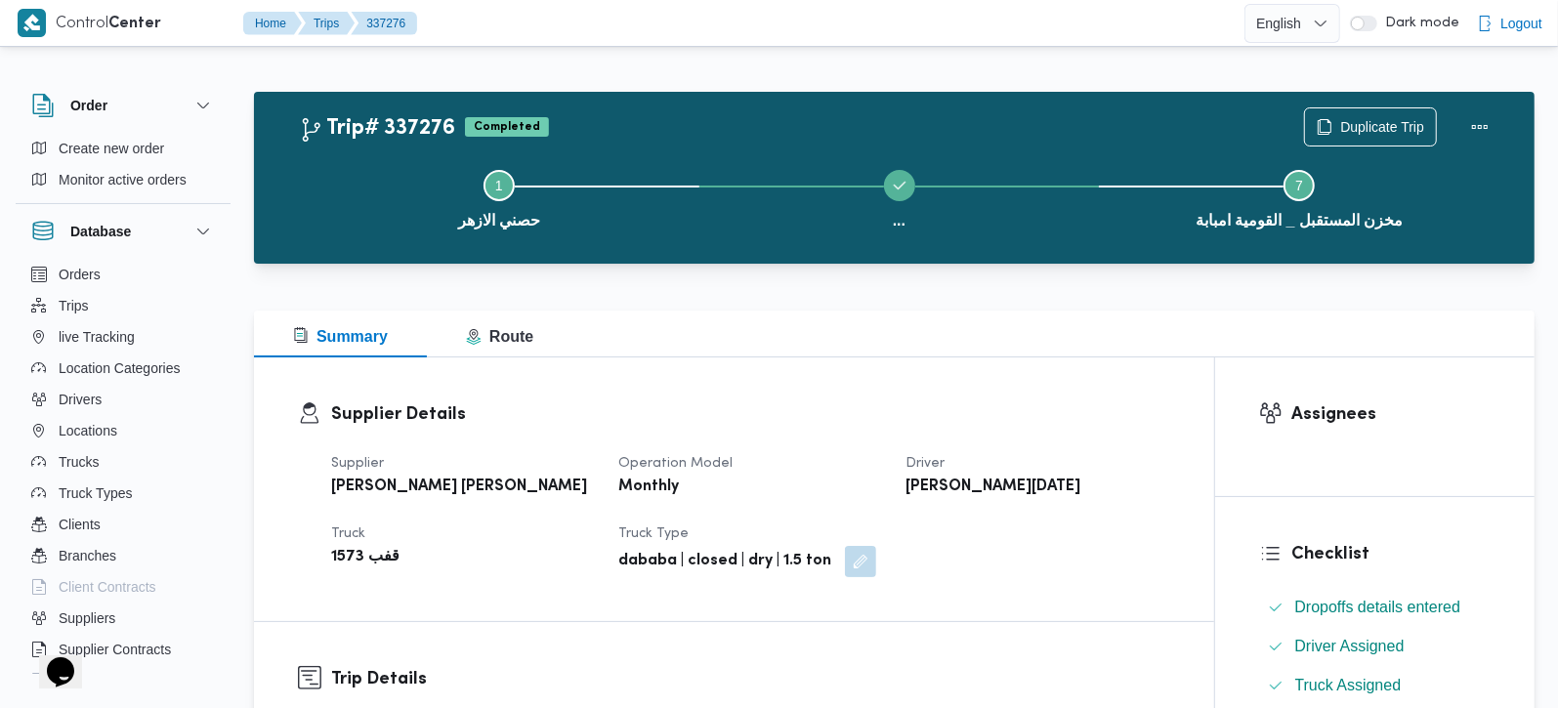
click b "محمد عماد رمضان السيد محمد"
copy div "محمد عماد رمضان السيد محمد"
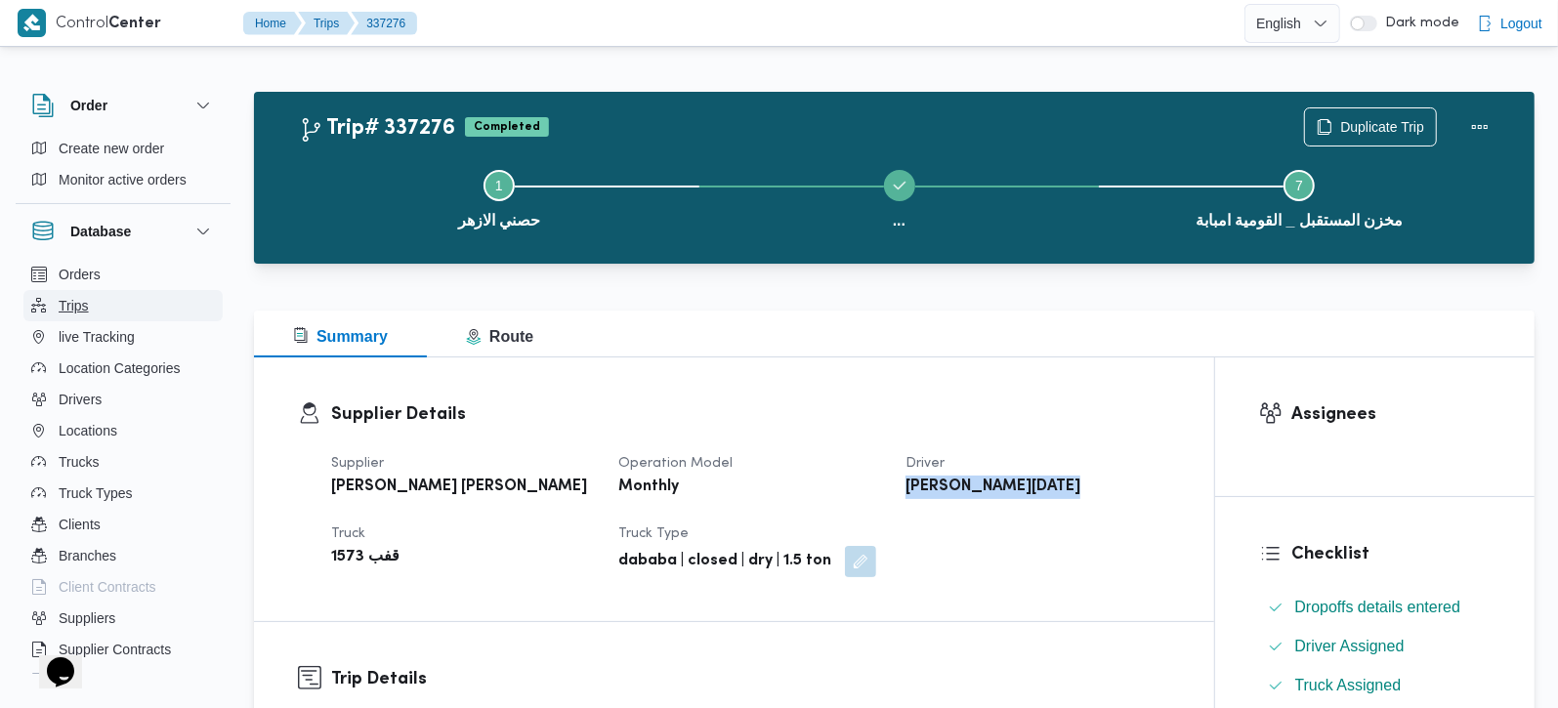
click span "Trips"
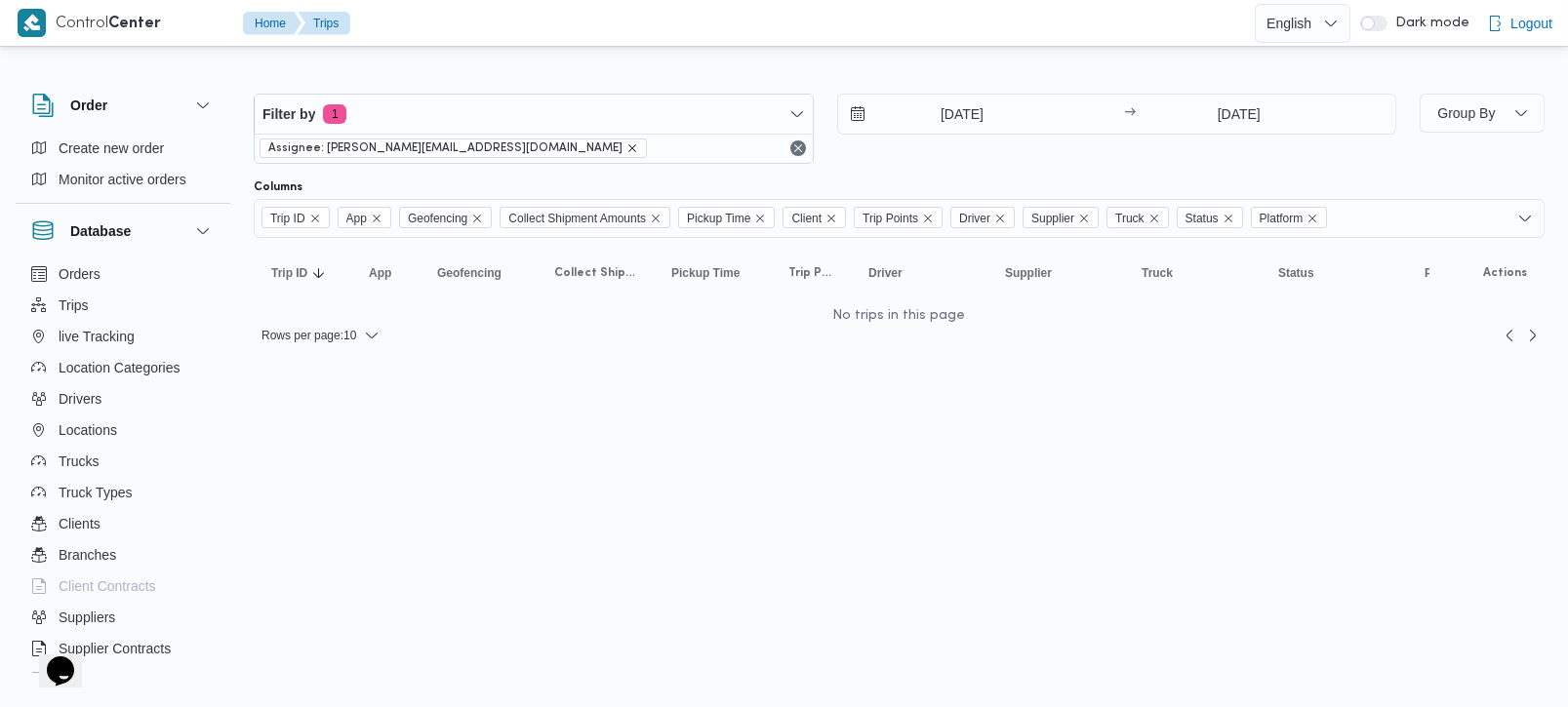
click icon "remove selected entity"
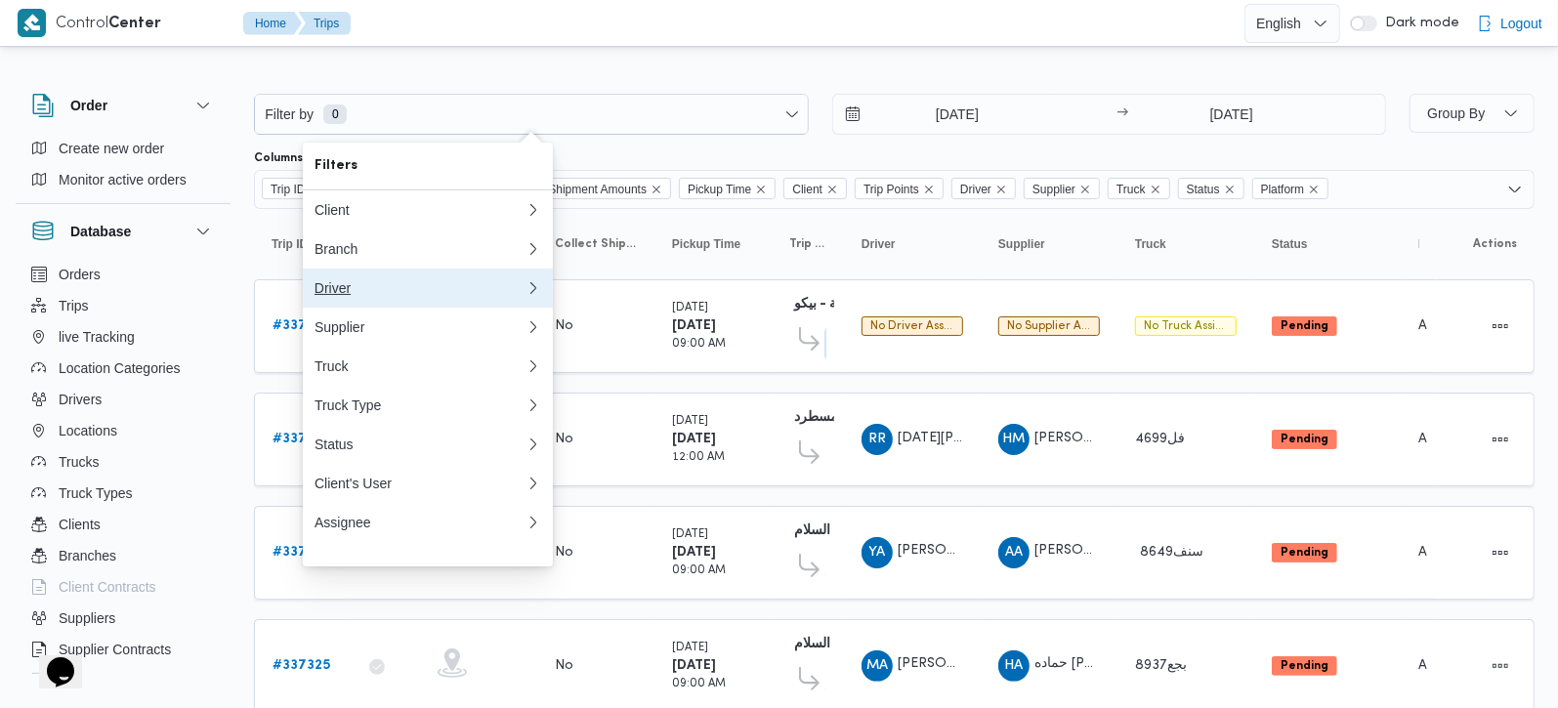
click div "Driver"
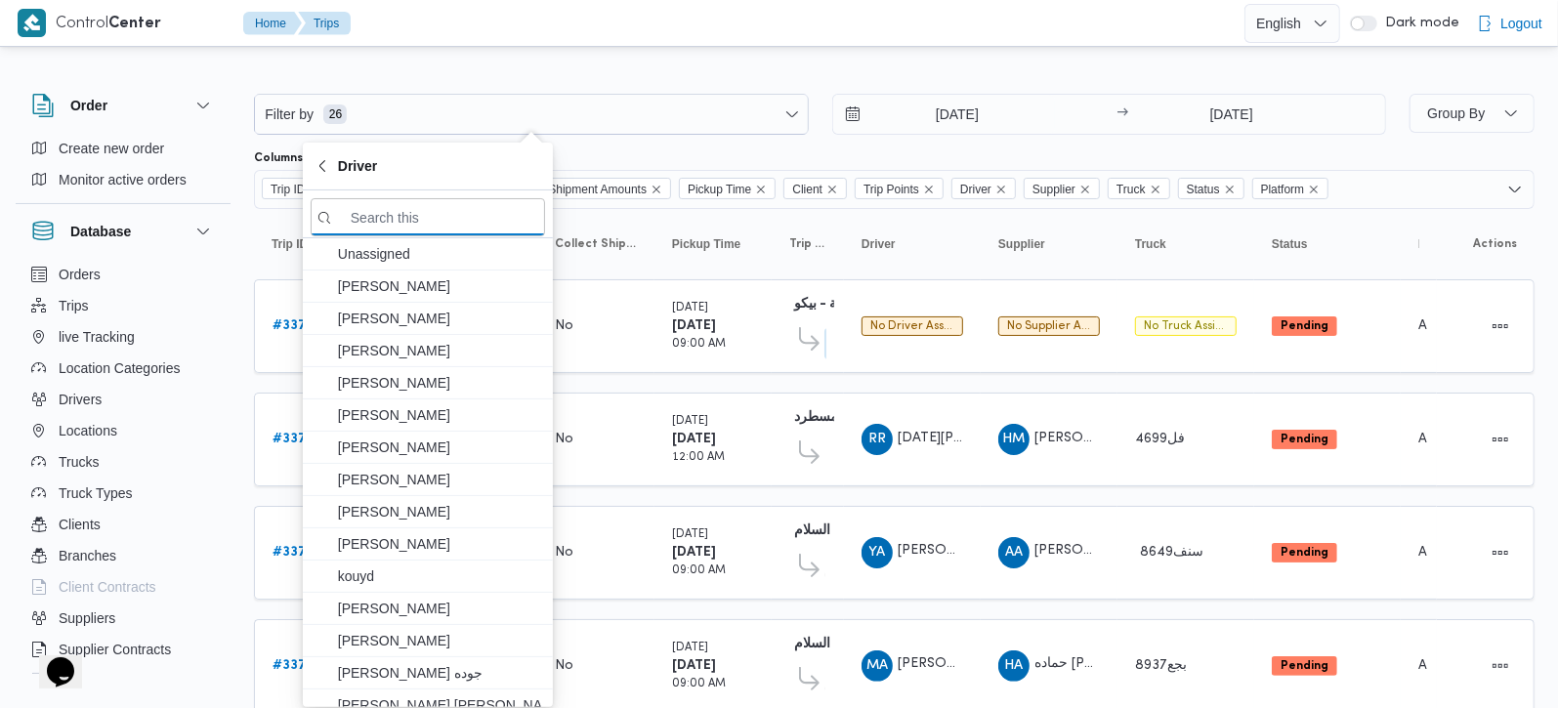
paste input "محمد عماد رمضان السيد محمد"
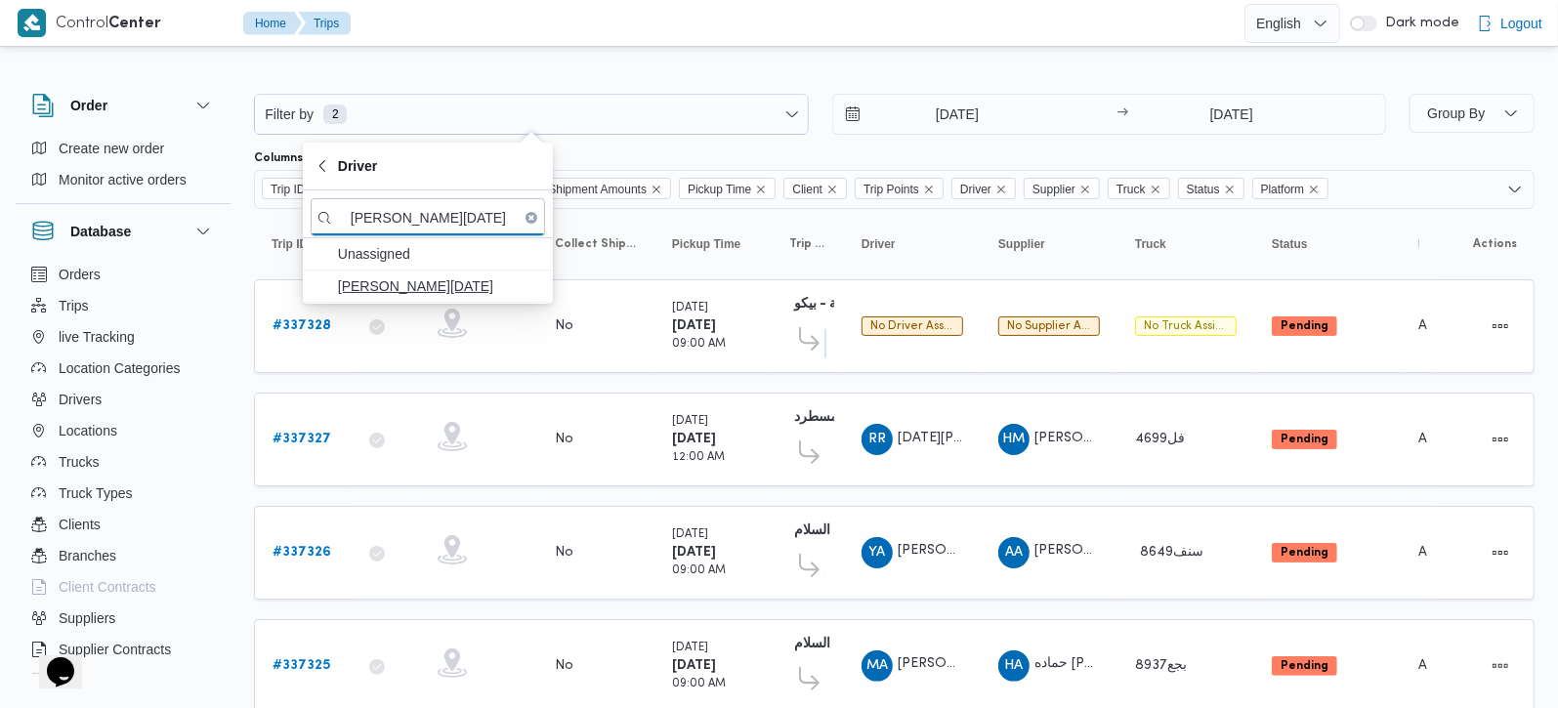
type input "محمد عماد رمضان السيد محمد"
click span "محمد عماد رمضان السيد محمد"
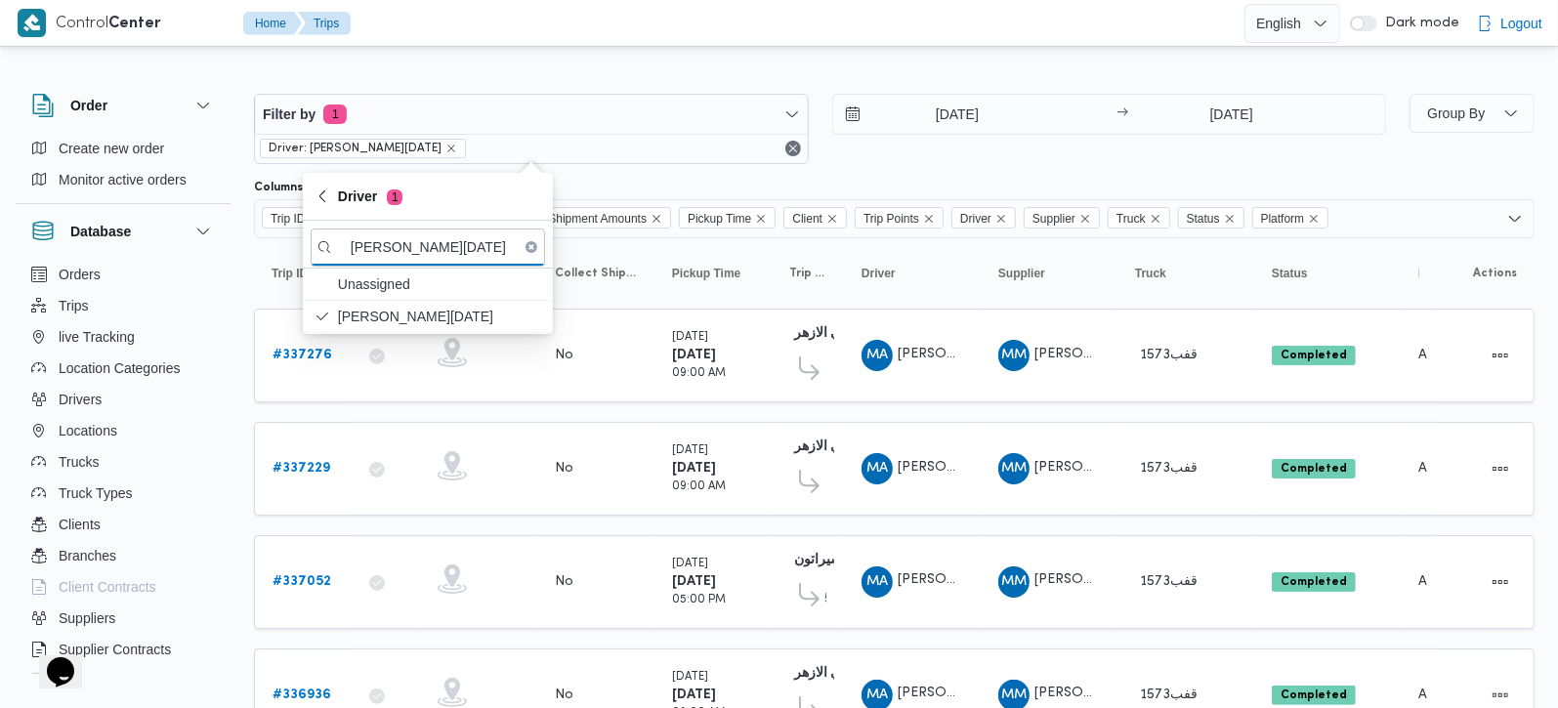
click div
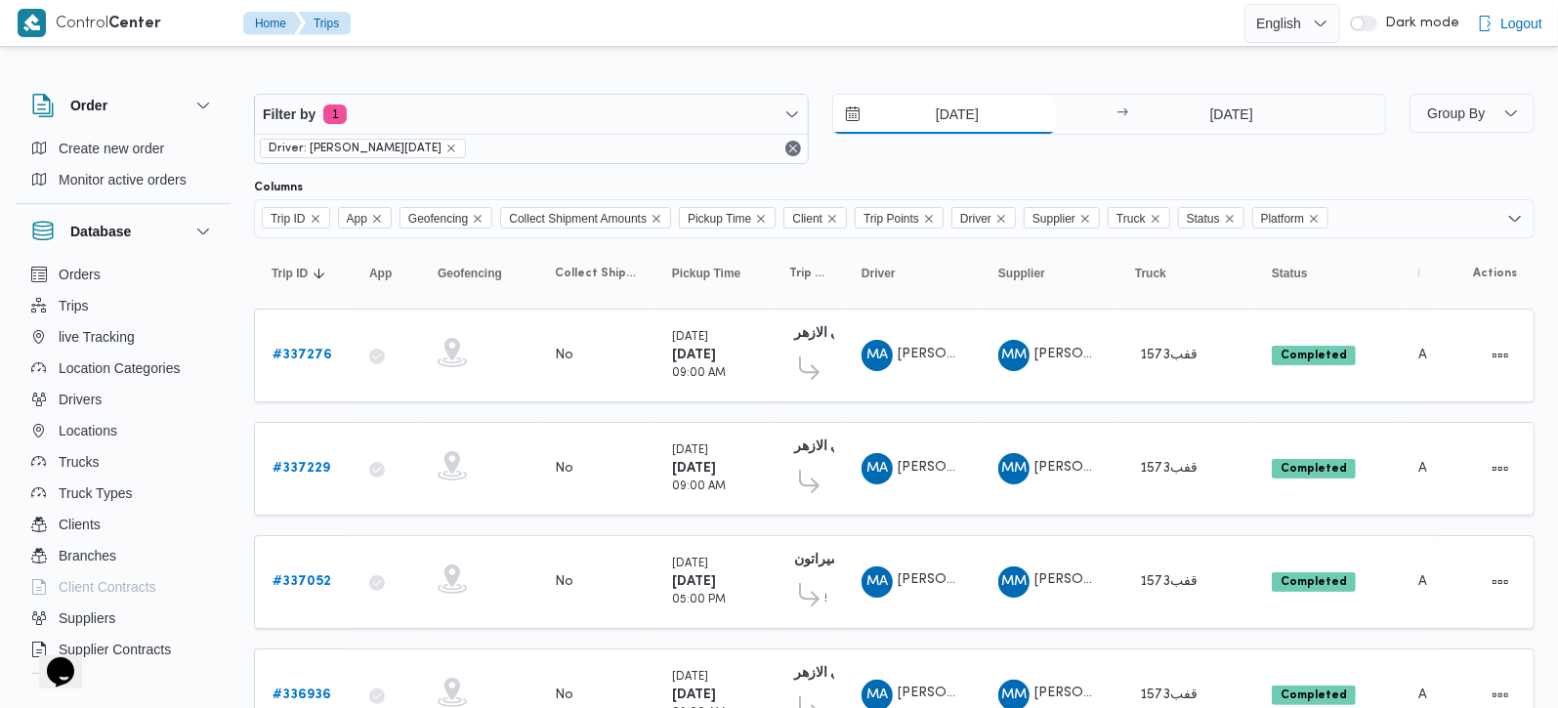
click input "7/9/2025"
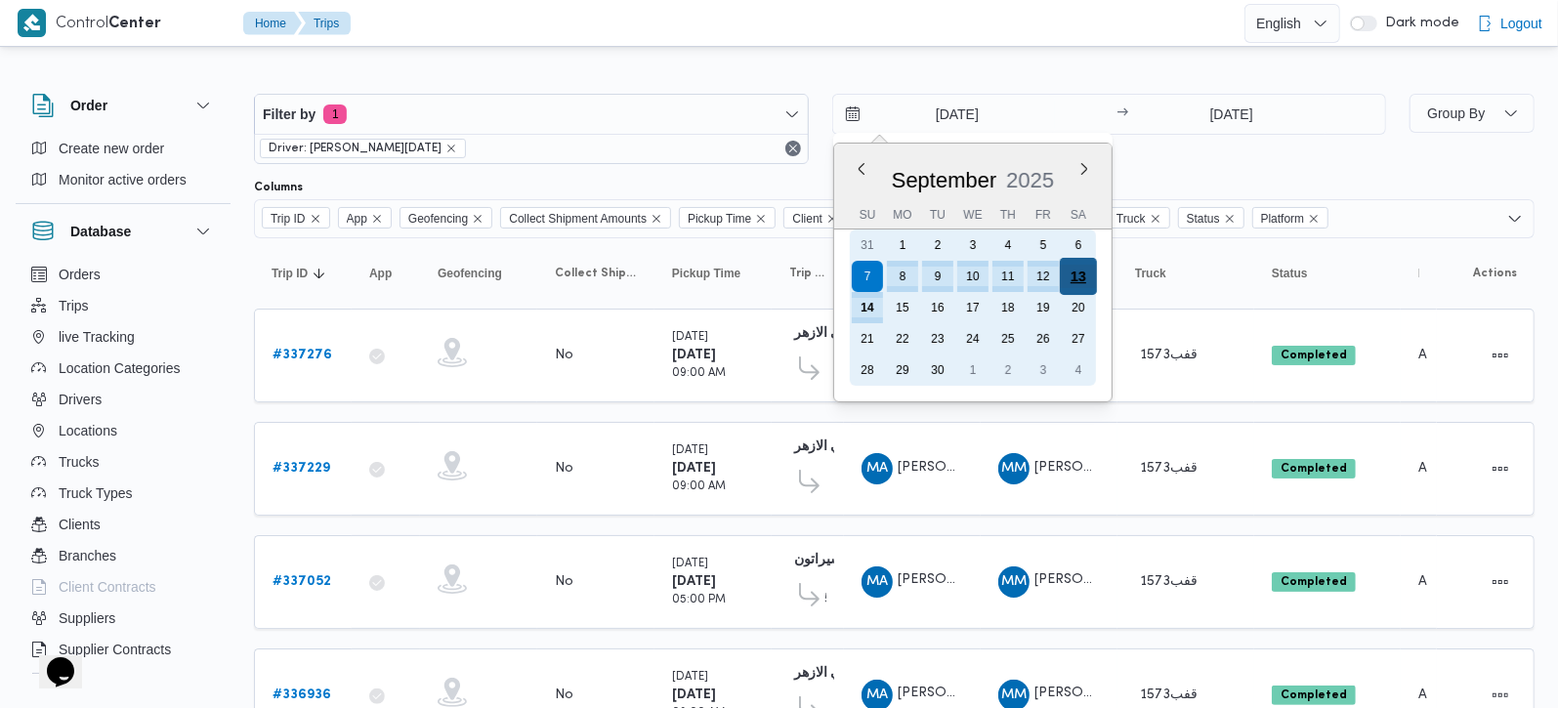
click div "13"
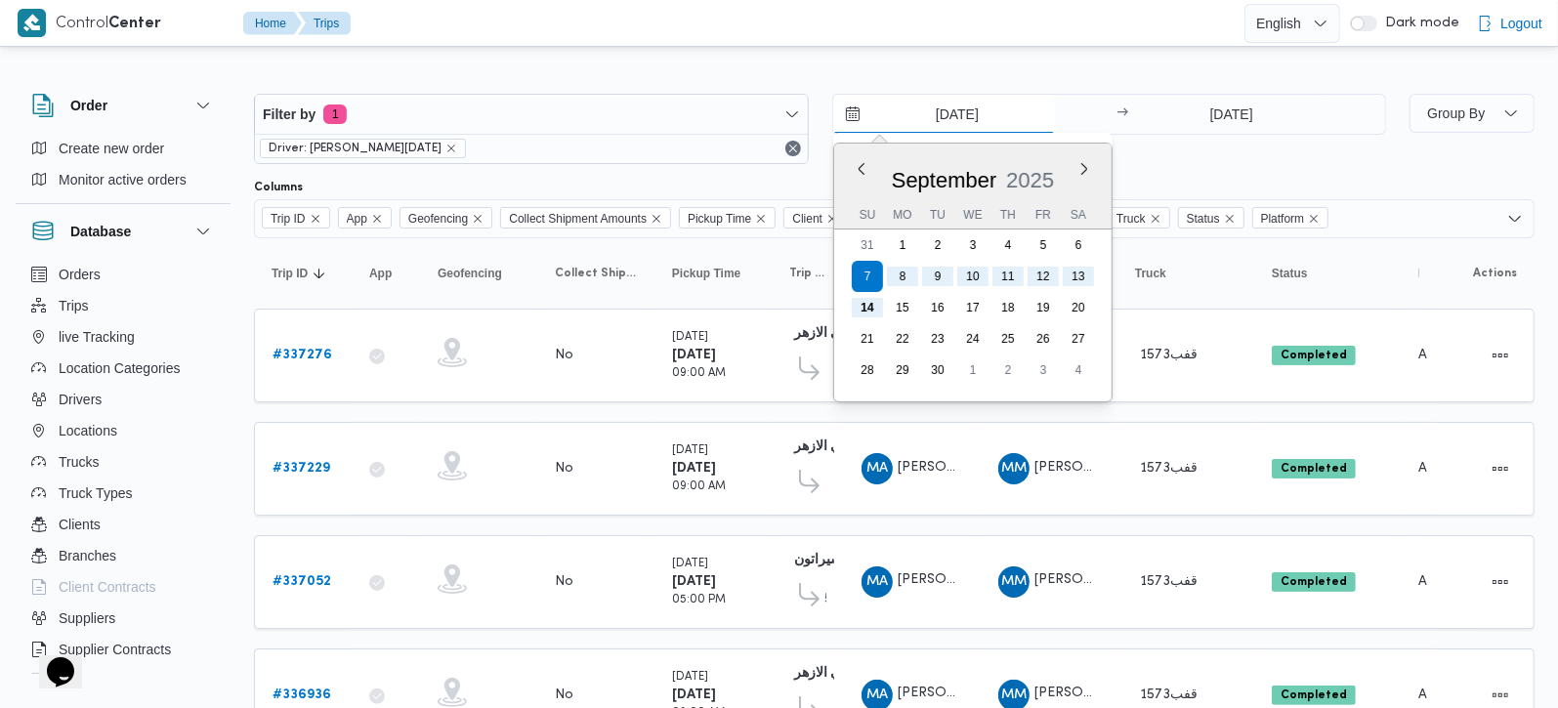
type input "[DATE]"
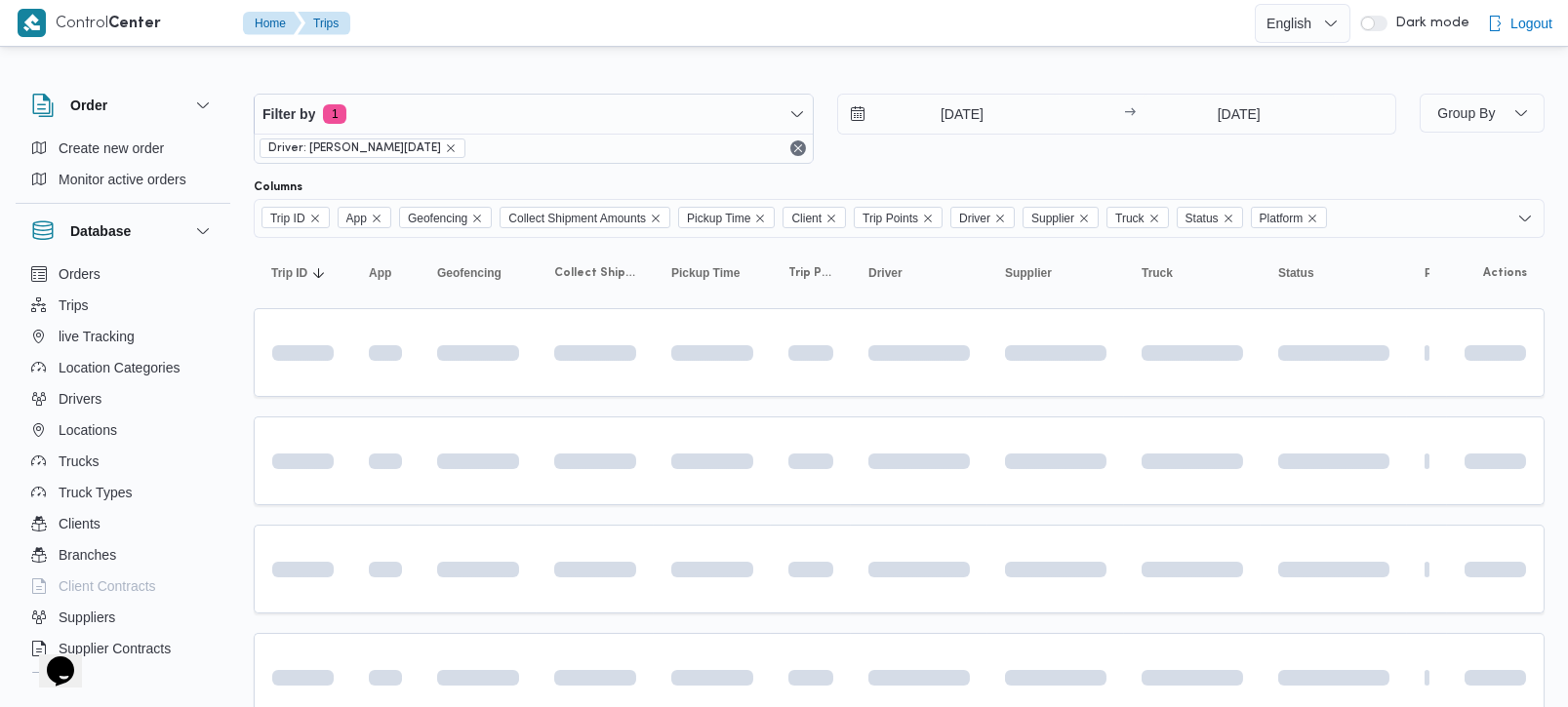
click div "Filter by 1 Driver: محمد عماد رمضان السيد محمد 13/9/2025 → 14/9/2025 Group By C…"
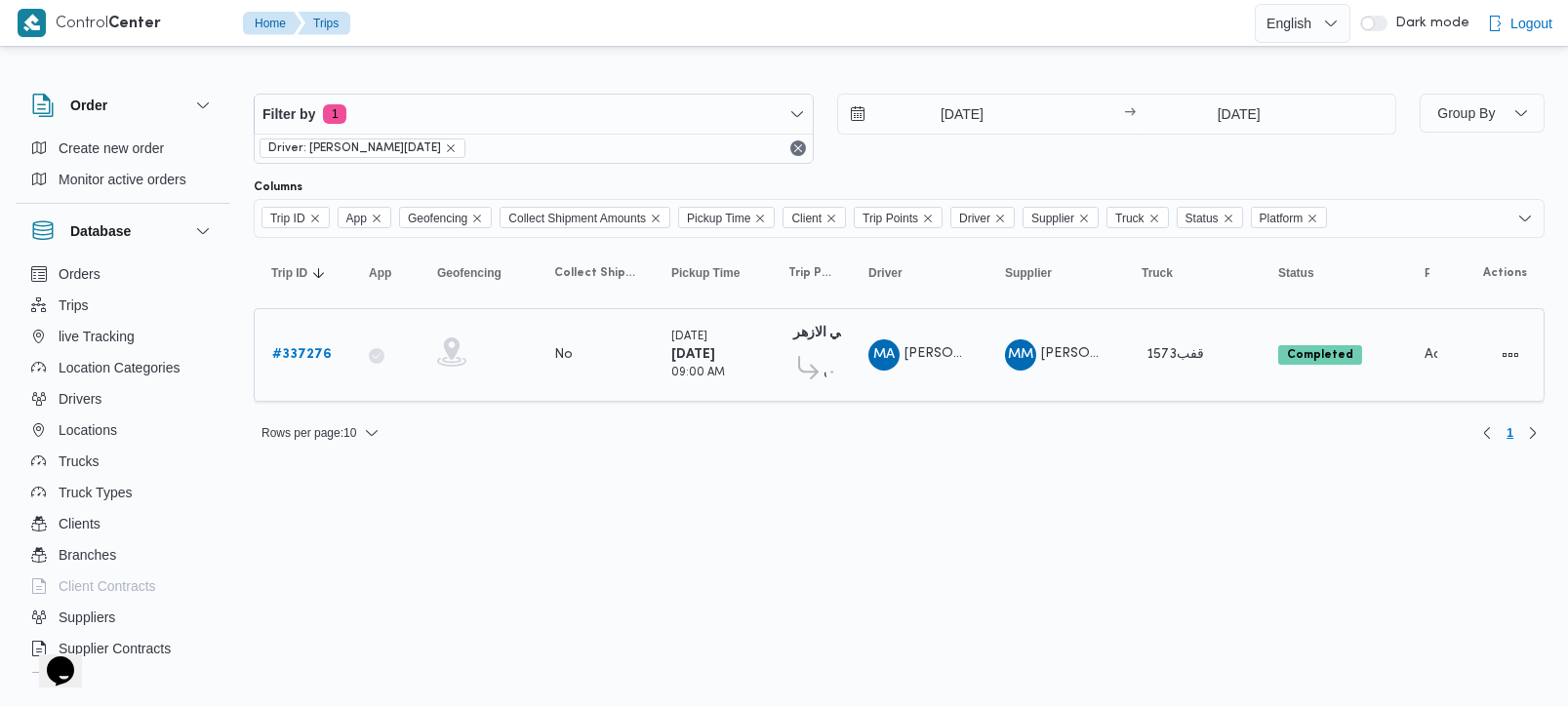
click b "# 337276"
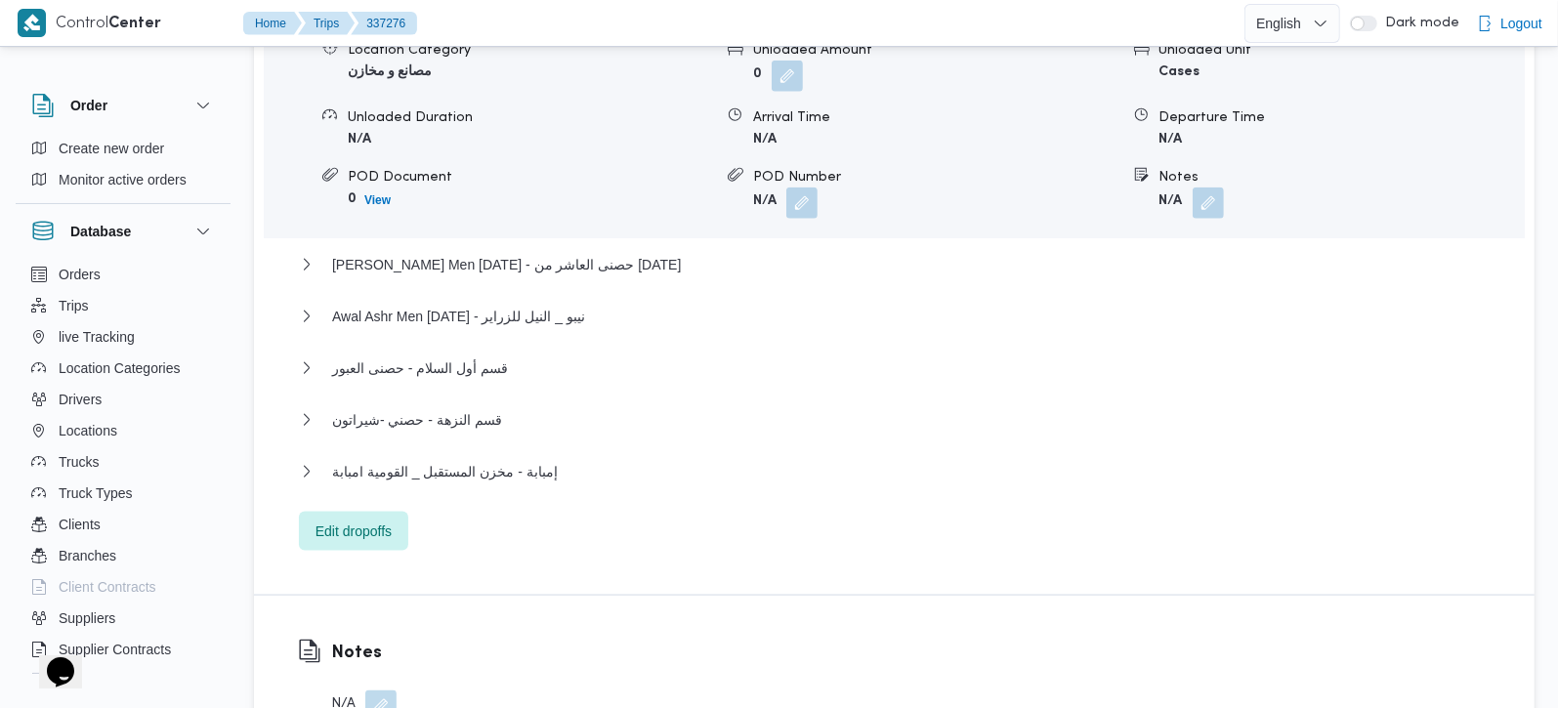
scroll to position [1954, 0]
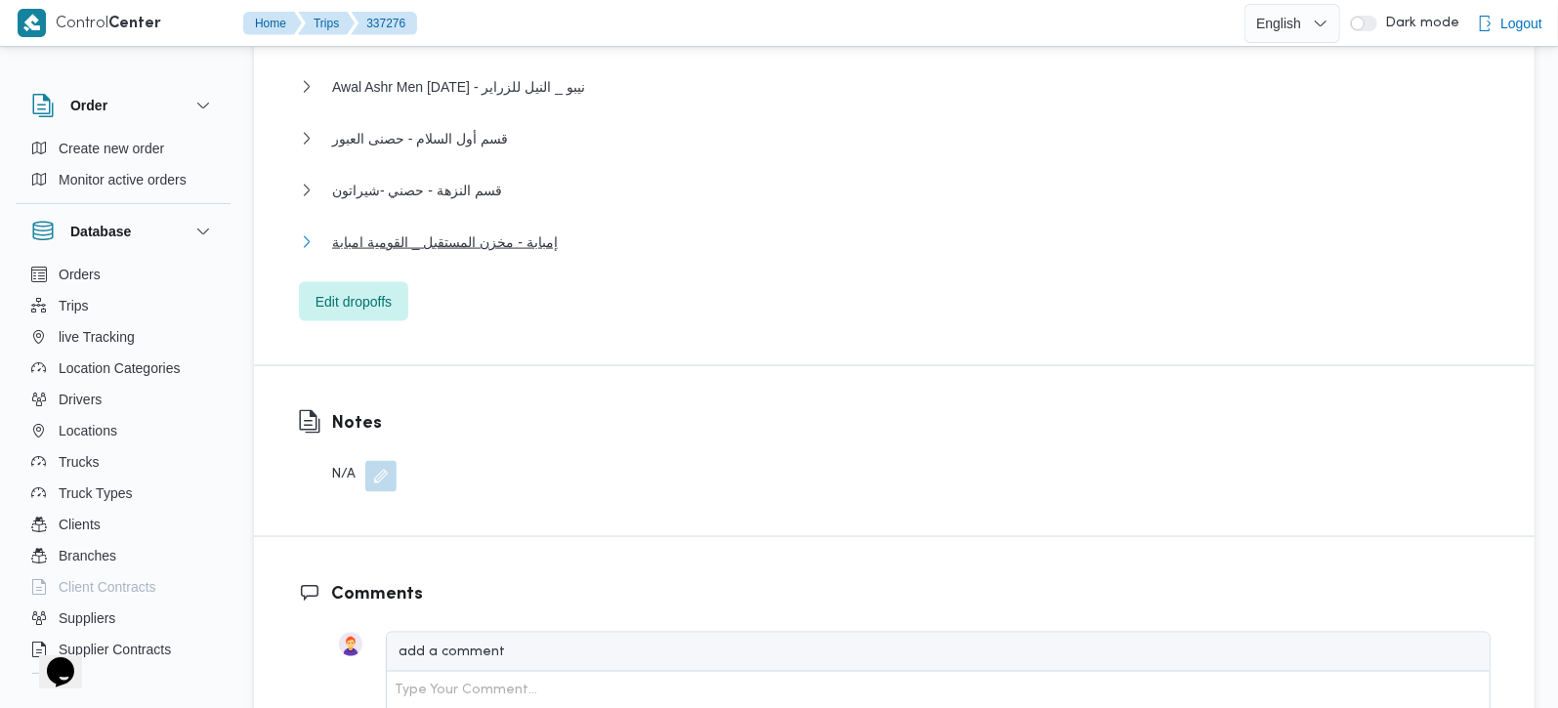
click span "إمبابة - مخزن المستقبل _ القومية امبابة"
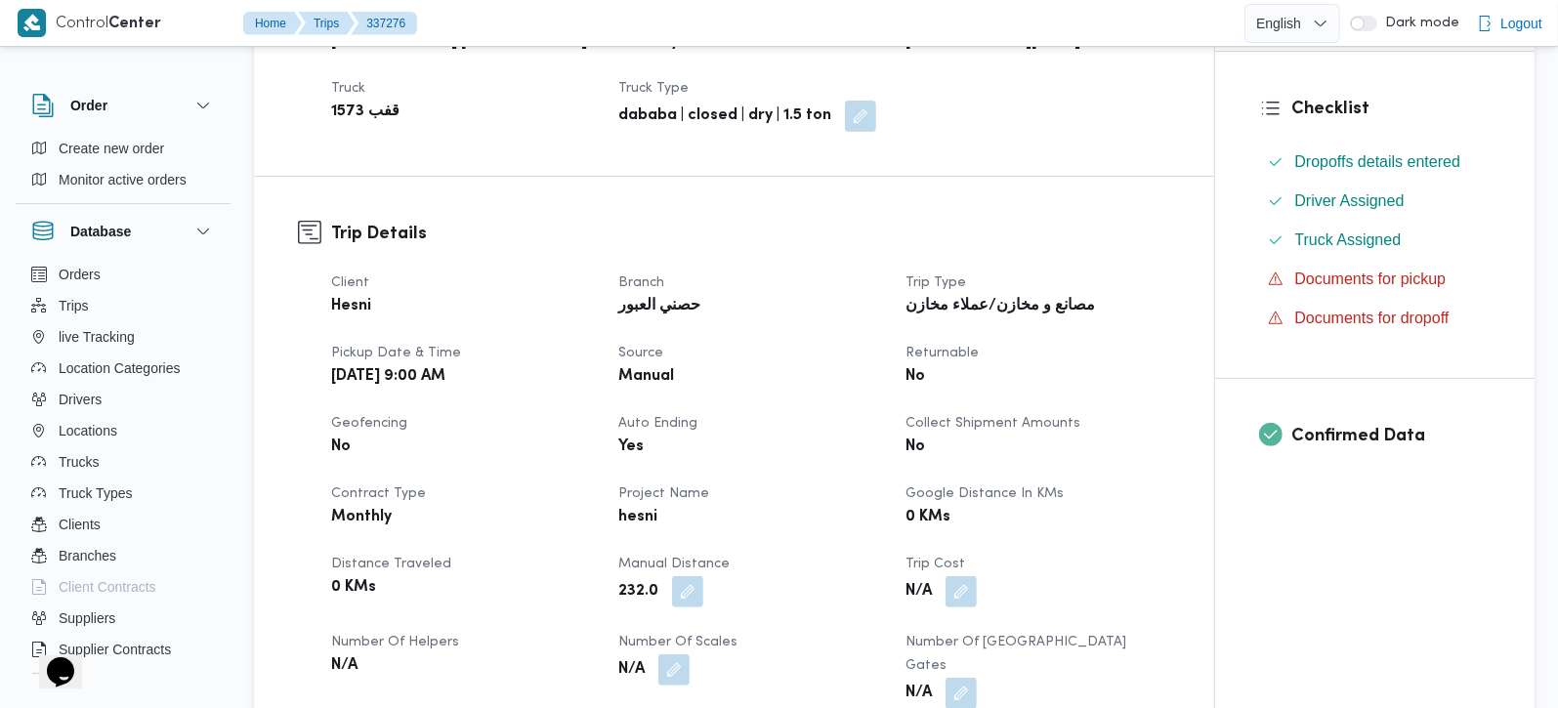
scroll to position [0, 0]
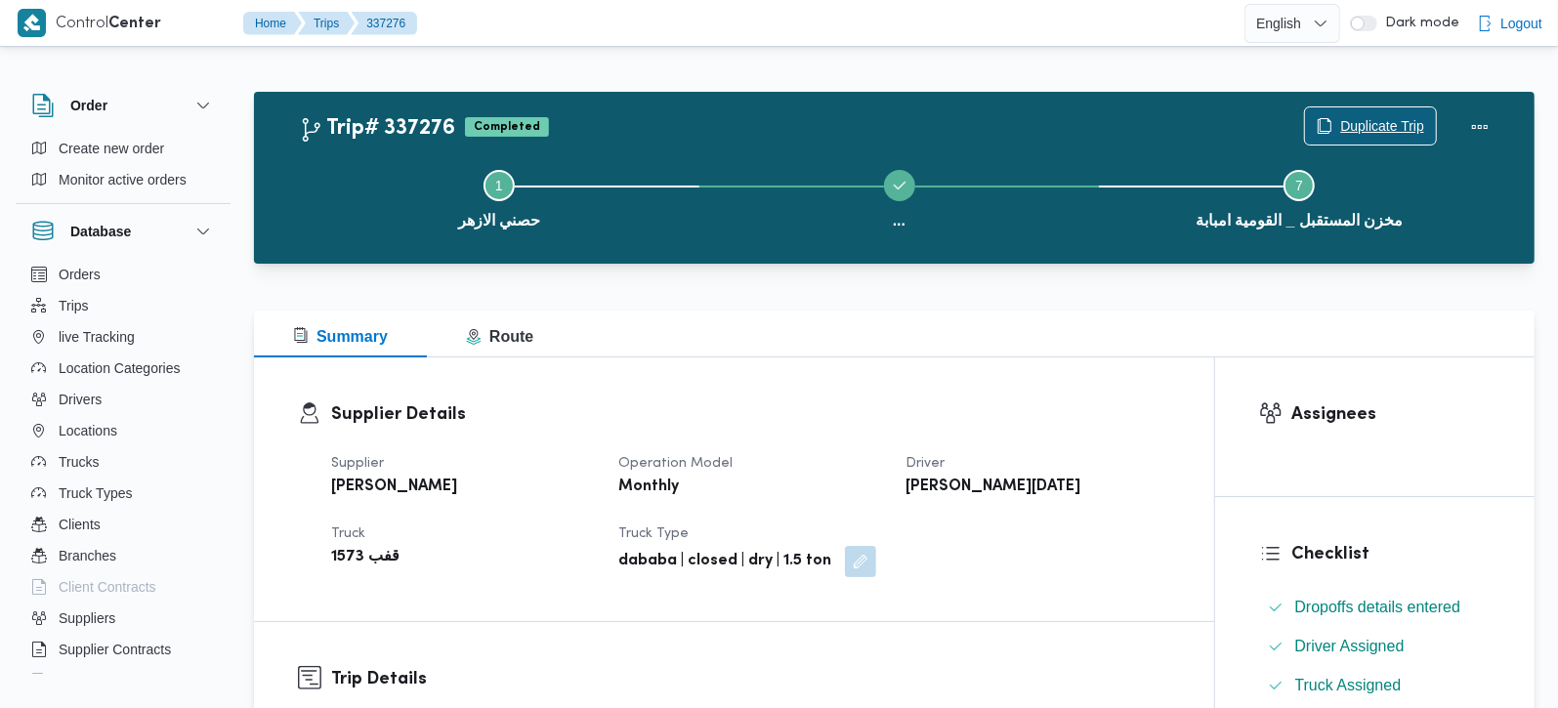
click at [1364, 121] on span "Duplicate Trip" at bounding box center [1382, 125] width 84 height 23
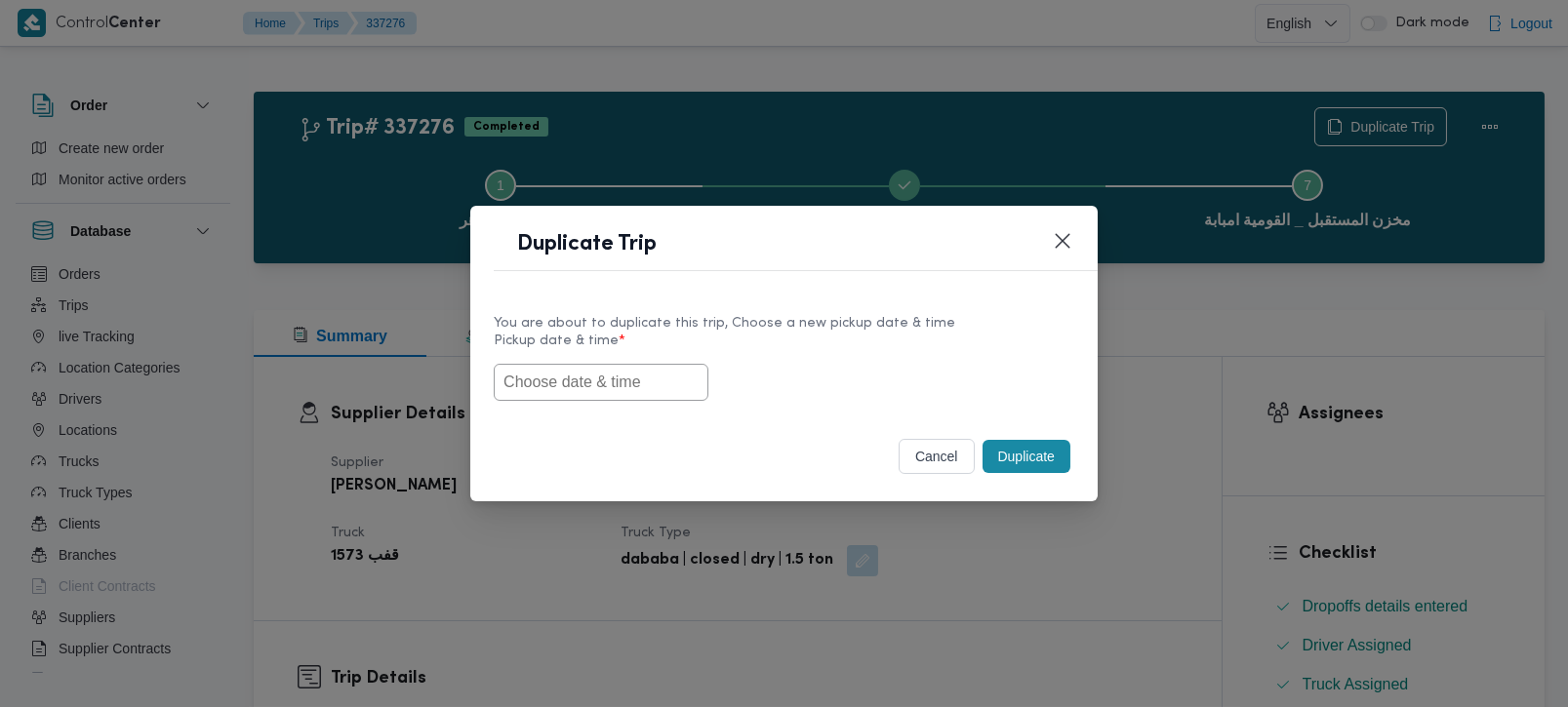
click at [606, 392] on input "text" at bounding box center [600, 381] width 215 height 37
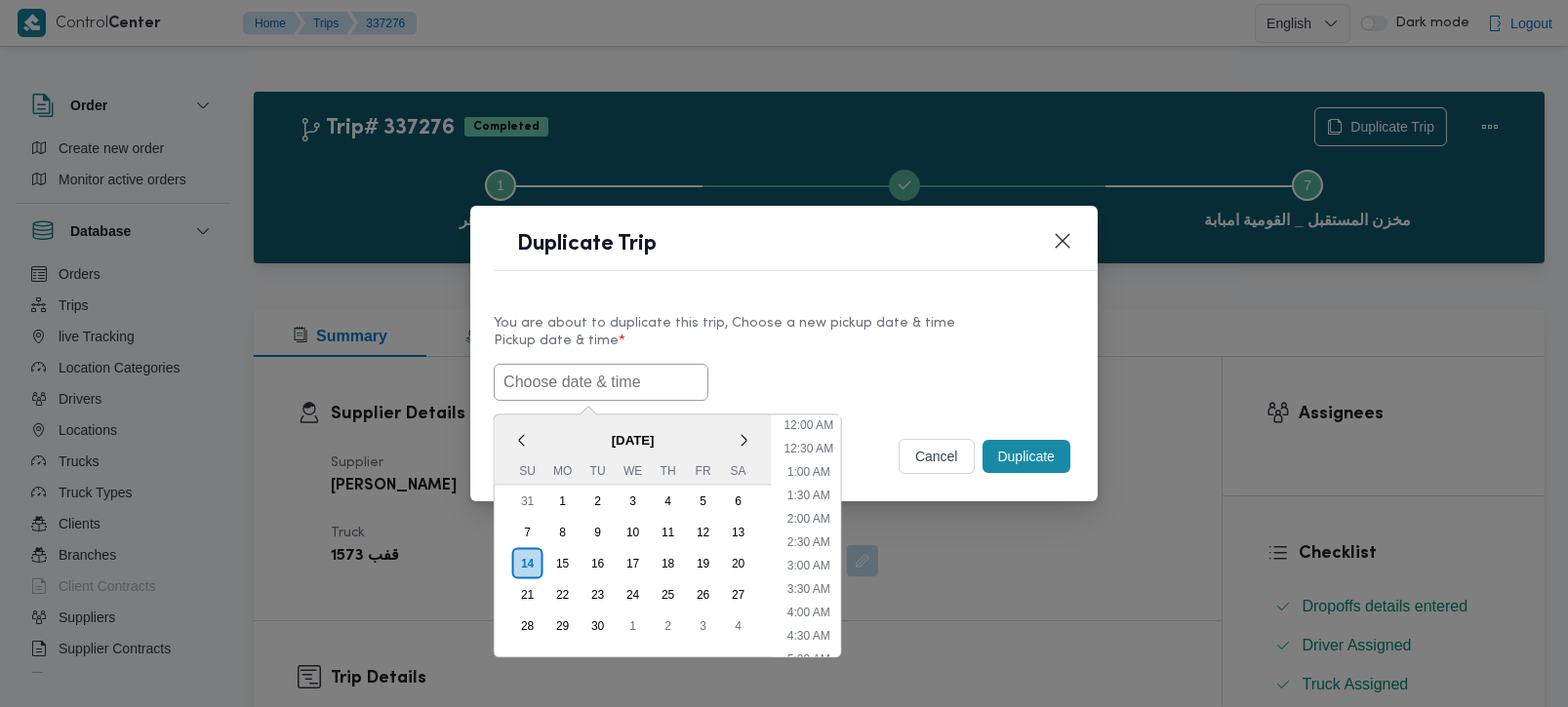
paste input "15/09/2025 9:00AM"
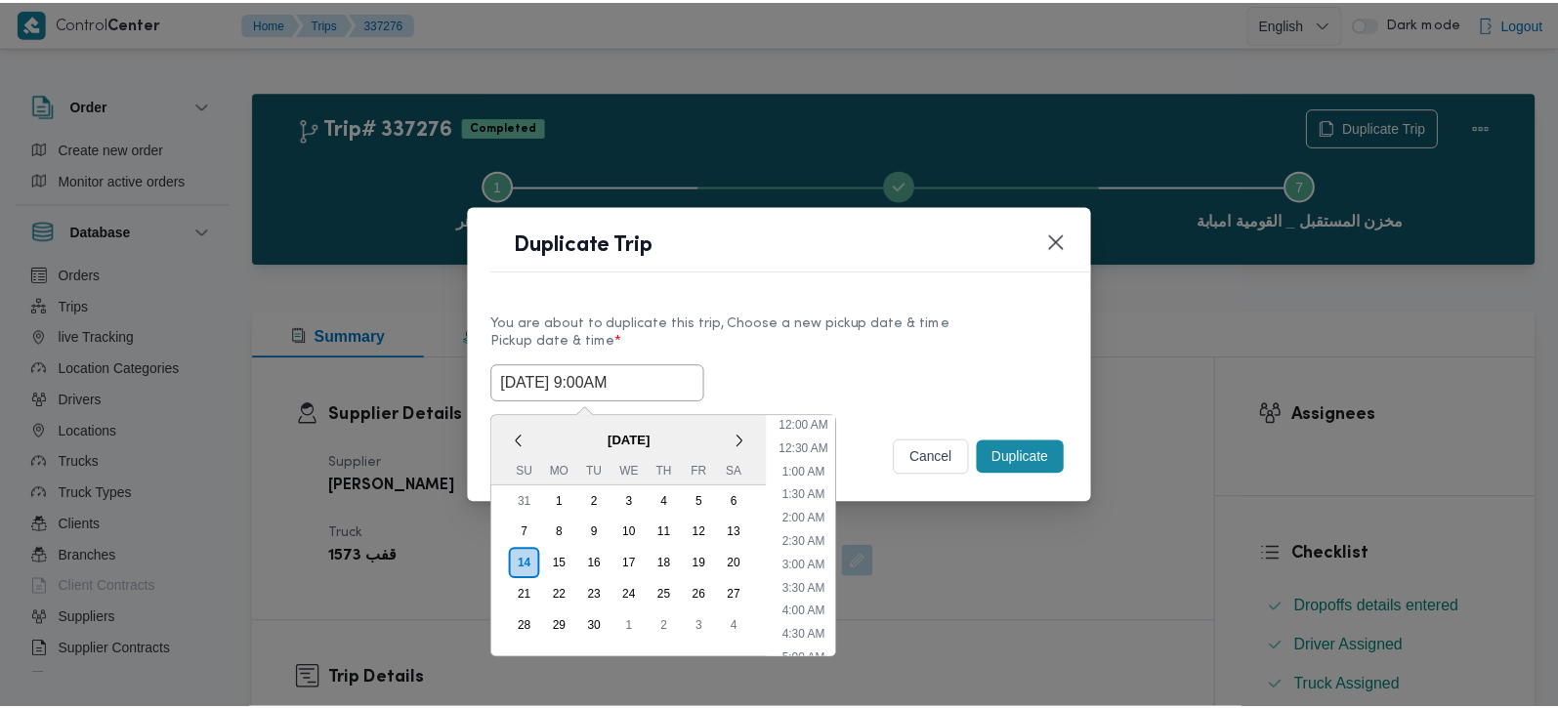
scroll to position [548, 0]
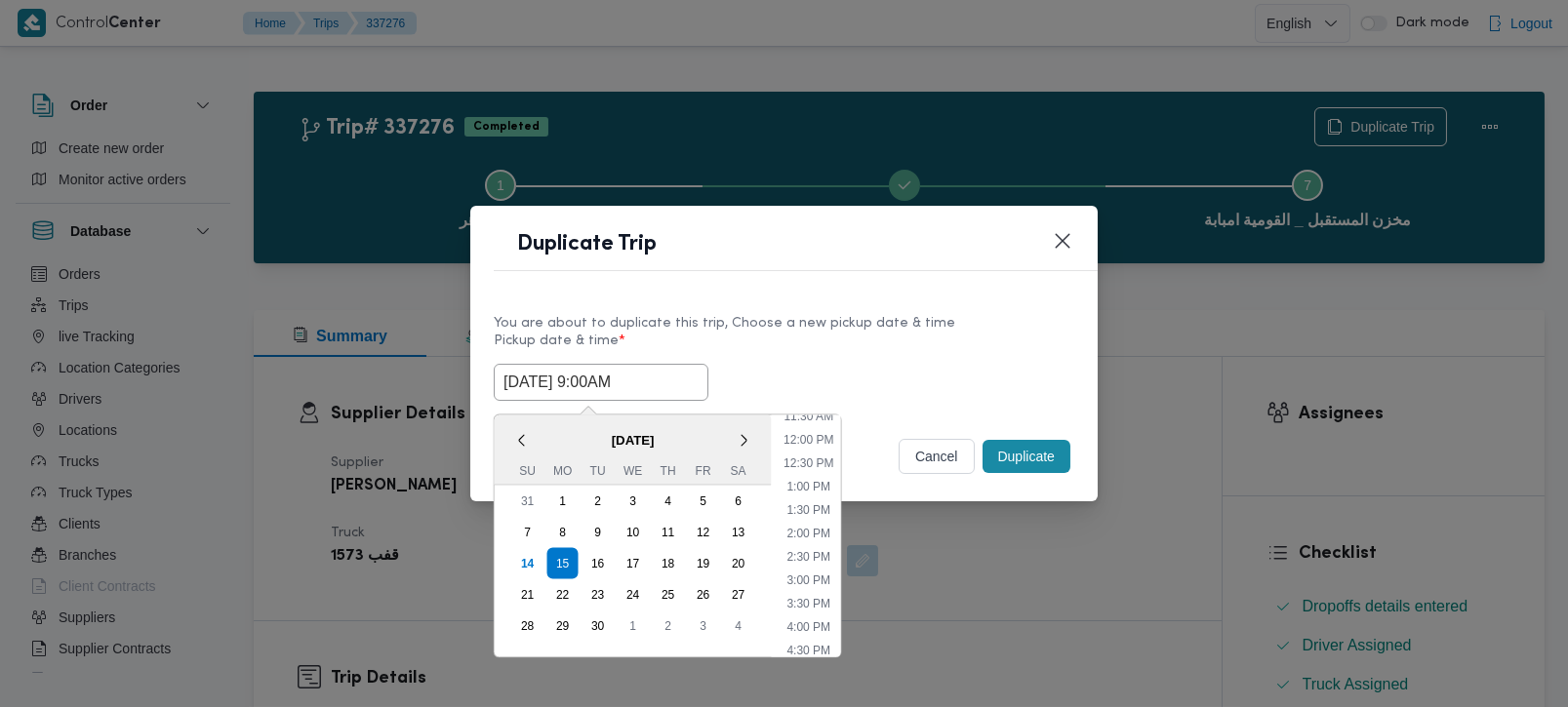
type input "[DATE] 9:00AM"
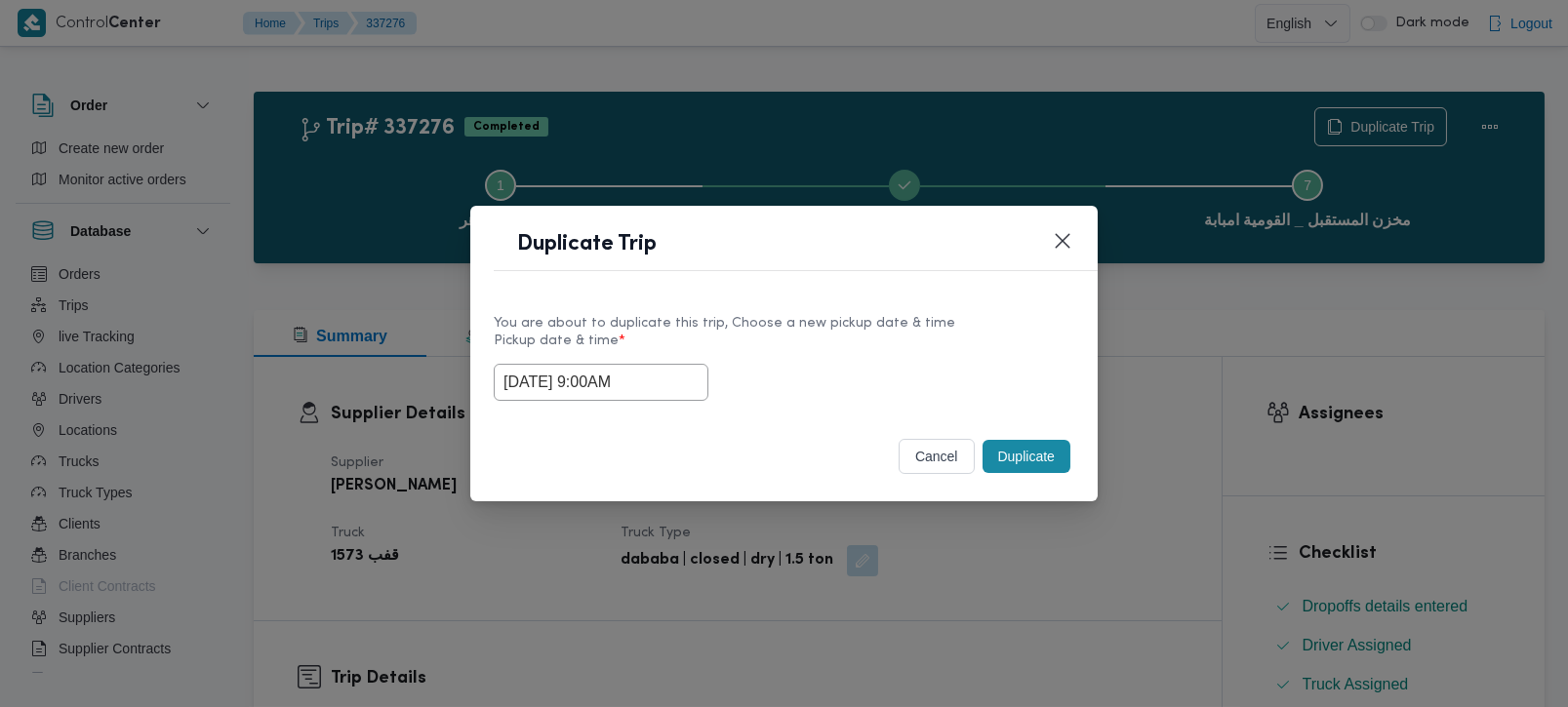
drag, startPoint x: 819, startPoint y: 347, endPoint x: 928, endPoint y: 428, distance: 135.8
click at [819, 347] on label "Pickup date & time *" at bounding box center [783, 349] width 580 height 30
click at [992, 458] on button "Duplicate" at bounding box center [1027, 456] width 88 height 33
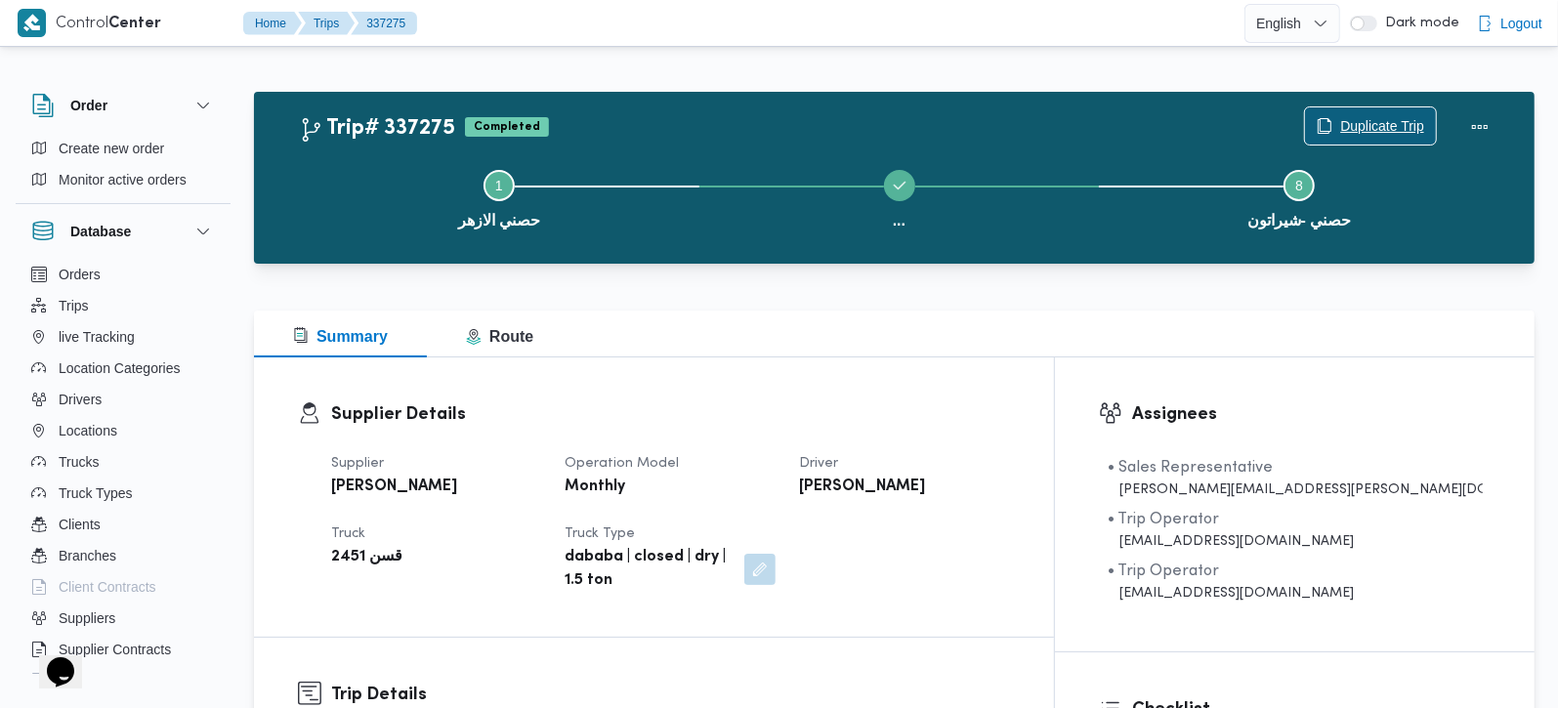
click at [1371, 126] on span "Duplicate Trip" at bounding box center [1382, 125] width 84 height 23
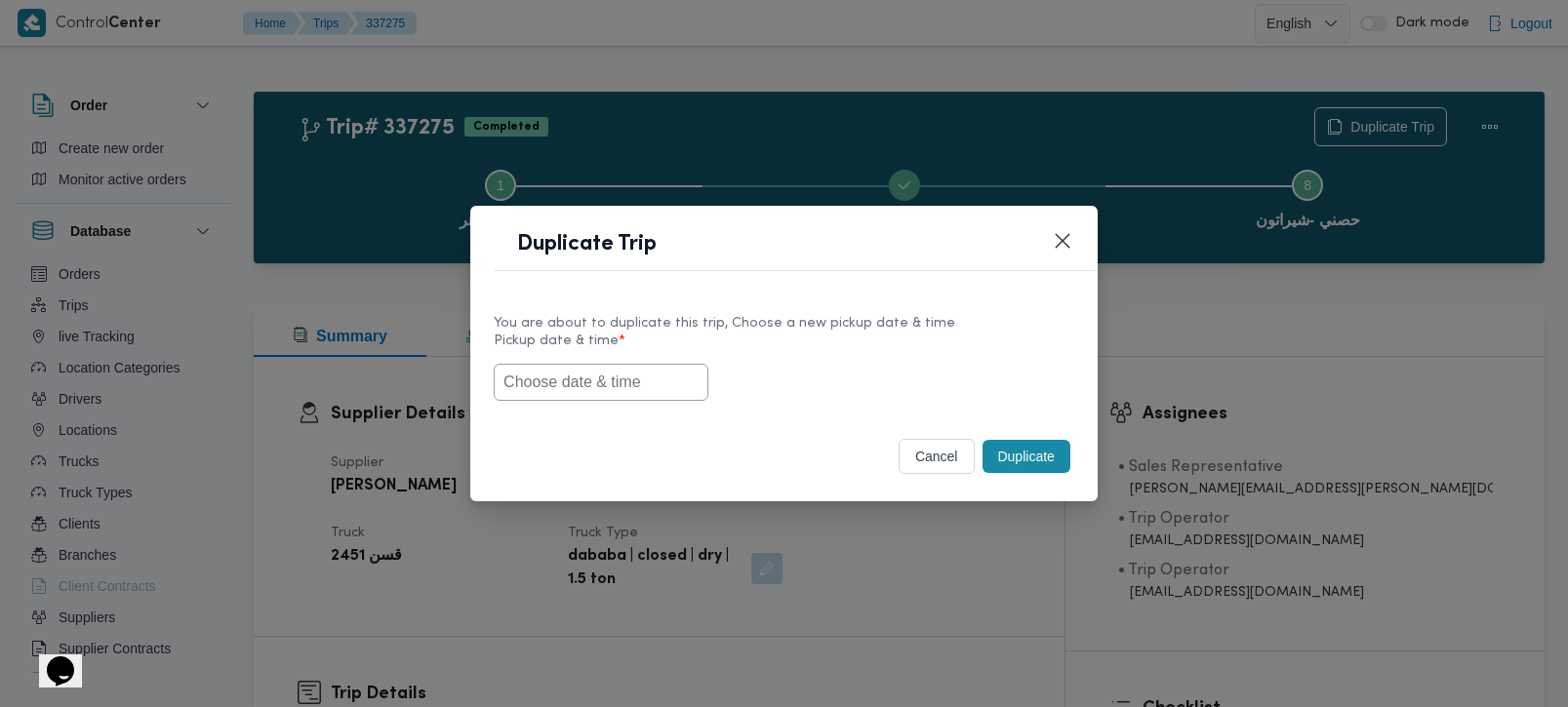
click at [620, 395] on input "text" at bounding box center [600, 381] width 215 height 37
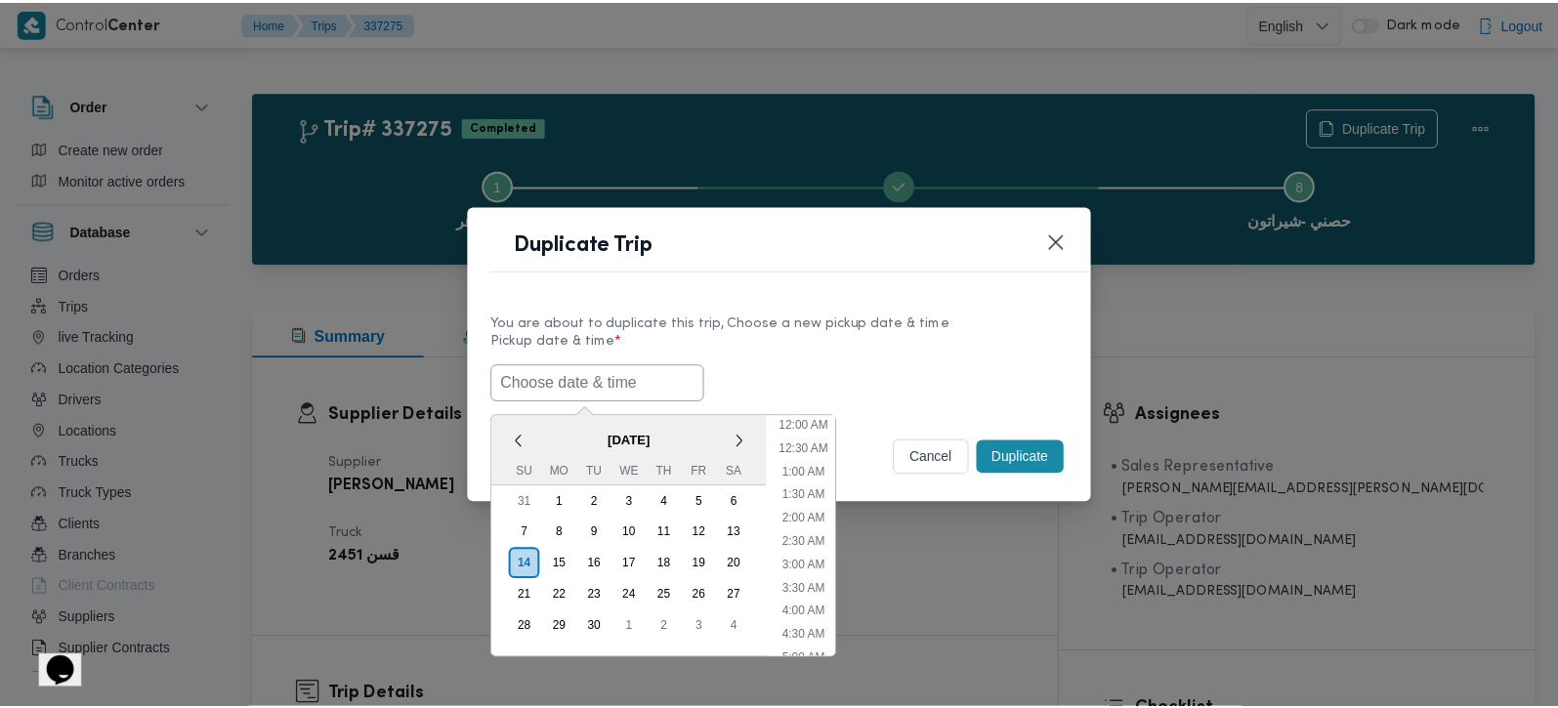
scroll to position [548, 0]
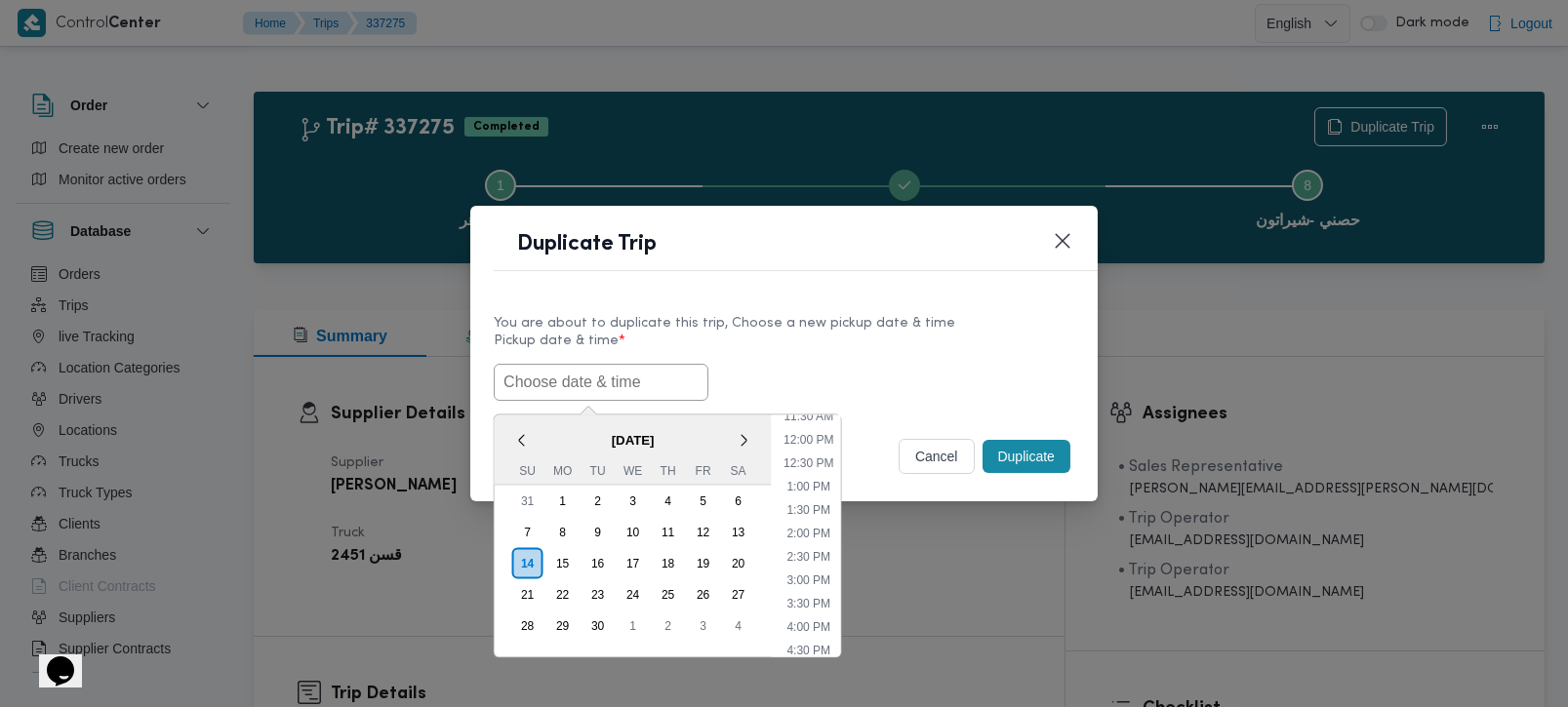
paste input "15/09/2025 9:00AM"
type input "15/09/2025 9:00AM"
click at [896, 364] on div "15/09/2025 9:00AM < September 2025 > Su Mo Tu We Th Fr Sa 31 1 2 3 4 5 6 7 8 9 …" at bounding box center [783, 381] width 580 height 37
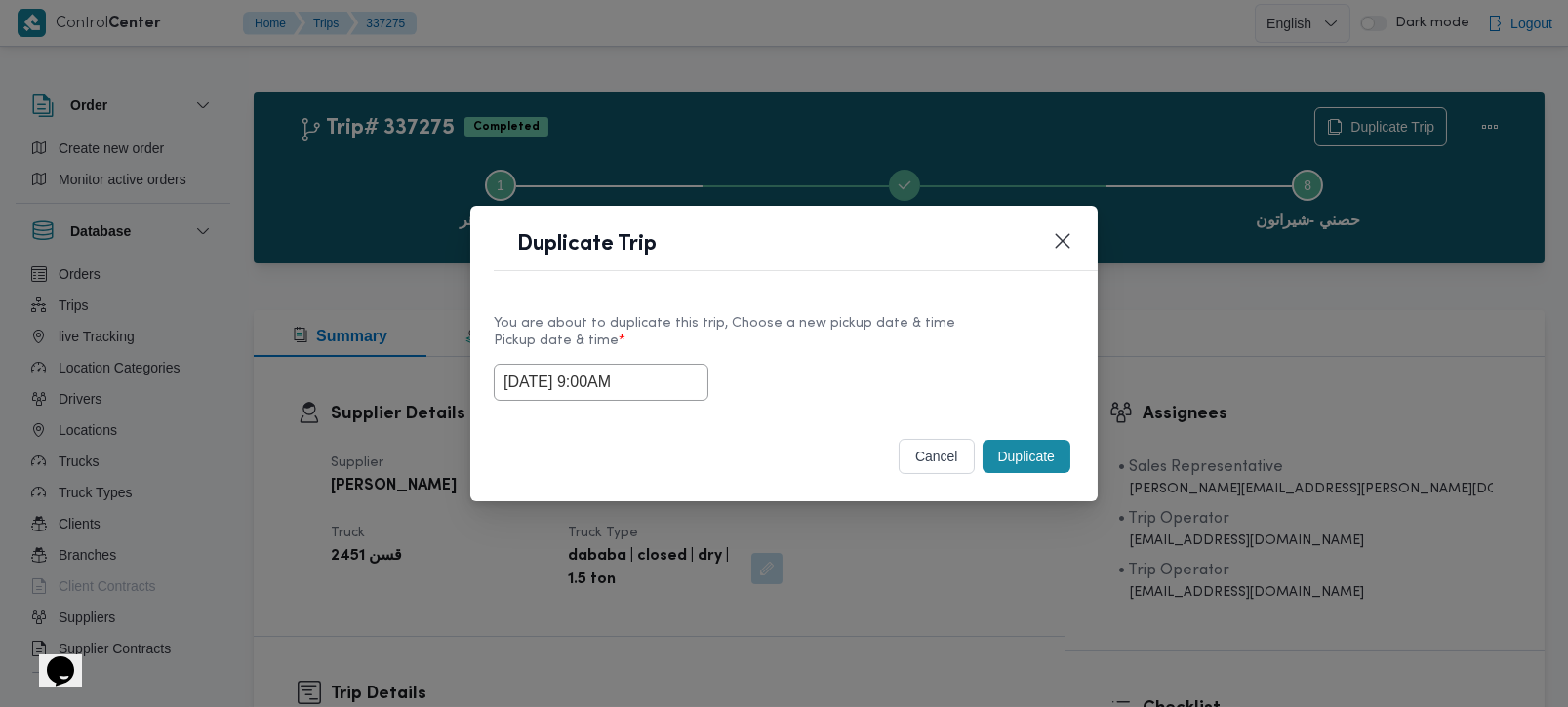
click at [1014, 455] on button "Duplicate" at bounding box center [1027, 456] width 88 height 33
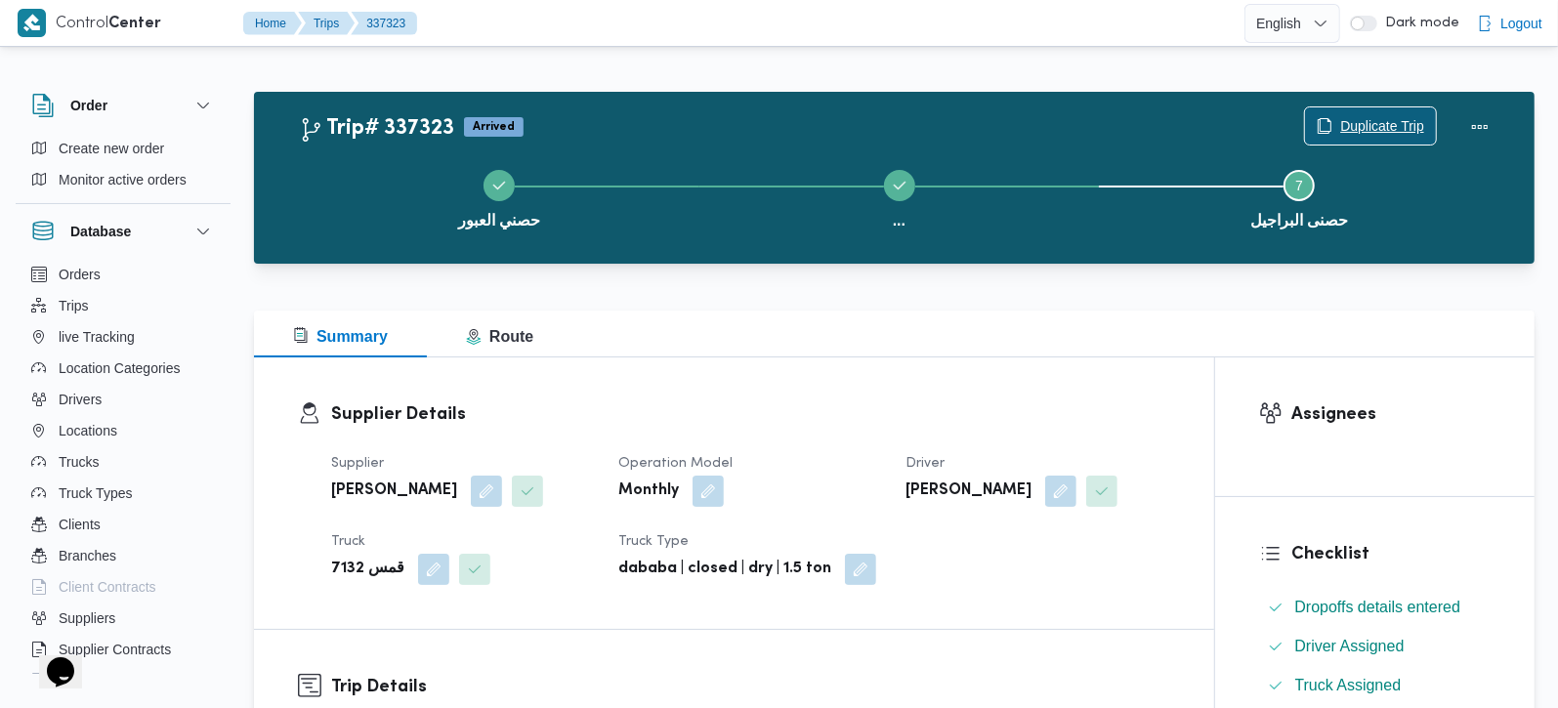
click at [1366, 108] on span "Duplicate Trip" at bounding box center [1370, 125] width 131 height 37
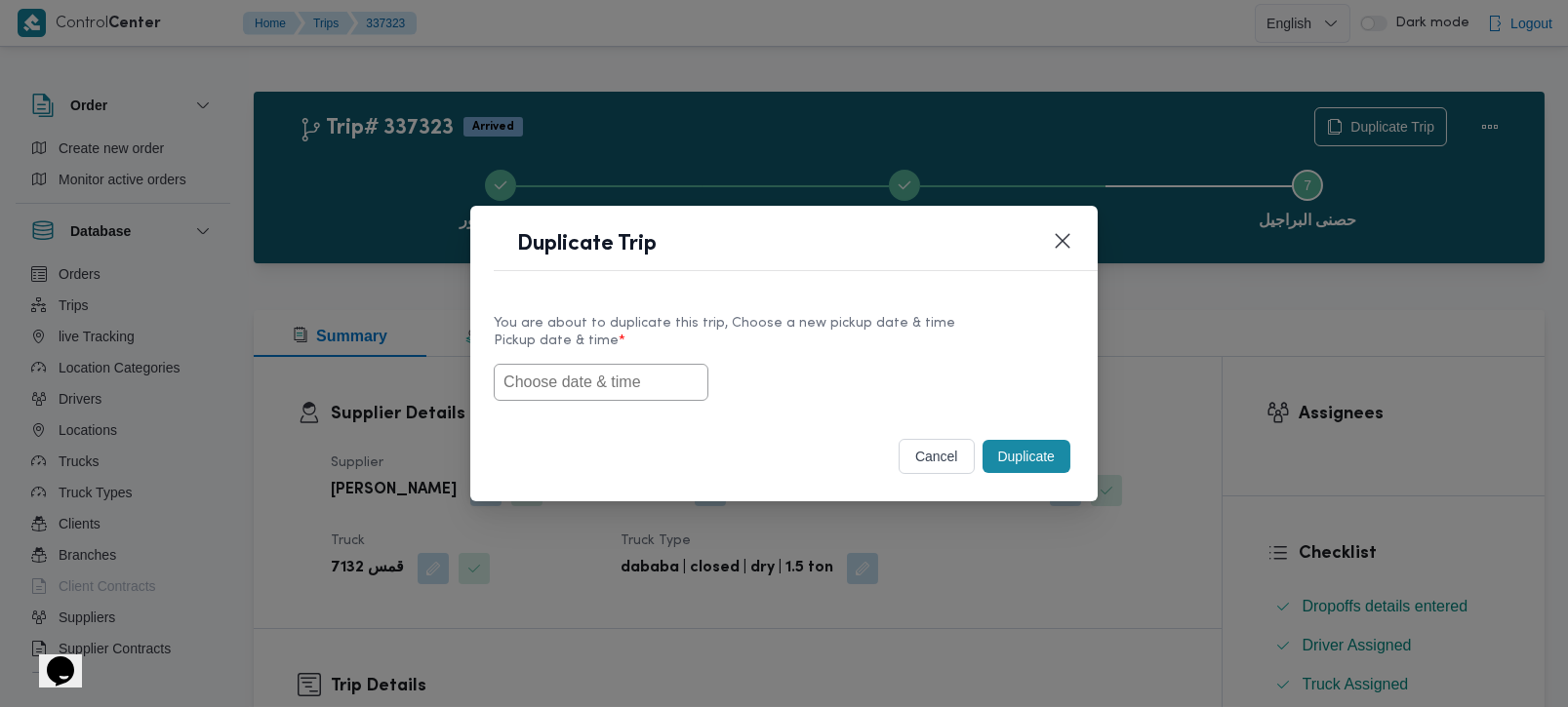
click at [601, 379] on input "text" at bounding box center [600, 381] width 215 height 37
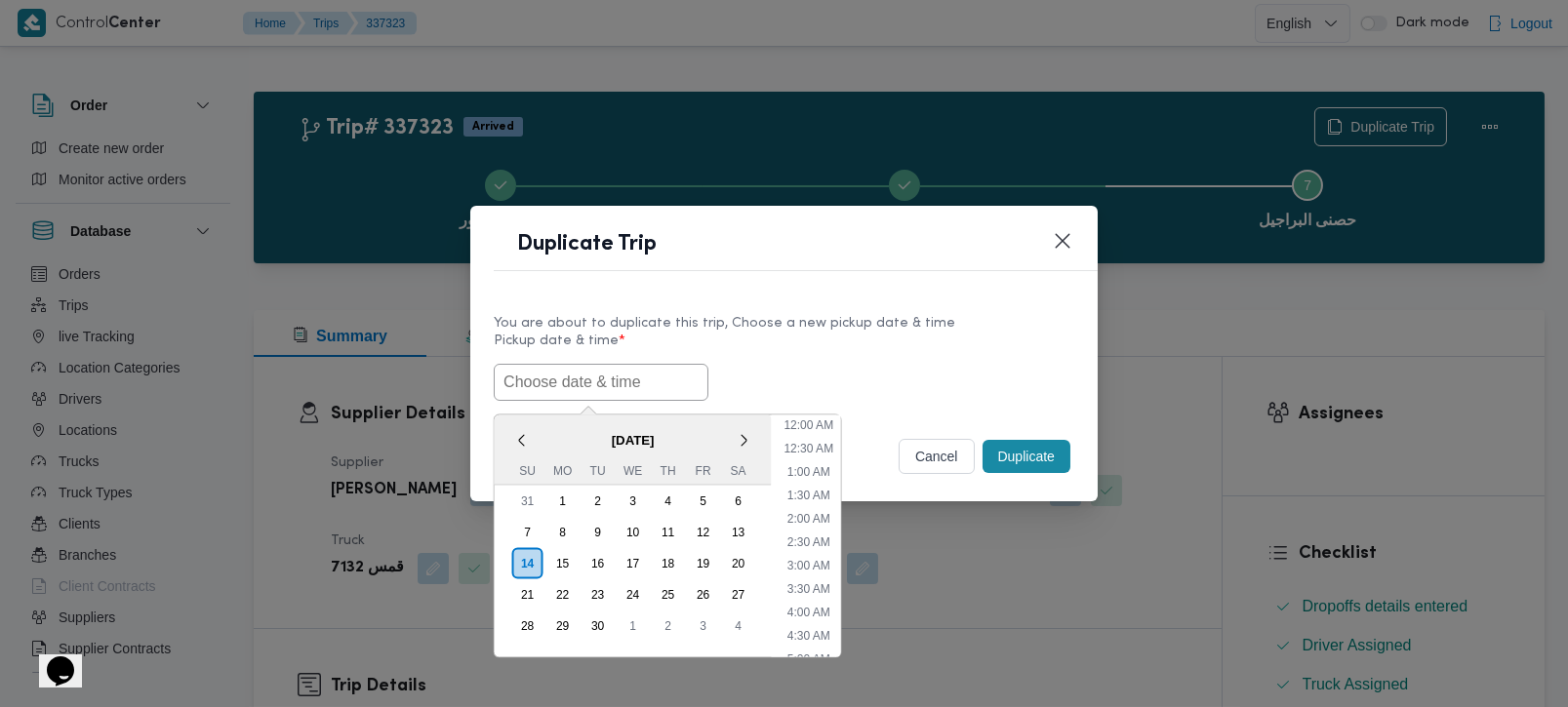
scroll to position [547, 0]
click at [540, 430] on span "[DATE]" at bounding box center [632, 439] width 277 height 34
click at [558, 562] on div "15" at bounding box center [561, 562] width 37 height 37
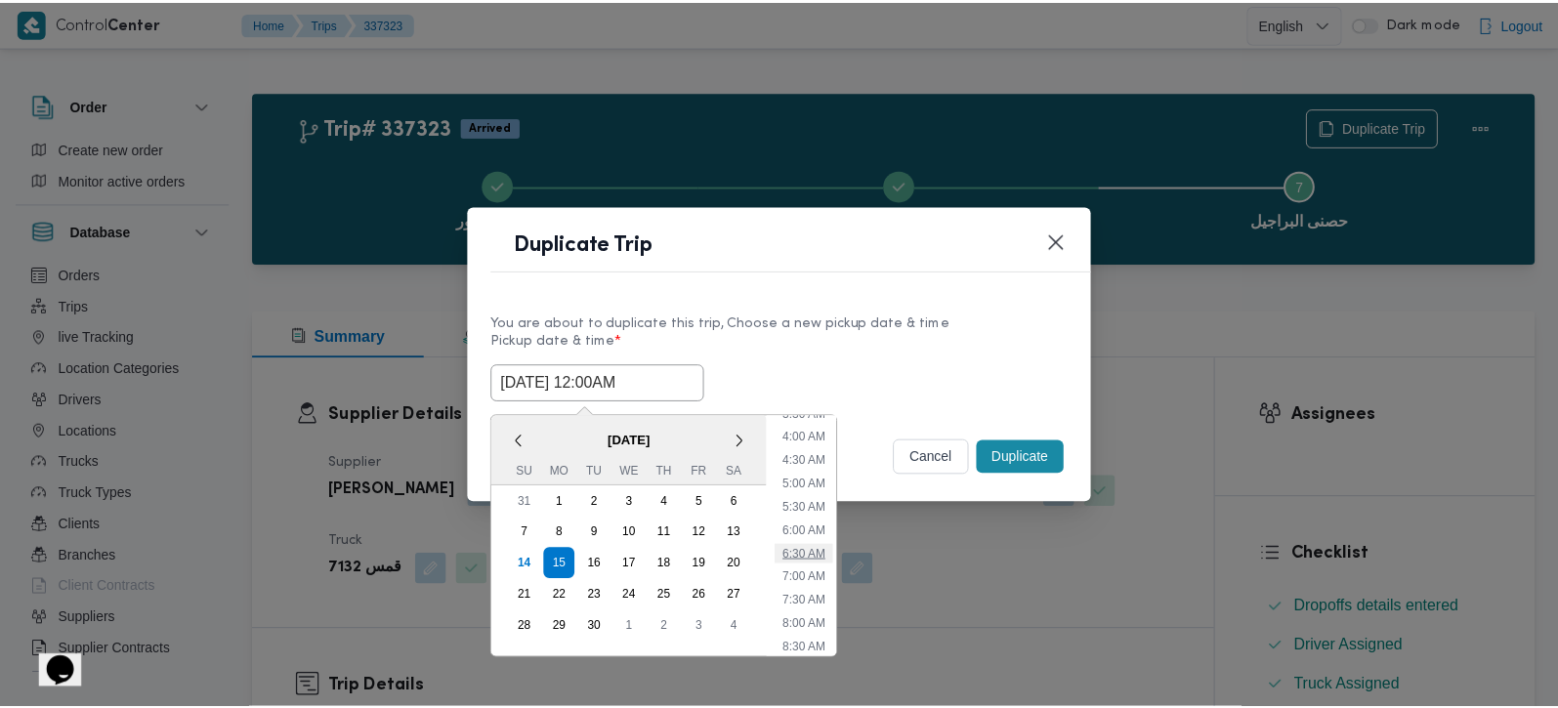
scroll to position [230, 0]
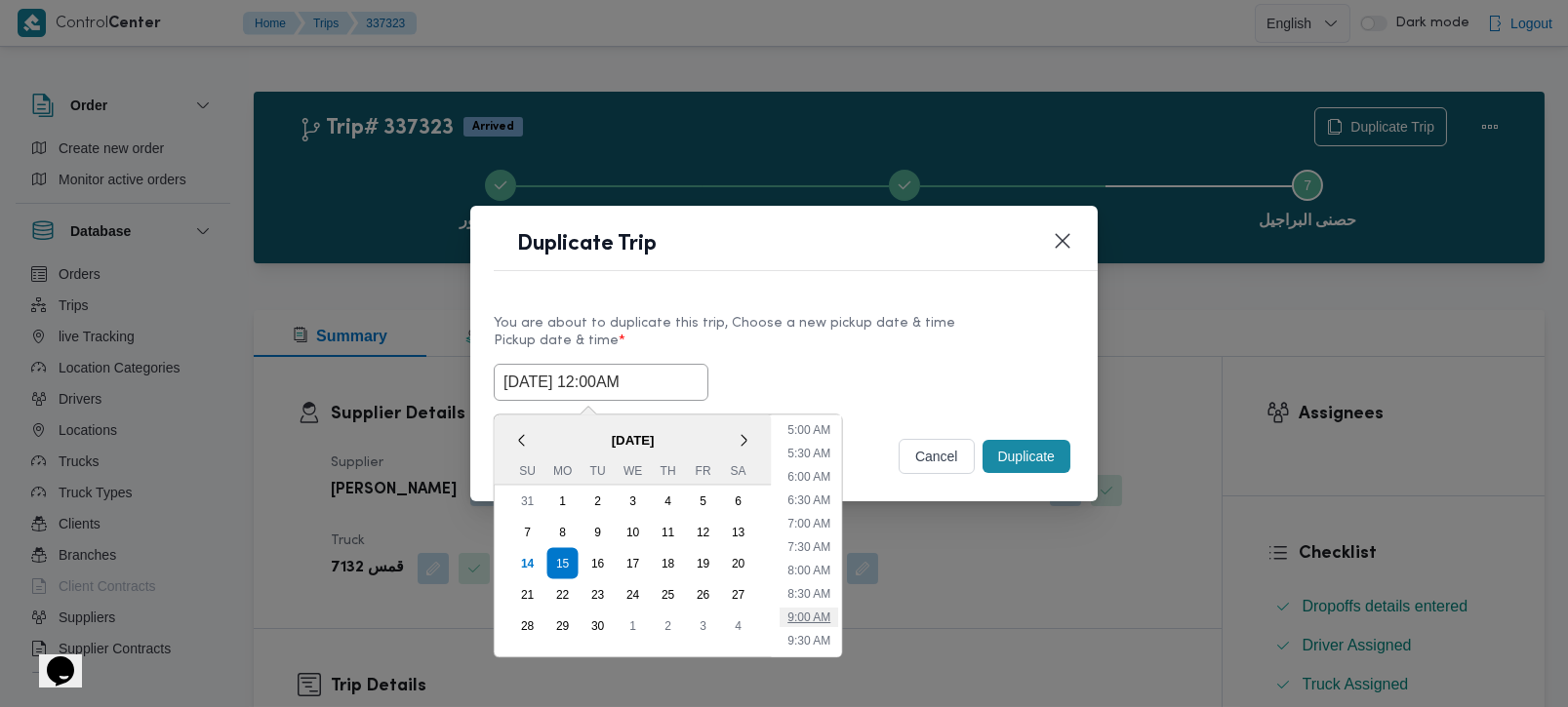
click at [812, 615] on li "9:00 AM" at bounding box center [809, 617] width 59 height 20
type input "[DATE] 9:00AM"
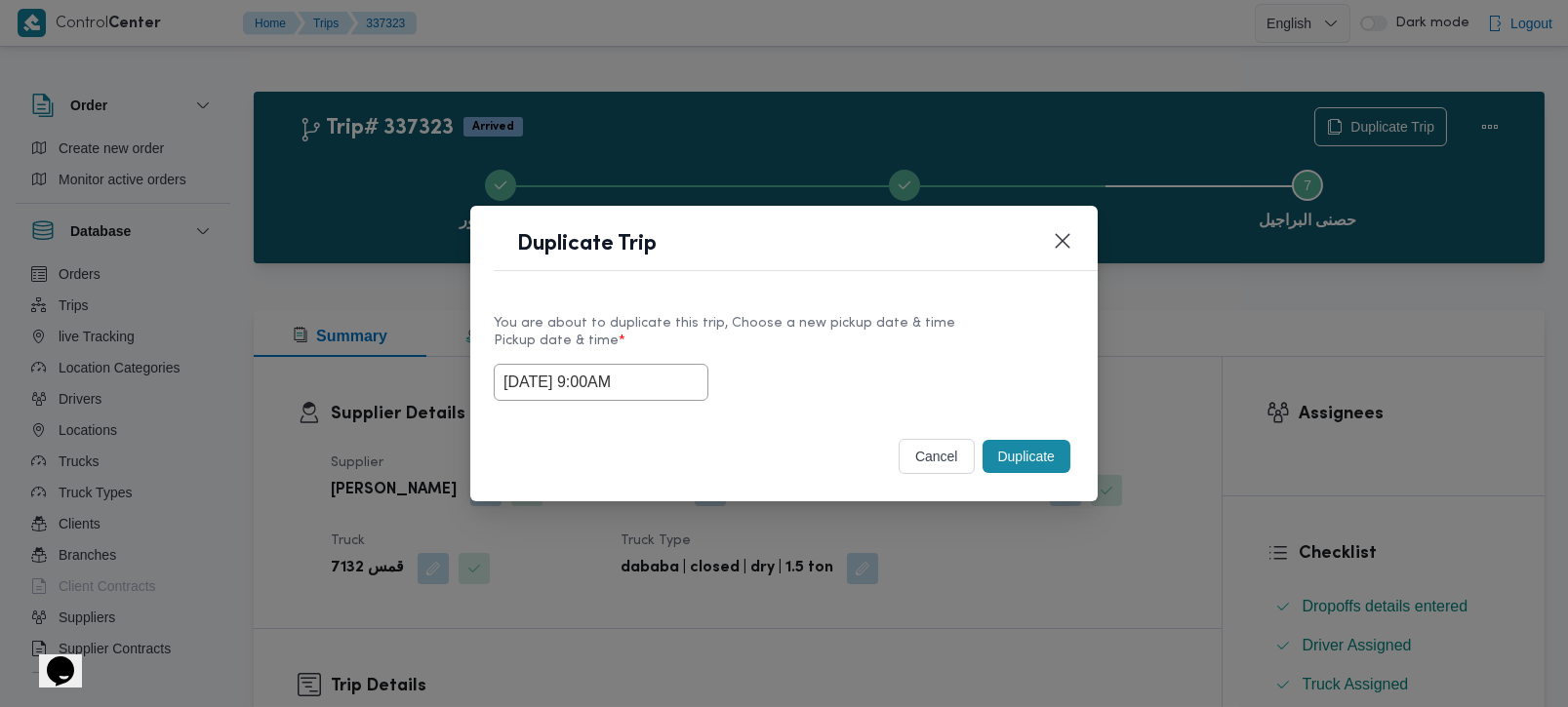
drag, startPoint x: 647, startPoint y: 382, endPoint x: 380, endPoint y: 391, distance: 267.2
click at [386, 389] on div "Duplicate Trip You are about to duplicate this trip, Choose a new pickup date &…" at bounding box center [784, 354] width 1568 height 707
click at [1042, 459] on button "Duplicate" at bounding box center [1027, 456] width 88 height 33
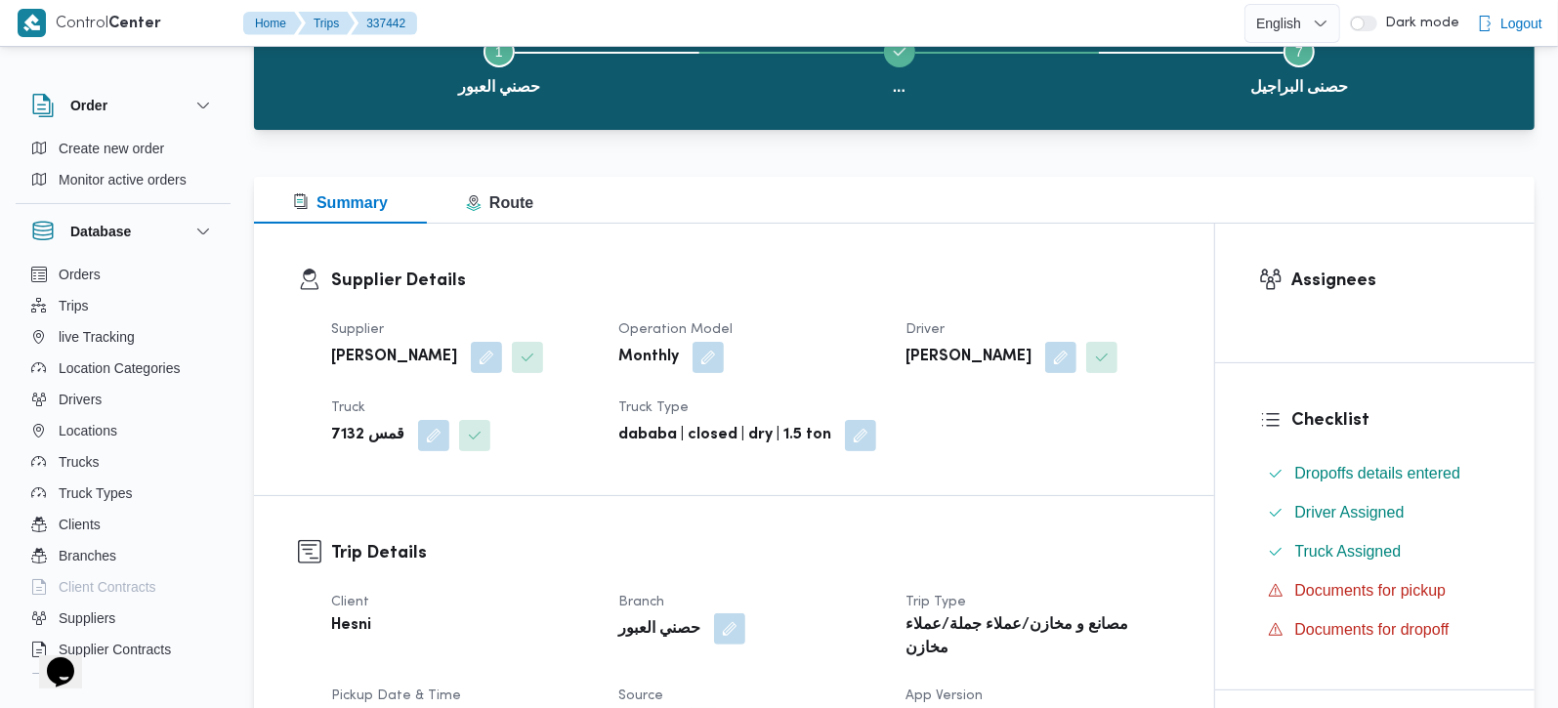
scroll to position [344, 0]
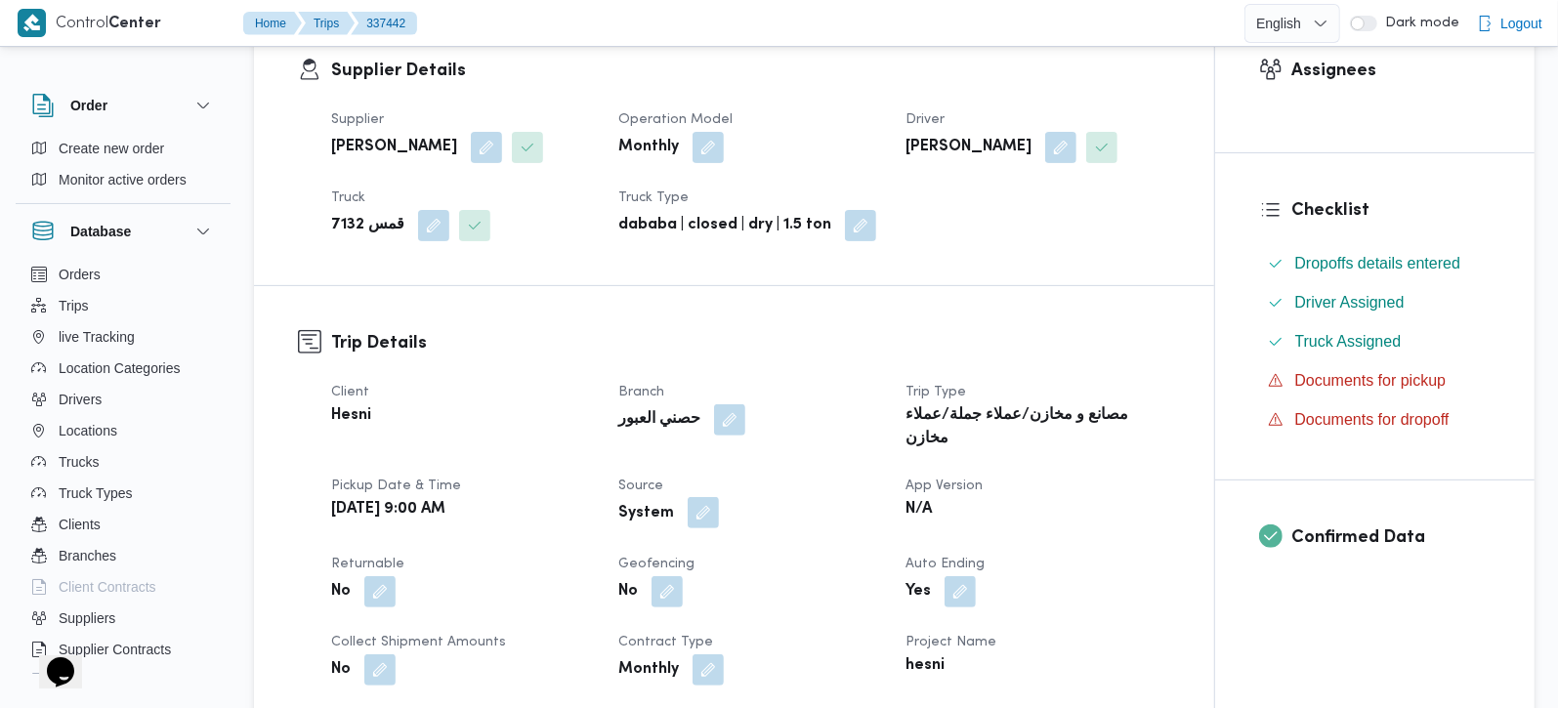
click at [696, 505] on button "button" at bounding box center [703, 512] width 31 height 31
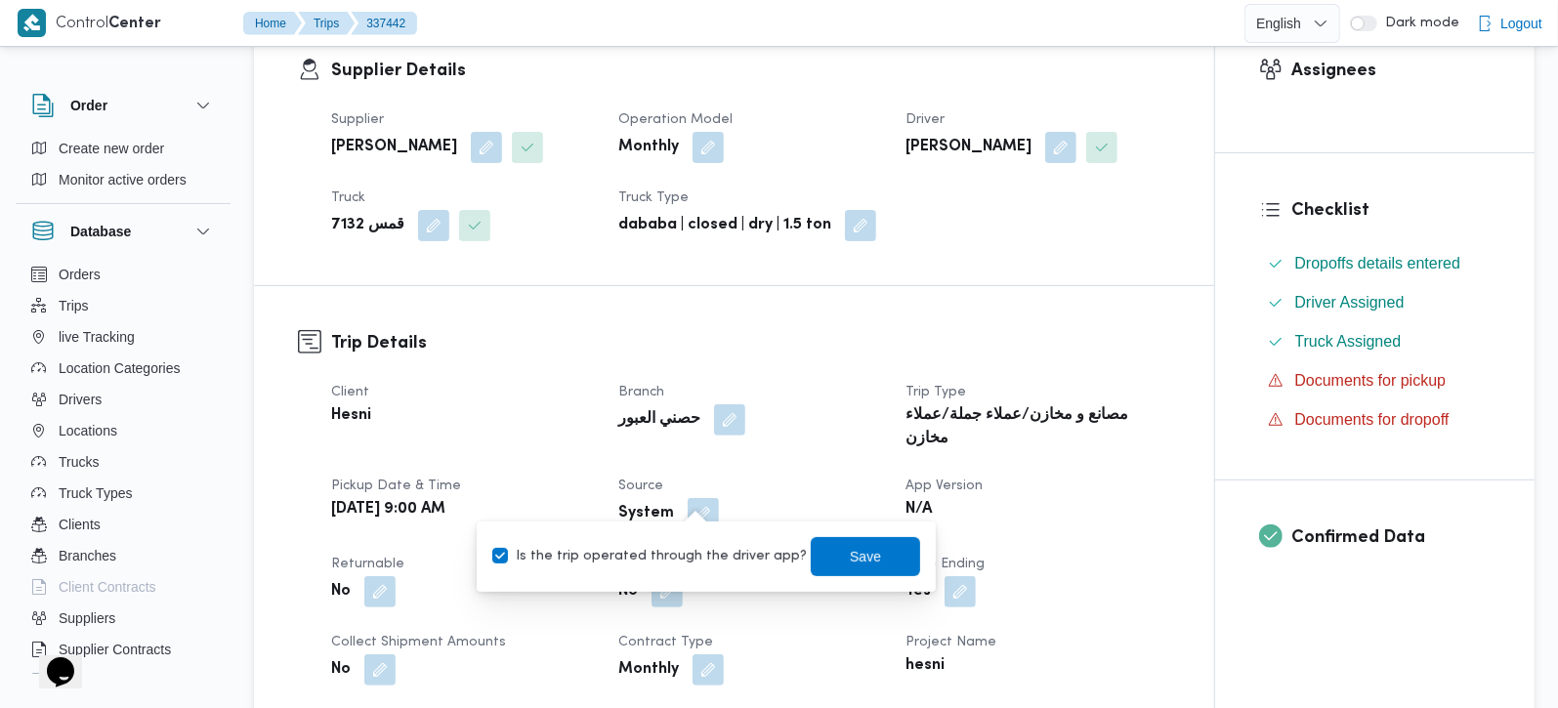
click at [681, 557] on label "Is the trip operated through the driver app?" at bounding box center [649, 556] width 315 height 23
checkbox input "false"
click at [850, 557] on span "Save" at bounding box center [865, 555] width 31 height 23
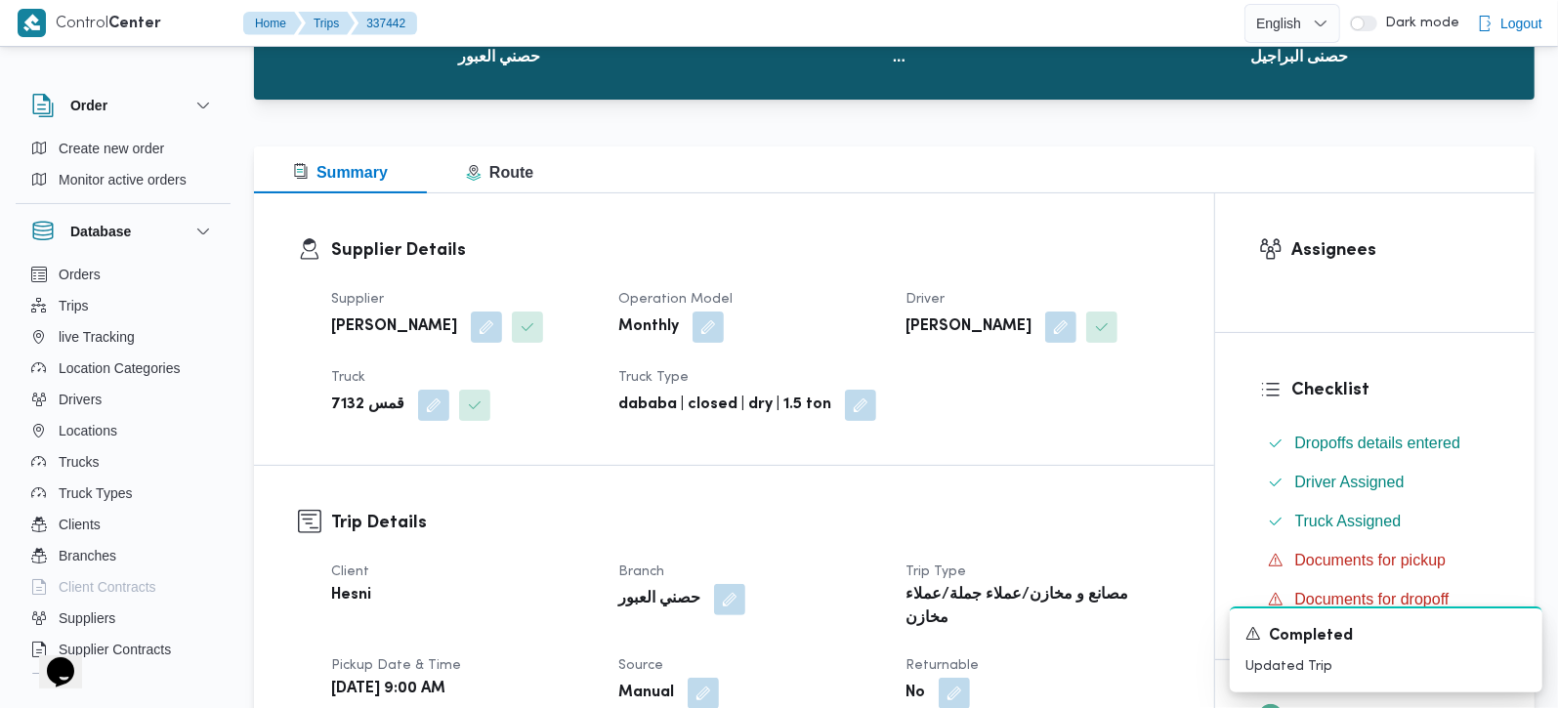
scroll to position [0, 0]
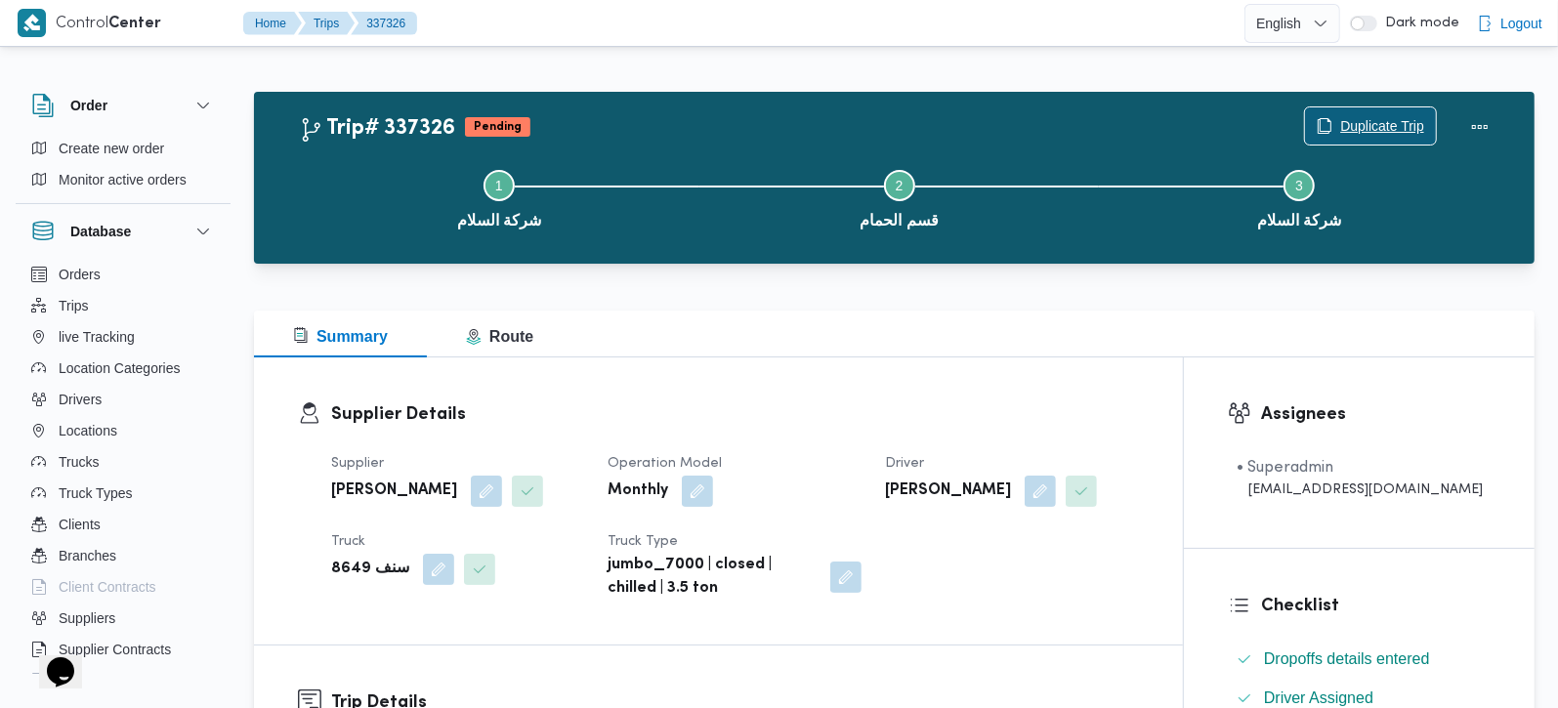
click at [1370, 131] on span "Duplicate Trip" at bounding box center [1382, 125] width 84 height 23
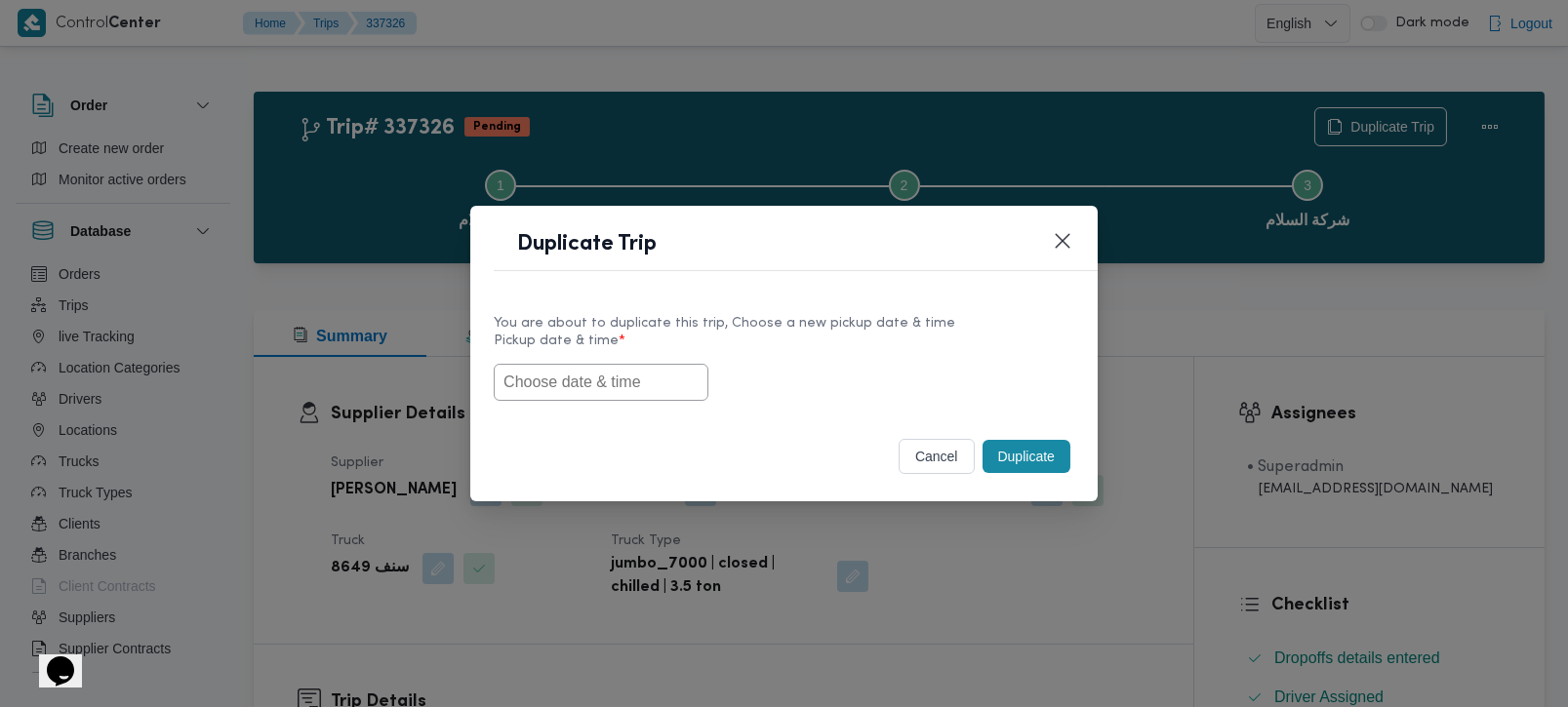
click at [656, 371] on input "text" at bounding box center [600, 381] width 215 height 37
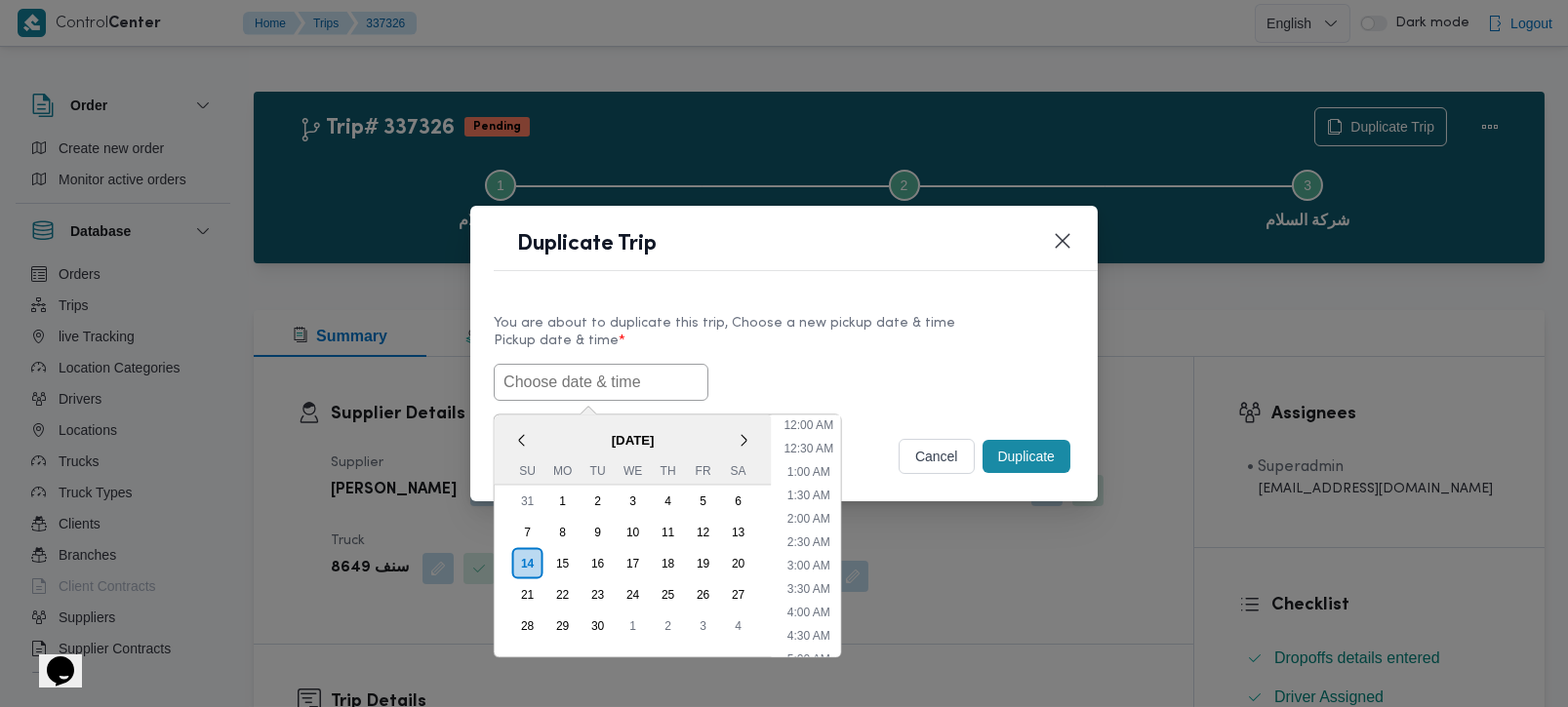
paste input "[DATE] 9:00AM"
type input "[DATE] 9:00AM"
click at [872, 348] on label "Pickup date & time *" at bounding box center [783, 349] width 580 height 30
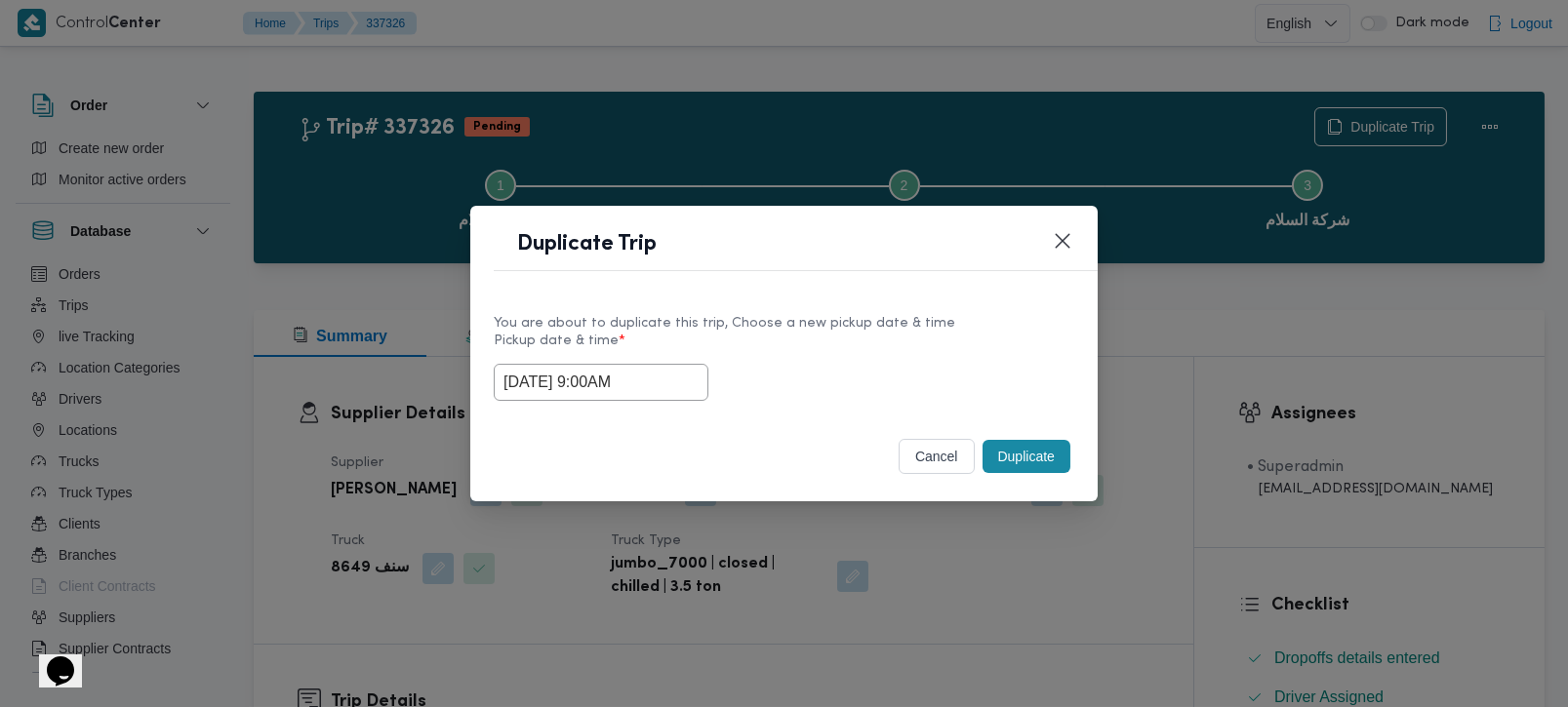
click at [1044, 449] on button "Duplicate" at bounding box center [1027, 456] width 88 height 33
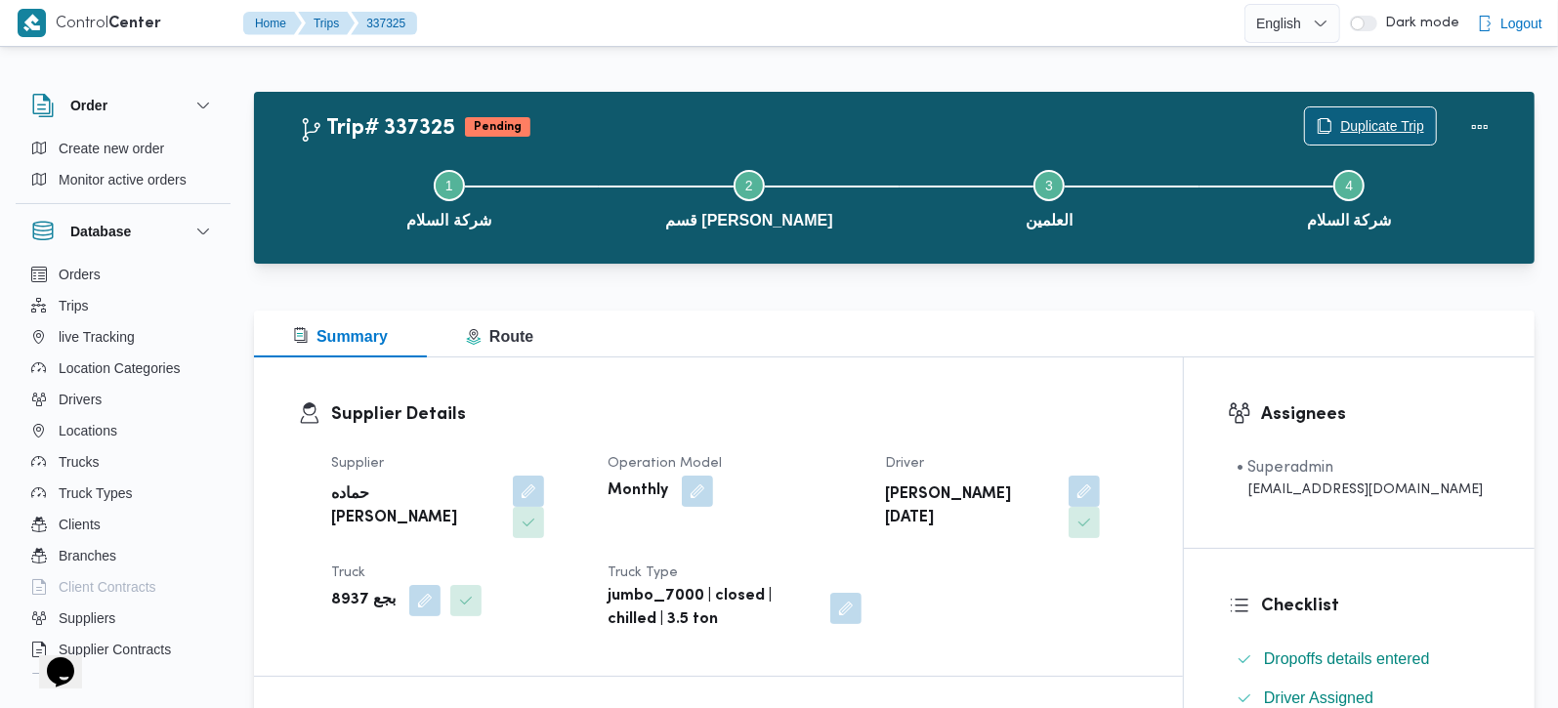
click at [1363, 121] on span "Duplicate Trip" at bounding box center [1382, 125] width 84 height 23
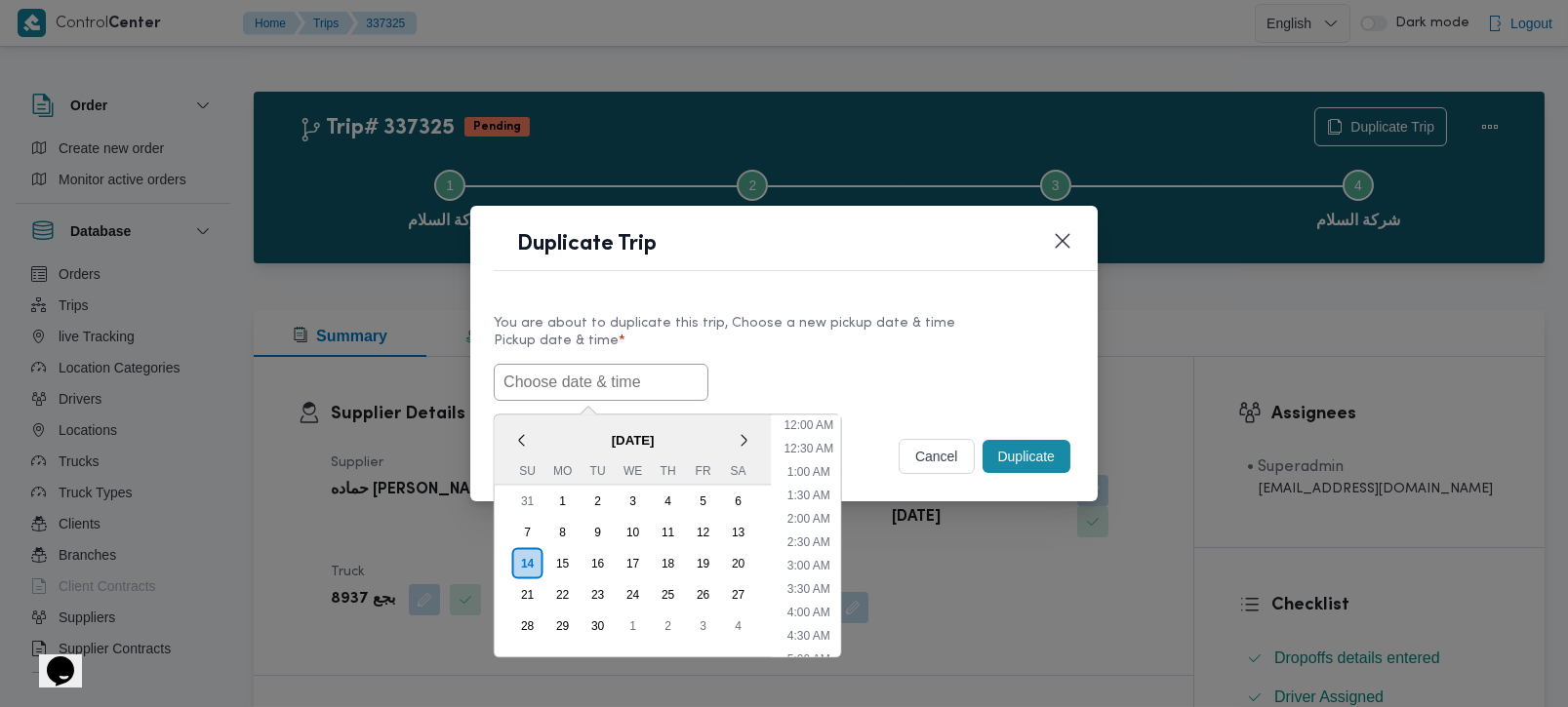
click at [551, 367] on input "text" at bounding box center [600, 381] width 215 height 37
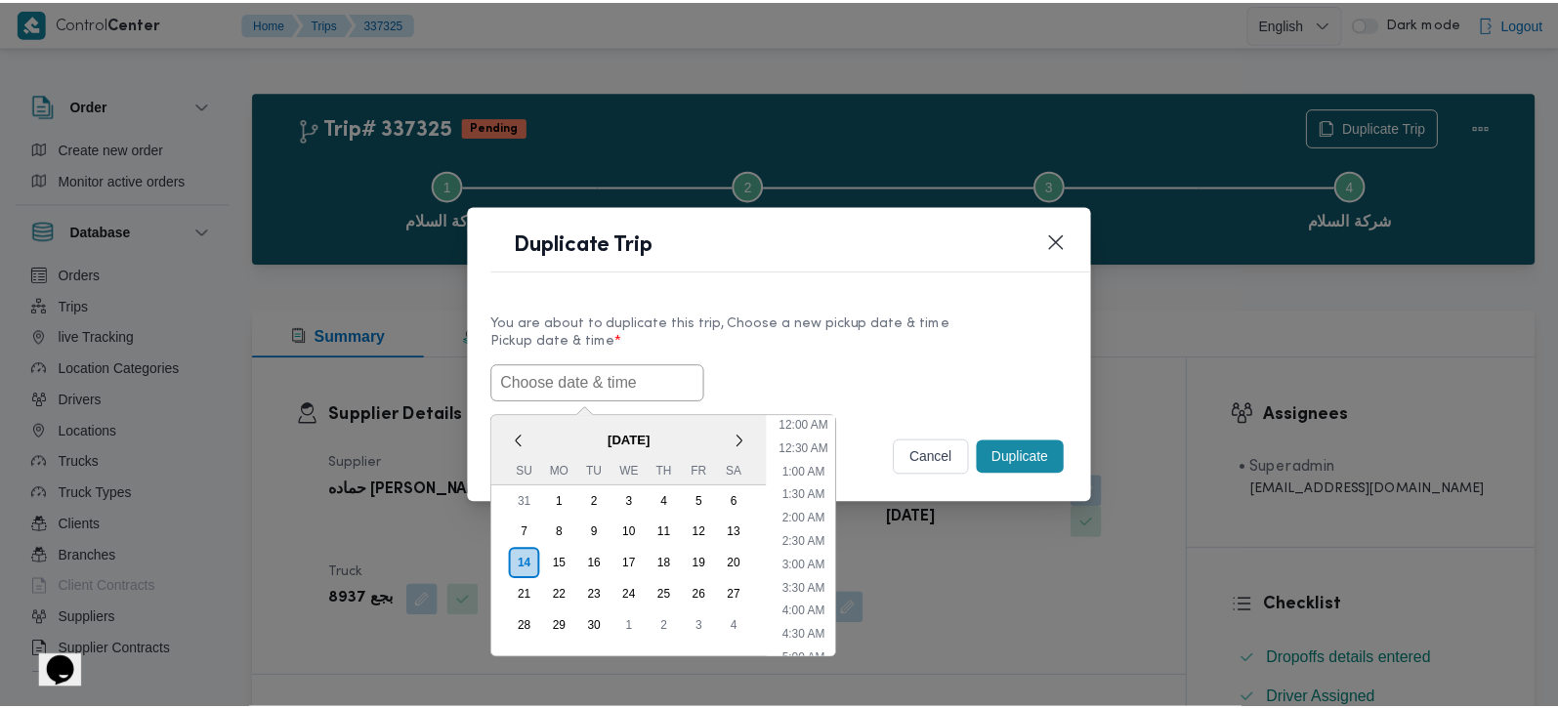
scroll to position [548, 0]
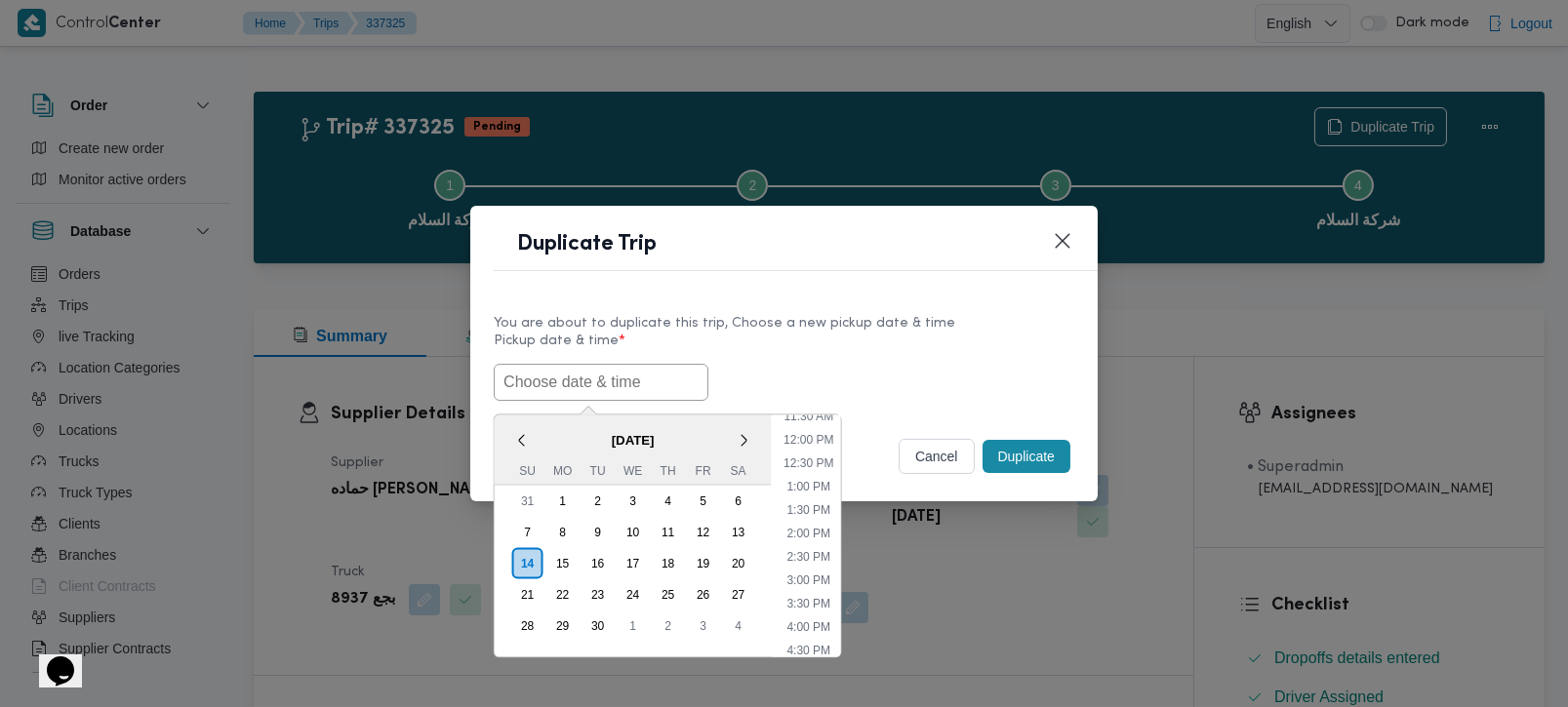
paste input "[DATE] 9:00AM"
type input "[DATE] 9:00AM"
click at [868, 340] on label "Pickup date & time *" at bounding box center [783, 349] width 580 height 30
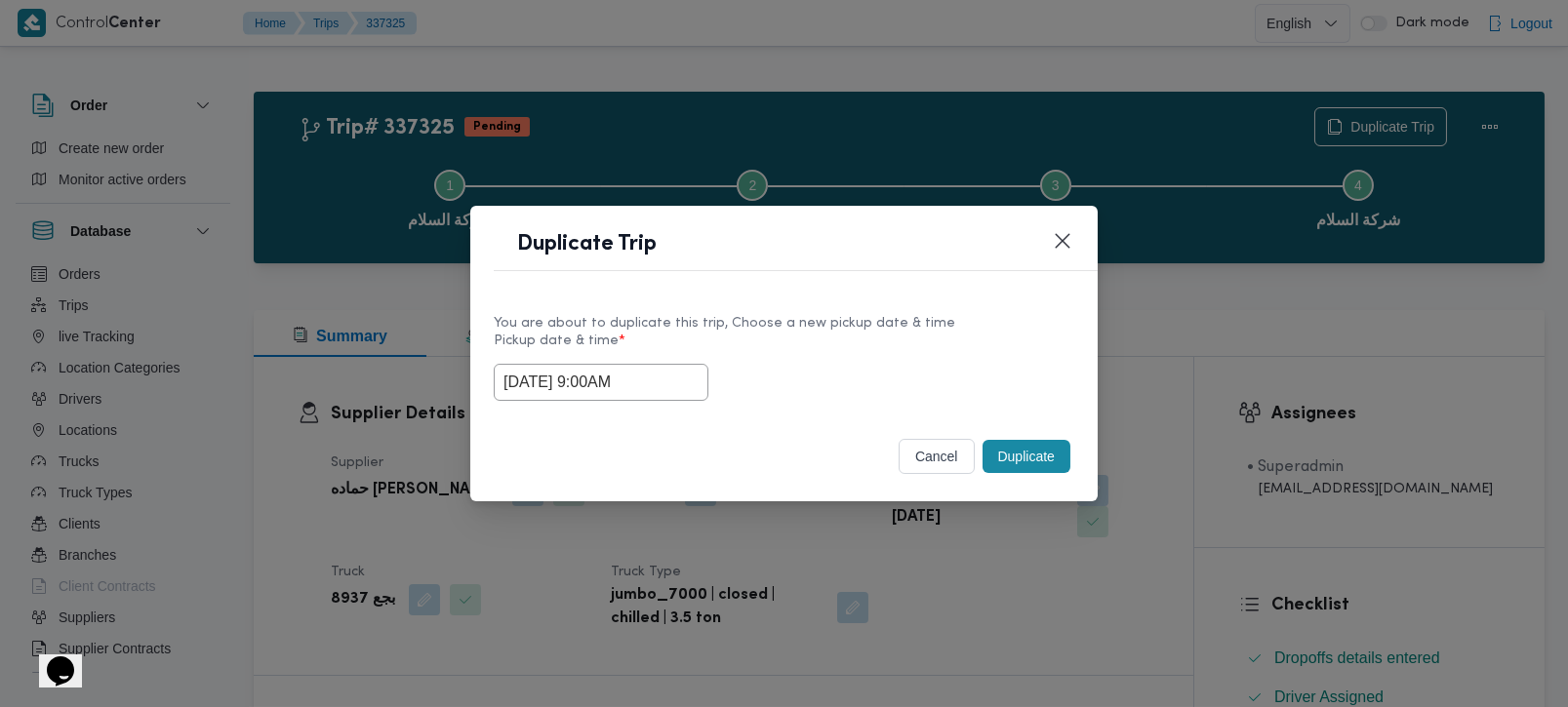
click at [1037, 441] on button "Duplicate" at bounding box center [1027, 456] width 88 height 33
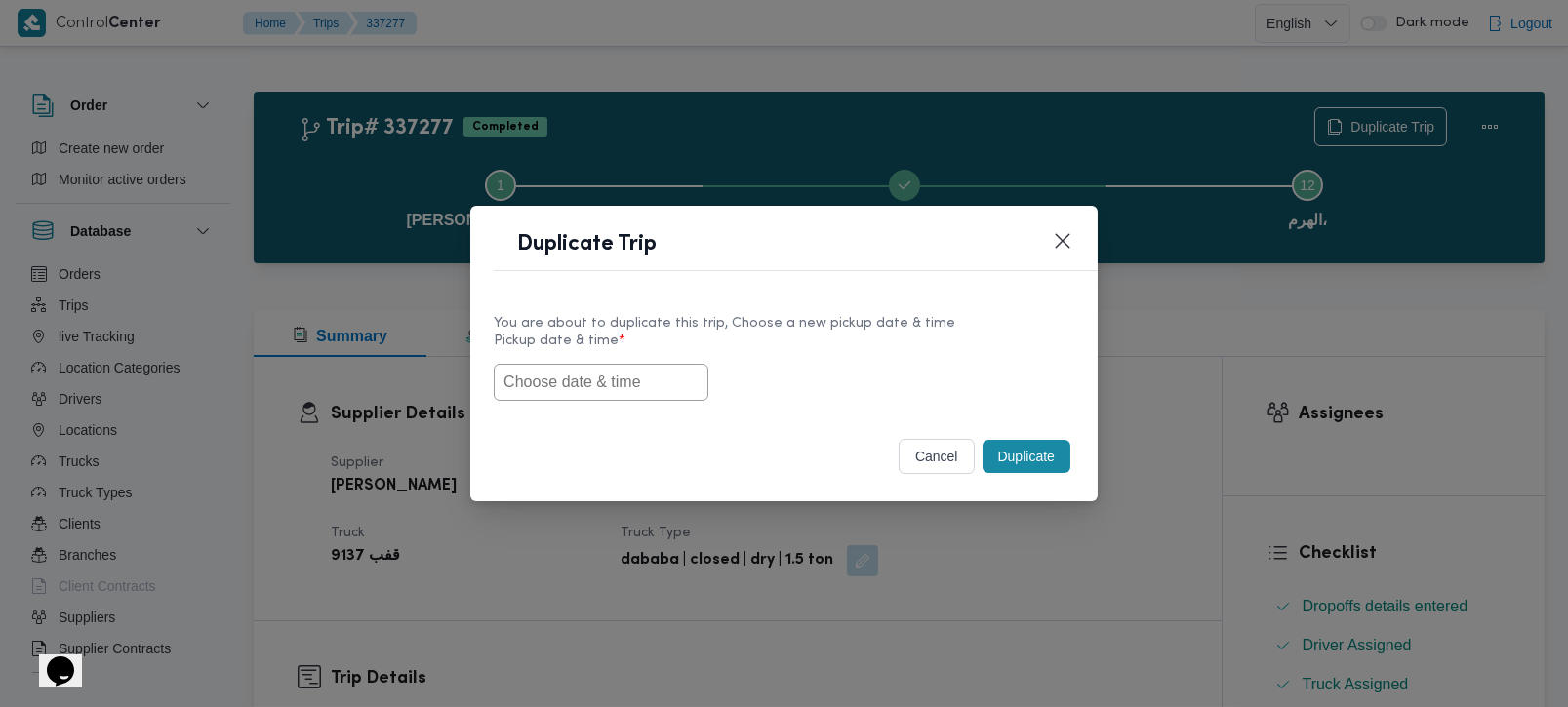
click at [946, 453] on button "cancel" at bounding box center [937, 456] width 76 height 35
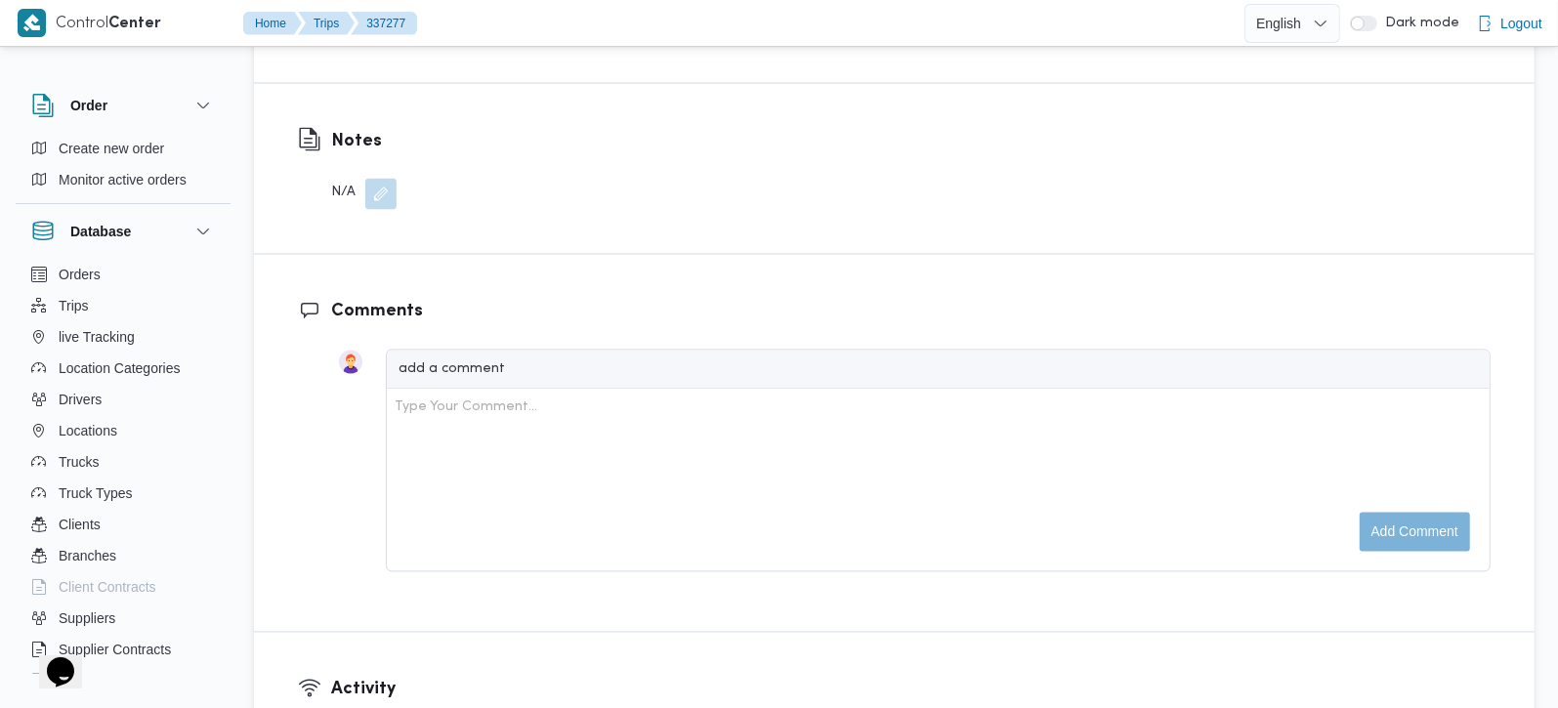
scroll to position [2298, 0]
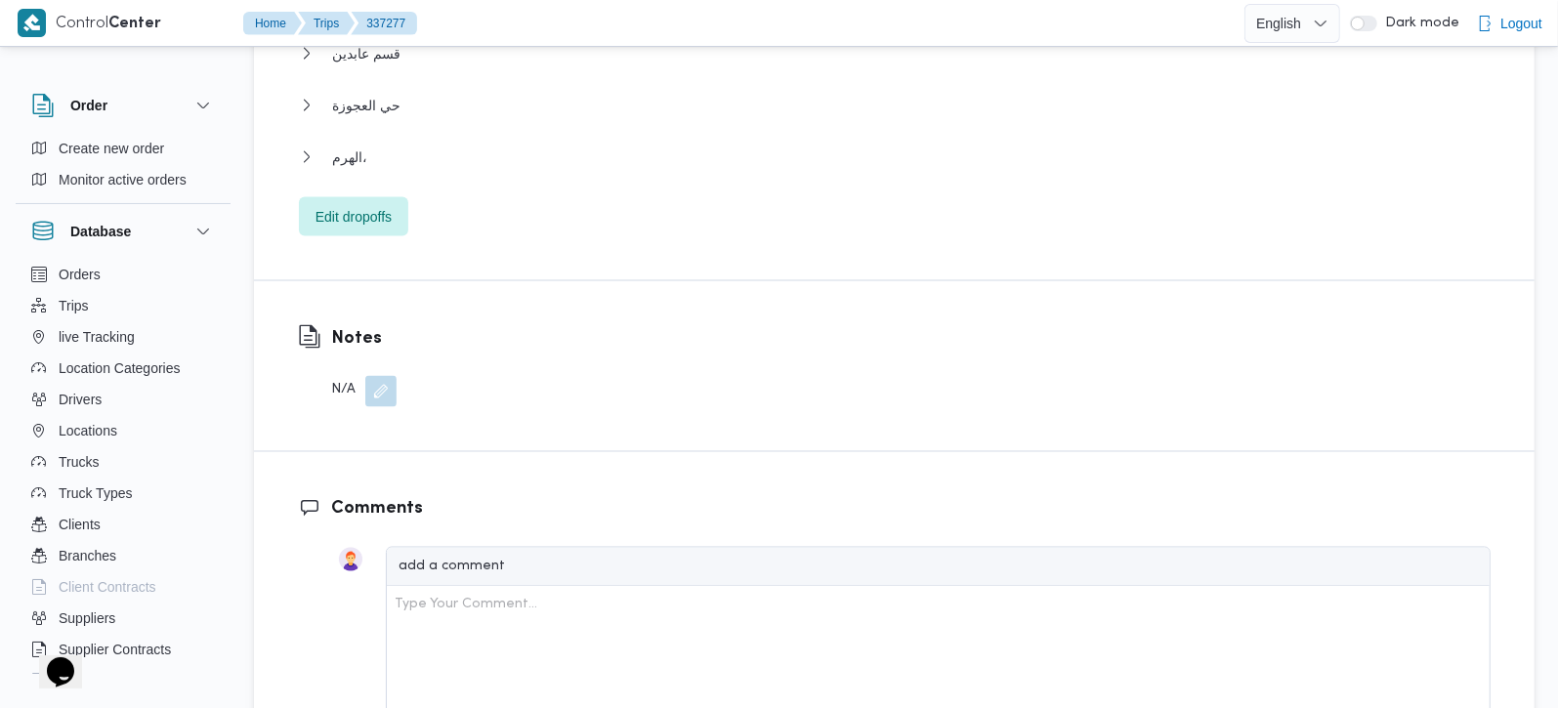
click at [327, 146] on div "الهرم،" at bounding box center [895, 164] width 1192 height 37
click at [337, 146] on span "الهرم،" at bounding box center [349, 157] width 35 height 23
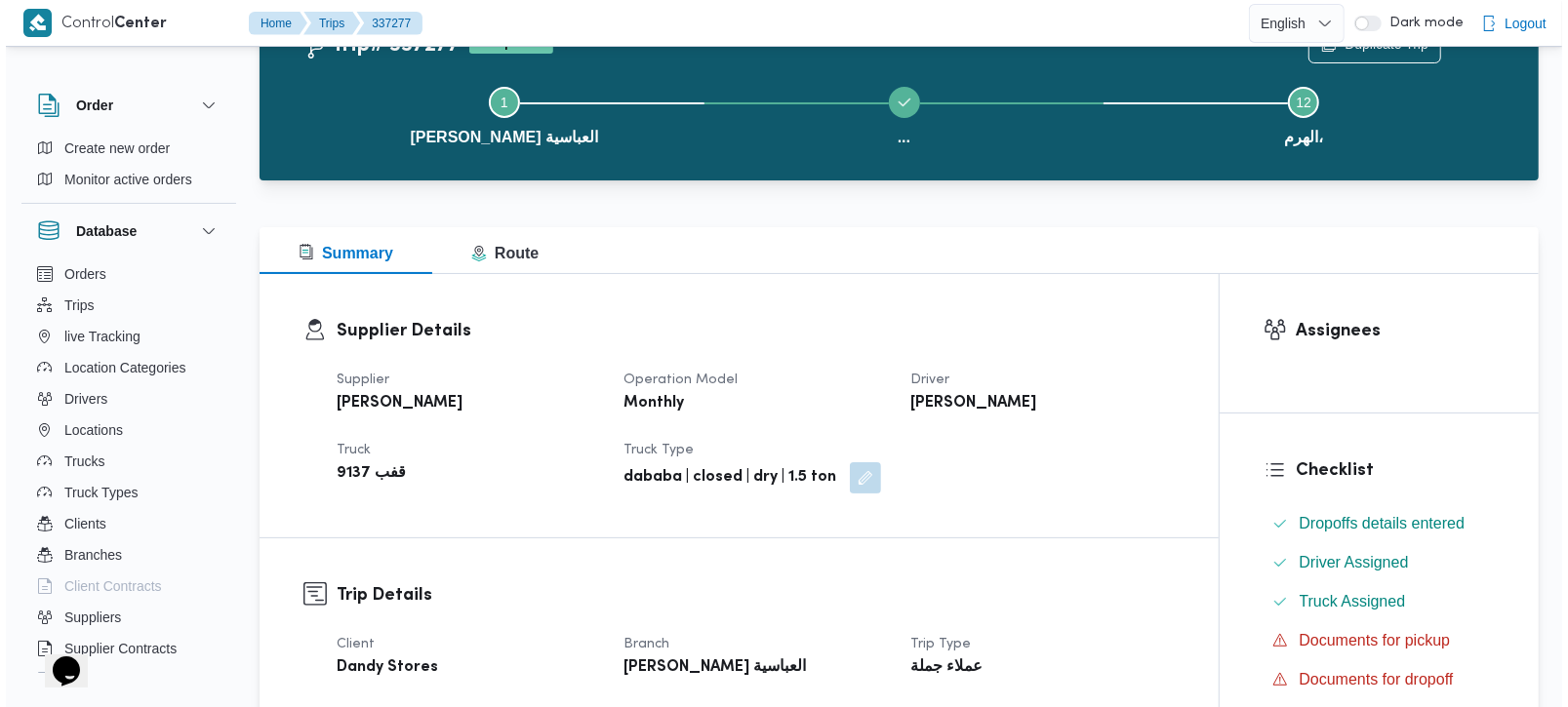
scroll to position [0, 0]
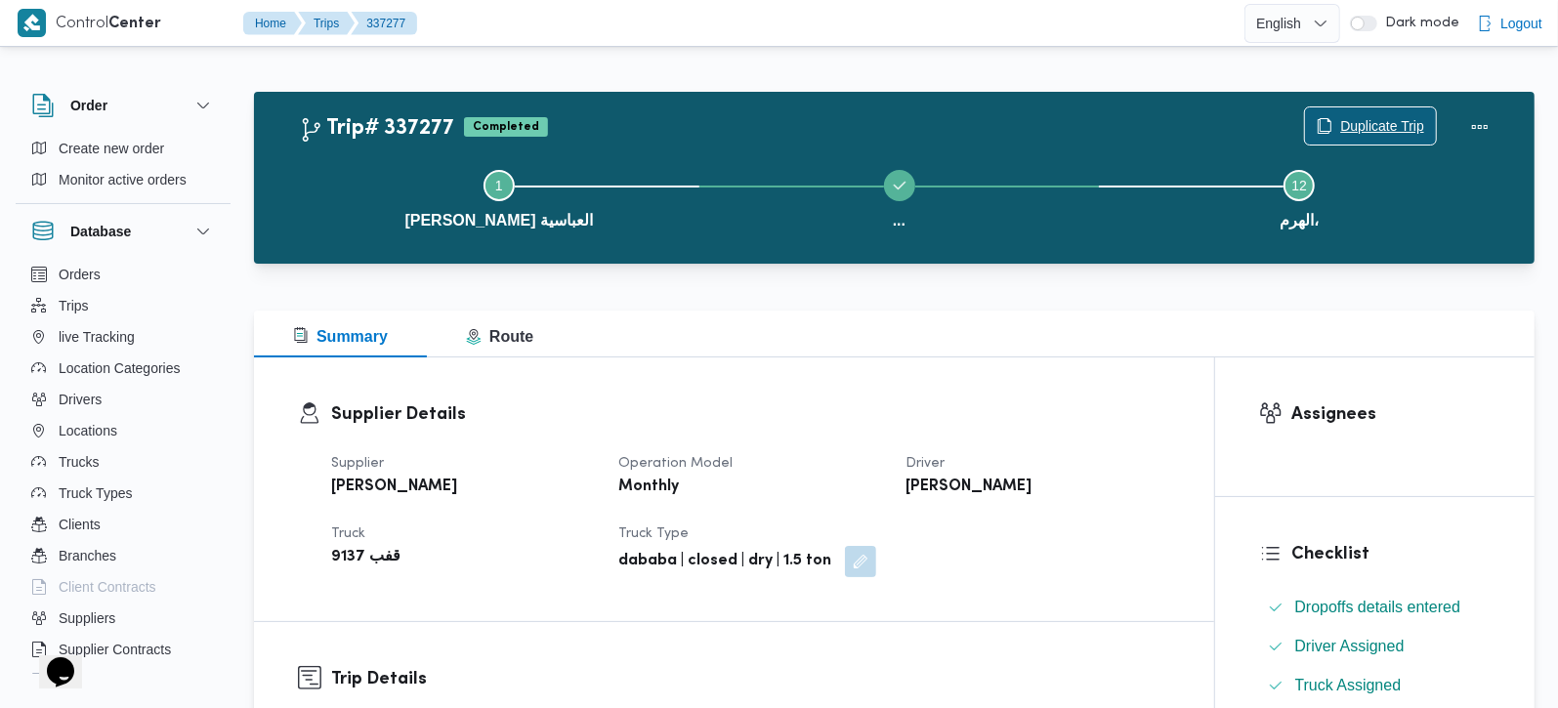
click at [1326, 131] on icon "button" at bounding box center [1325, 126] width 16 height 16
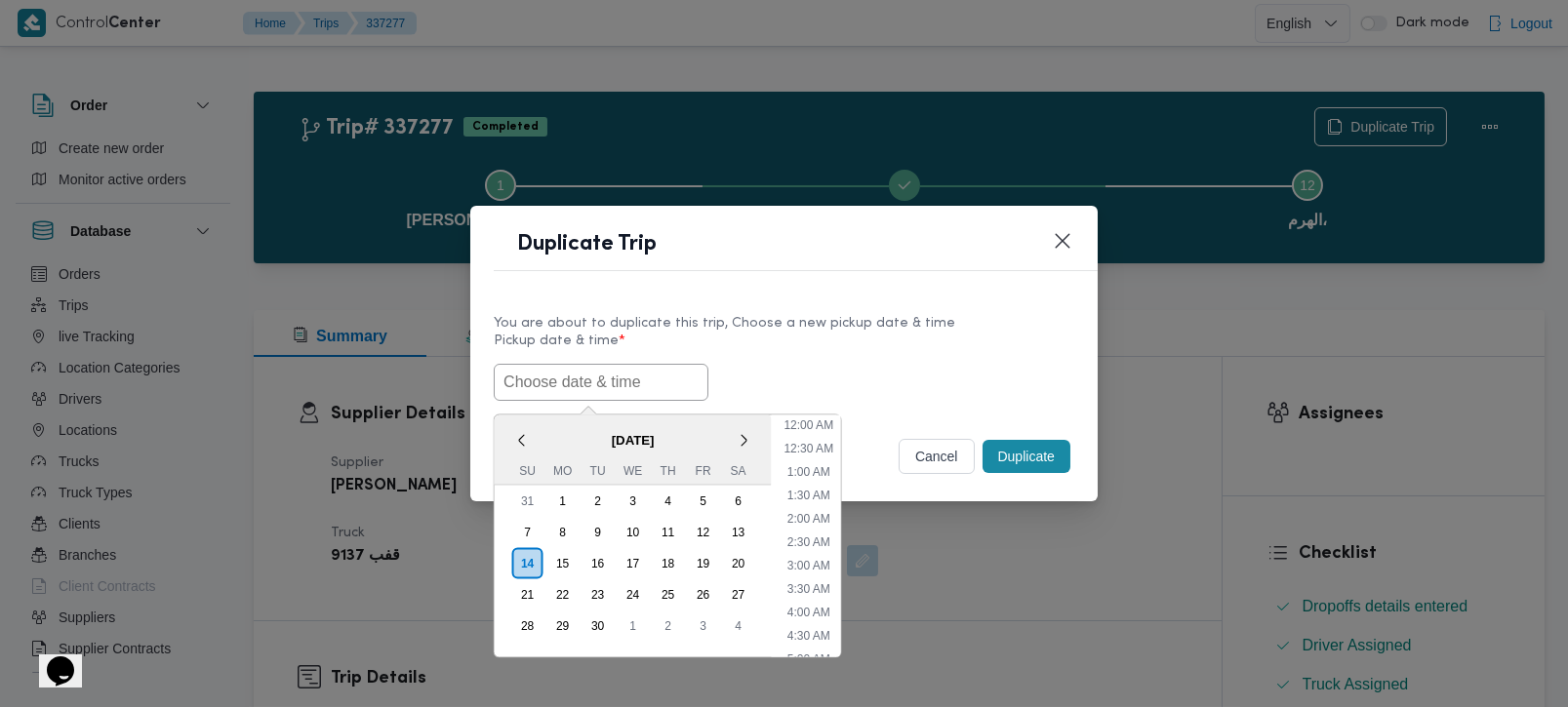
click at [568, 382] on input "text" at bounding box center [600, 381] width 215 height 37
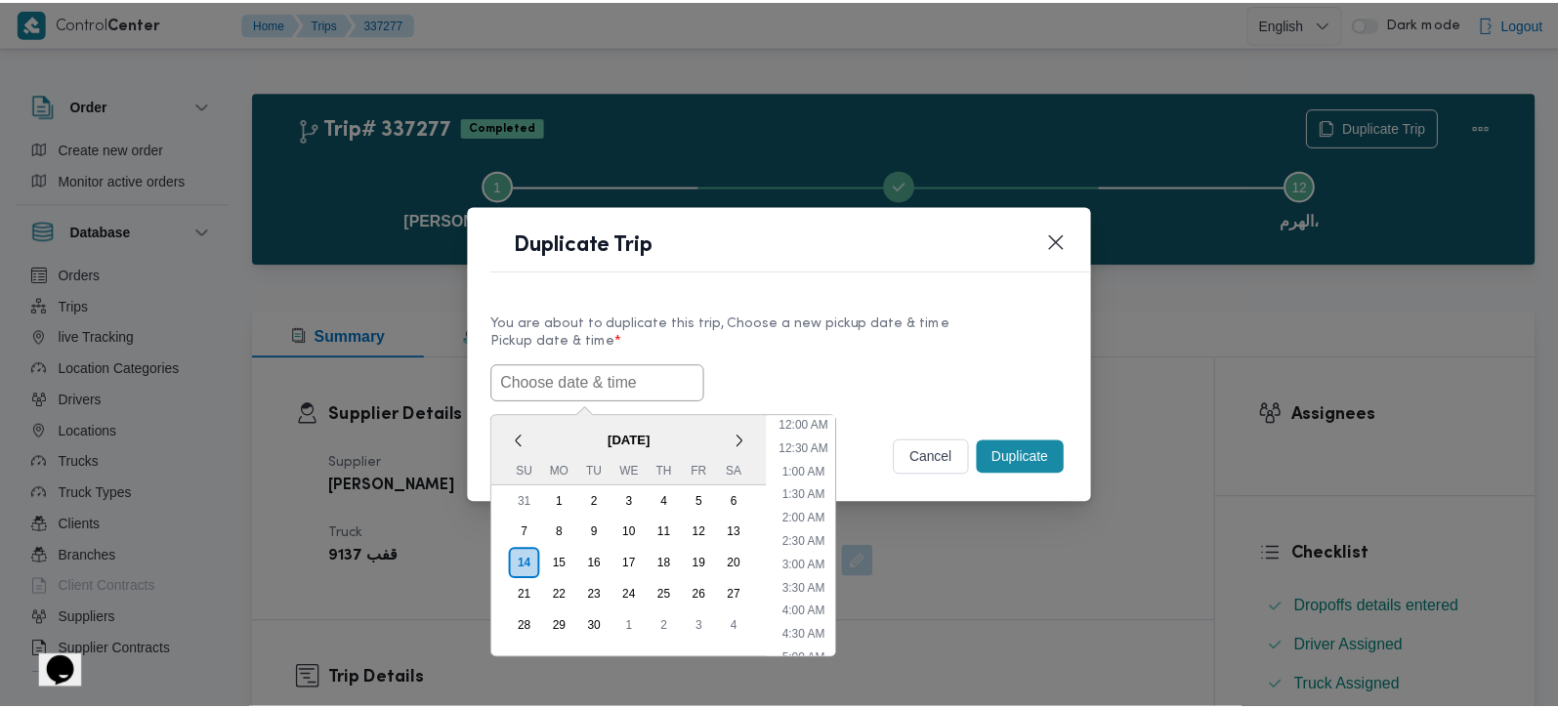
scroll to position [548, 0]
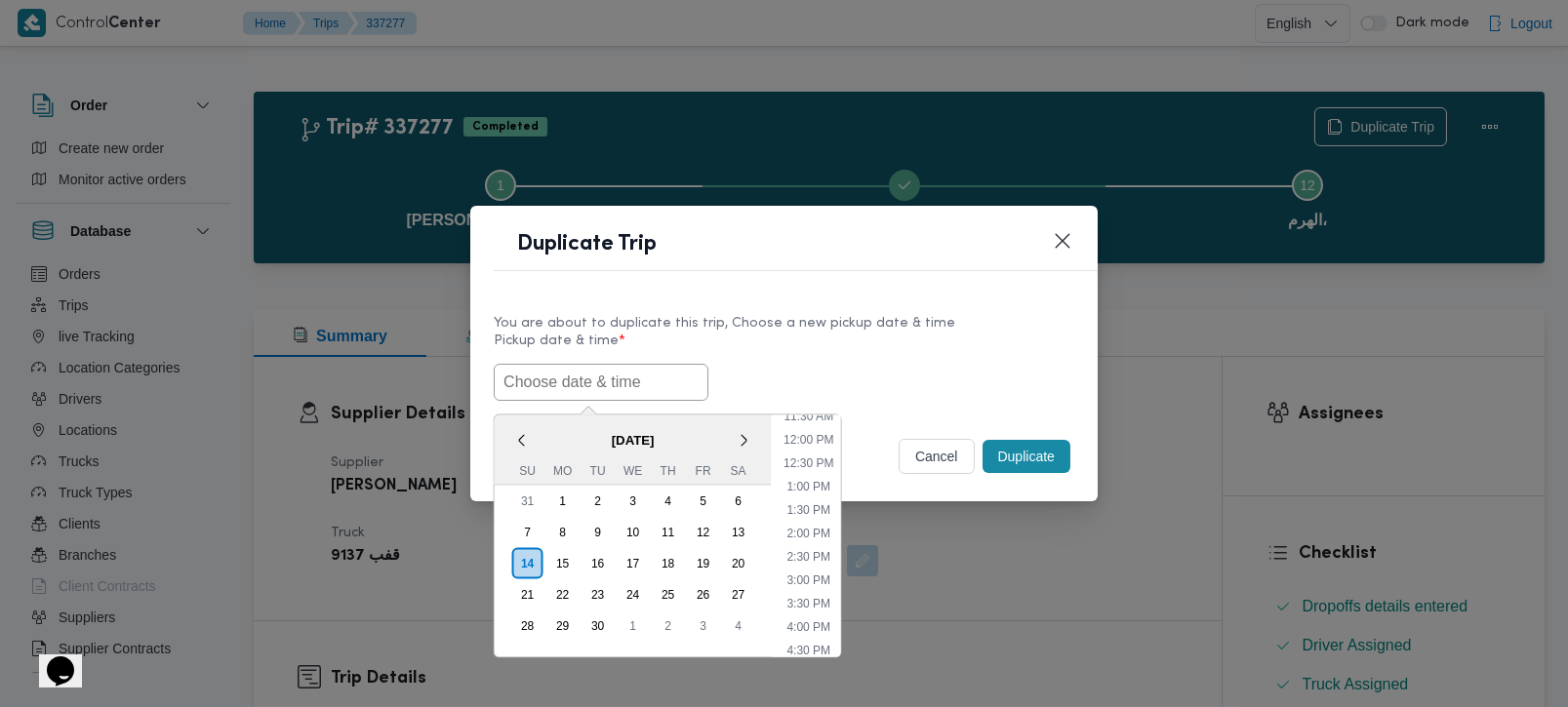
paste input "[DATE] 9:00AM"
type input "[DATE] 9:00AM"
click at [1002, 336] on label "Pickup date & time *" at bounding box center [783, 349] width 580 height 30
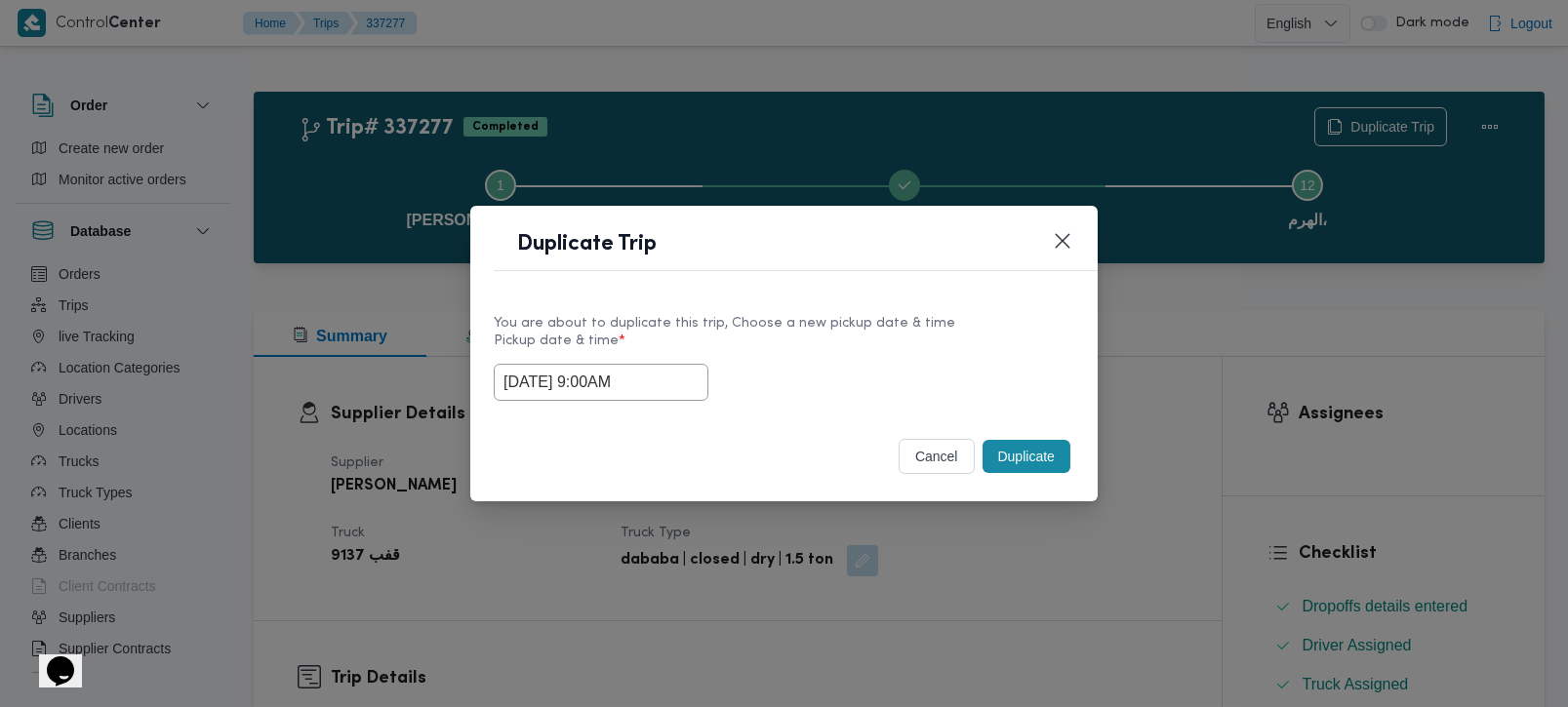
click at [1031, 456] on button "Duplicate" at bounding box center [1027, 456] width 88 height 33
